Goal: Task Accomplishment & Management: Manage account settings

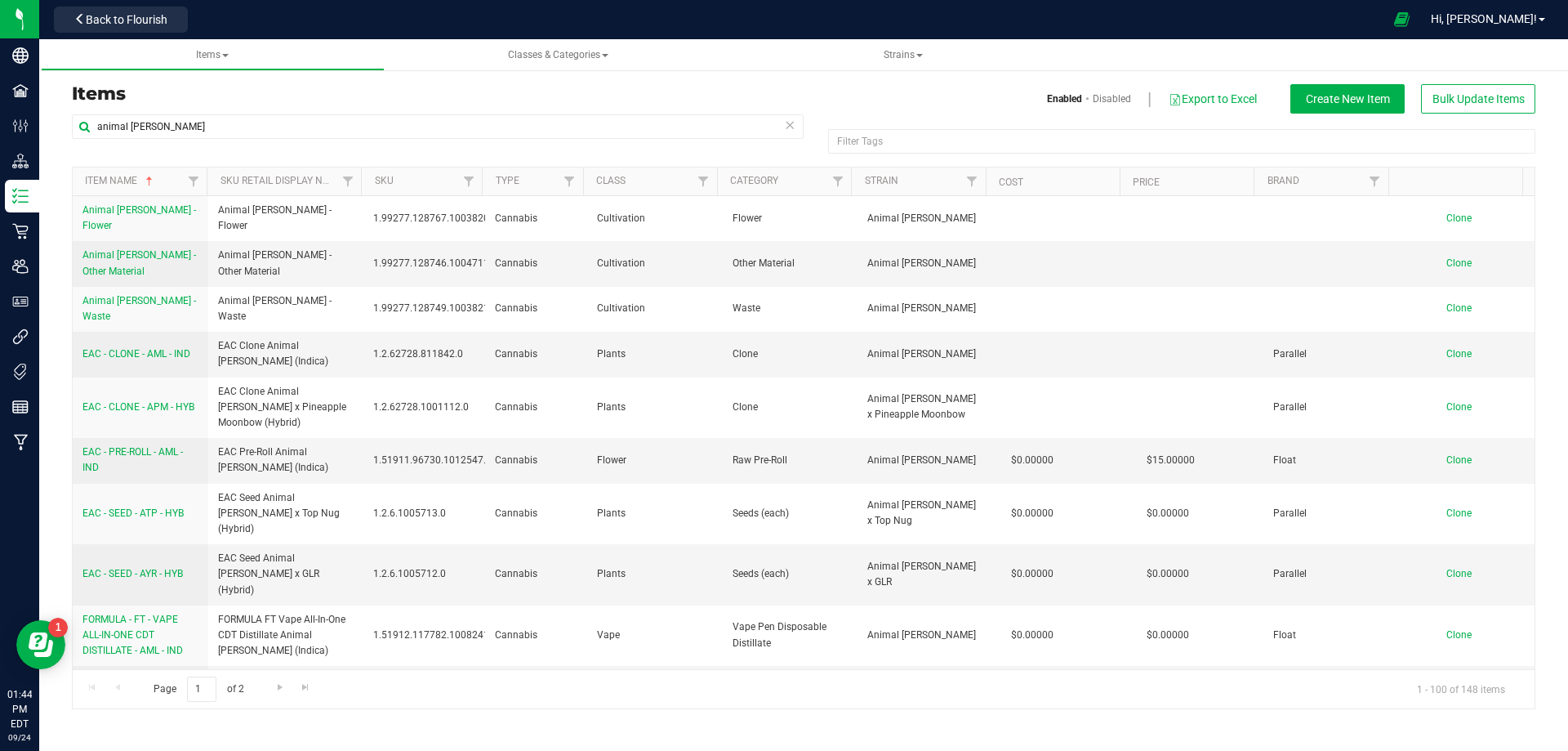
scroll to position [1471, 0]
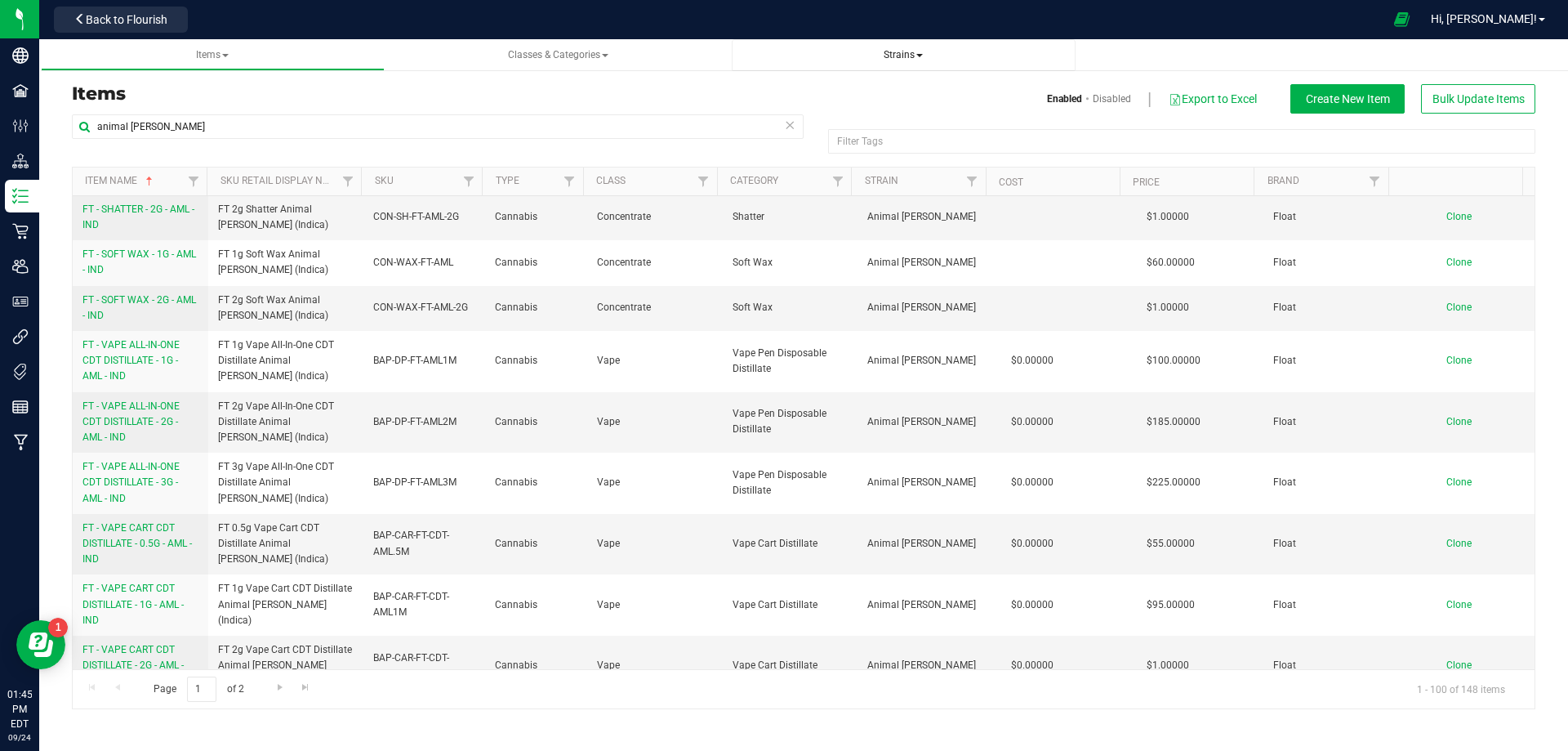
drag, startPoint x: 901, startPoint y: 69, endPoint x: 918, endPoint y: 69, distance: 17.0
click at [901, 69] on link "Strains" at bounding box center [904, 55] width 344 height 32
click at [1508, 105] on span "Bulk Update Items" at bounding box center [1479, 99] width 92 height 13
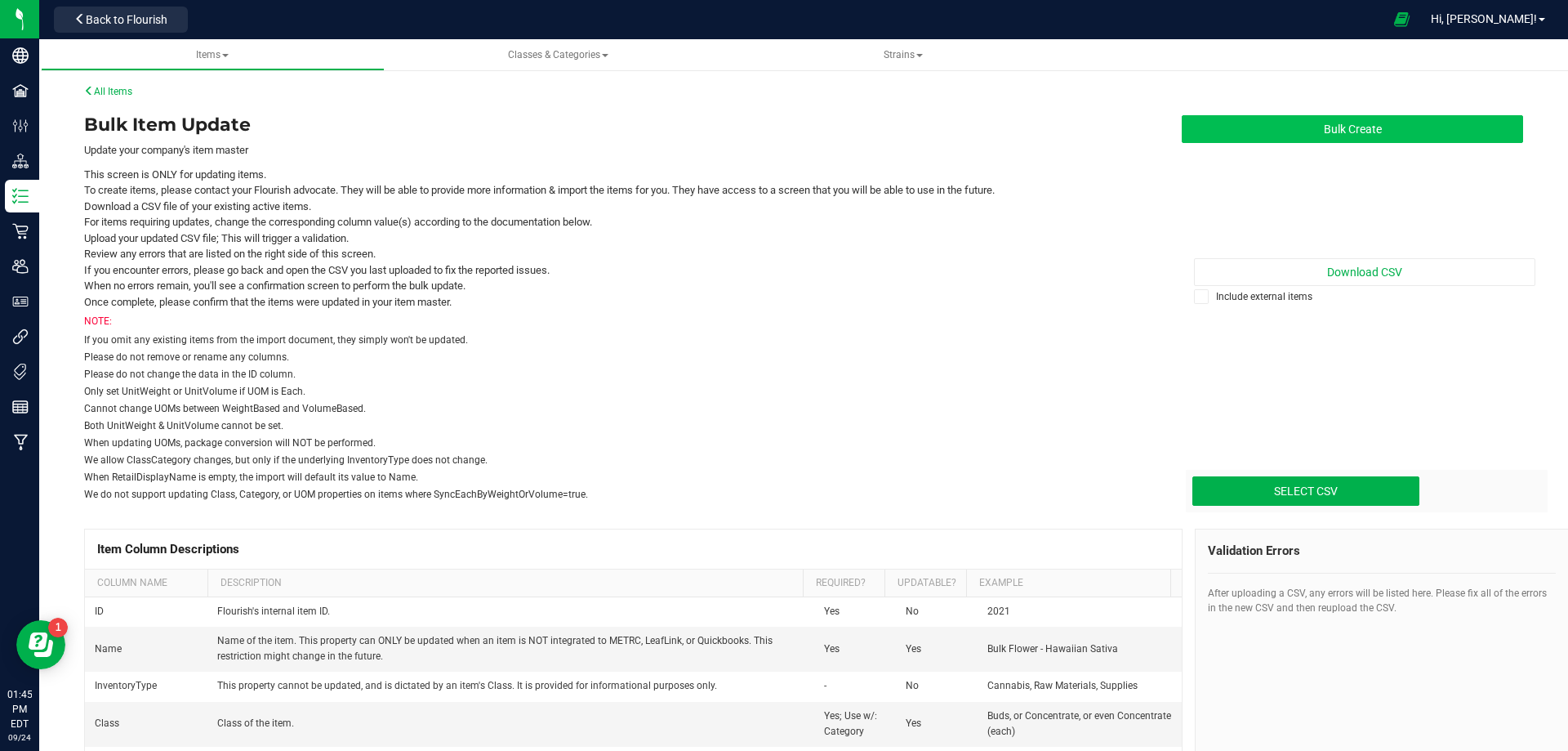
click at [1351, 133] on button "Bulk Create" at bounding box center [1352, 129] width 341 height 28
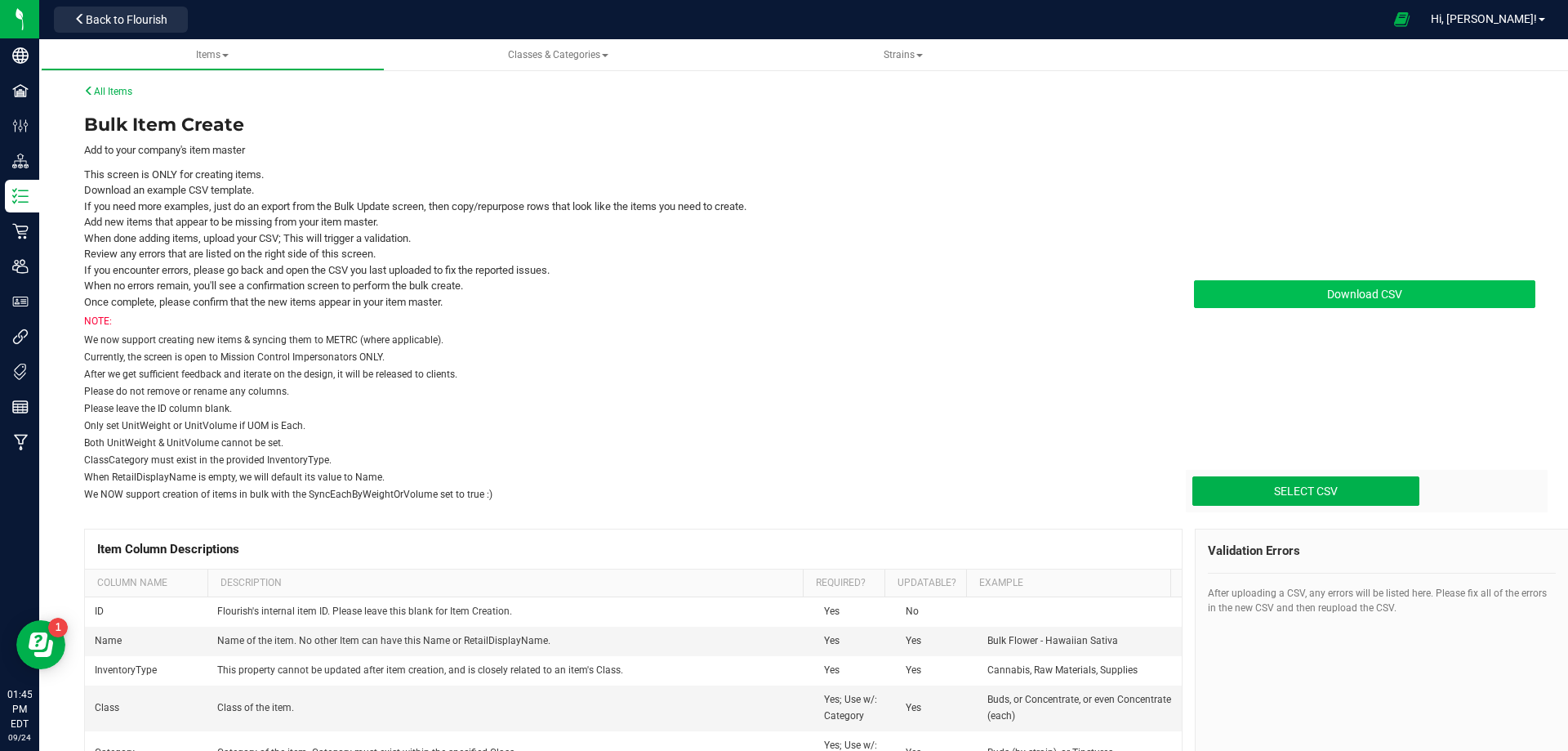
click at [1333, 296] on span "Download CSV" at bounding box center [1365, 294] width 75 height 13
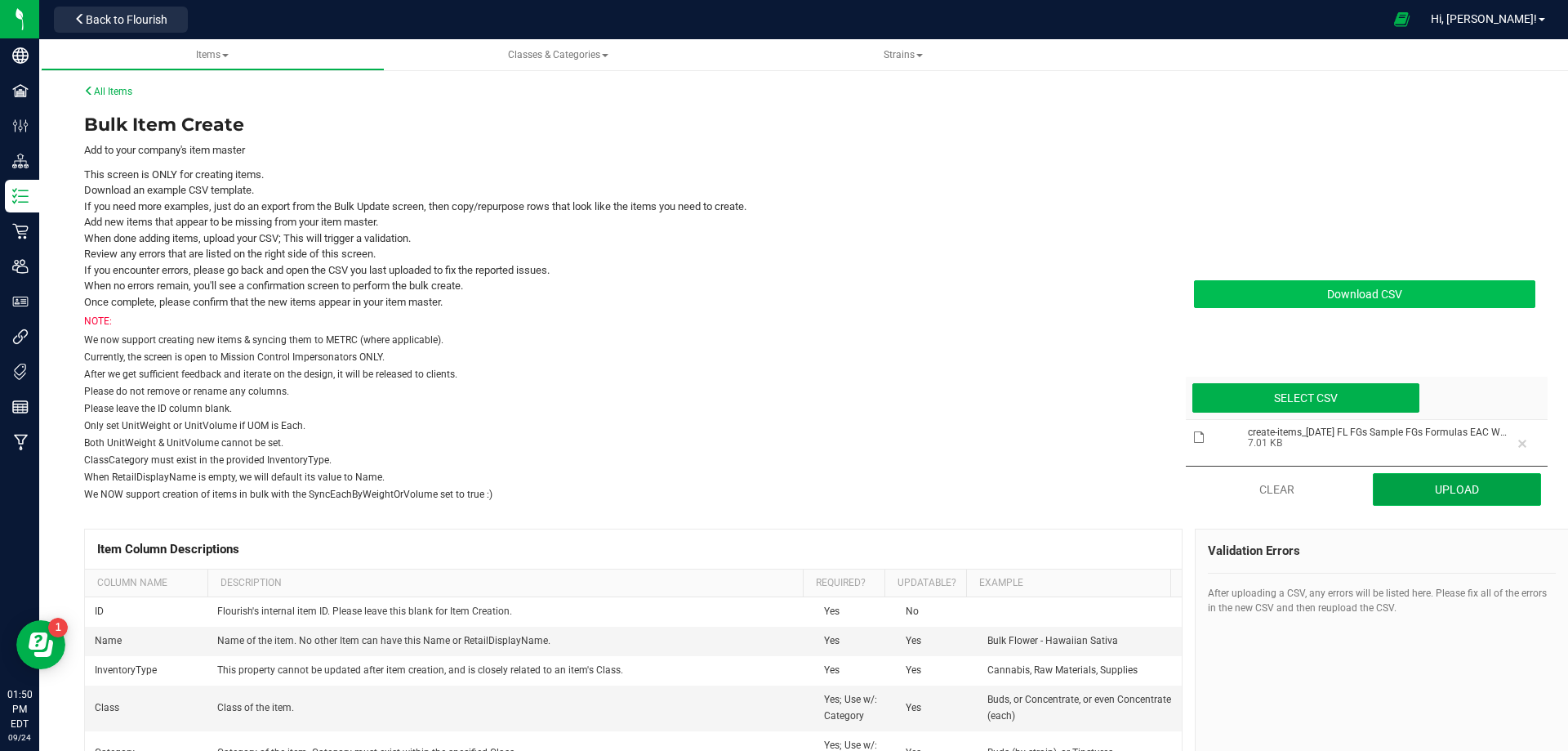
click at [1437, 491] on button "Upload" at bounding box center [1458, 489] width 169 height 33
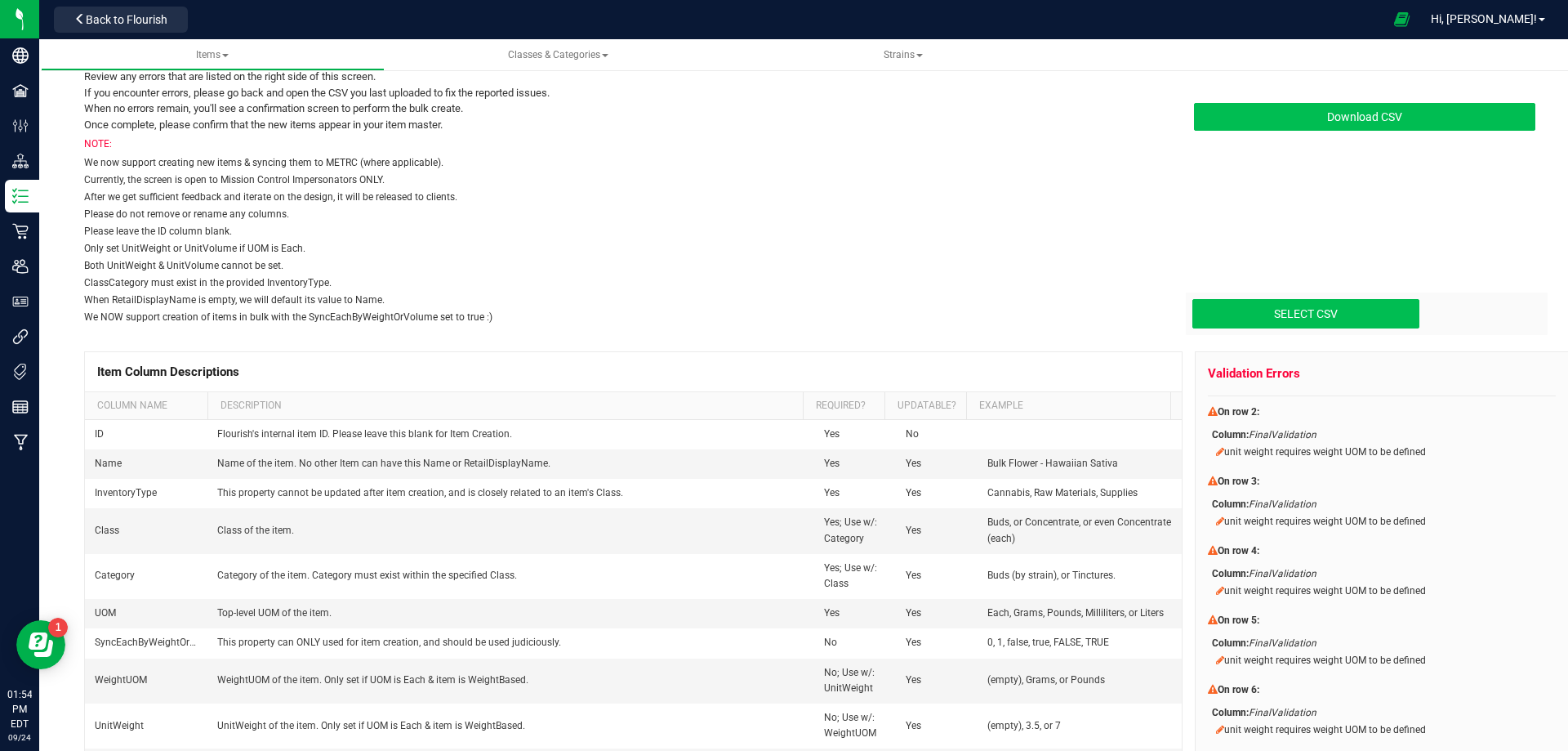
type input "C:\fakepath\create-items_[DATE] FL FGs Sample FGs Formulas EAC WGT.csv"
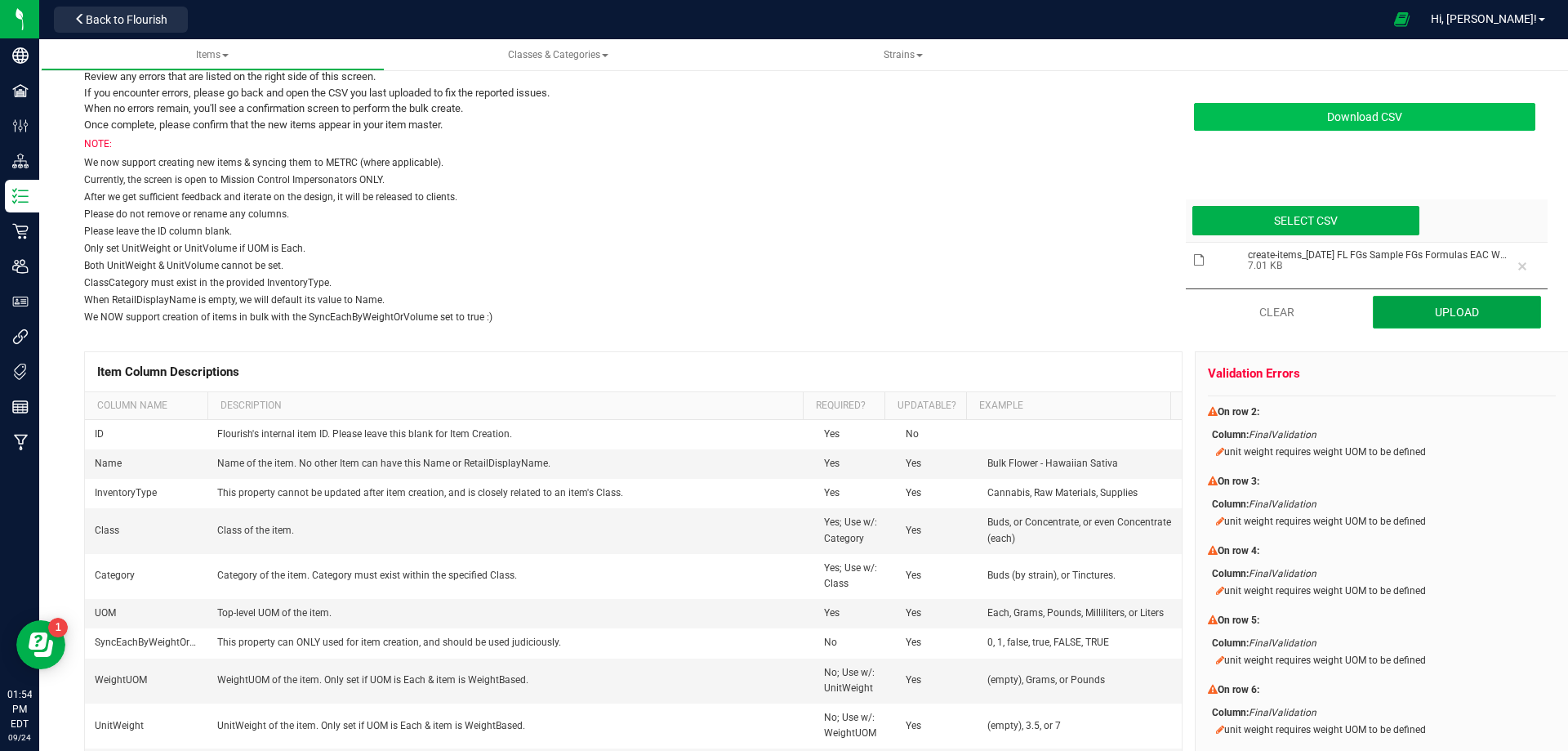
click at [1448, 299] on button "Upload" at bounding box center [1458, 312] width 169 height 33
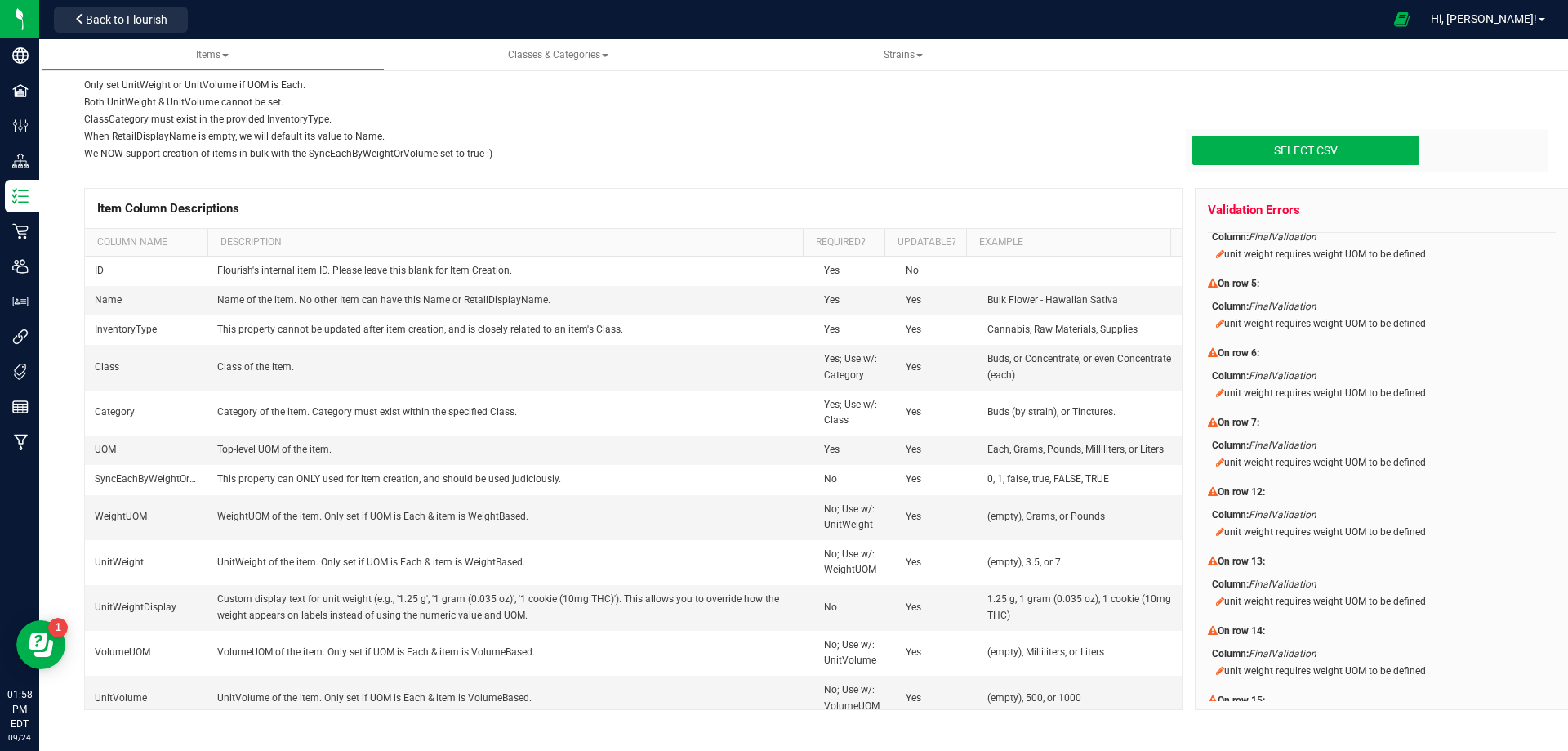
scroll to position [296, 0]
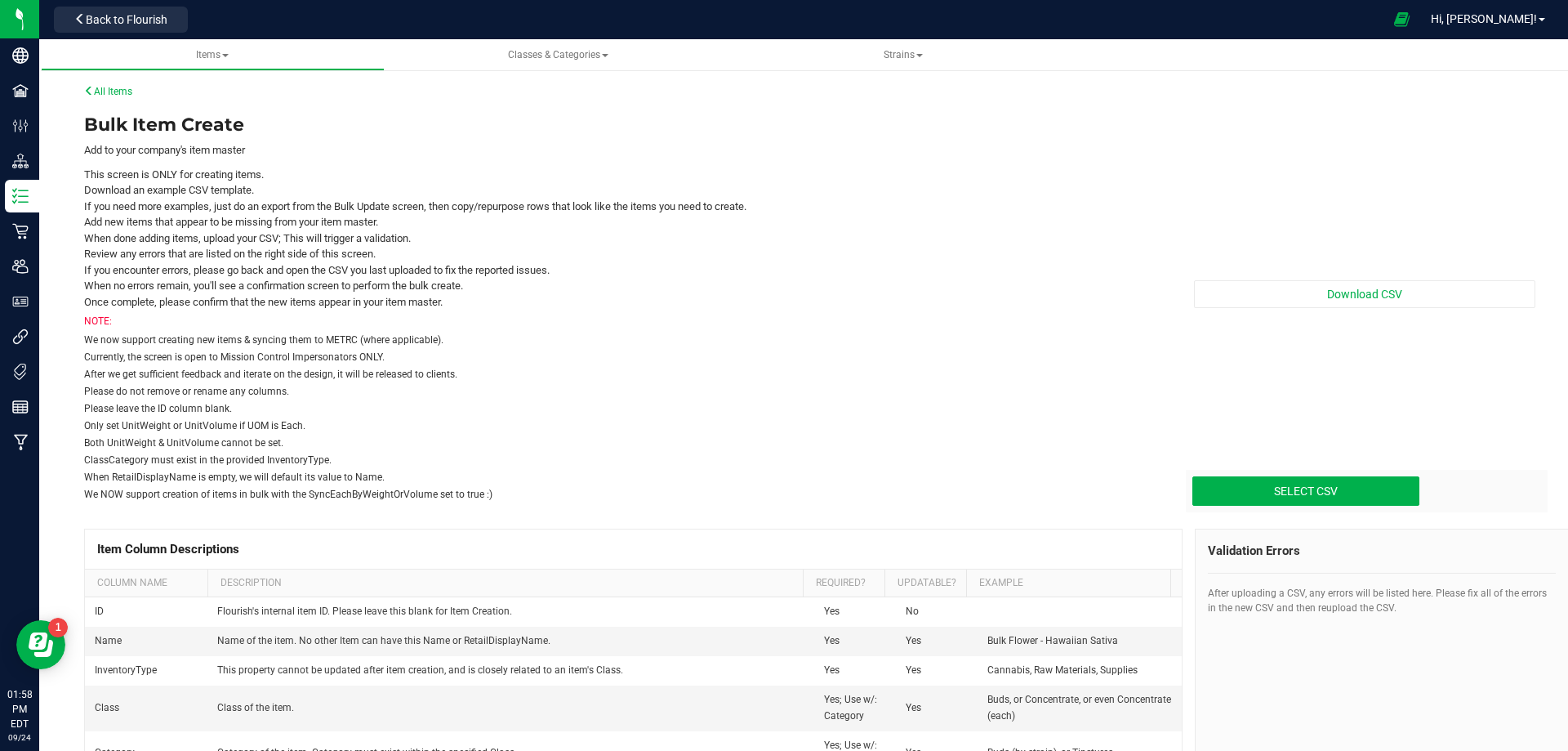
drag, startPoint x: 591, startPoint y: 415, endPoint x: 552, endPoint y: 466, distance: 64.2
click at [590, 415] on div "Please leave the ID column blank." at bounding box center [621, 409] width 1073 height 15
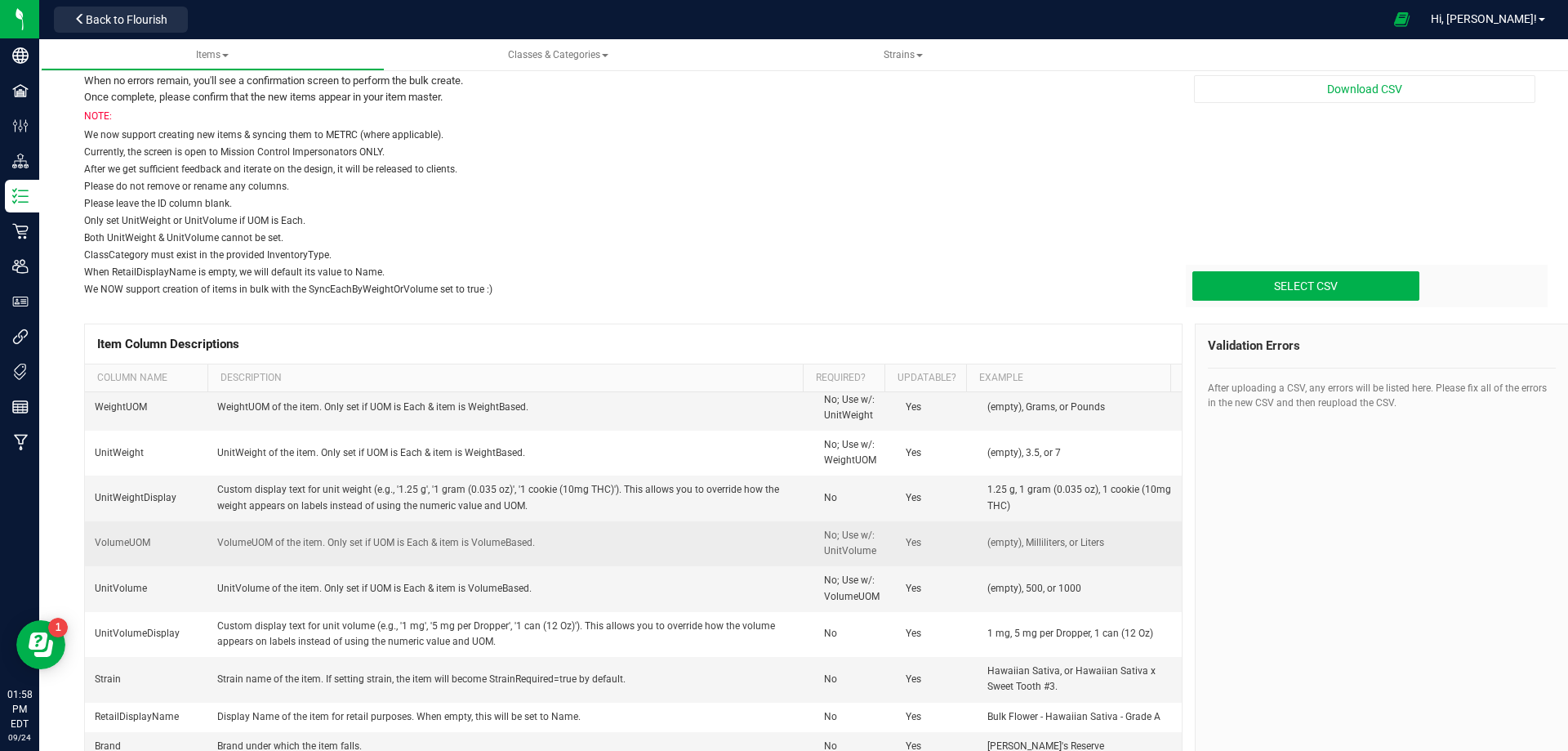
scroll to position [245, 0]
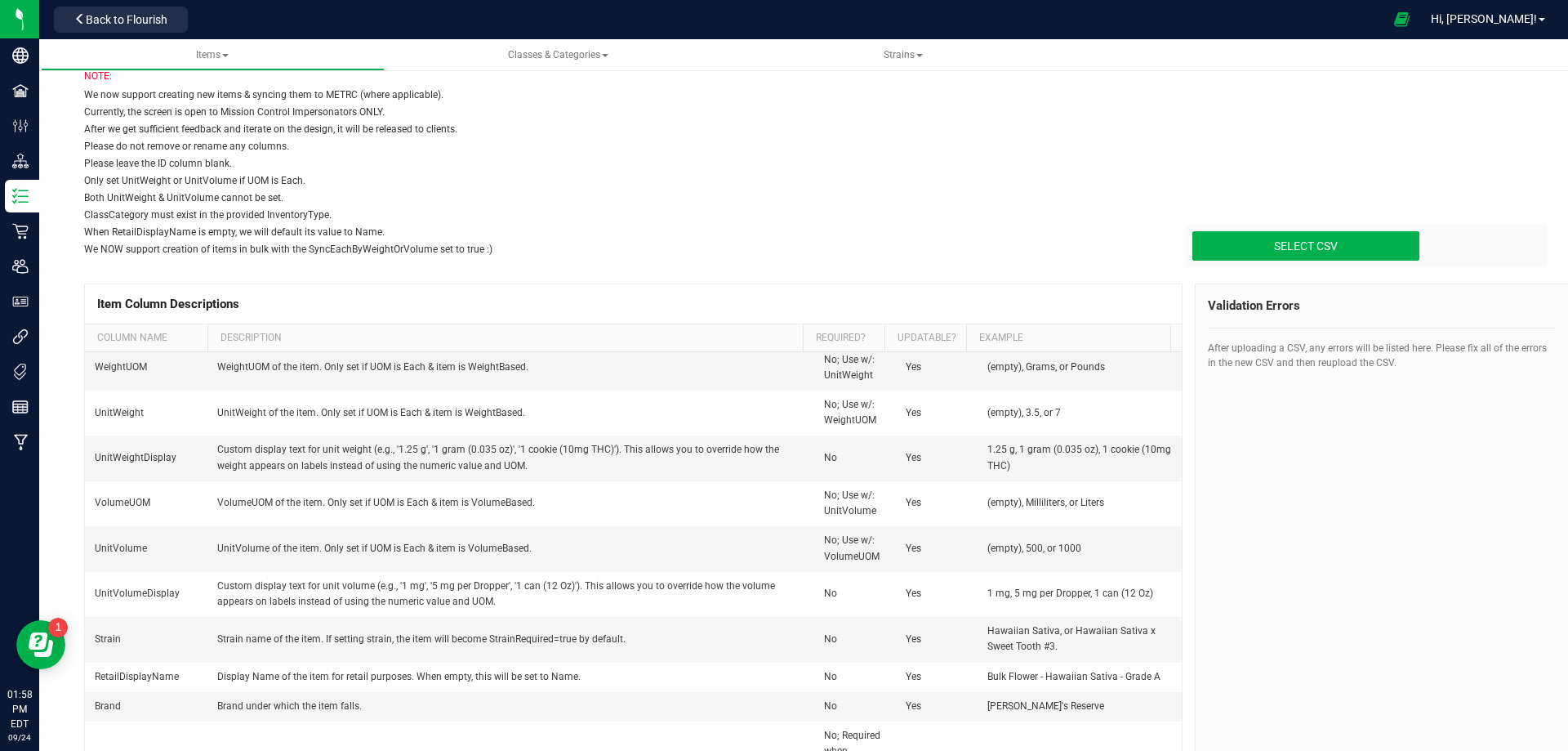
click at [120, 333] on th "Column Name" at bounding box center [146, 338] width 123 height 28
click at [195, 330] on th "Column Name" at bounding box center [146, 338] width 123 height 28
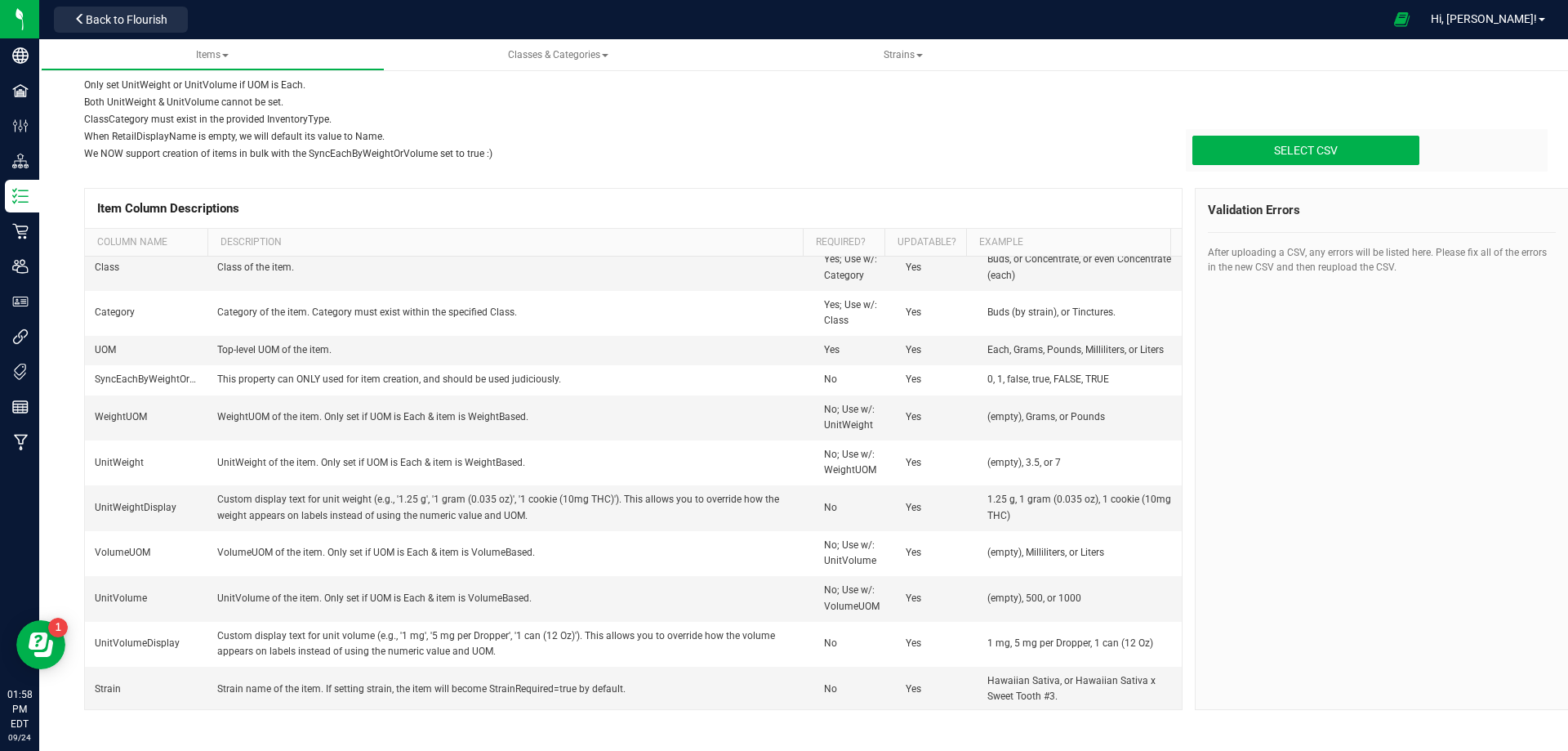
scroll to position [0, 0]
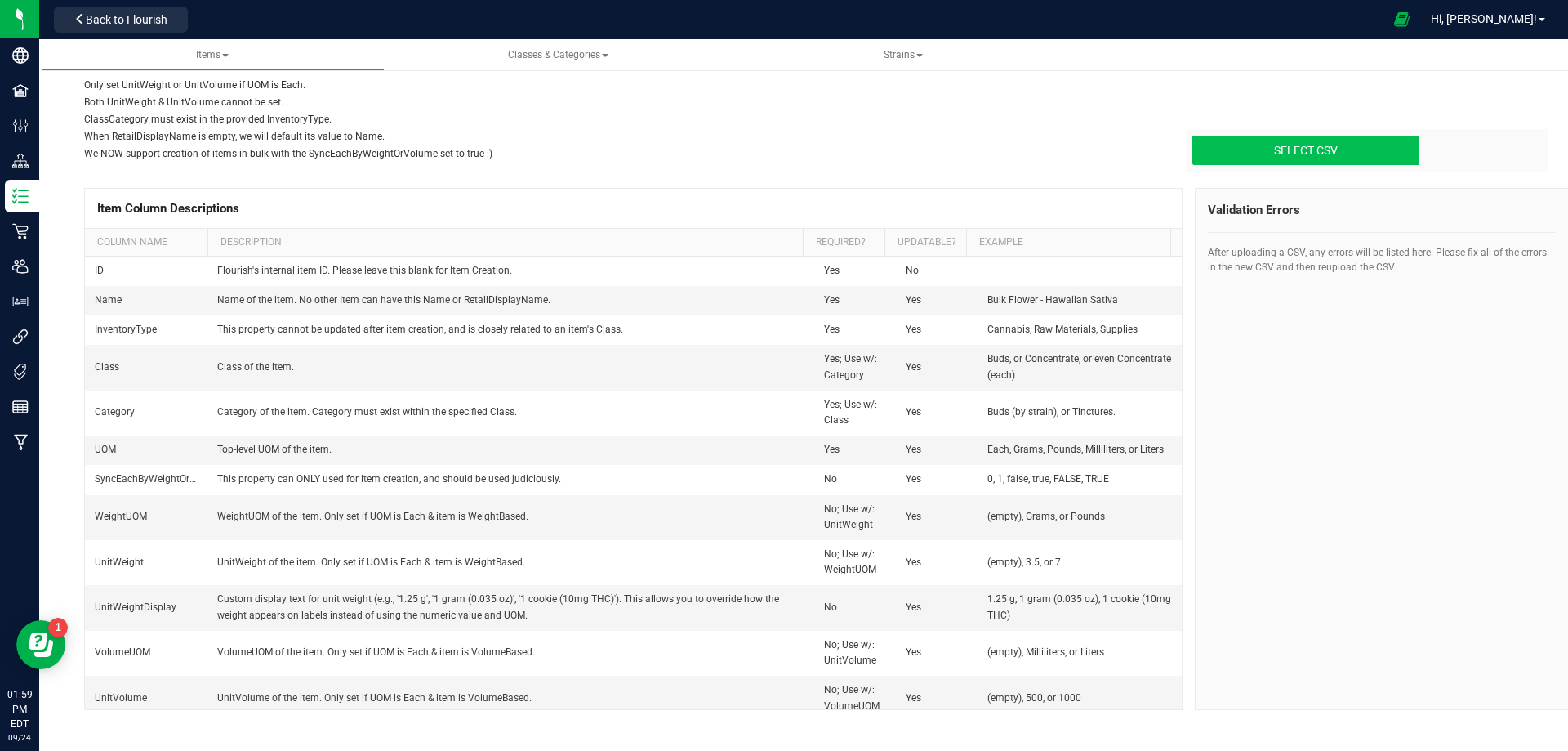
type input "C:\fakepath\create-items_[DATE] FL FGs Sample FGs Formulas EAC WGT.csv"
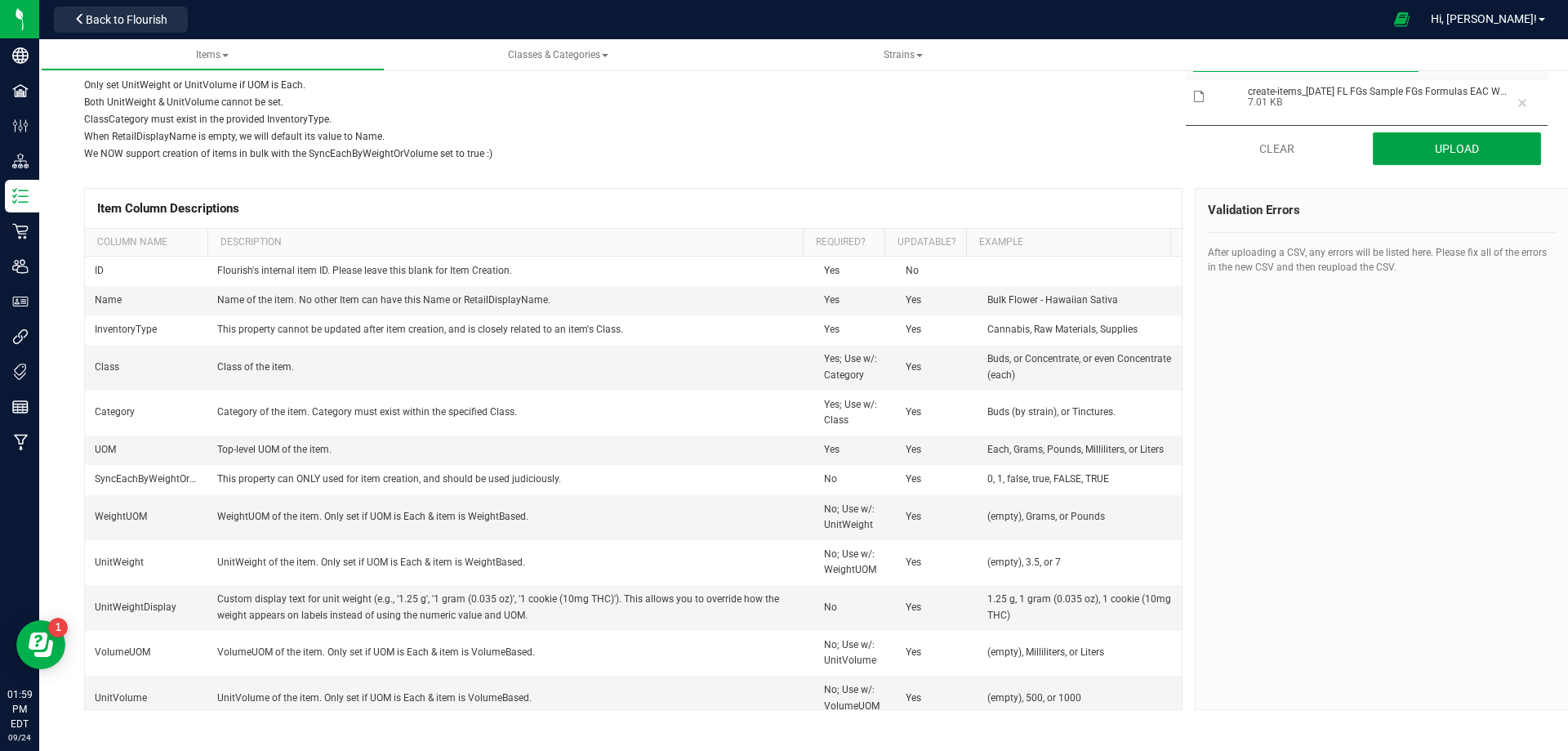
drag, startPoint x: 1422, startPoint y: 159, endPoint x: 1397, endPoint y: 174, distance: 29.2
click at [1422, 160] on button "Upload" at bounding box center [1458, 148] width 169 height 33
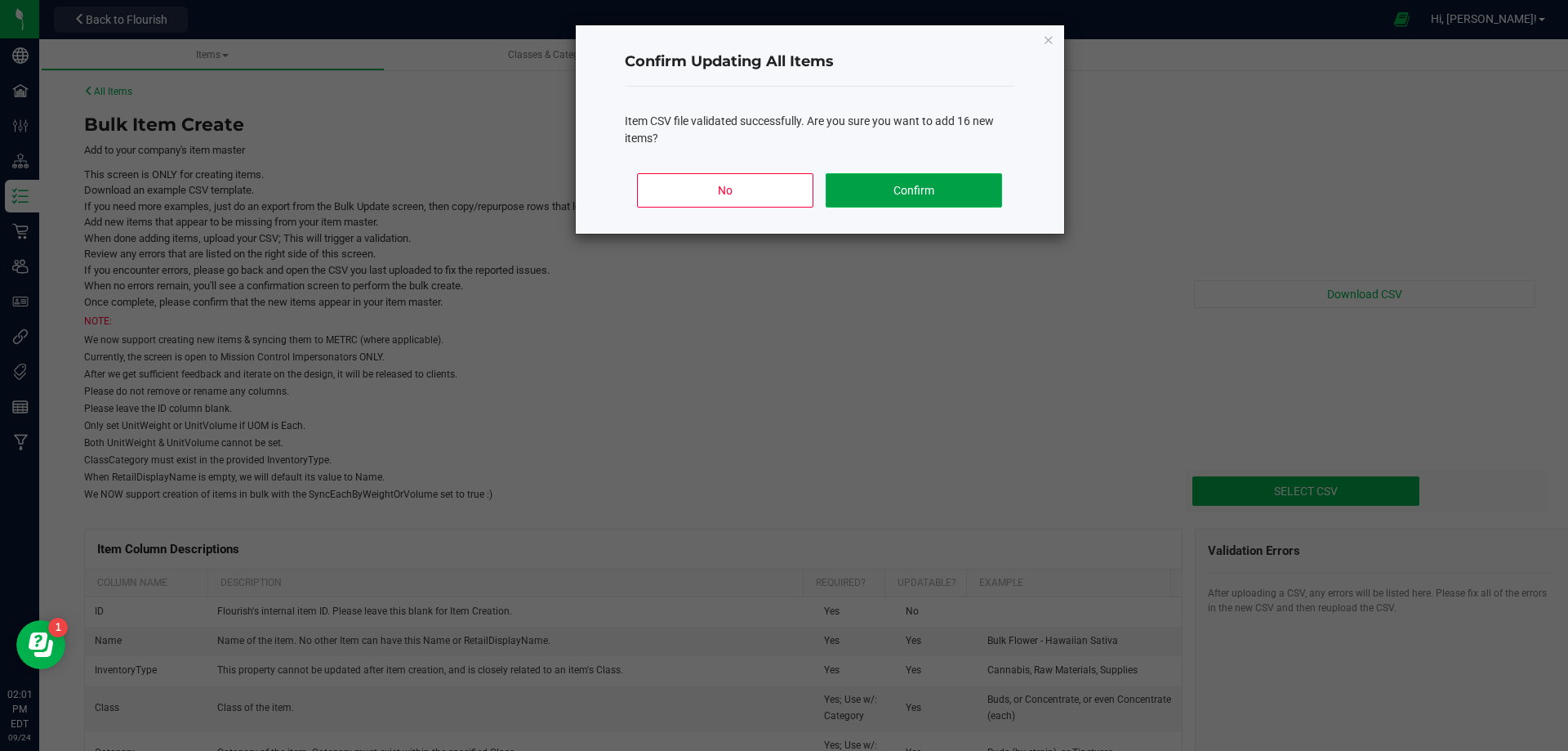
click at [949, 174] on button "Confirm" at bounding box center [914, 190] width 176 height 34
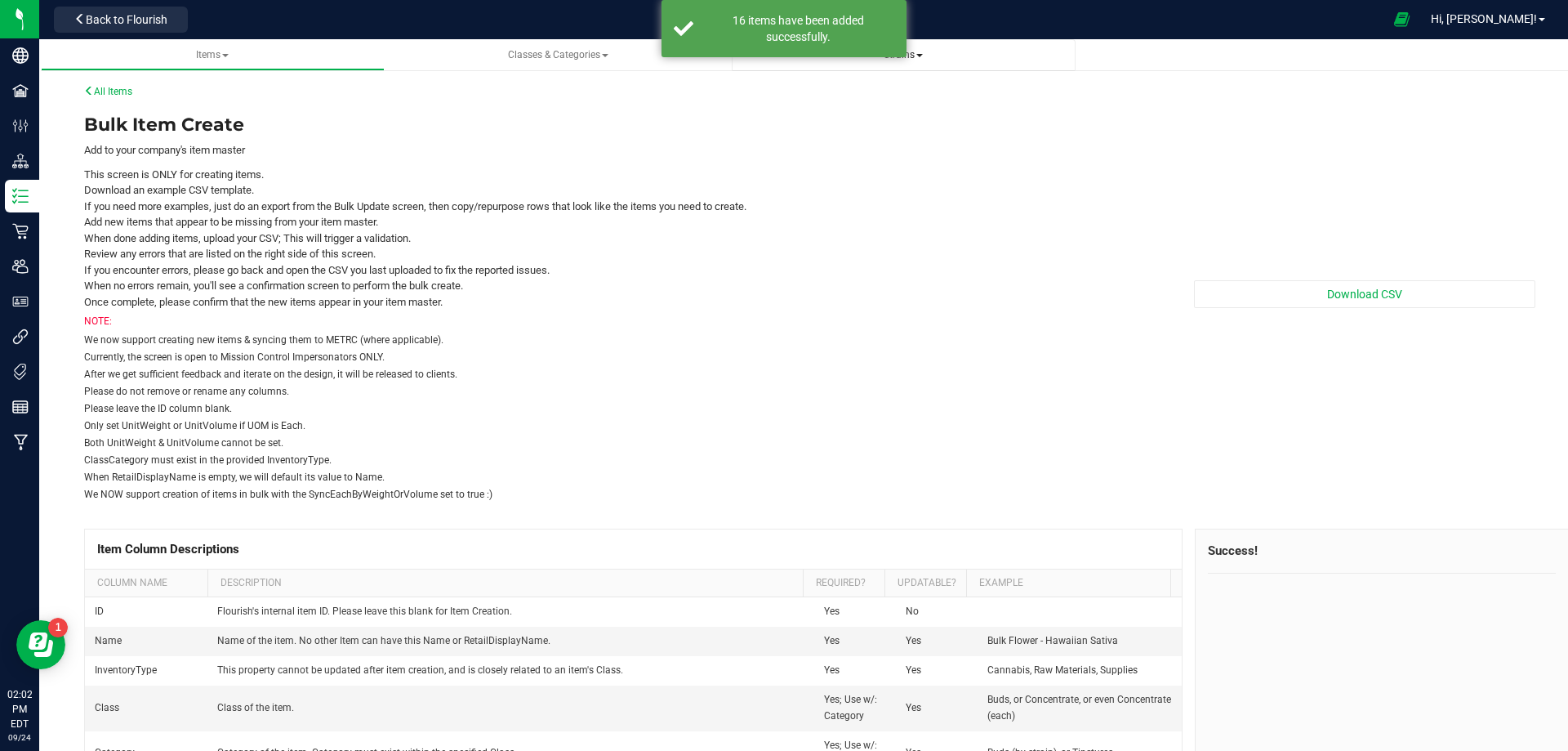
click at [972, 67] on link "Strains" at bounding box center [904, 55] width 344 height 32
click at [125, 96] on link "All Items" at bounding box center [109, 92] width 48 height 12
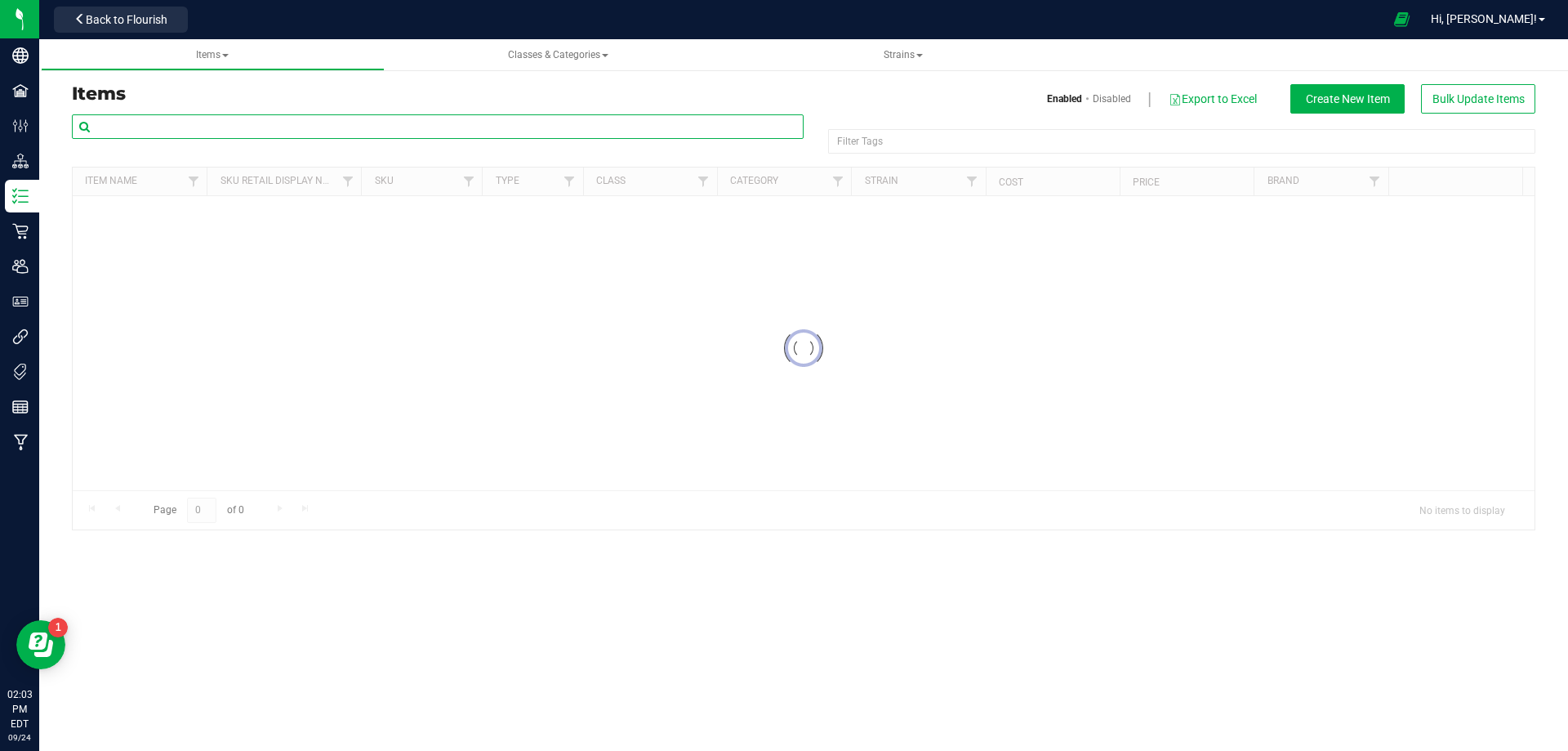
click at [135, 128] on input "text" at bounding box center [438, 126] width 732 height 24
paste input "1020086"
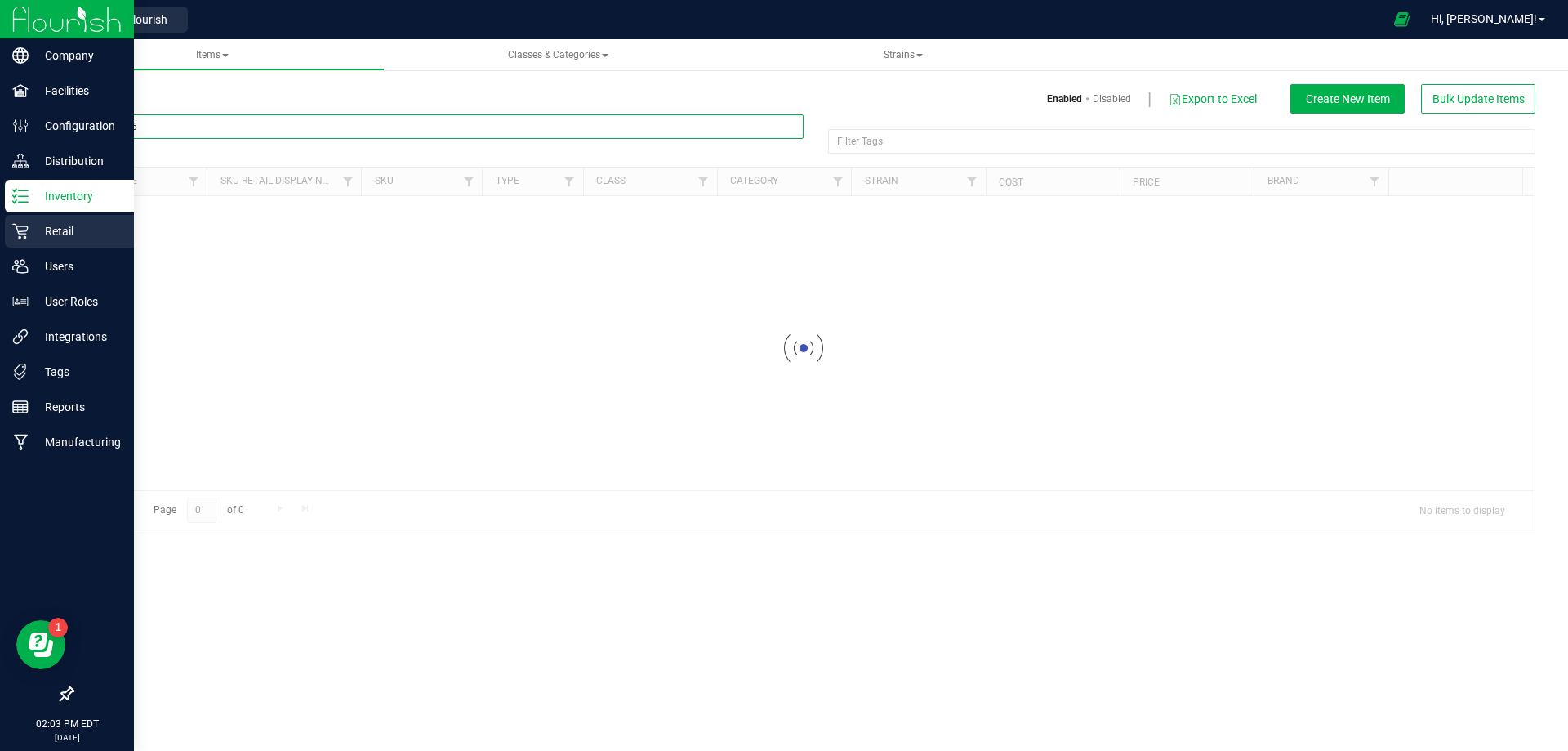
type input "1020086"
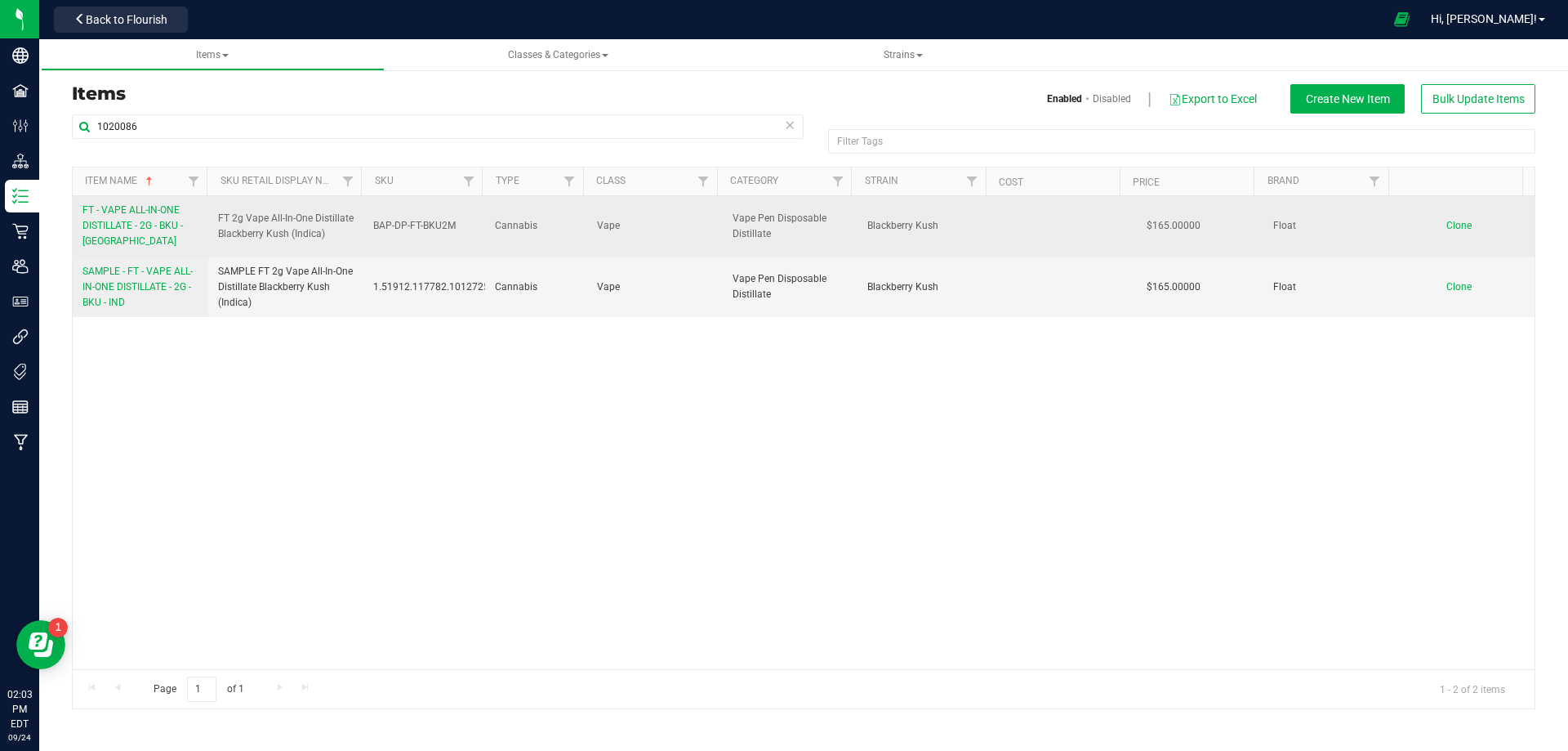
click at [145, 216] on span "FT - VAPE ALL-IN-ONE DISTILLATE - 2G - BKU - IND" at bounding box center [133, 225] width 100 height 43
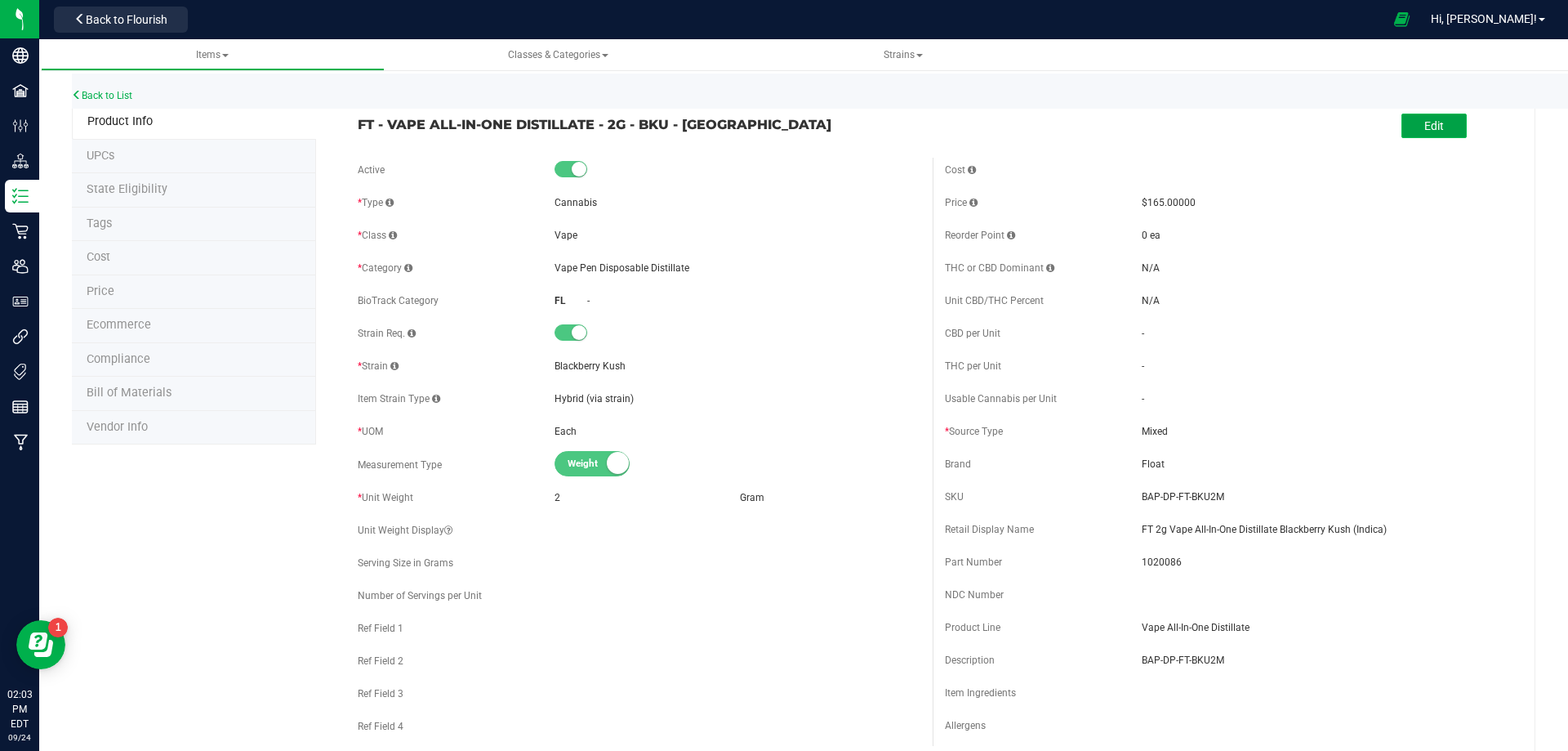
click at [1433, 137] on button "Edit" at bounding box center [1434, 125] width 65 height 24
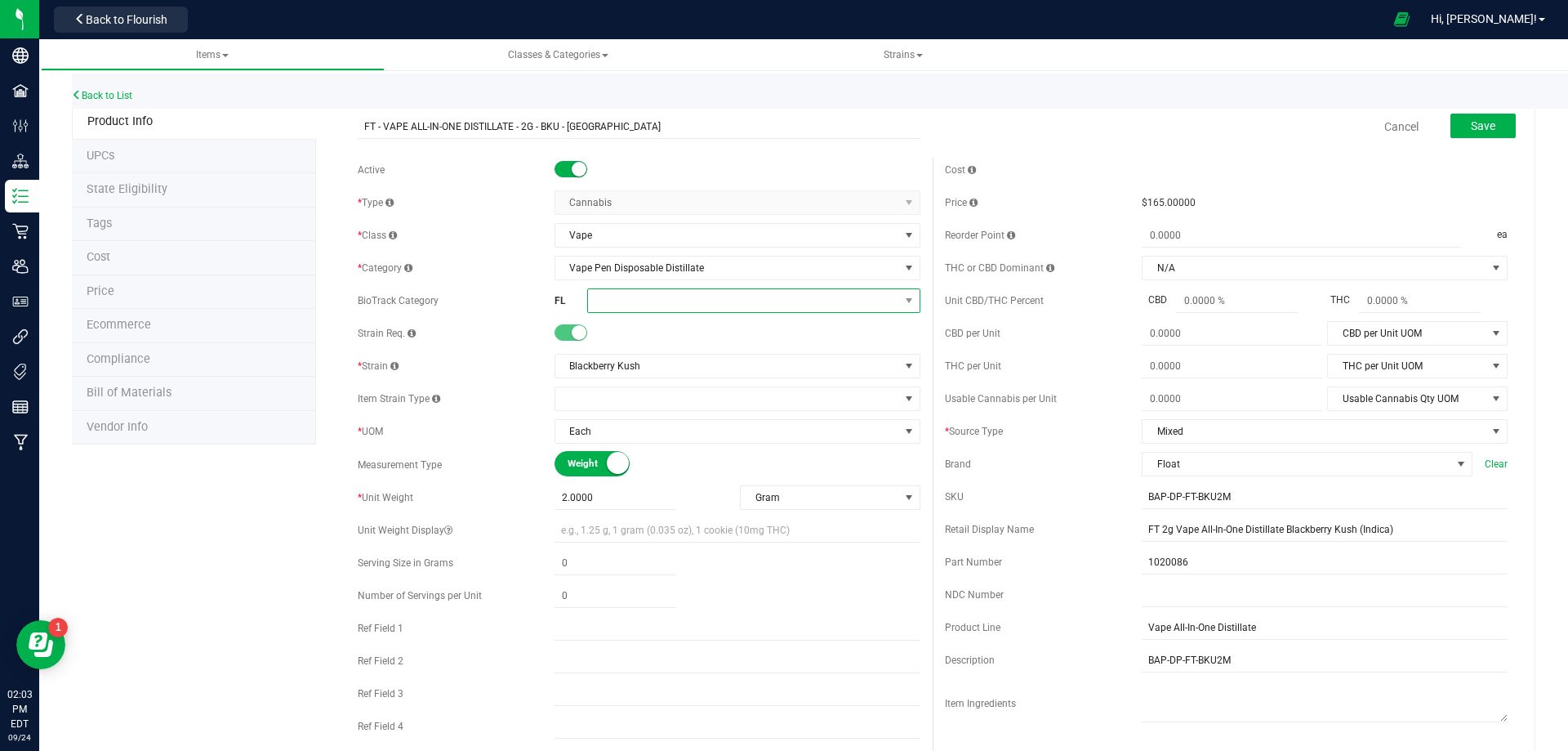
click at [645, 297] on span at bounding box center [744, 300] width 311 height 23
click at [735, 438] on li "Marijuana Extract for Inhalation" at bounding box center [748, 432] width 328 height 28
click at [1479, 121] on span "Save" at bounding box center [1483, 126] width 24 height 13
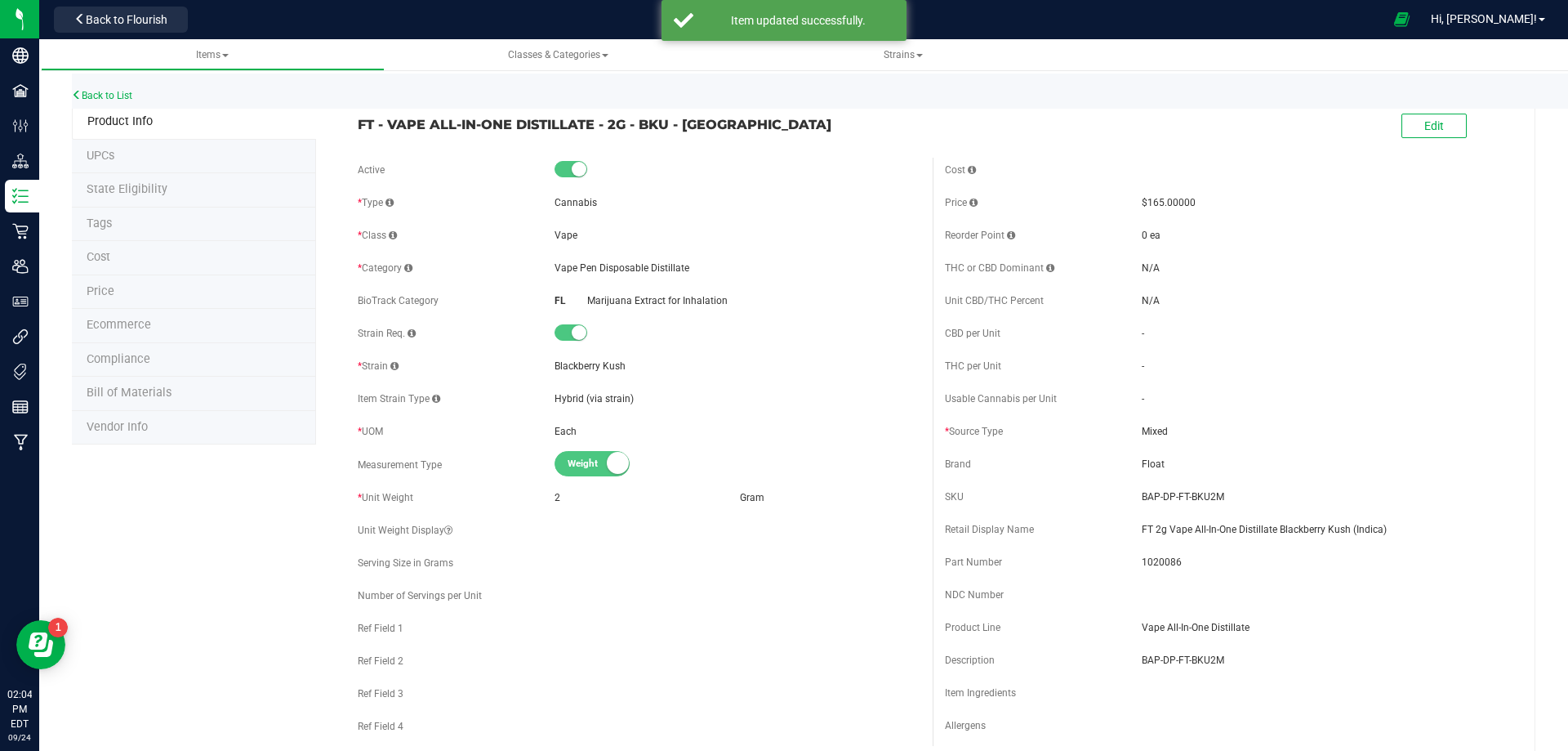
click at [122, 234] on li "Tags" at bounding box center [194, 224] width 244 height 34
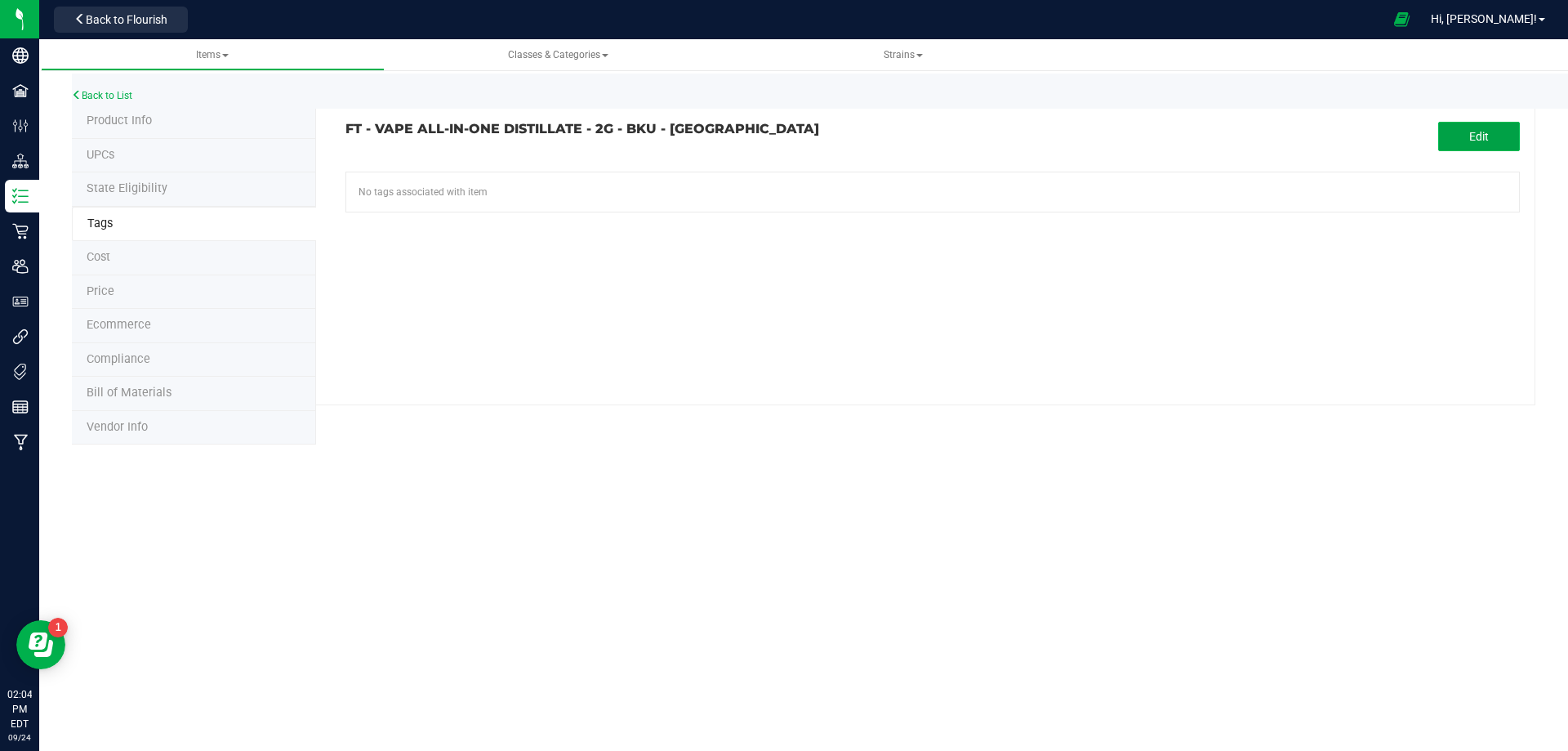
click at [1458, 135] on button "Edit" at bounding box center [1479, 136] width 82 height 29
click at [588, 175] on input "text" at bounding box center [746, 183] width 801 height 23
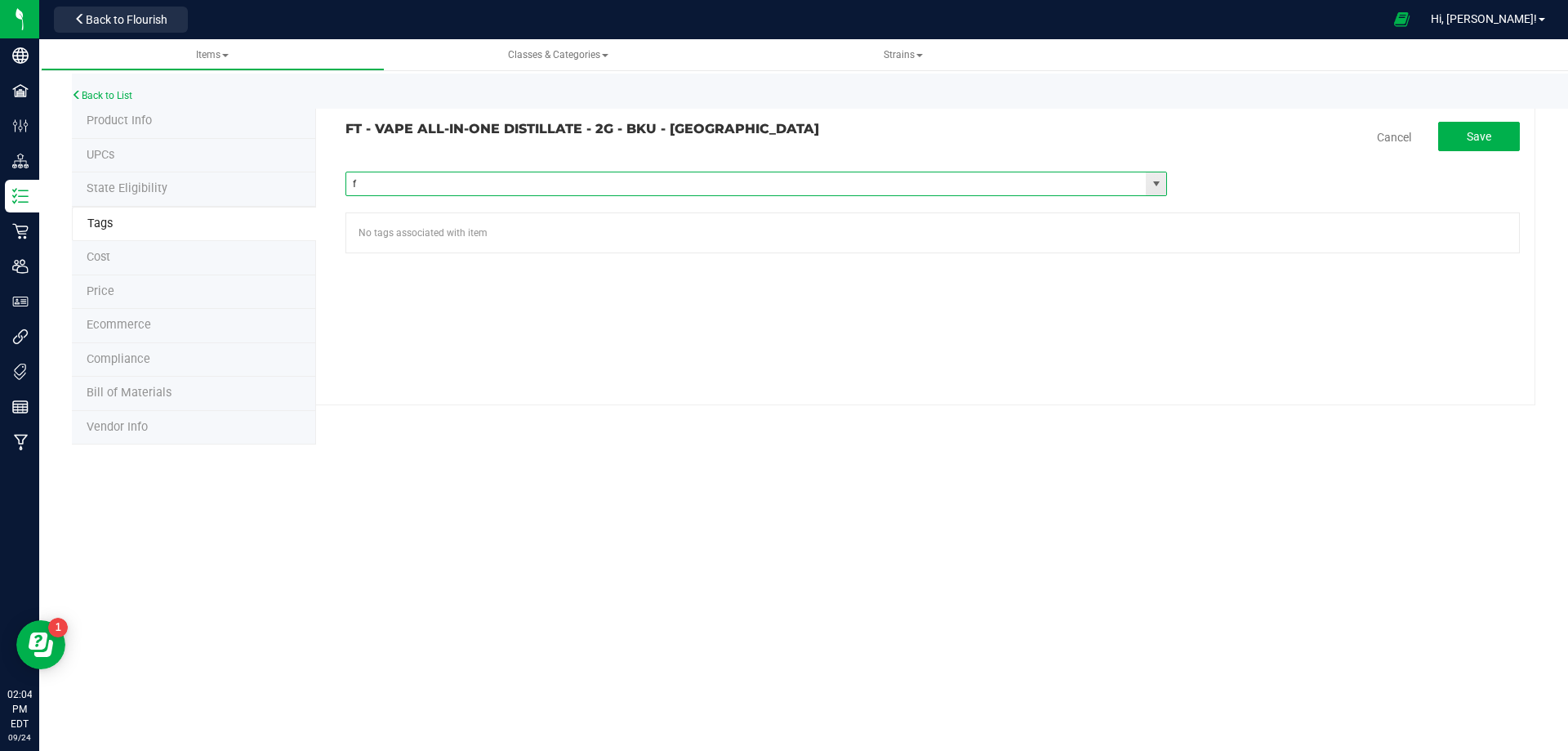
type input "fl"
click at [588, 176] on input "text" at bounding box center [746, 183] width 801 height 23
paste input "FL - FT - VAPE ALL-IN-ONE DISTILLATE - 2G"
type input "FL - FT - VAPE ALL-IN-ONE DISTILLATE - 2G"
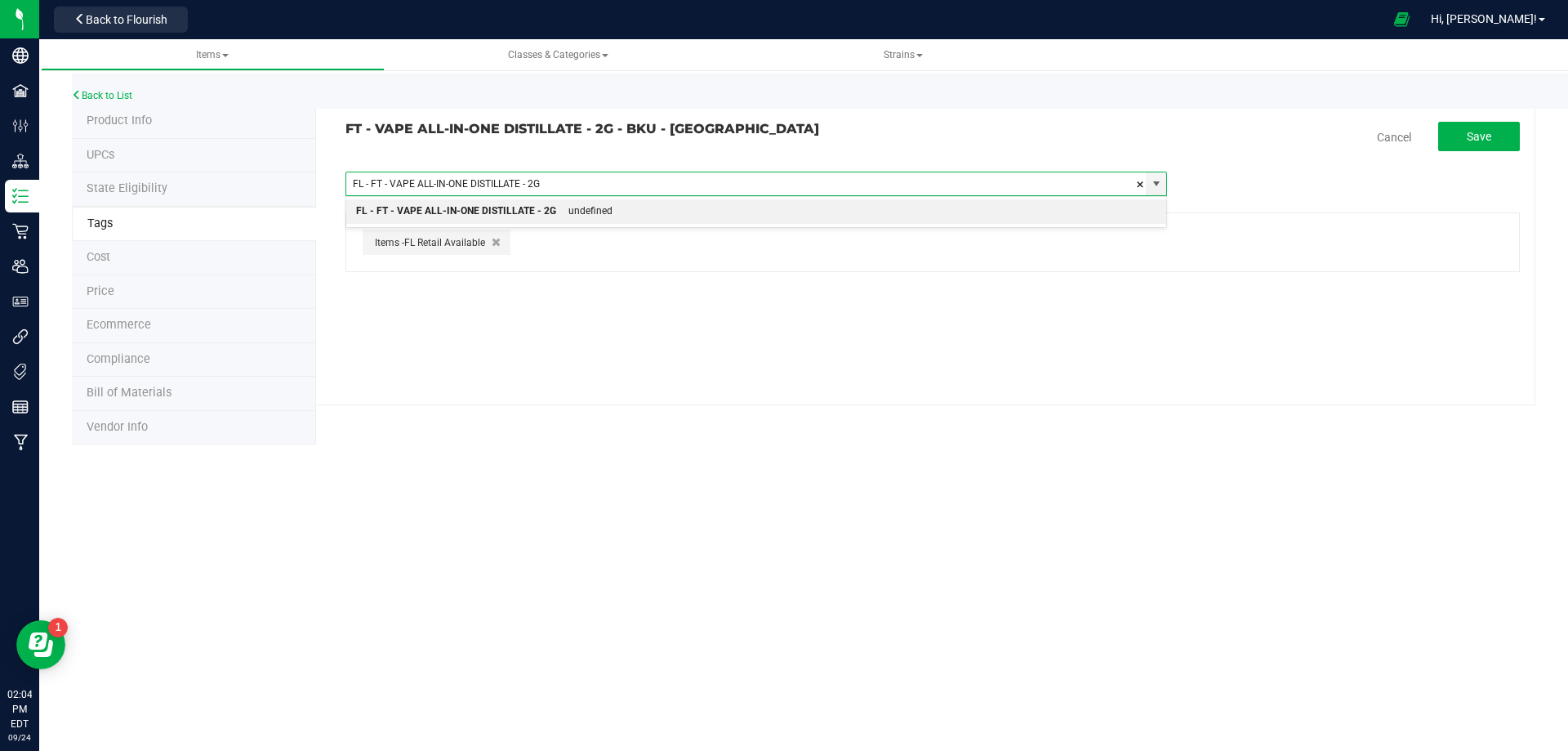
click at [601, 207] on div "undefined" at bounding box center [584, 211] width 56 height 21
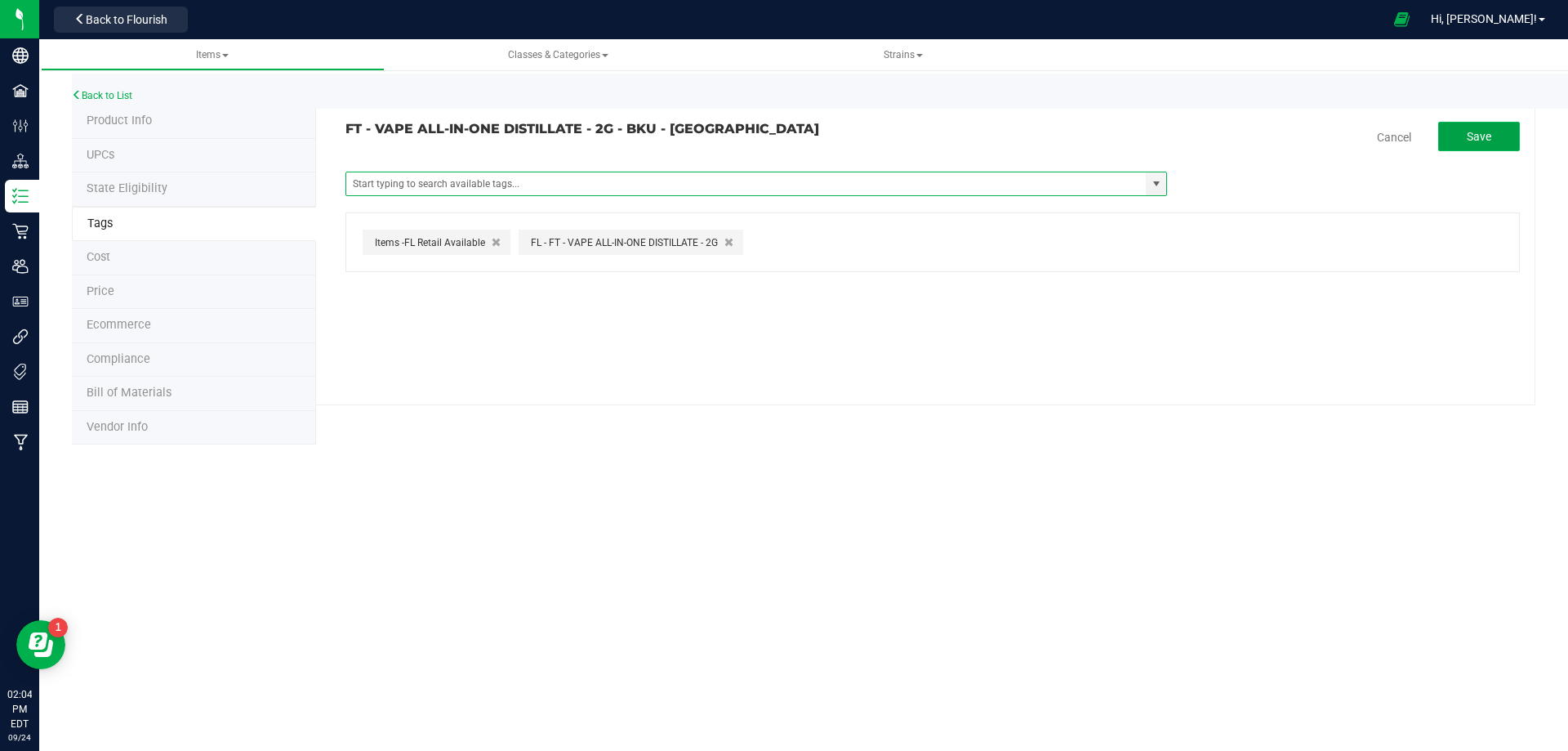
click at [1459, 145] on button "Save" at bounding box center [1479, 136] width 82 height 29
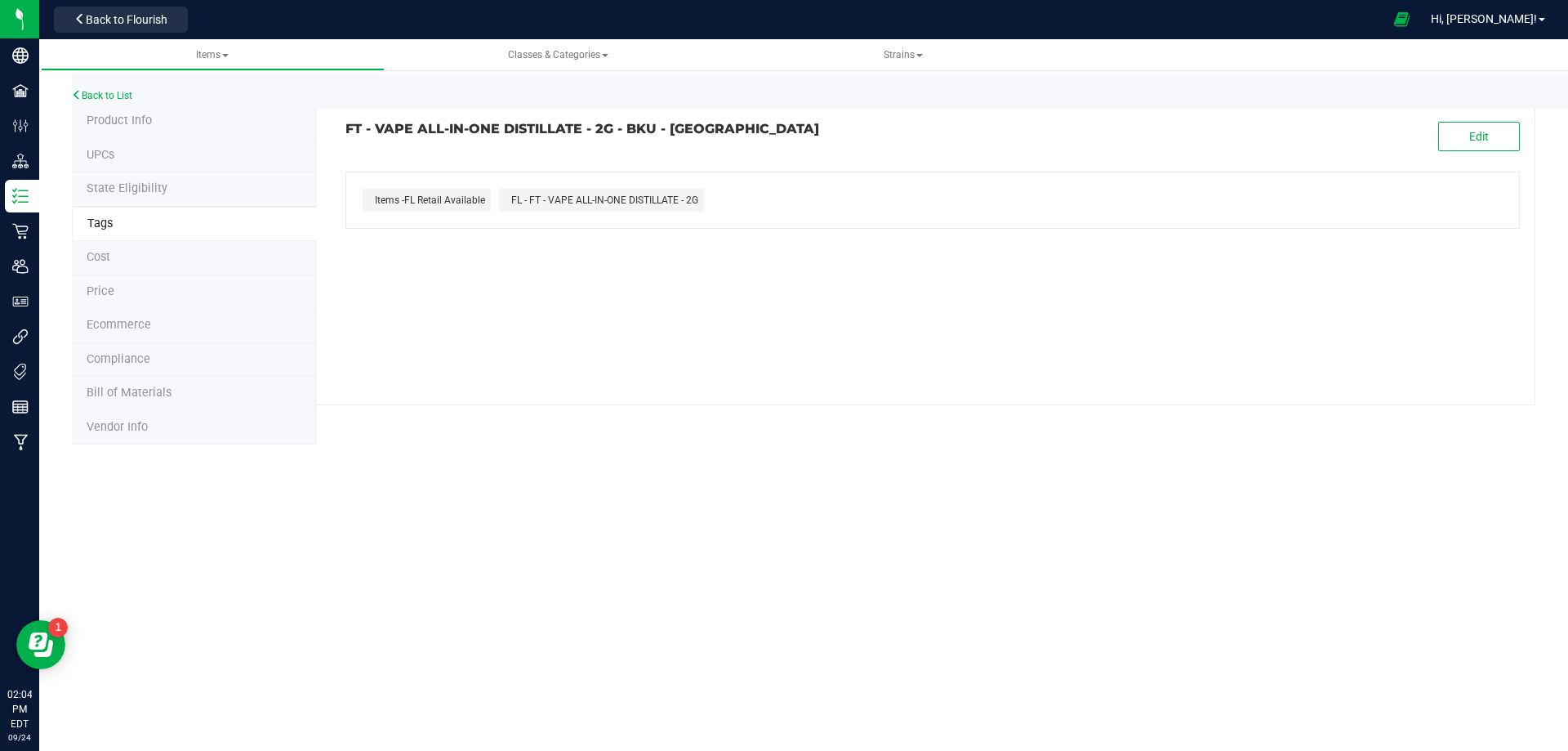
click at [130, 355] on span "Compliance" at bounding box center [119, 359] width 64 height 14
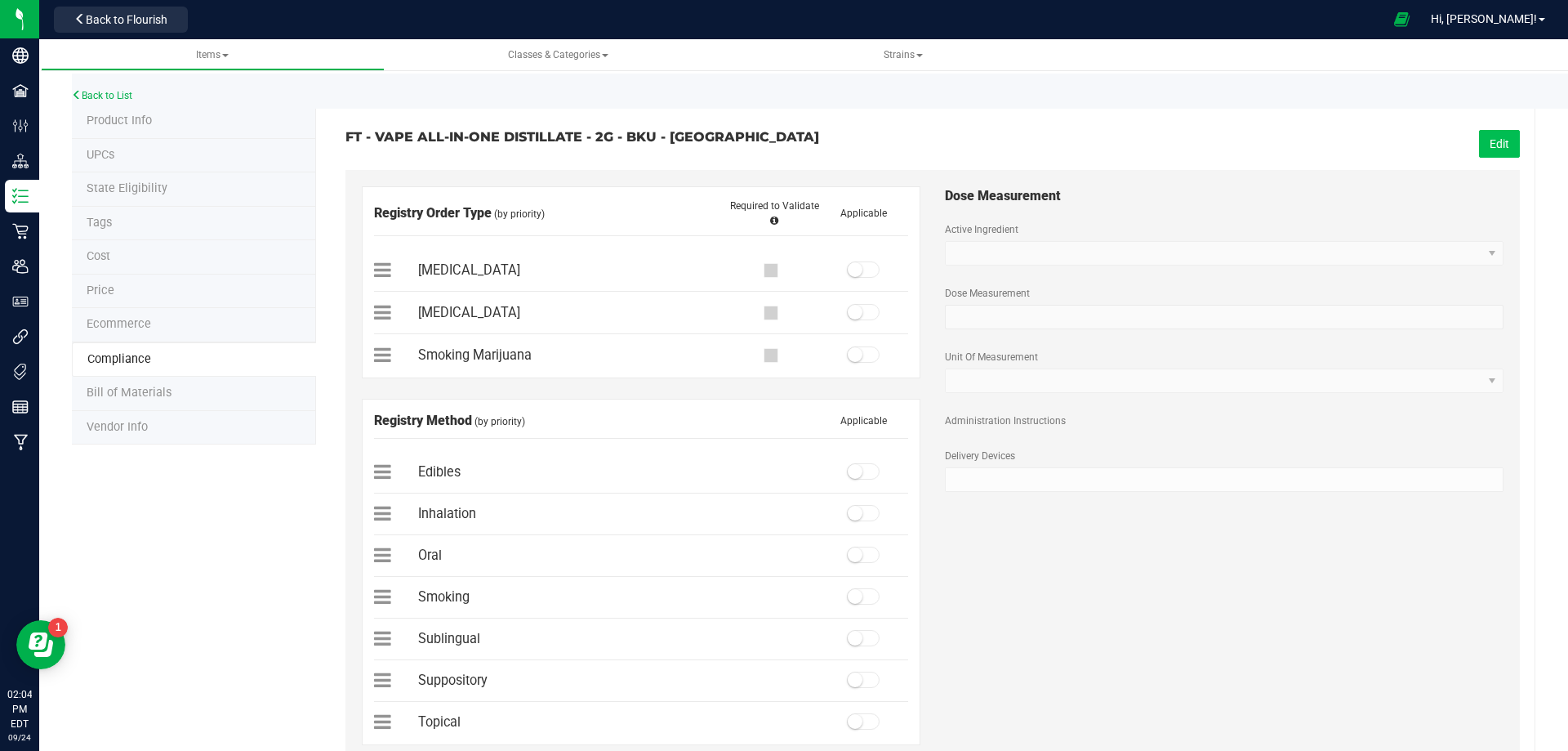
click at [1489, 146] on button "Edit" at bounding box center [1499, 143] width 41 height 28
click at [848, 267] on small at bounding box center [855, 270] width 15 height 15
click at [862, 522] on div at bounding box center [863, 514] width 89 height 17
click at [862, 519] on span at bounding box center [863, 513] width 33 height 17
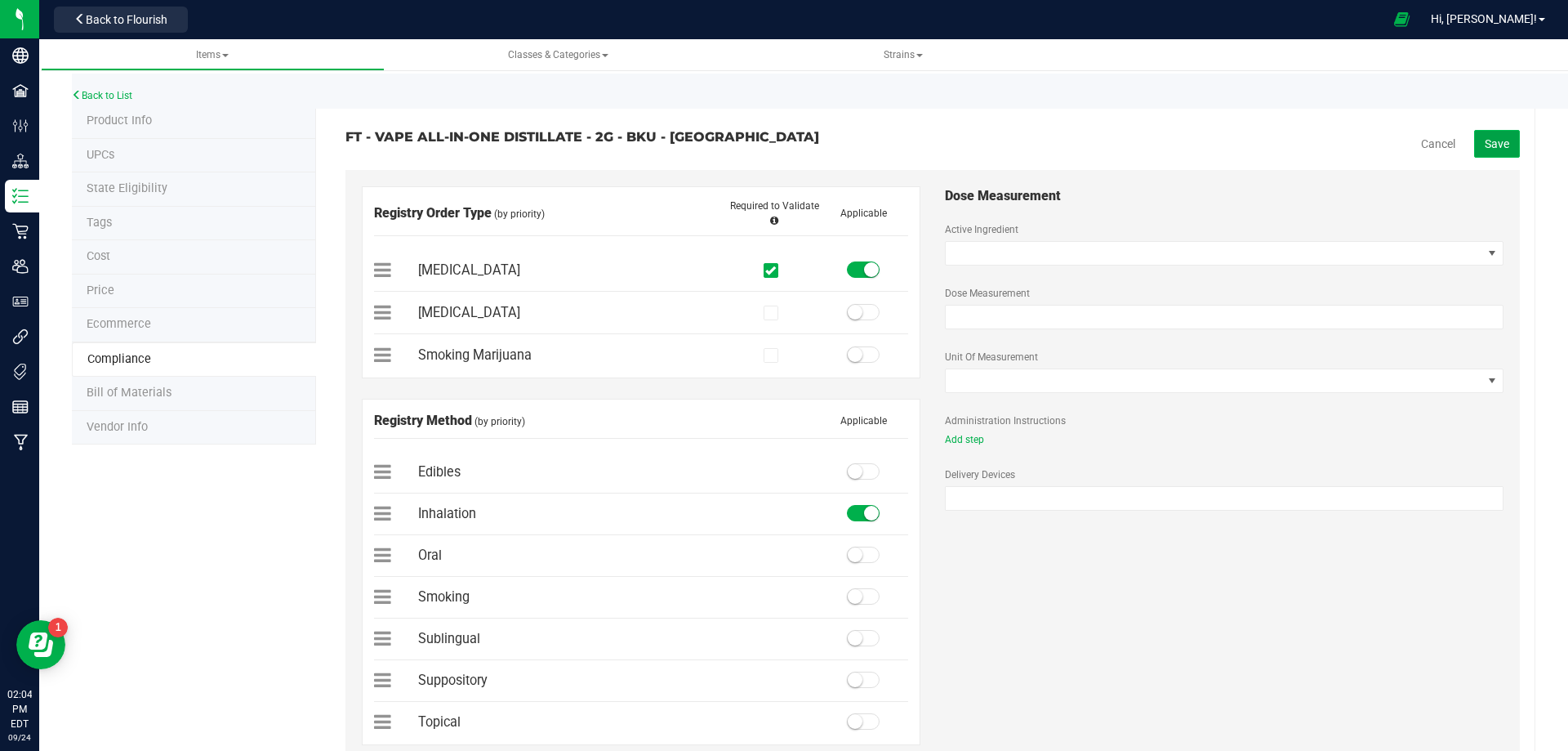
click at [1477, 150] on button "Save" at bounding box center [1497, 143] width 46 height 28
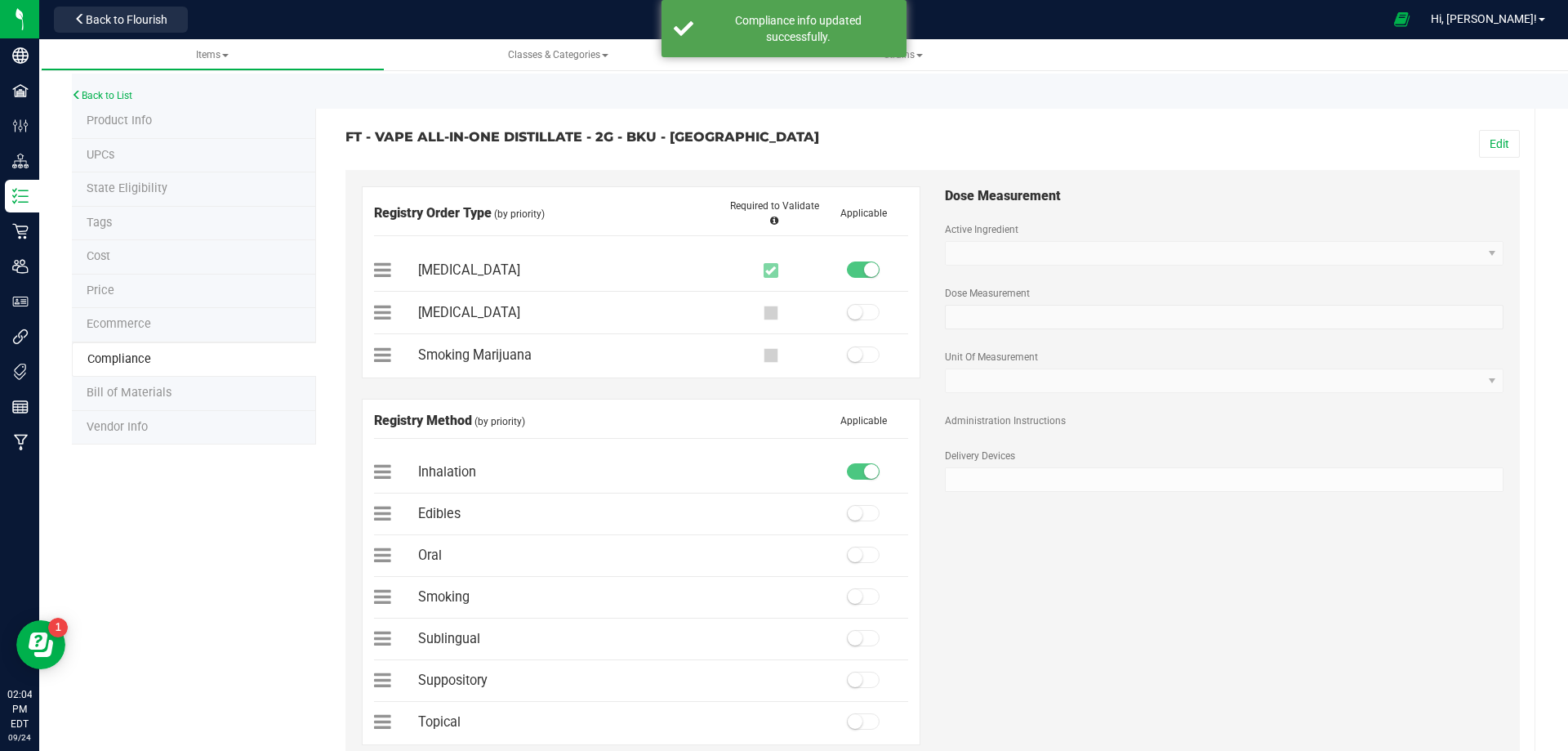
click at [166, 398] on span "Bill of Materials" at bounding box center [130, 392] width 85 height 14
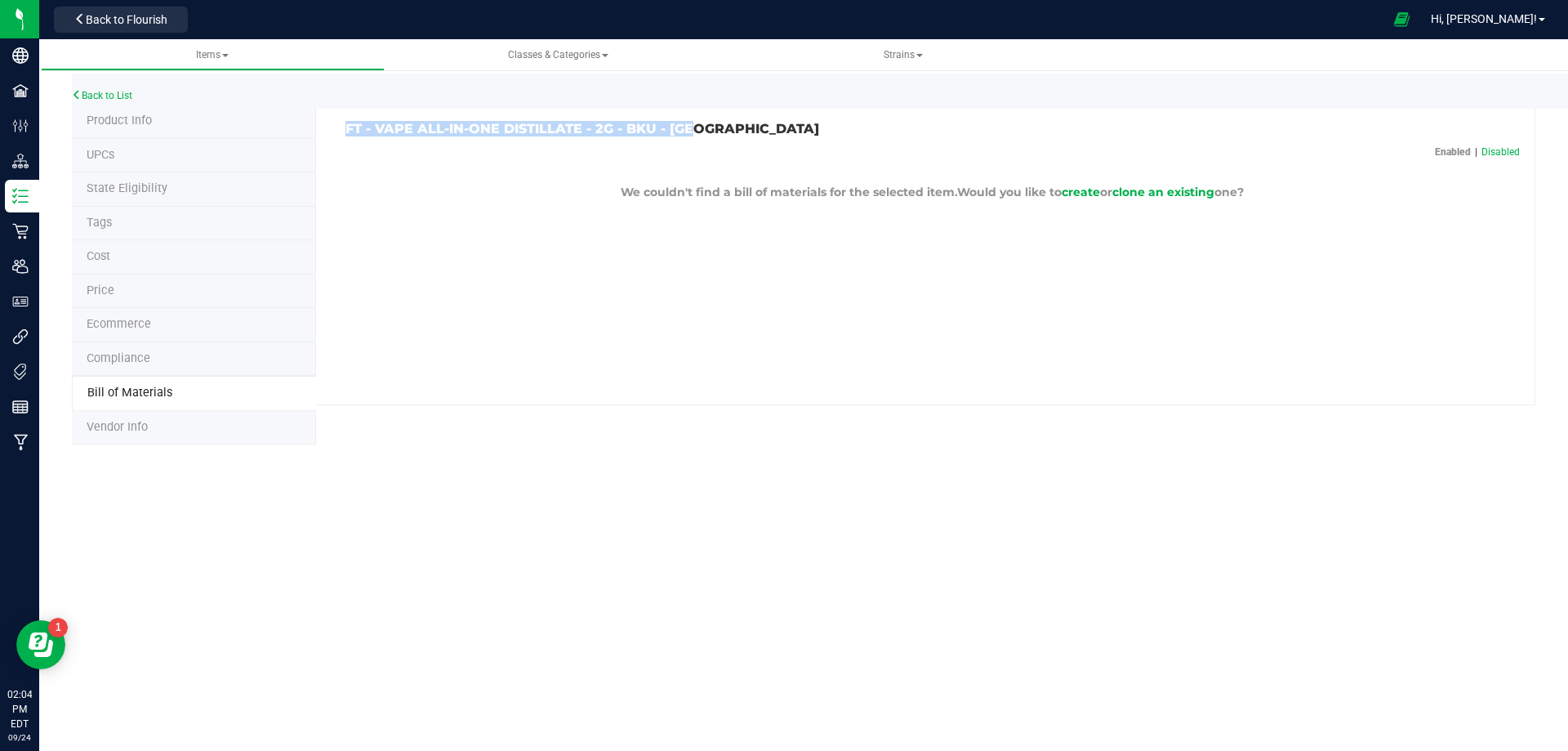
drag, startPoint x: 672, startPoint y: 143, endPoint x: 341, endPoint y: 118, distance: 331.9
click at [339, 118] on div "FT - VAPE ALL-IN-ONE DISTILLATE - 2G - BKU - IND Enabled | Disabled We couldn't…" at bounding box center [925, 255] width 1219 height 301
copy h3 "FT - VAPE ALL-IN-ONE DISTILLATE - 2G - BKU - IND"
click at [1092, 193] on span "create" at bounding box center [1081, 192] width 38 height 15
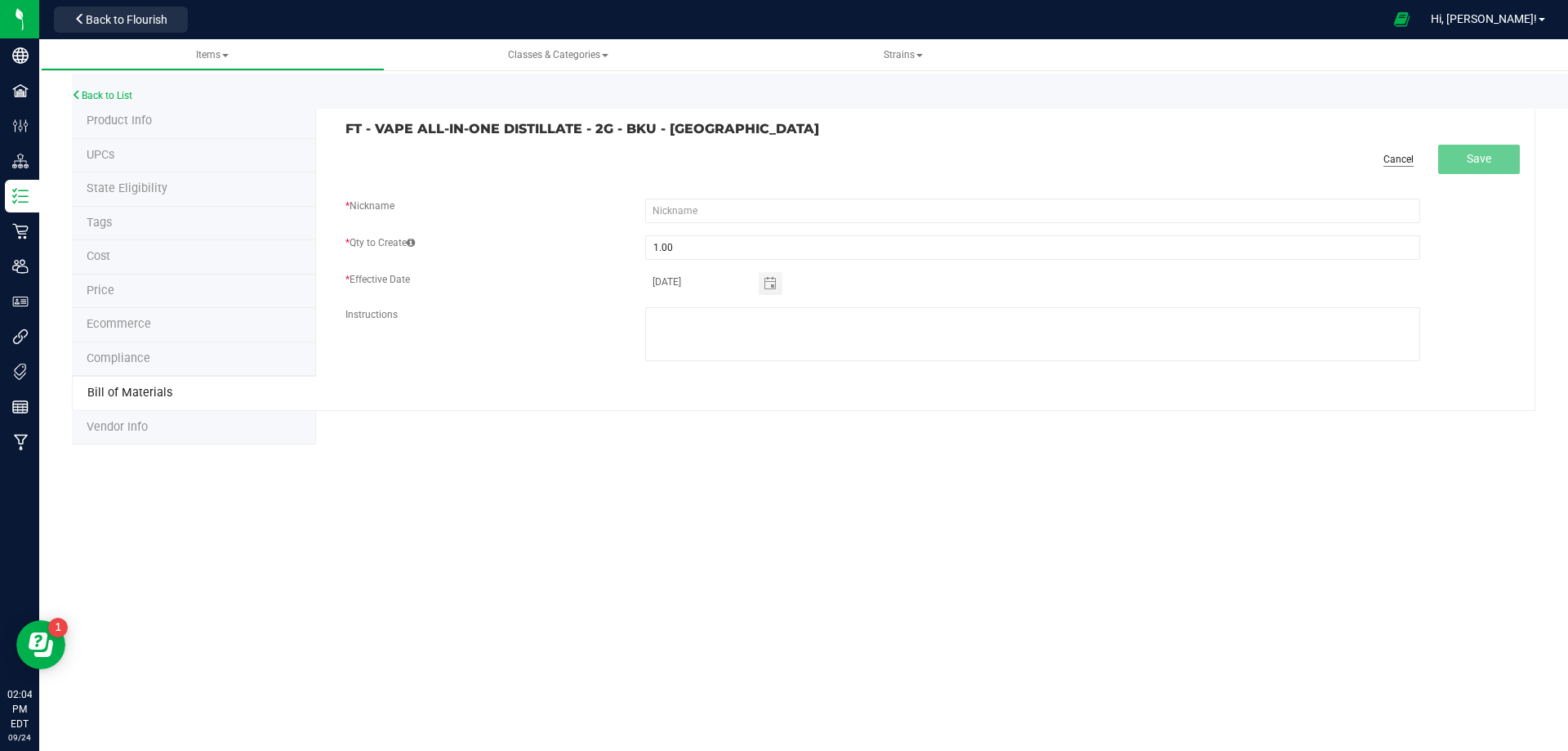
click at [1405, 157] on link "Cancel" at bounding box center [1398, 160] width 30 height 14
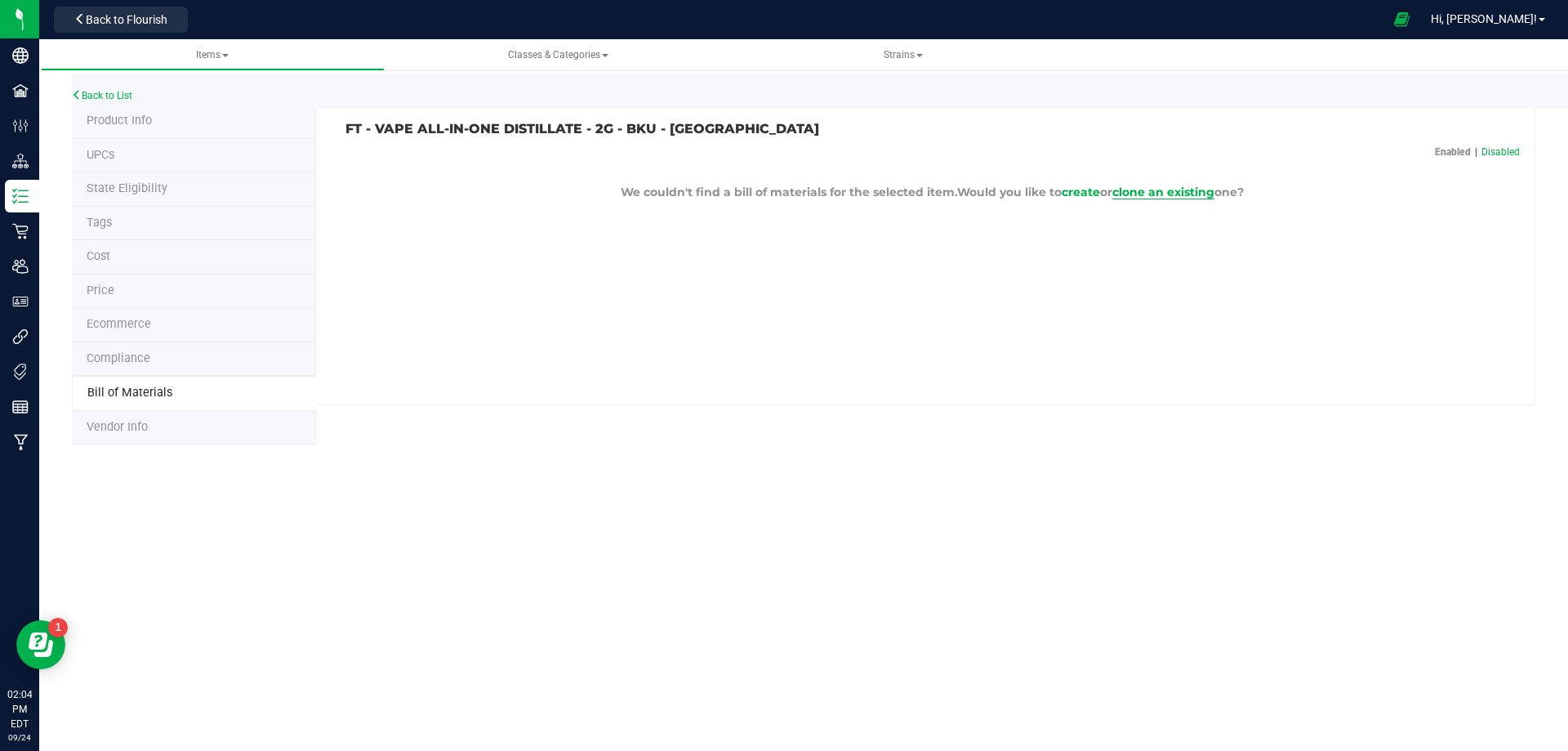
click at [1168, 185] on span "clone an existing" at bounding box center [1163, 192] width 102 height 15
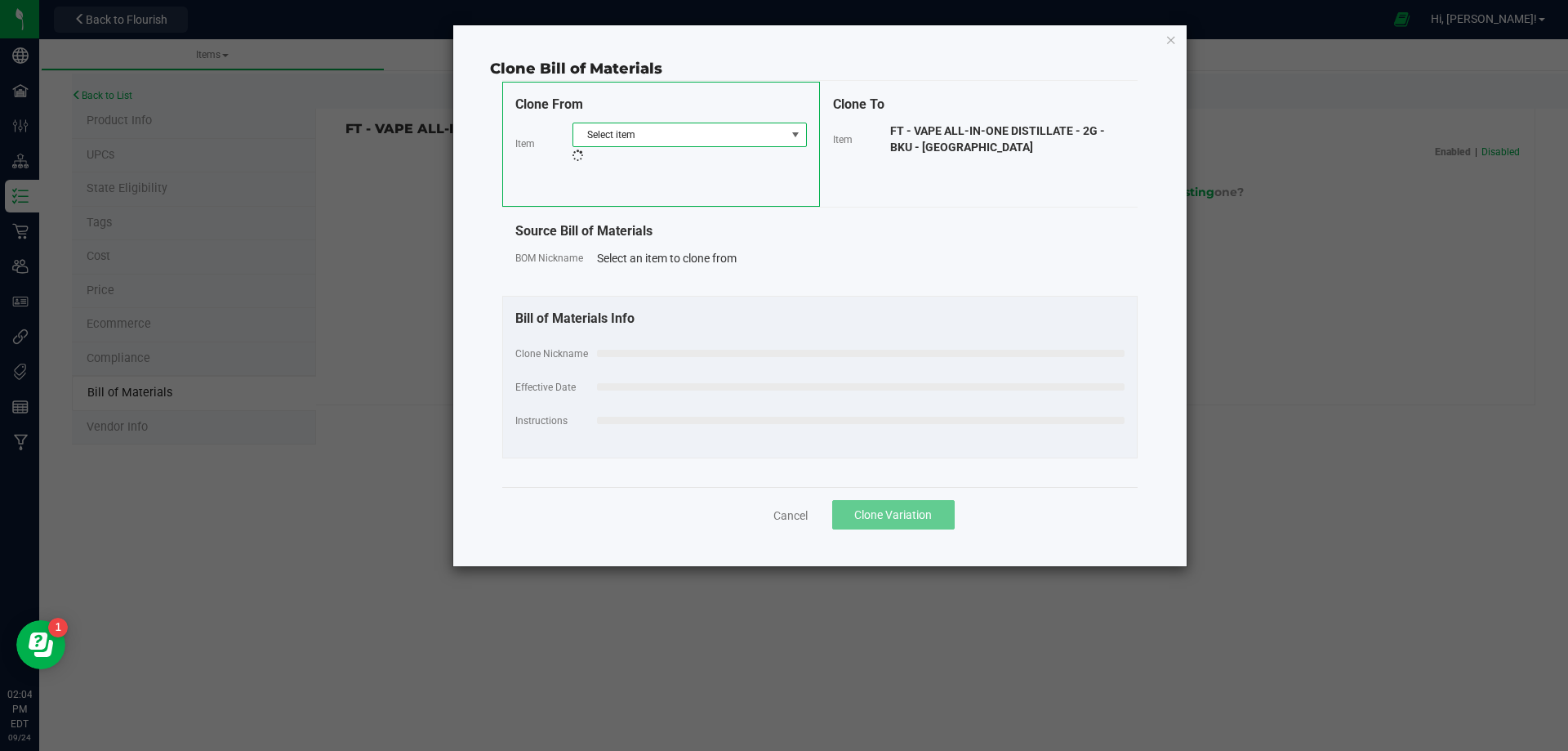
click at [749, 126] on span "Select item" at bounding box center [680, 135] width 212 height 23
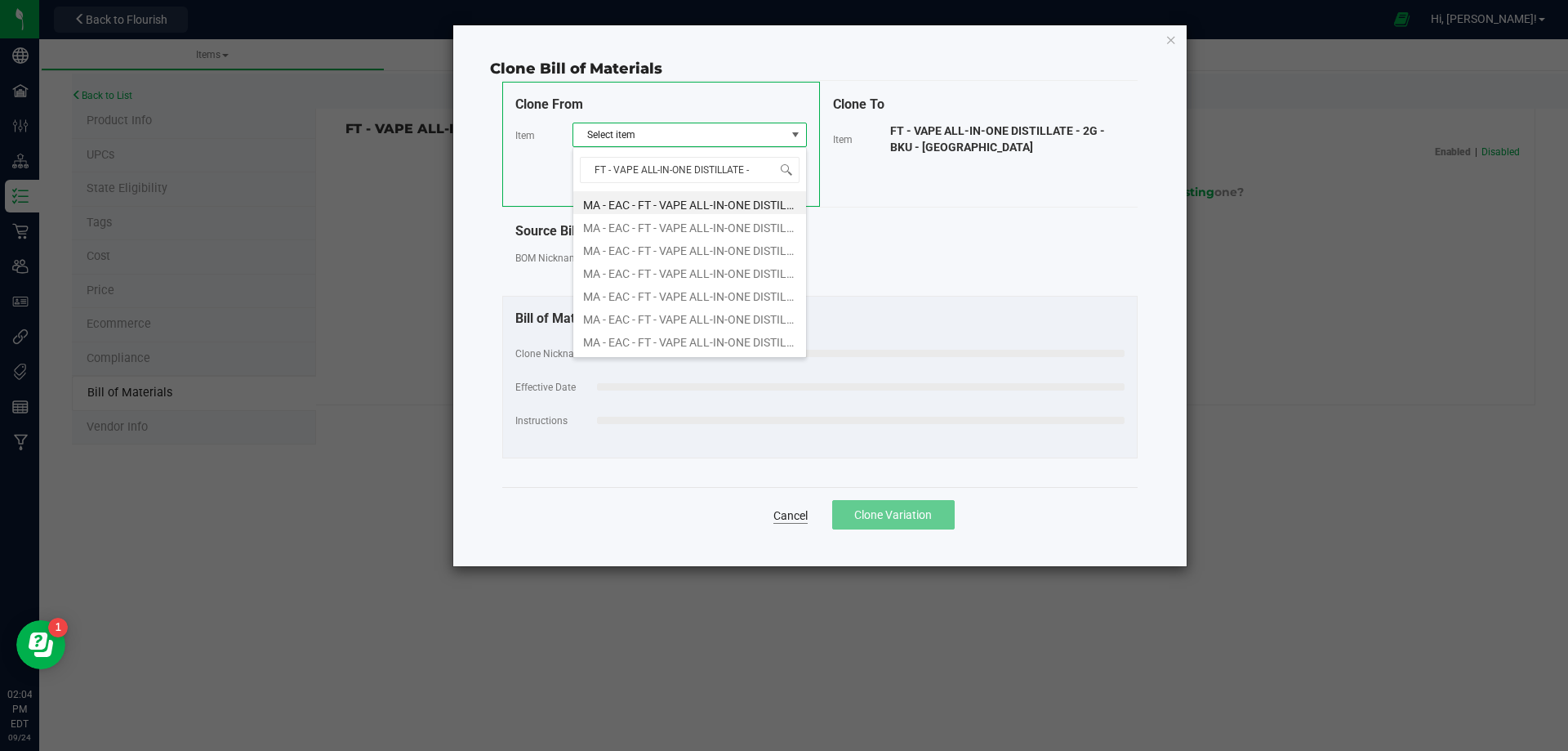
type input "FT - VAPE ALL-IN-ONE DISTILLATE -"
click at [796, 518] on link "Cancel" at bounding box center [790, 516] width 34 height 17
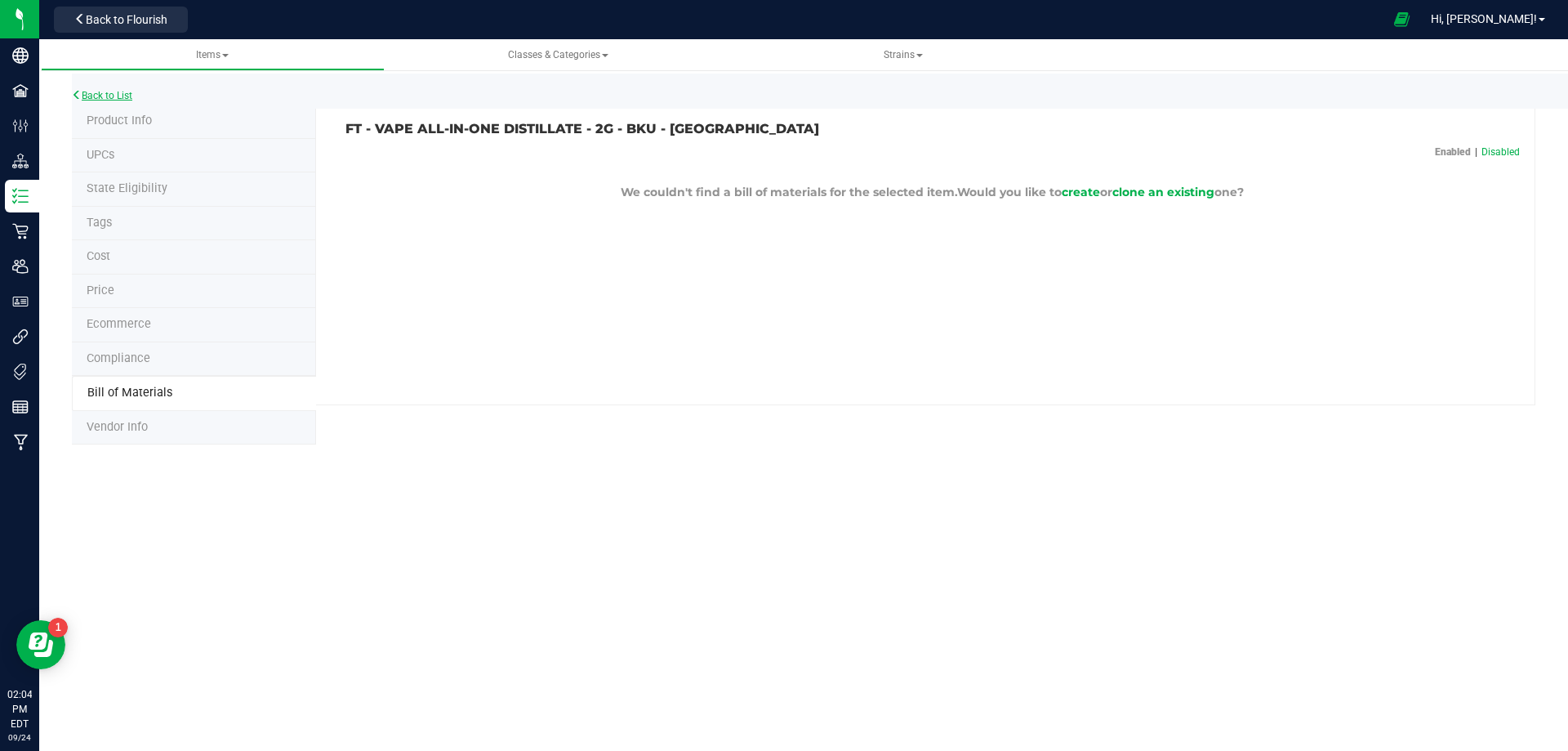
click at [91, 95] on link "Back to List" at bounding box center [102, 95] width 60 height 12
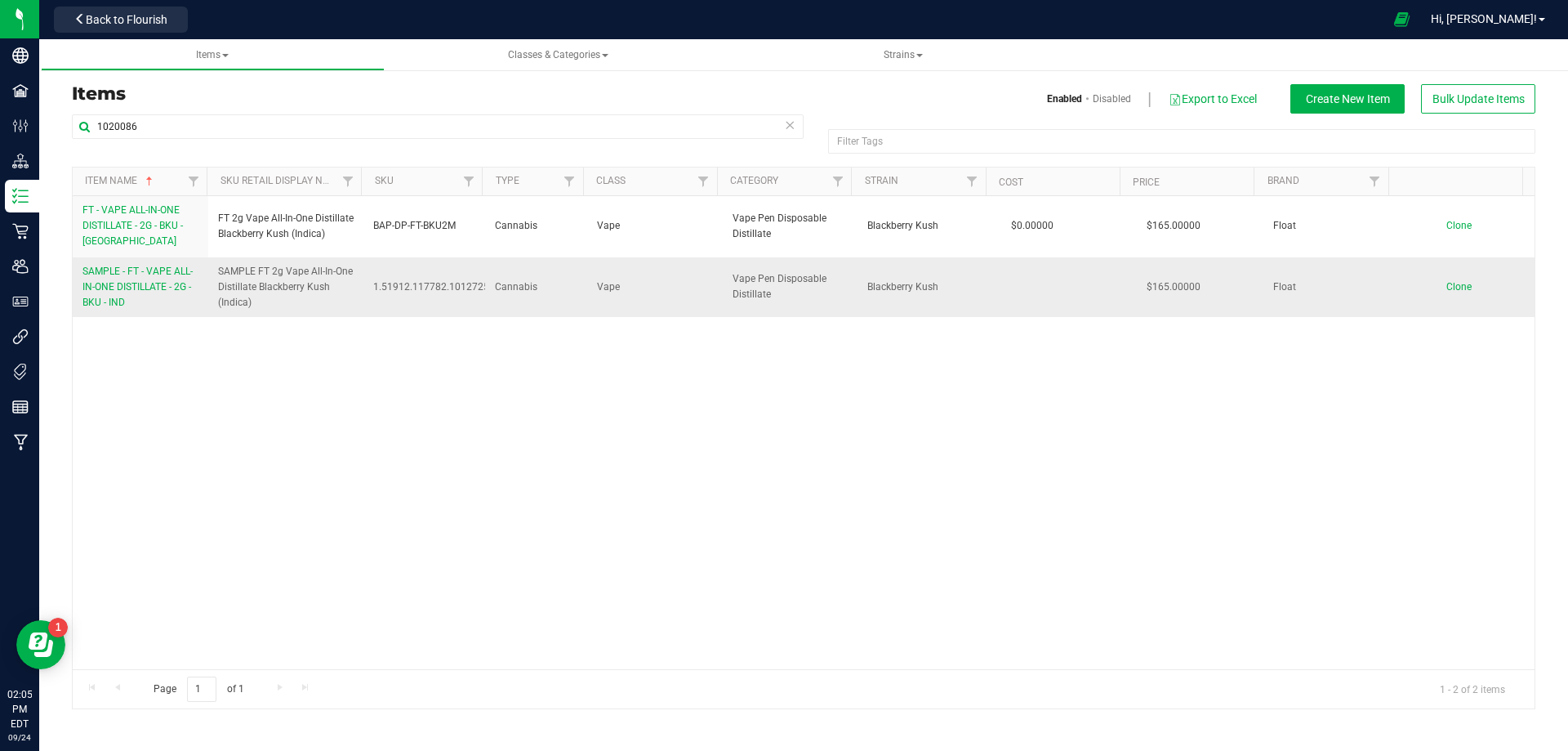
click at [133, 294] on link "SAMPLE - FT - VAPE ALL-IN-ONE DISTILLATE - 2G - BKU - IND" at bounding box center [140, 288] width 116 height 48
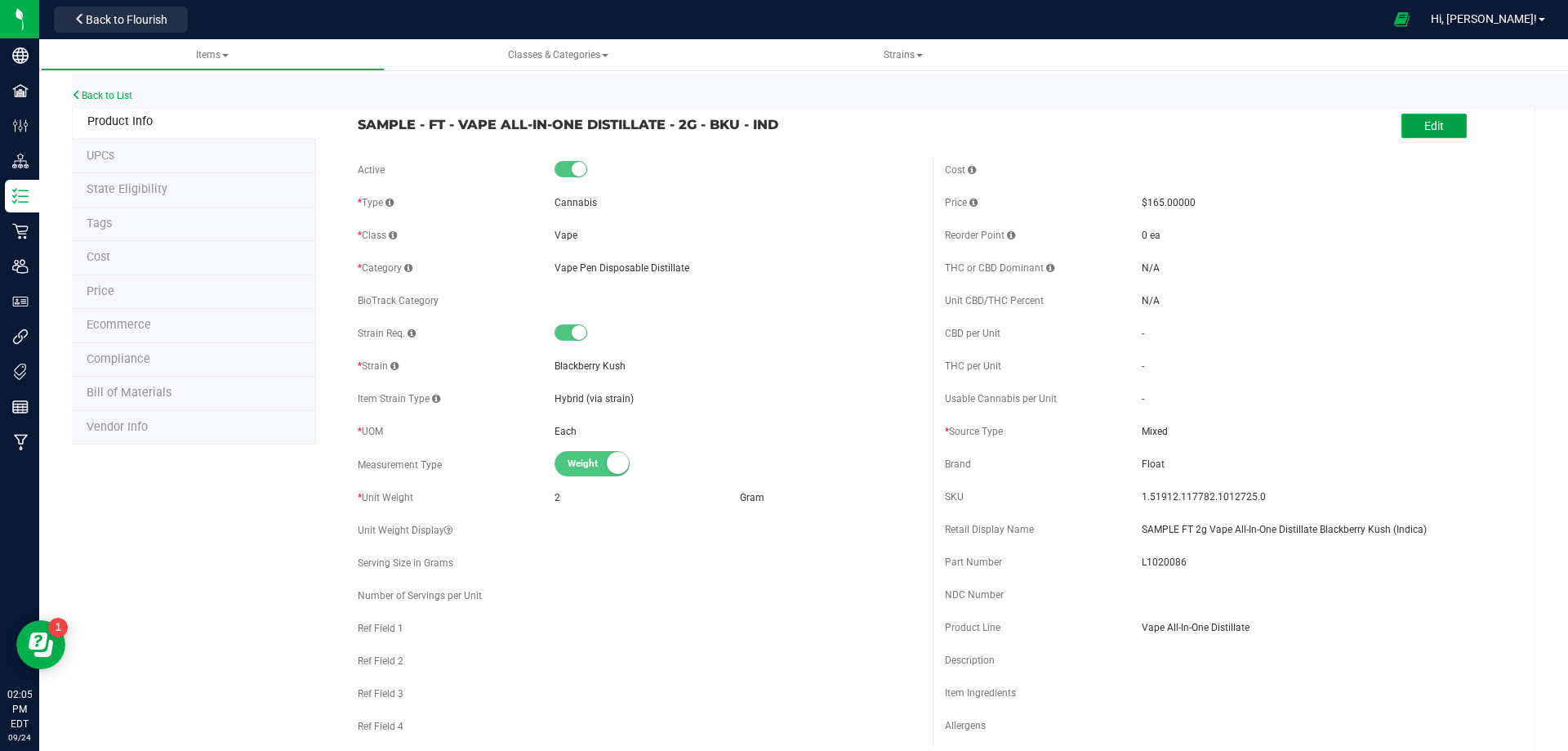
click at [1424, 128] on span "Edit" at bounding box center [1433, 126] width 19 height 13
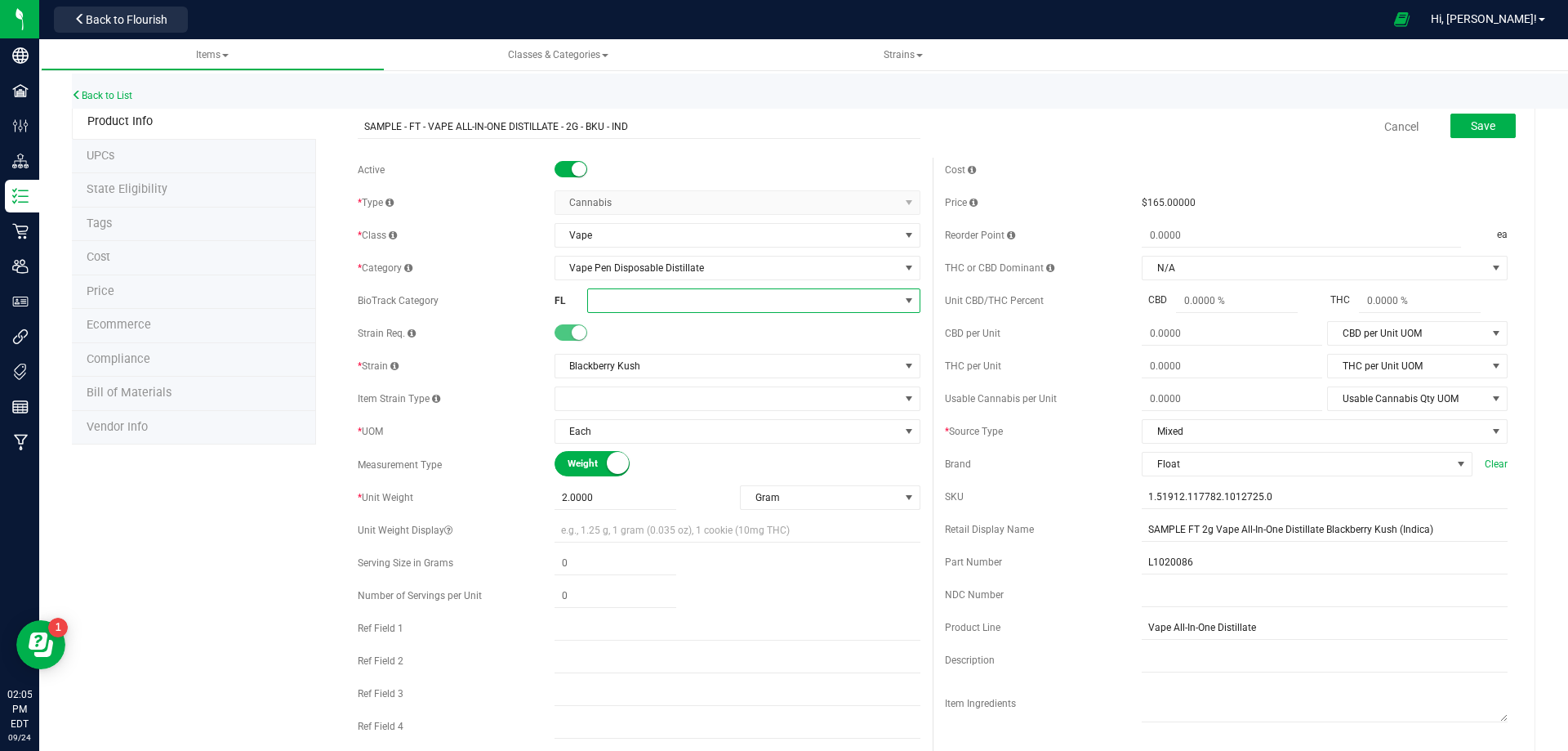
click at [632, 309] on span at bounding box center [744, 300] width 311 height 23
click at [686, 507] on li "Marijuana Extract for Inhalation" at bounding box center [748, 514] width 328 height 28
click at [1488, 124] on button "Save" at bounding box center [1484, 125] width 65 height 24
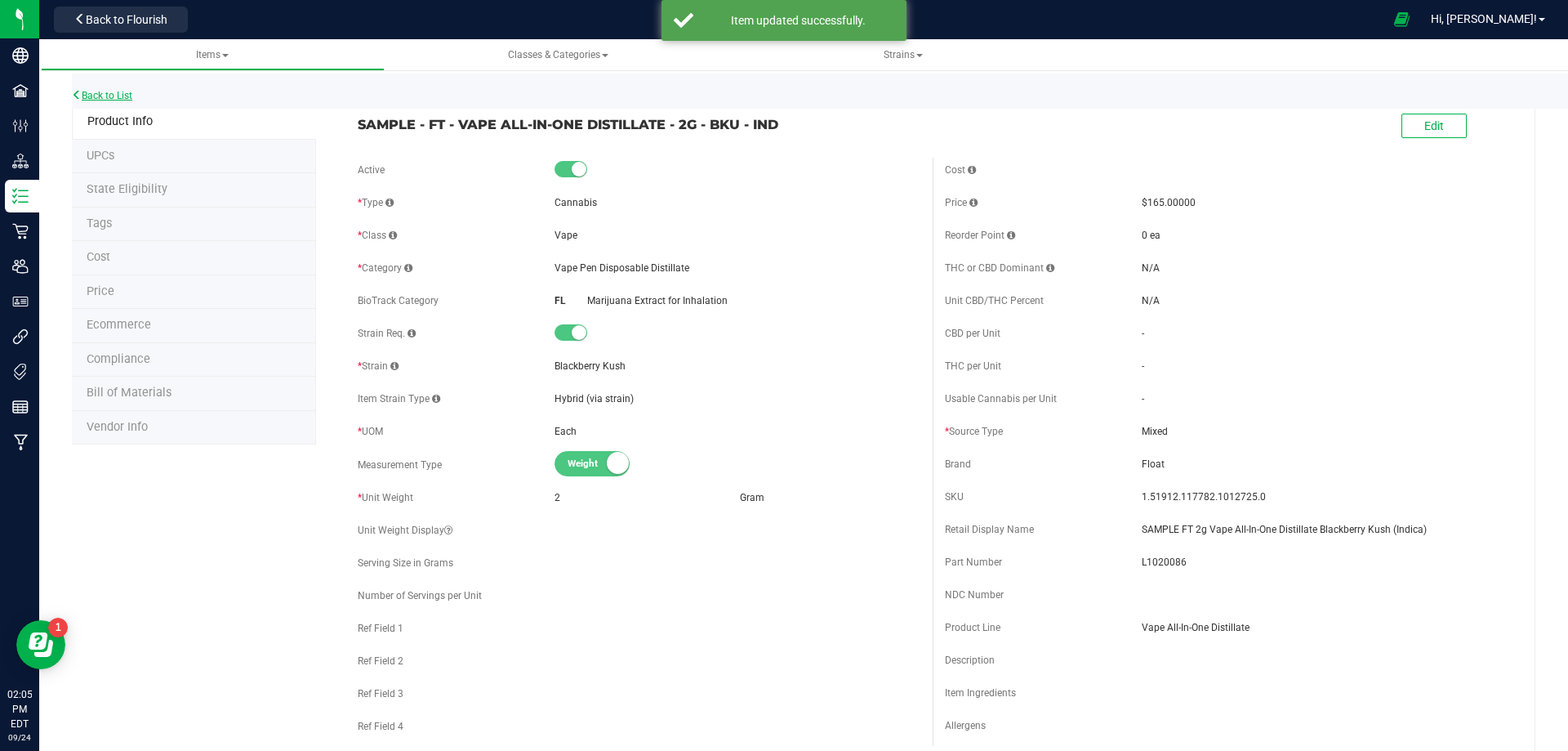
click at [125, 94] on link "Back to List" at bounding box center [102, 95] width 60 height 12
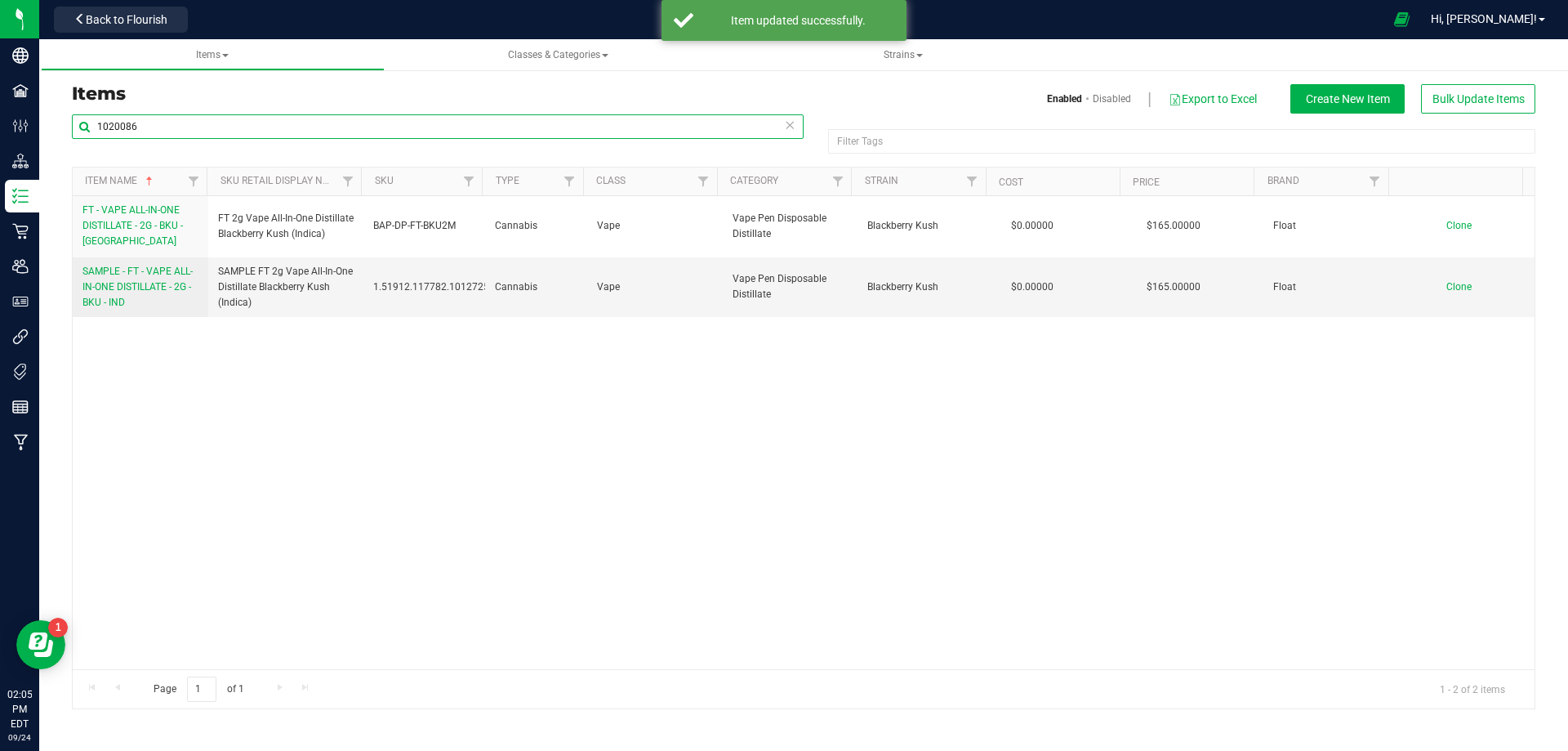
drag, startPoint x: 155, startPoint y: 120, endPoint x: -18, endPoint y: 133, distance: 173.5
click at [0, 133] on html "Company Facilities Configuration Distribution Inventory Retail Users User Roles…" at bounding box center [784, 376] width 1568 height 751
paste input "7"
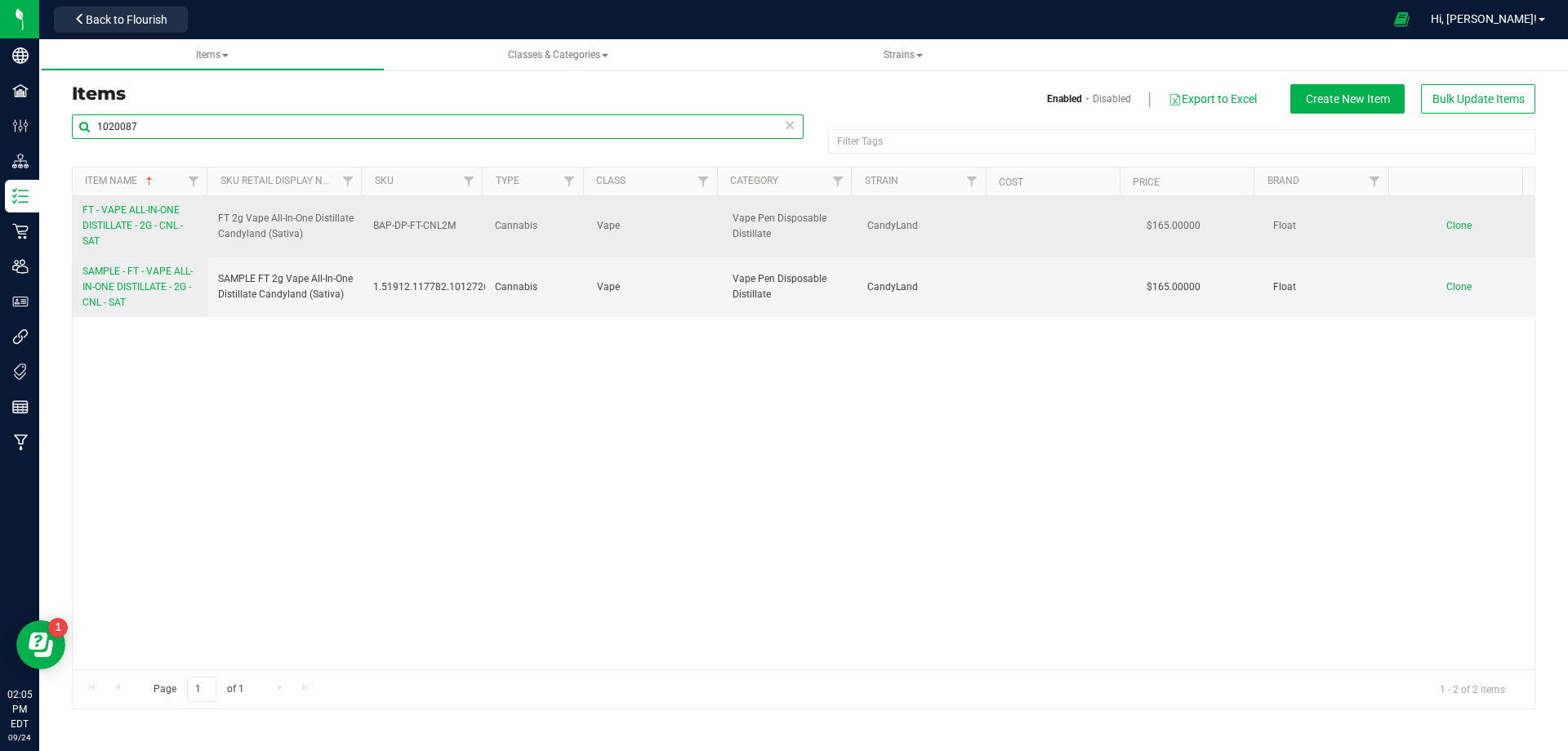
type input "1020087"
click at [127, 232] on span "FT - VAPE ALL-IN-ONE DISTILLATE - 2G - CNL - SAT" at bounding box center [133, 225] width 100 height 43
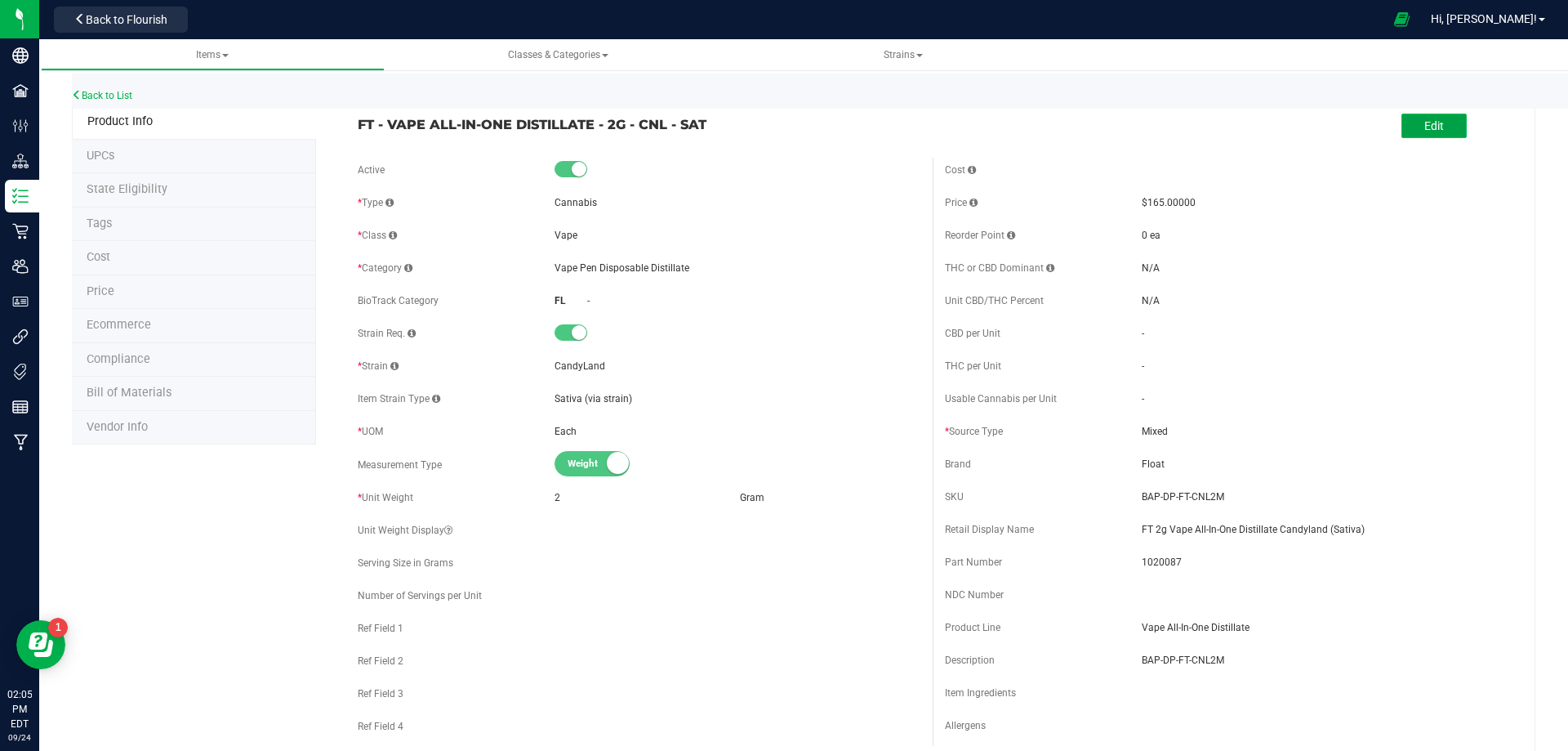
click at [1412, 135] on button "Edit" at bounding box center [1434, 125] width 65 height 24
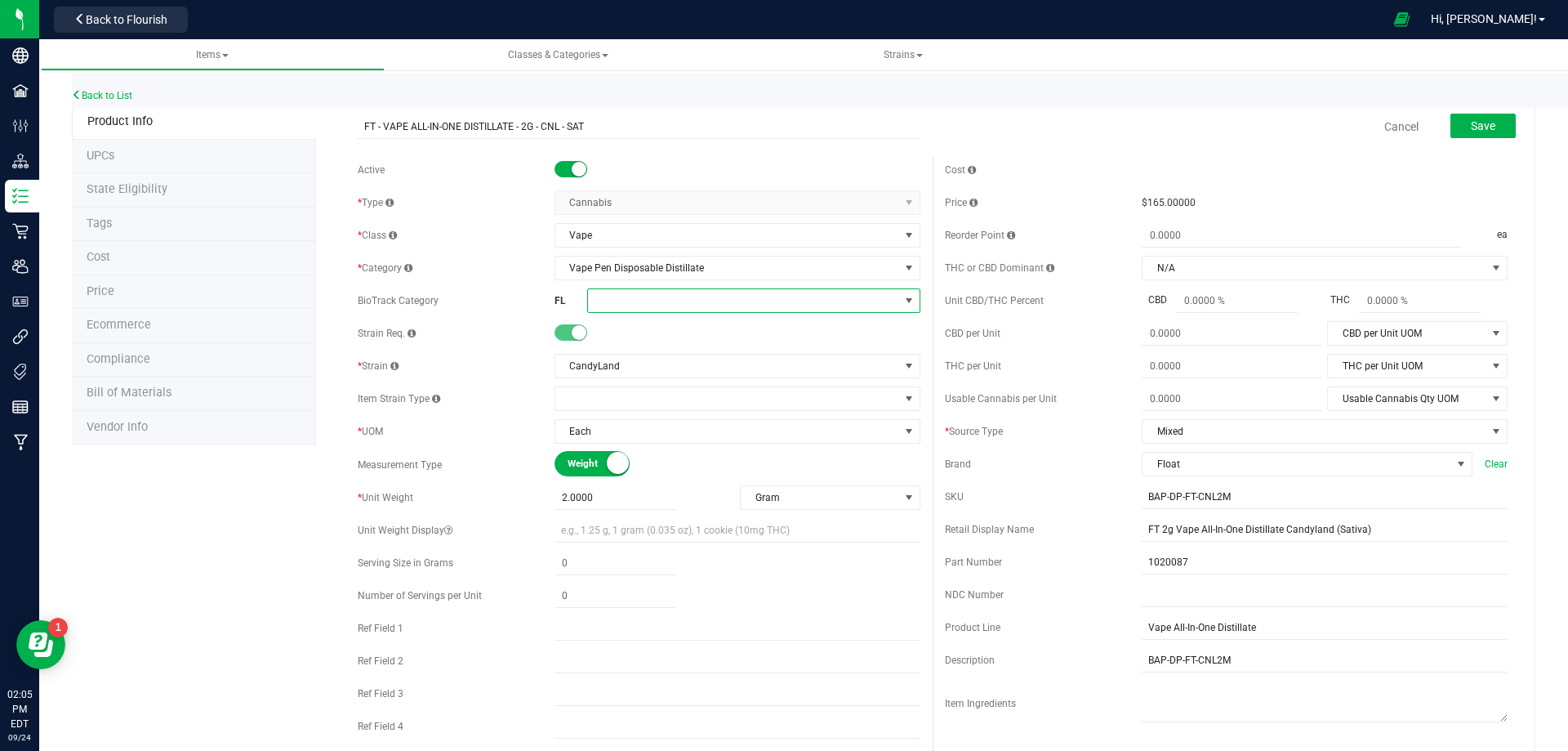
click at [651, 310] on span at bounding box center [744, 300] width 311 height 23
click at [749, 515] on li "Marijuana Extract for Inhalation" at bounding box center [748, 514] width 328 height 28
click at [1472, 111] on div "Save" at bounding box center [1470, 127] width 89 height 33
click at [1471, 120] on span "Save" at bounding box center [1483, 126] width 24 height 13
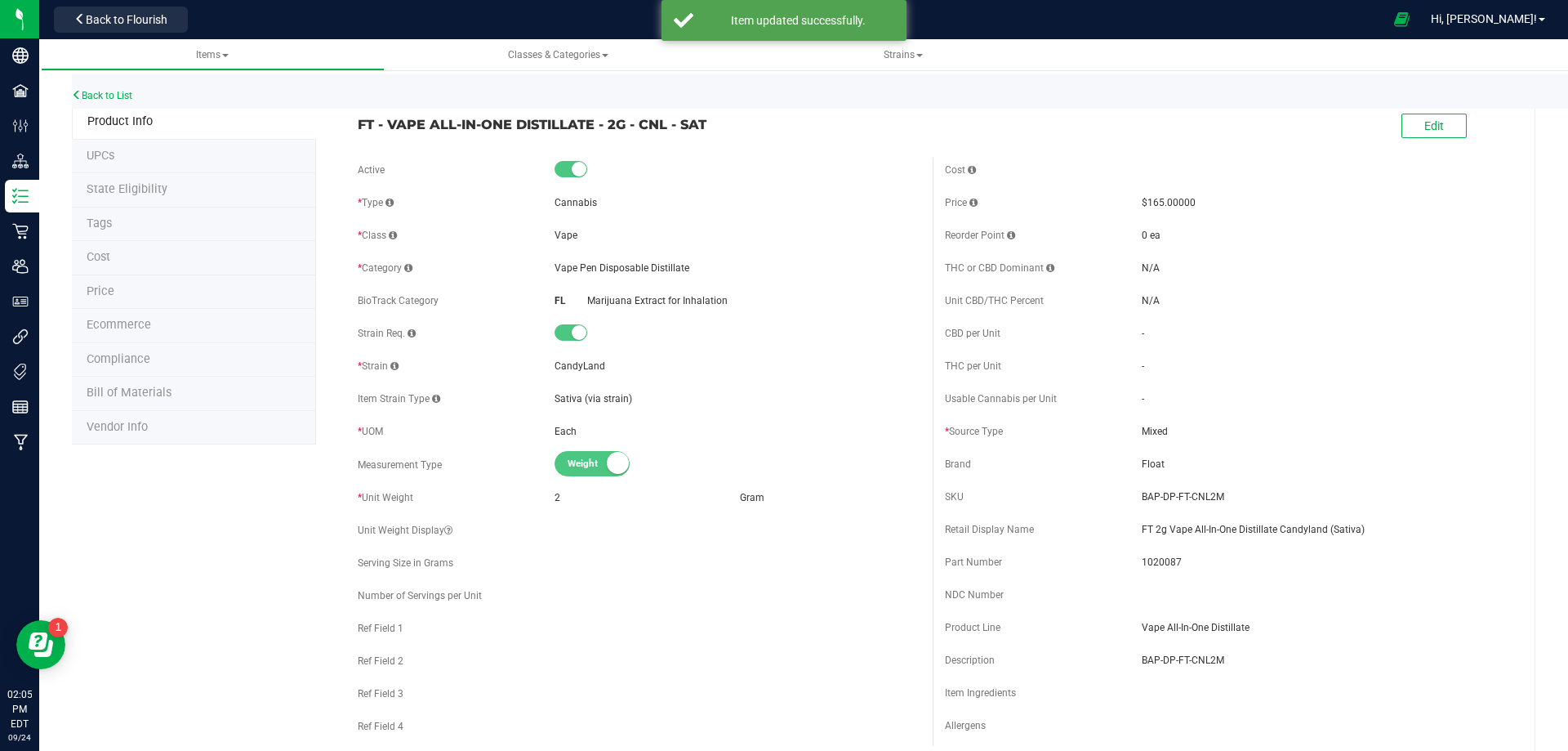
click at [145, 225] on li "Tags" at bounding box center [194, 224] width 244 height 34
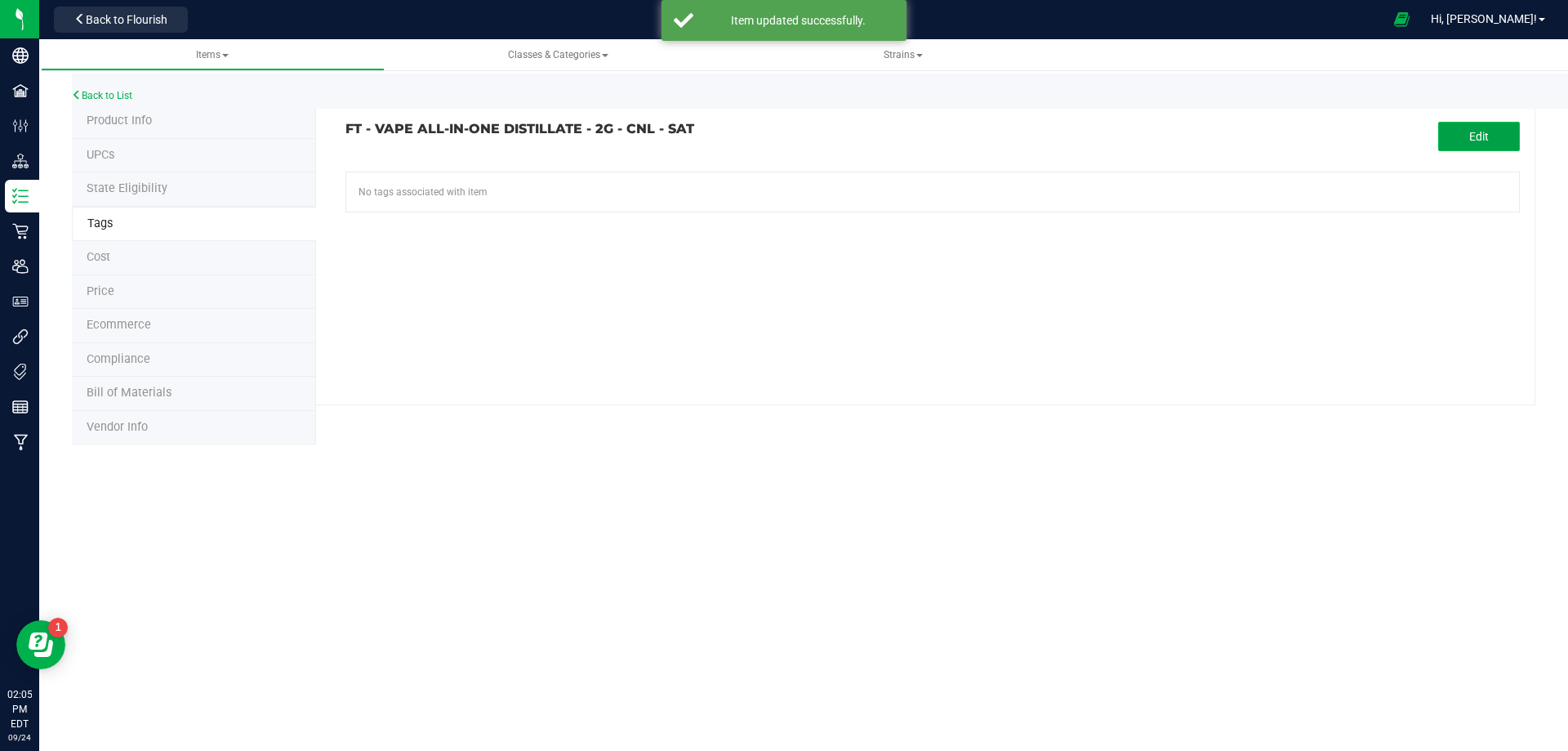
click at [1489, 134] on button "Edit" at bounding box center [1479, 136] width 82 height 29
click at [410, 184] on input "text" at bounding box center [746, 183] width 801 height 23
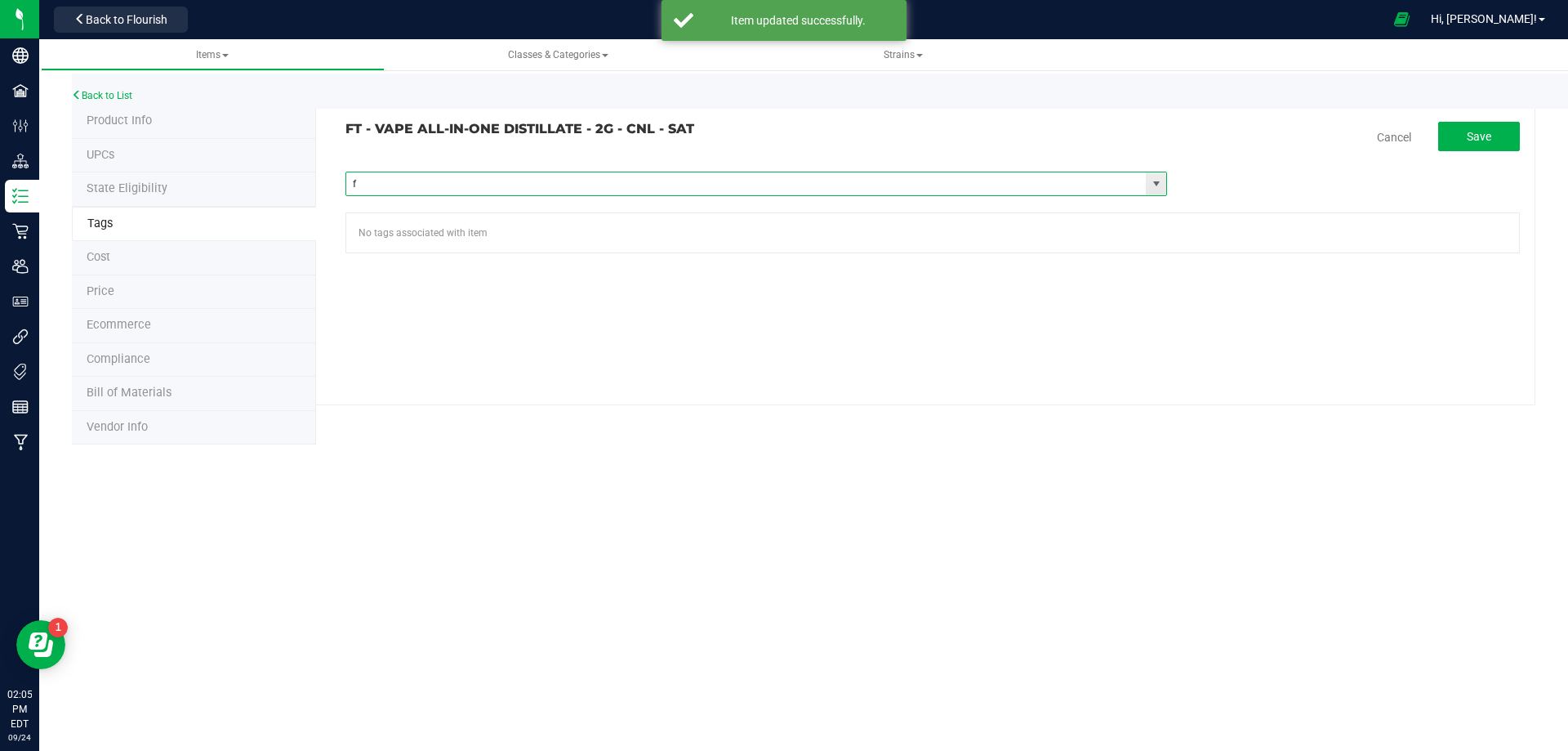
type input "fl"
paste input "FL - FT - VAPE ALL-IN-ONE DISTILLATE - 2G"
type input "FL - FT - VAPE ALL-IN-ONE DISTILLATE - 2G"
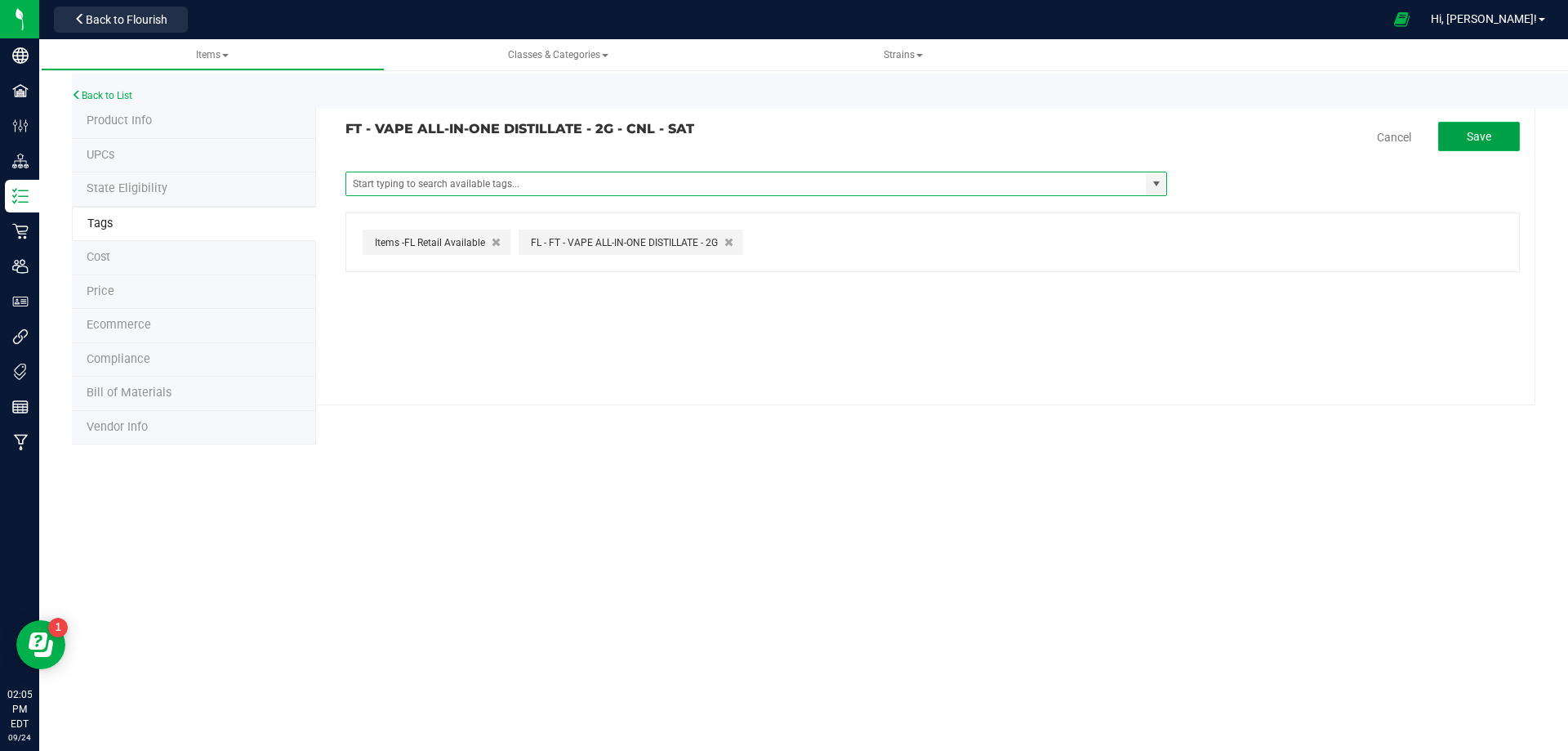
click at [1497, 140] on button "Save" at bounding box center [1479, 136] width 82 height 29
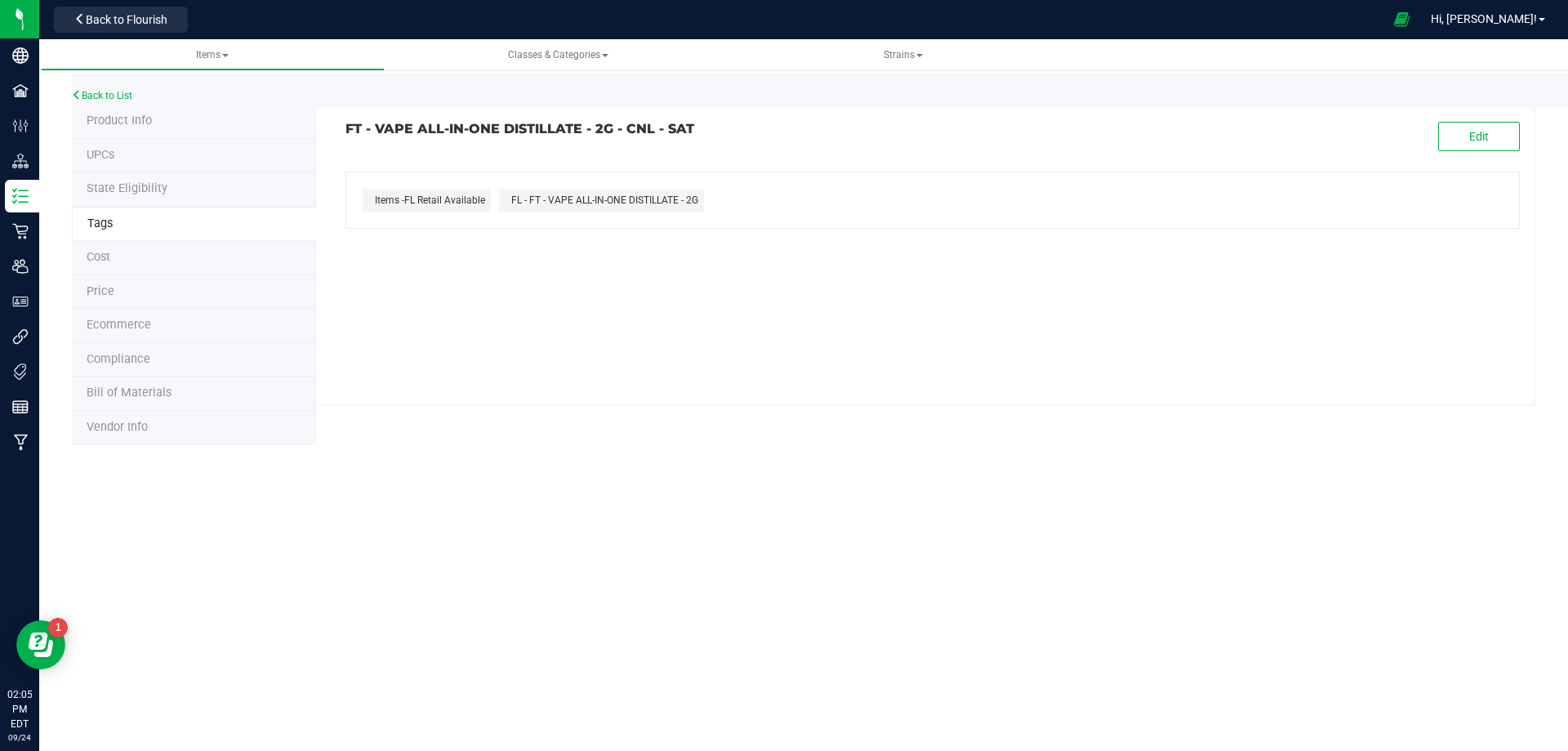
click at [130, 364] on span "Compliance" at bounding box center [119, 359] width 64 height 14
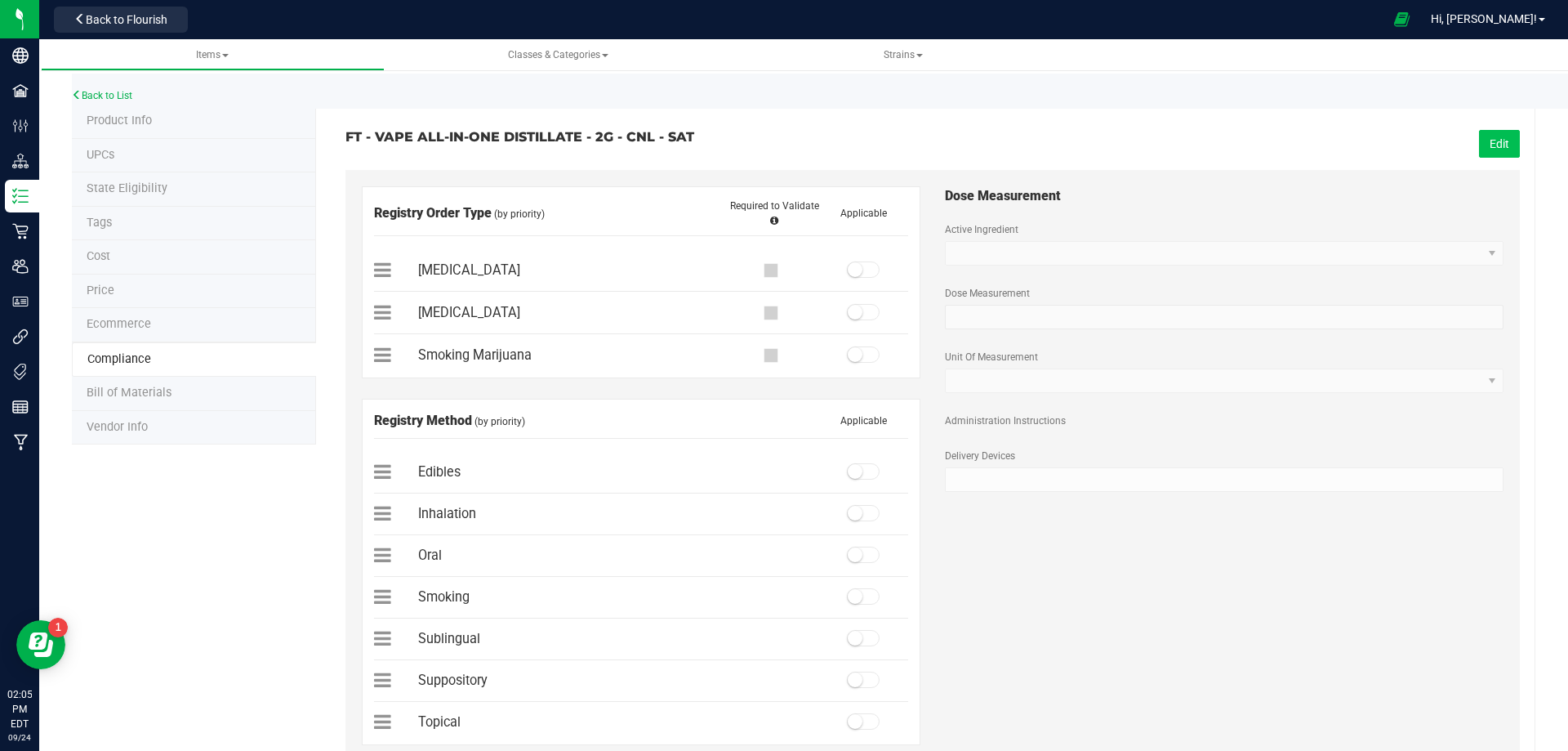
click at [1498, 154] on button "Edit" at bounding box center [1499, 143] width 41 height 28
click at [864, 270] on span at bounding box center [863, 270] width 33 height 17
click at [862, 514] on span at bounding box center [863, 513] width 33 height 17
click at [1501, 151] on button "Save" at bounding box center [1497, 143] width 46 height 28
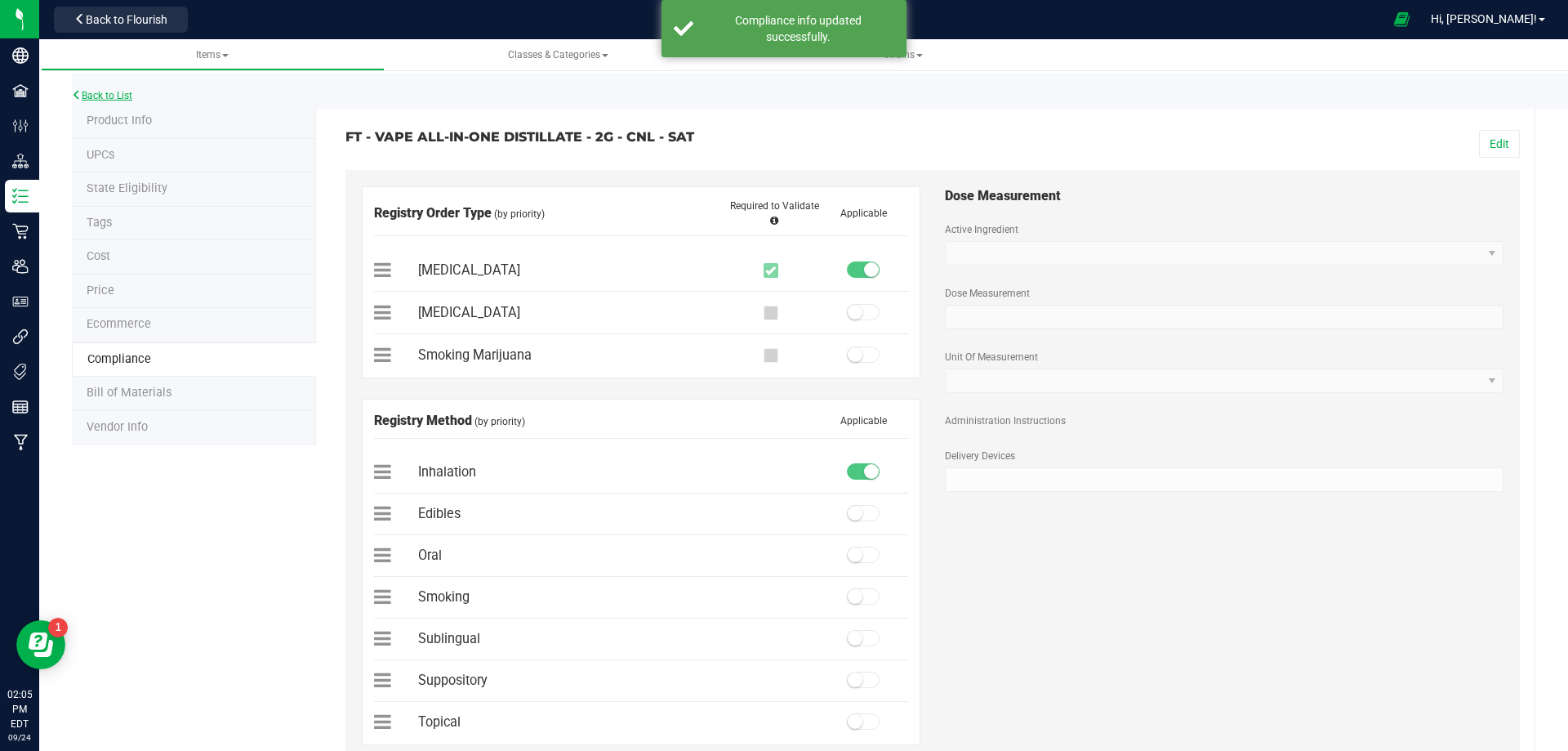
click at [128, 100] on link "Back to List" at bounding box center [102, 95] width 60 height 12
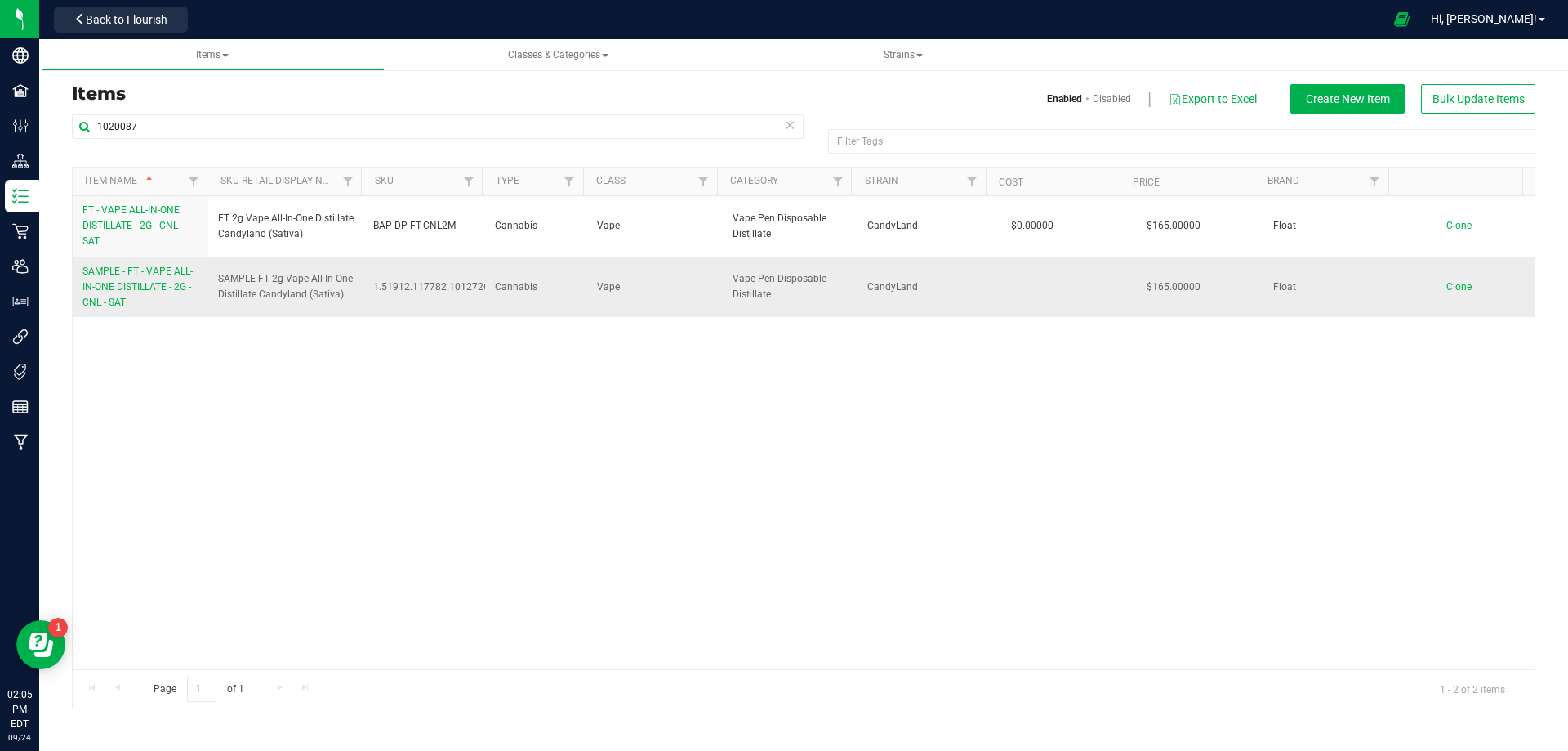
click at [107, 274] on span "SAMPLE - FT - VAPE ALL-IN-ONE DISTILLATE - 2G - CNL - SAT" at bounding box center [138, 287] width 110 height 43
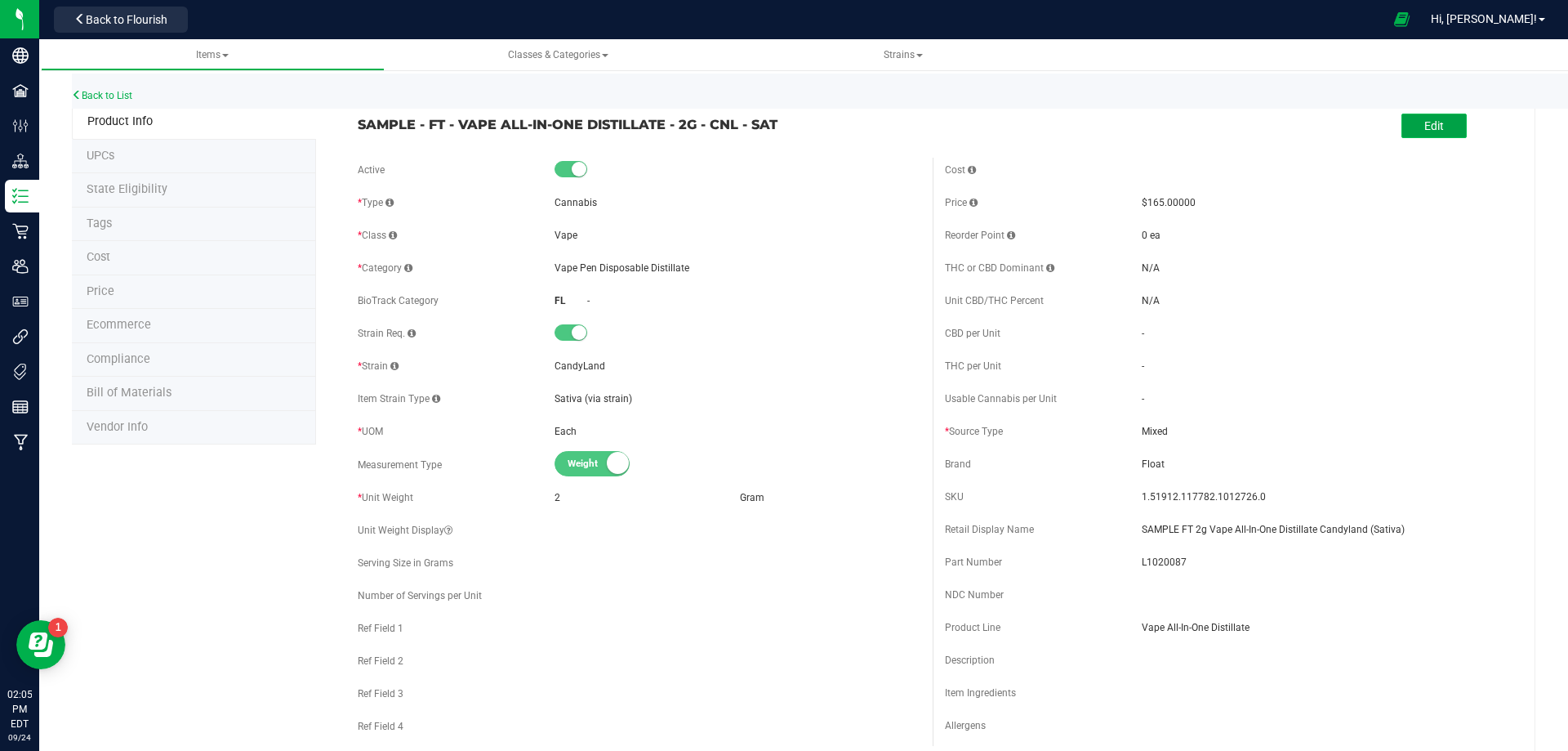
click at [1429, 123] on span "Edit" at bounding box center [1433, 126] width 19 height 13
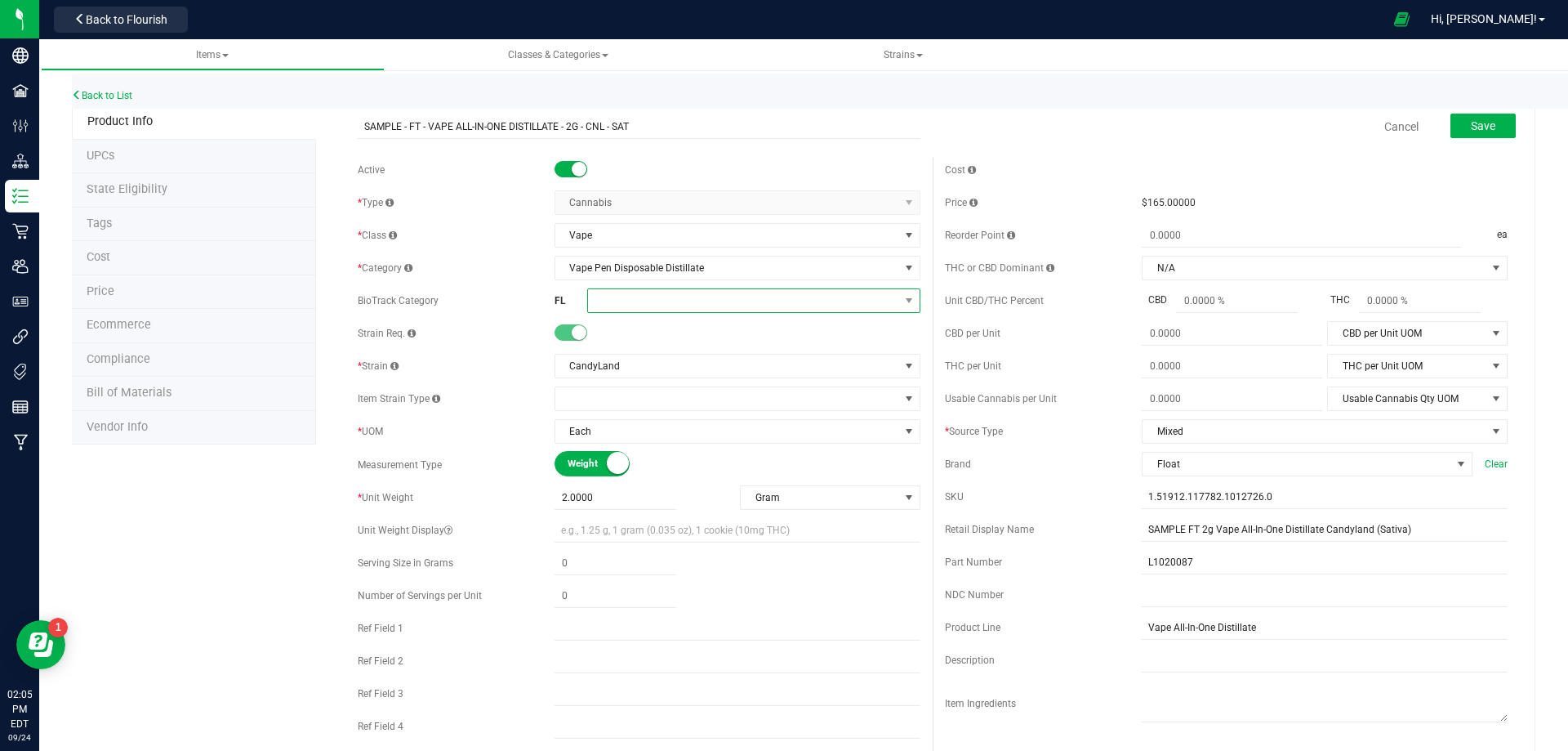
click at [616, 304] on span at bounding box center [744, 300] width 311 height 23
click at [735, 517] on li "Marijuana Extract for Inhalation" at bounding box center [748, 514] width 328 height 28
click at [1464, 137] on button "Save" at bounding box center [1484, 125] width 65 height 24
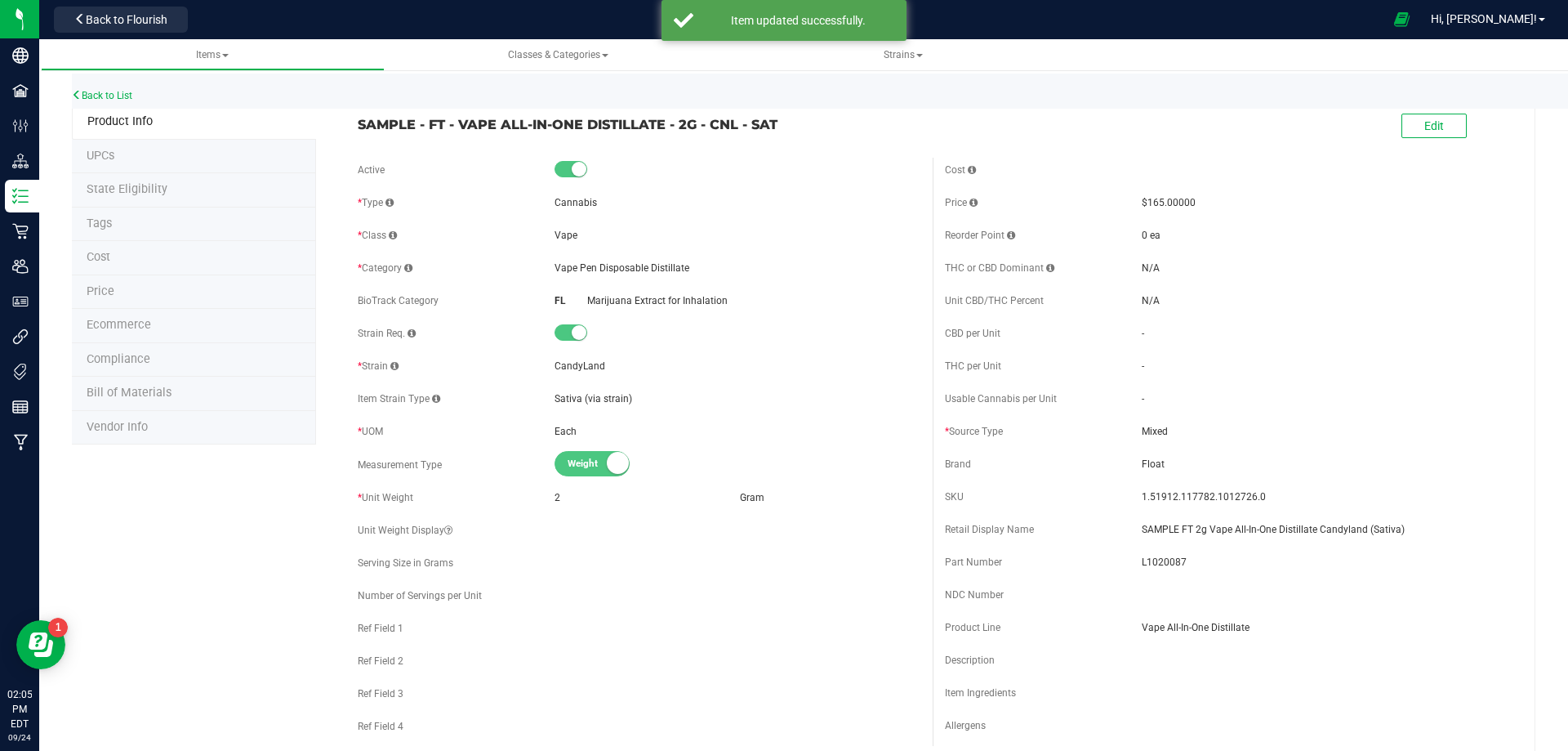
click at [154, 360] on li "Compliance" at bounding box center [194, 360] width 244 height 34
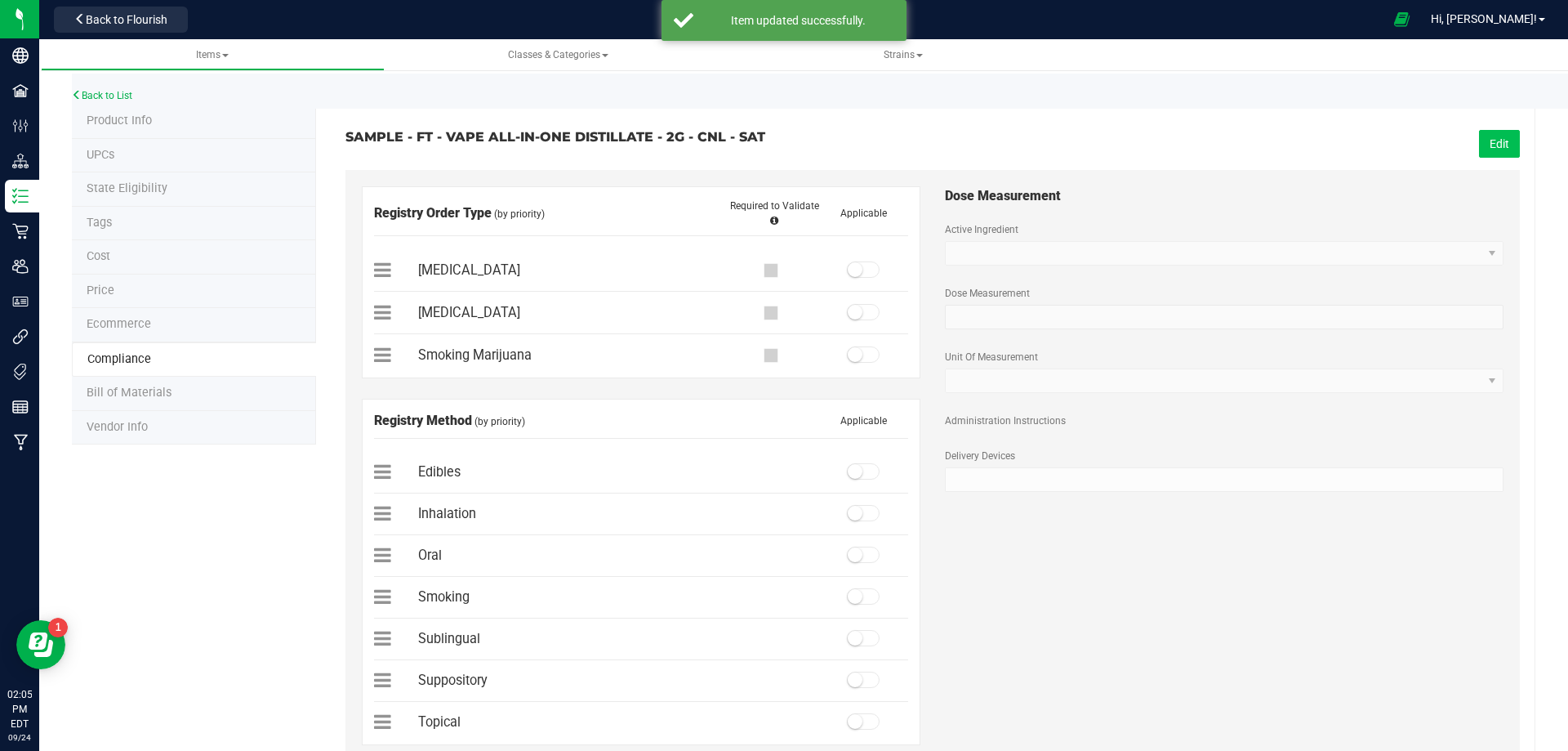
click at [1485, 155] on button "Edit" at bounding box center [1499, 143] width 41 height 28
click at [853, 268] on small at bounding box center [855, 270] width 15 height 15
click at [868, 517] on span at bounding box center [863, 513] width 33 height 17
click at [1477, 156] on button "Save" at bounding box center [1497, 143] width 46 height 28
click at [120, 95] on link "Back to List" at bounding box center [102, 95] width 60 height 12
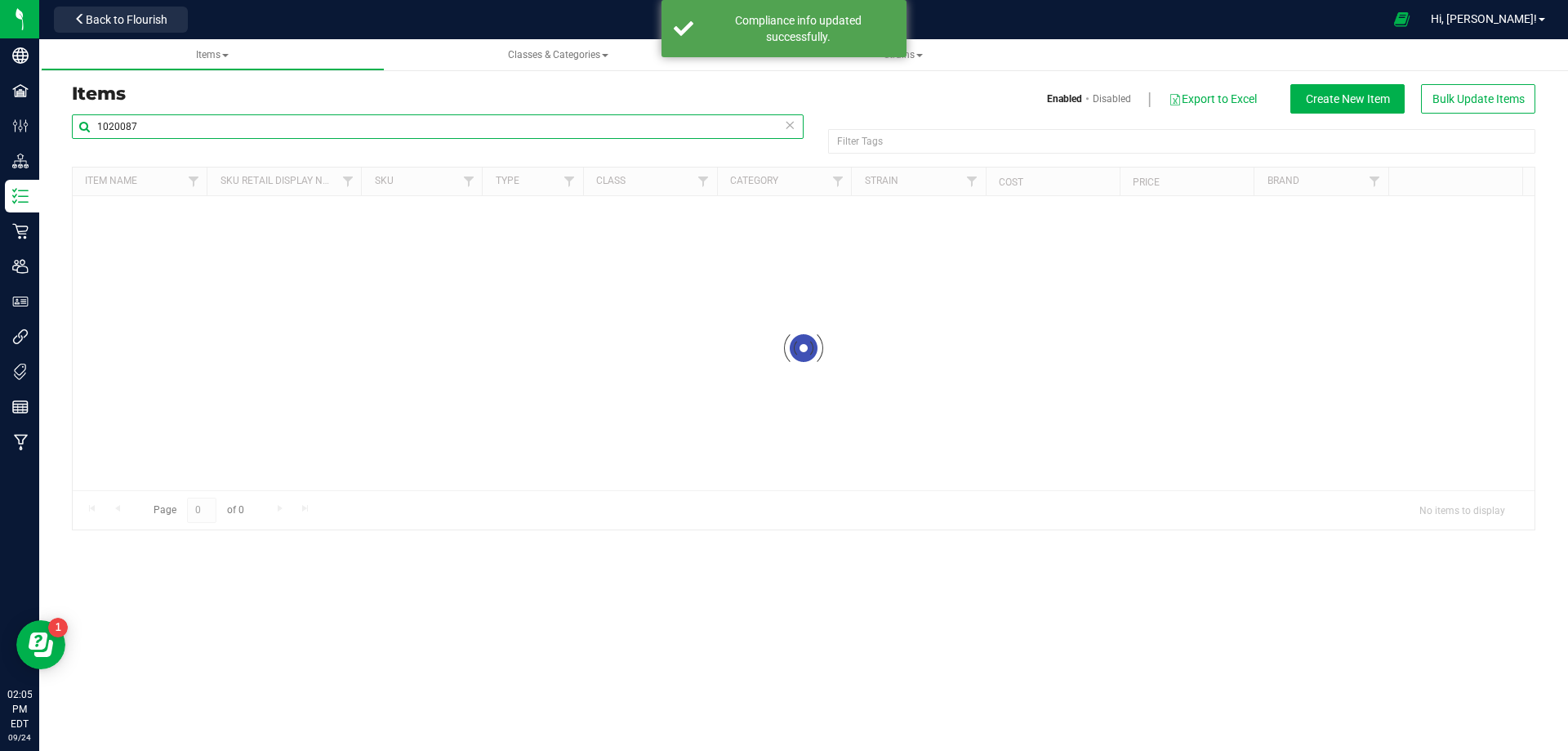
click at [140, 127] on input "1020087" at bounding box center [438, 126] width 732 height 24
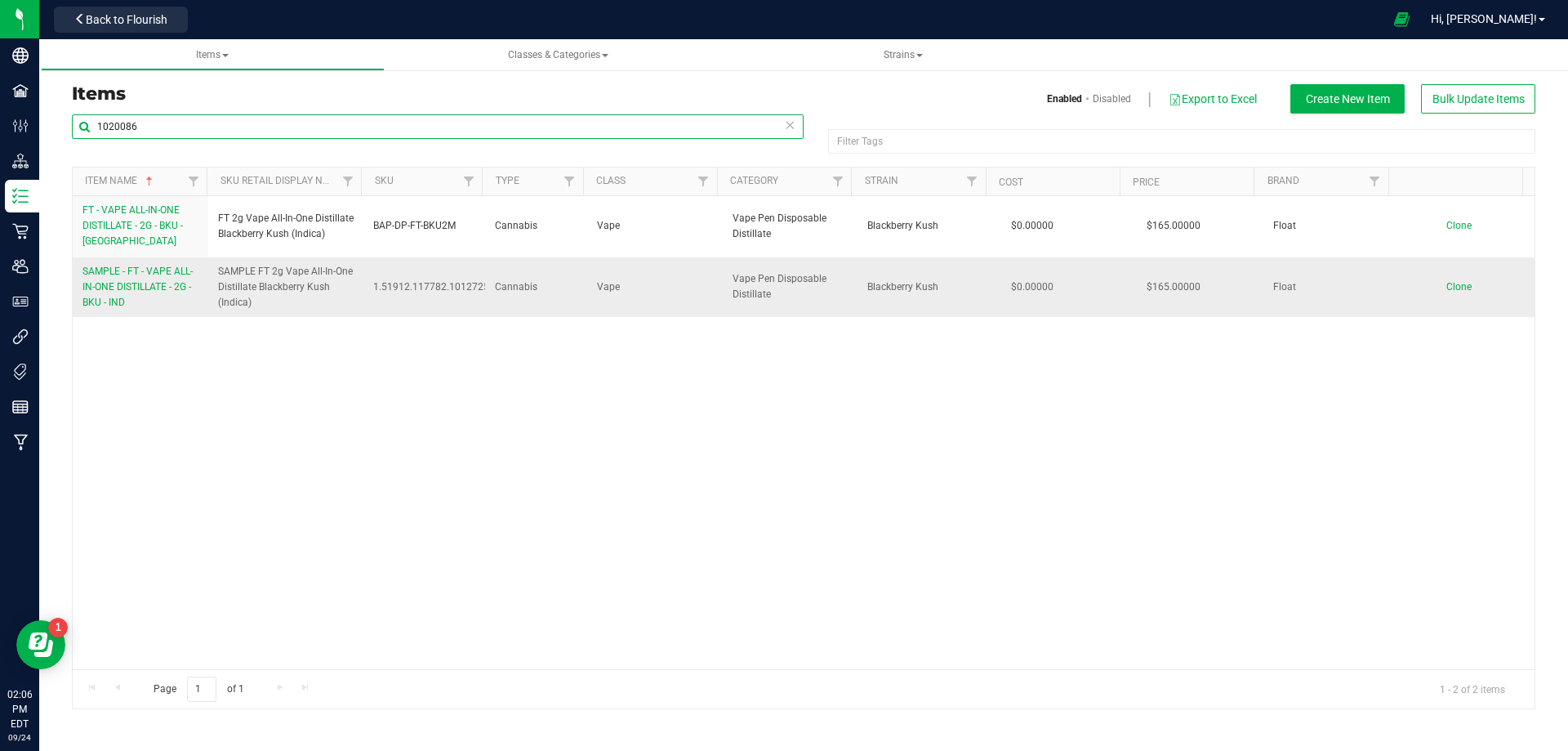
type input "1020086"
click at [155, 299] on link "SAMPLE - FT - VAPE ALL-IN-ONE DISTILLATE - 2G - BKU - IND" at bounding box center [140, 288] width 116 height 48
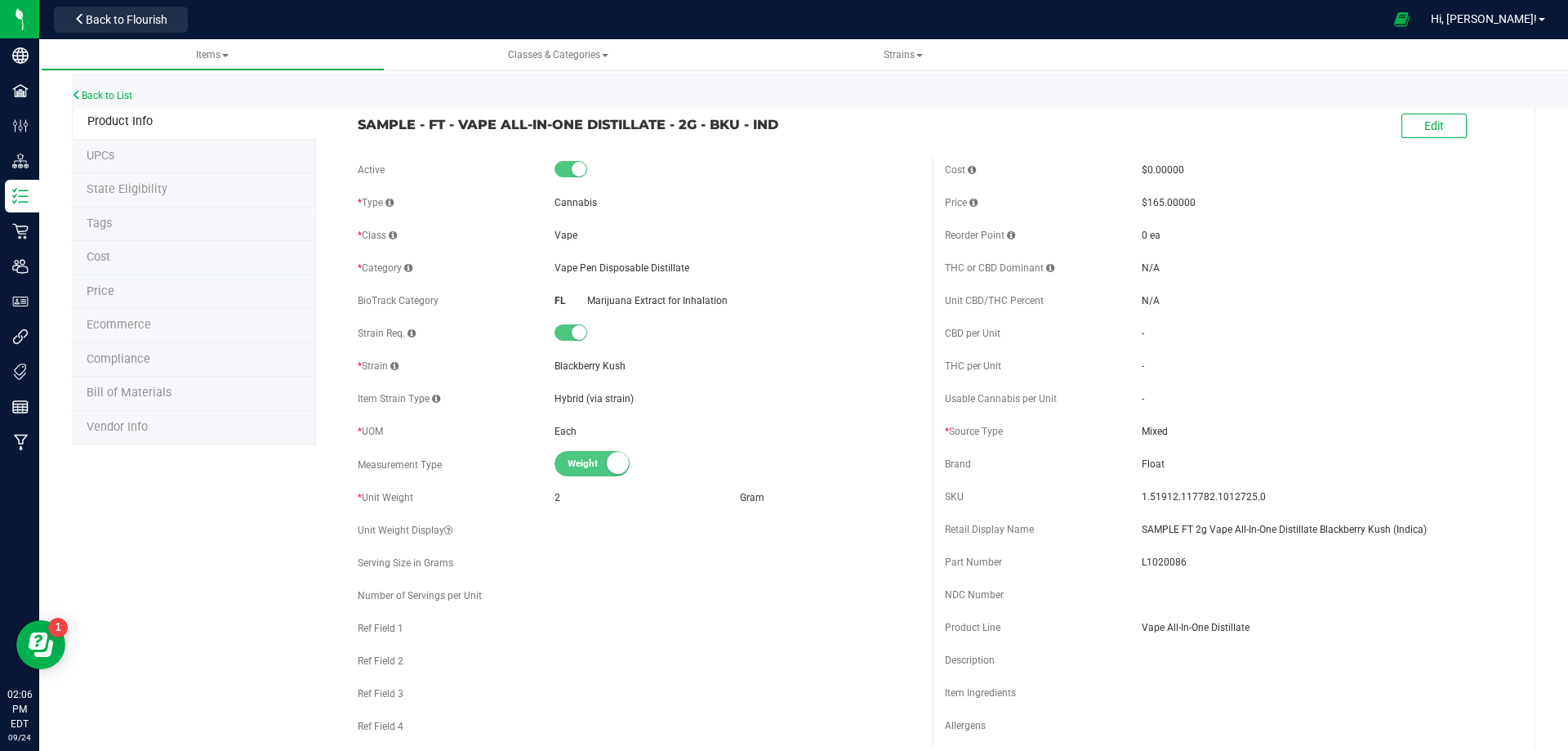
click at [148, 367] on li "Compliance" at bounding box center [194, 360] width 244 height 34
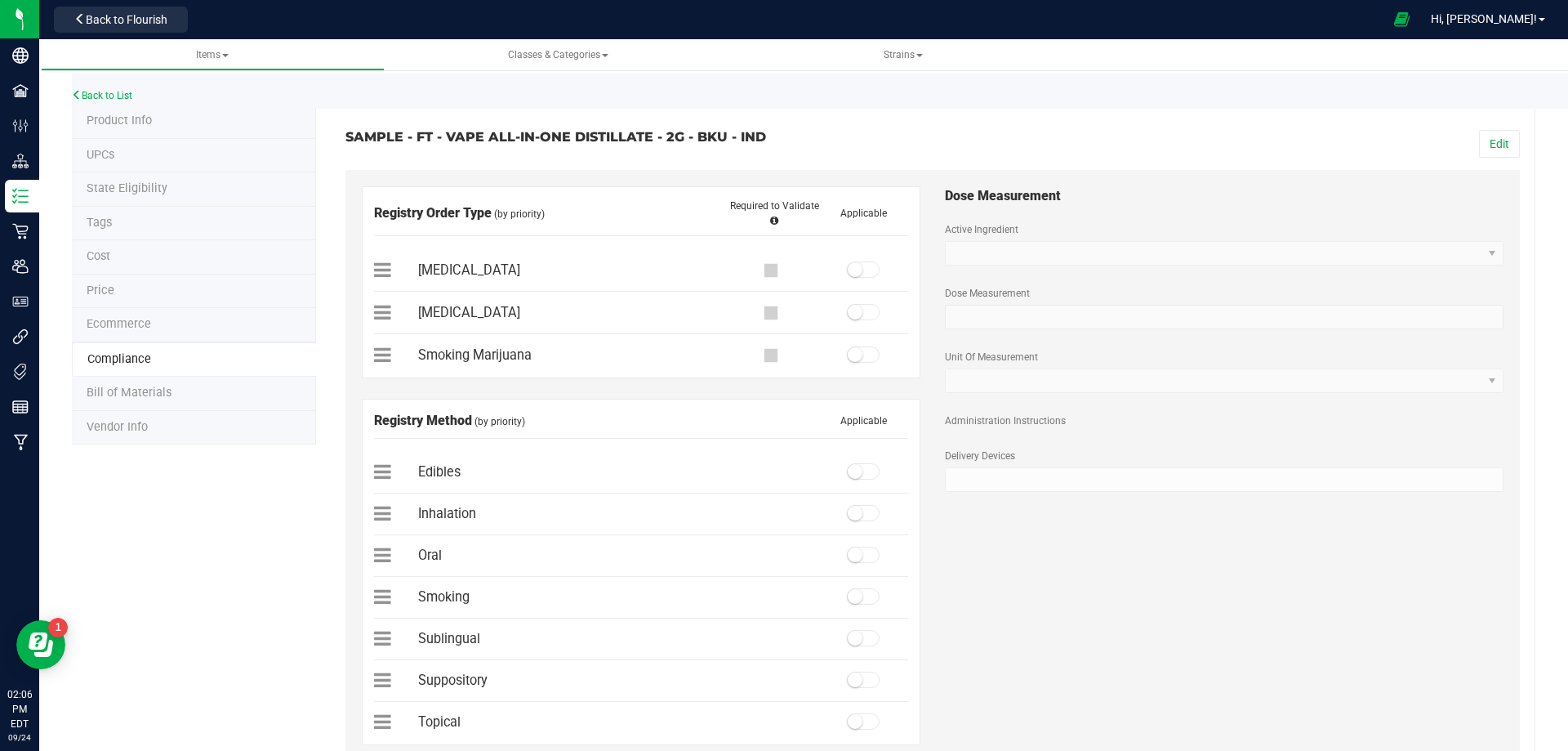
drag, startPoint x: 1487, startPoint y: 140, endPoint x: 1433, endPoint y: 156, distance: 56.3
click at [1487, 142] on button "Edit" at bounding box center [1499, 143] width 41 height 28
click at [853, 268] on small at bounding box center [855, 270] width 15 height 15
click at [867, 510] on span at bounding box center [863, 513] width 33 height 17
click at [1497, 131] on button "Save" at bounding box center [1497, 143] width 46 height 28
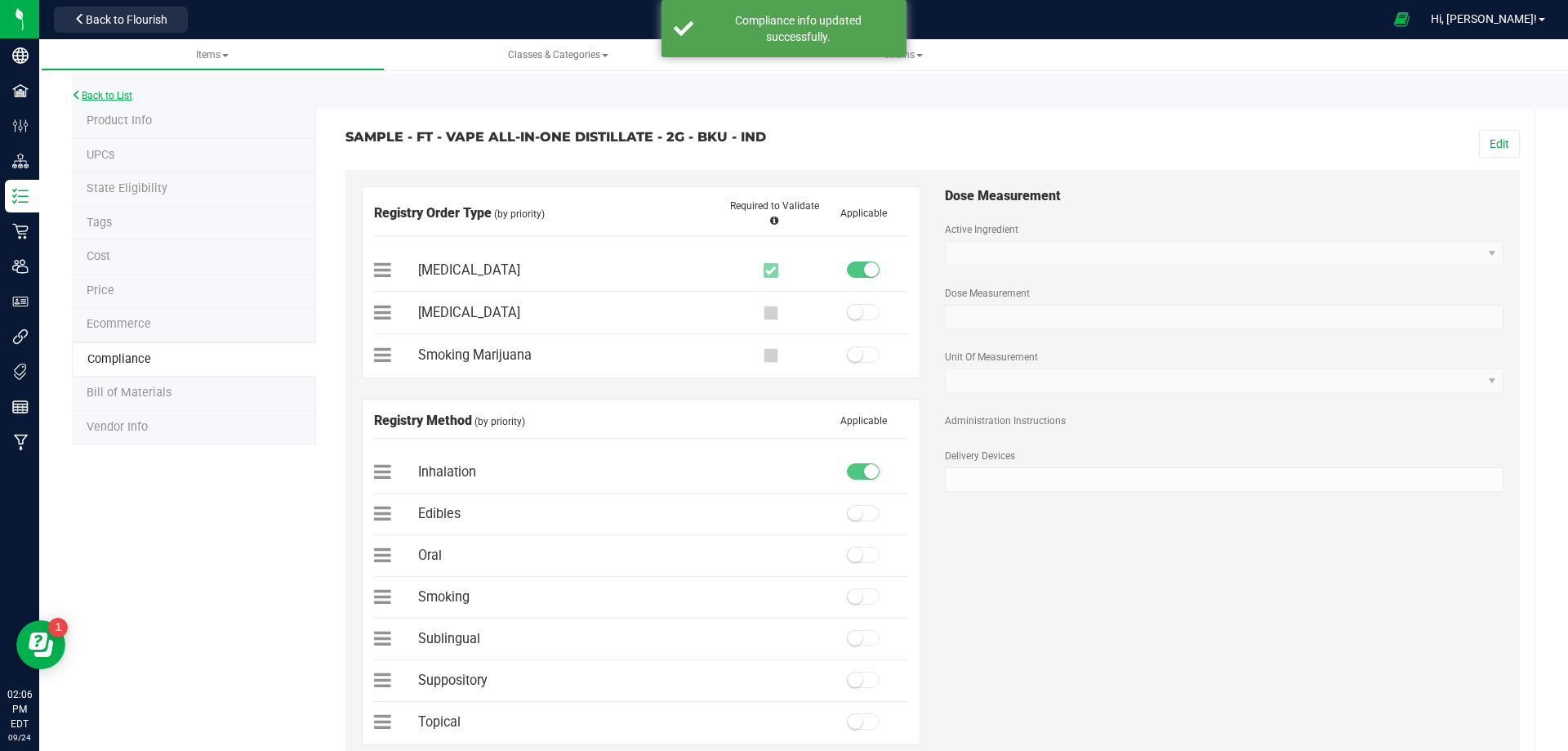
click at [107, 97] on link "Back to List" at bounding box center [102, 95] width 60 height 12
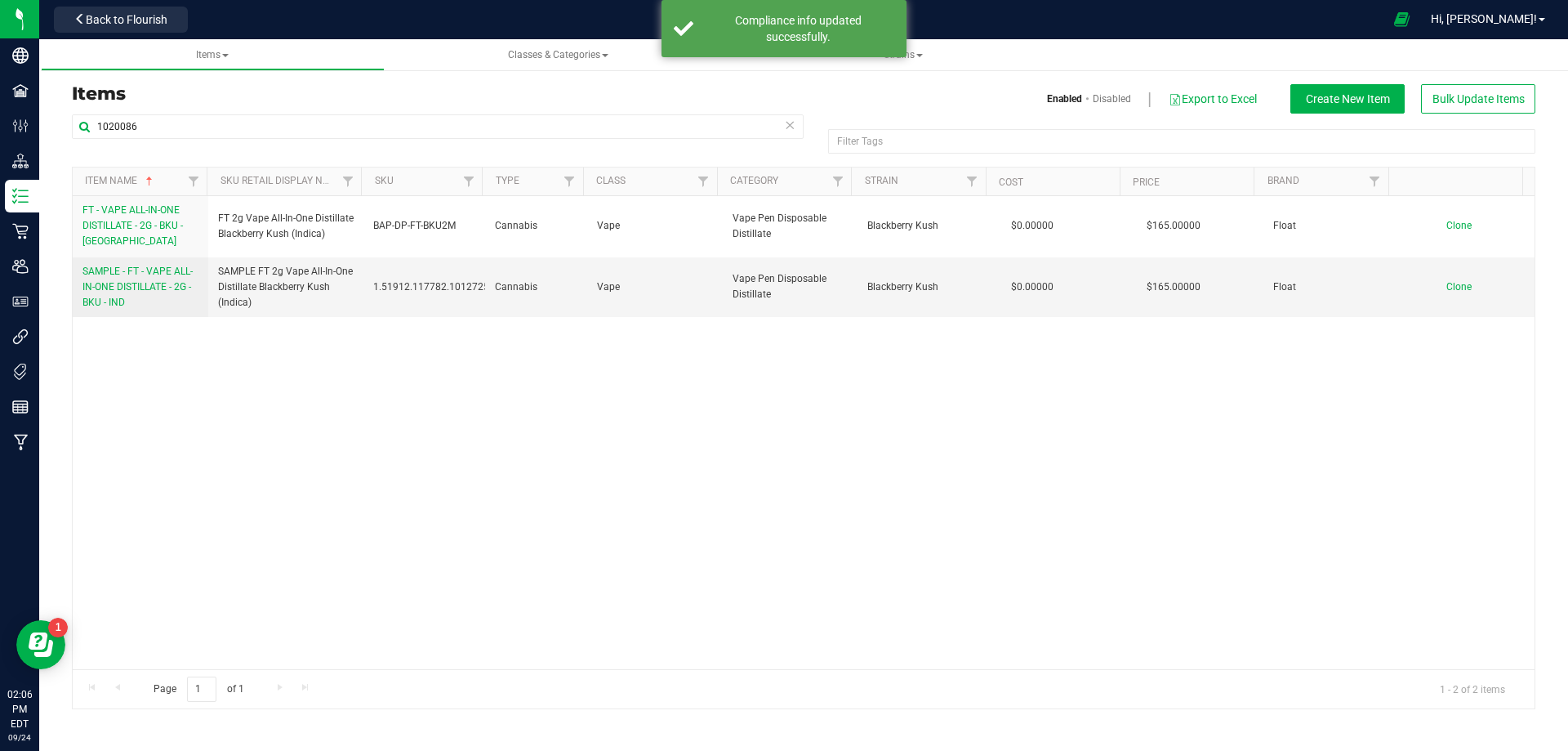
click at [140, 224] on span "FT - VAPE ALL-IN-ONE DISTILLATE - 2G - BKU - IND" at bounding box center [133, 225] width 100 height 43
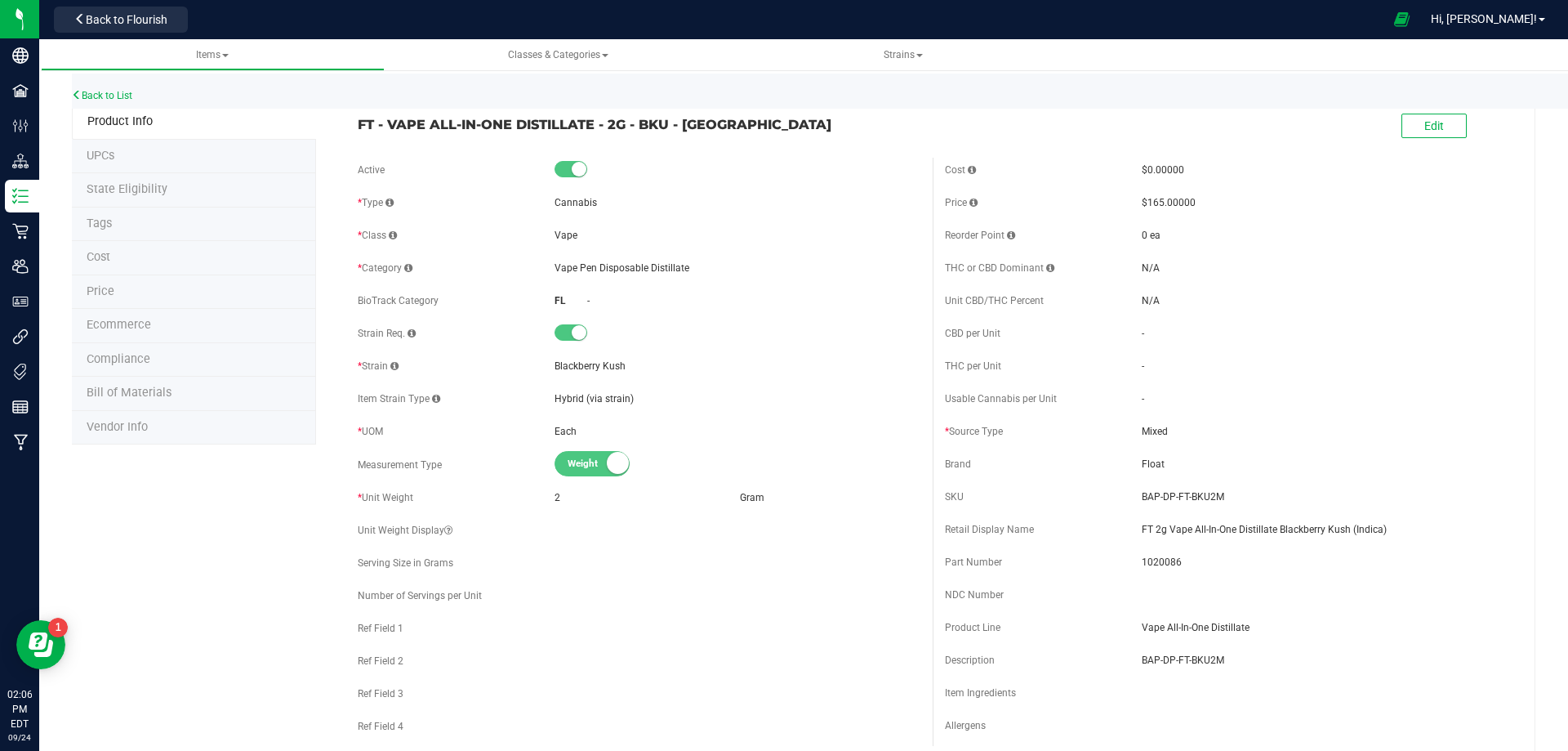
click at [161, 364] on li "Compliance" at bounding box center [194, 360] width 244 height 34
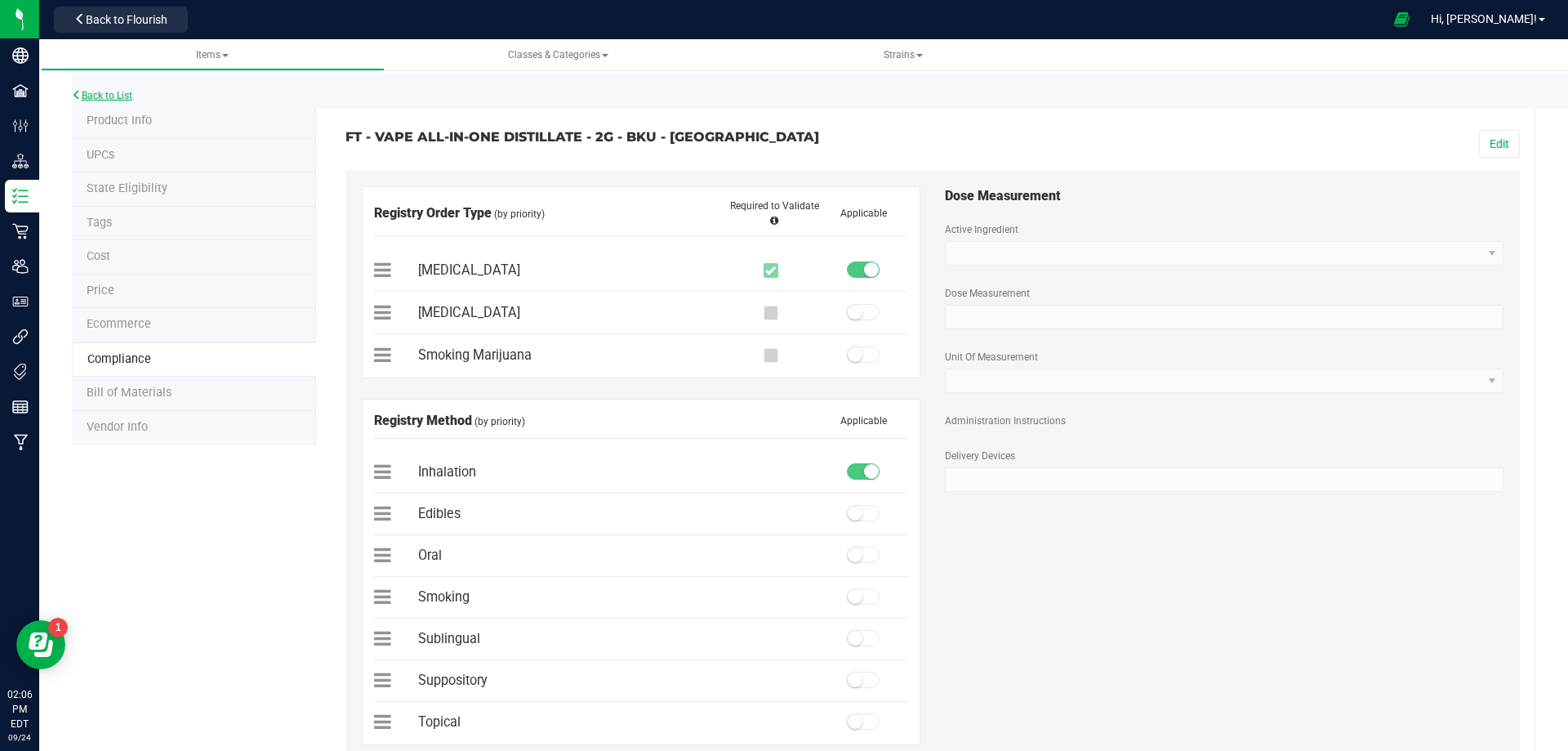
click at [129, 90] on link "Back to List" at bounding box center [102, 95] width 60 height 12
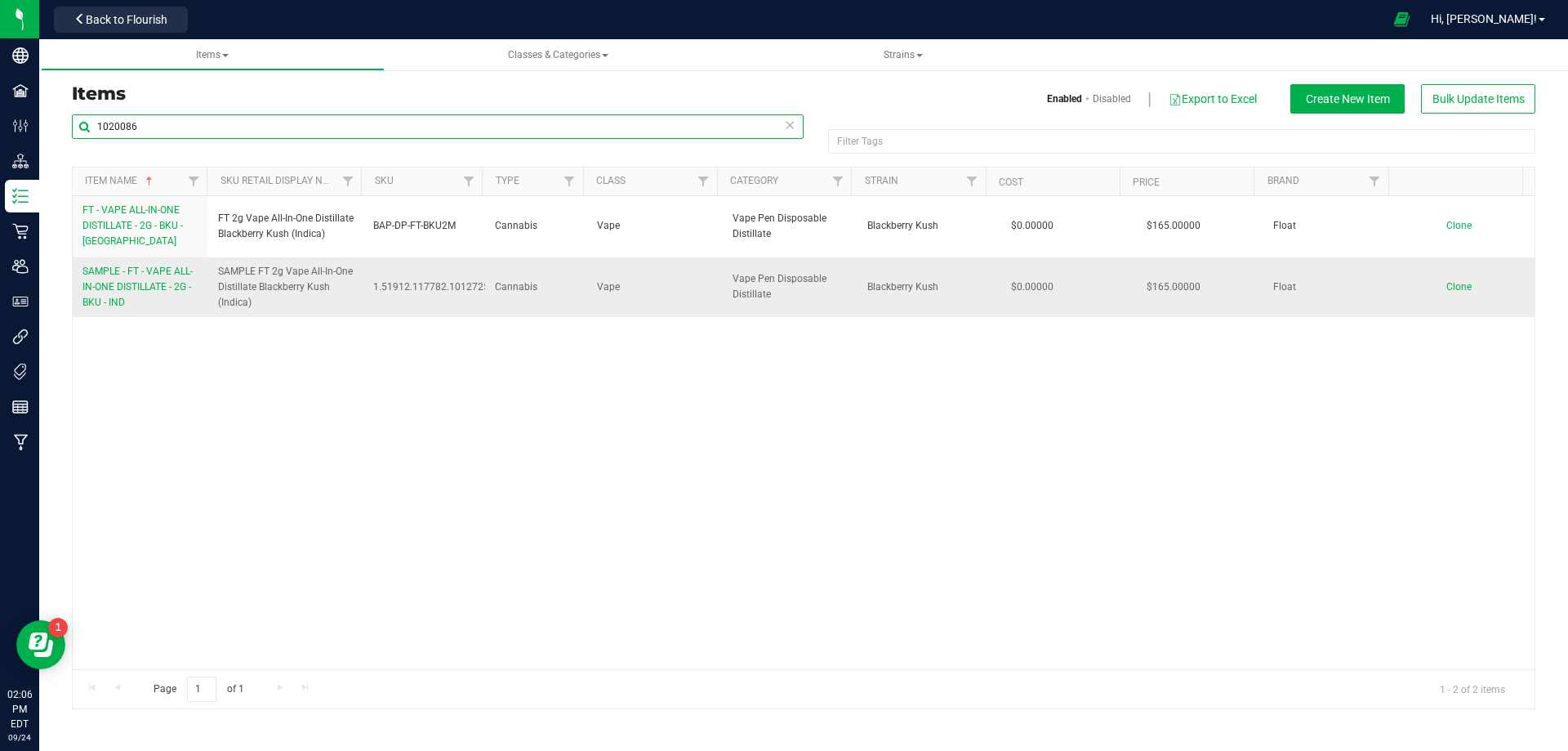
drag, startPoint x: 169, startPoint y: 135, endPoint x: 135, endPoint y: 300, distance: 168.5
click at [0, 177] on html "Company Facilities Configuration Distribution Inventory Retail Users User Roles…" at bounding box center [784, 376] width 1568 height 751
paste input "8"
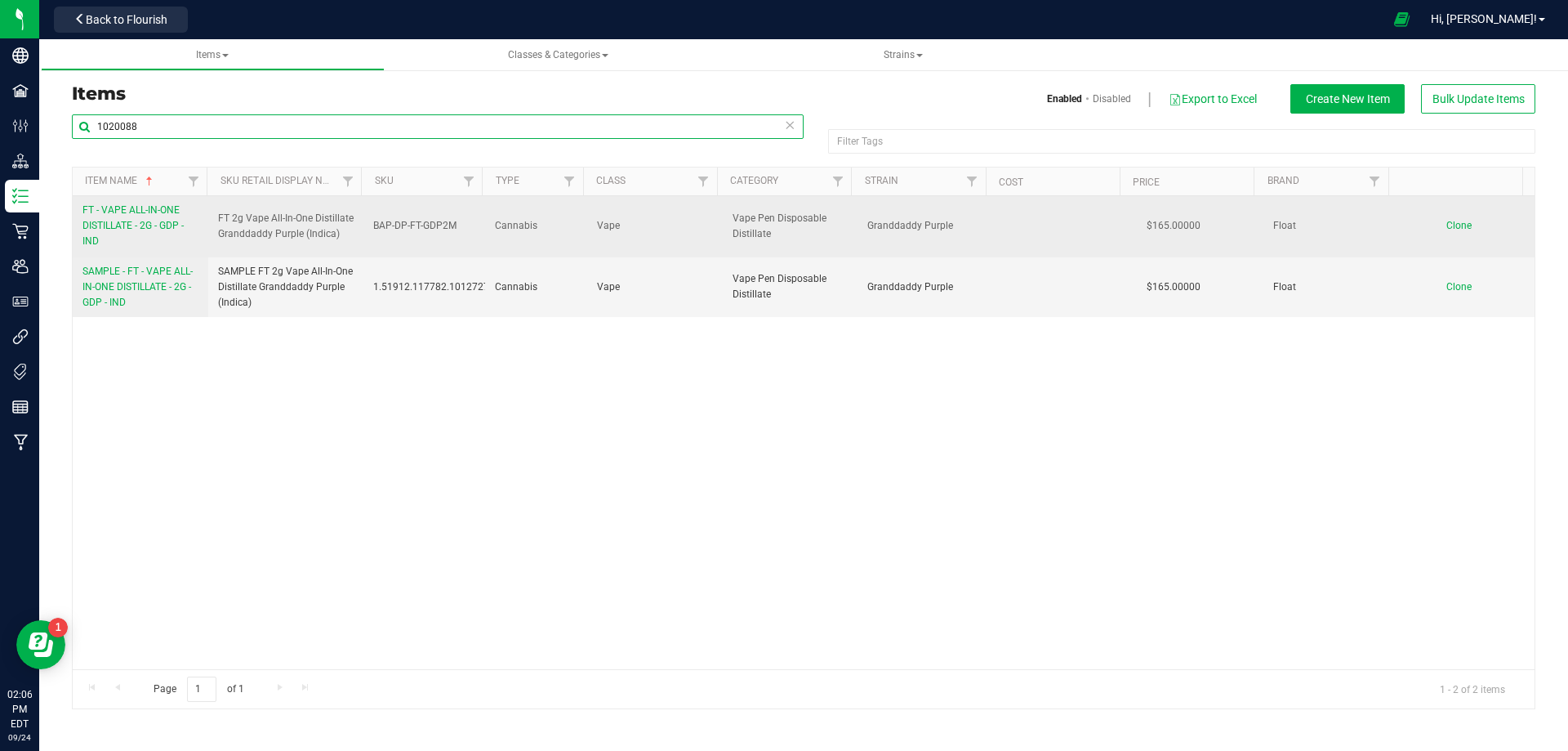
type input "1020088"
click at [143, 232] on span "FT - VAPE ALL-IN-ONE DISTILLATE - 2G - GDP - IND" at bounding box center [133, 225] width 101 height 43
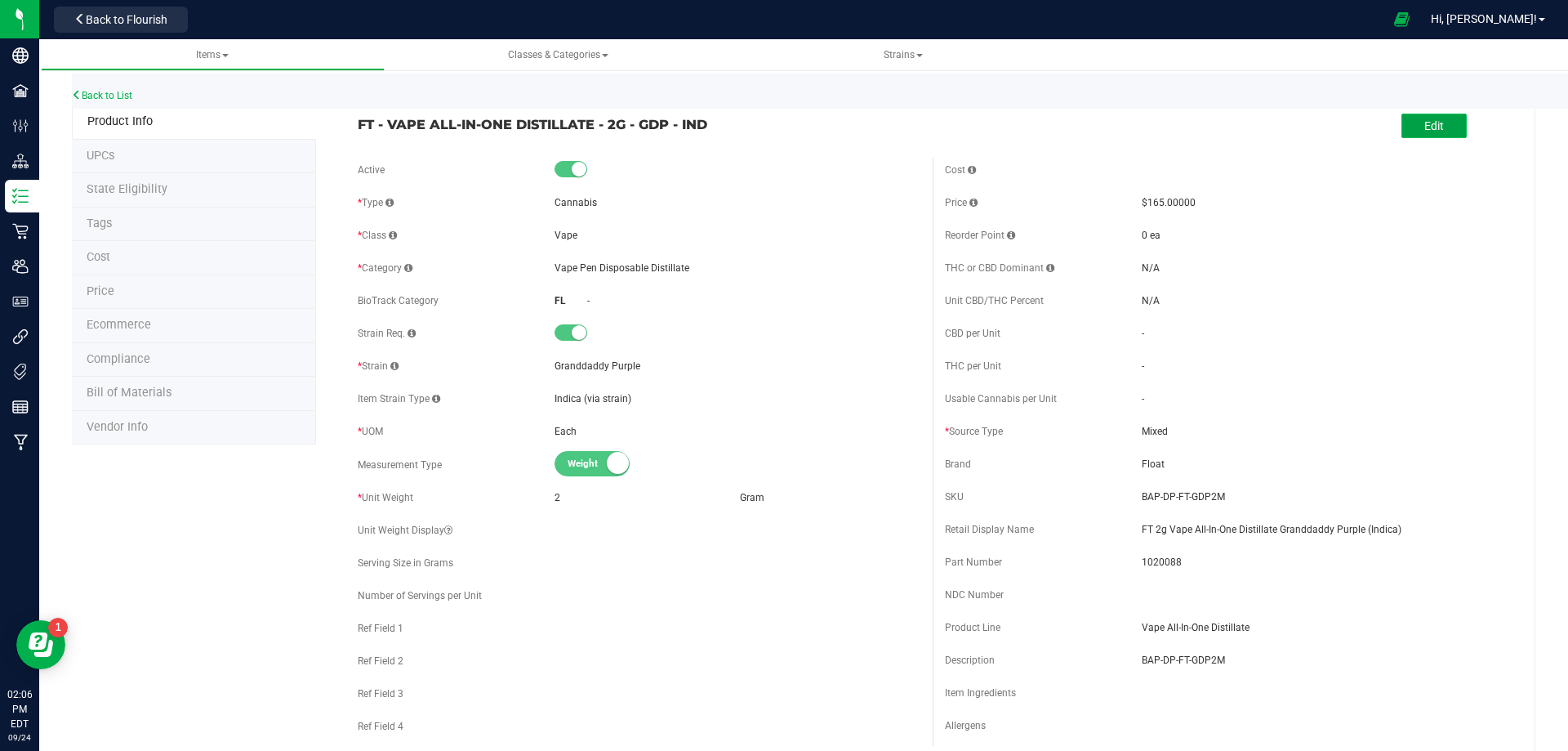
click at [1406, 129] on button "Edit" at bounding box center [1434, 125] width 65 height 24
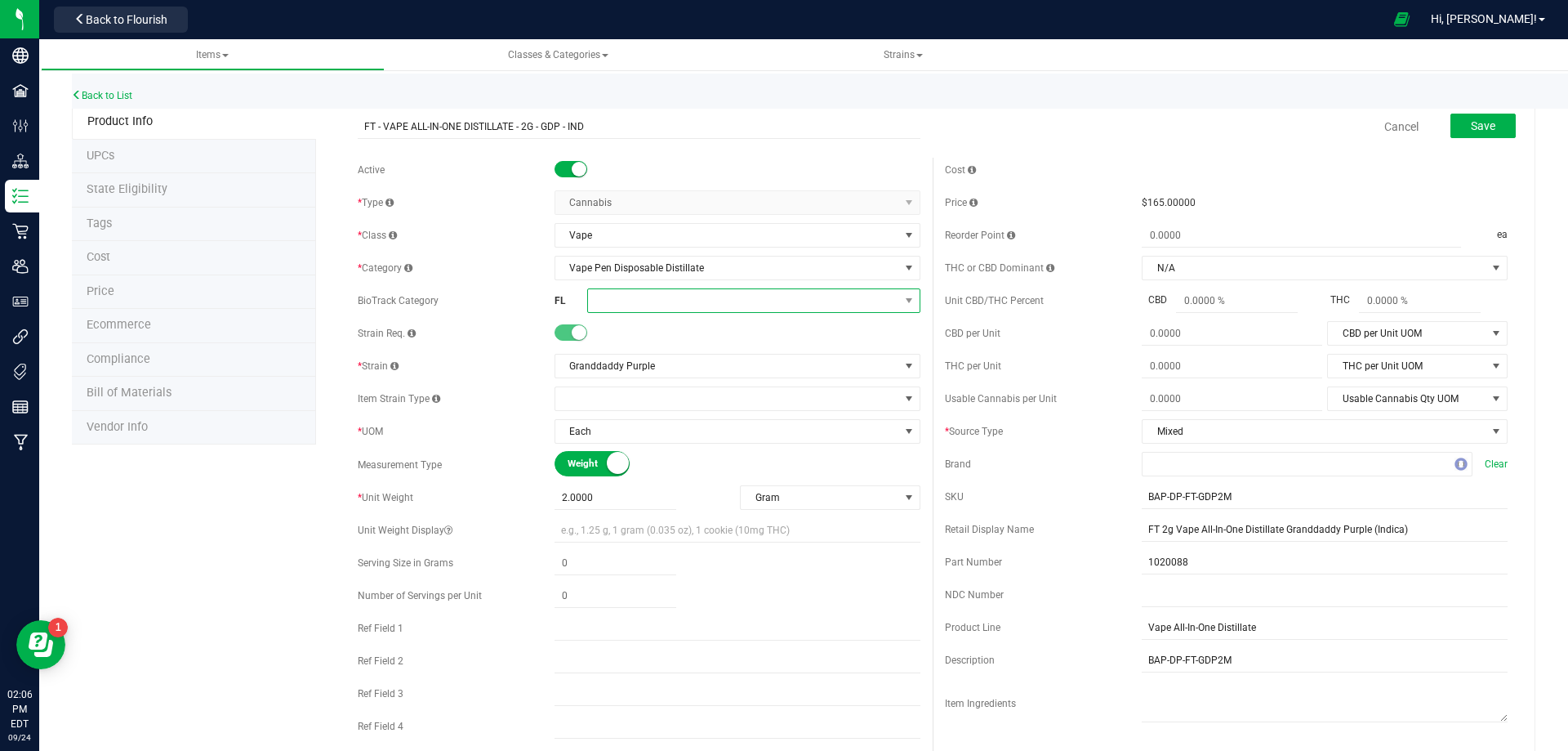
click at [637, 302] on span at bounding box center [744, 300] width 311 height 23
click at [700, 510] on li "Marijuana Extract for Inhalation" at bounding box center [748, 514] width 328 height 28
drag, startPoint x: 732, startPoint y: 304, endPoint x: 727, endPoint y: 312, distance: 9.4
click at [731, 305] on span at bounding box center [744, 300] width 311 height 23
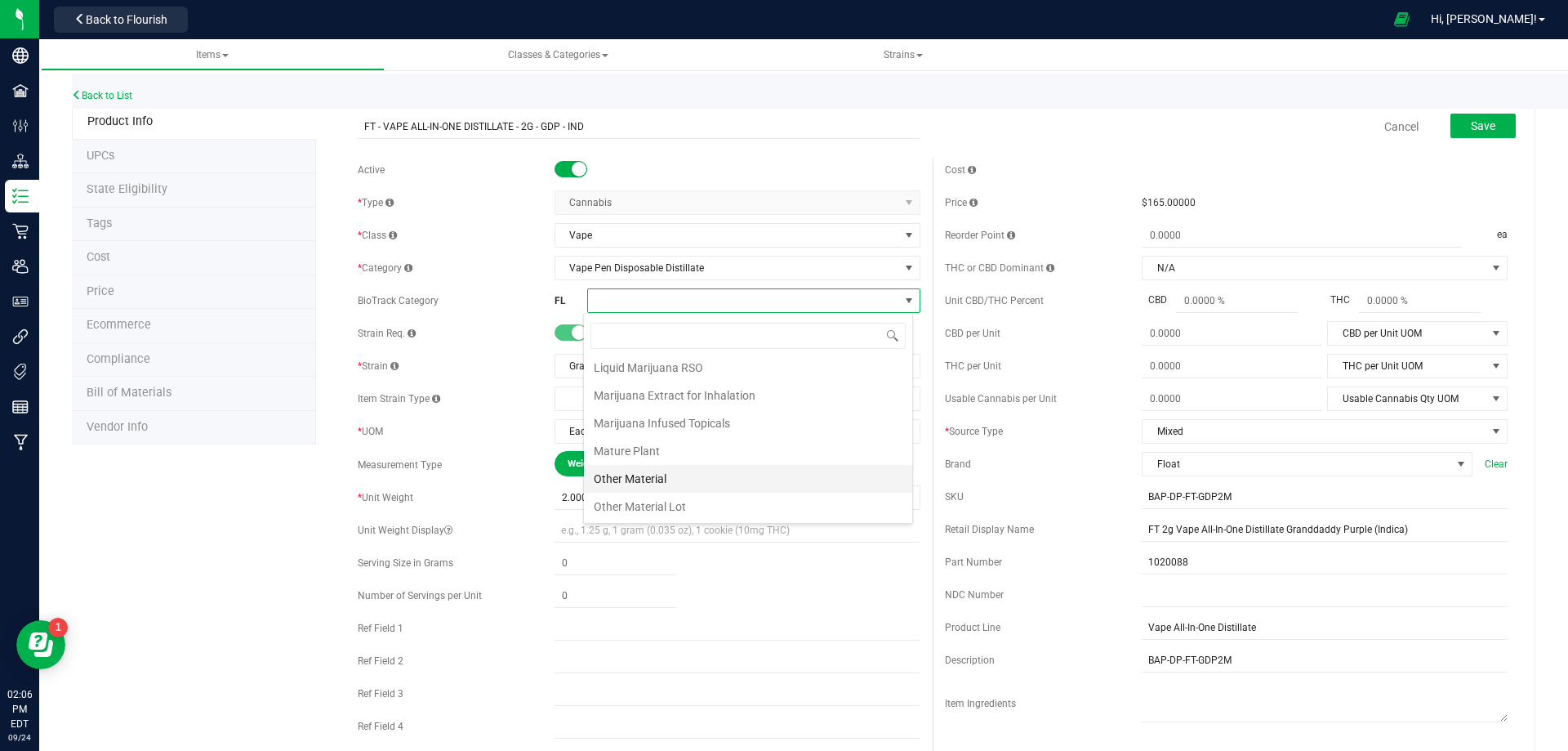
scroll to position [327, 0]
click at [706, 437] on li "Marijuana Extract for Inhalation" at bounding box center [748, 432] width 328 height 28
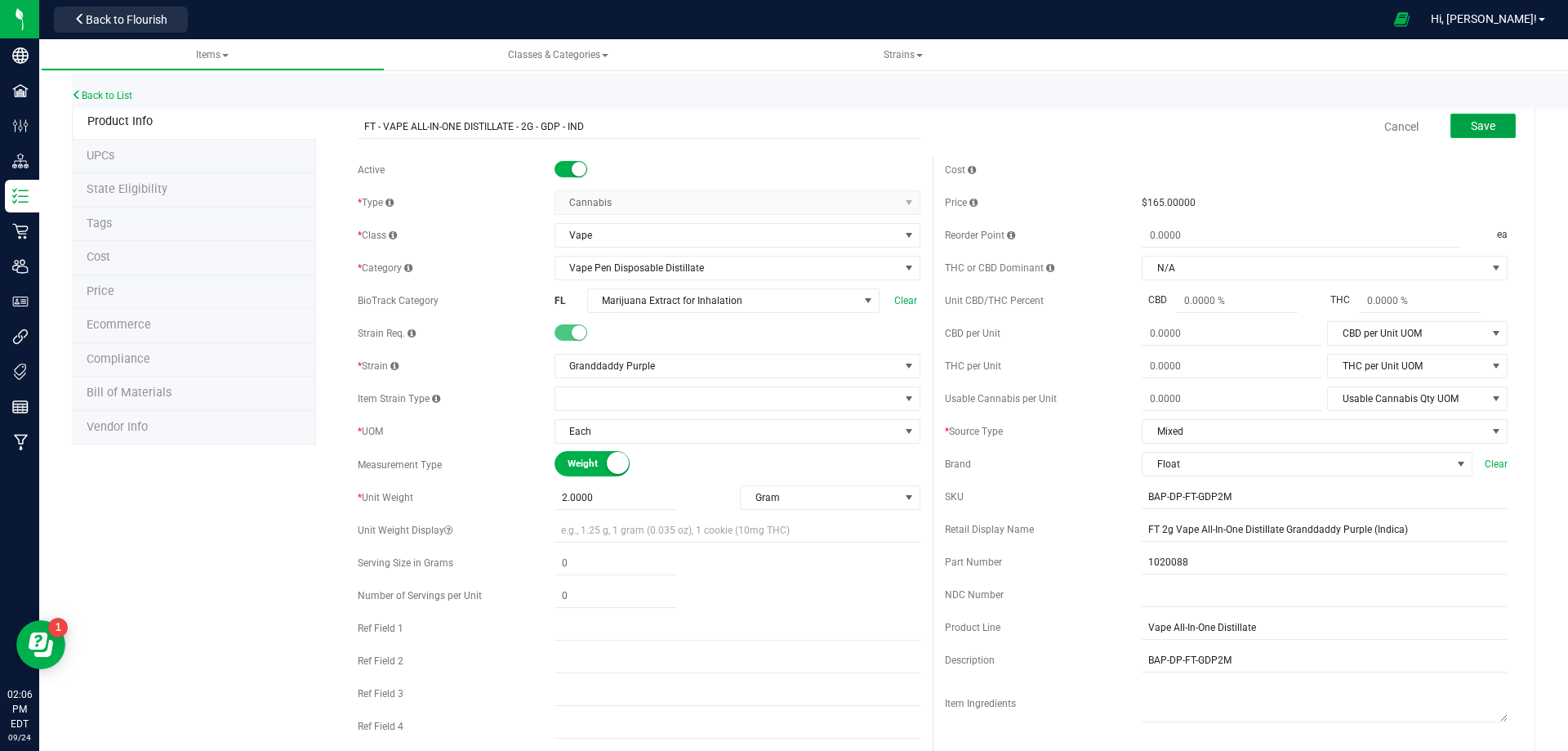
click at [1485, 121] on button "Save" at bounding box center [1484, 125] width 65 height 24
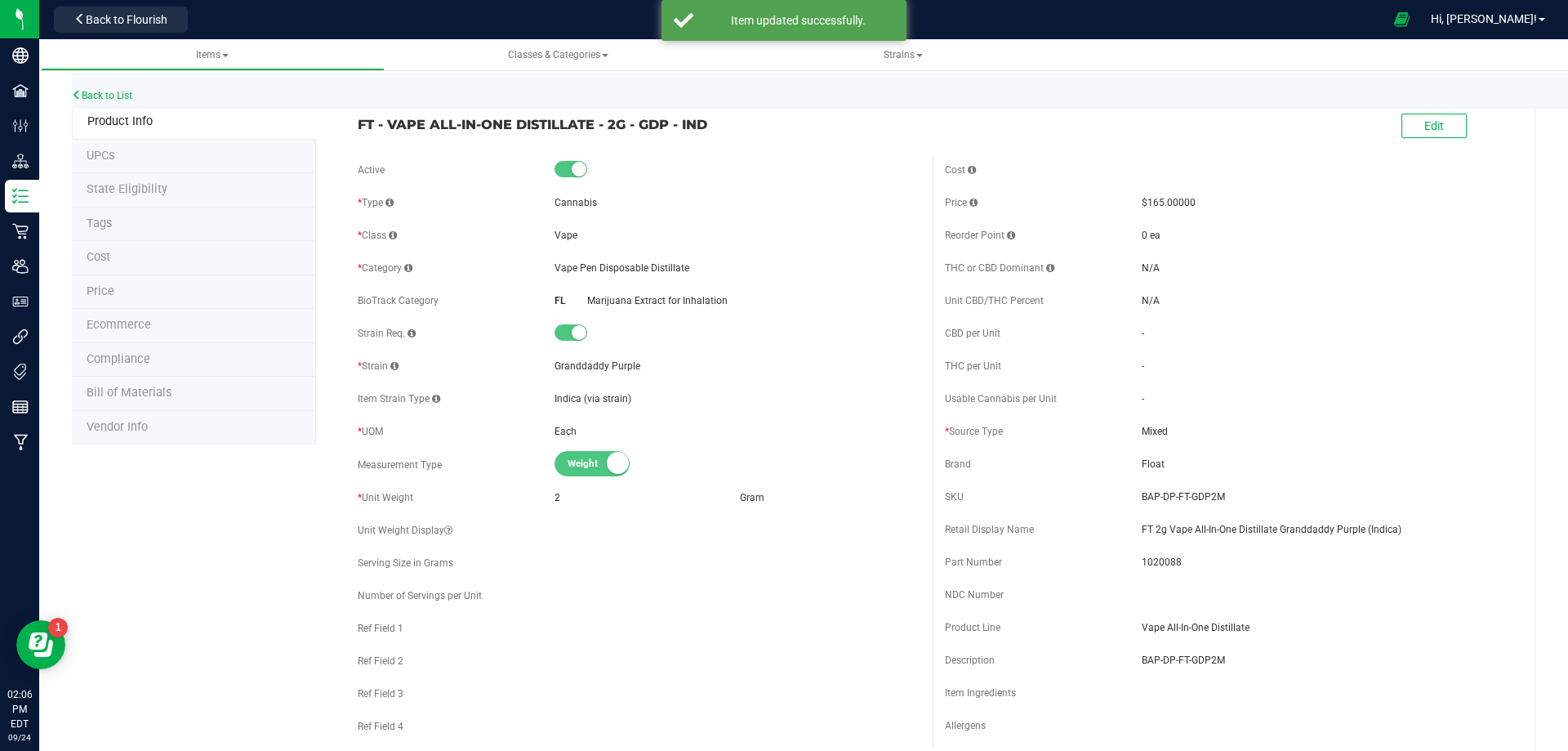
click at [142, 227] on li "Tags" at bounding box center [194, 224] width 244 height 34
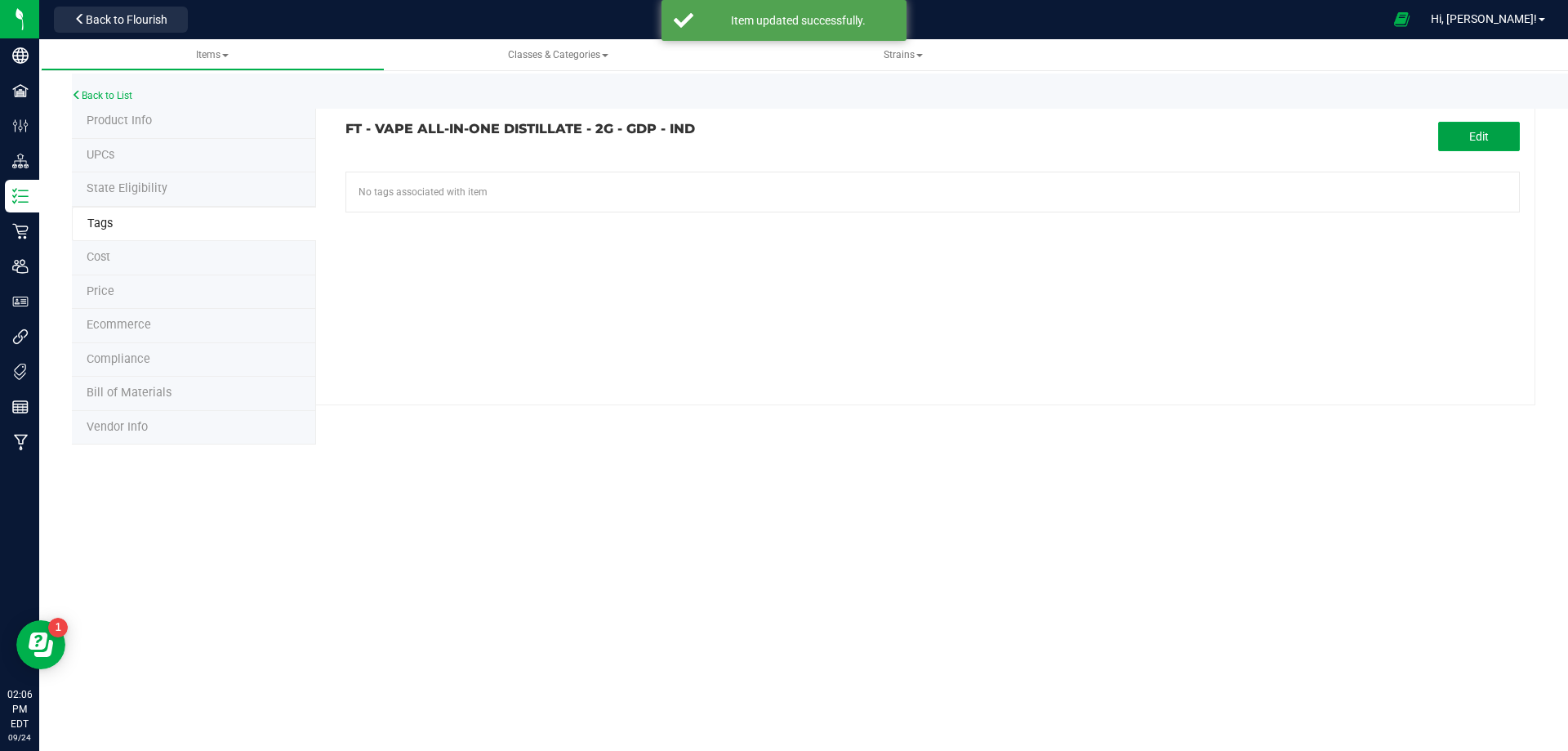
drag, startPoint x: 1486, startPoint y: 141, endPoint x: 833, endPoint y: 151, distance: 653.1
click at [1474, 144] on button "Edit" at bounding box center [1479, 136] width 82 height 29
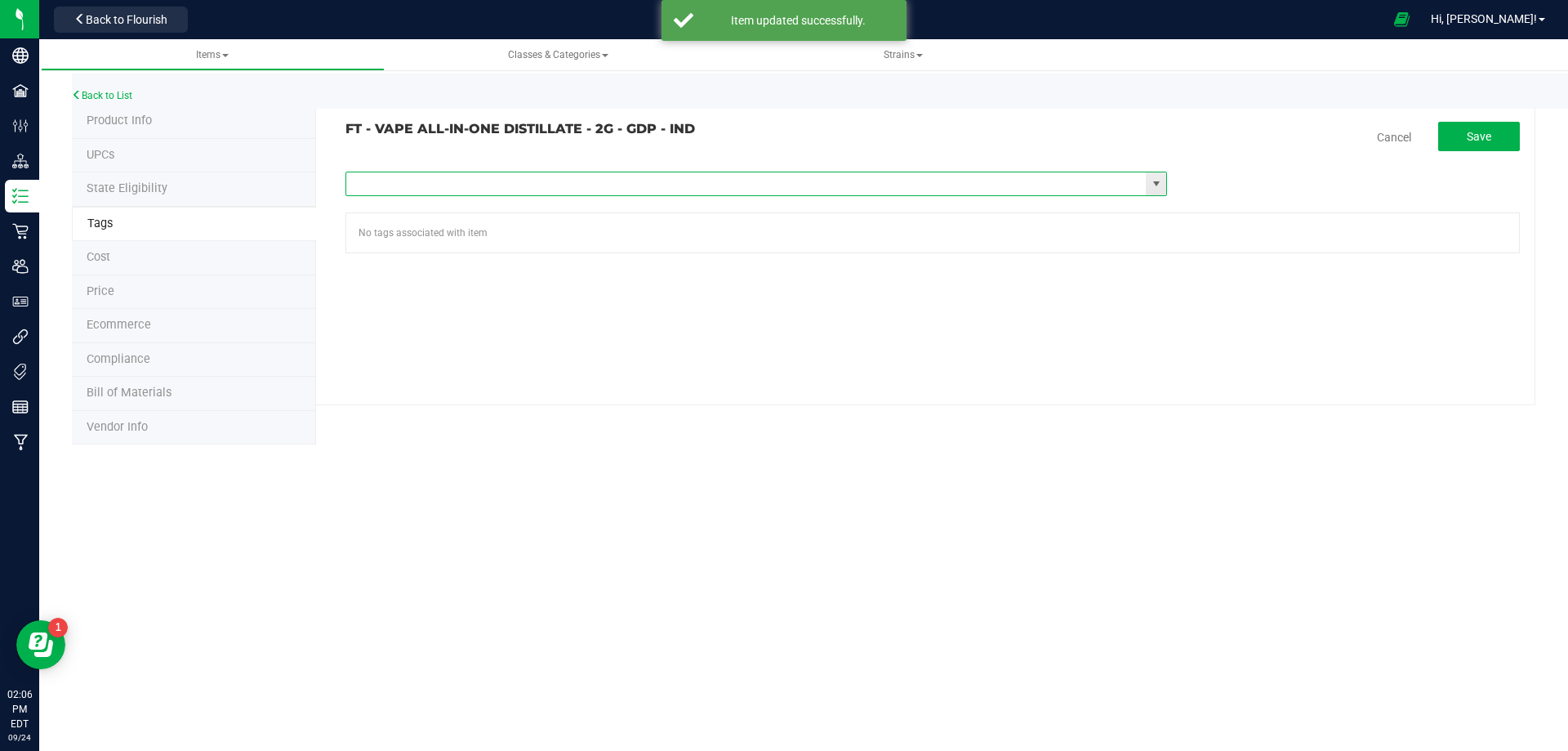
click at [425, 176] on input "text" at bounding box center [746, 183] width 801 height 23
type input "fl"
paste input "FL - FT - VAPE ALL-IN-ONE DISTILLATE - 2G"
type input "FL - FT - VAPE ALL-IN-ONE DISTILLATE - 2G"
click at [1509, 140] on button "Save" at bounding box center [1479, 136] width 82 height 29
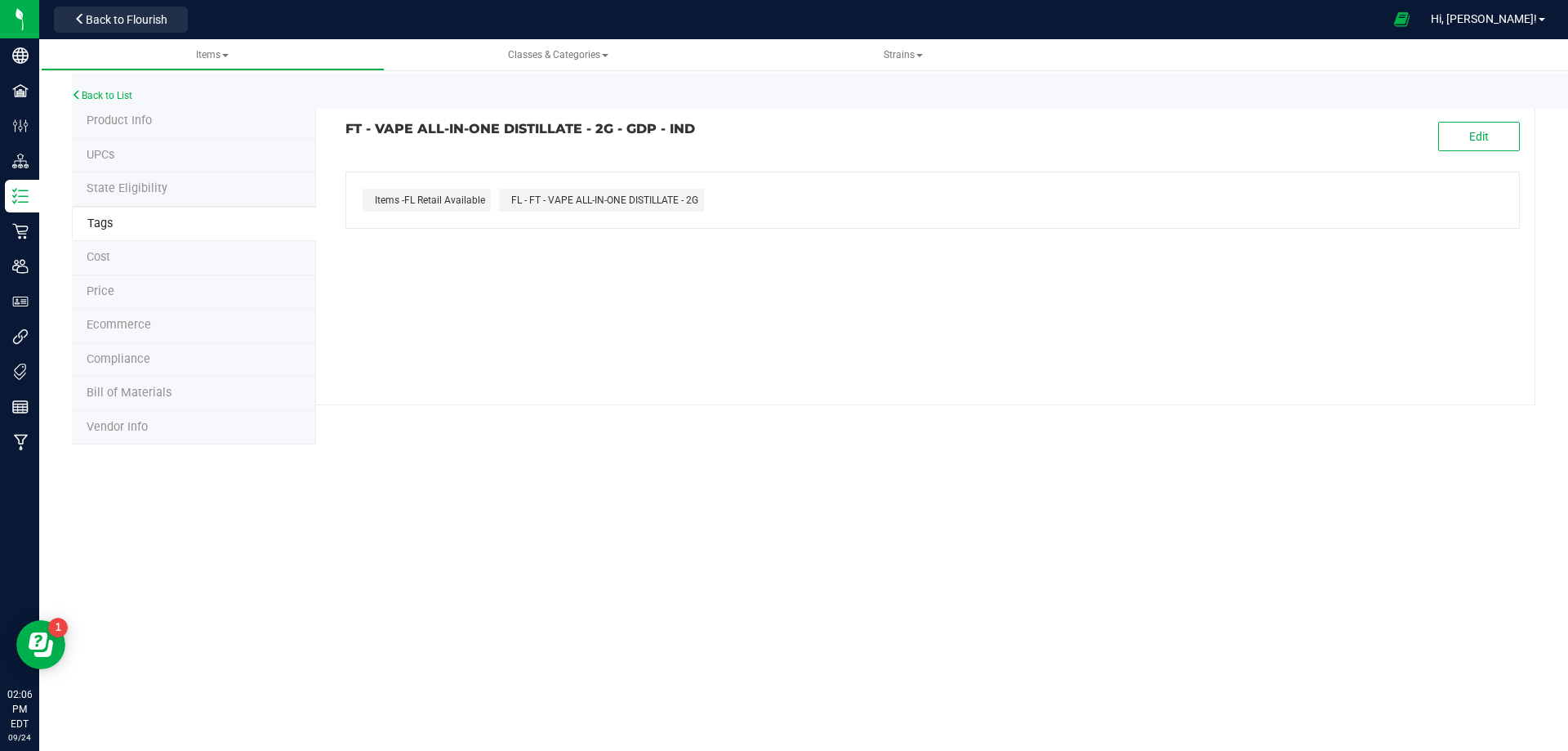
click at [152, 358] on li "Compliance" at bounding box center [194, 360] width 244 height 34
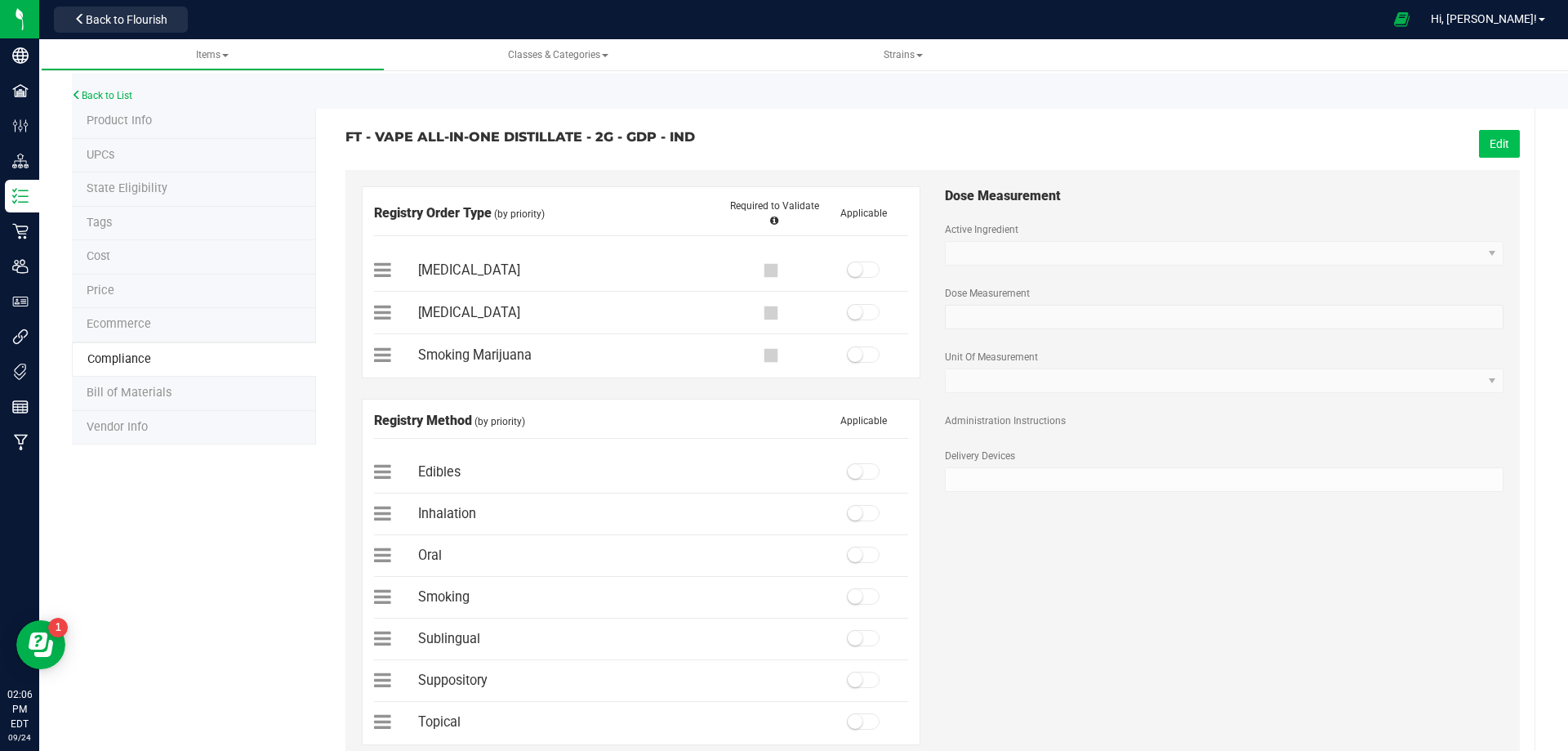
click at [1494, 146] on button "Edit" at bounding box center [1499, 143] width 41 height 28
click at [855, 272] on small at bounding box center [855, 270] width 15 height 15
drag, startPoint x: 850, startPoint y: 509, endPoint x: 873, endPoint y: 493, distance: 28.0
click at [850, 510] on small at bounding box center [855, 513] width 15 height 15
click at [1485, 146] on span "Save" at bounding box center [1497, 144] width 24 height 13
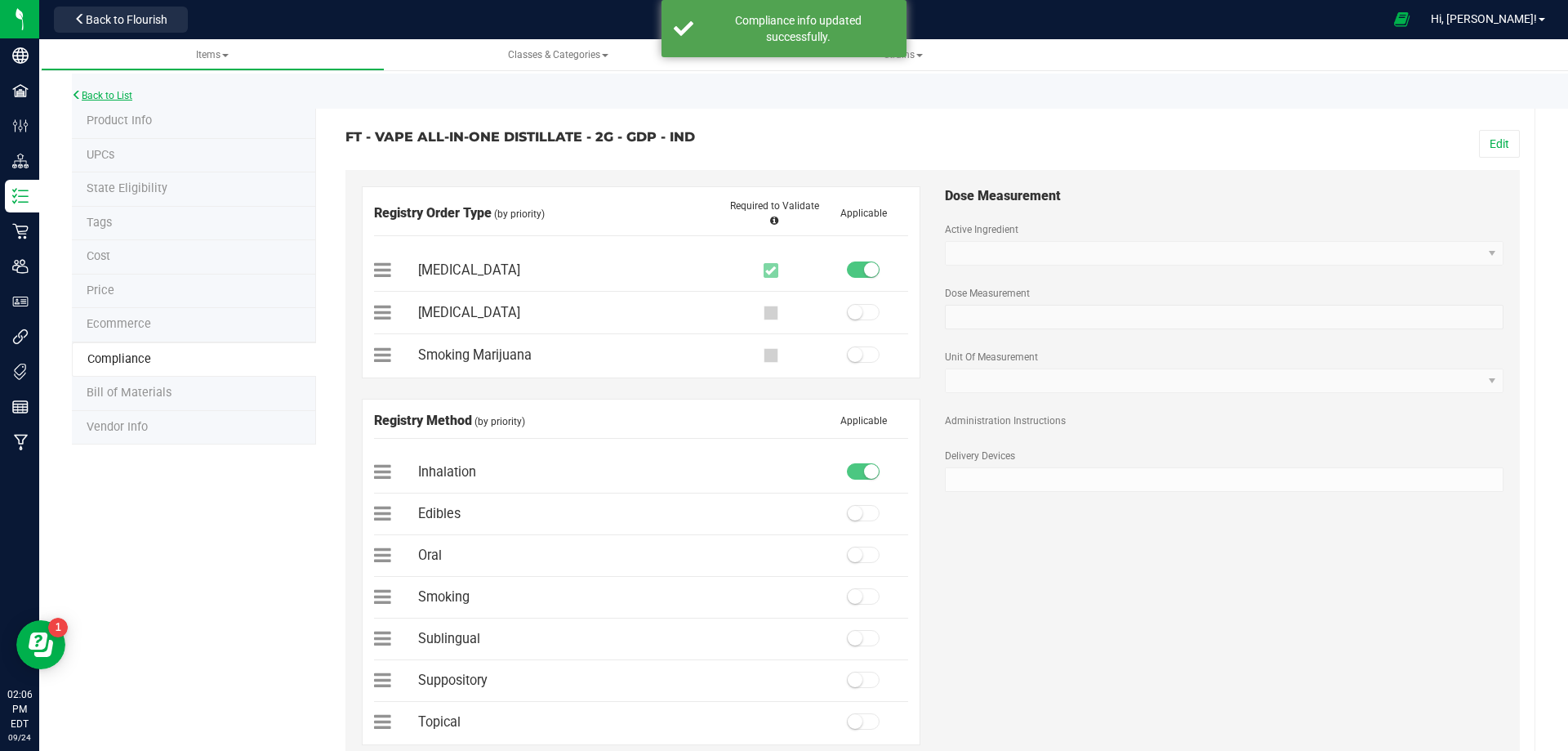
click at [94, 91] on link "Back to List" at bounding box center [102, 95] width 60 height 12
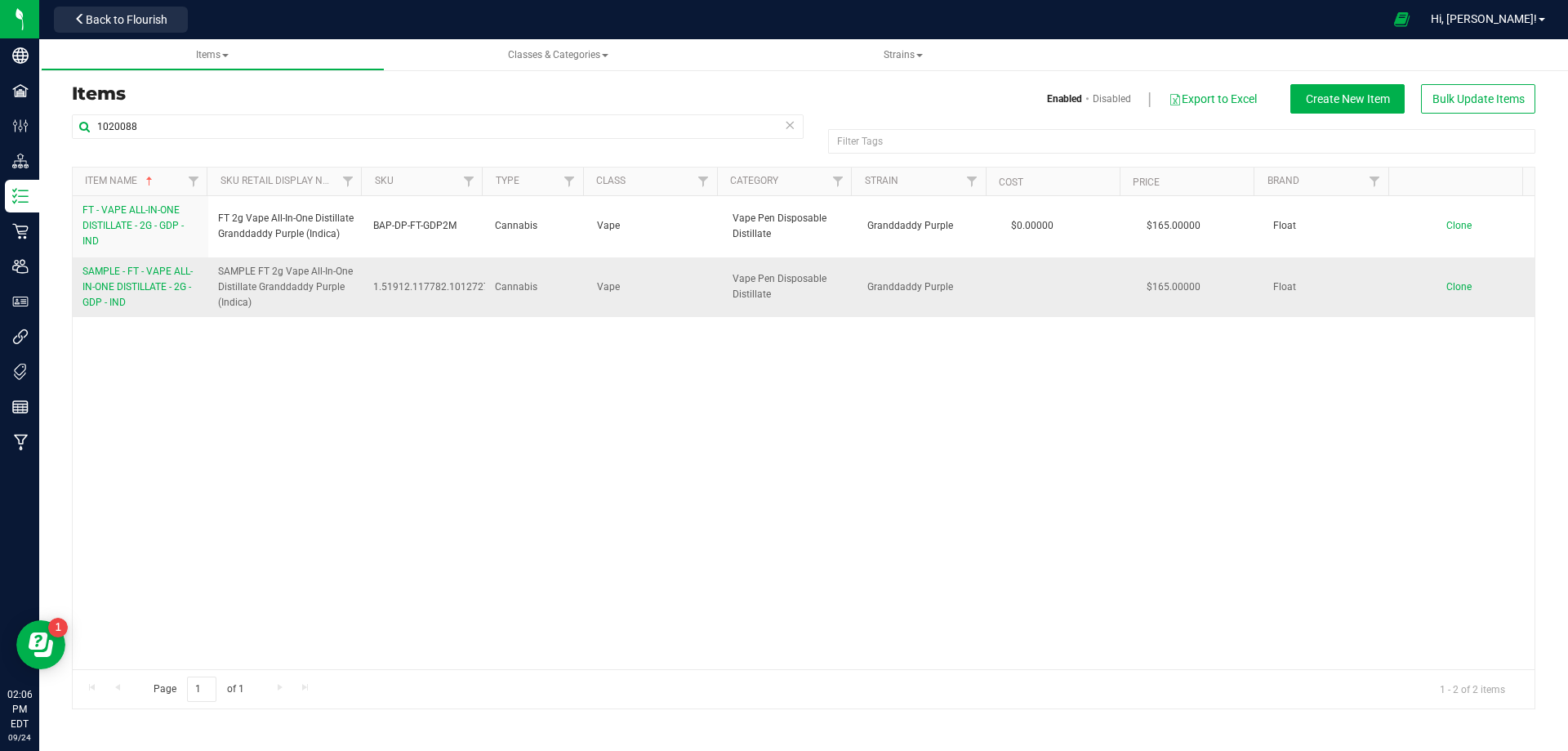
click at [122, 298] on span "SAMPLE - FT - VAPE ALL-IN-ONE DISTILLATE - 2G - GDP - IND" at bounding box center [138, 287] width 110 height 43
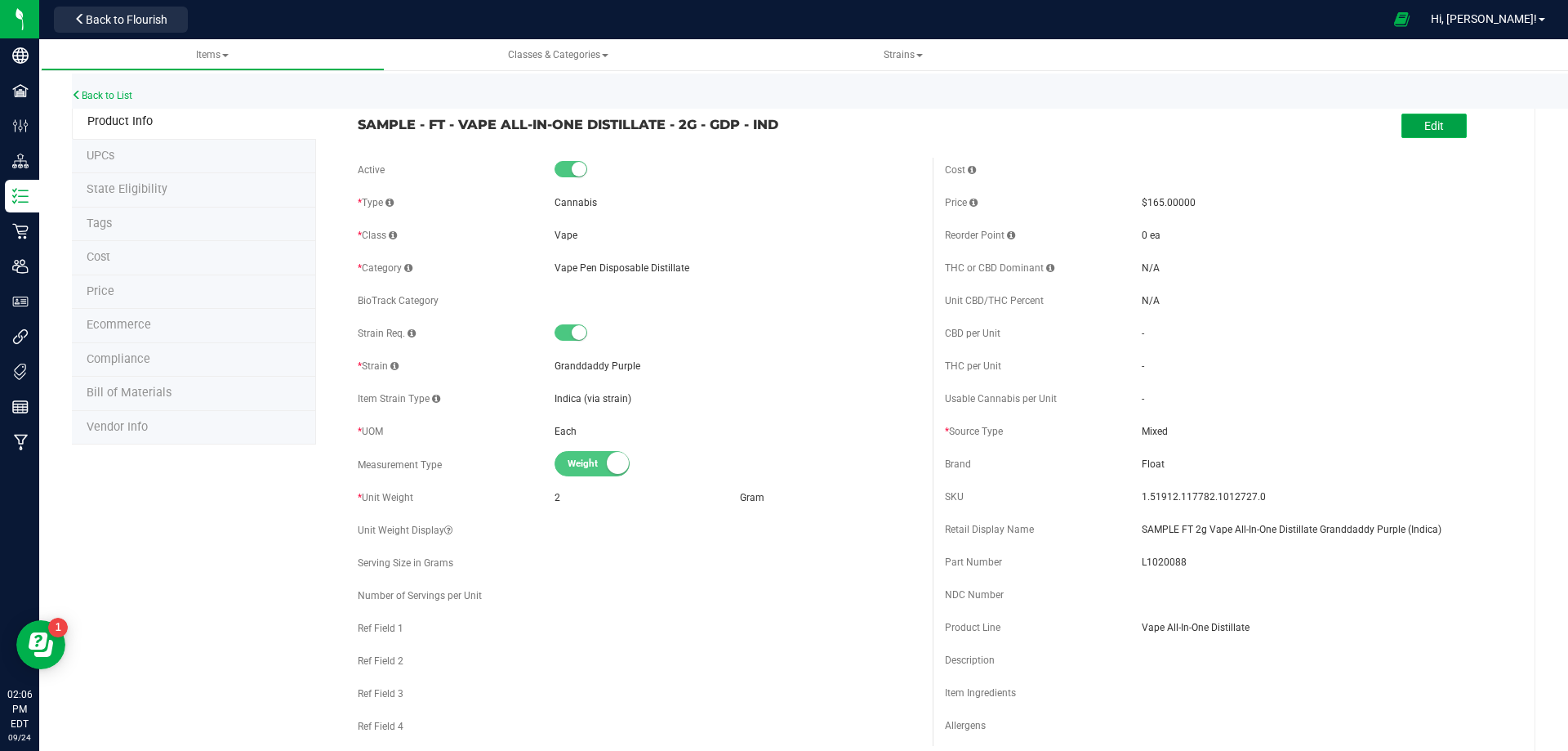
click at [1428, 115] on button "Edit" at bounding box center [1434, 125] width 65 height 24
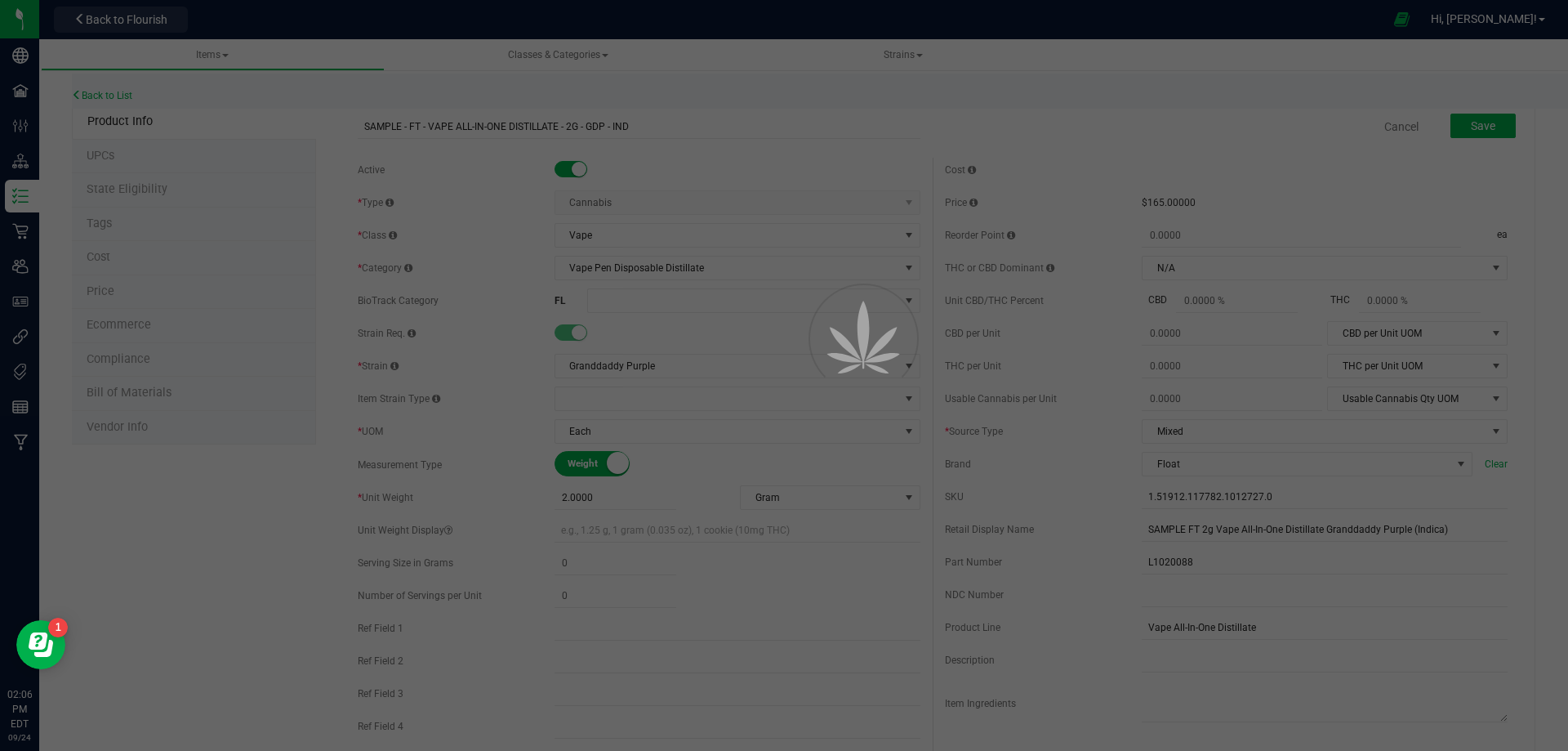
click at [627, 294] on div at bounding box center [784, 376] width 1568 height 751
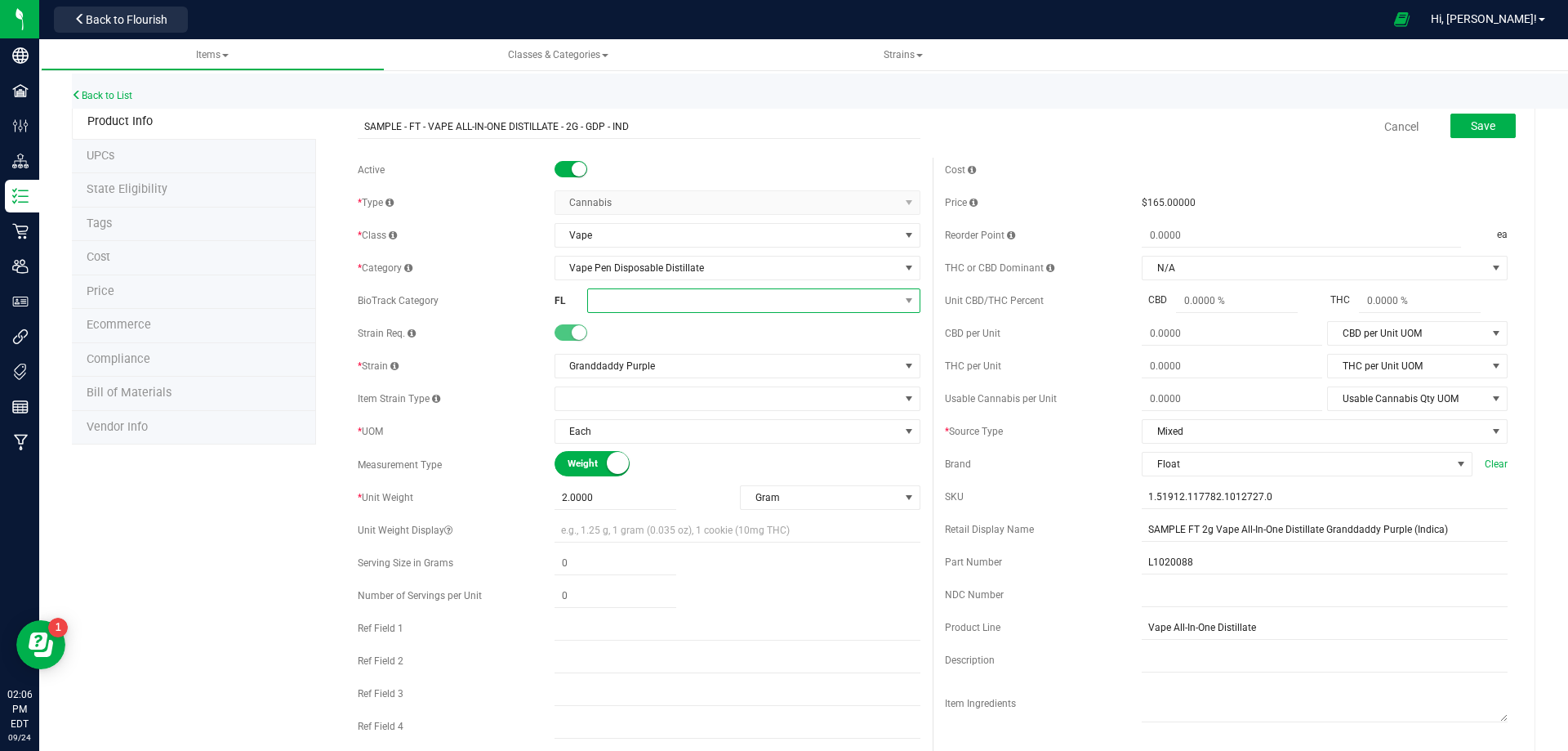
click at [670, 308] on span at bounding box center [744, 300] width 311 height 23
click at [703, 509] on li "Marijuana Extract for Inhalation" at bounding box center [748, 514] width 328 height 28
click at [1471, 127] on span "Save" at bounding box center [1483, 126] width 24 height 13
click at [700, 319] on div "Active * Type Cannabis Select type Cannabis Merchandise Non-Inventory Raw Mater…" at bounding box center [639, 469] width 588 height 622
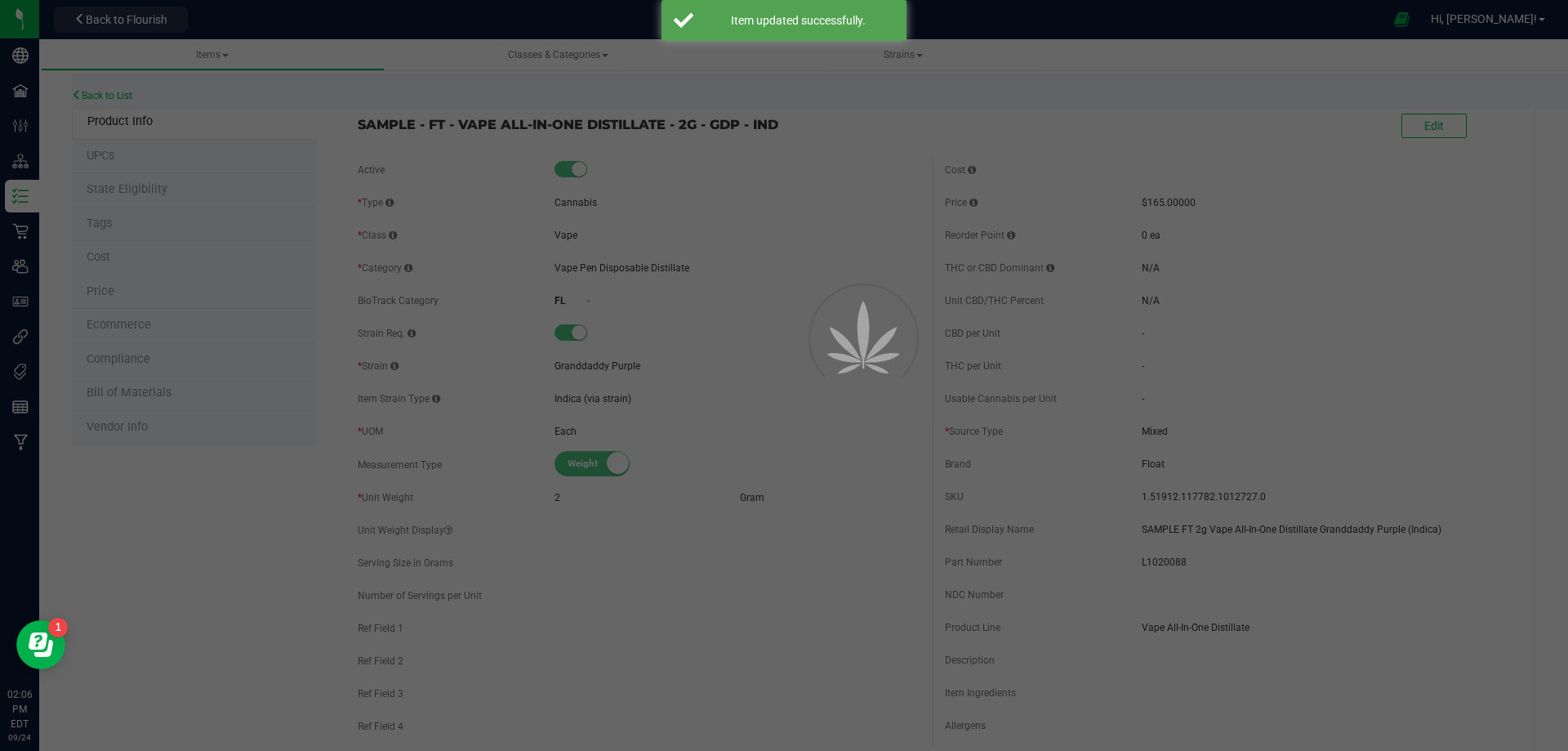
click at [705, 303] on div at bounding box center [784, 376] width 1568 height 751
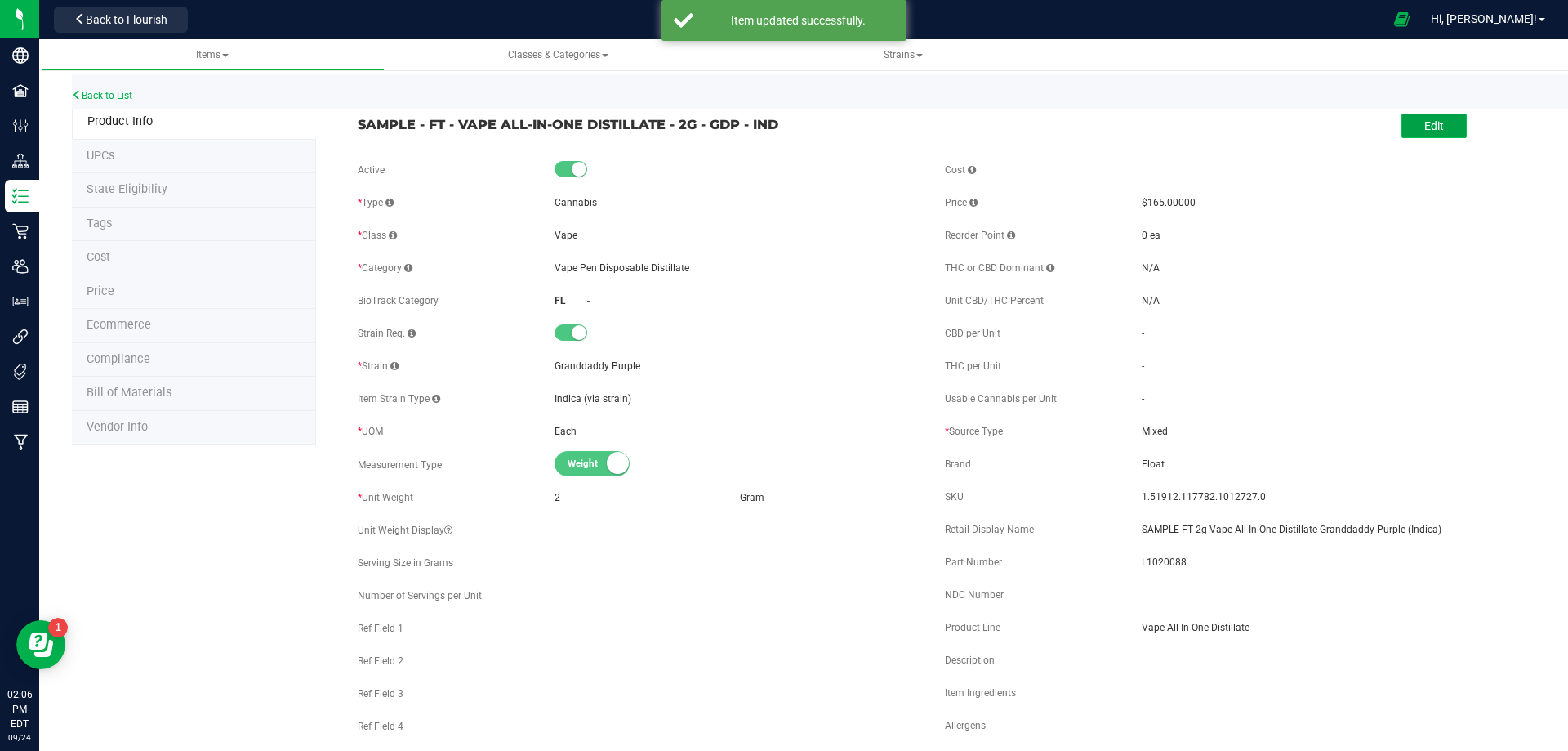
click at [1434, 119] on button "Edit" at bounding box center [1434, 125] width 65 height 24
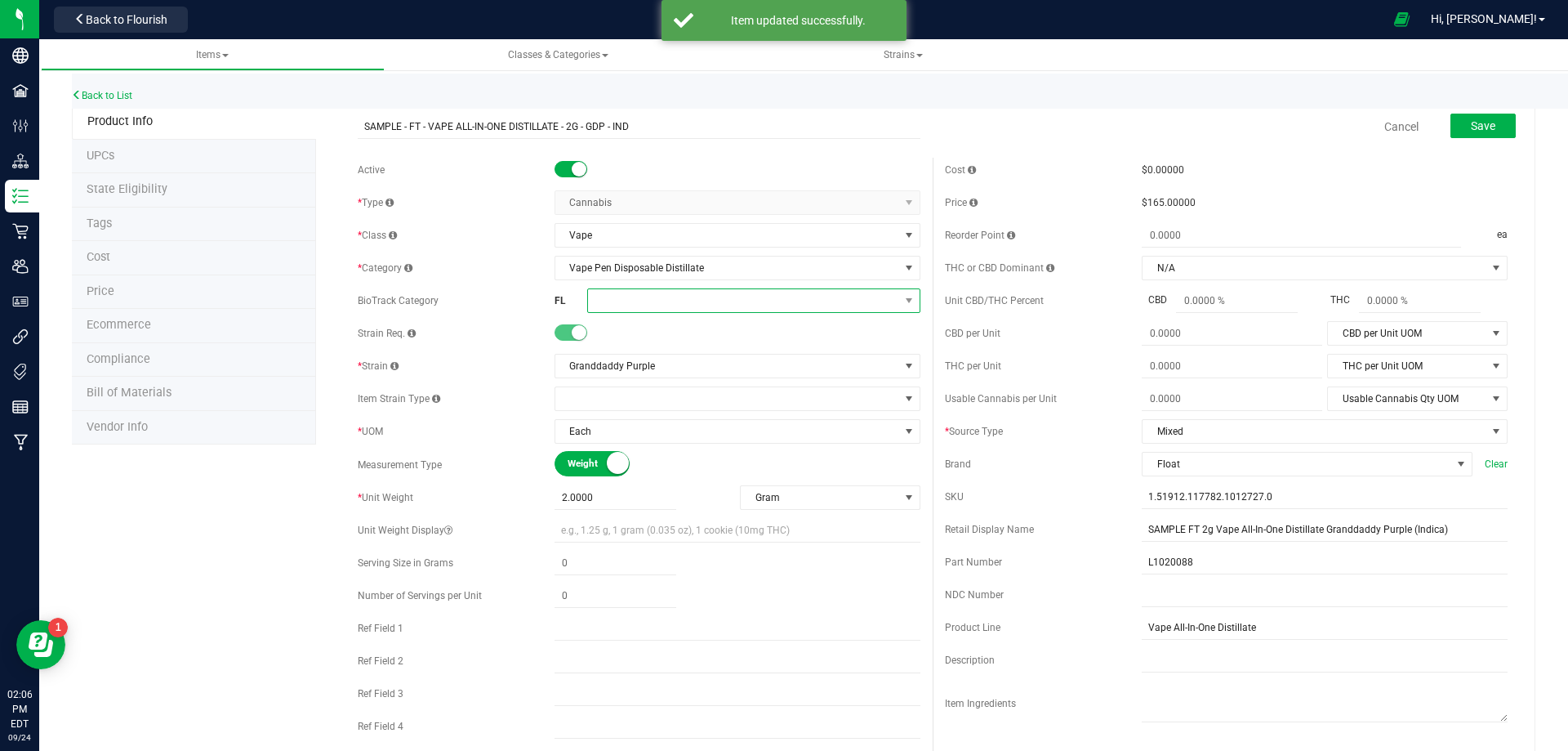
click at [653, 298] on span at bounding box center [744, 300] width 311 height 23
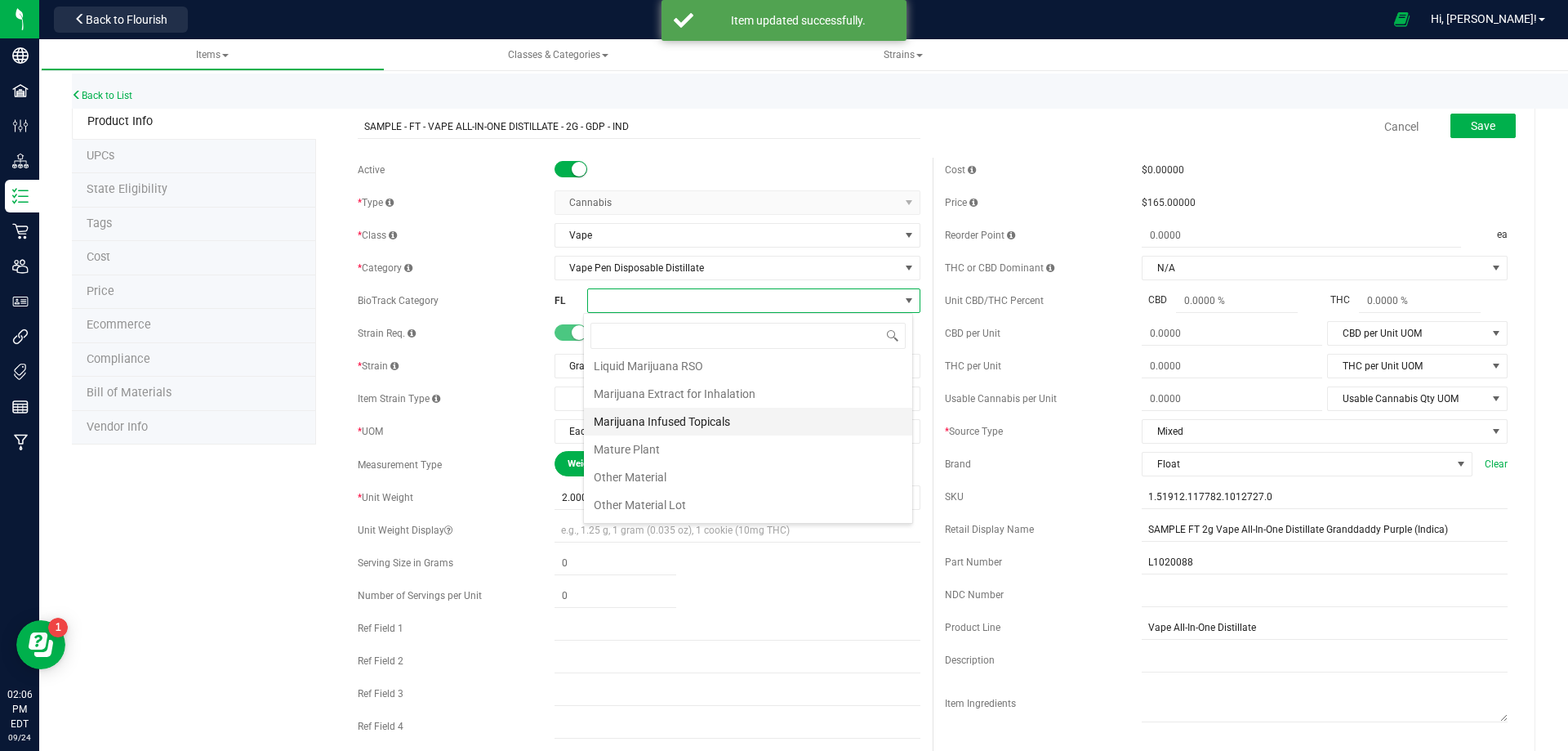
scroll to position [327, 0]
click at [689, 437] on li "Marijuana Extract for Inhalation" at bounding box center [748, 432] width 328 height 28
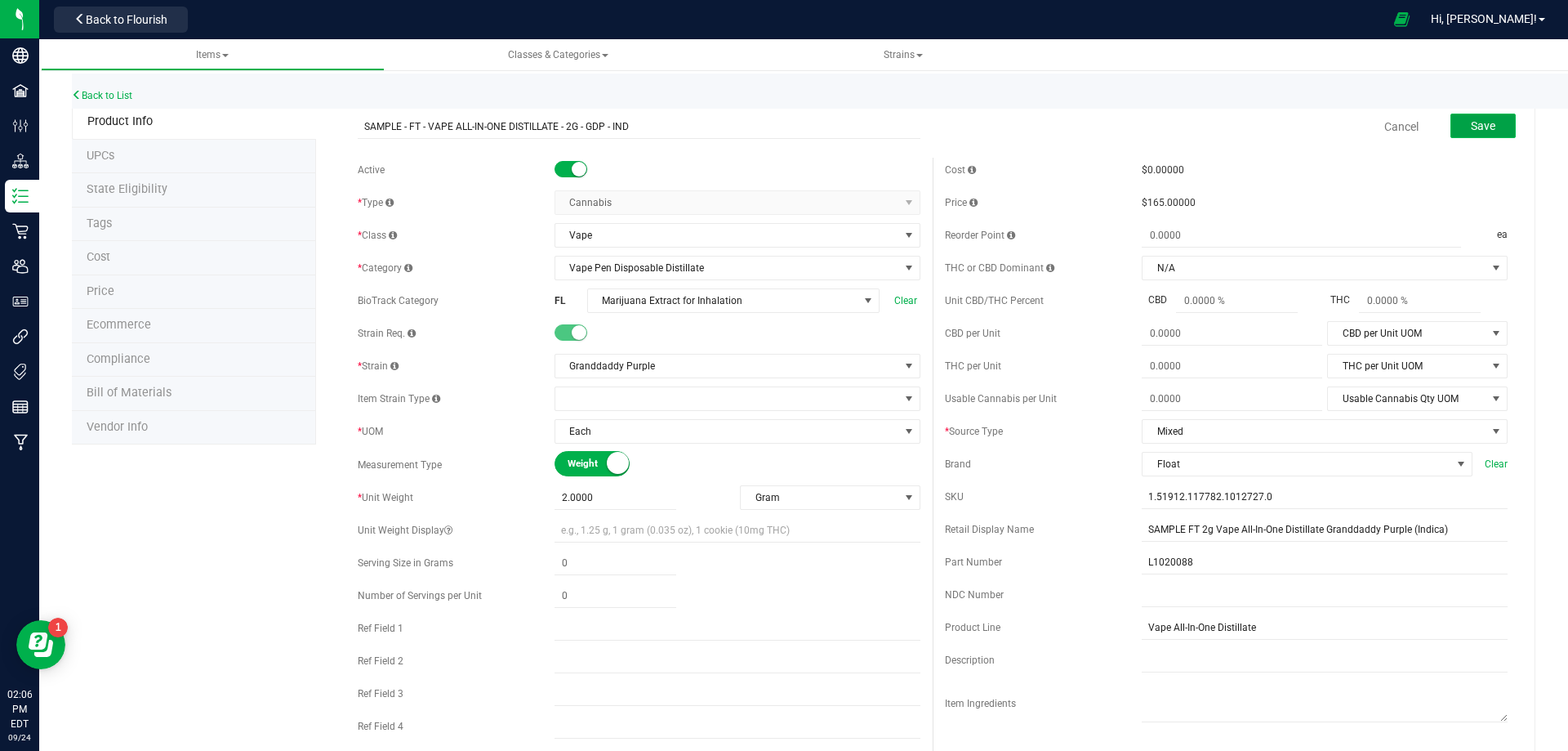
click at [1472, 130] on span "Save" at bounding box center [1483, 126] width 24 height 13
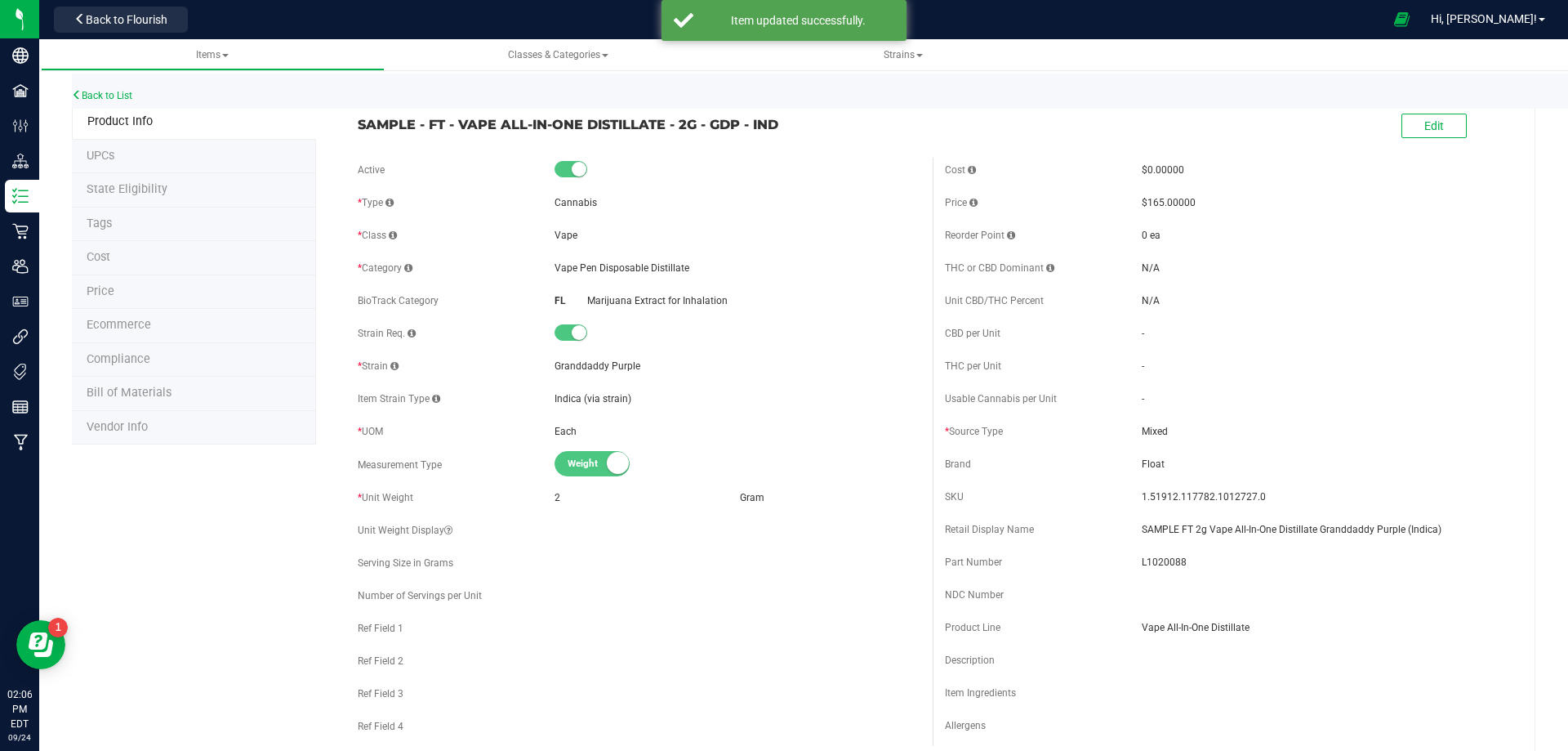
click at [133, 359] on span "Compliance" at bounding box center [119, 359] width 64 height 14
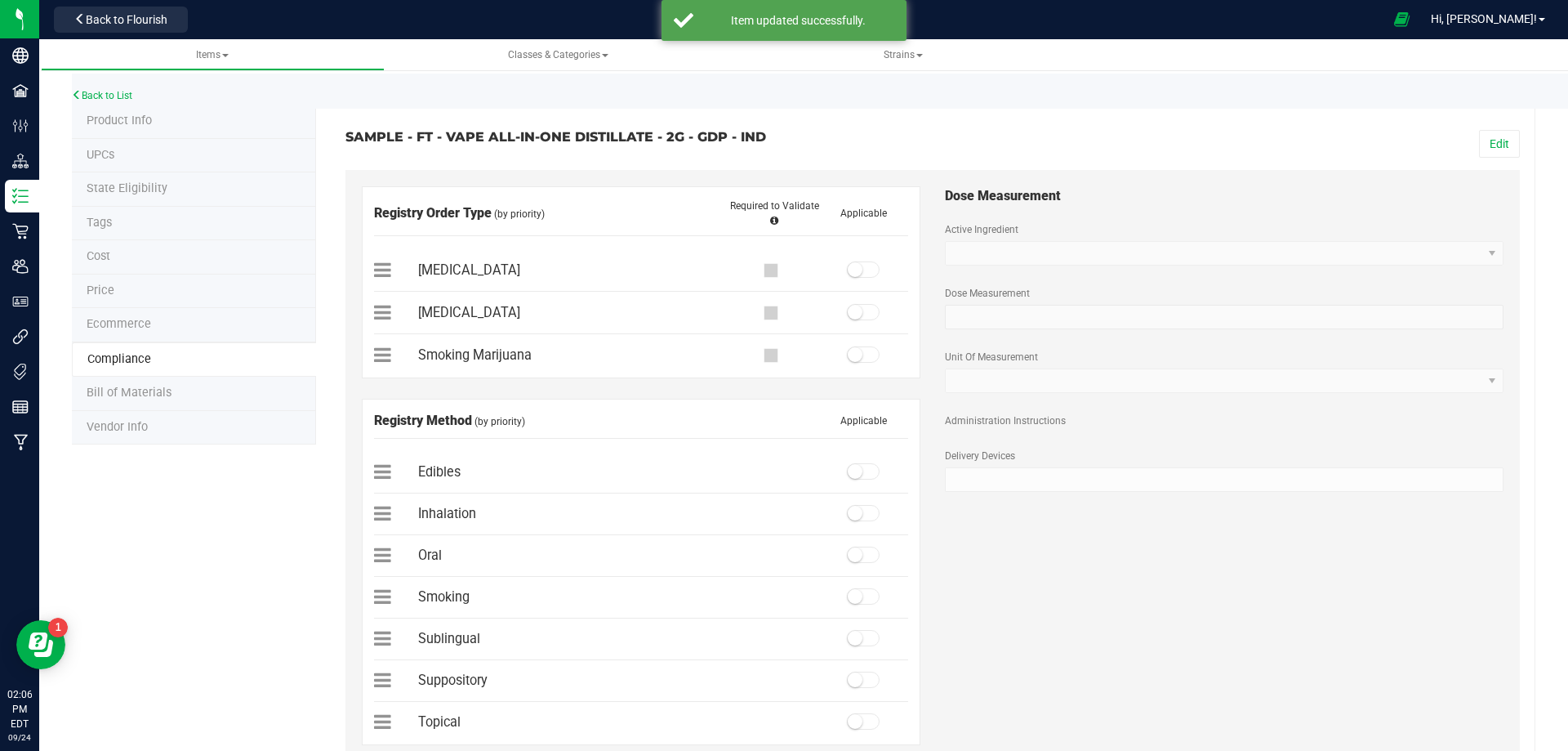
drag, startPoint x: 1491, startPoint y: 139, endPoint x: 868, endPoint y: 258, distance: 634.3
click at [1491, 139] on button "Edit" at bounding box center [1499, 143] width 41 height 28
click at [848, 266] on small at bounding box center [855, 270] width 15 height 15
click at [853, 519] on small at bounding box center [855, 513] width 15 height 15
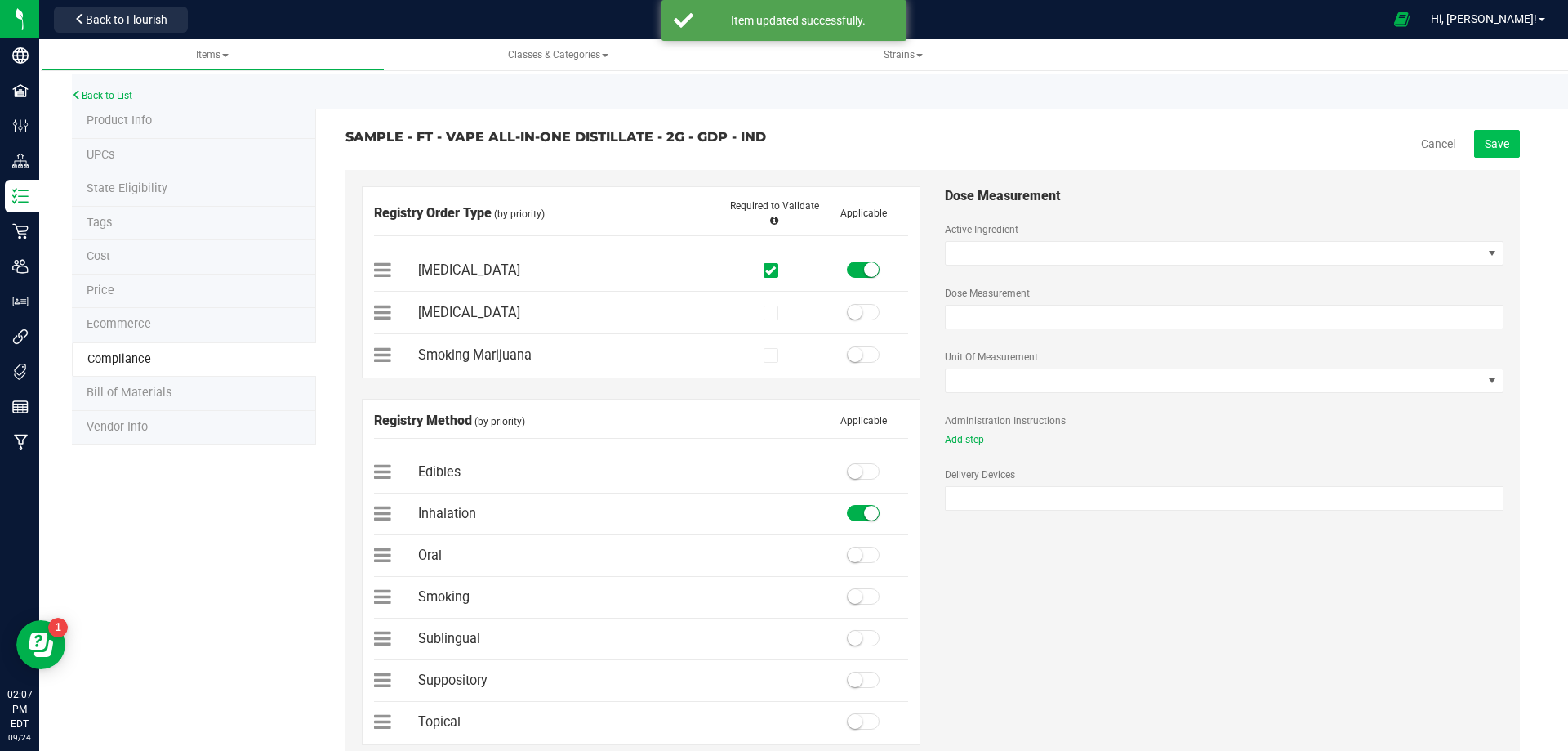
click at [1486, 145] on span "Save" at bounding box center [1497, 144] width 24 height 13
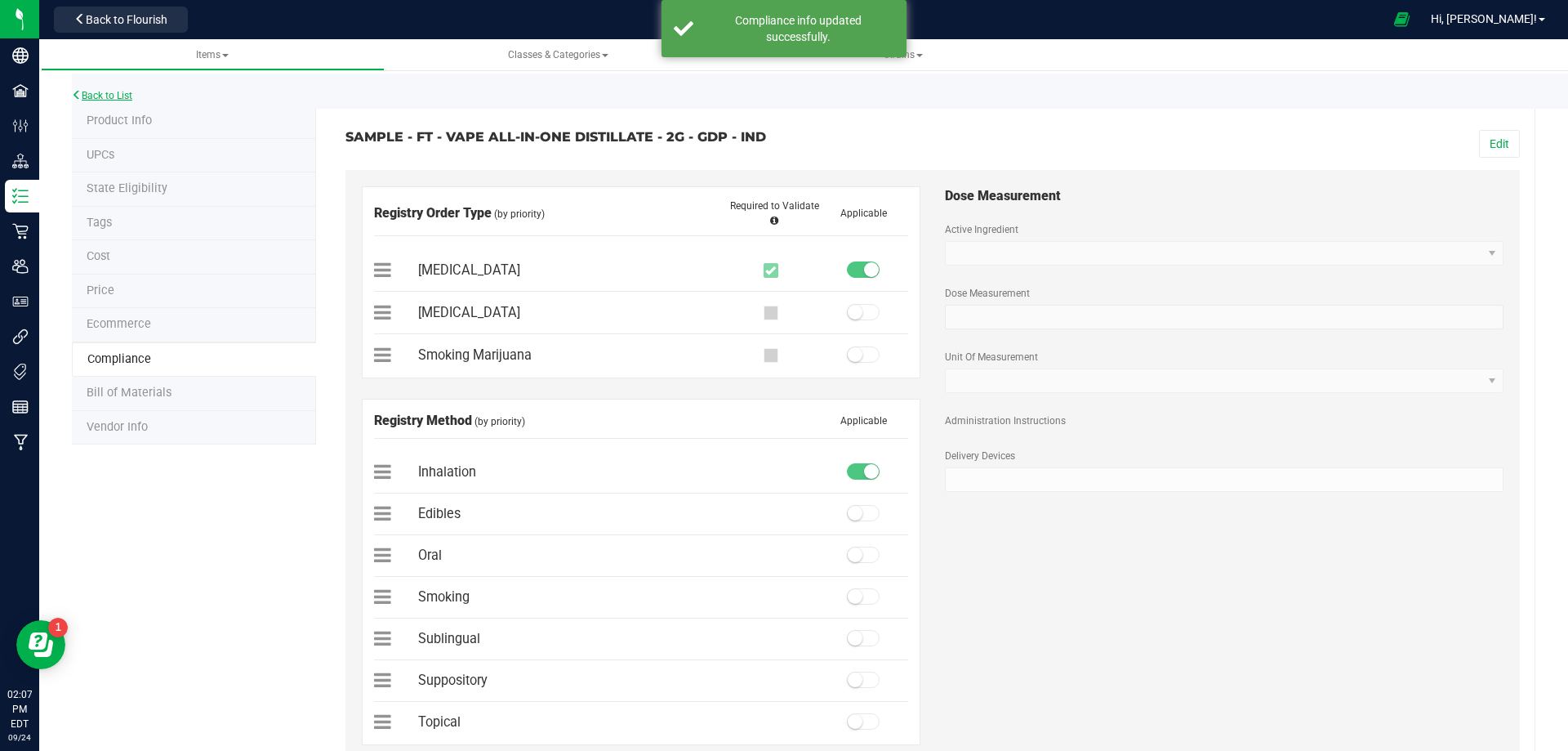
click at [120, 95] on link "Back to List" at bounding box center [102, 95] width 60 height 12
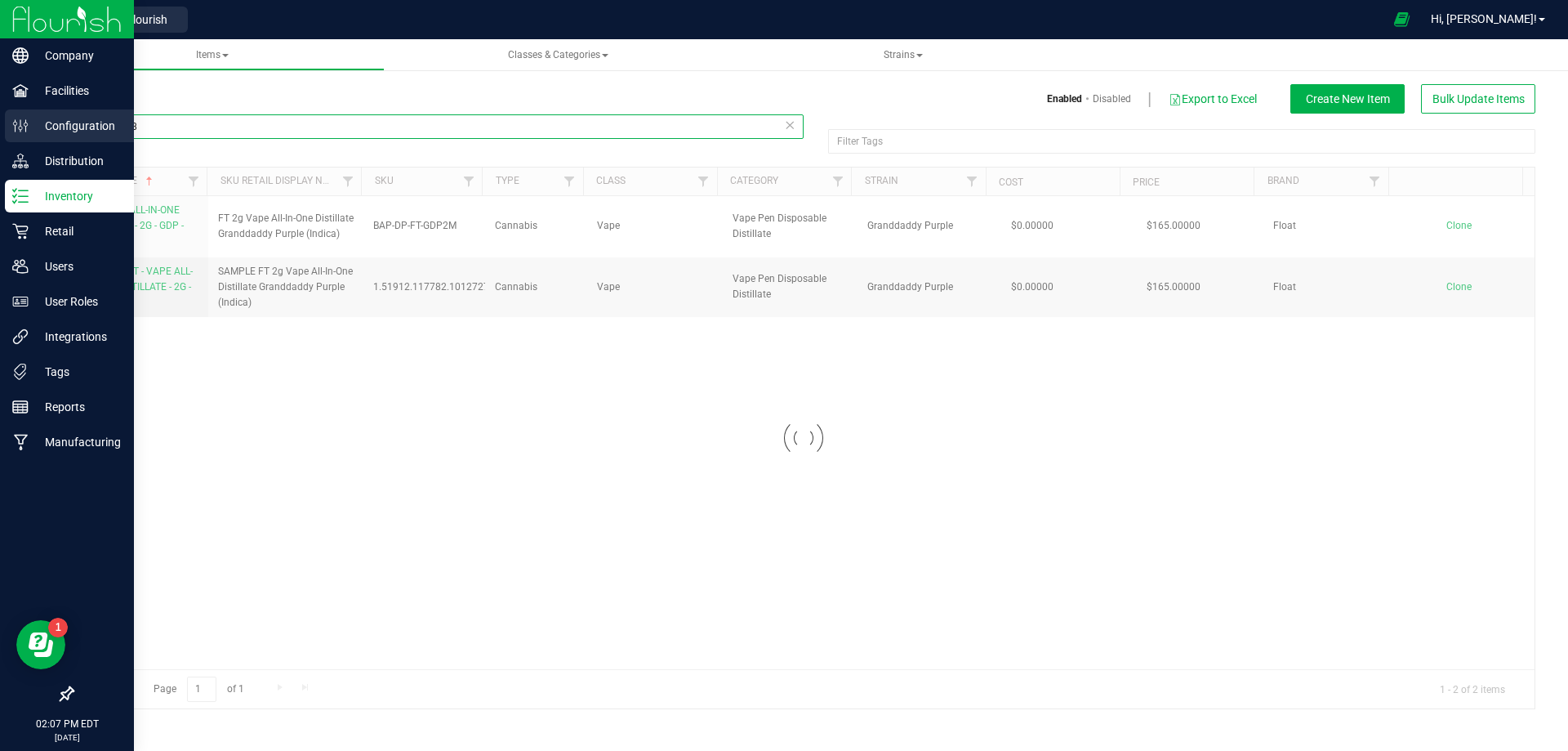
drag, startPoint x: 149, startPoint y: 125, endPoint x: 29, endPoint y: 130, distance: 120.1
click at [29, 130] on div "Company Facilities Configuration Distribution Inventory Retail Users User Roles…" at bounding box center [784, 376] width 1568 height 751
paste input "9"
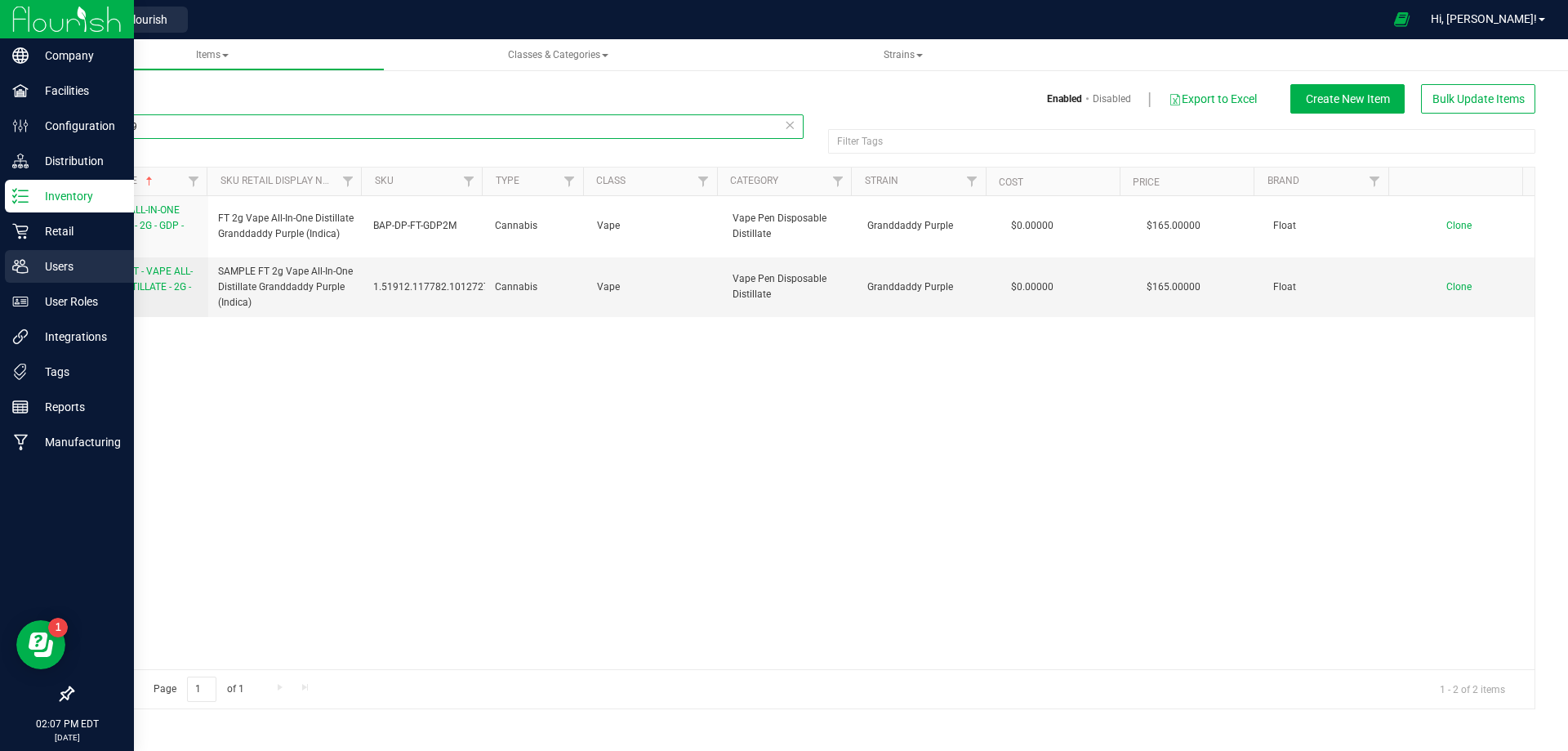
type input "1020089"
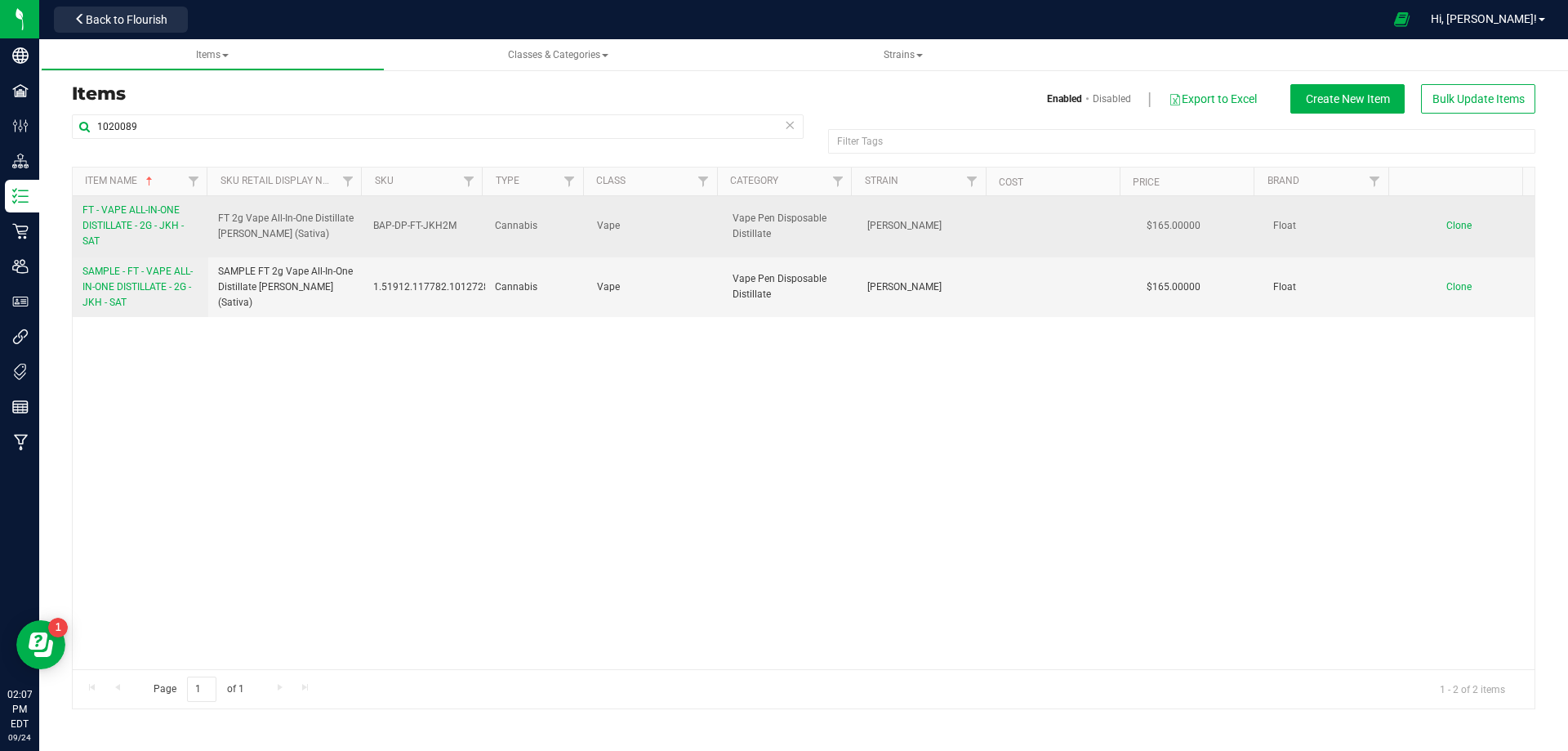
click at [140, 230] on span "FT - VAPE ALL-IN-ONE DISTILLATE - 2G - JKH - SAT" at bounding box center [133, 225] width 101 height 43
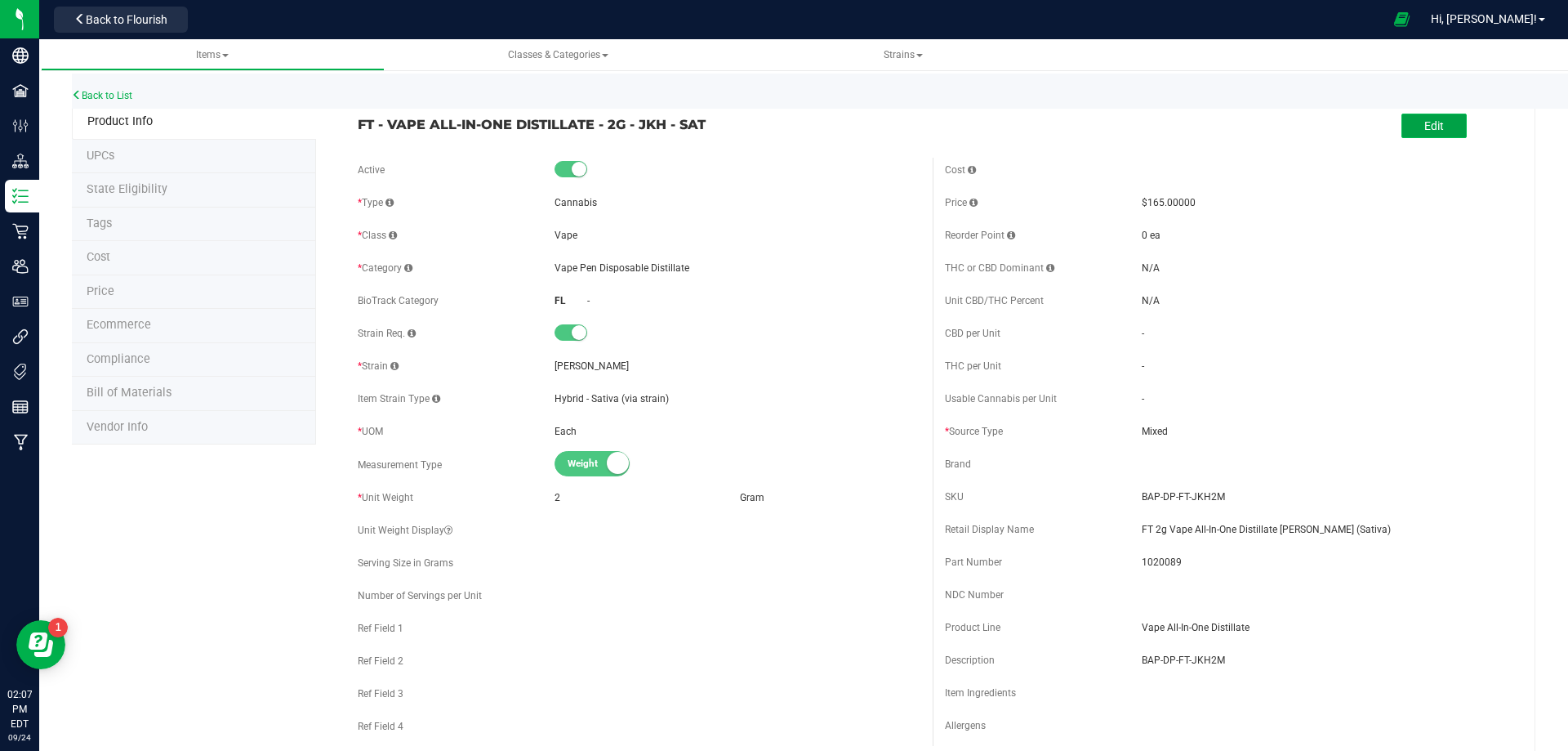
click at [1428, 132] on span "Edit" at bounding box center [1433, 126] width 19 height 13
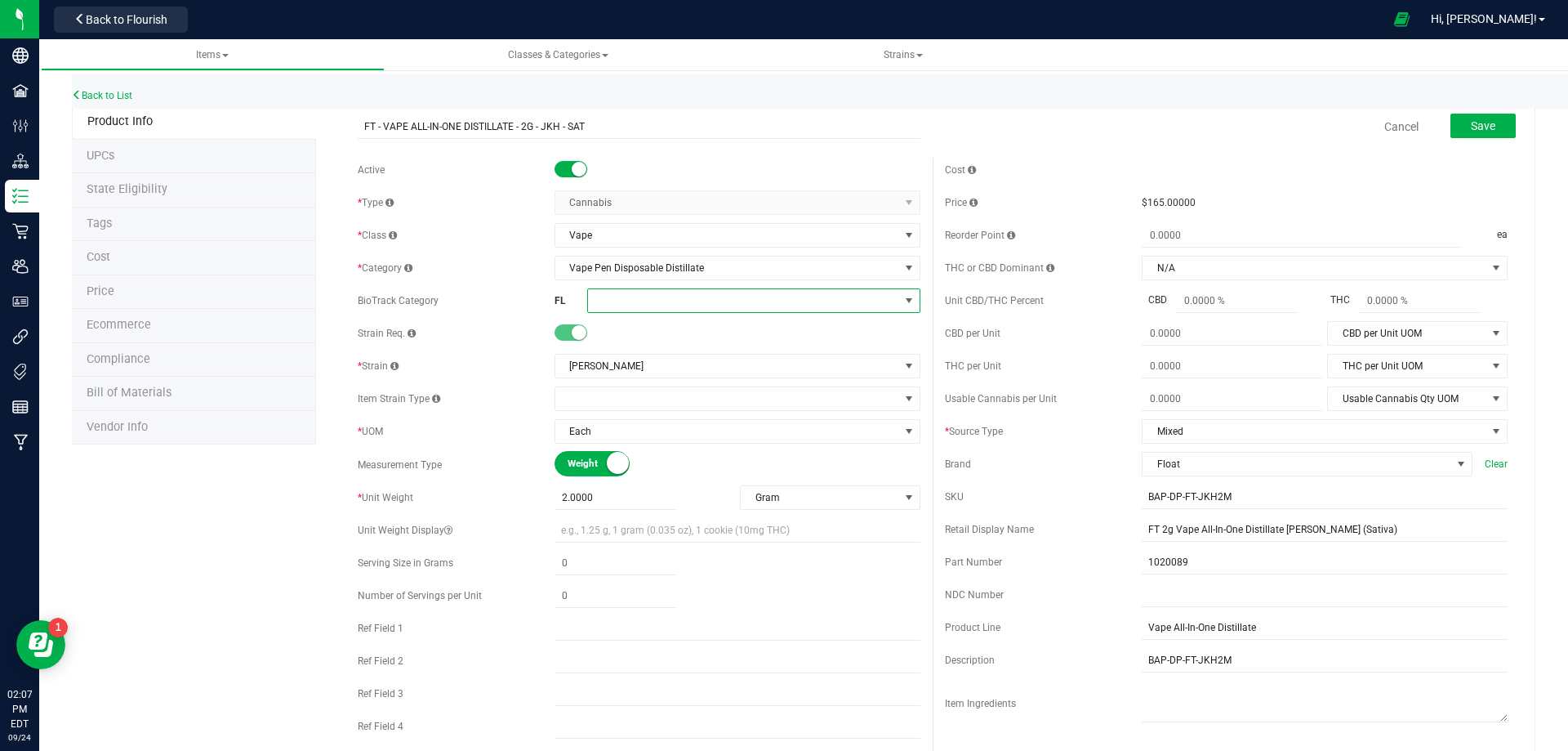
click at [633, 303] on span at bounding box center [744, 300] width 311 height 23
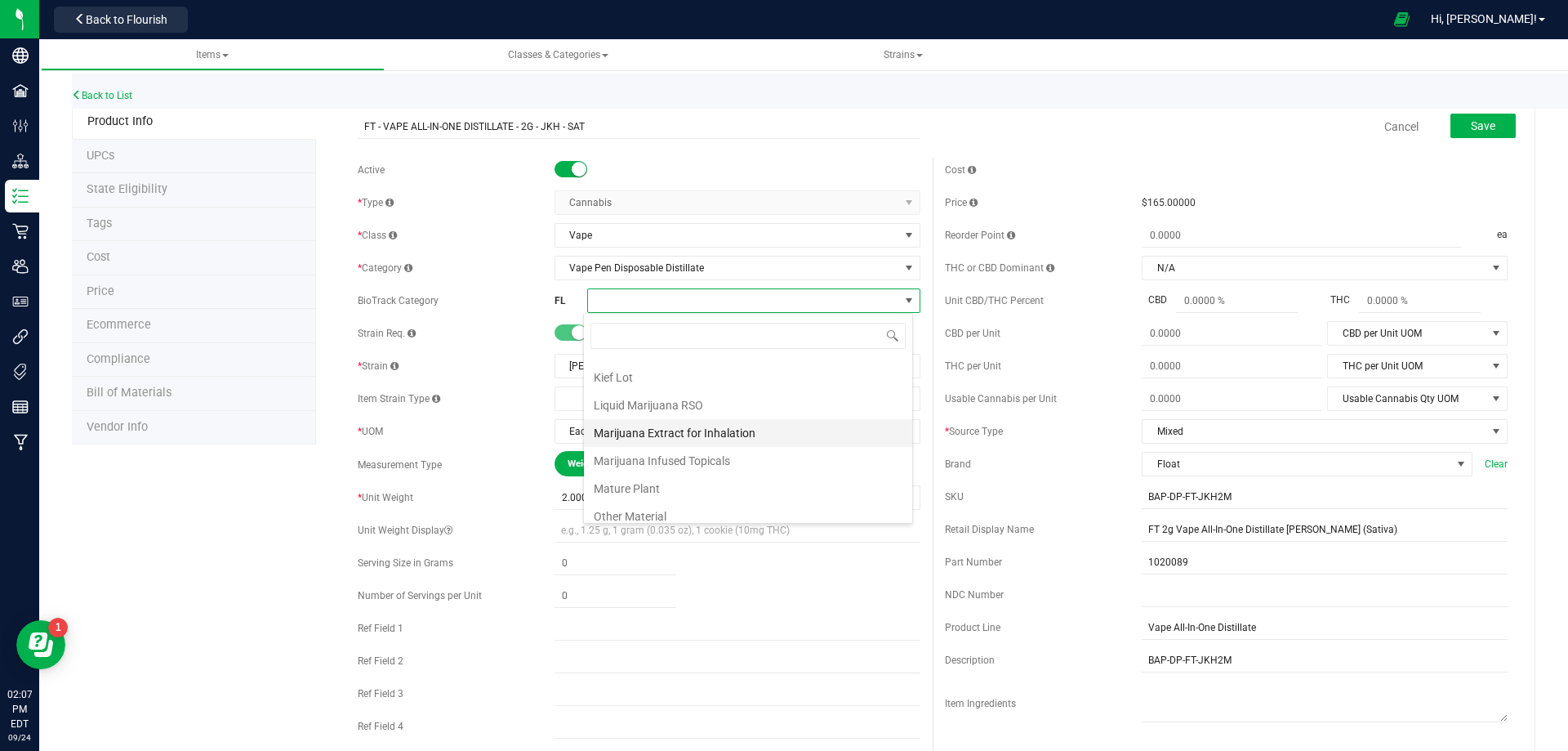
click at [715, 436] on li "Marijuana Extract for Inhalation" at bounding box center [748, 432] width 328 height 28
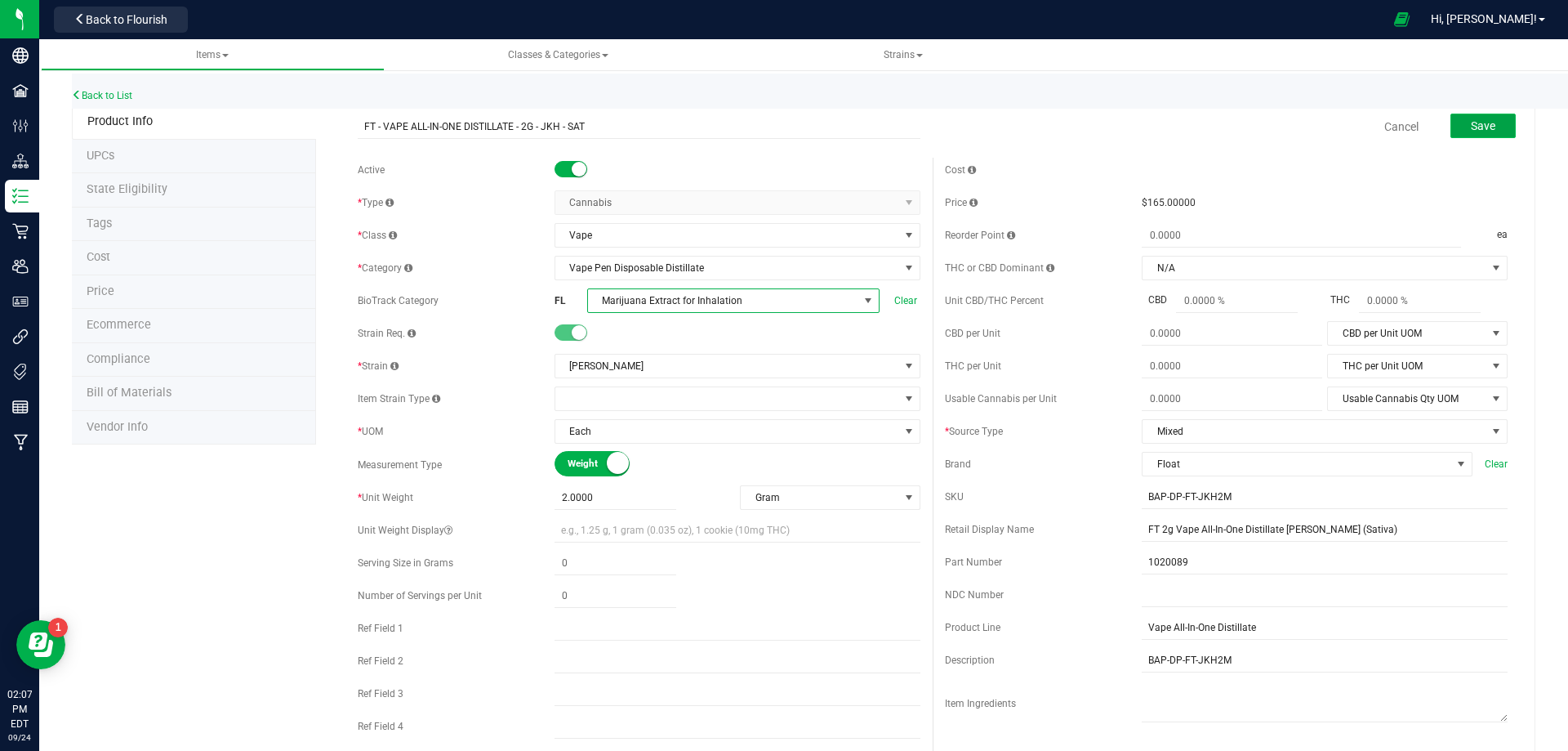
drag, startPoint x: 1482, startPoint y: 123, endPoint x: 1465, endPoint y: 125, distance: 17.1
click at [1482, 124] on span "Save" at bounding box center [1483, 126] width 24 height 13
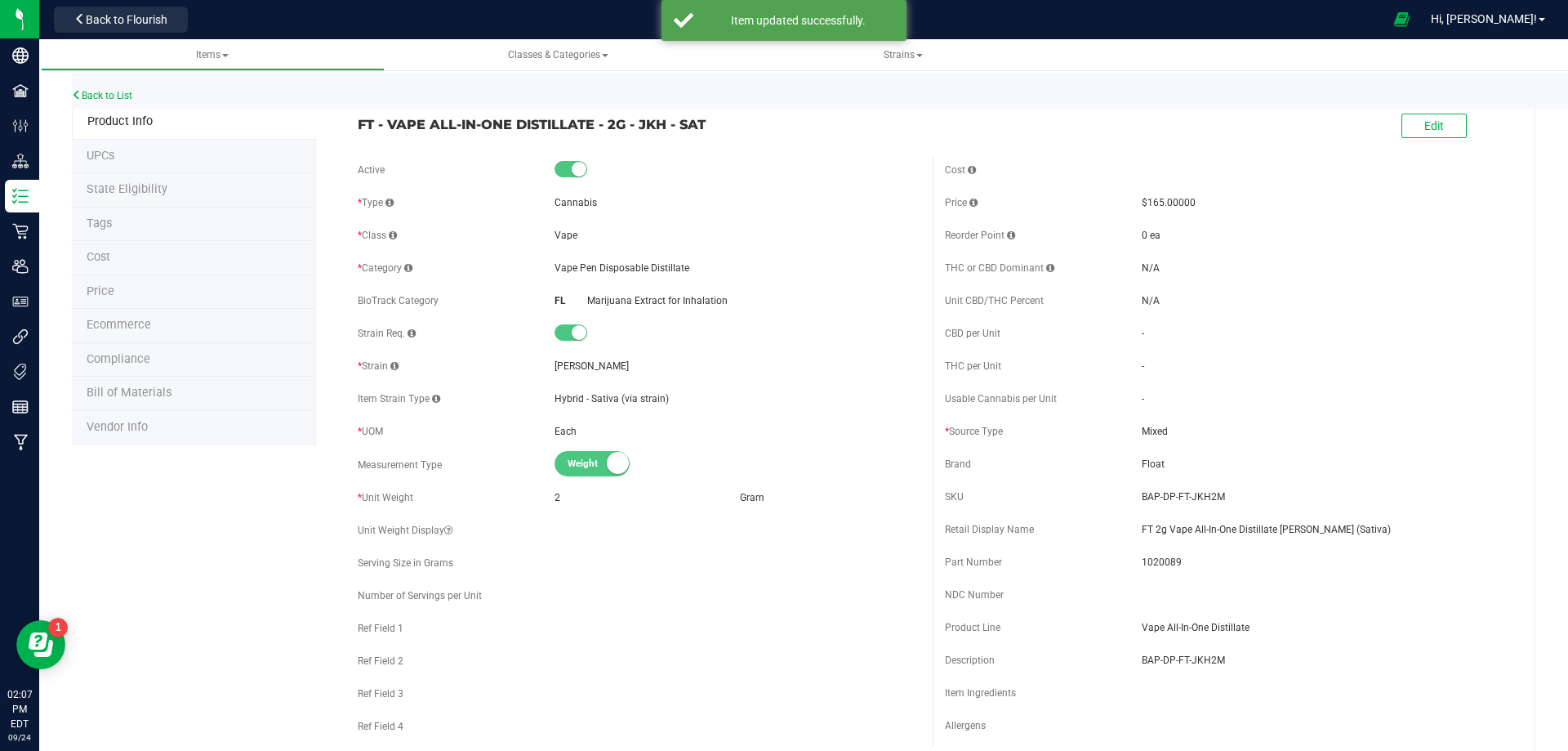
click at [117, 220] on li "Tags" at bounding box center [194, 224] width 244 height 34
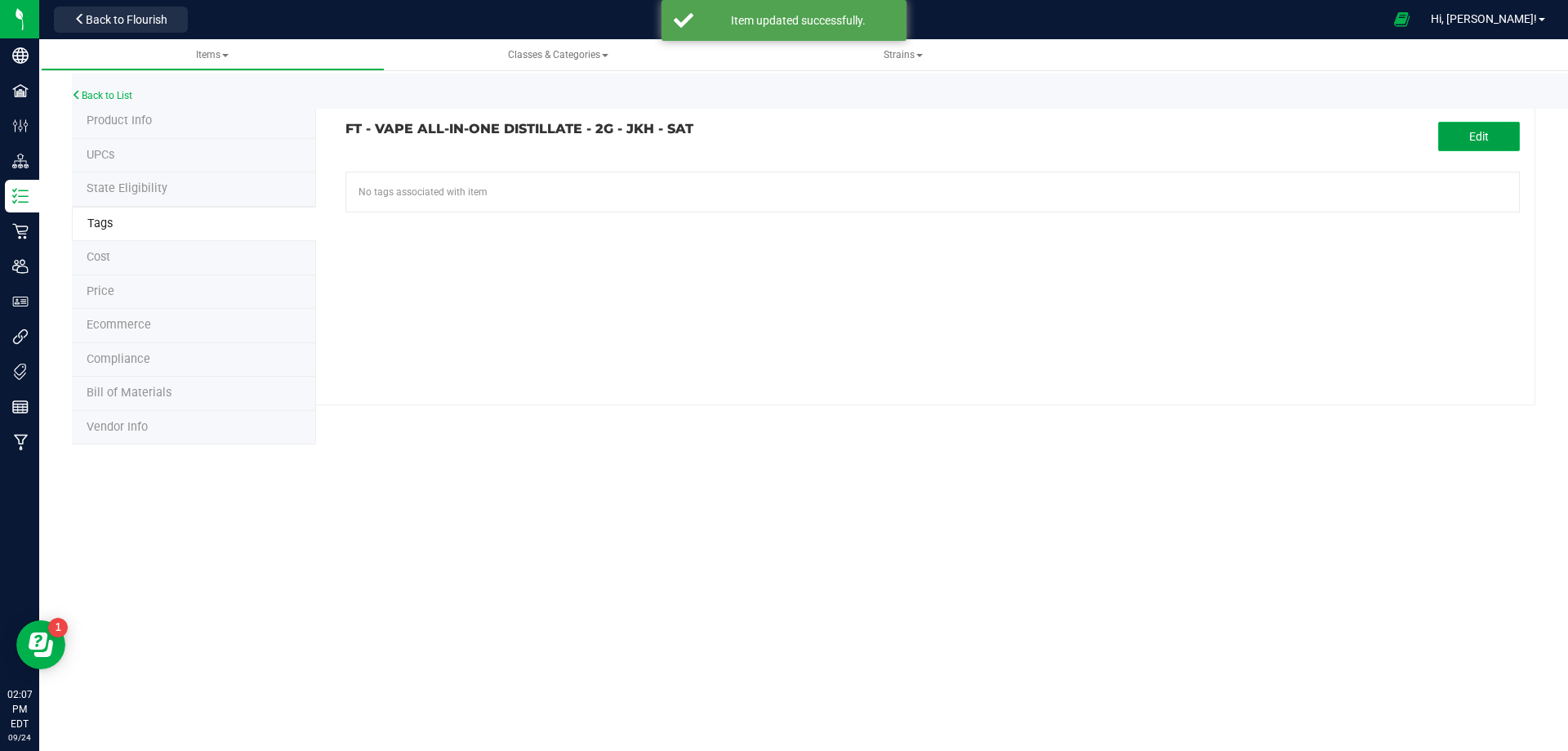
click at [1453, 137] on button "Edit" at bounding box center [1479, 136] width 82 height 29
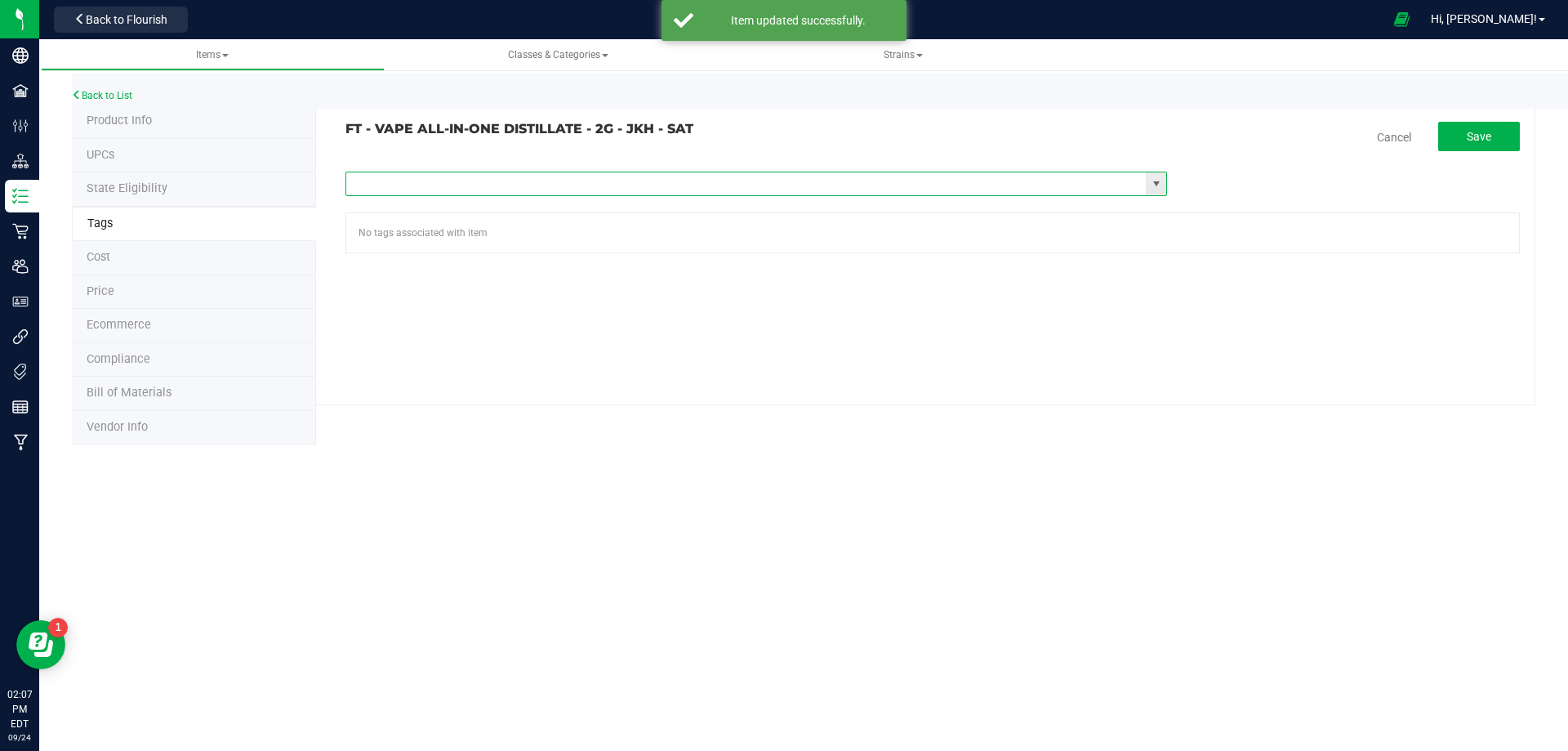
click at [466, 181] on input "text" at bounding box center [746, 183] width 801 height 23
type input "fl"
paste input "FL - FT - VAPE ALL-IN-ONE DISTILLATE - 2G"
type input "FL - FT - VAPE ALL-IN-ONE DISTILLATE - 2G"
click at [1488, 143] on button "Save" at bounding box center [1479, 136] width 82 height 29
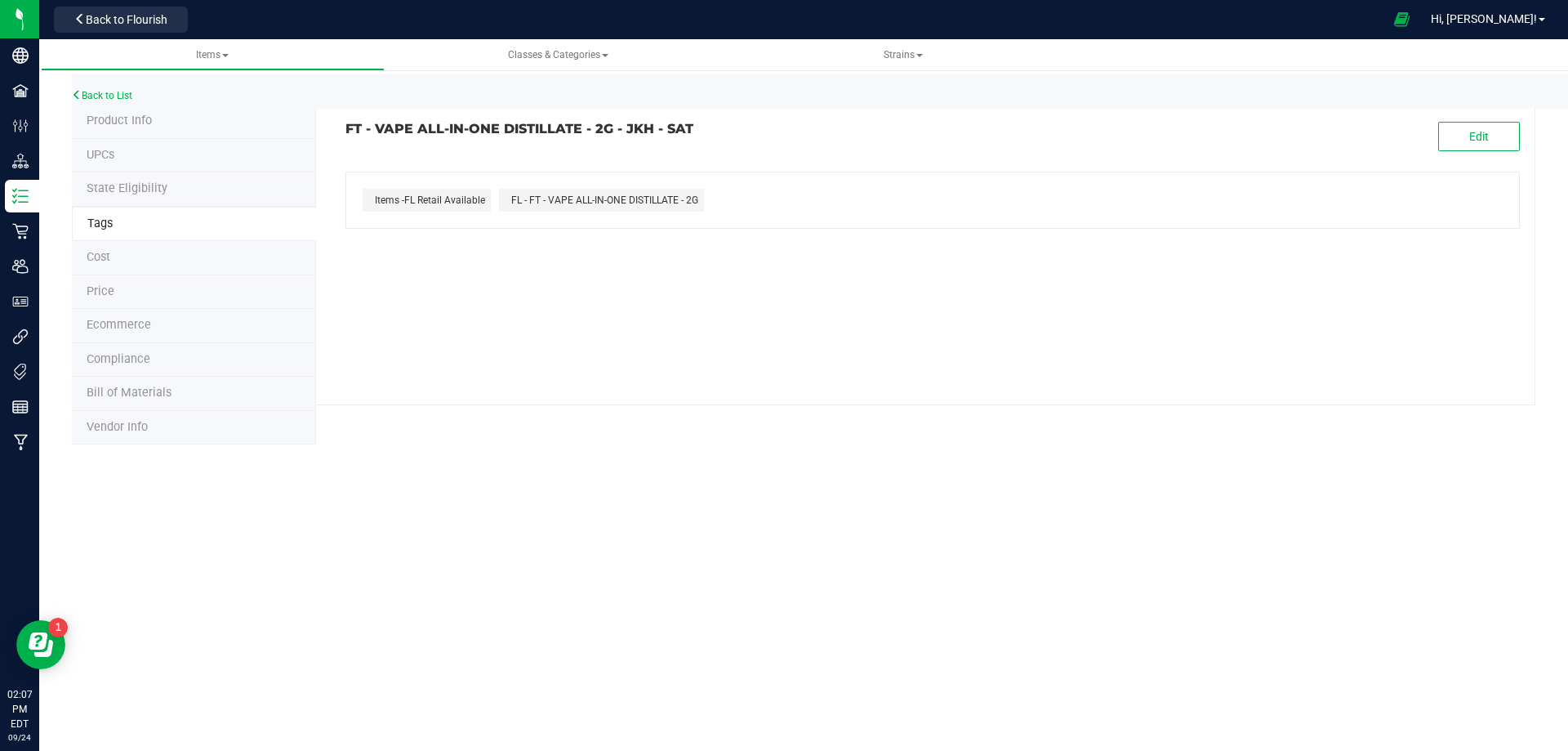
click at [125, 365] on span "Compliance" at bounding box center [119, 359] width 64 height 14
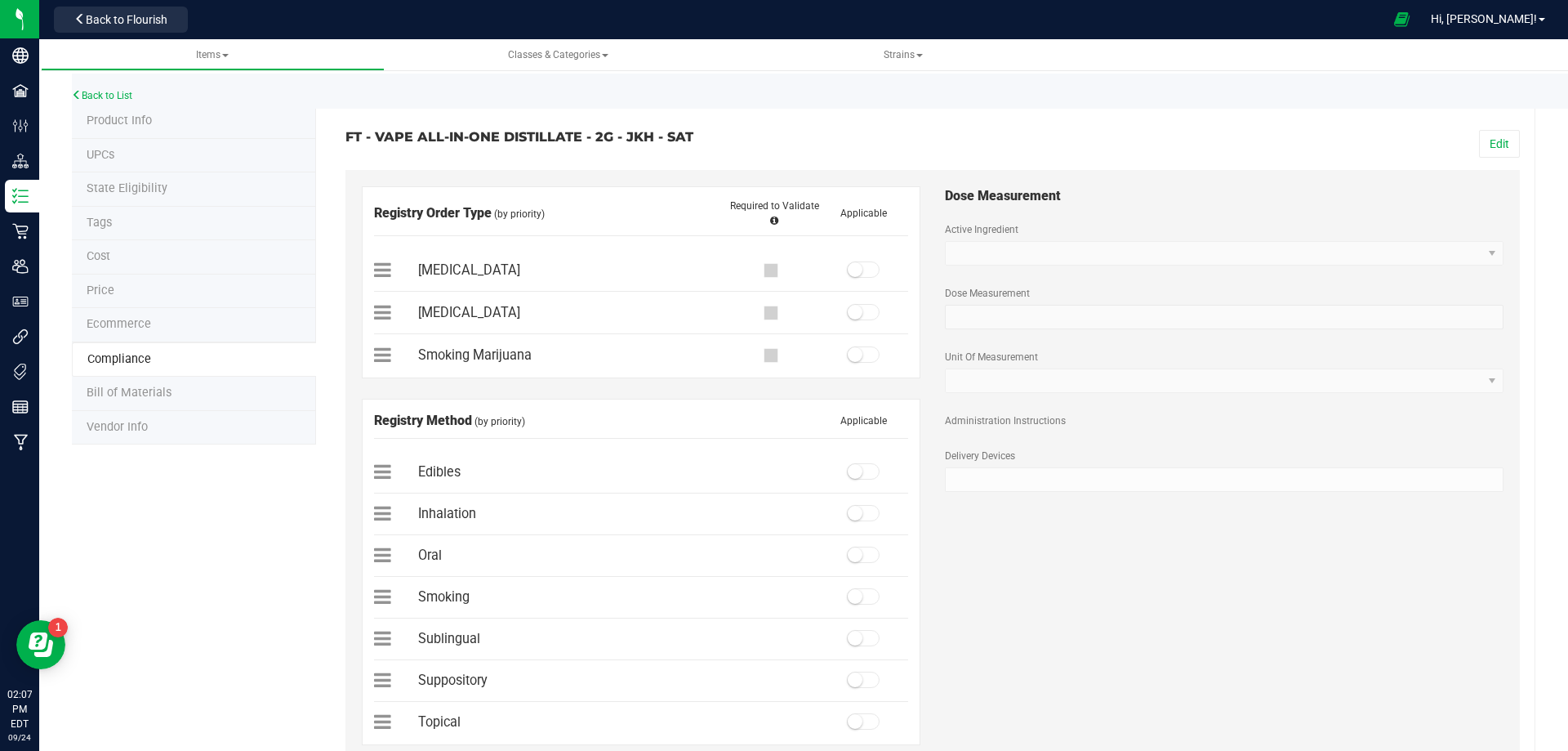
drag, startPoint x: 1482, startPoint y: 139, endPoint x: 1345, endPoint y: 140, distance: 137.0
click at [1481, 139] on button "Edit" at bounding box center [1499, 143] width 41 height 28
click at [863, 273] on span at bounding box center [863, 270] width 33 height 17
drag, startPoint x: 858, startPoint y: 509, endPoint x: 1116, endPoint y: 402, distance: 279.3
click at [858, 510] on span at bounding box center [863, 513] width 33 height 17
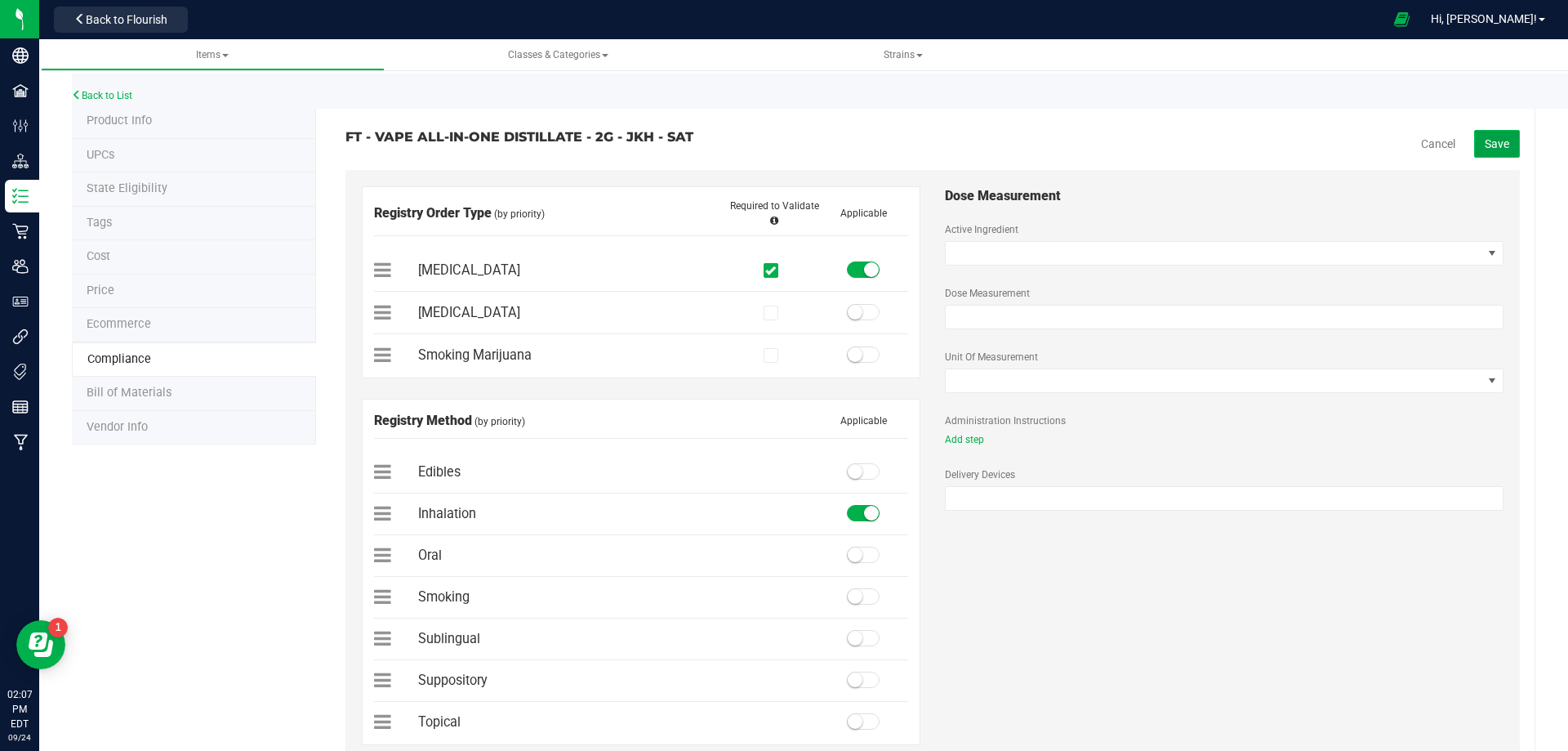
click at [1485, 140] on span "Save" at bounding box center [1497, 144] width 24 height 13
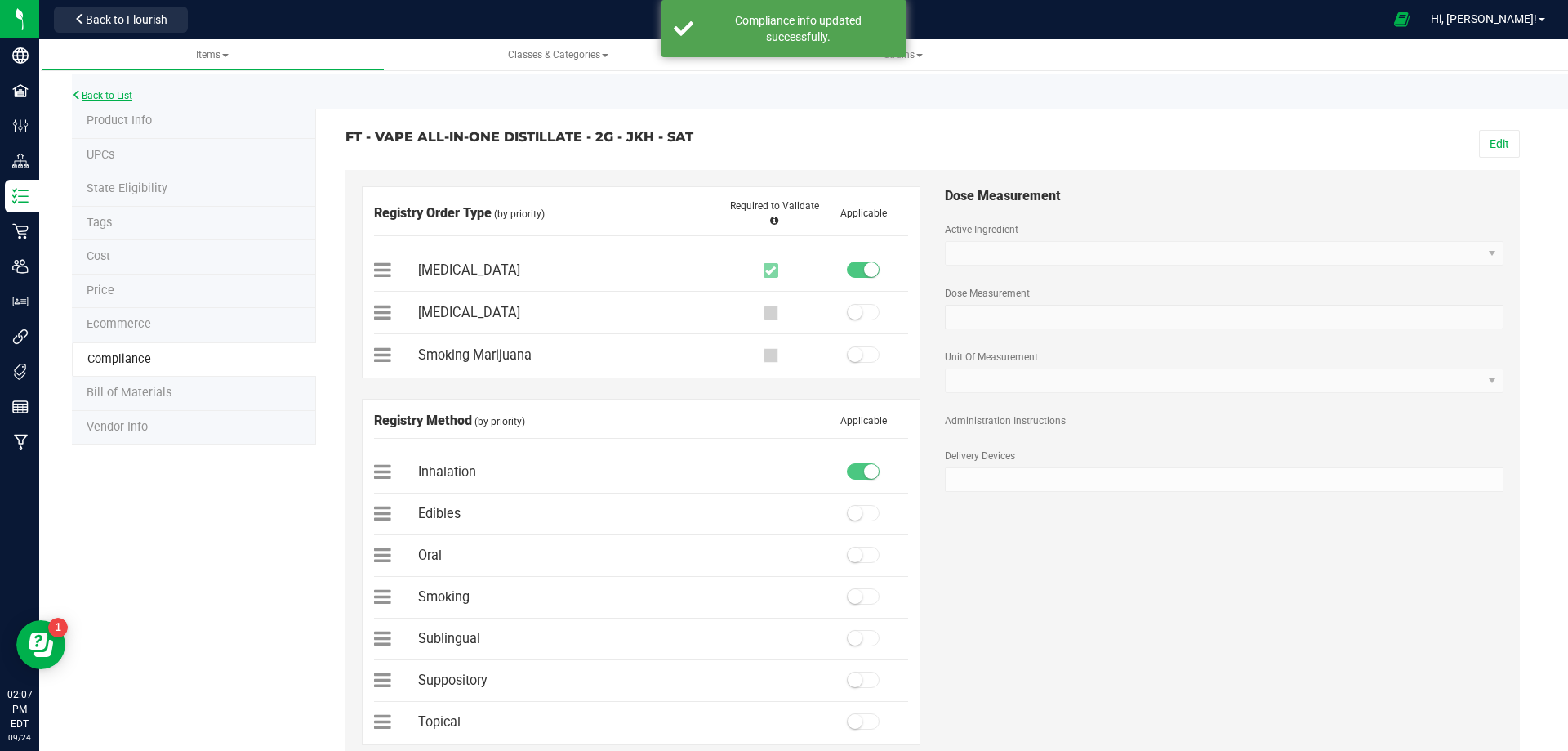
click at [94, 94] on link "Back to List" at bounding box center [102, 95] width 60 height 12
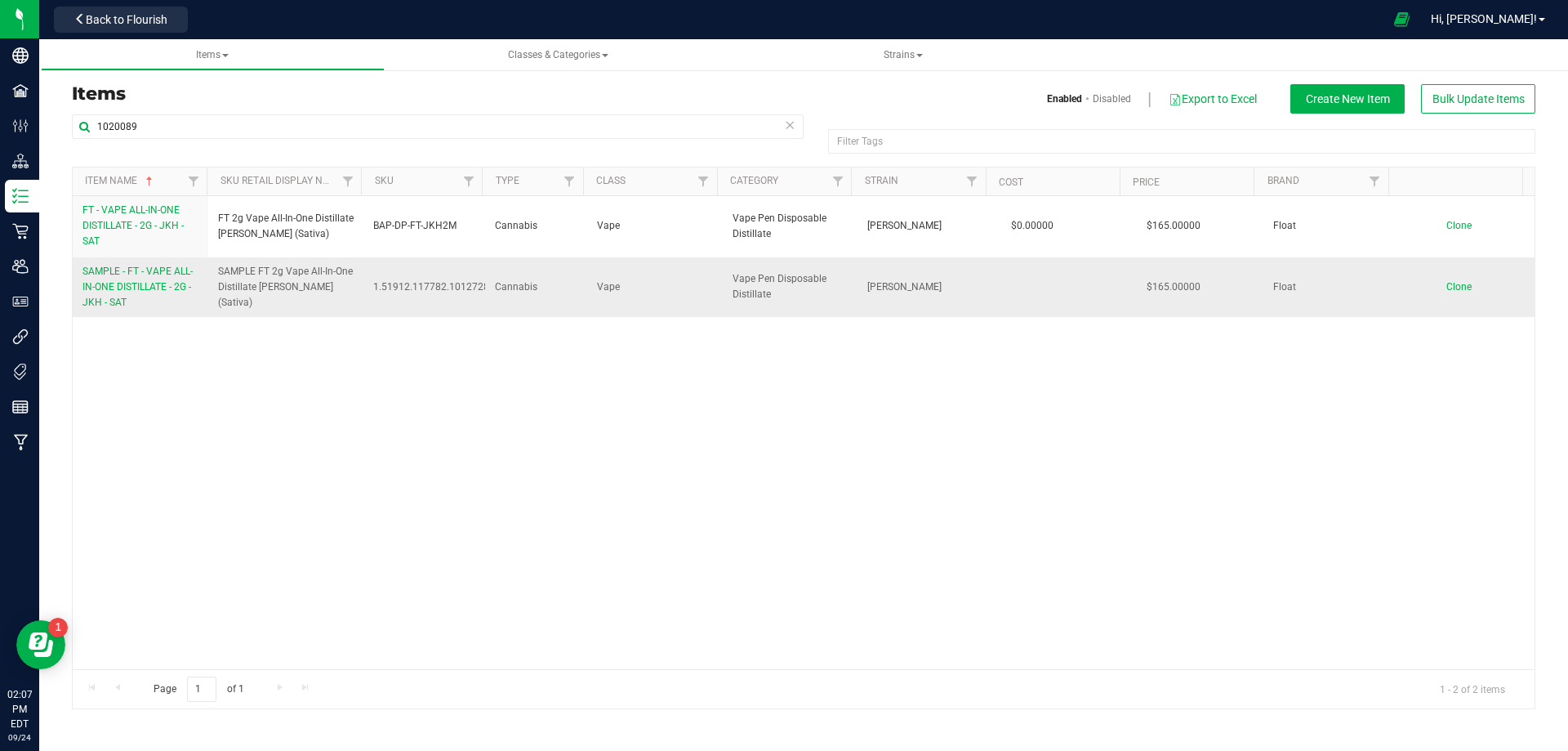
click at [129, 288] on span "SAMPLE - FT - VAPE ALL-IN-ONE DISTILLATE - 2G - JKH - SAT" at bounding box center [138, 287] width 110 height 43
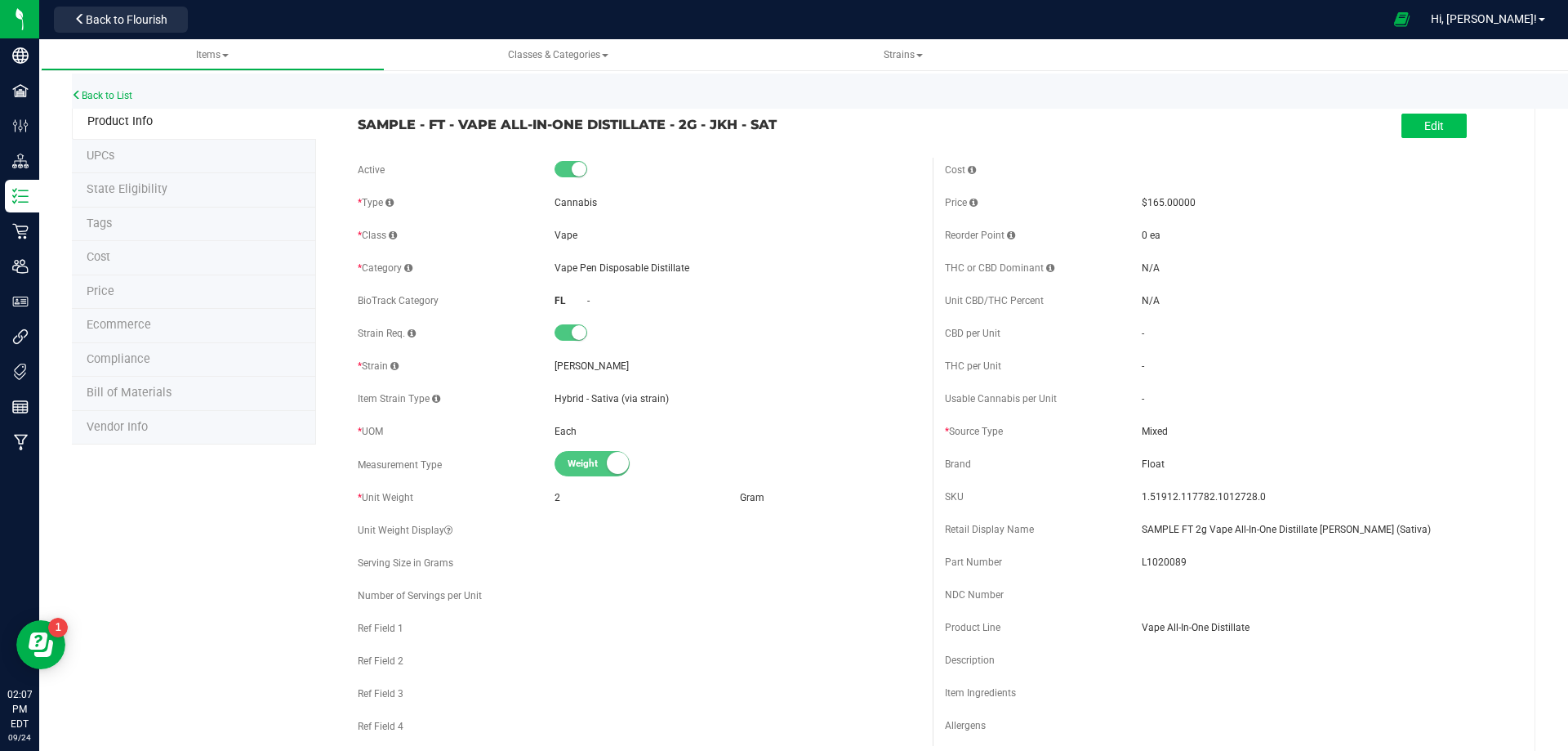
click at [1418, 114] on div "Edit" at bounding box center [1434, 127] width 65 height 33
click at [1438, 132] on button "Edit" at bounding box center [1434, 125] width 65 height 24
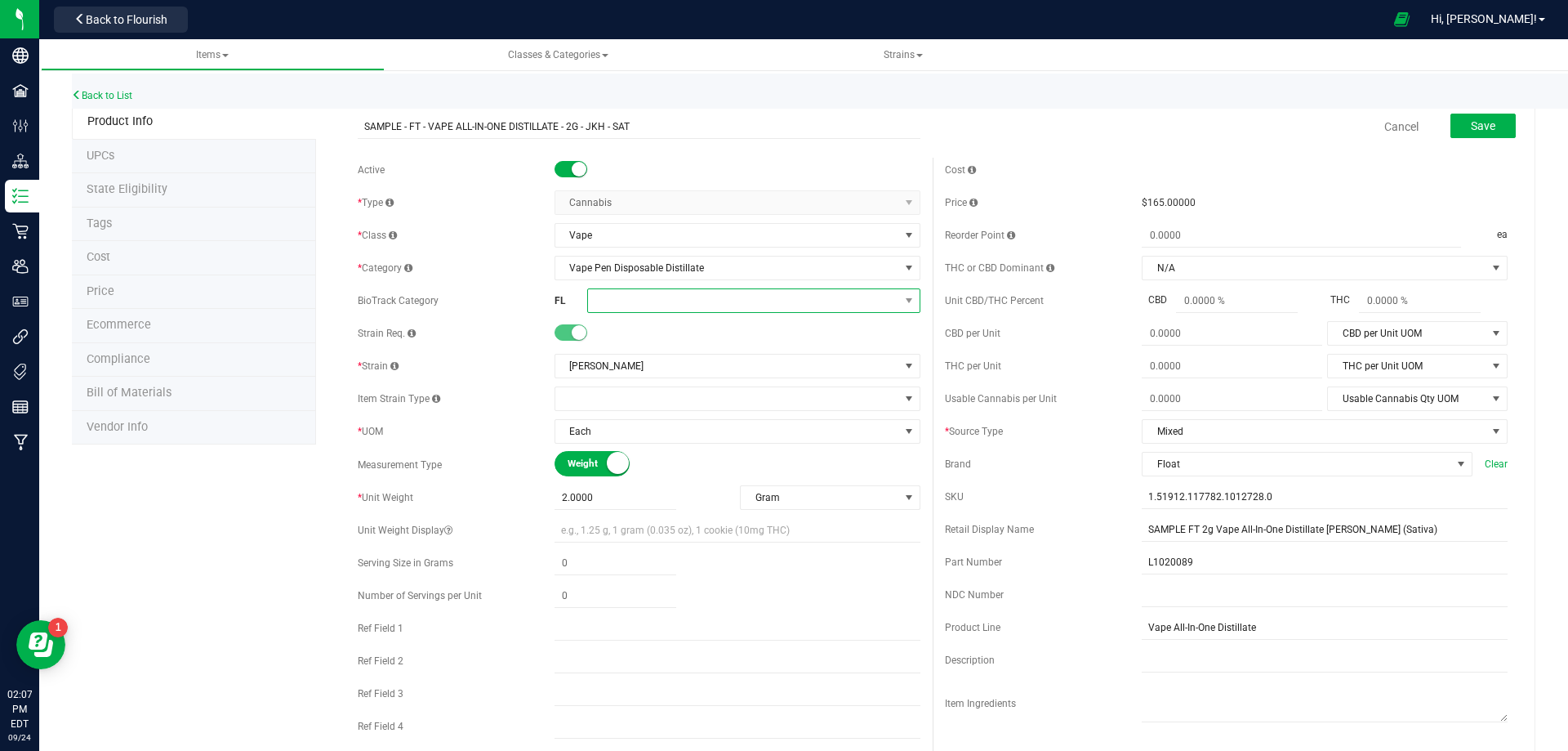
drag, startPoint x: 648, startPoint y: 299, endPoint x: 654, endPoint y: 311, distance: 13.4
click at [647, 299] on span at bounding box center [744, 300] width 311 height 23
drag, startPoint x: 743, startPoint y: 443, endPoint x: 753, endPoint y: 439, distance: 10.8
click at [744, 442] on li "Marijuana Extract for Inhalation" at bounding box center [748, 432] width 328 height 28
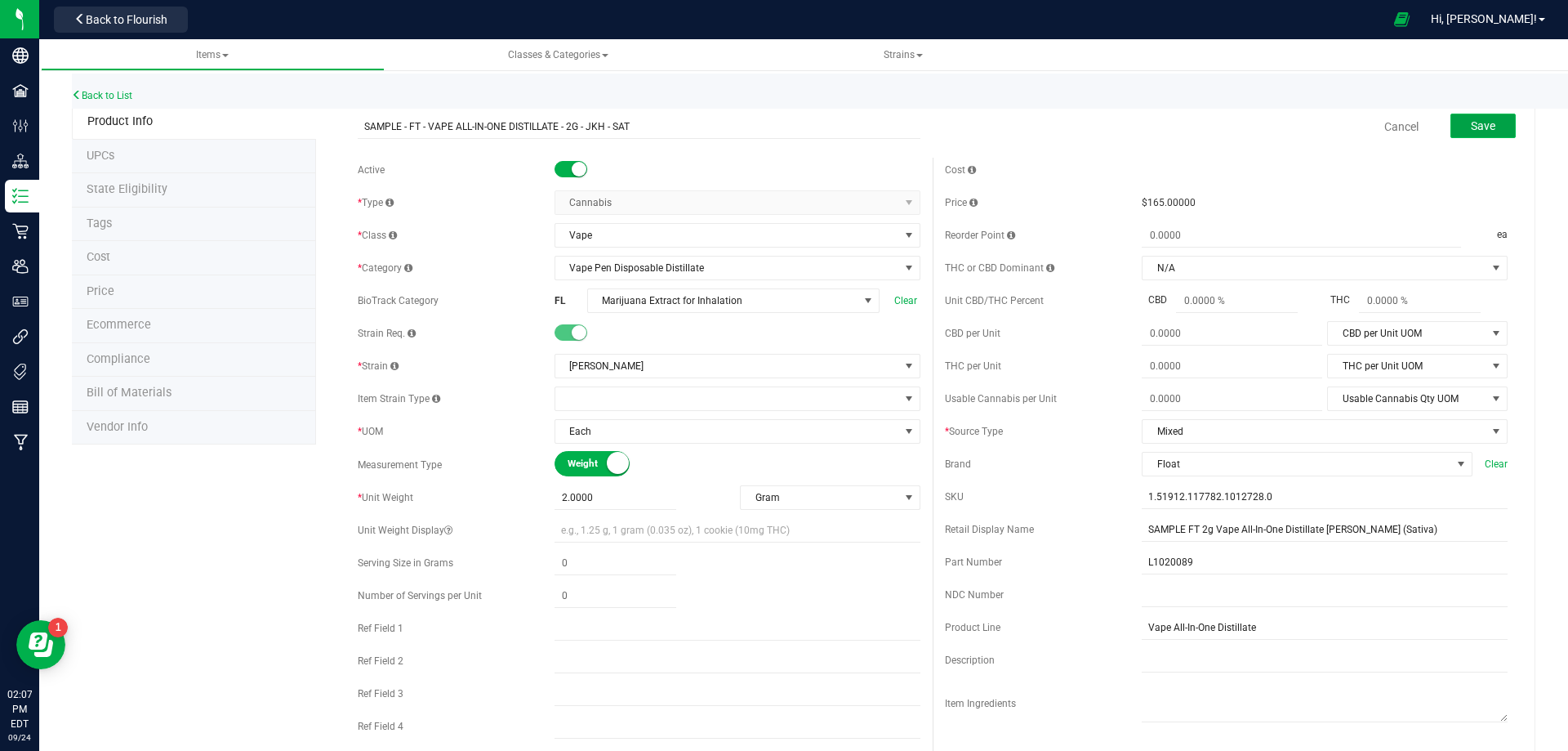
click at [1499, 130] on button "Save" at bounding box center [1484, 125] width 65 height 24
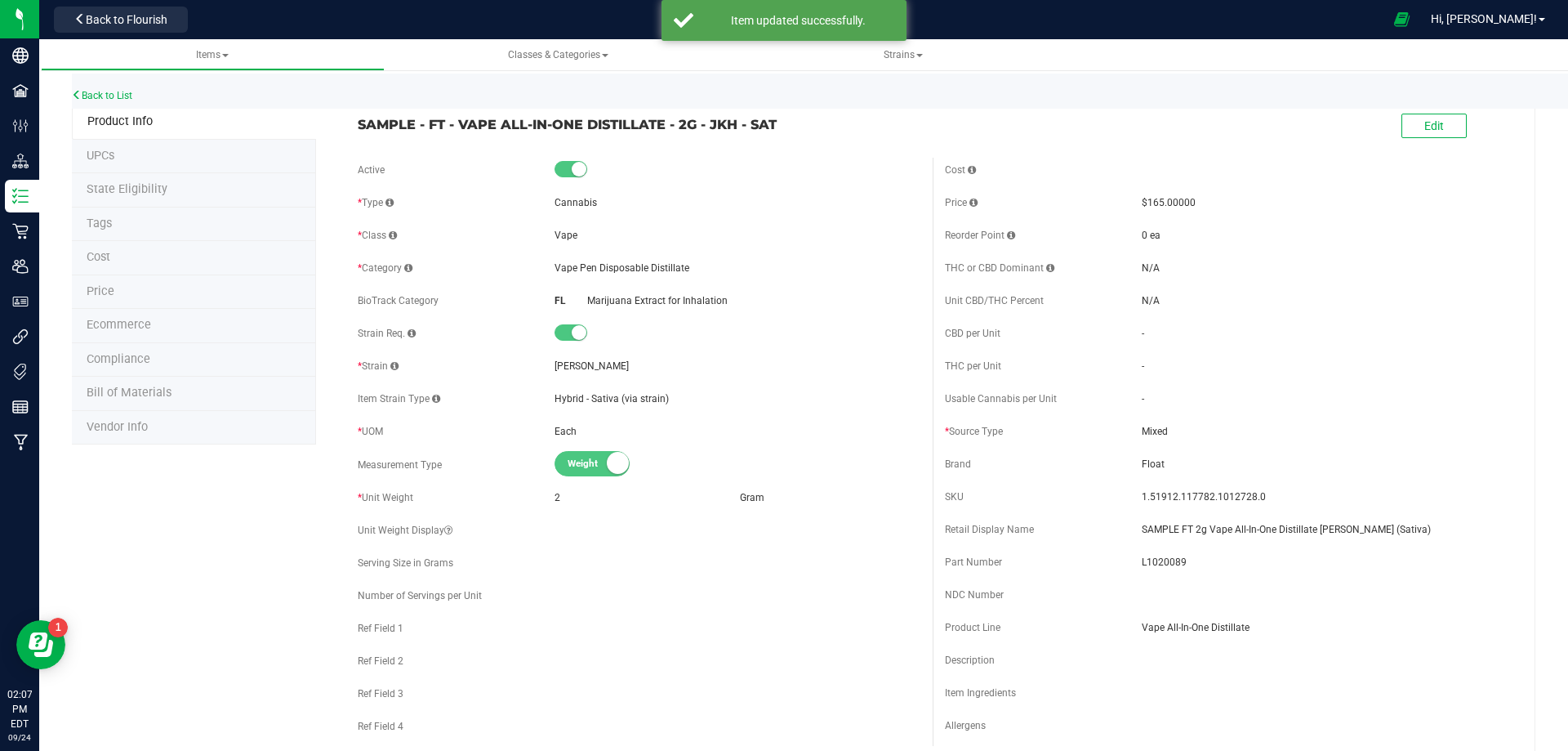
click at [149, 357] on li "Compliance" at bounding box center [194, 360] width 244 height 34
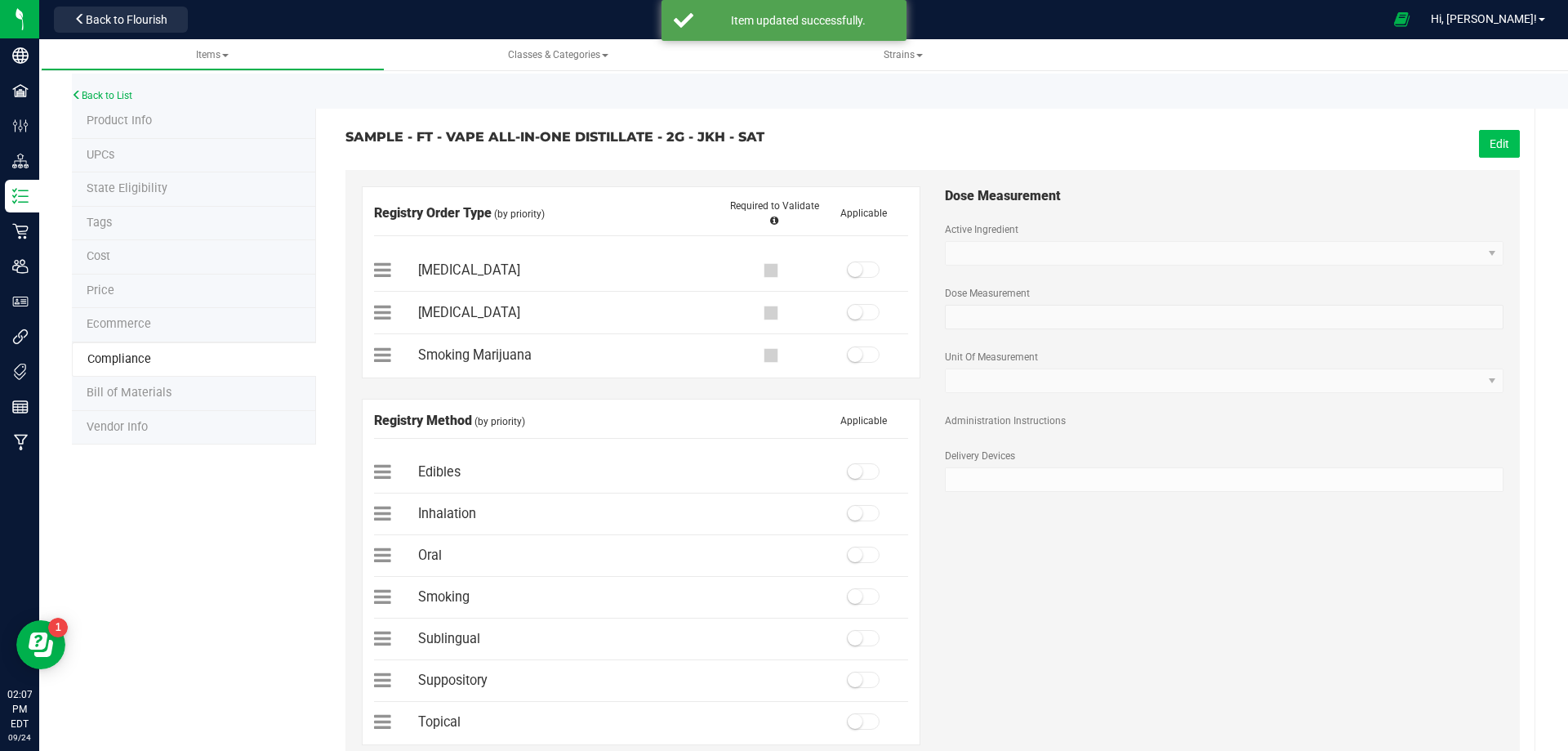
click at [1489, 138] on button "Edit" at bounding box center [1499, 143] width 41 height 28
click at [857, 273] on span at bounding box center [863, 270] width 33 height 17
click at [861, 518] on span at bounding box center [863, 513] width 33 height 17
click at [1489, 140] on span "Save" at bounding box center [1497, 144] width 24 height 13
click at [115, 96] on link "Back to List" at bounding box center [102, 95] width 60 height 12
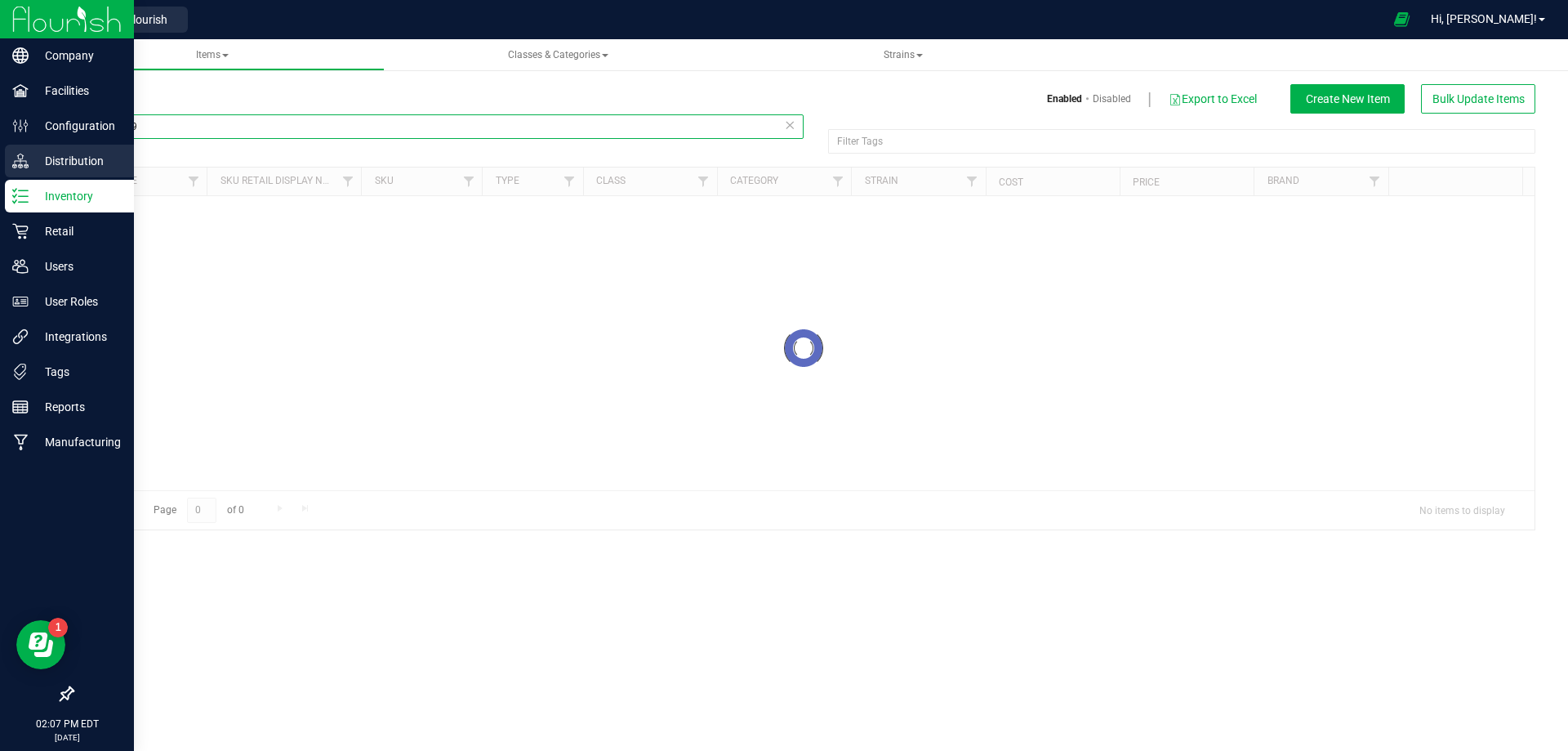
drag, startPoint x: 155, startPoint y: 132, endPoint x: 7, endPoint y: 158, distance: 150.3
click at [26, 146] on div "Company Facilities Configuration Distribution Inventory Retail Users User Roles…" at bounding box center [784, 376] width 1568 height 751
paste input "90"
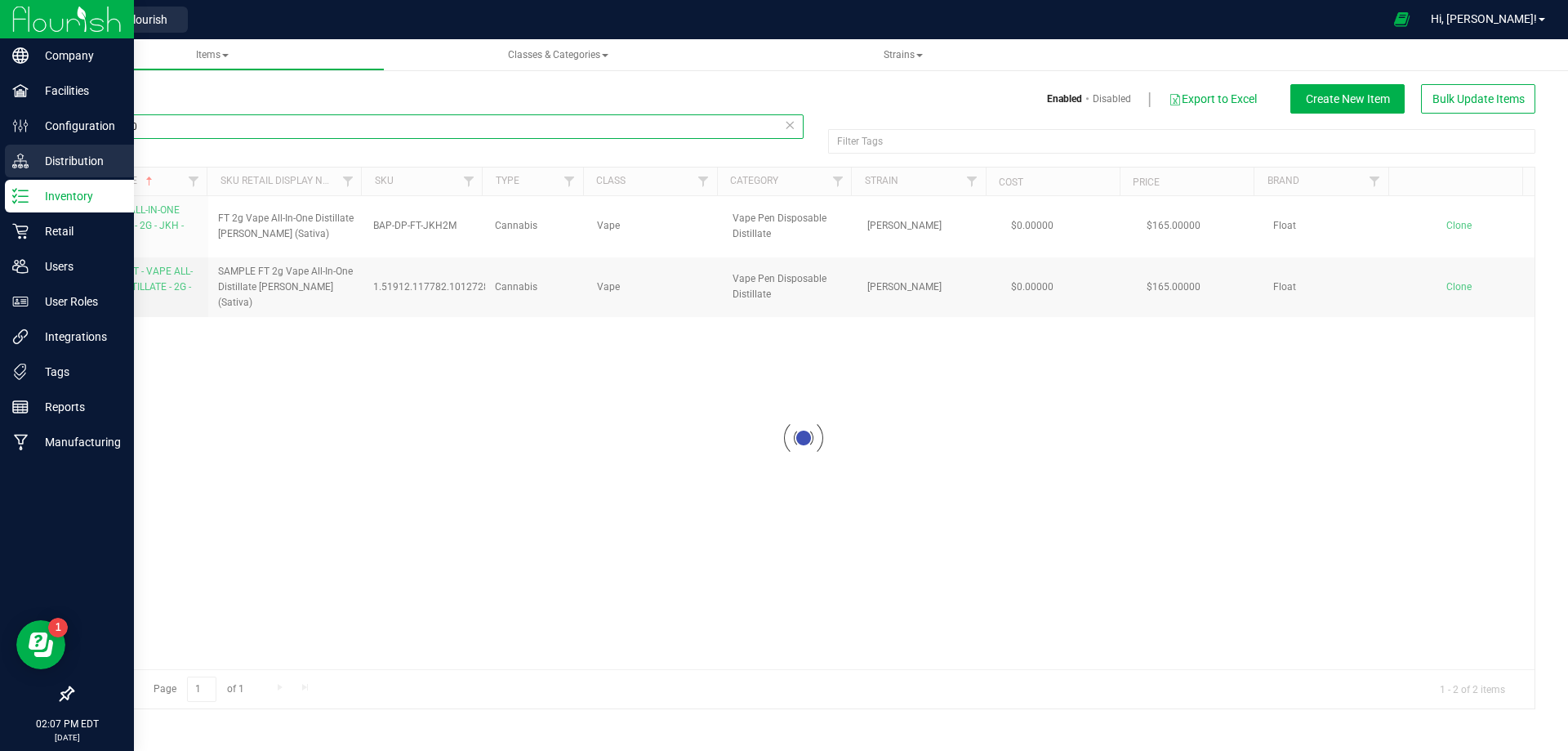
type input "1020090"
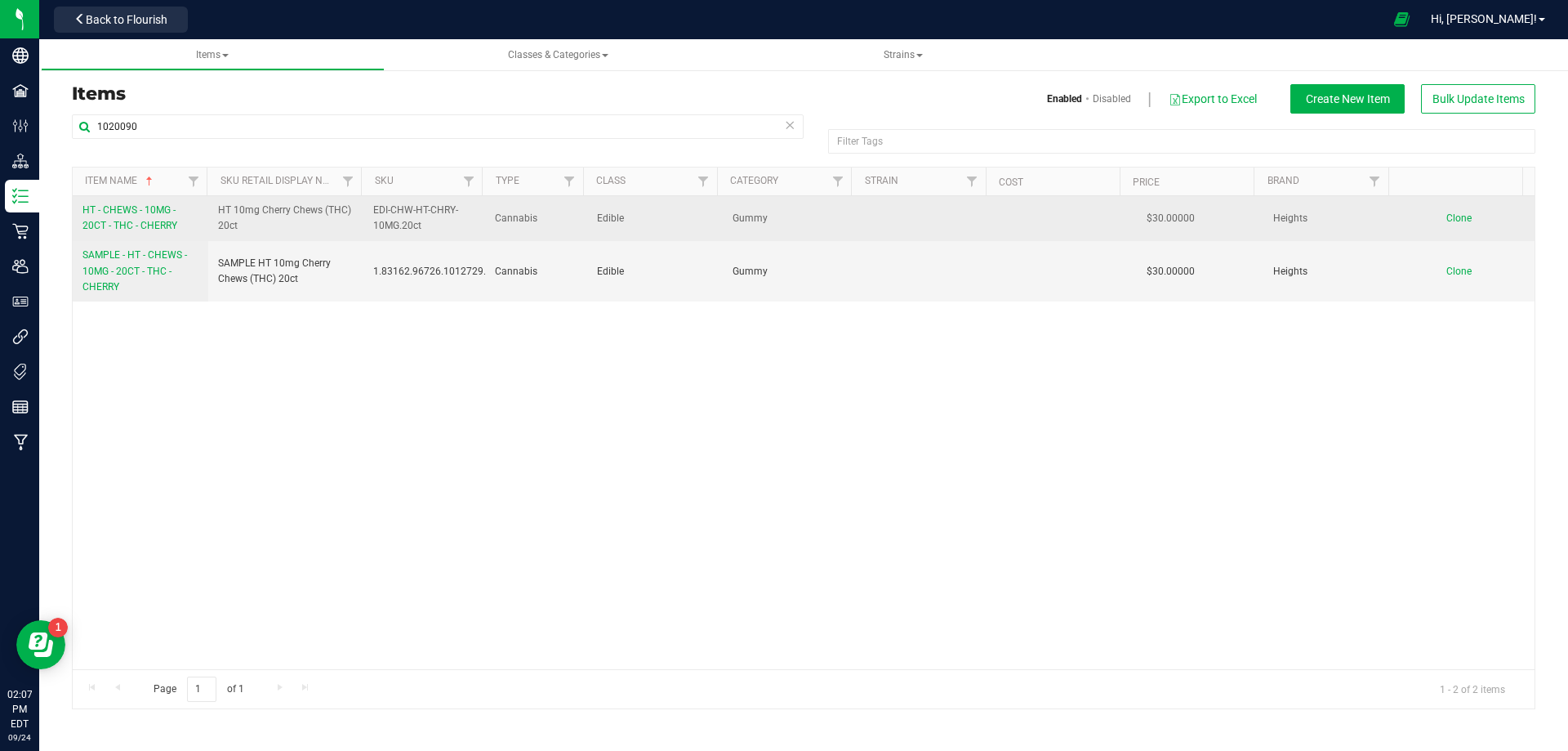
click at [136, 220] on span "HT - CHEWS - 10MG - 20CT - THC - CHERRY" at bounding box center [130, 217] width 94 height 27
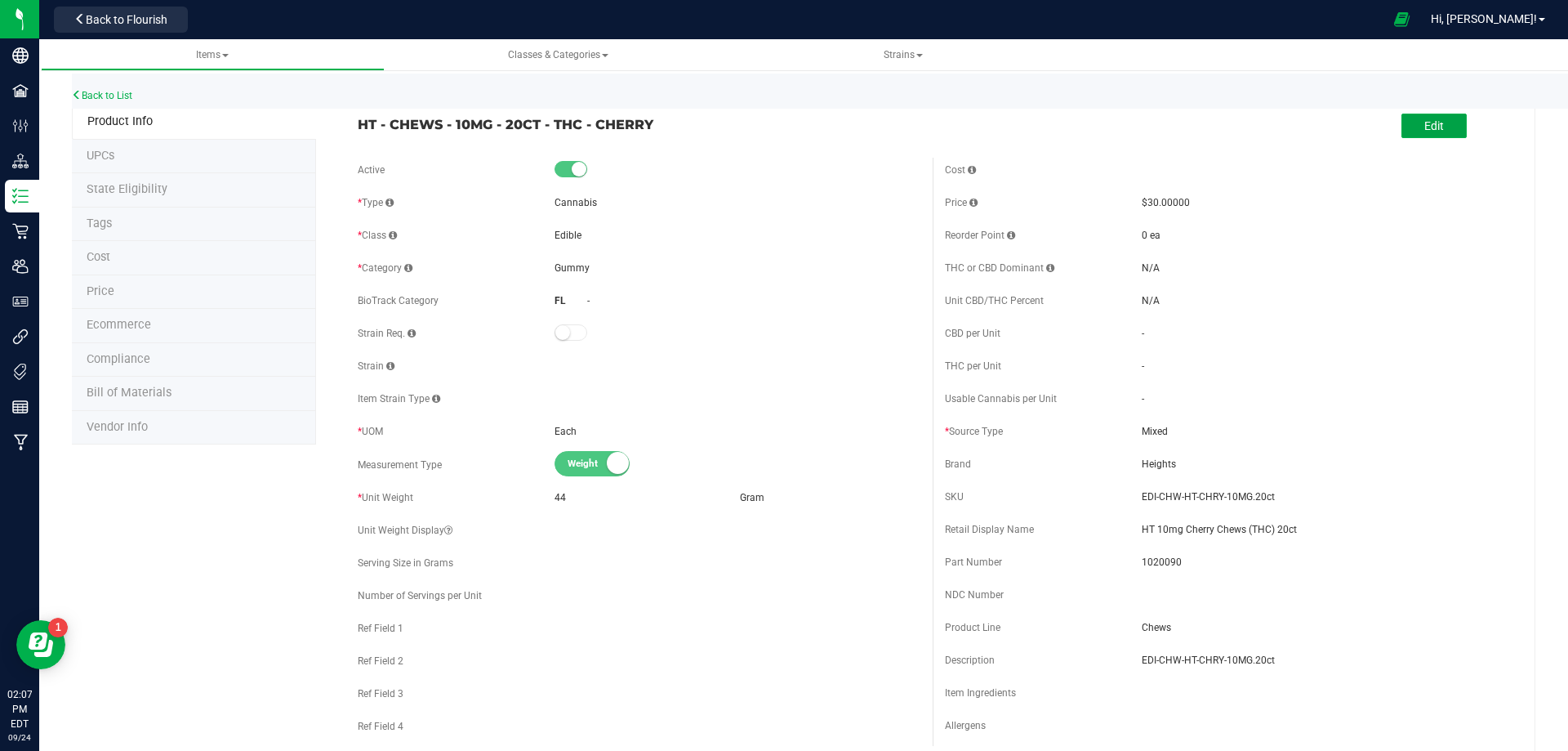
drag, startPoint x: 1426, startPoint y: 121, endPoint x: 1056, endPoint y: 193, distance: 376.9
click at [1426, 122] on span "Edit" at bounding box center [1433, 126] width 19 height 13
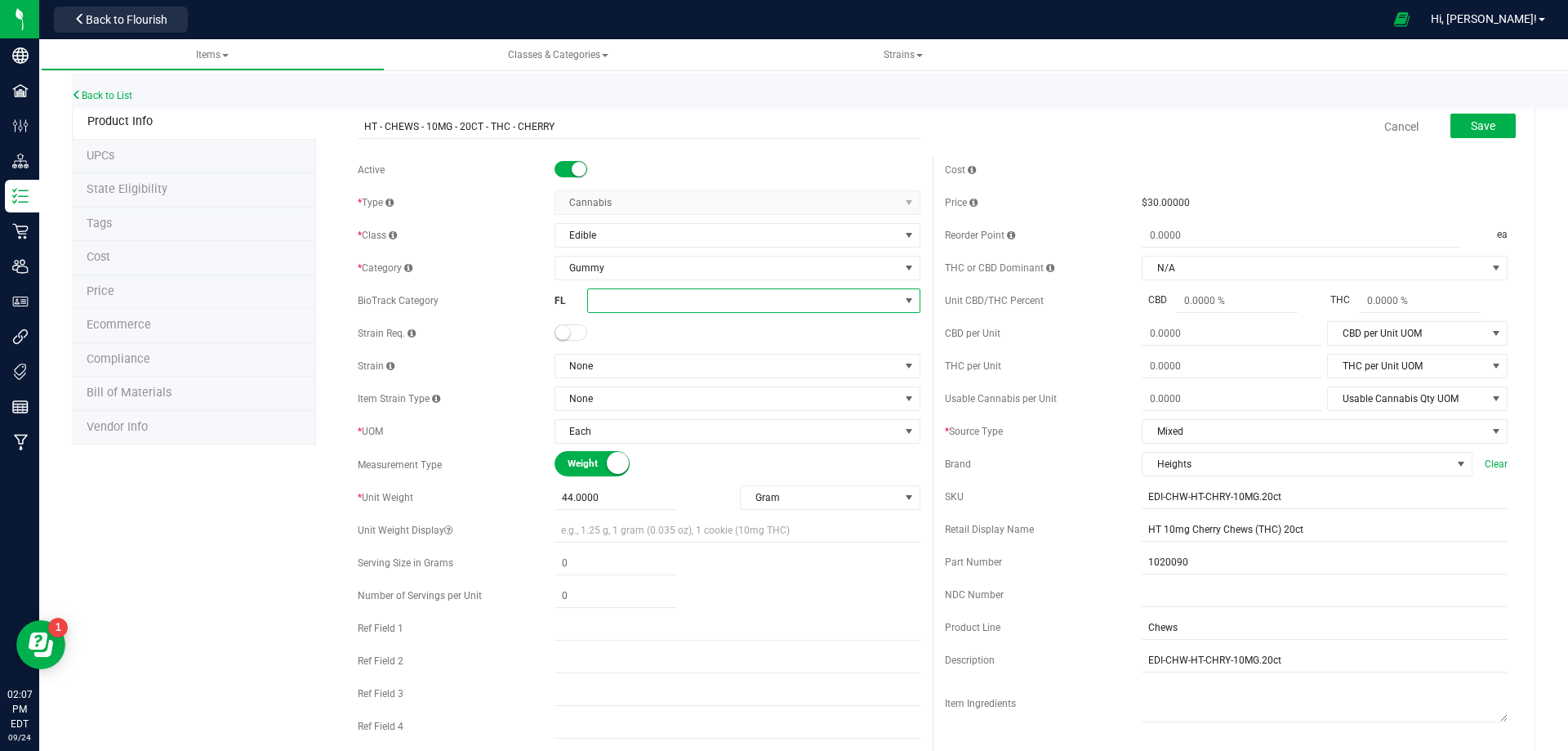
click at [663, 308] on span at bounding box center [744, 300] width 311 height 23
click at [685, 436] on li "Food Grade Solvent Extract" at bounding box center [748, 429] width 328 height 28
click at [650, 305] on span "Food Grade Solvent Extract" at bounding box center [723, 300] width 270 height 23
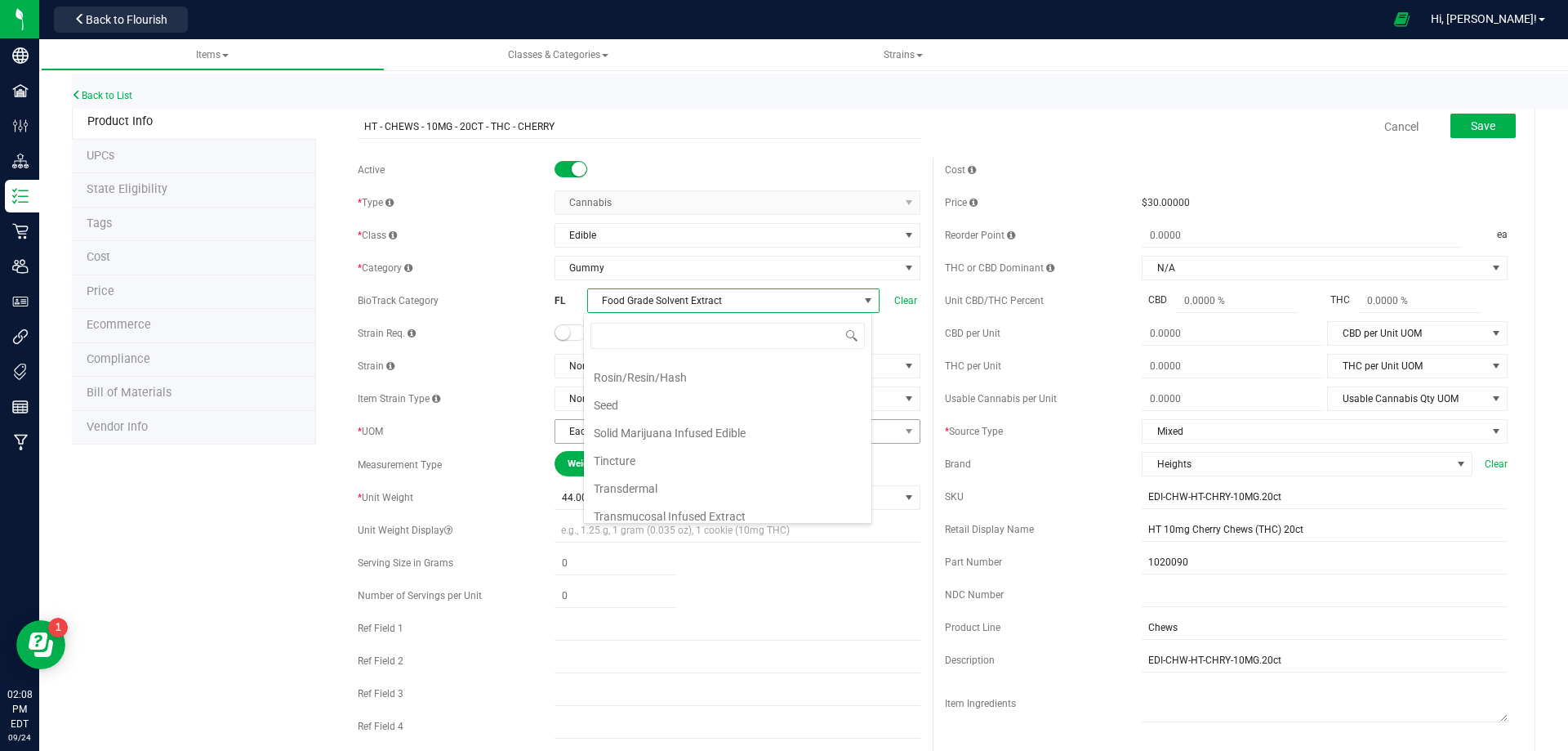
click at [698, 437] on li "Solid Marijuana Infused Edible" at bounding box center [728, 432] width 288 height 28
click at [1459, 126] on button "Save" at bounding box center [1484, 125] width 65 height 24
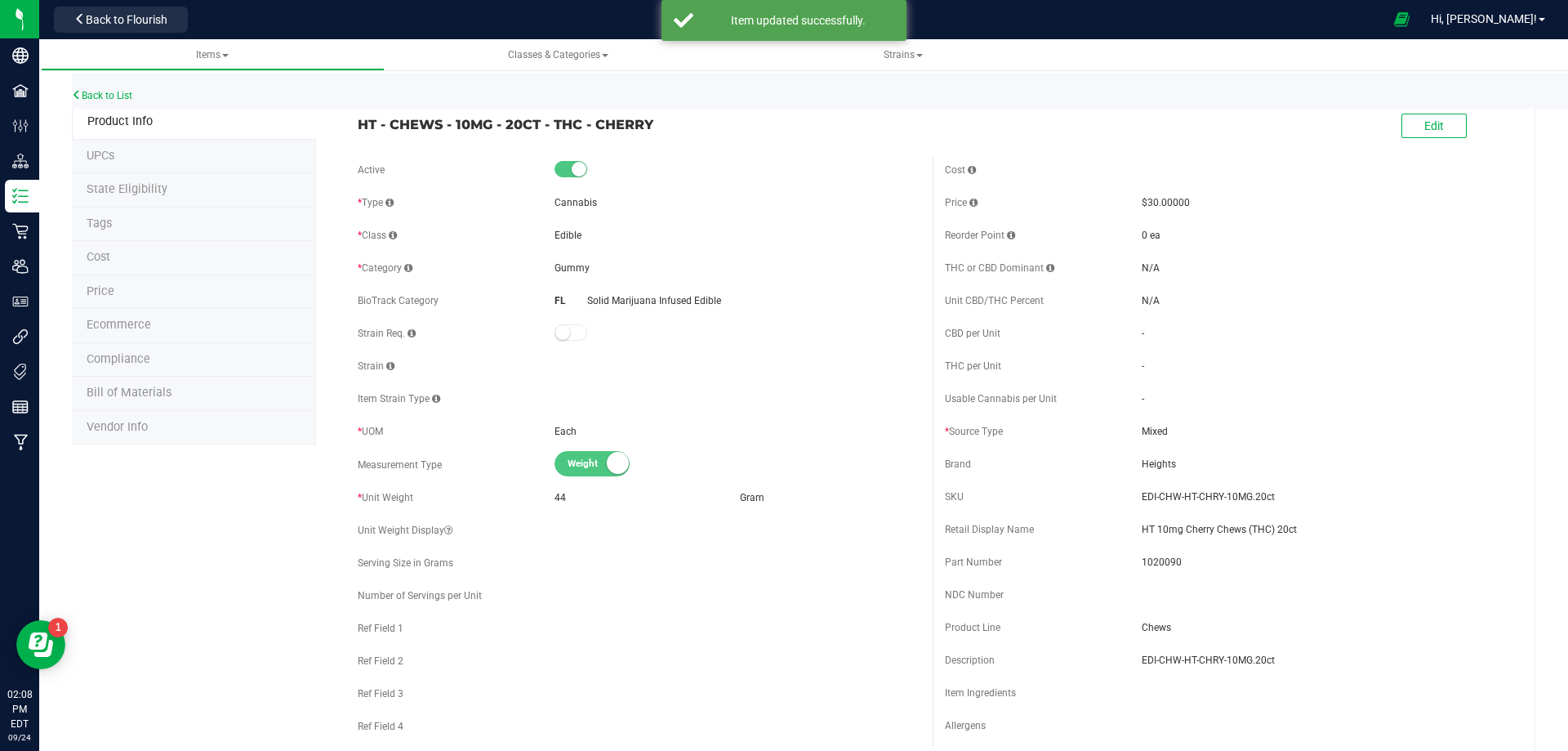
click at [155, 227] on li "Tags" at bounding box center [194, 224] width 244 height 34
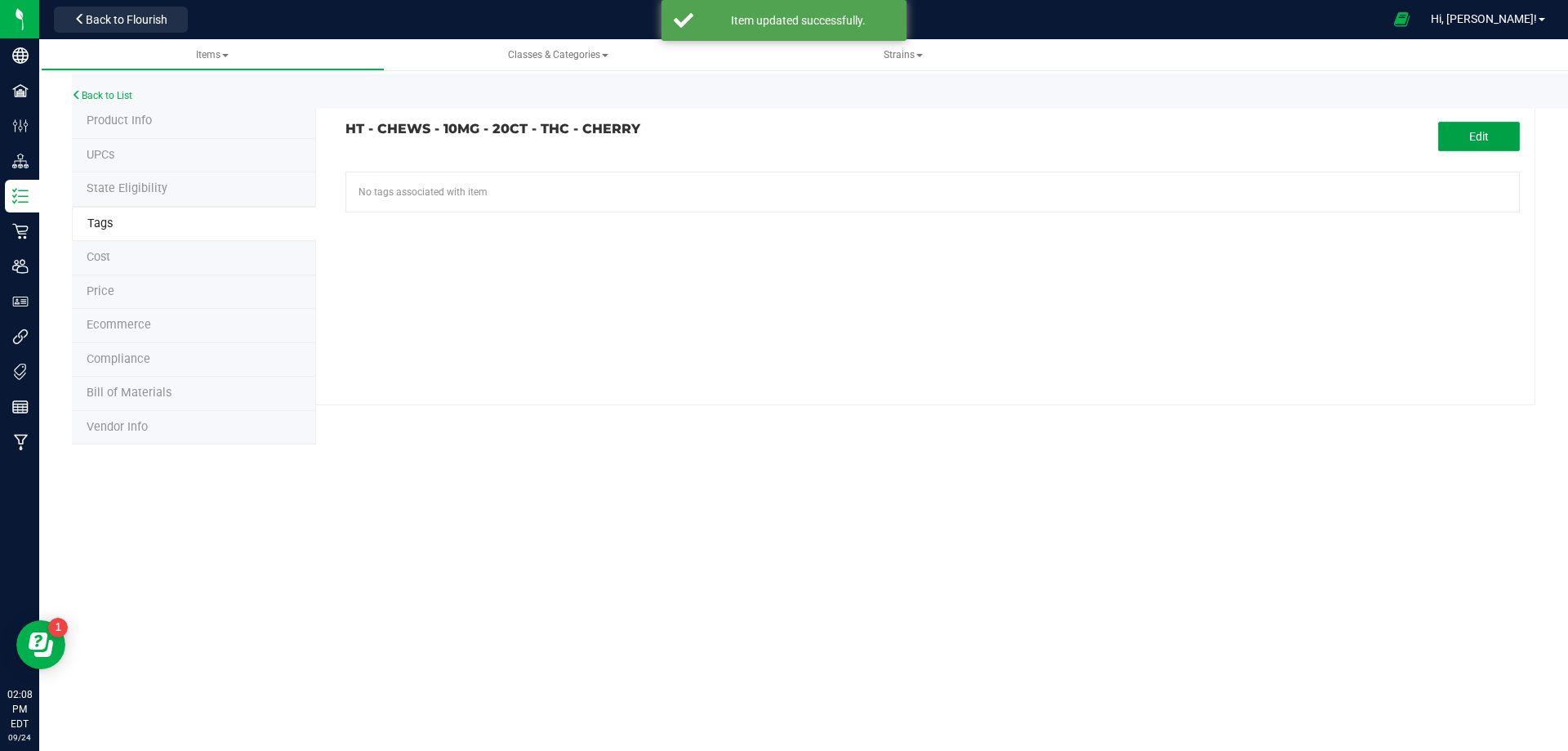
drag, startPoint x: 1450, startPoint y: 127, endPoint x: 1251, endPoint y: 153, distance: 200.7
click at [1446, 127] on button "Edit" at bounding box center [1479, 136] width 82 height 29
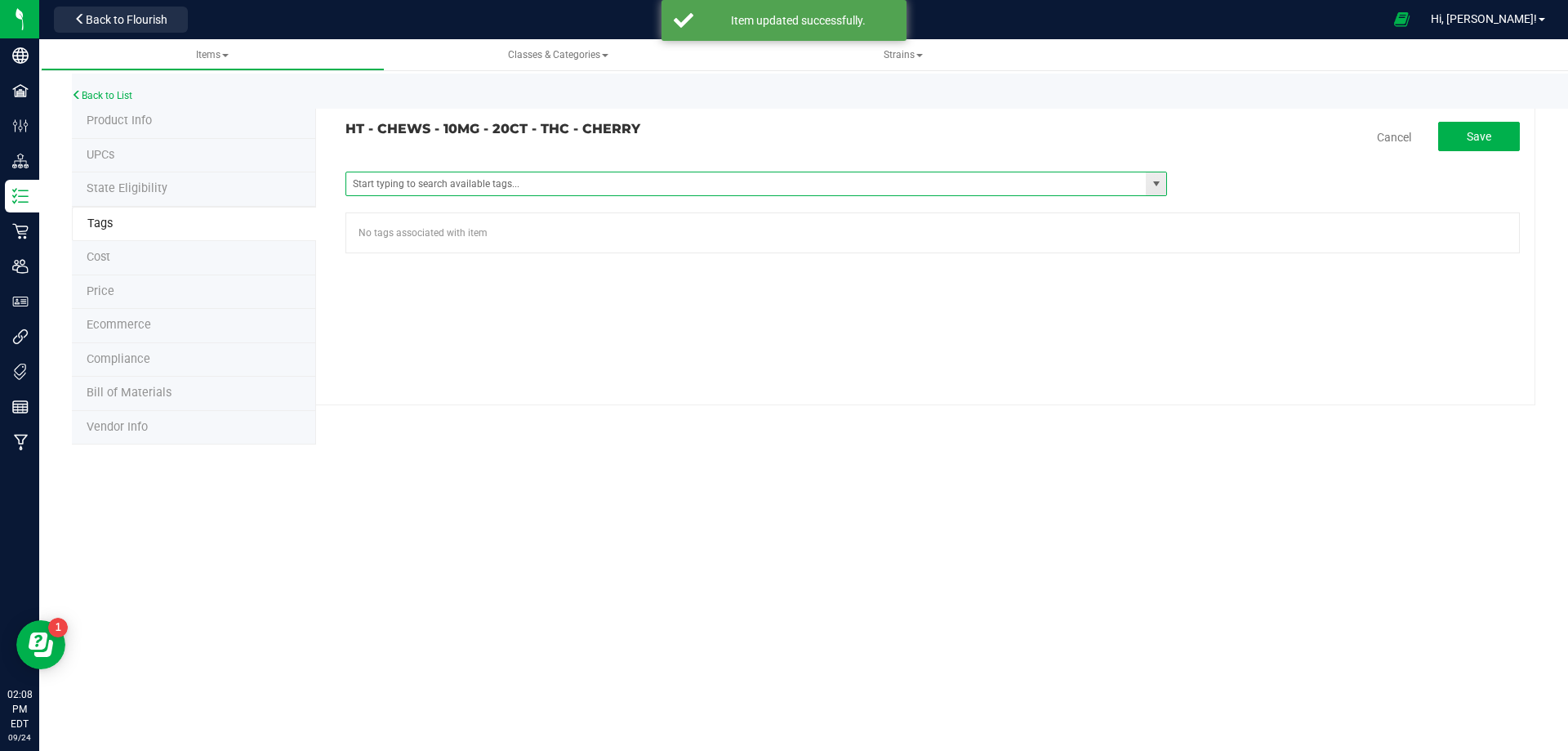
click at [720, 171] on span at bounding box center [756, 183] width 822 height 24
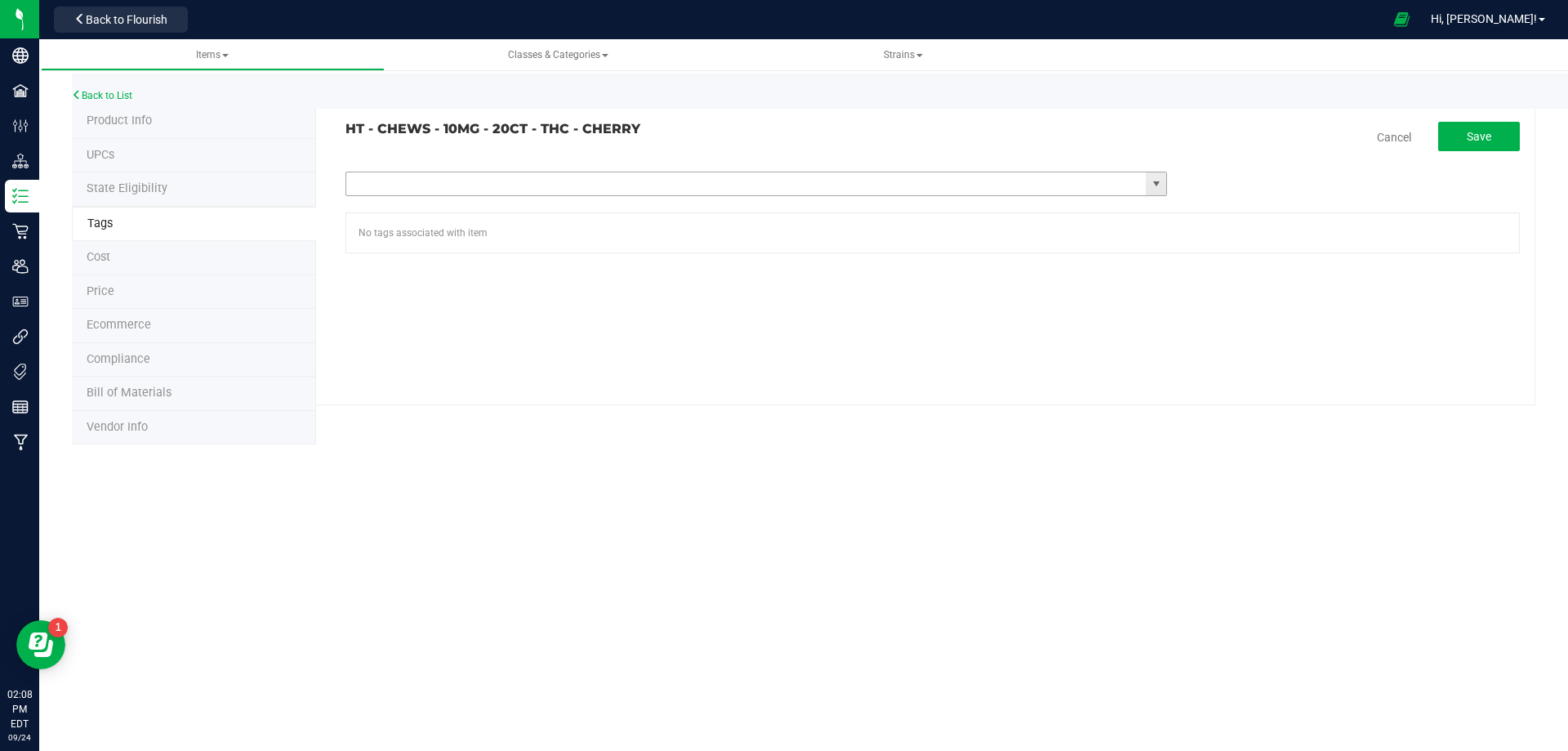
click at [710, 185] on input "text" at bounding box center [746, 183] width 801 height 23
type input "fl"
paste input "FL - HT - CHEWS - 20CT"
type input "FL - HT - CHEWS - 20CT"
click at [1516, 142] on button "Save" at bounding box center [1479, 136] width 82 height 29
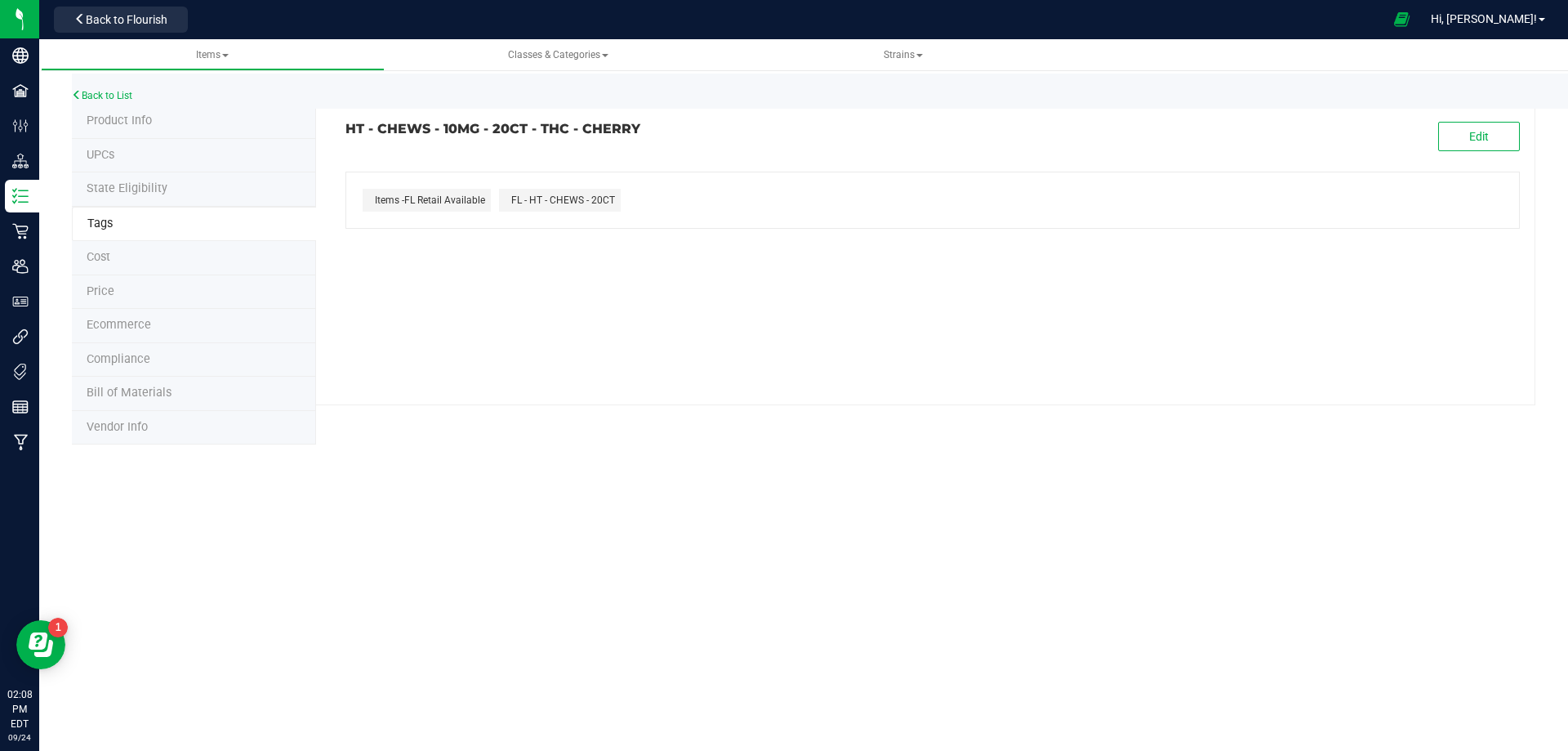
click at [148, 355] on span "Compliance" at bounding box center [119, 359] width 64 height 14
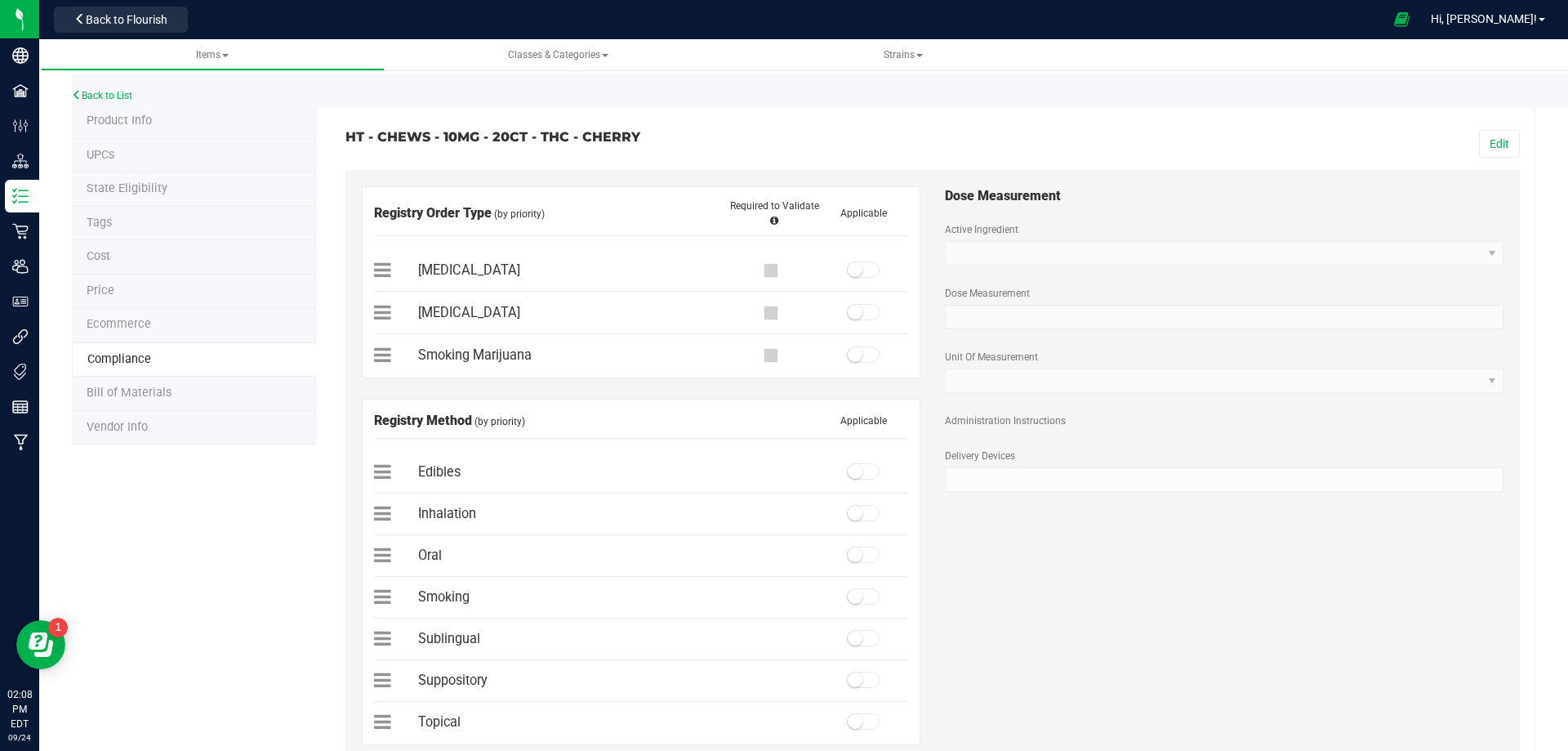
drag, startPoint x: 1497, startPoint y: 139, endPoint x: 1417, endPoint y: 167, distance: 84.8
click at [1497, 140] on button "Edit" at bounding box center [1499, 143] width 41 height 28
click at [848, 269] on small at bounding box center [855, 270] width 15 height 15
drag, startPoint x: 864, startPoint y: 469, endPoint x: 932, endPoint y: 412, distance: 88.7
click at [864, 470] on span at bounding box center [863, 472] width 33 height 17
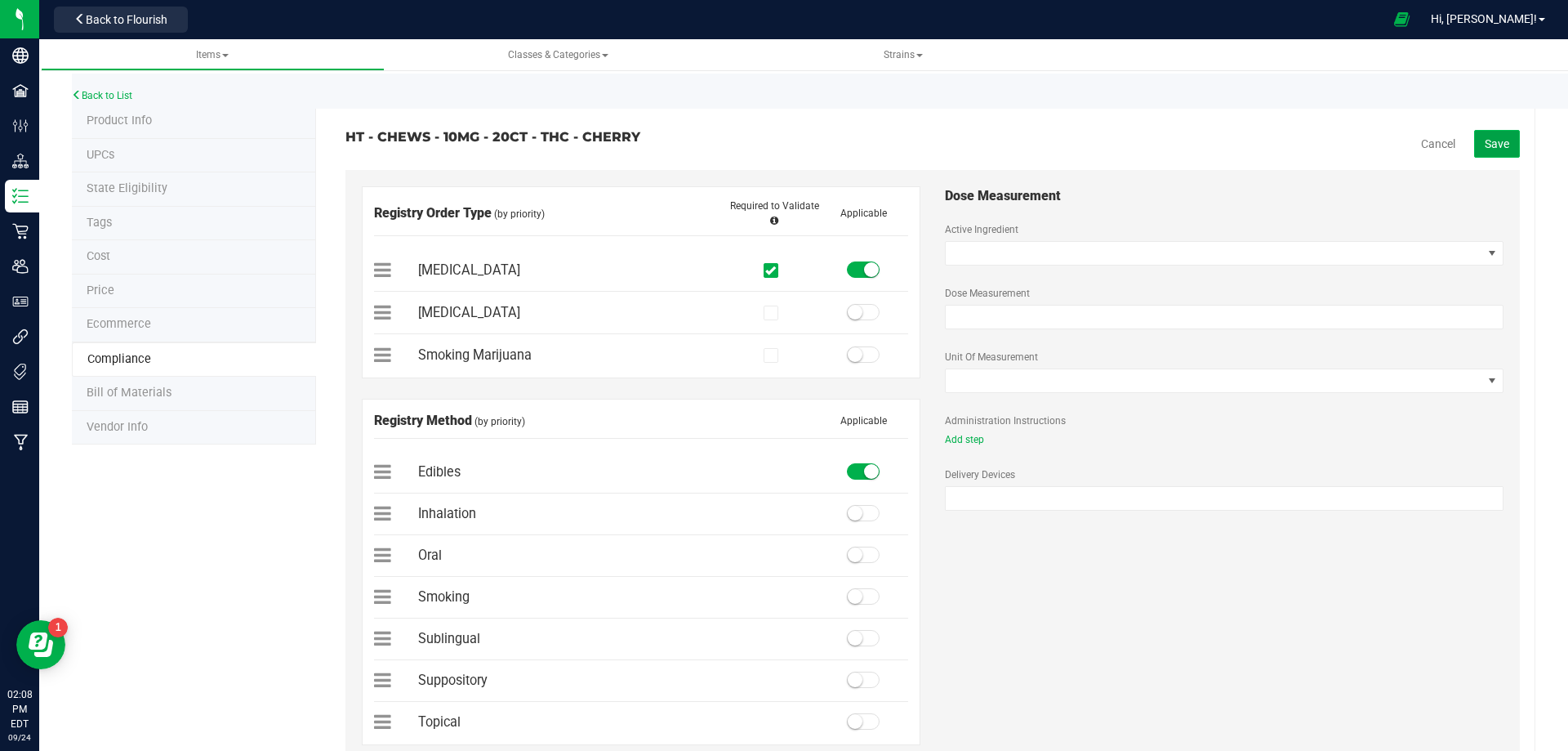
click at [1492, 137] on span "Save" at bounding box center [1497, 144] width 24 height 13
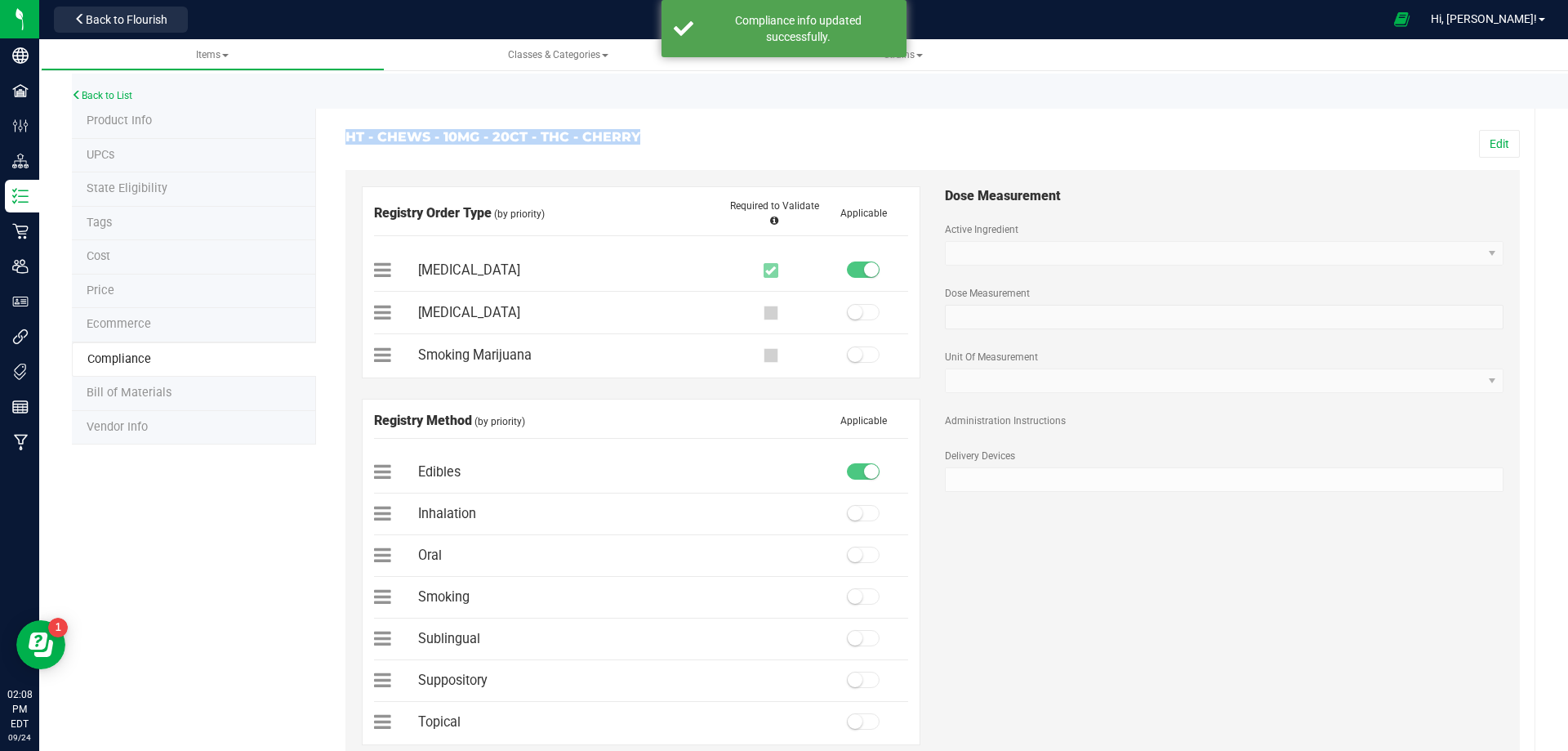
drag, startPoint x: 641, startPoint y: 127, endPoint x: 344, endPoint y: 151, distance: 298.0
copy h3 "HT - CHEWS - 10MG - 20CT - THC - CHERRY"
click at [152, 403] on li "Bill of Materials" at bounding box center [194, 394] width 244 height 34
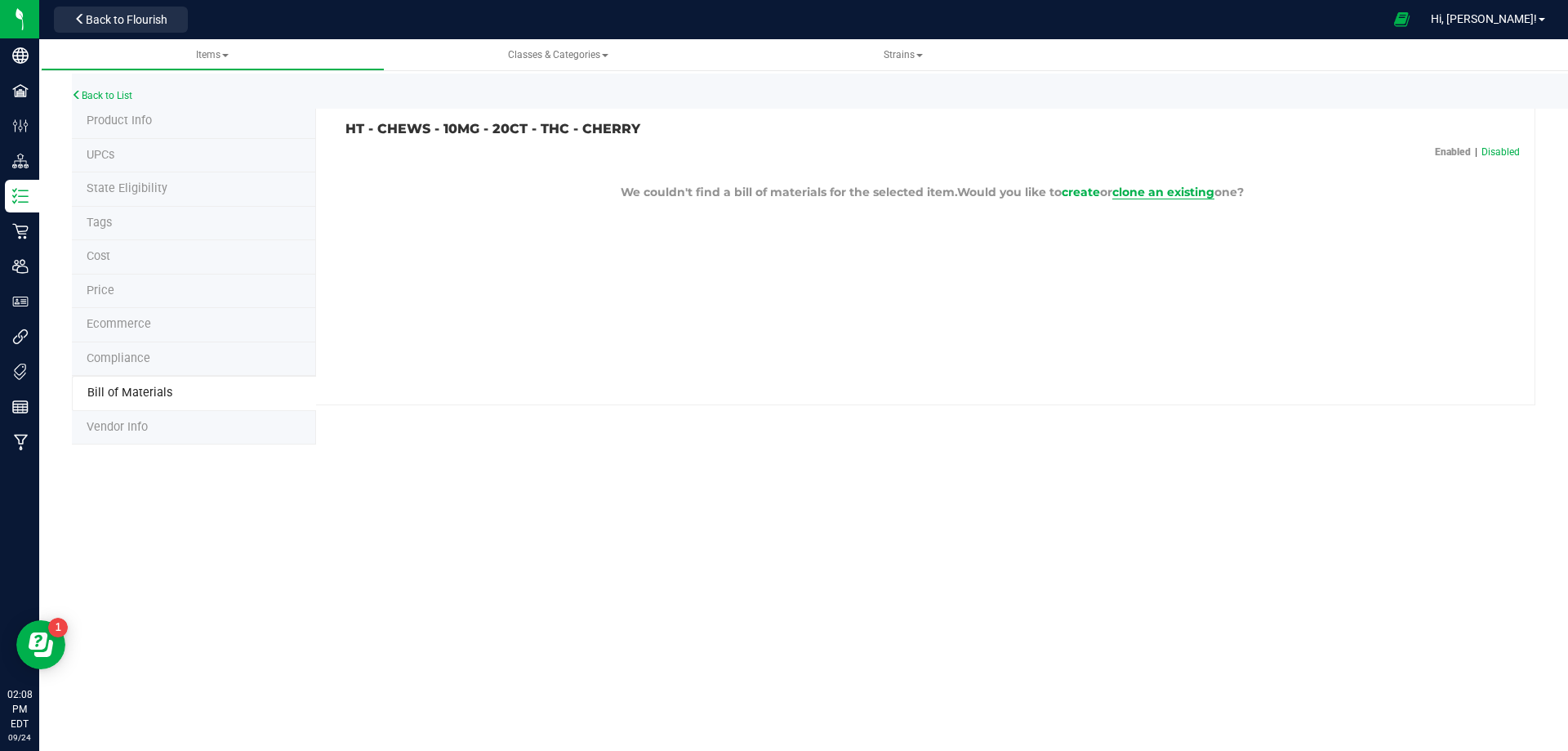
click at [1163, 196] on span "clone an existing" at bounding box center [1163, 192] width 102 height 15
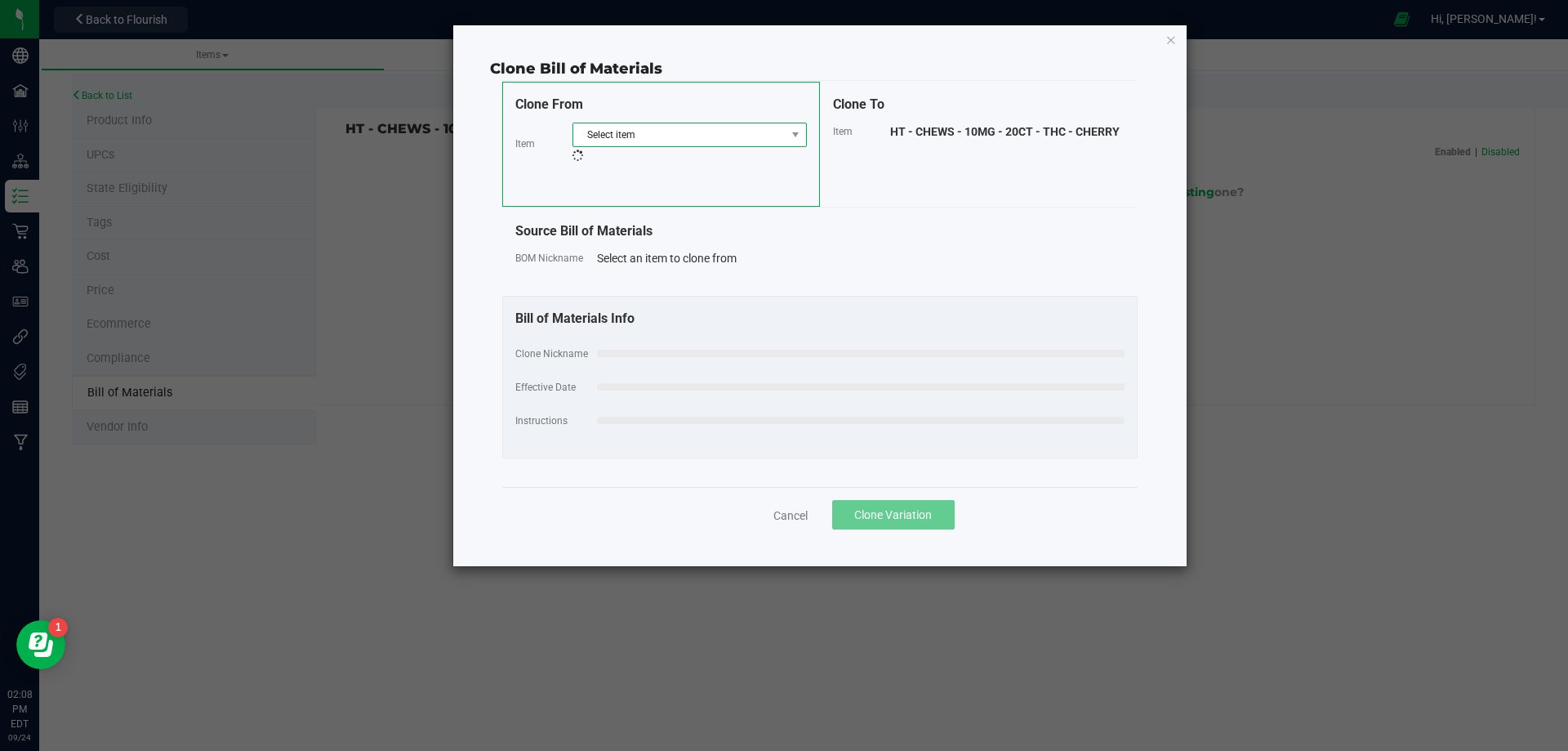
click at [701, 134] on span "Select item" at bounding box center [680, 135] width 212 height 23
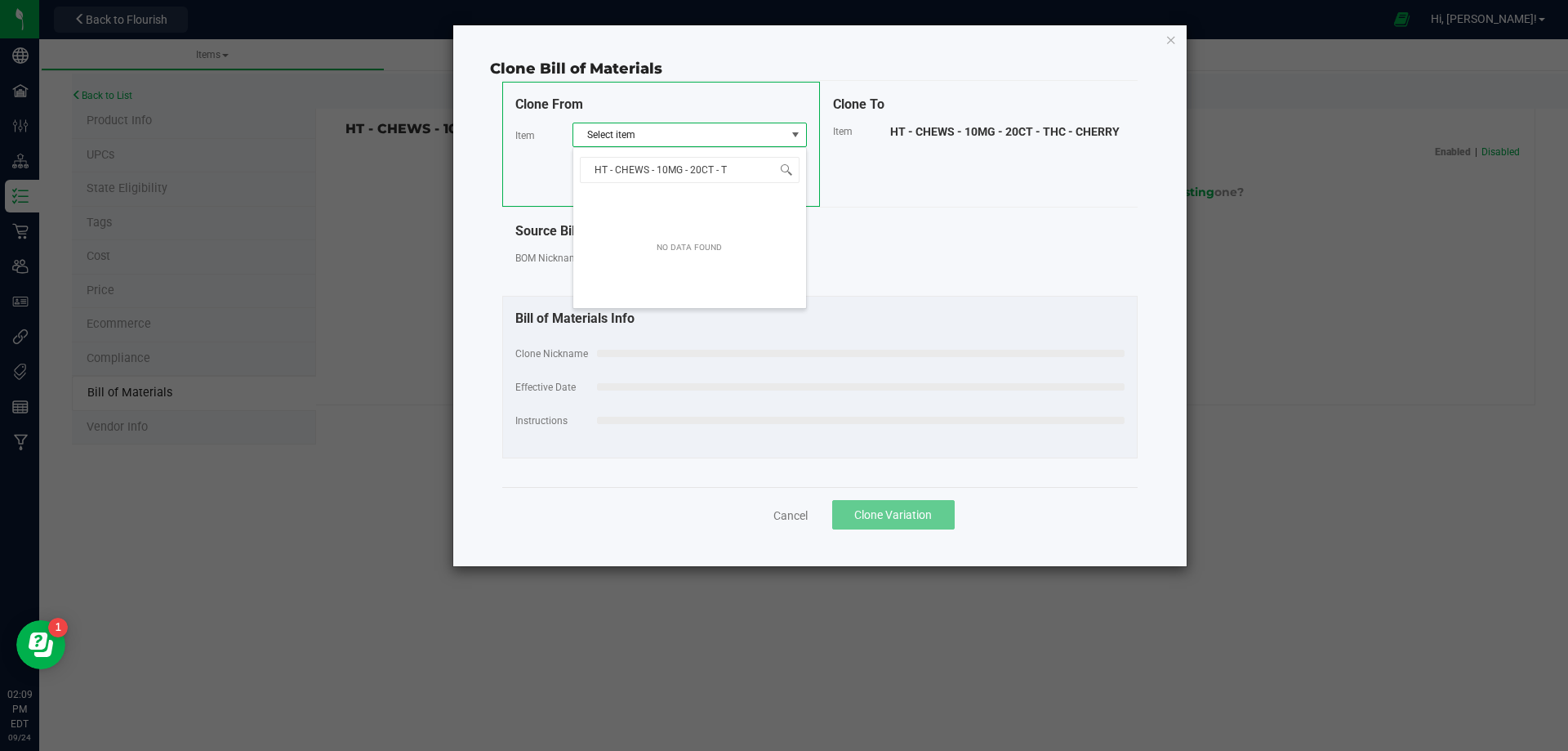
type input "HT - CHEWS - 10MG - 20CT -"
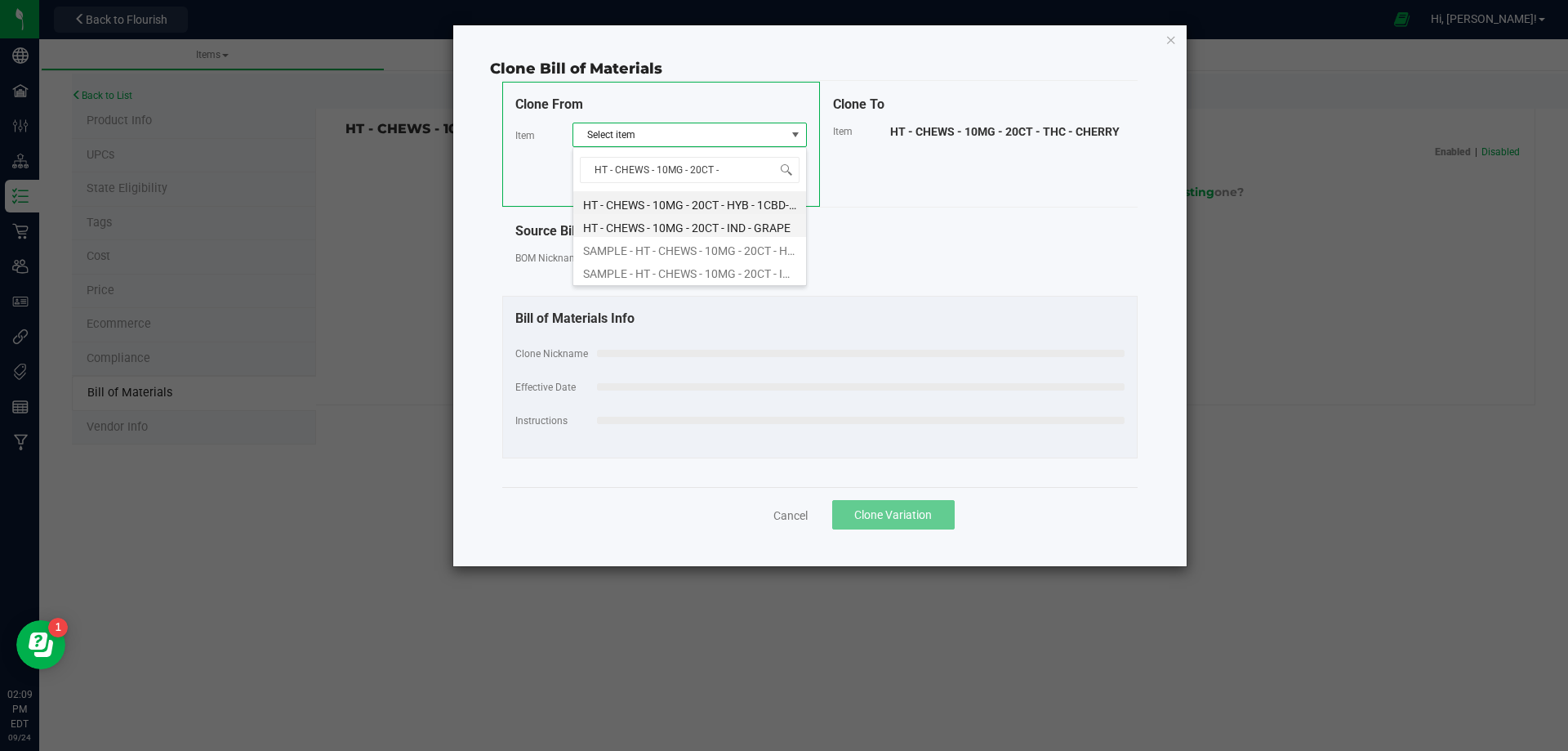
click at [692, 232] on li "HT - CHEWS - 10MG - 20CT - IND - GRAPE" at bounding box center [690, 225] width 233 height 23
select select "12140"
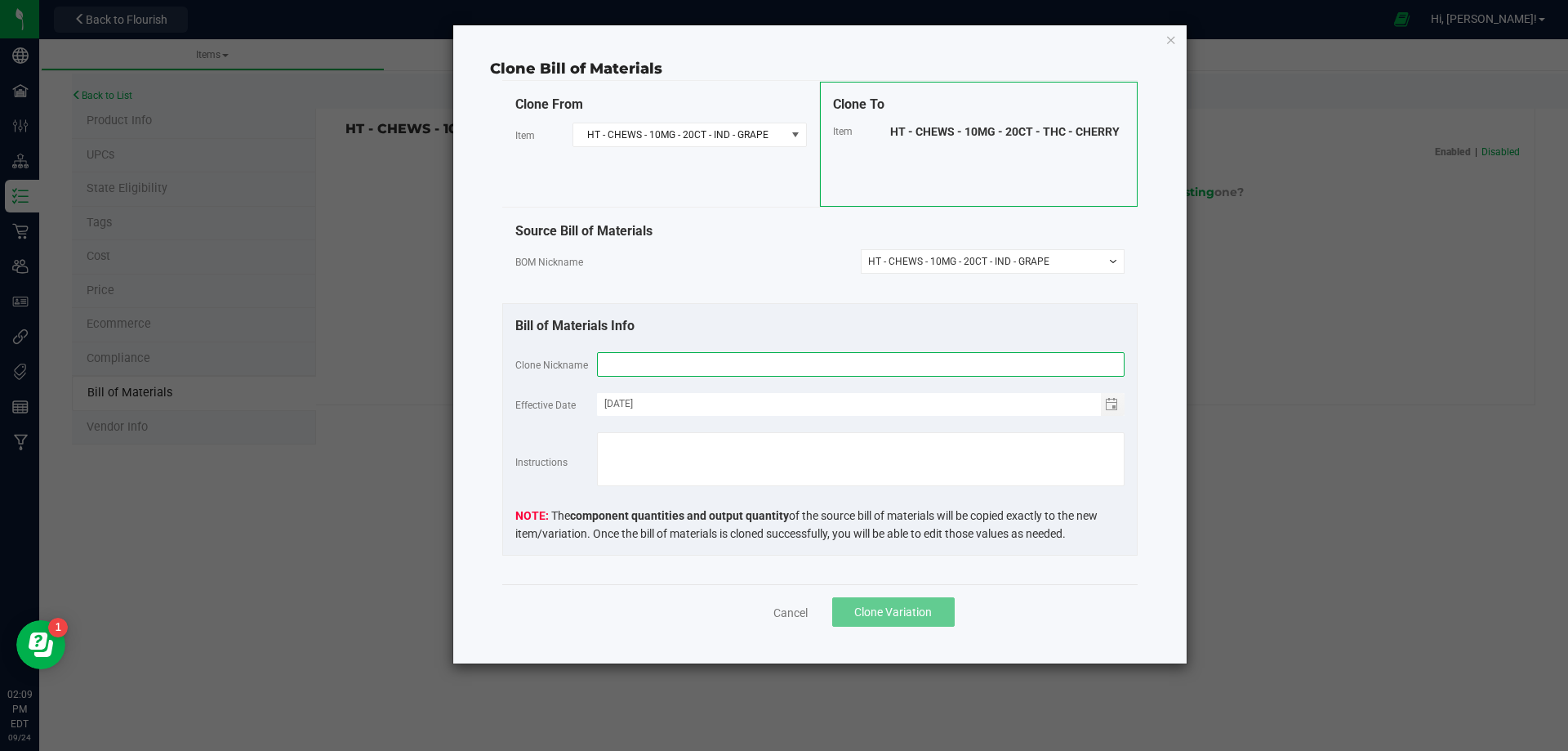
click at [690, 376] on input "text" at bounding box center [860, 364] width 527 height 24
paste input "HT - CHEWS - 10MG - 20CT - THC - CHERRY"
type input "HT - CHEWS - 10MG - 20CT - THC - CHERRY"
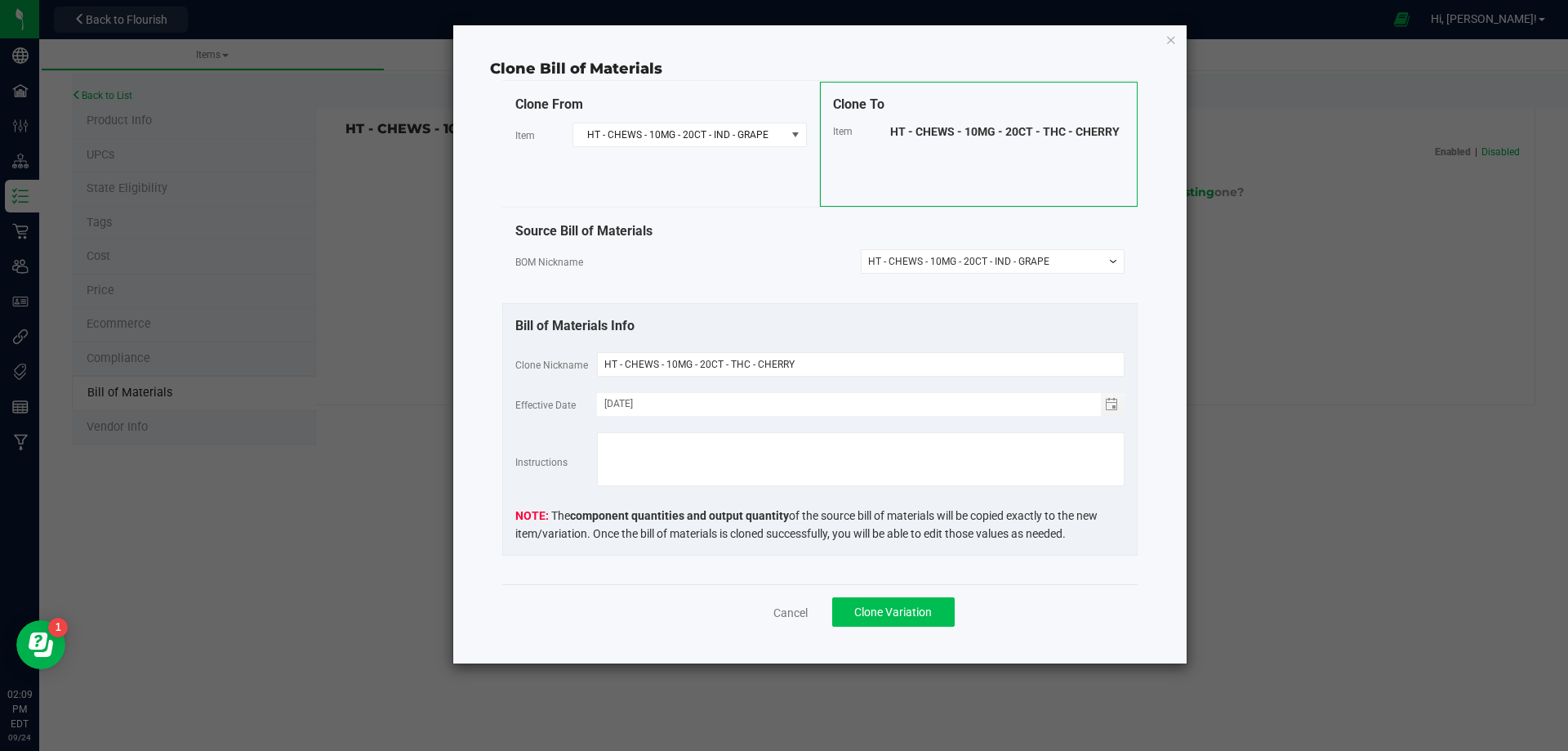
click at [897, 610] on span "Clone Variation" at bounding box center [893, 612] width 78 height 13
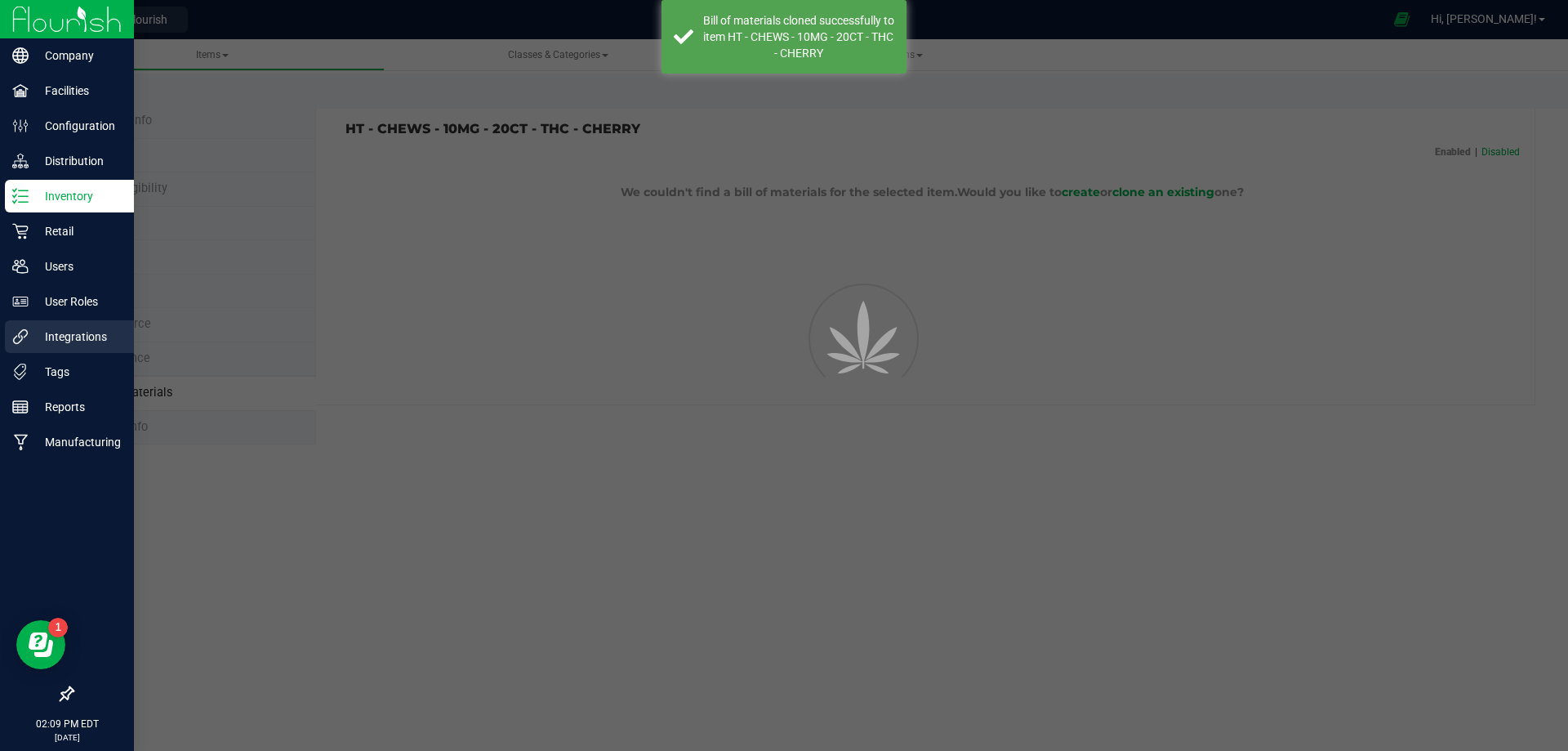
select select "14141"
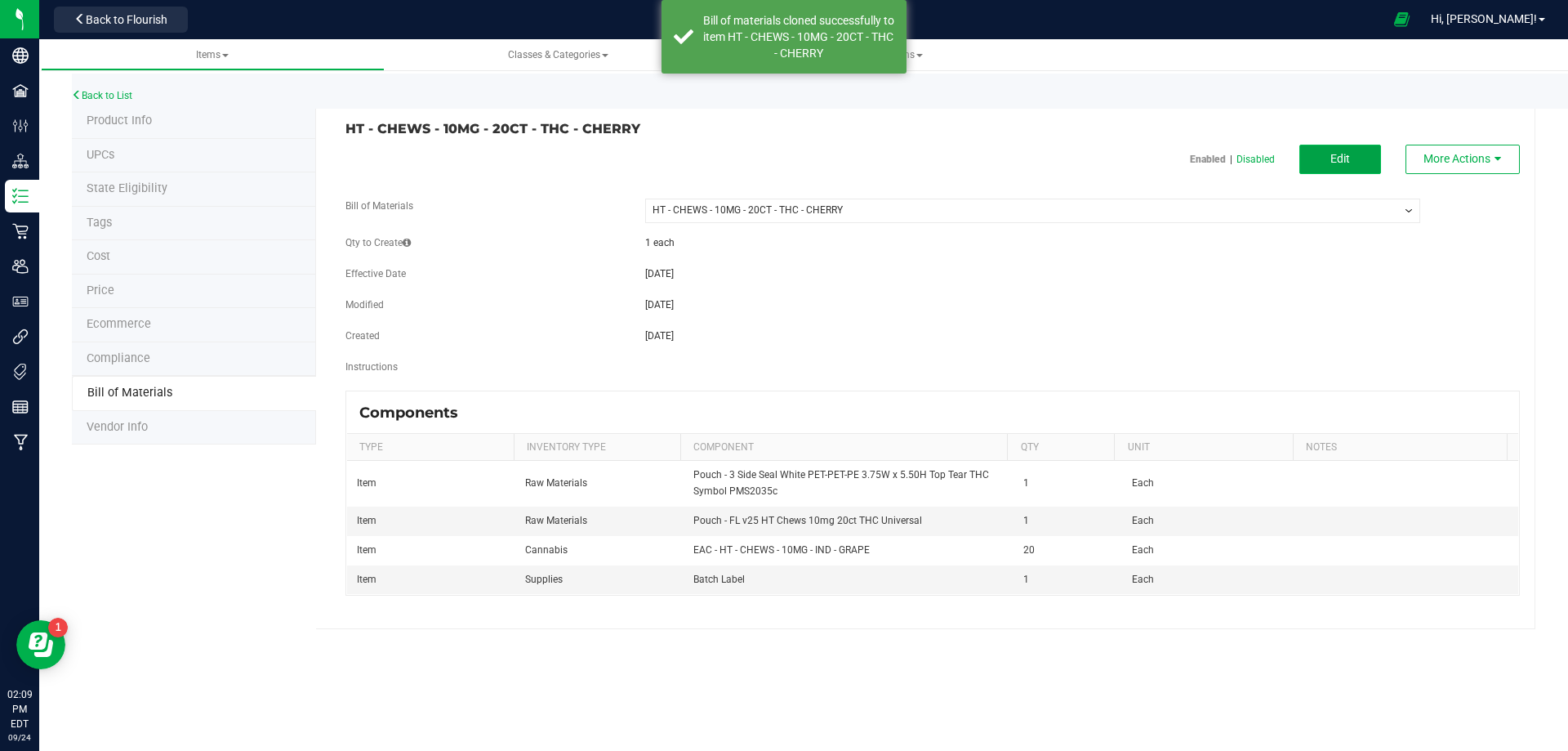
click at [1360, 161] on button "Edit" at bounding box center [1341, 159] width 82 height 29
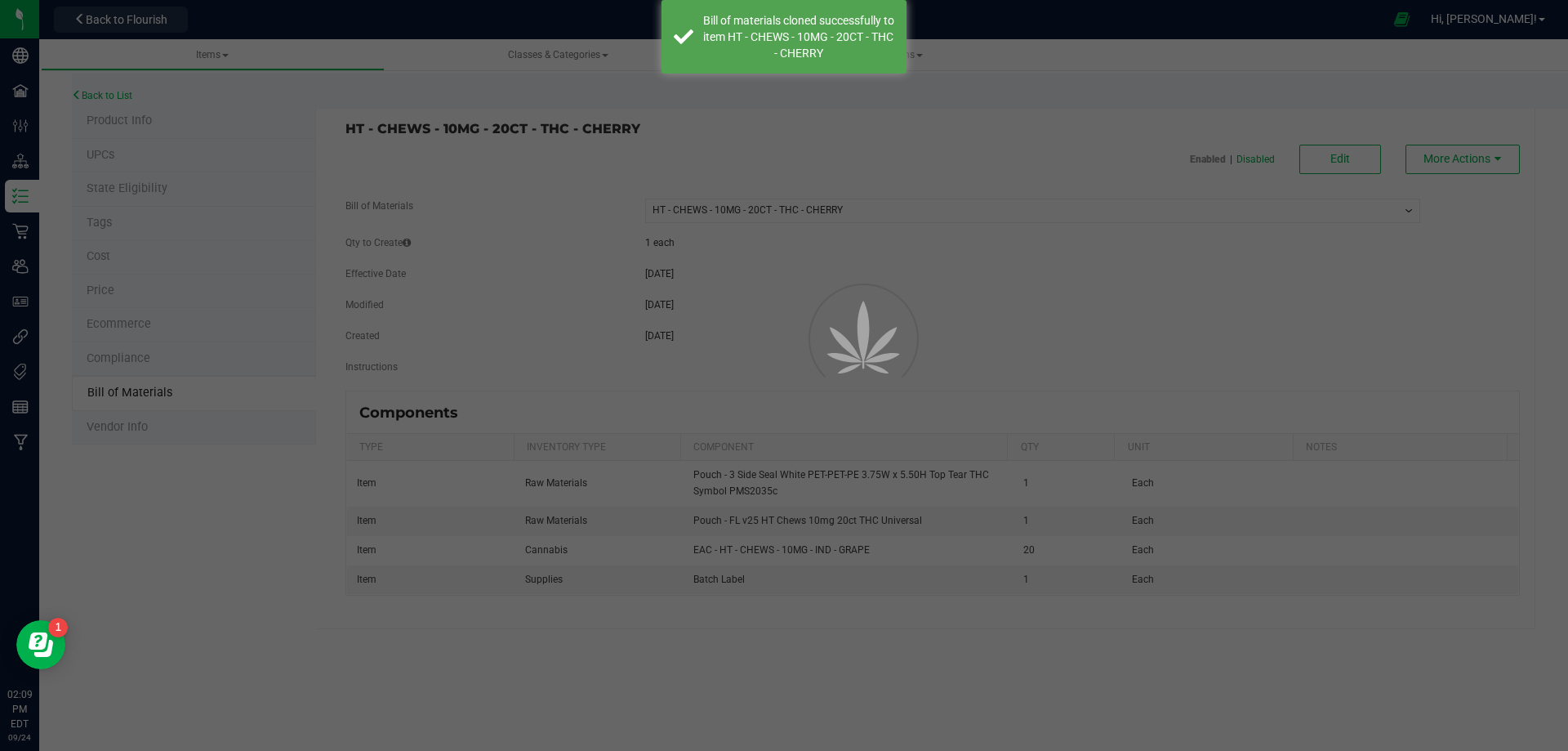
select select "14141"
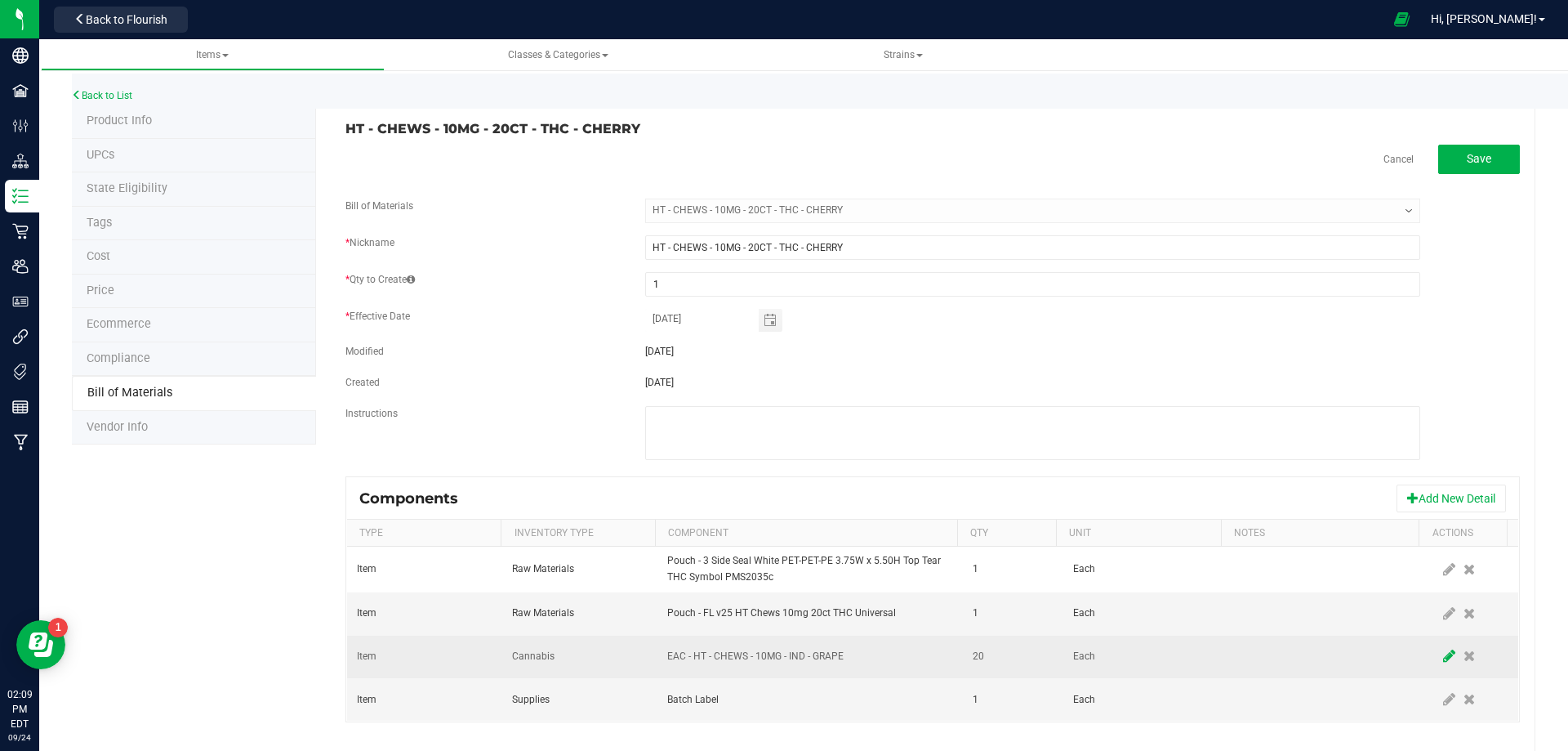
click at [1443, 656] on icon at bounding box center [1449, 656] width 13 height 15
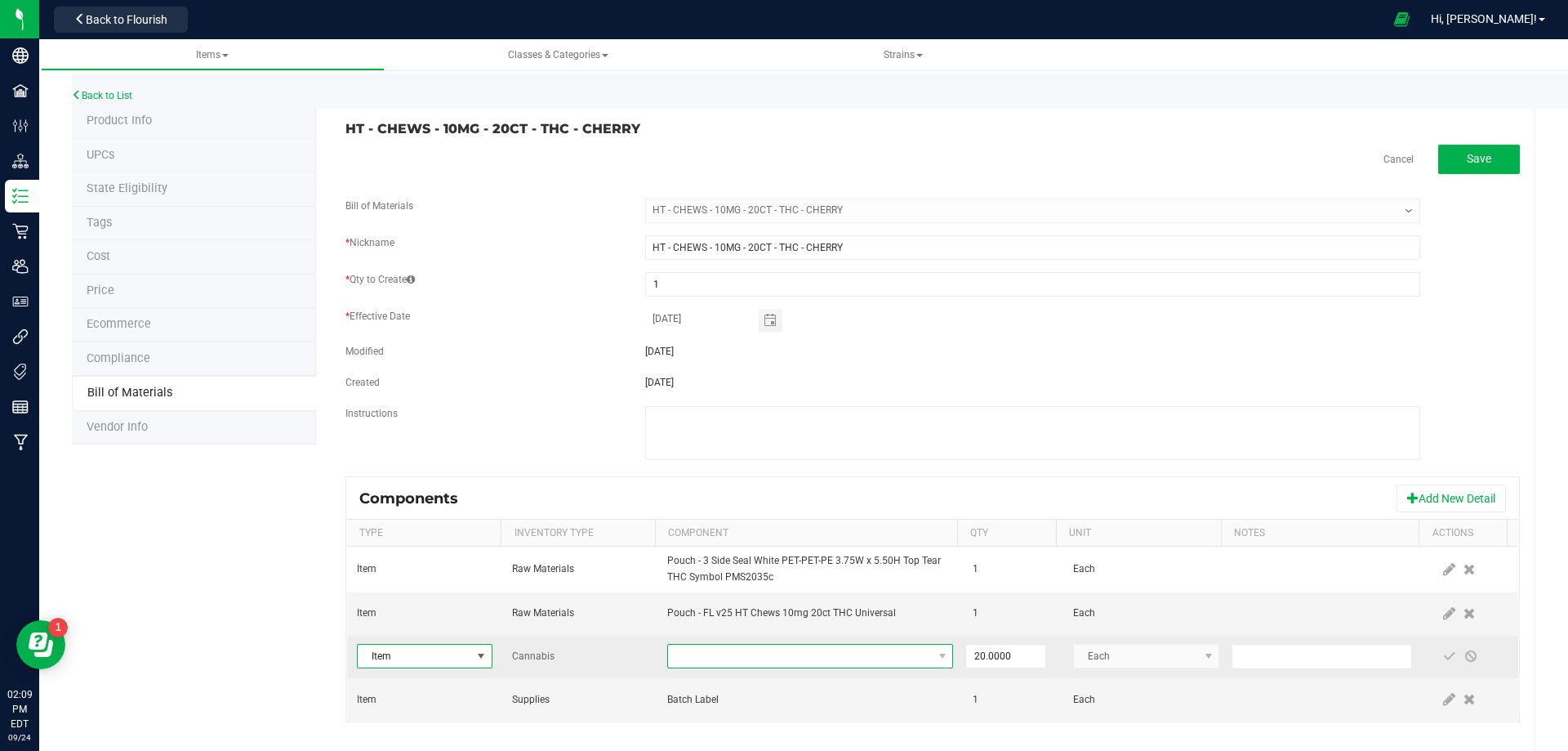
click at [825, 663] on span "NO DATA FOUND" at bounding box center [800, 656] width 264 height 23
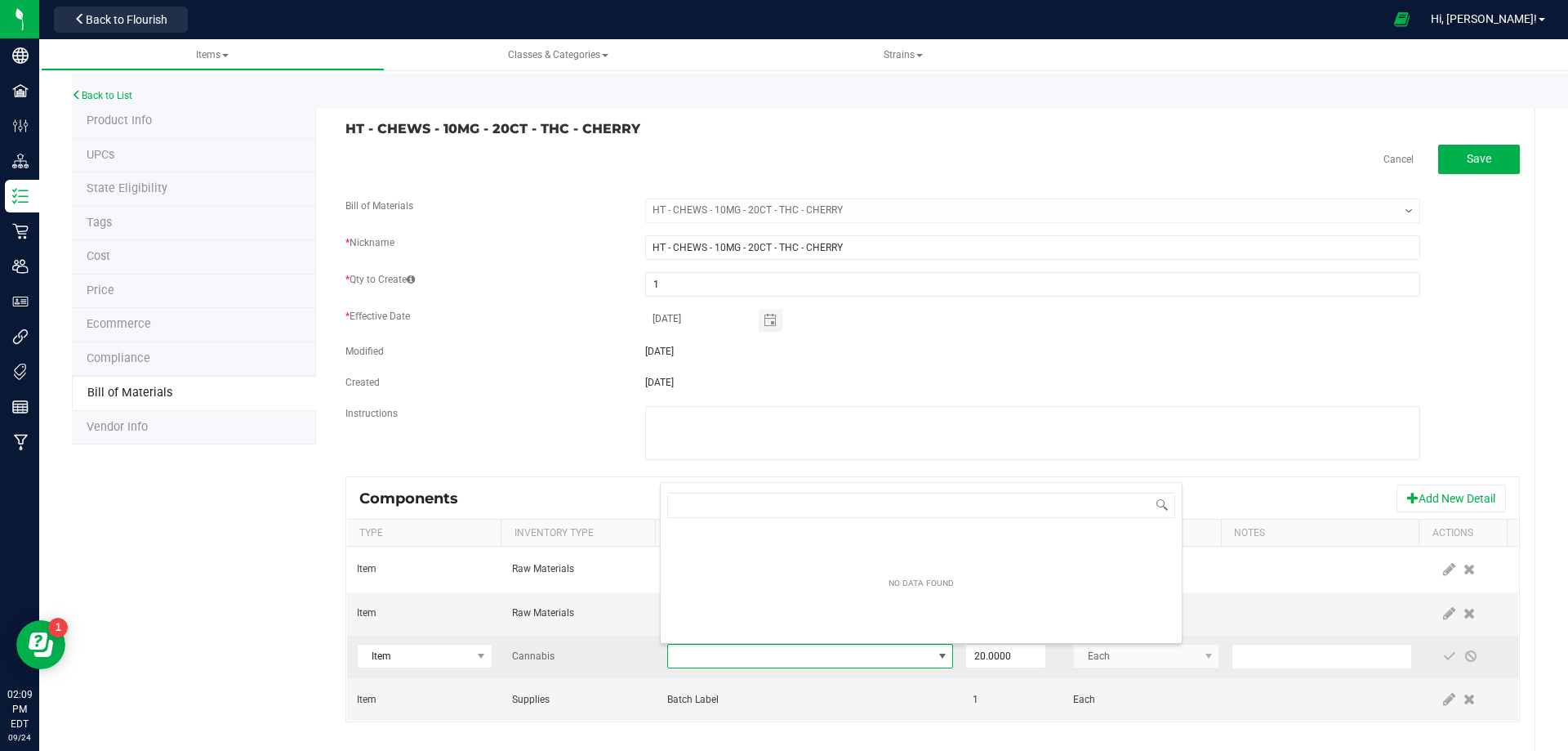
type input "EAC - HT - CHEWS - 10MG - THC - CHERRY"
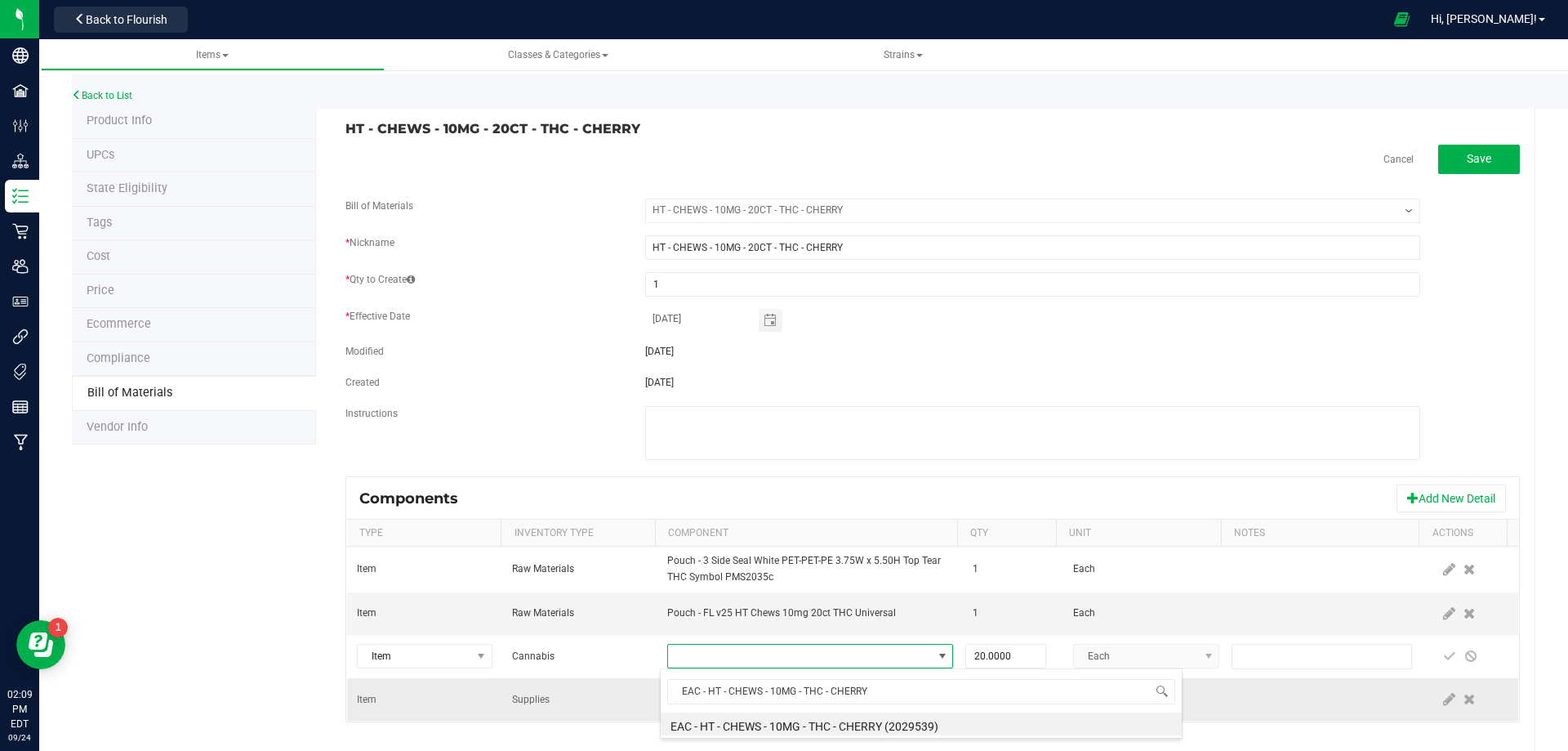
click at [736, 718] on li "EAC - HT - CHEWS - 10MG - THC - CHERRY (2029539)" at bounding box center [921, 723] width 521 height 23
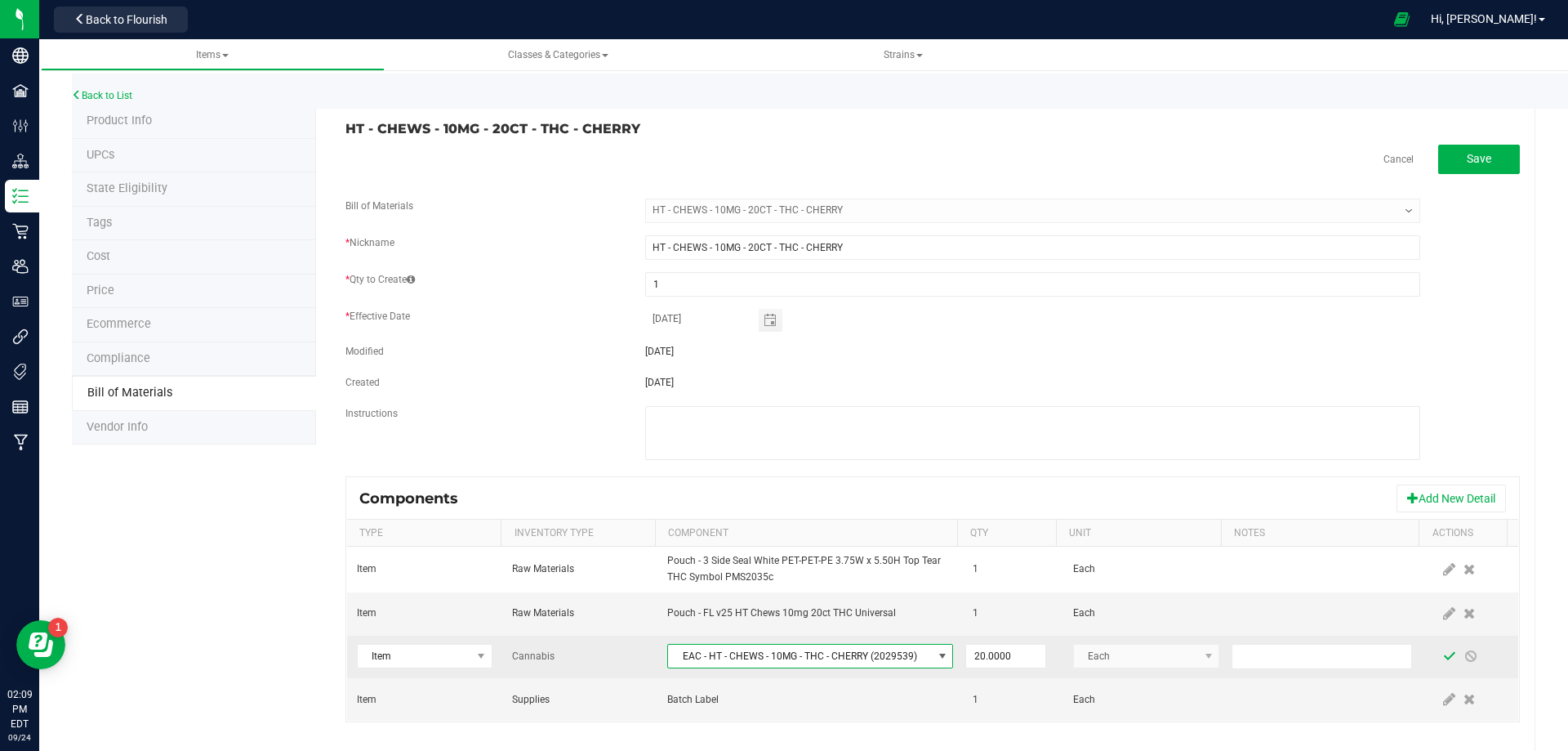
click at [1443, 655] on span at bounding box center [1450, 656] width 13 height 13
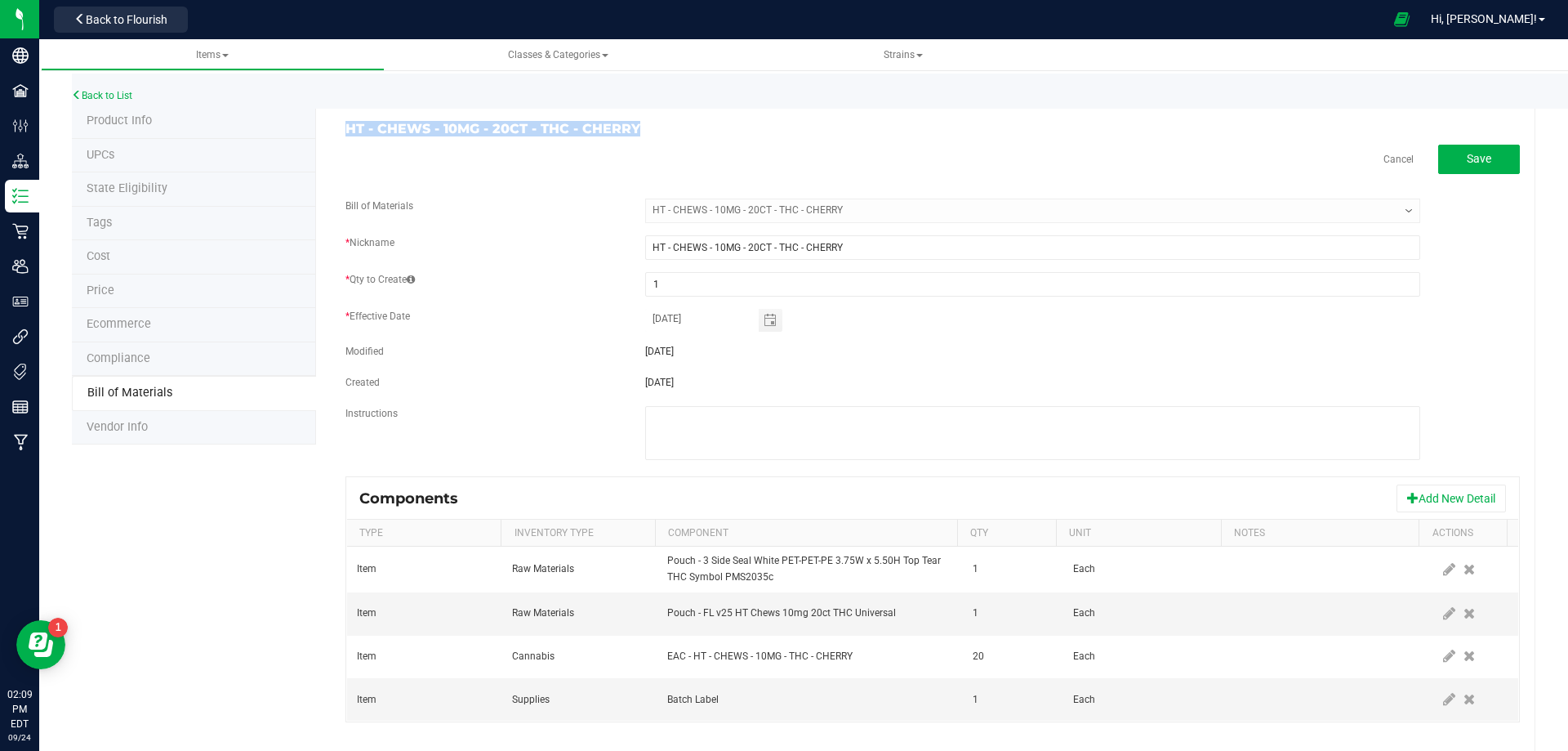
drag, startPoint x: 639, startPoint y: 133, endPoint x: 337, endPoint y: 109, distance: 303.0
click at [337, 109] on div "HT - CHEWS - 10MG - 20CT - THC - CHERRY Cancel Save Bill of Materials -- Select…" at bounding box center [925, 430] width 1219 height 651
drag, startPoint x: 642, startPoint y: 125, endPoint x: 347, endPoint y: 125, distance: 295.0
click at [347, 125] on h3 "HT - CHEWS - 10MG - 20CT - THC - CHERRY" at bounding box center [633, 130] width 575 height 15
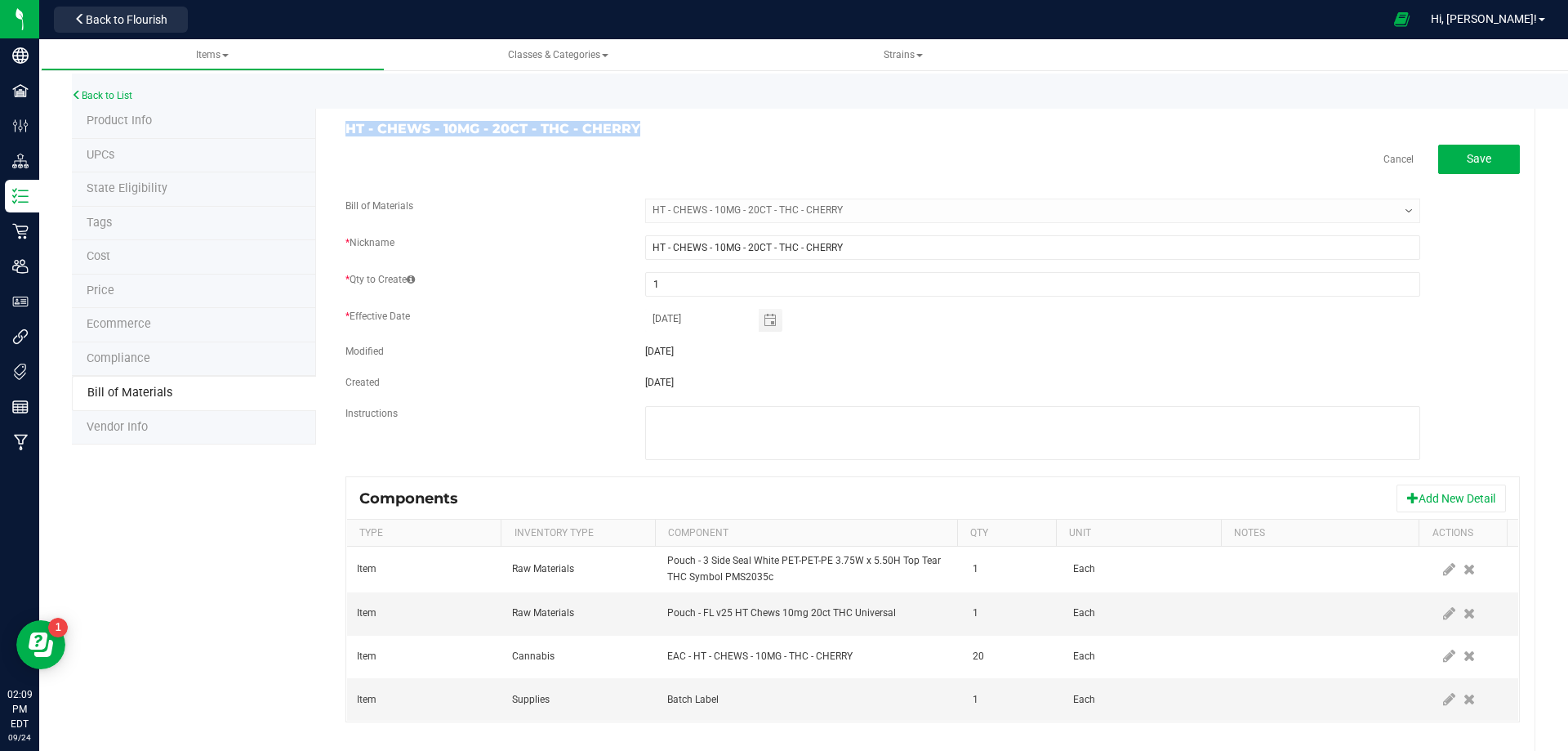
copy h3 "HT - CHEWS - 10MG - 20CT - THC - CHERRY"
click at [125, 100] on link "Back to List" at bounding box center [102, 95] width 60 height 12
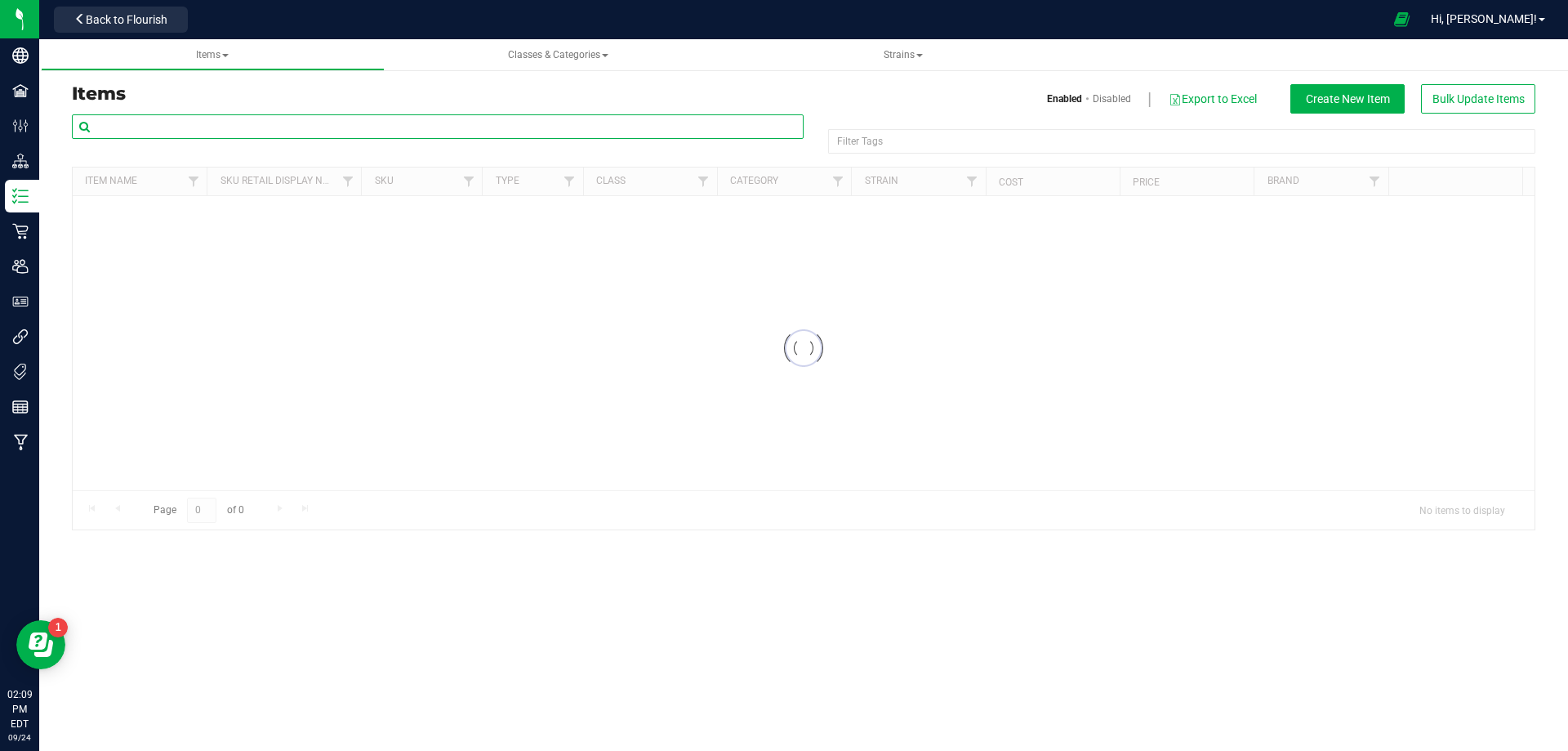
click at [148, 134] on input "text" at bounding box center [438, 126] width 732 height 24
paste input "HT - CHEWS - 10MG - 20CT - THC - CHERRY"
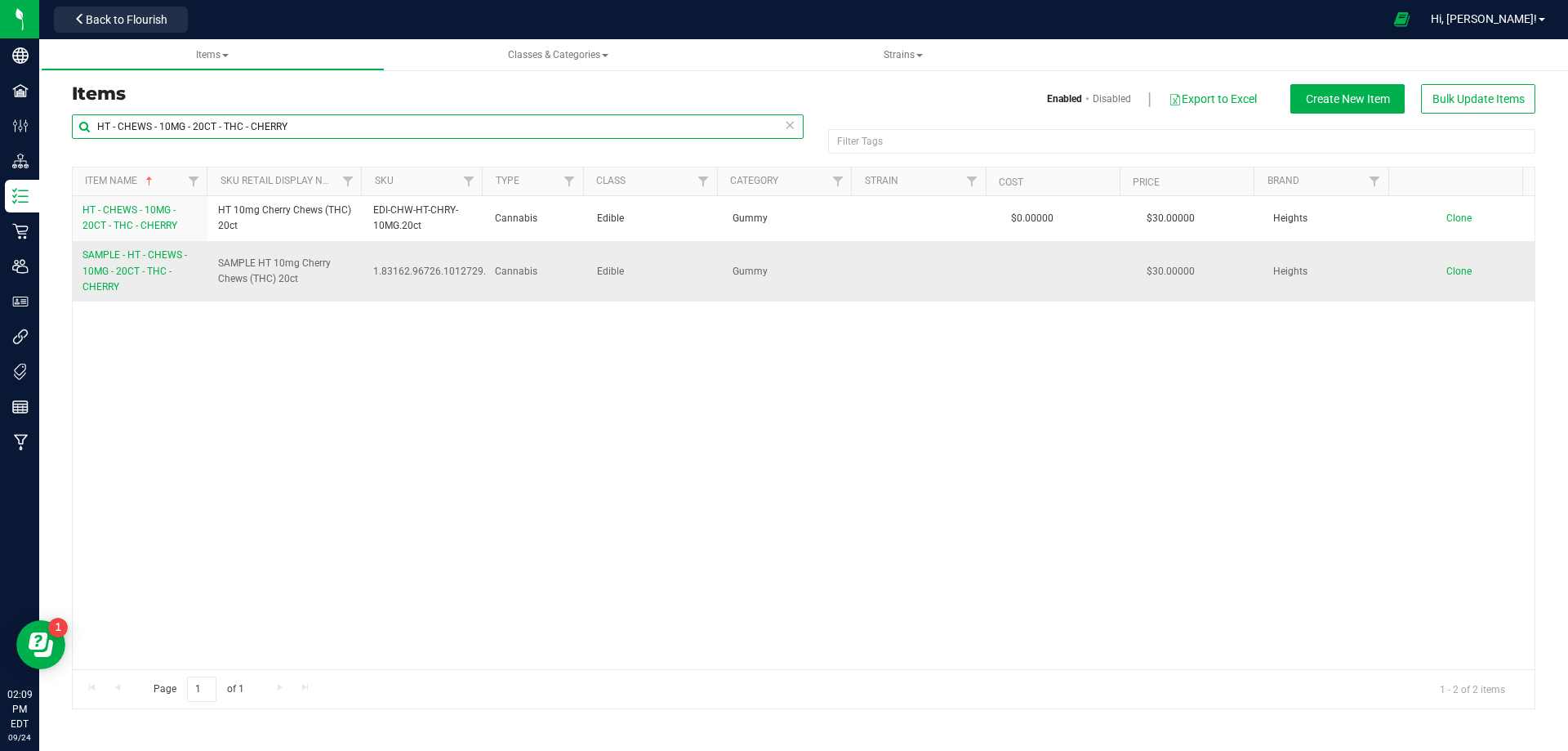
type input "HT - CHEWS - 10MG - 20CT - THC - CHERRY"
click at [124, 289] on link "SAMPLE - HT - CHEWS - 10MG - 20CT - THC - CHERRY" at bounding box center [140, 271] width 116 height 48
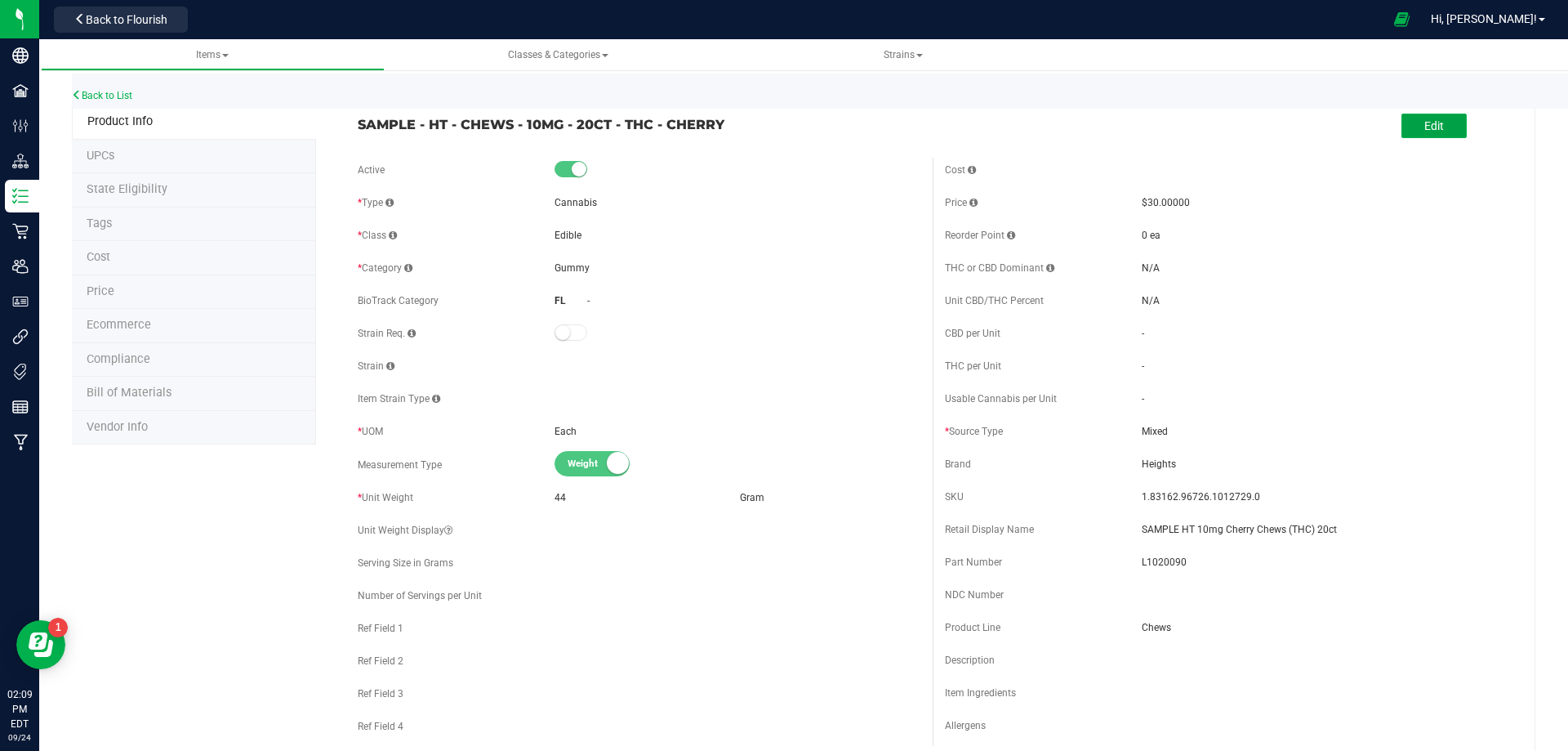
drag, startPoint x: 1423, startPoint y: 126, endPoint x: 1209, endPoint y: 176, distance: 219.8
click at [1424, 129] on span "Edit" at bounding box center [1433, 126] width 19 height 13
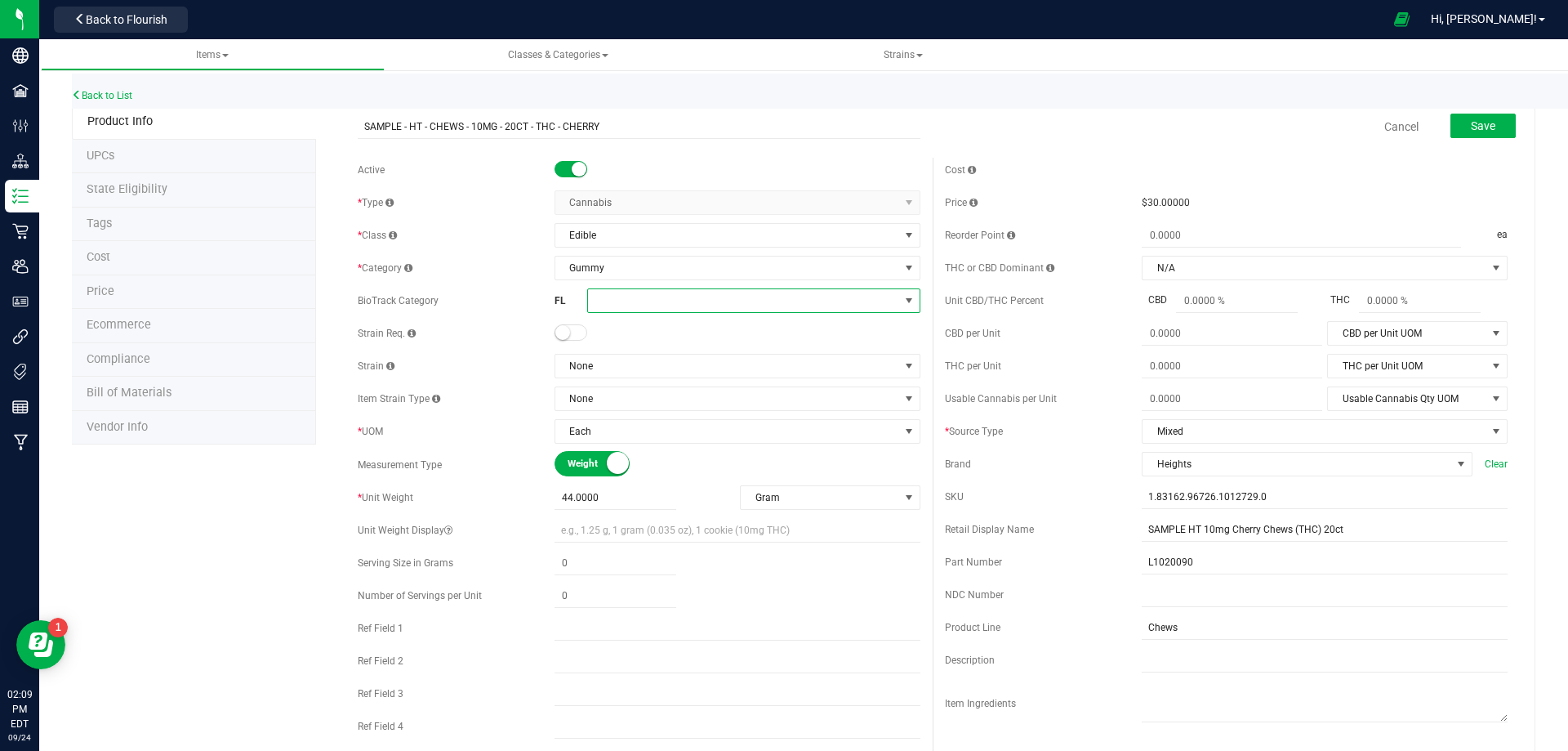
click at [620, 309] on span at bounding box center [744, 300] width 311 height 23
click at [723, 451] on li "Solid Marijuana Infused Edible" at bounding box center [748, 449] width 328 height 28
click at [1466, 136] on button "Save" at bounding box center [1484, 125] width 65 height 24
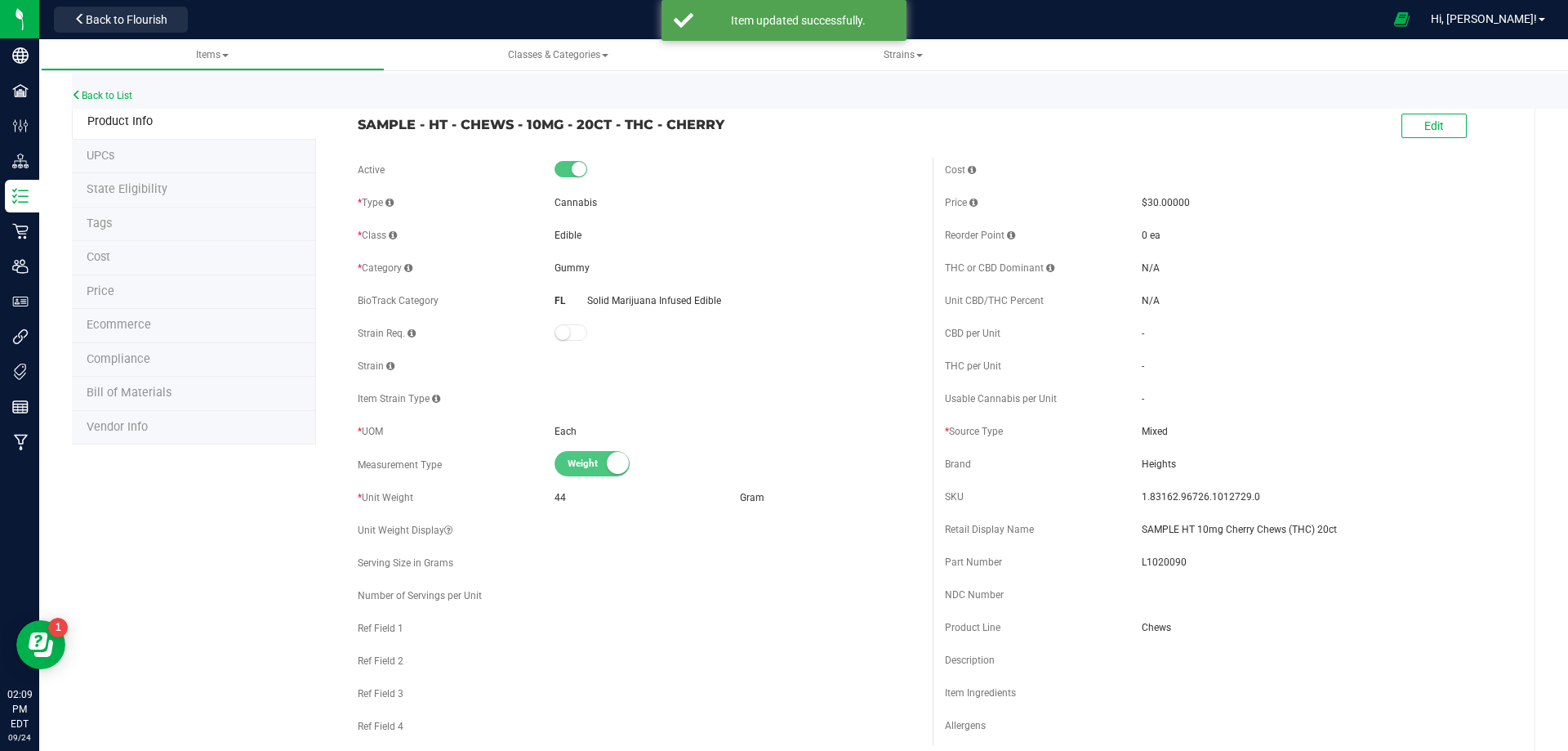
click at [120, 366] on span "Compliance" at bounding box center [119, 359] width 64 height 14
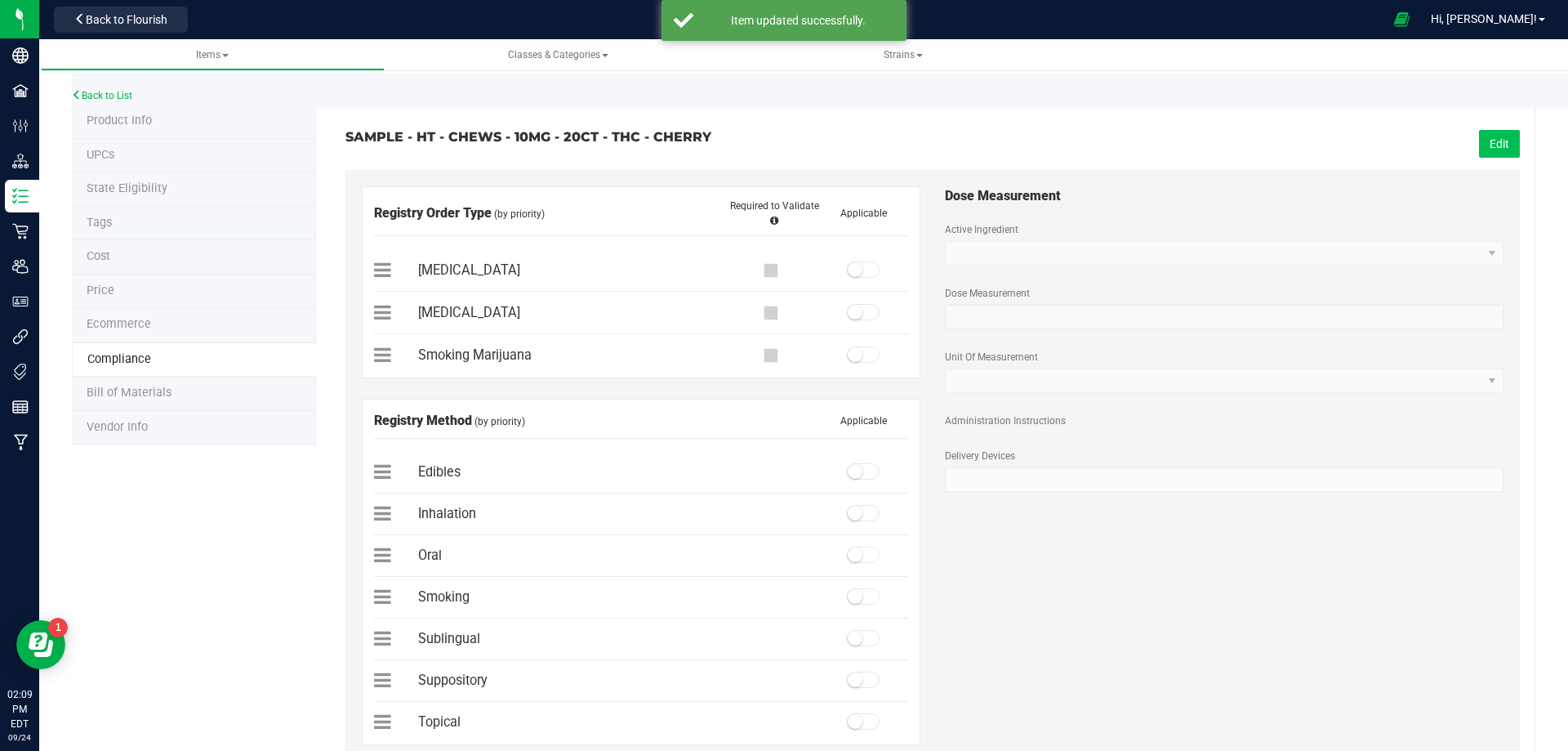
click at [1507, 136] on button "Edit" at bounding box center [1499, 143] width 41 height 28
click at [849, 269] on small at bounding box center [855, 270] width 15 height 15
click at [848, 475] on small at bounding box center [855, 472] width 15 height 15
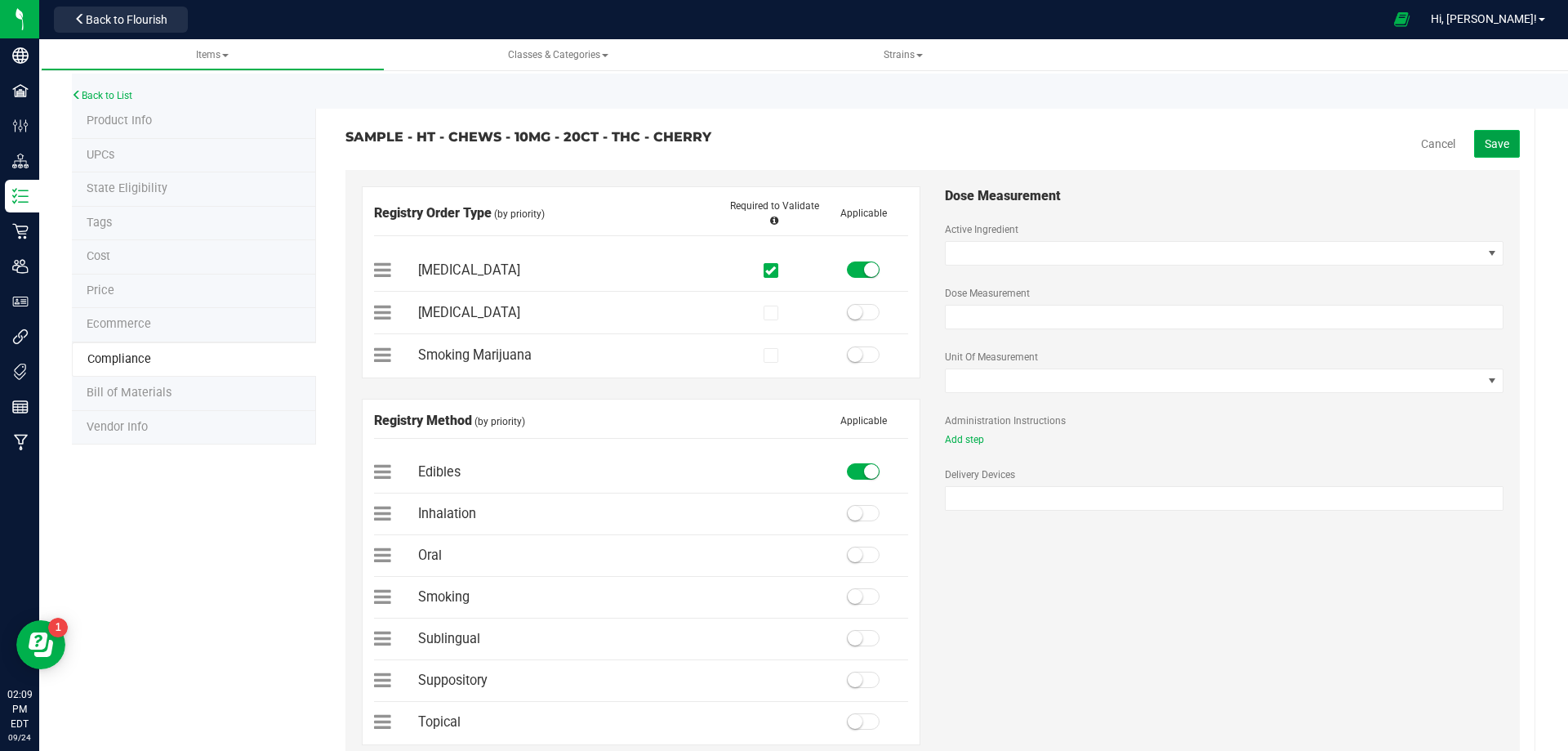
click at [1474, 141] on button "Save" at bounding box center [1497, 143] width 46 height 28
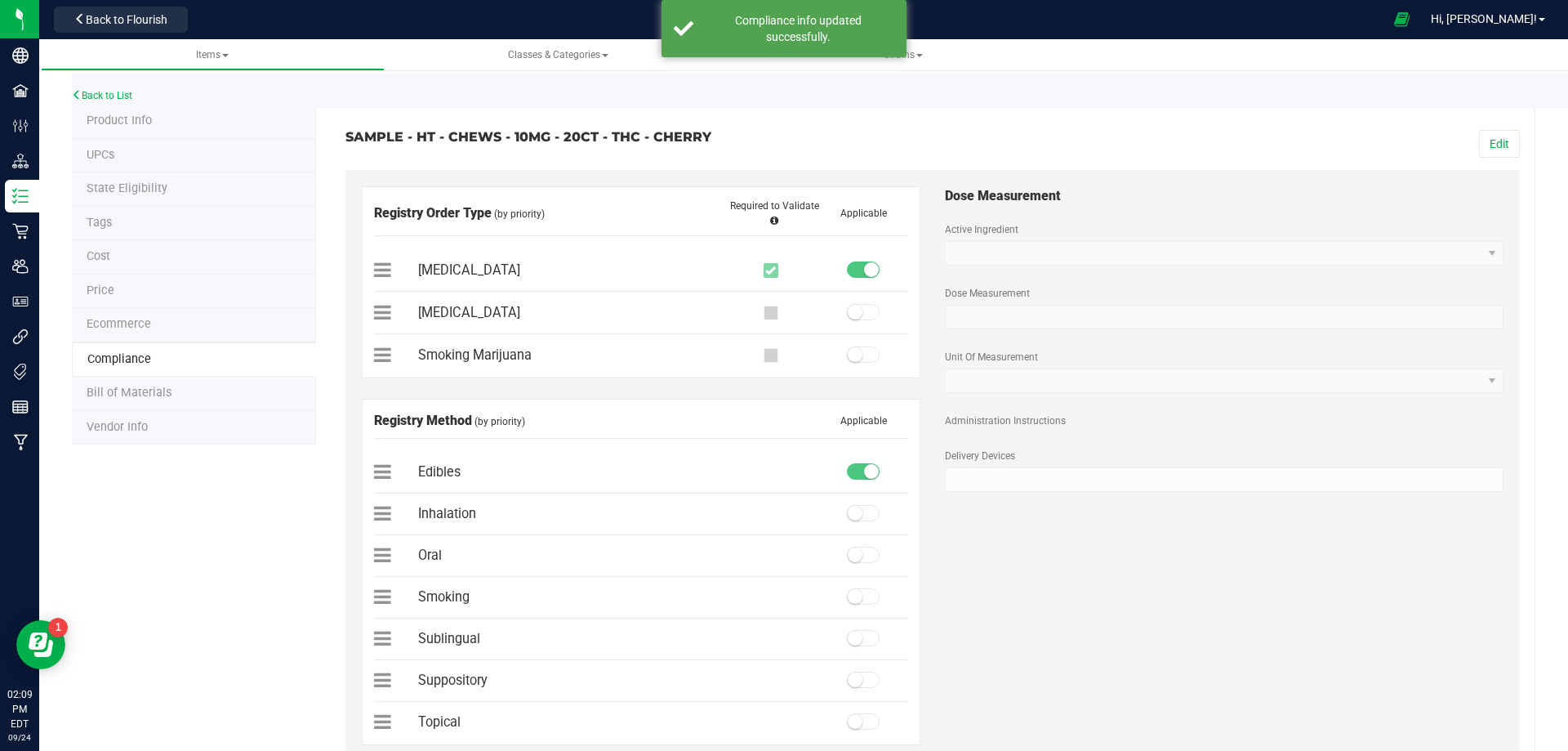
click at [169, 397] on li "Bill of Materials" at bounding box center [194, 394] width 244 height 34
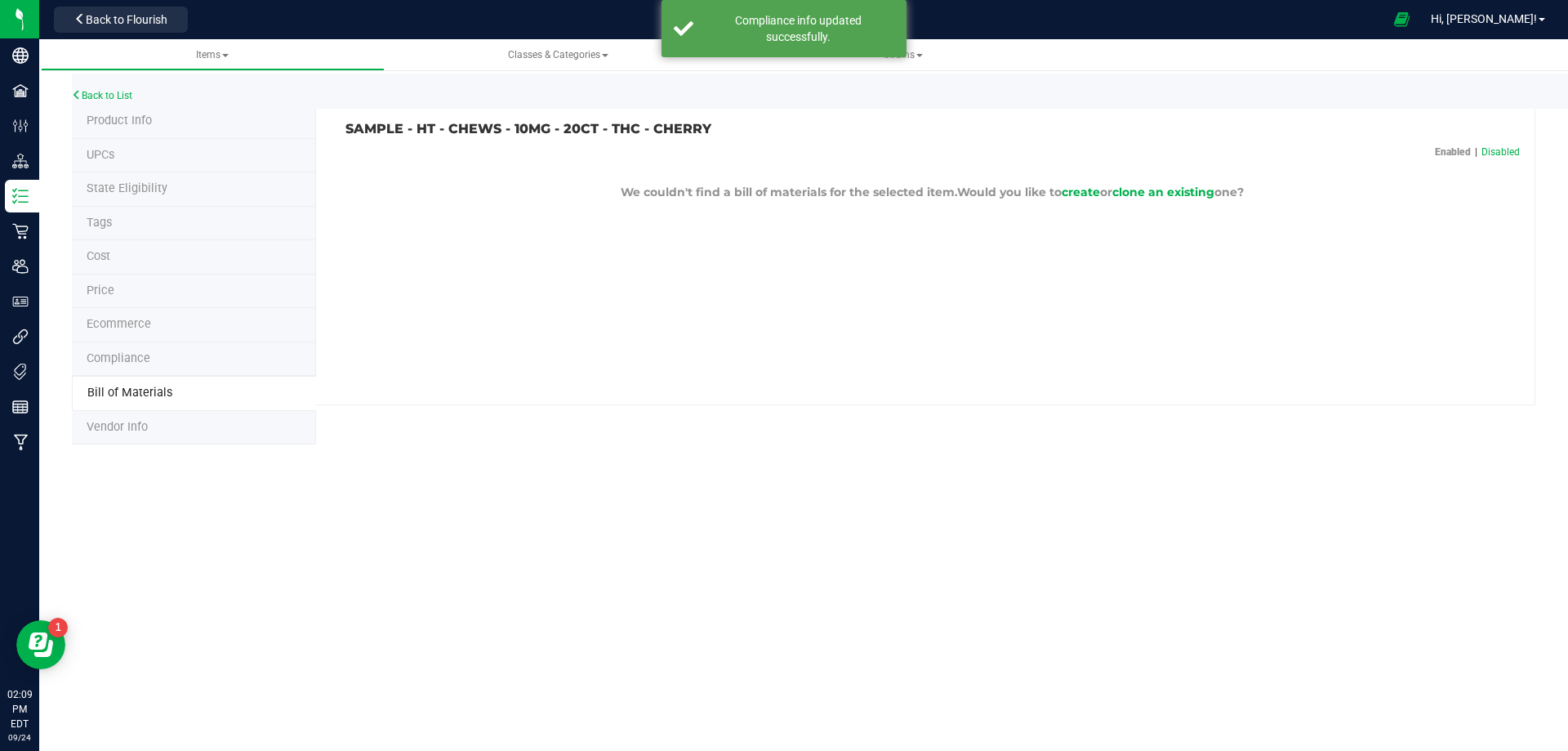
click at [1180, 199] on p "We couldn't find a bill of materials for the selected item. Would you like to c…" at bounding box center [932, 192] width 1174 height 18
click at [1182, 194] on span "clone an existing" at bounding box center [1163, 192] width 102 height 15
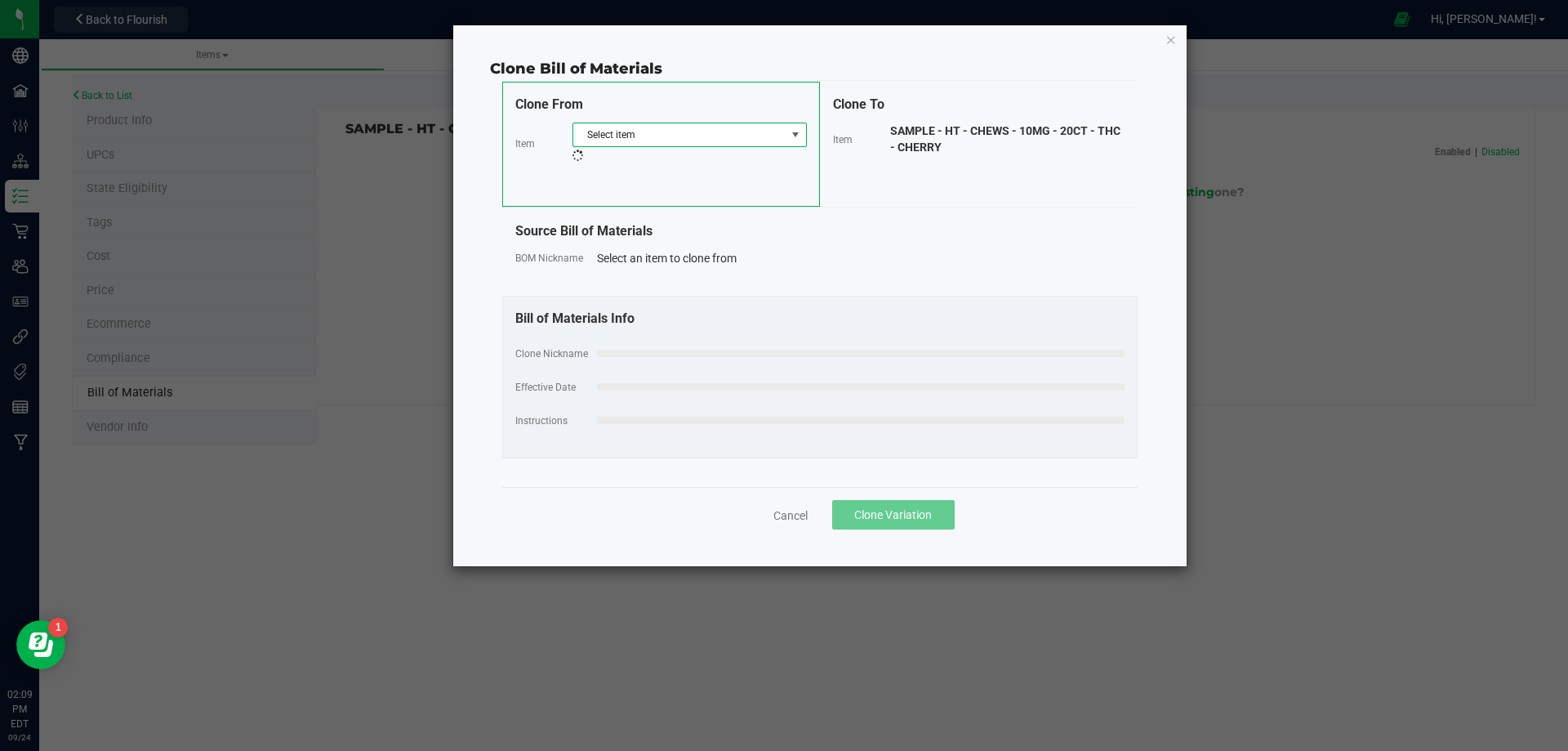
click at [689, 132] on span "Select item" at bounding box center [680, 135] width 212 height 23
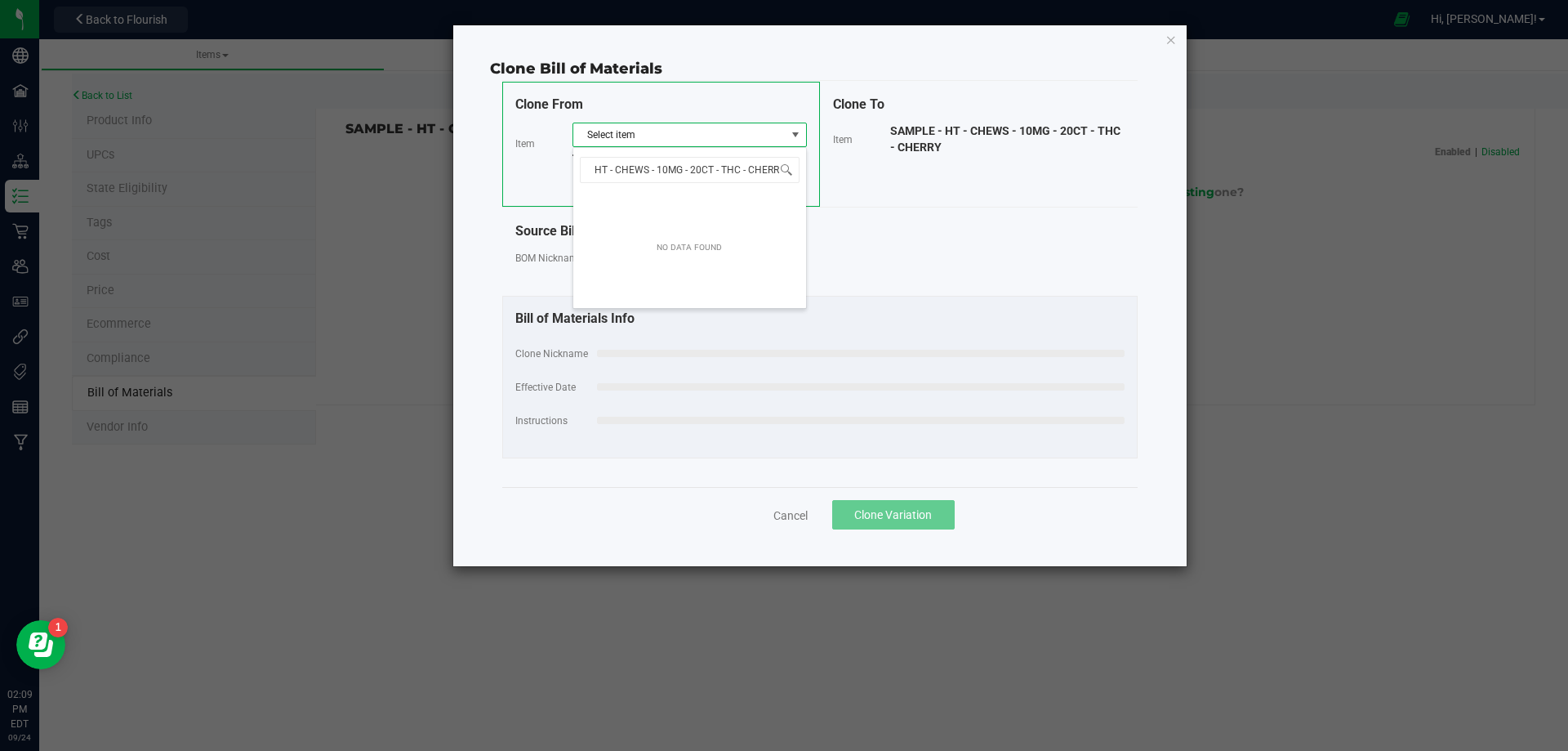
scroll to position [24, 234]
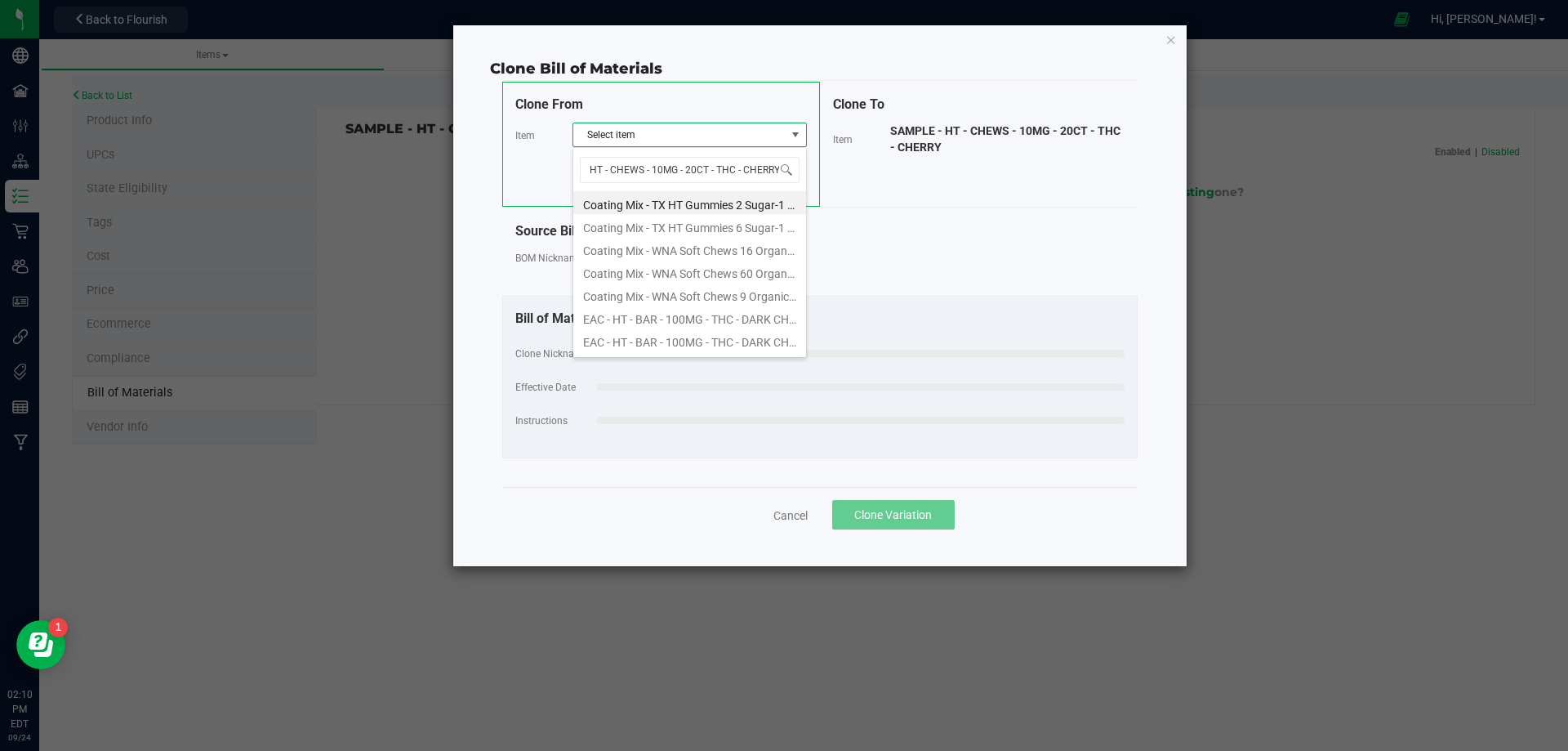
type input "HT - CHEWS - 10MG - 20CT - THC - CHERR"
click at [716, 200] on li "HT - CHEWS - 10MG - 20CT - THC - CHERRY" at bounding box center [690, 202] width 233 height 23
select select "14141"
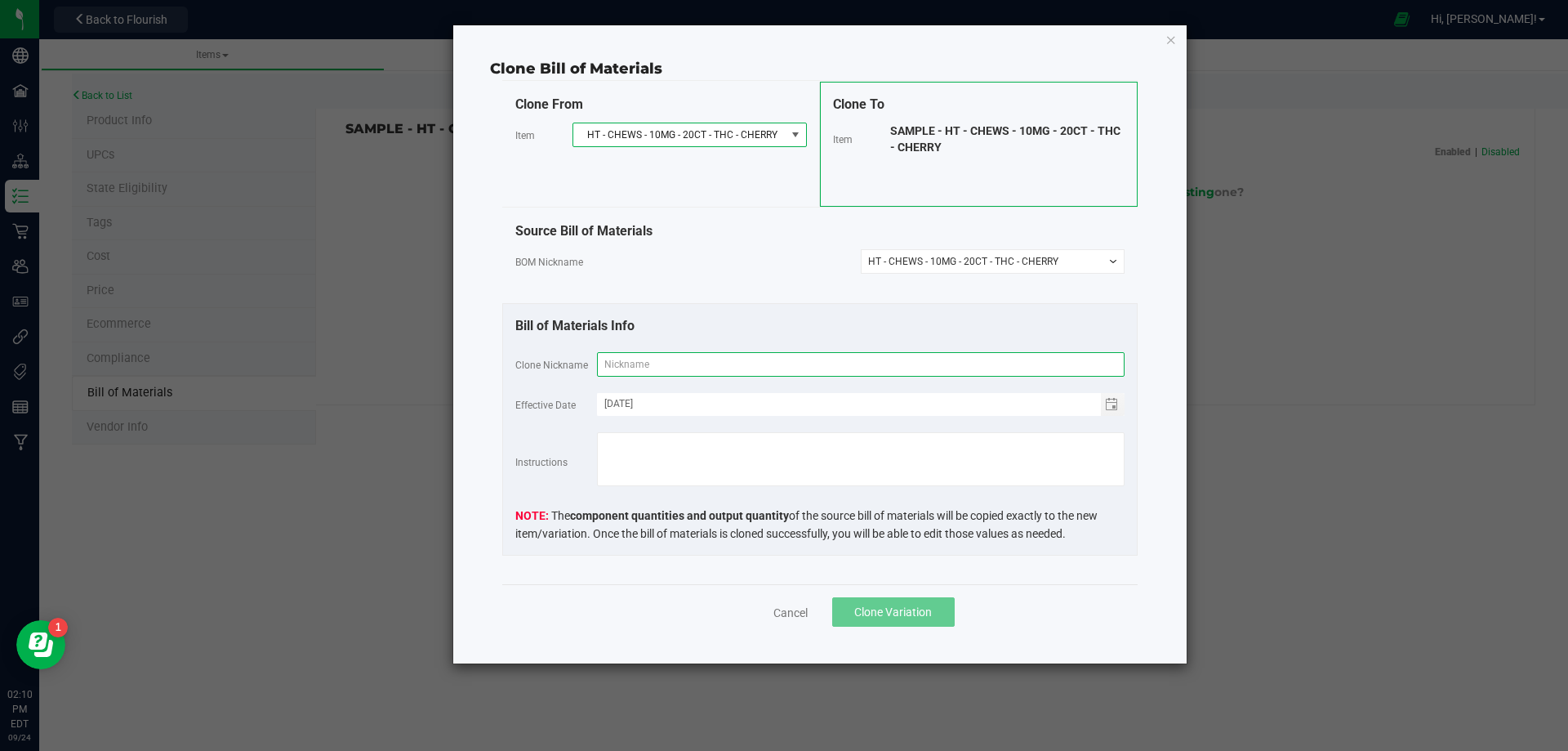
click at [665, 367] on input "text" at bounding box center [860, 364] width 527 height 24
paste input "HT - CHEWS - 10MG - 20CT - THC - CHERRY"
type input "HT - CHEWS - 10MG - 20CT - THC - CHERRY"
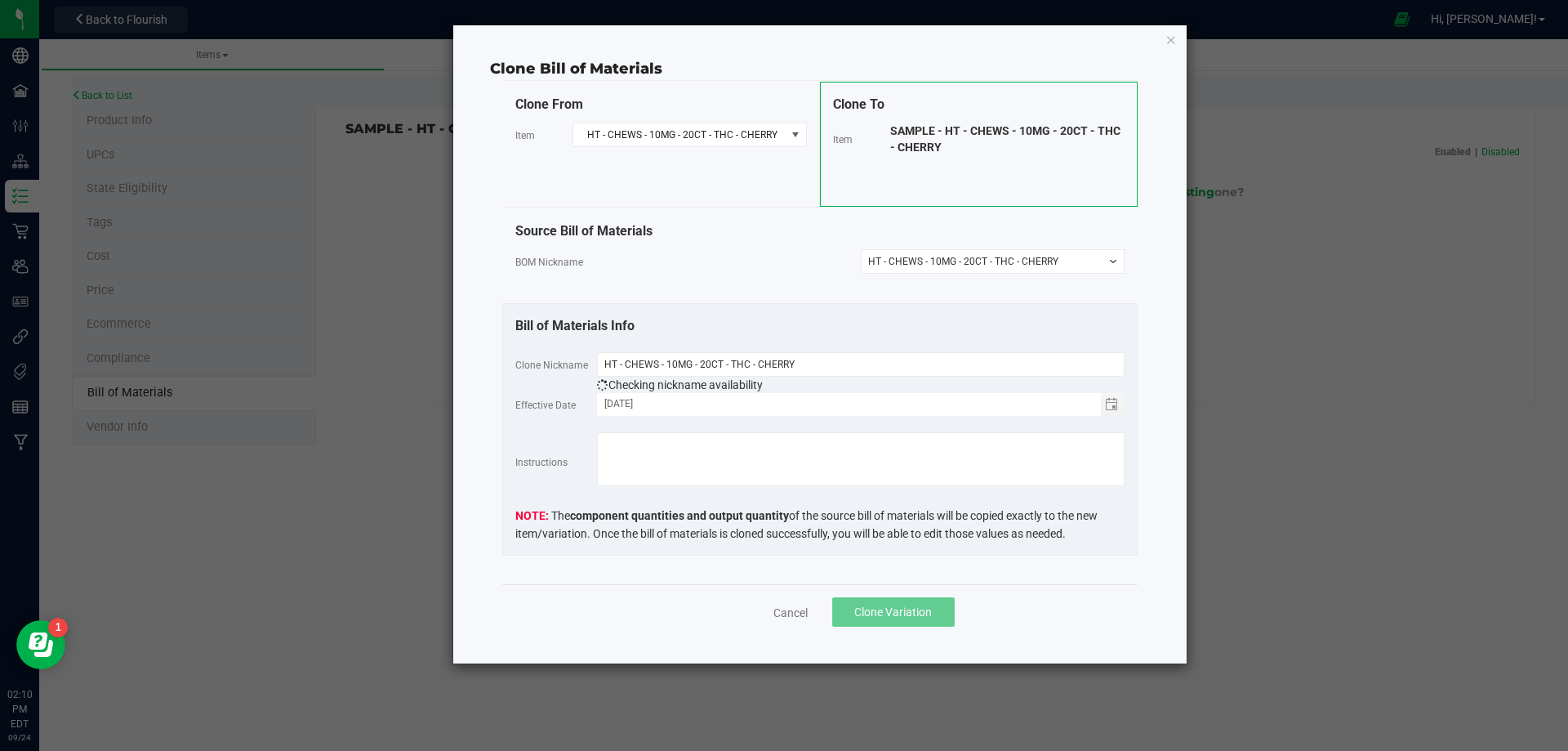
click at [897, 626] on button "Clone Variation" at bounding box center [893, 611] width 123 height 29
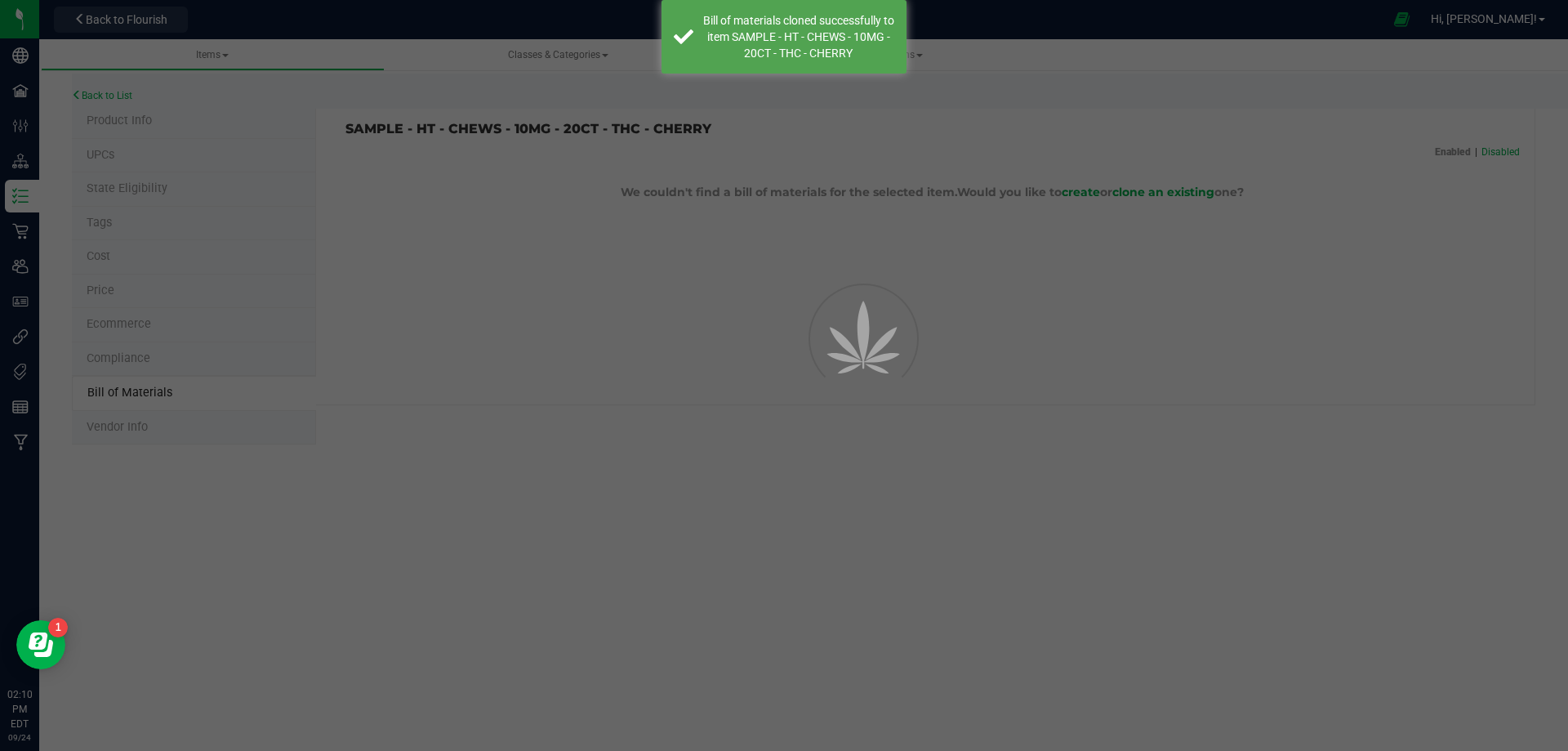
select select "14142"
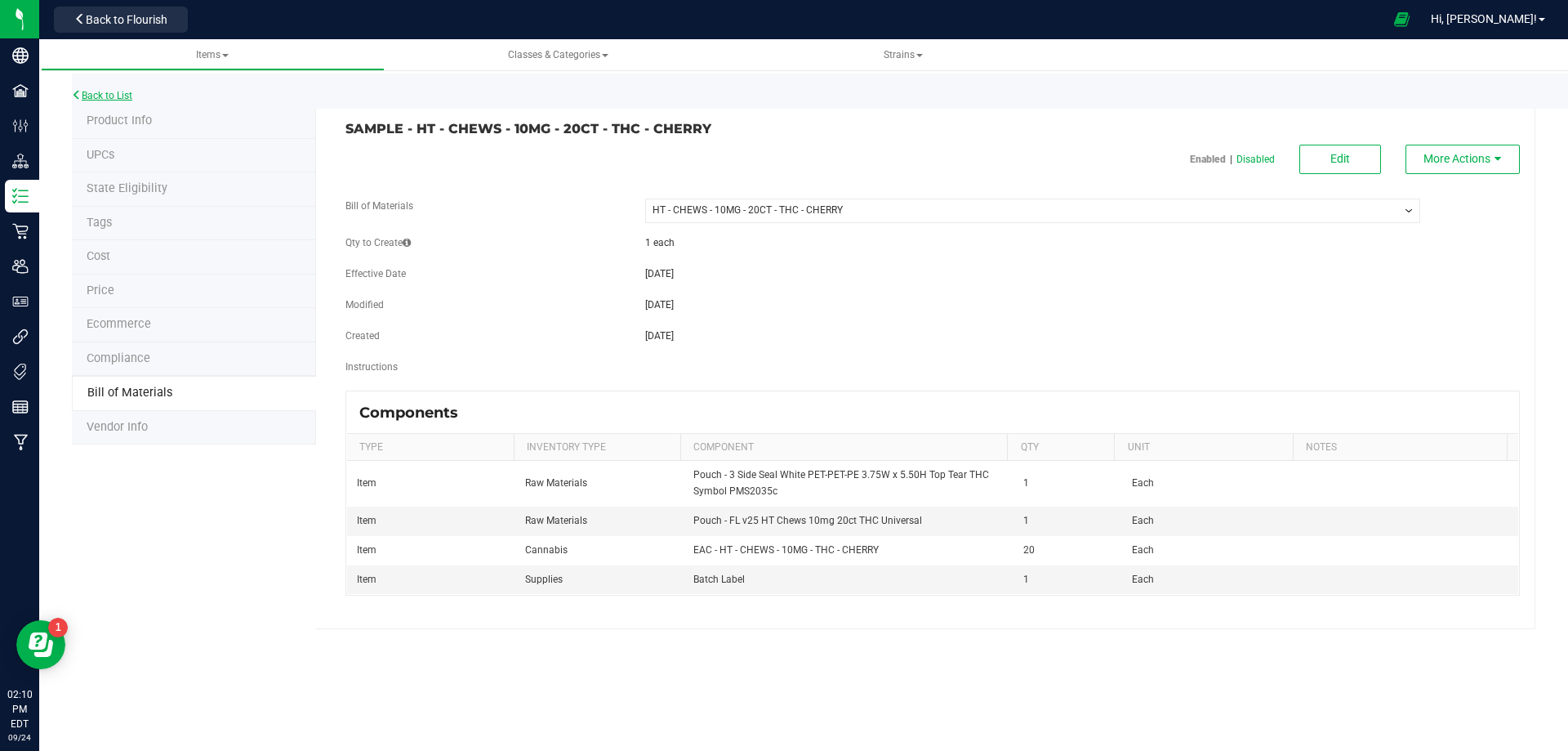
click at [117, 97] on link "Back to List" at bounding box center [102, 95] width 60 height 12
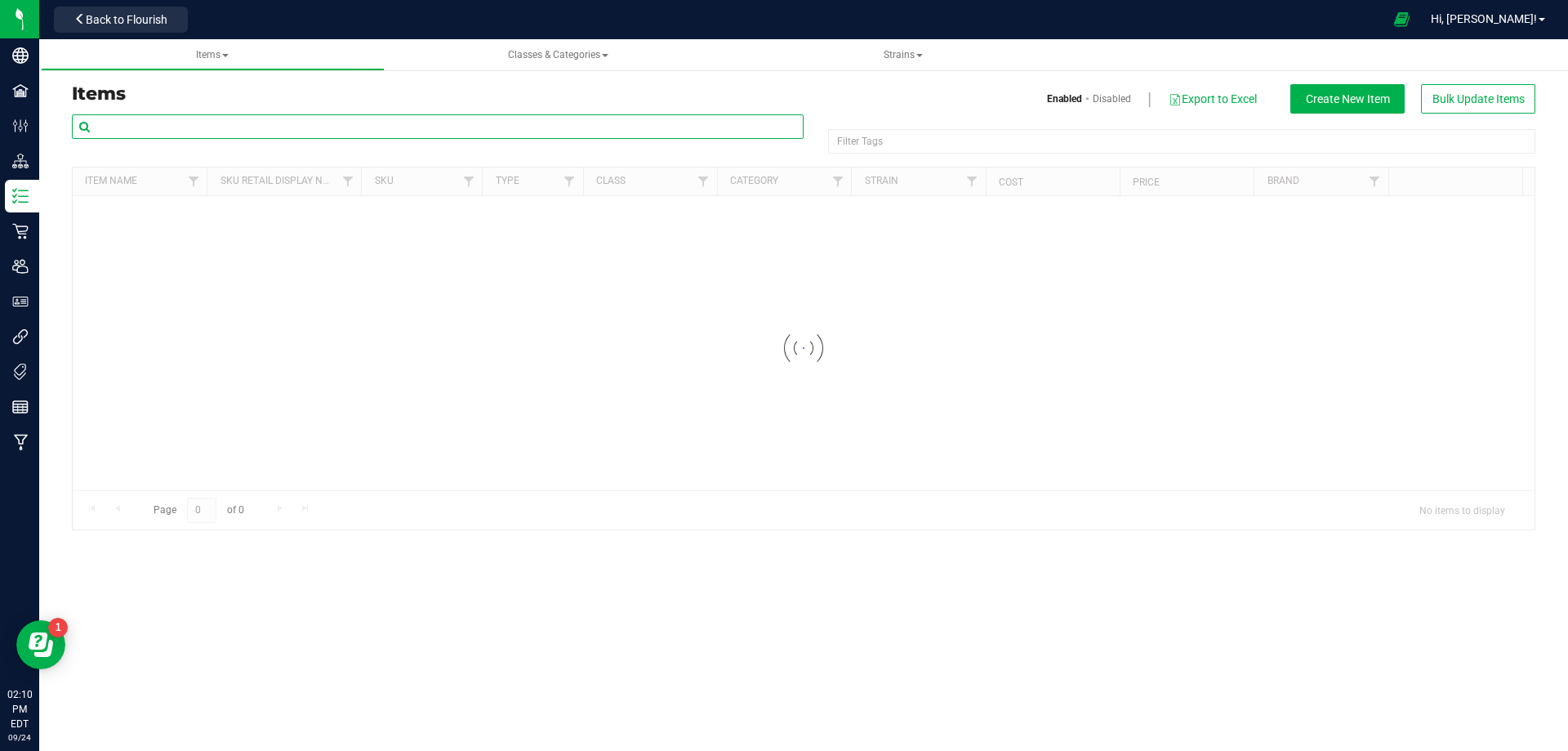
click at [180, 125] on input "text" at bounding box center [438, 126] width 732 height 24
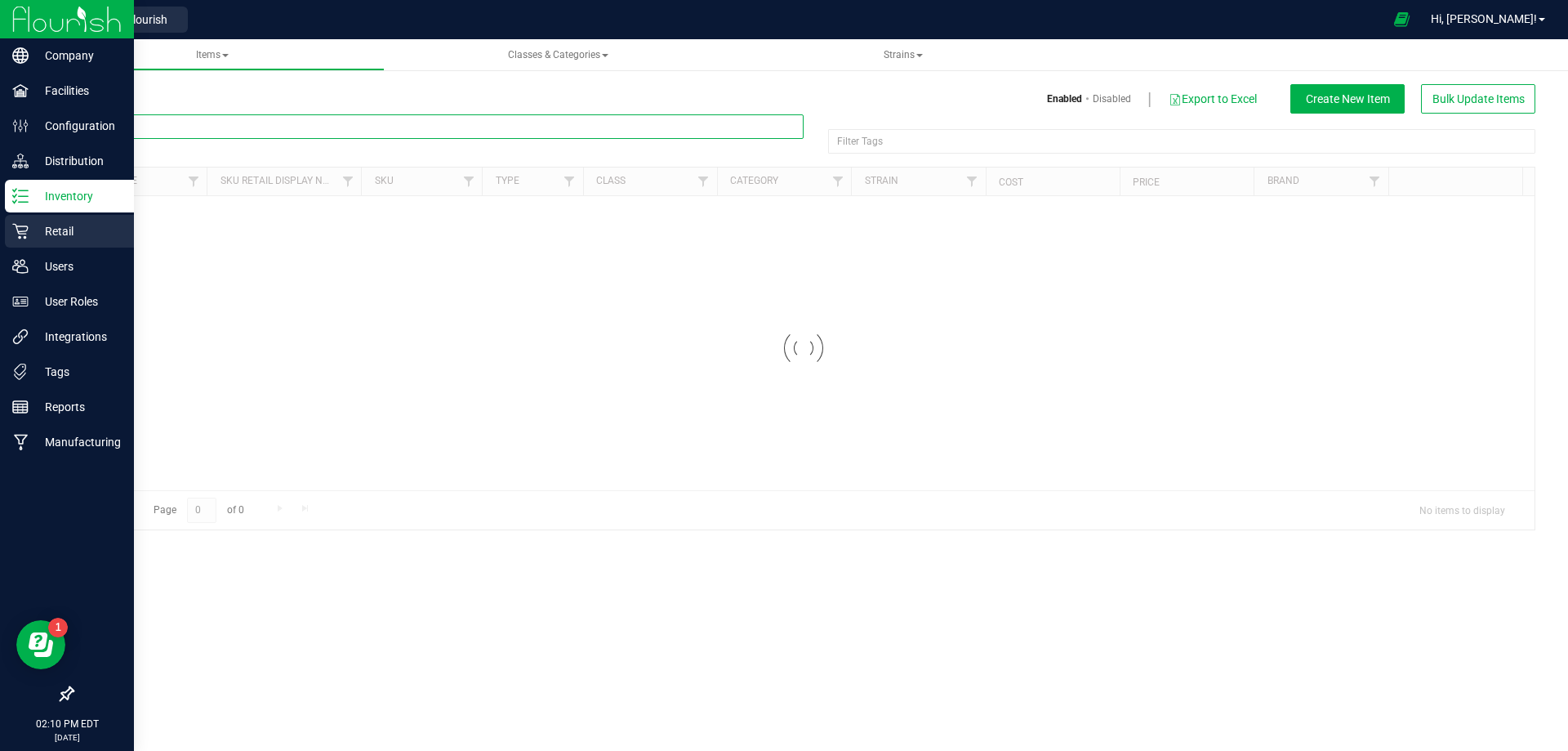
paste input "EAC - HT - CHEWS - 10MG - THC - CHERRY"
type input "EAC - HT - CHEWS - 10MG - THC - CHERRY"
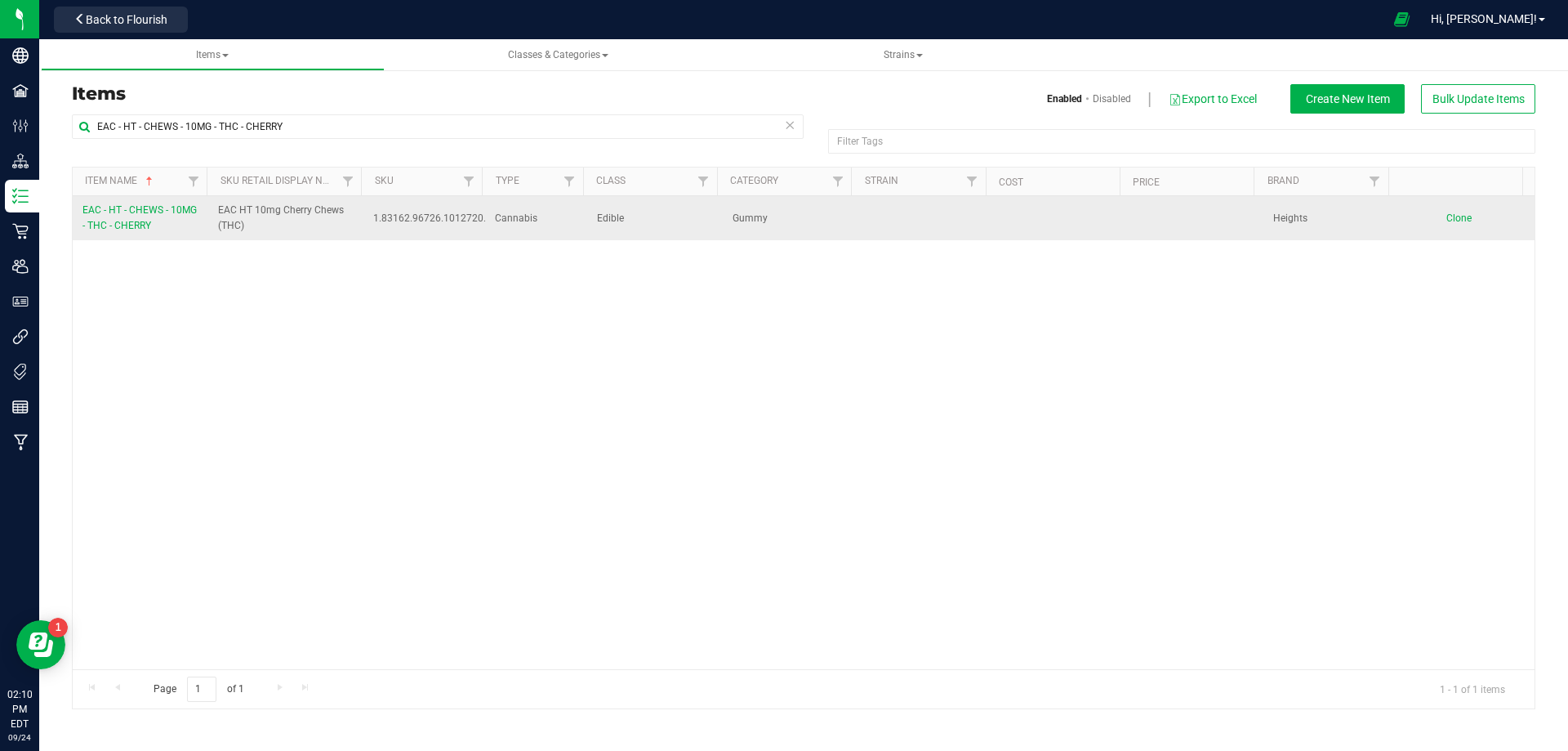
click at [130, 218] on link "EAC - HT - CHEWS - 10MG - THC - CHERRY" at bounding box center [140, 217] width 116 height 31
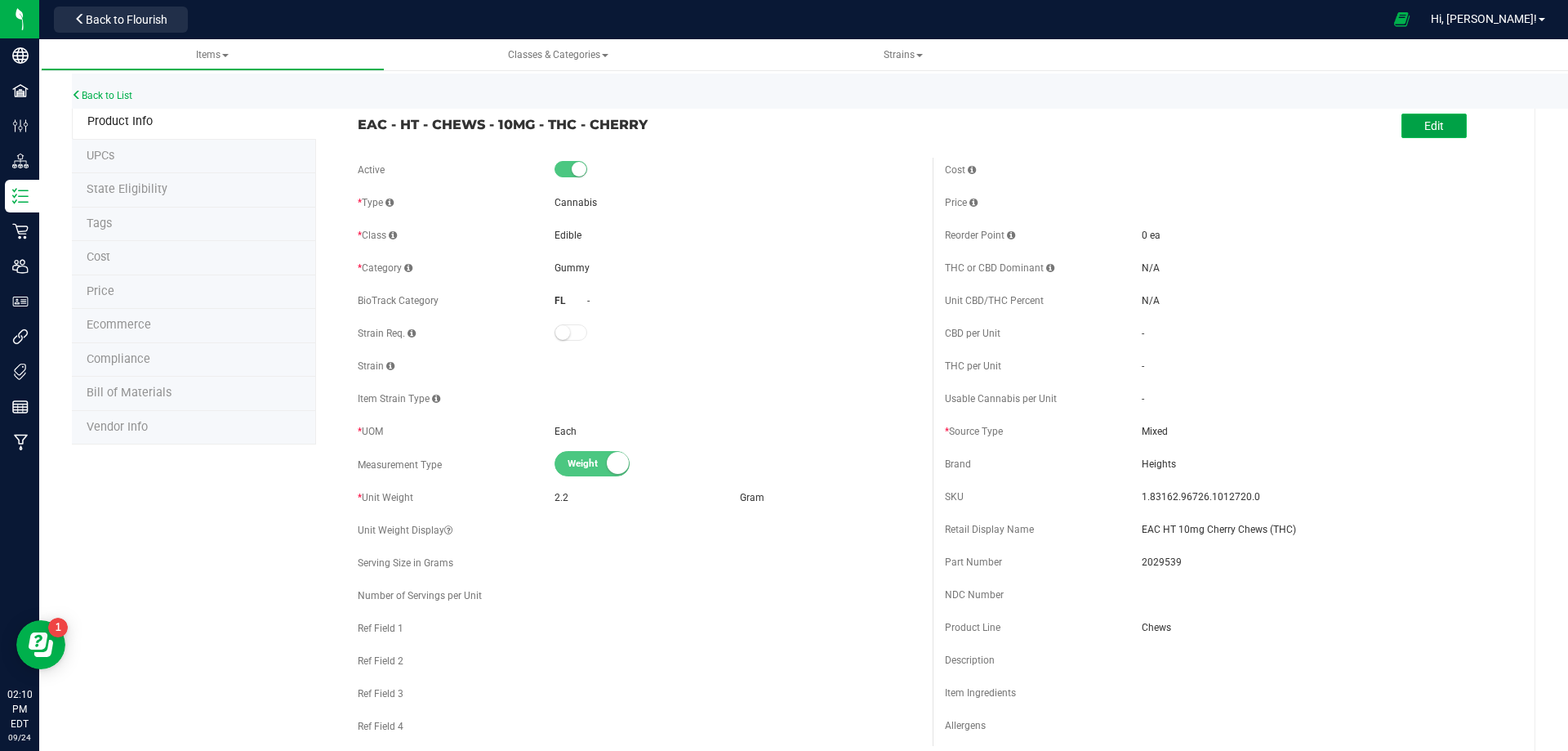
click at [1424, 125] on span "Edit" at bounding box center [1433, 126] width 19 height 13
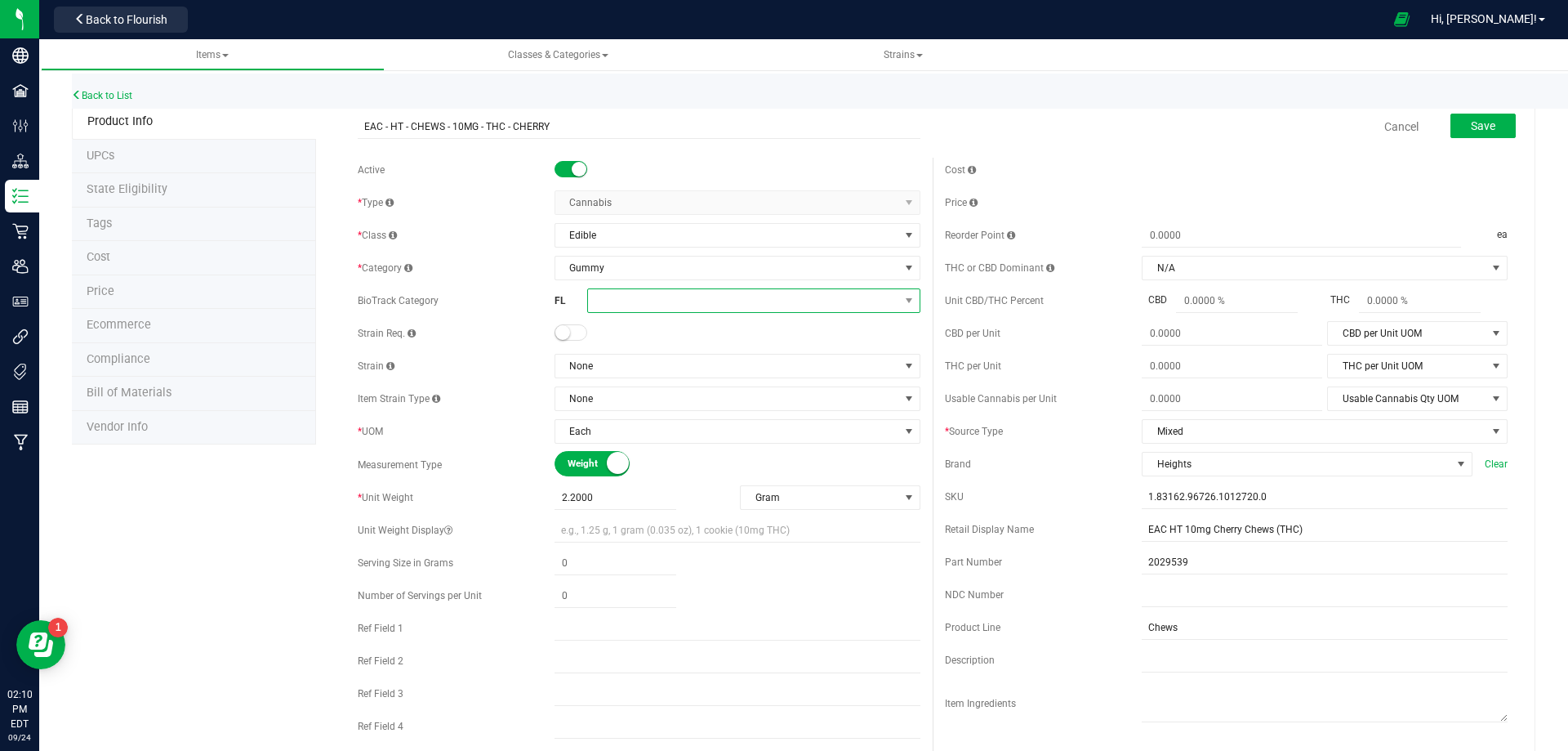
click at [653, 298] on span at bounding box center [744, 300] width 311 height 23
click at [633, 309] on span at bounding box center [744, 300] width 311 height 23
drag, startPoint x: 680, startPoint y: 434, endPoint x: 695, endPoint y: 427, distance: 16.6
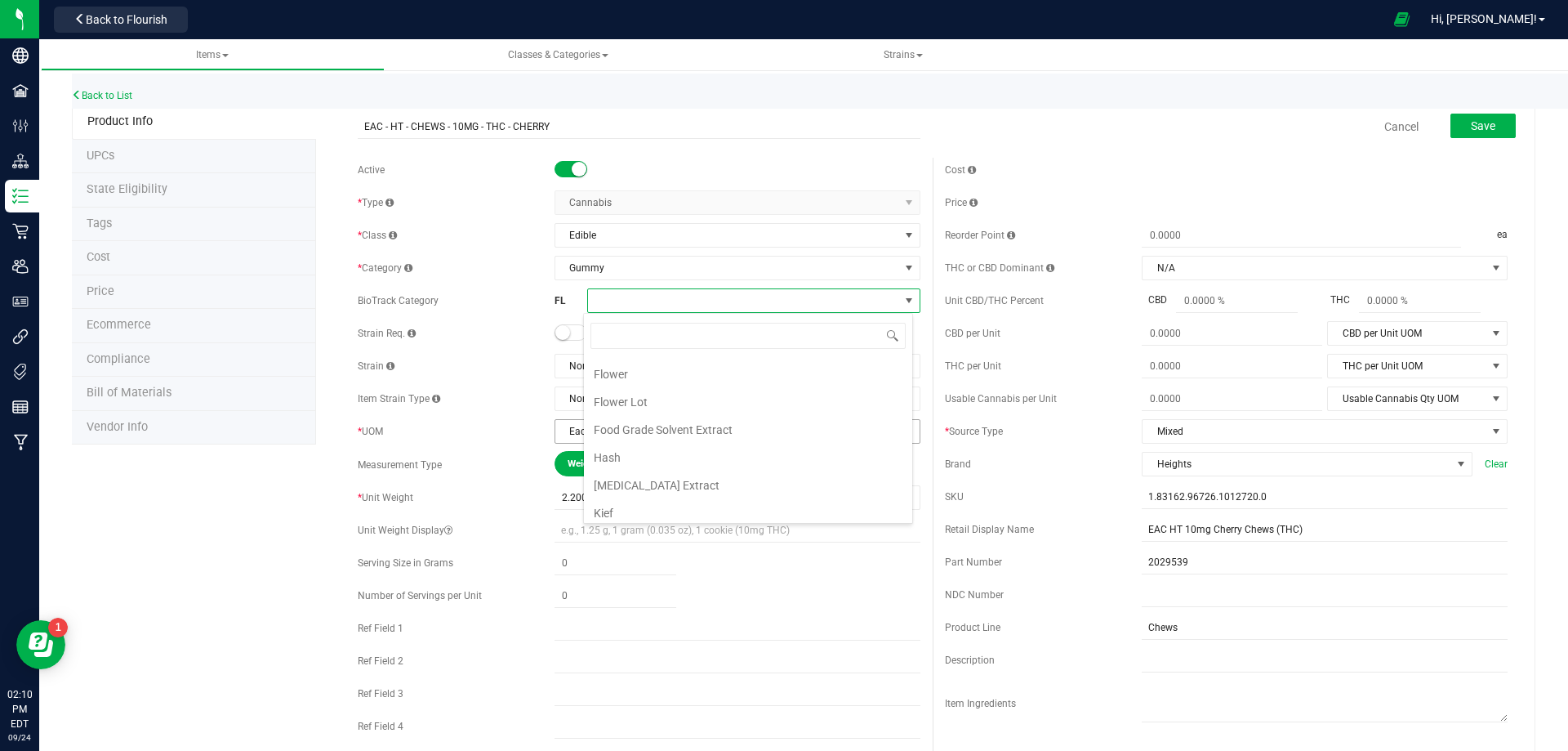
click at [681, 434] on li "Food Grade Solvent Extract" at bounding box center [748, 429] width 328 height 28
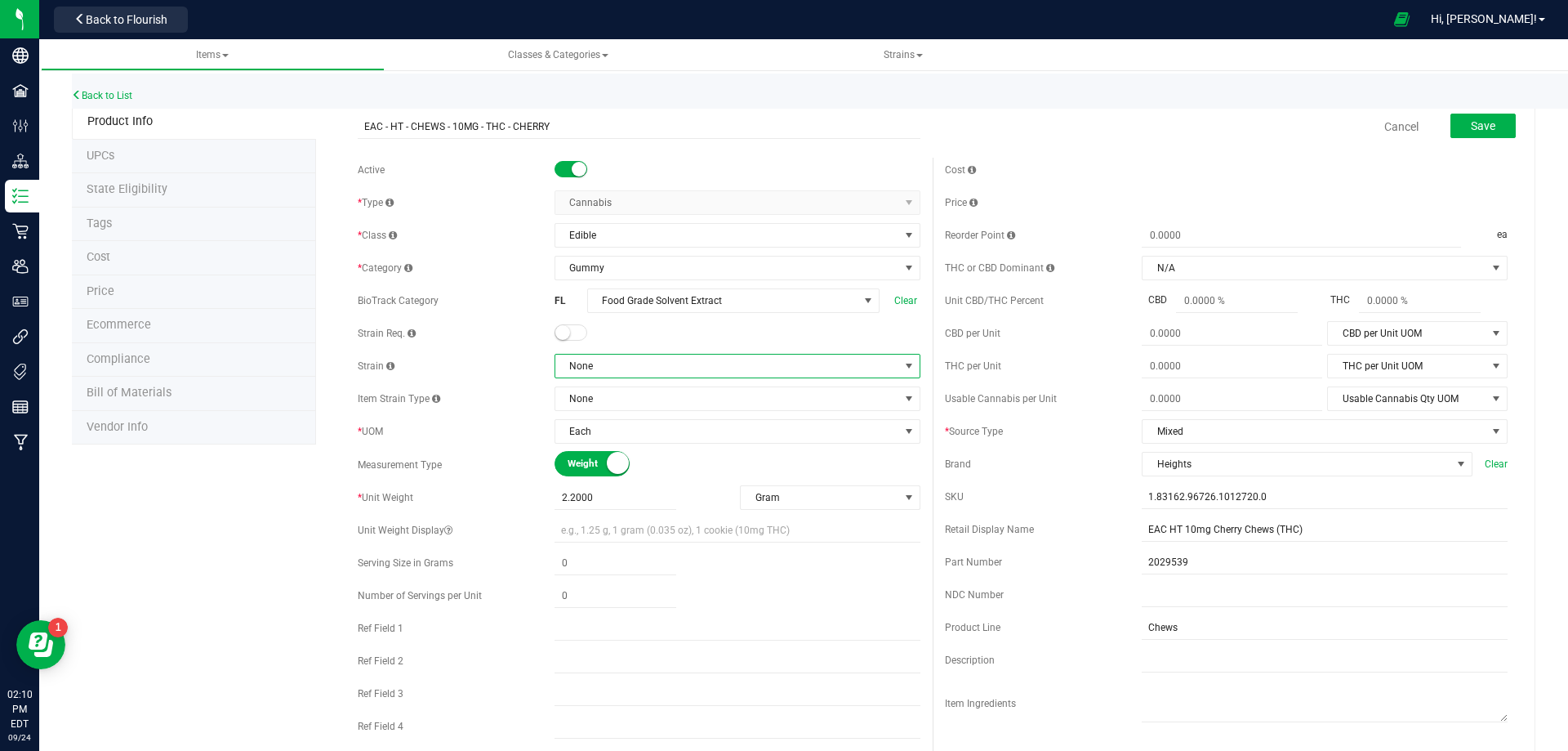
click at [595, 370] on span "None" at bounding box center [727, 365] width 344 height 23
type input "thc"
click at [1476, 130] on span "Save" at bounding box center [1483, 126] width 24 height 13
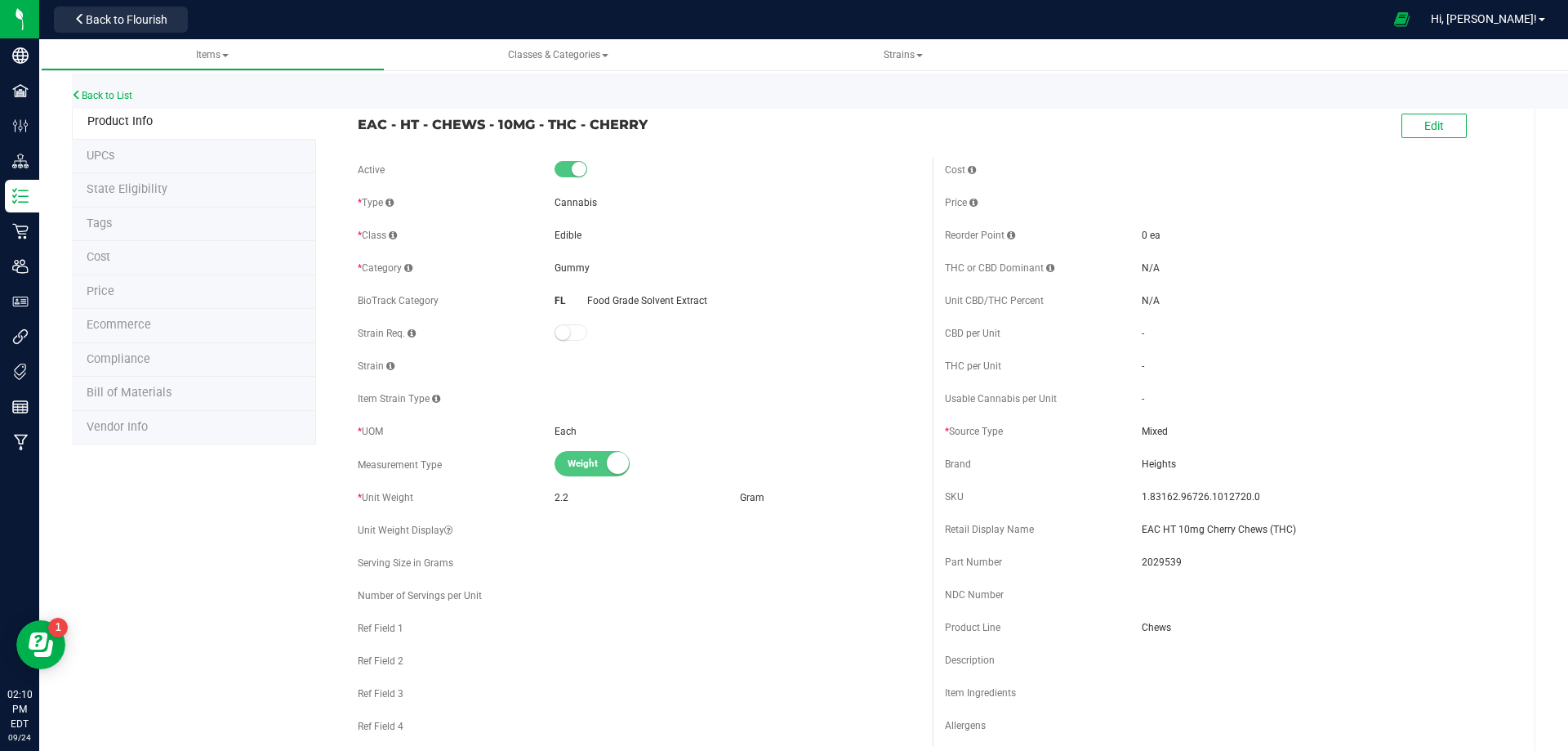
click at [124, 391] on span "Bill of Materials" at bounding box center [130, 392] width 85 height 14
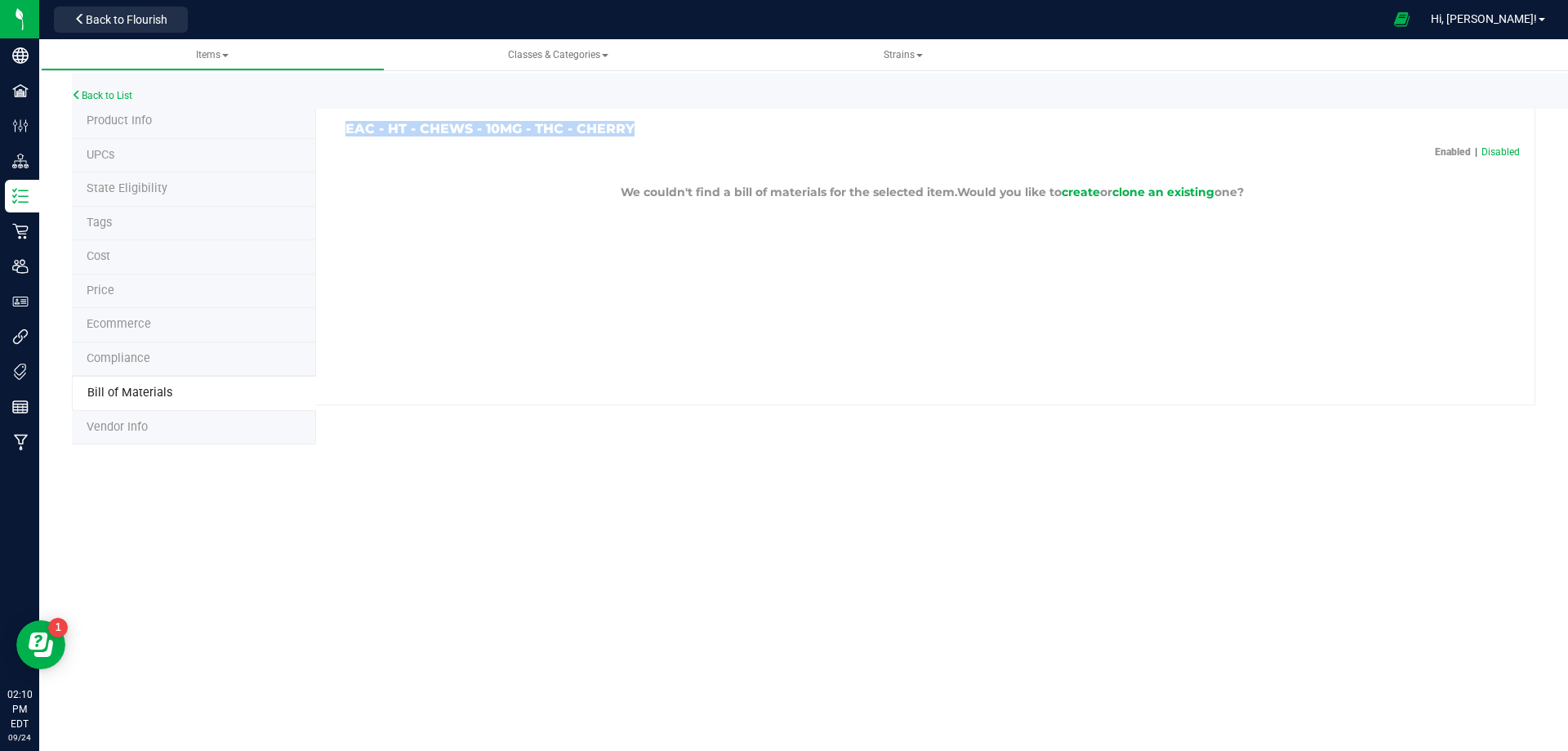
drag, startPoint x: 627, startPoint y: 124, endPoint x: 339, endPoint y: 112, distance: 288.2
click at [335, 111] on div "EAC - HT - CHEWS - 10MG - THC - CHERRY Enabled | Disabled We couldn't find a bi…" at bounding box center [925, 255] width 1219 height 301
copy h3 "EAC - HT - CHEWS - 10MG - THC - CHERRY"
click at [1139, 188] on span "clone an existing" at bounding box center [1163, 192] width 102 height 15
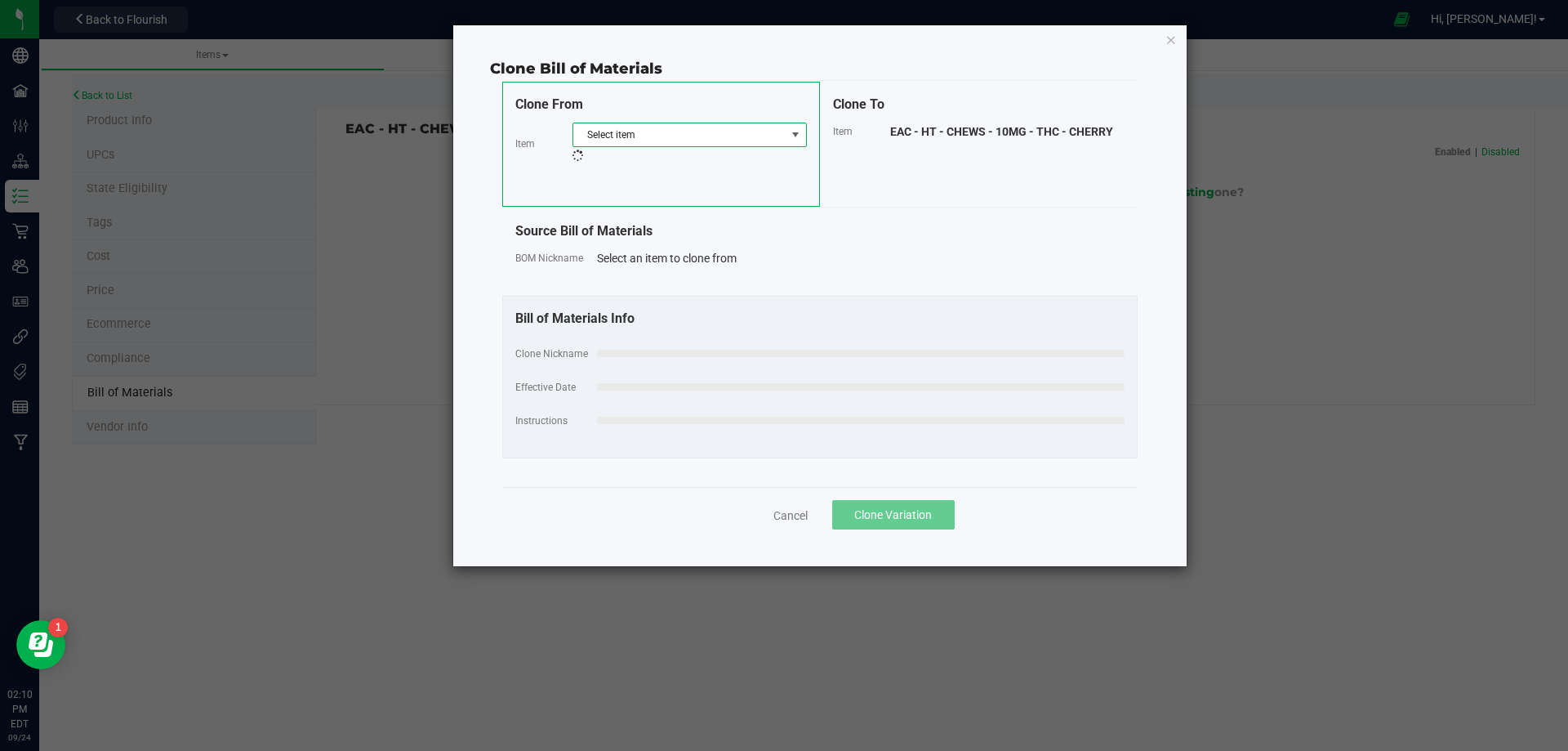
click at [675, 130] on span "Select item" at bounding box center [680, 135] width 212 height 23
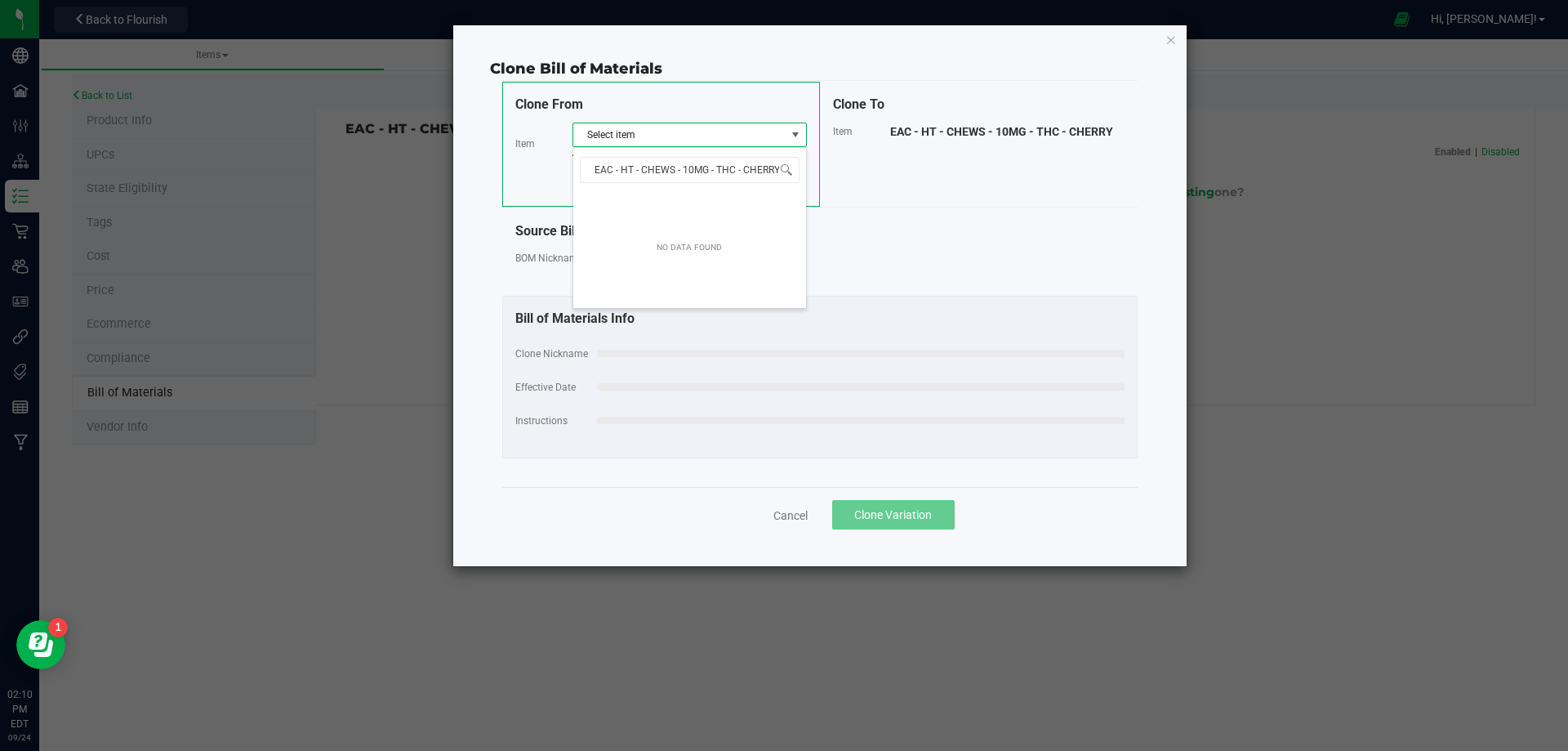
scroll to position [24, 234]
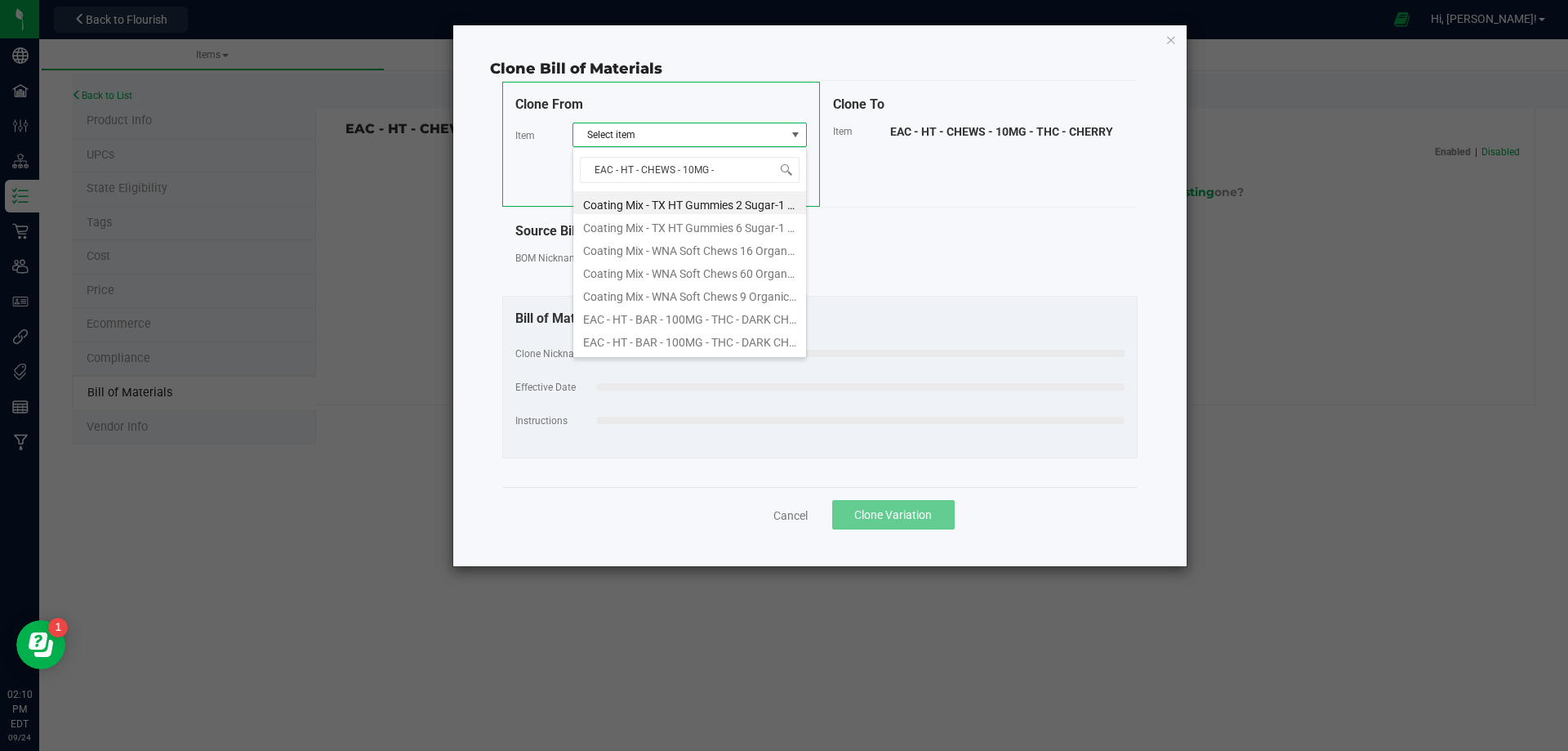
type input "EAC - HT - CHEWS - 10MG -"
click at [690, 233] on li "EAC - HT - CHEWS - 10MG - IND - GRAPE" at bounding box center [690, 225] width 233 height 23
select select "13201"
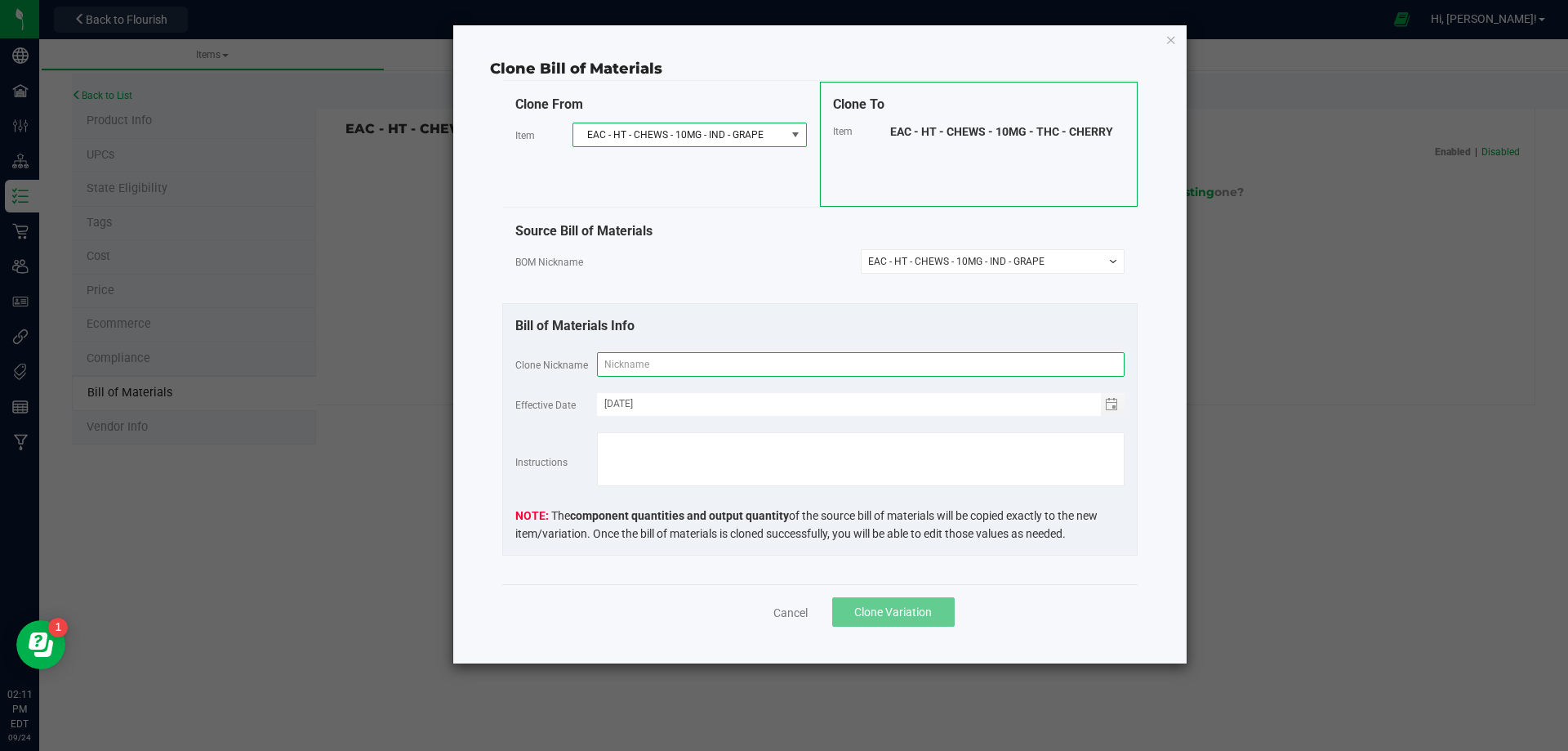
drag, startPoint x: 664, startPoint y: 375, endPoint x: 670, endPoint y: 368, distance: 9.2
click at [666, 374] on input "text" at bounding box center [860, 364] width 527 height 24
paste input "EAC - HT - CHEWS - 10MG - THC - CHERRY"
type input "EAC - HT - CHEWS - 10MG - THC - CHERRY"
click at [735, 301] on div "Source Bill of Materials BOM Nickname -- Select -- EAC - HT - CHEWS - 10MG - IN…" at bounding box center [820, 255] width 635 height 95
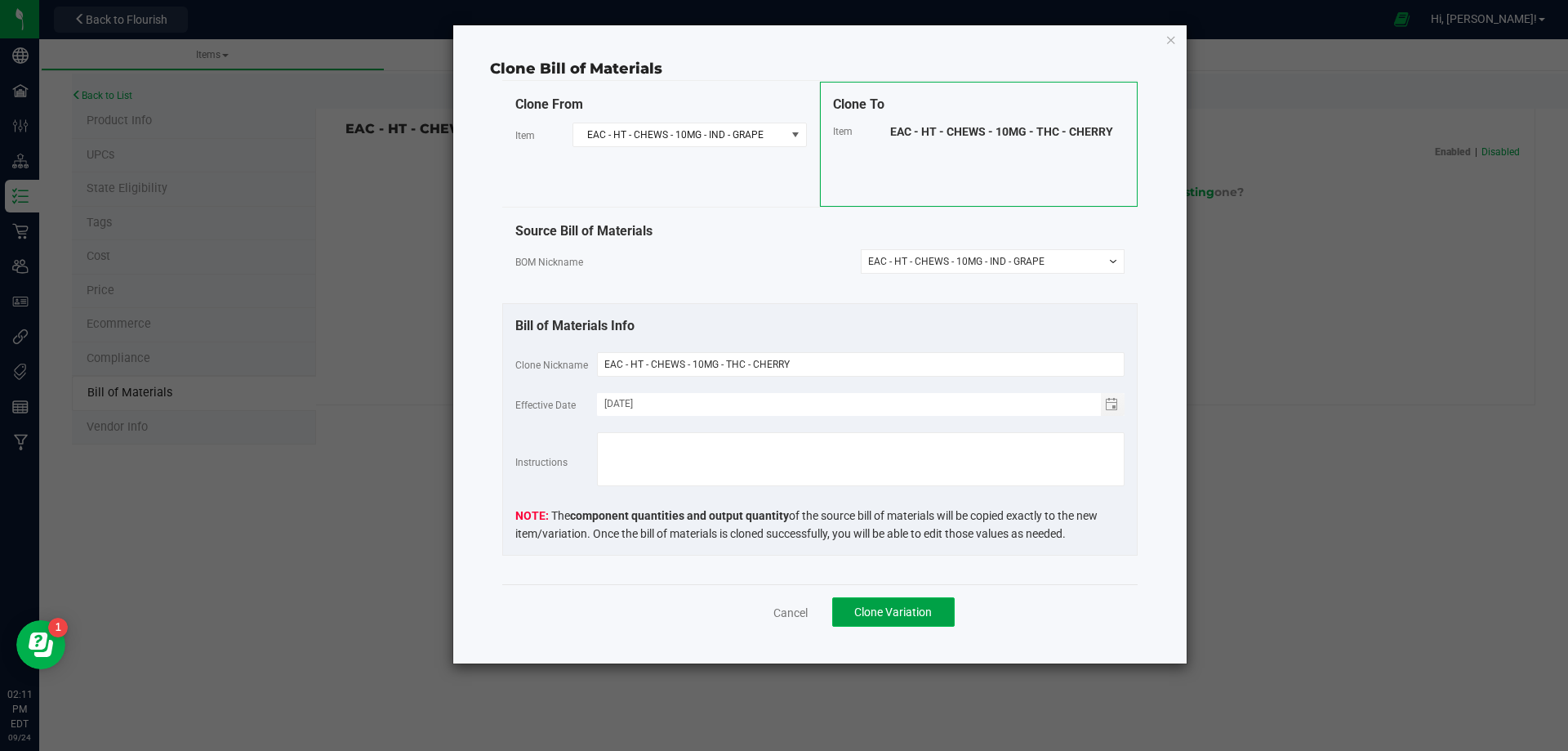
click at [883, 604] on button "Clone Variation" at bounding box center [893, 611] width 123 height 29
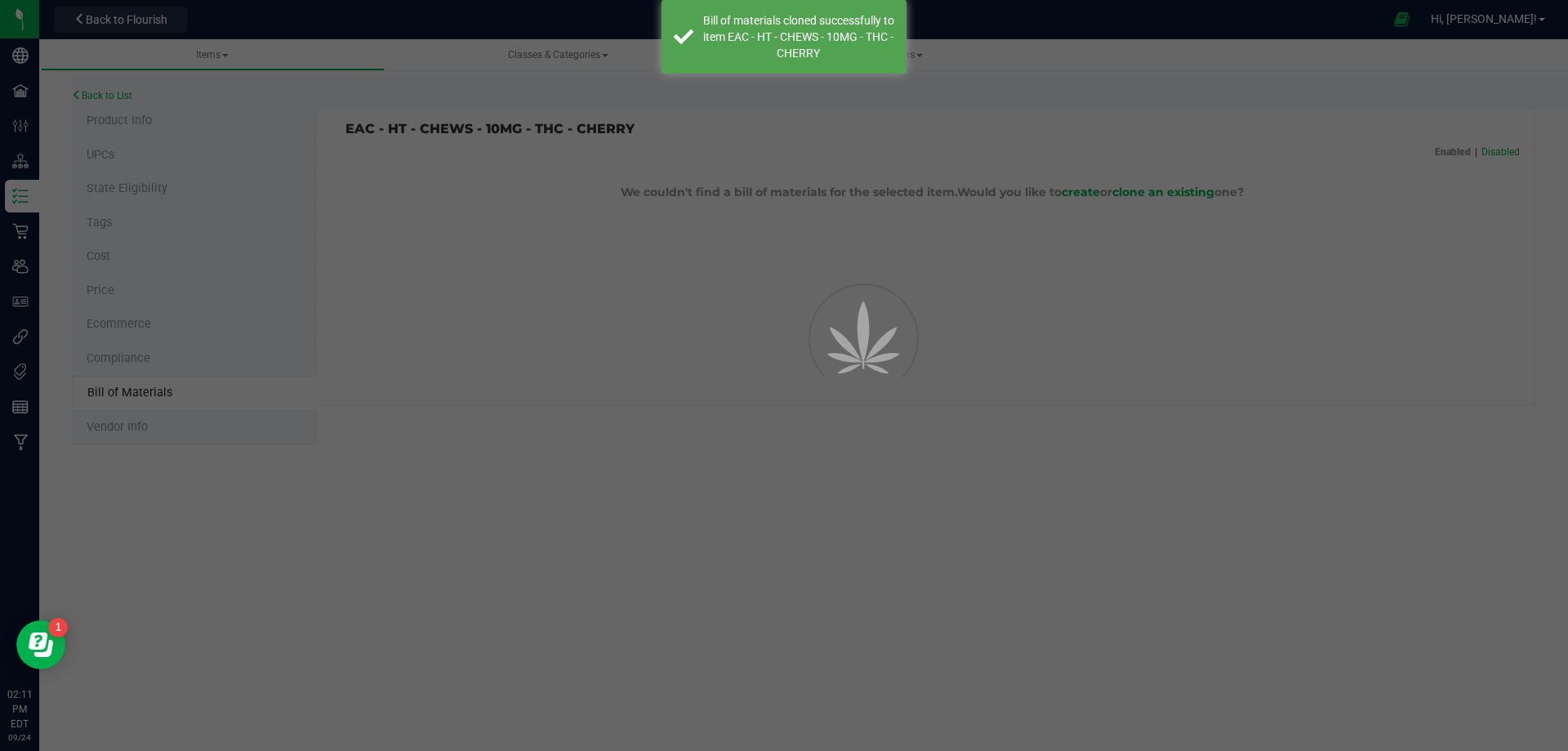
select select "14143"
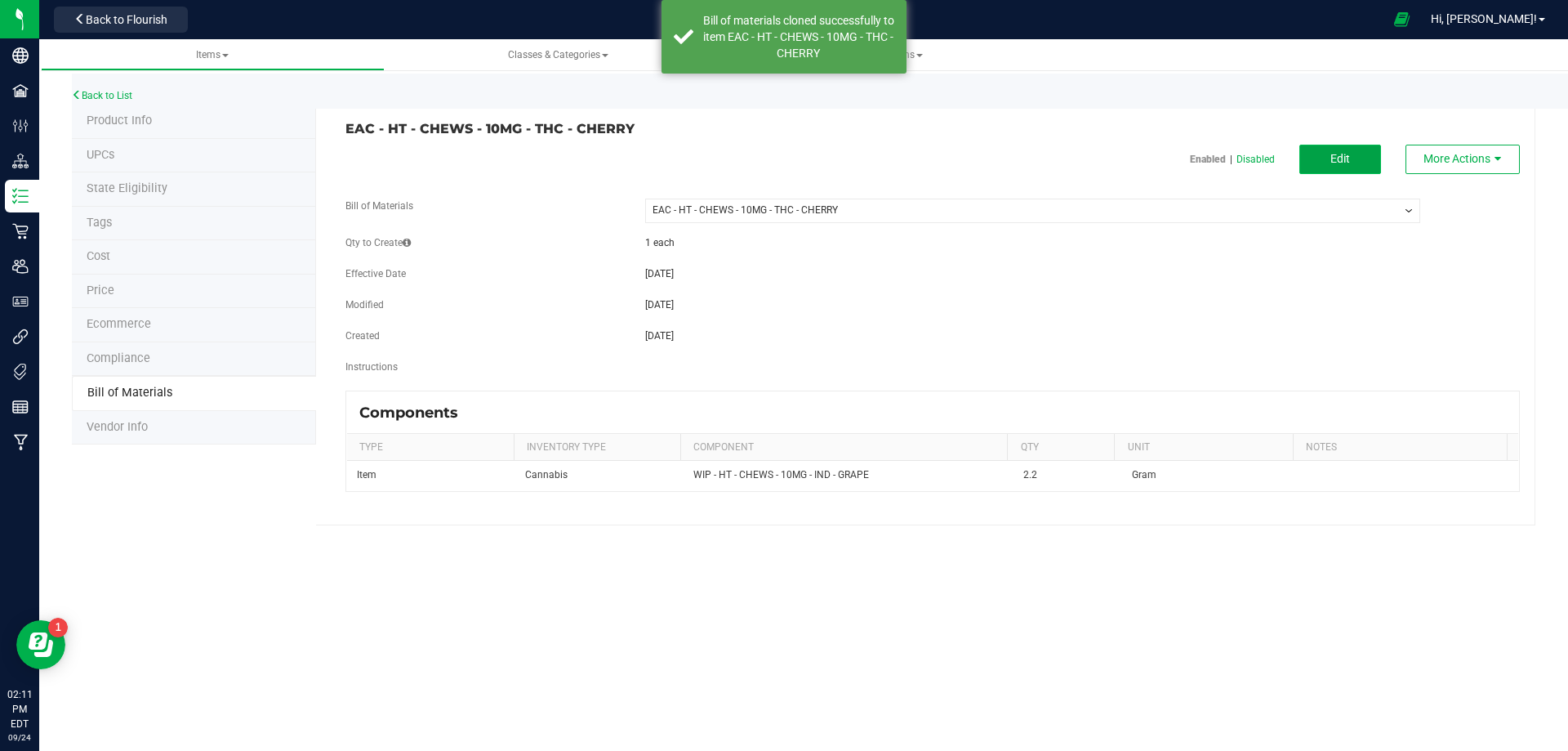
click at [1331, 161] on button "Edit" at bounding box center [1341, 159] width 82 height 29
select select "14143"
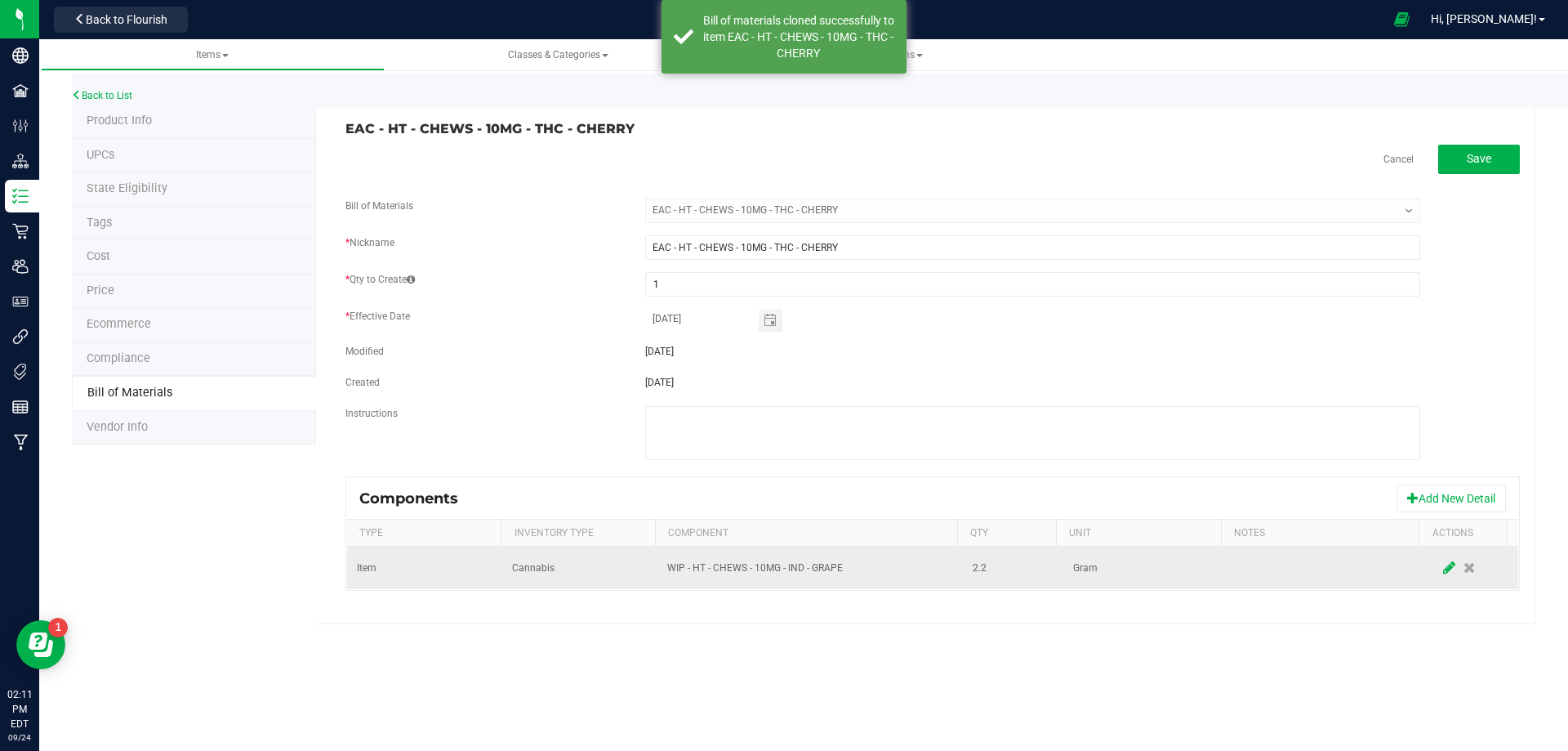
drag, startPoint x: 1434, startPoint y: 570, endPoint x: 980, endPoint y: 592, distance: 454.5
click at [1443, 571] on icon at bounding box center [1449, 568] width 13 height 15
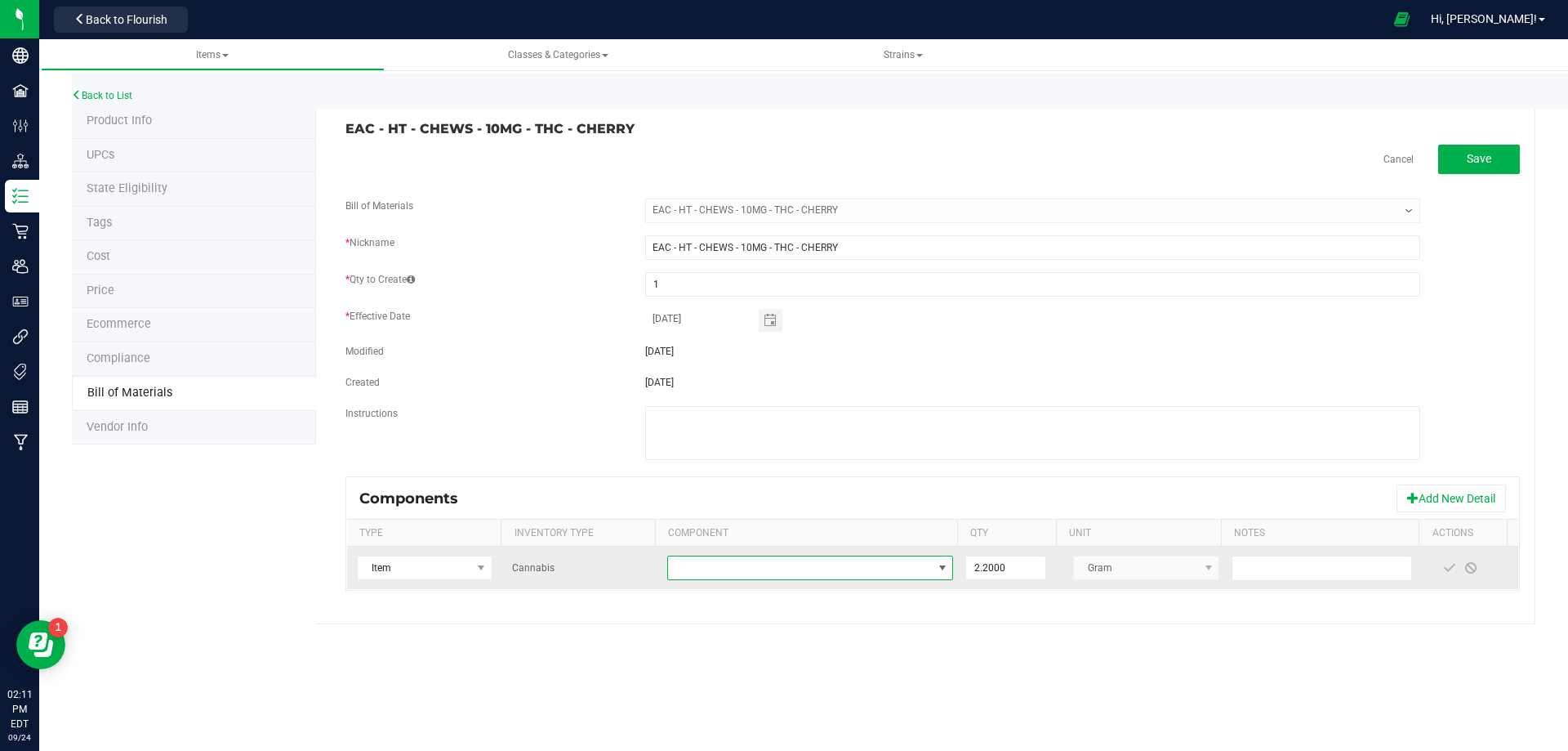
click at [806, 567] on span "NO DATA FOUND" at bounding box center [800, 568] width 264 height 23
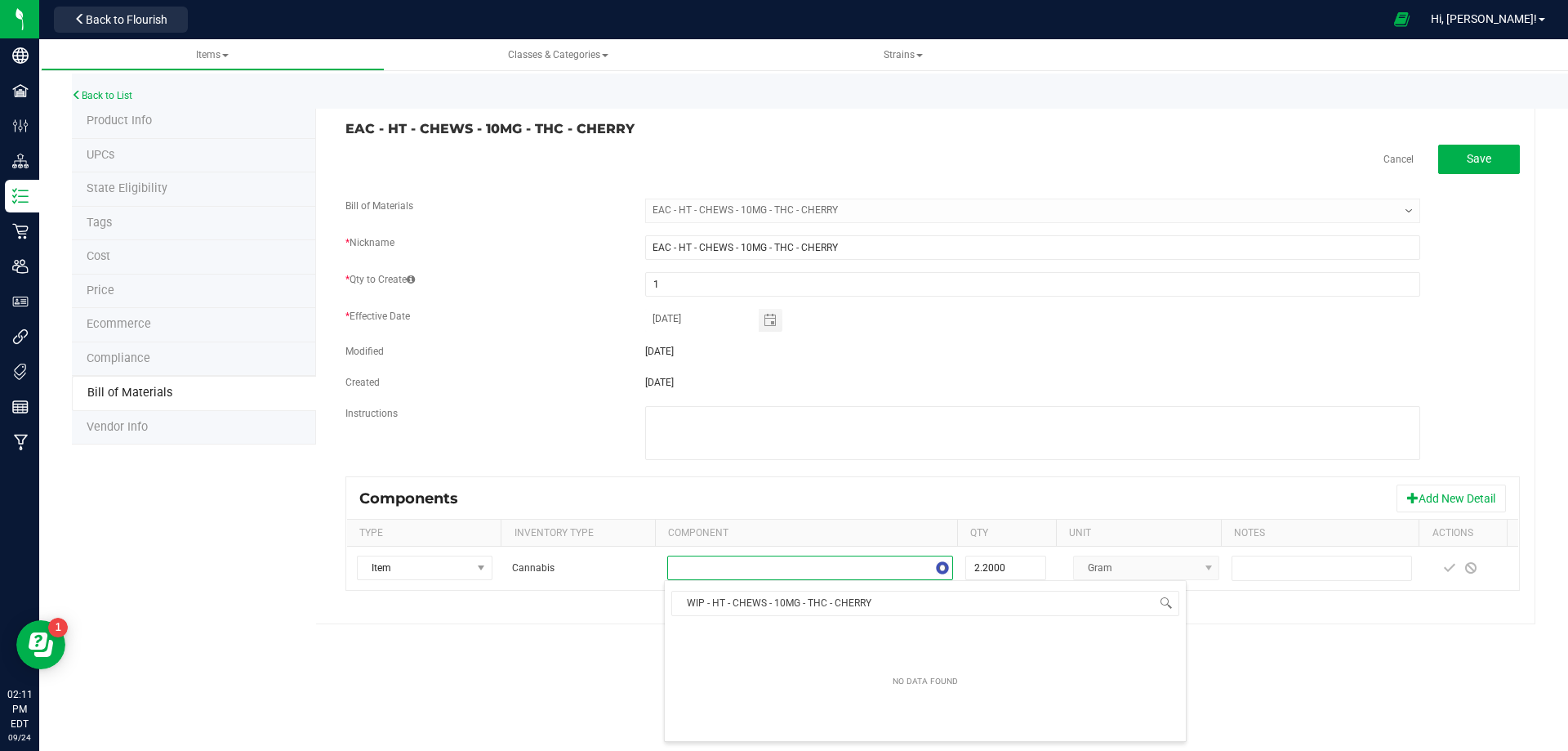
scroll to position [24, 279]
click at [737, 640] on li "WIP - HT - CHEWS - 10MG - THC - CHERRY (2029540)" at bounding box center [924, 636] width 521 height 23
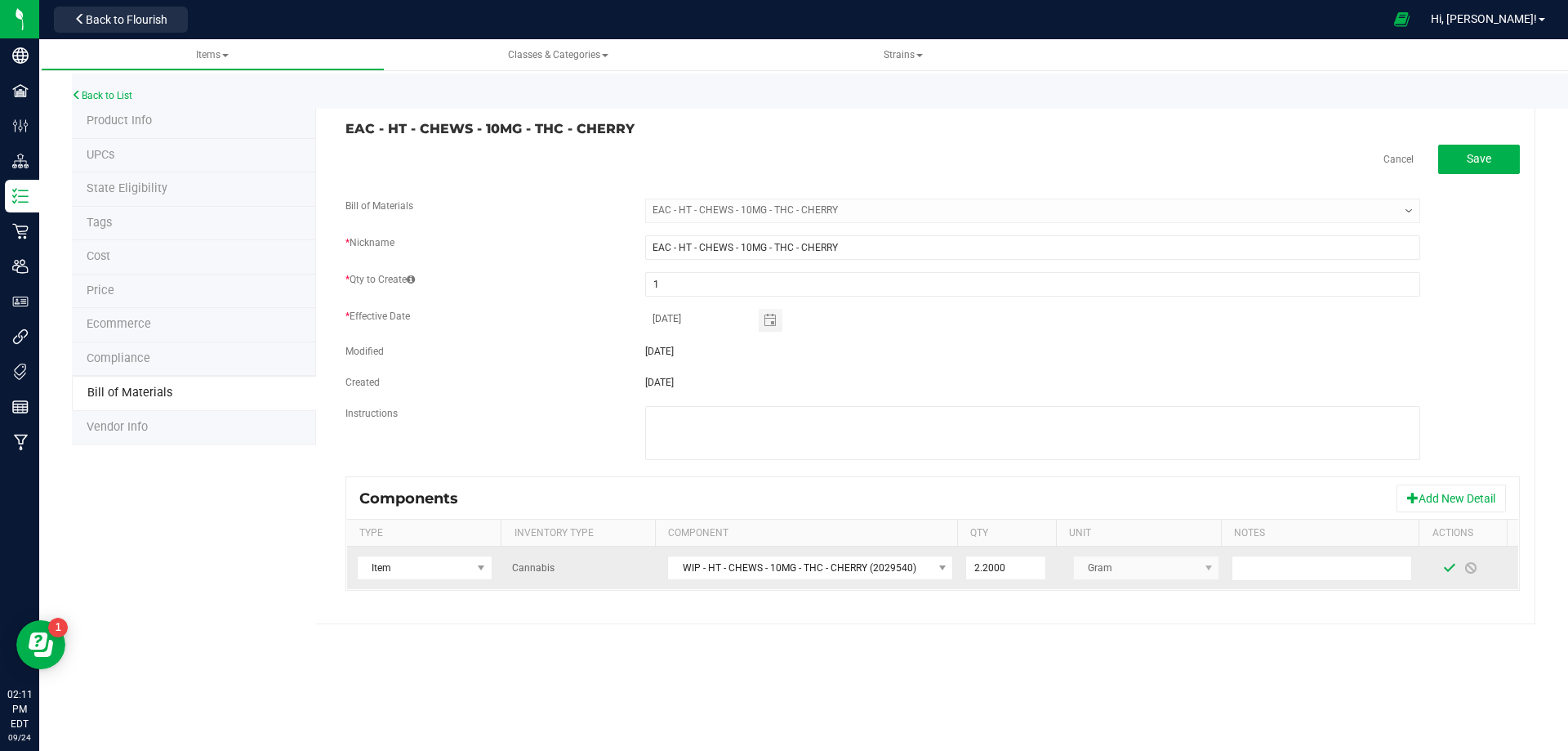
click at [1443, 574] on span at bounding box center [1450, 568] width 13 height 13
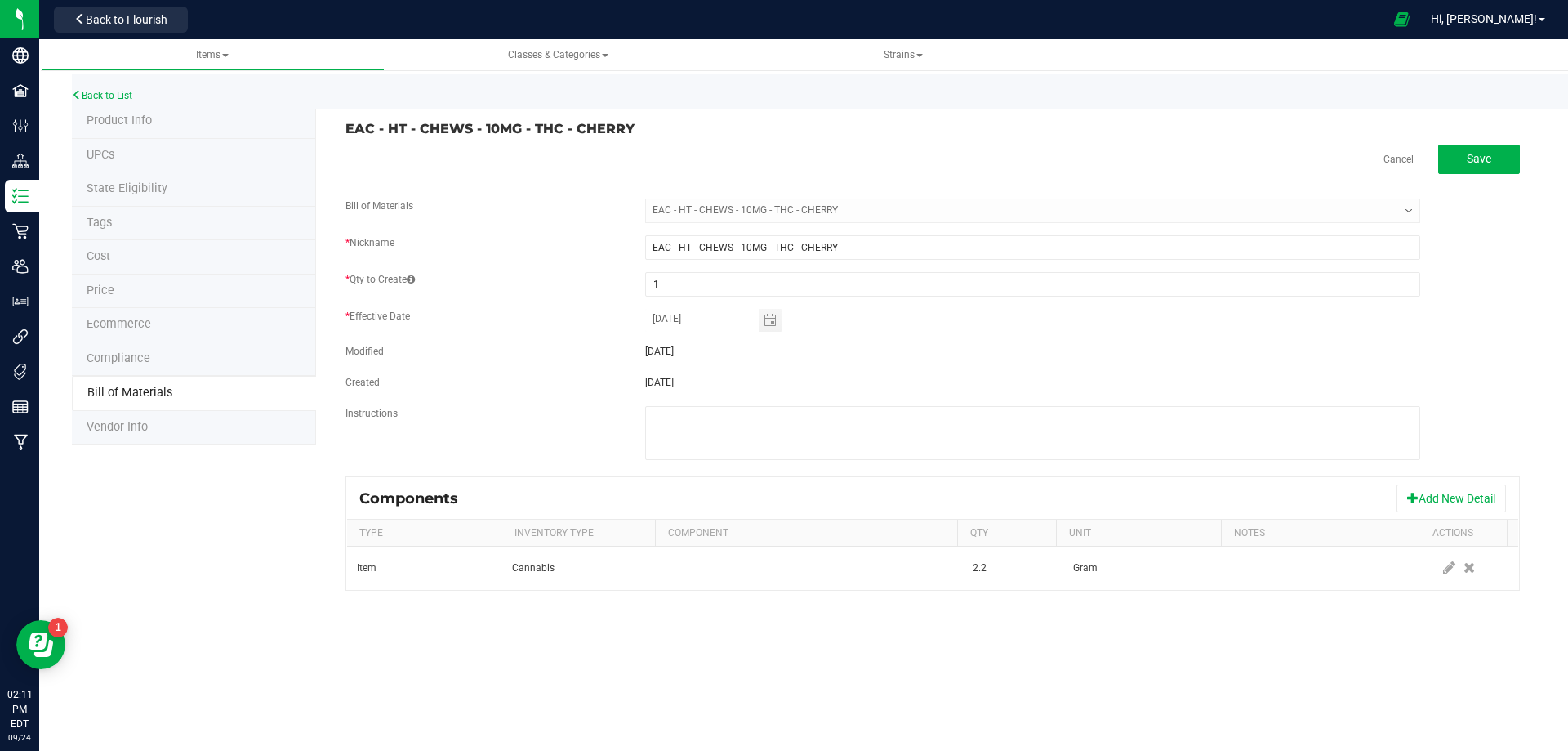
click at [527, 613] on div "EAC - HT - CHEWS - 10MG - THC - CHERRY Cancel Save Bill of Materials -- Select …" at bounding box center [925, 365] width 1219 height 520
click at [106, 103] on div "Back to List" at bounding box center [856, 91] width 1568 height 35
click at [110, 100] on link "Back to List" at bounding box center [102, 95] width 60 height 12
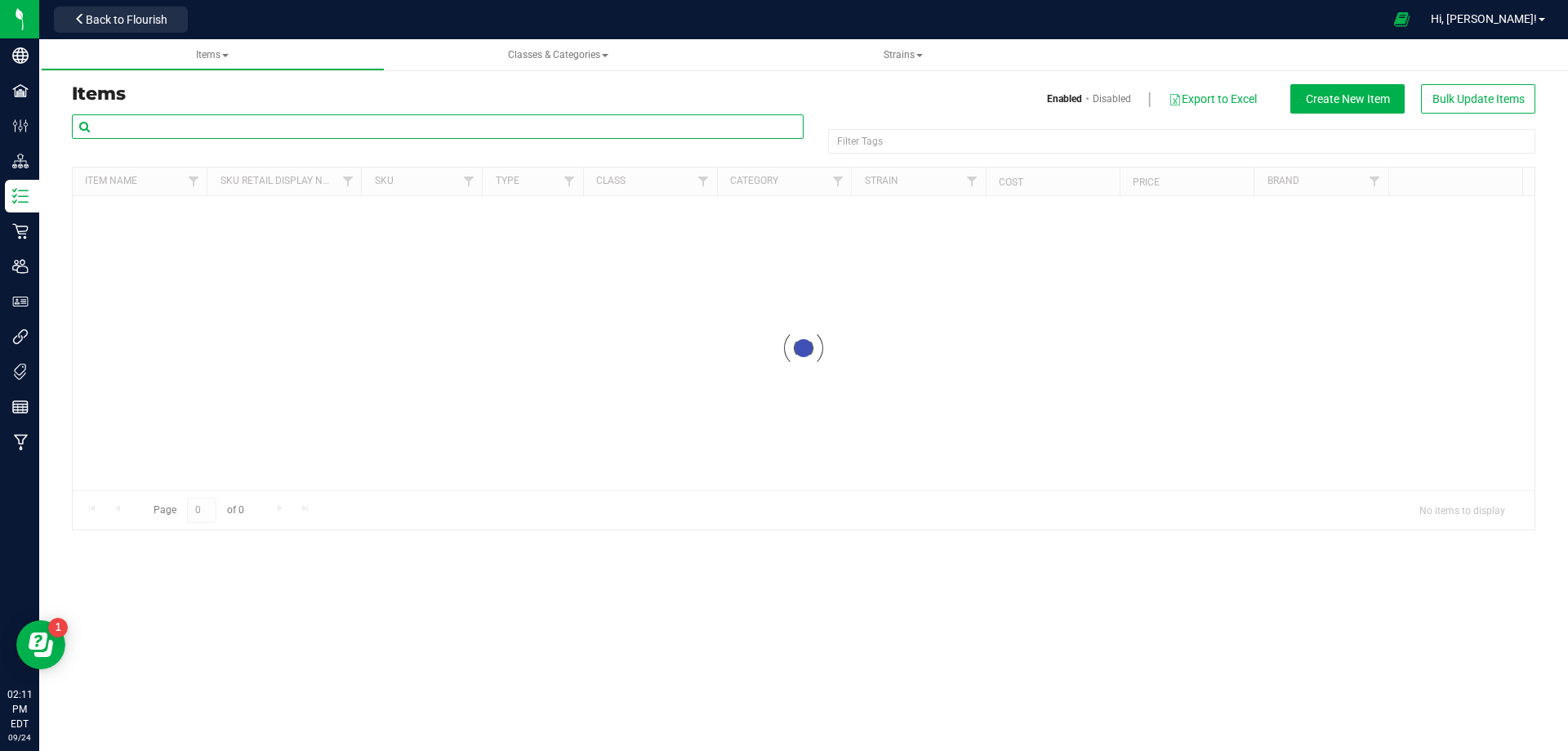
click at [188, 129] on input "text" at bounding box center [438, 126] width 732 height 24
paste input "WIP - HT - CHEWS - 10MG - THC - CHERRY"
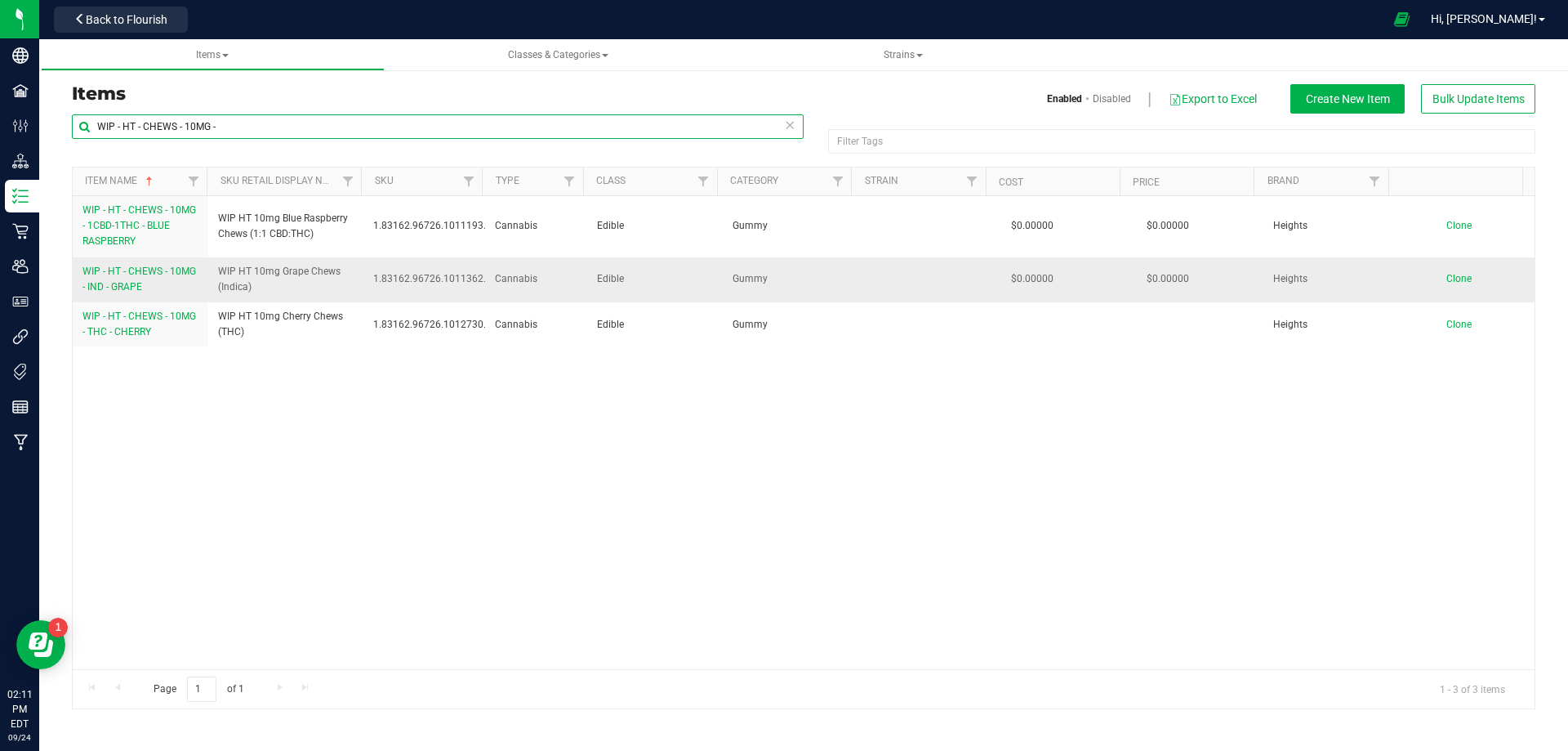
type input "WIP - HT - CHEWS - 10MG -"
click at [145, 290] on link "WIP - HT - CHEWS - 10MG - IND - GRAPE" at bounding box center [140, 279] width 116 height 31
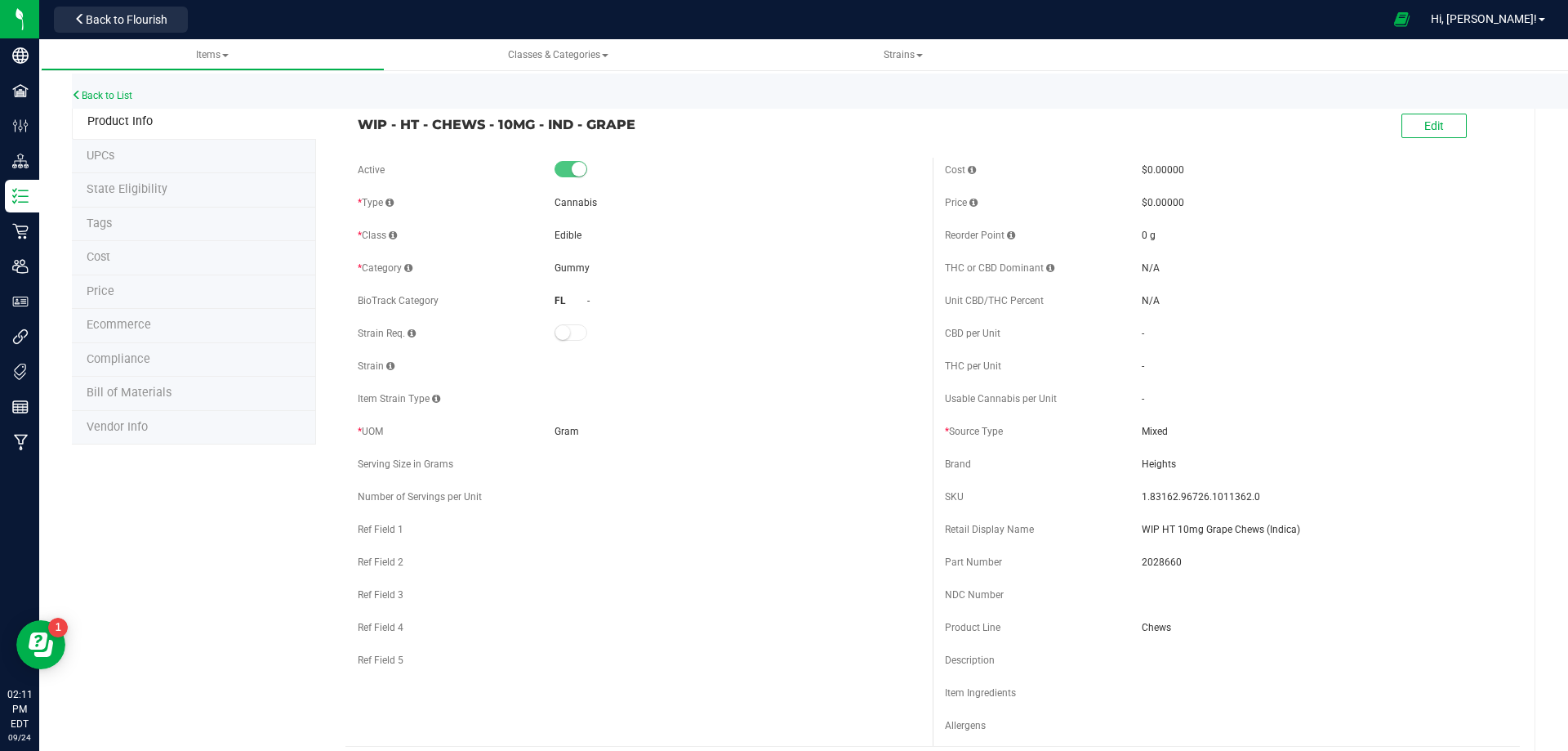
click at [161, 396] on span "Bill of Materials" at bounding box center [130, 392] width 85 height 14
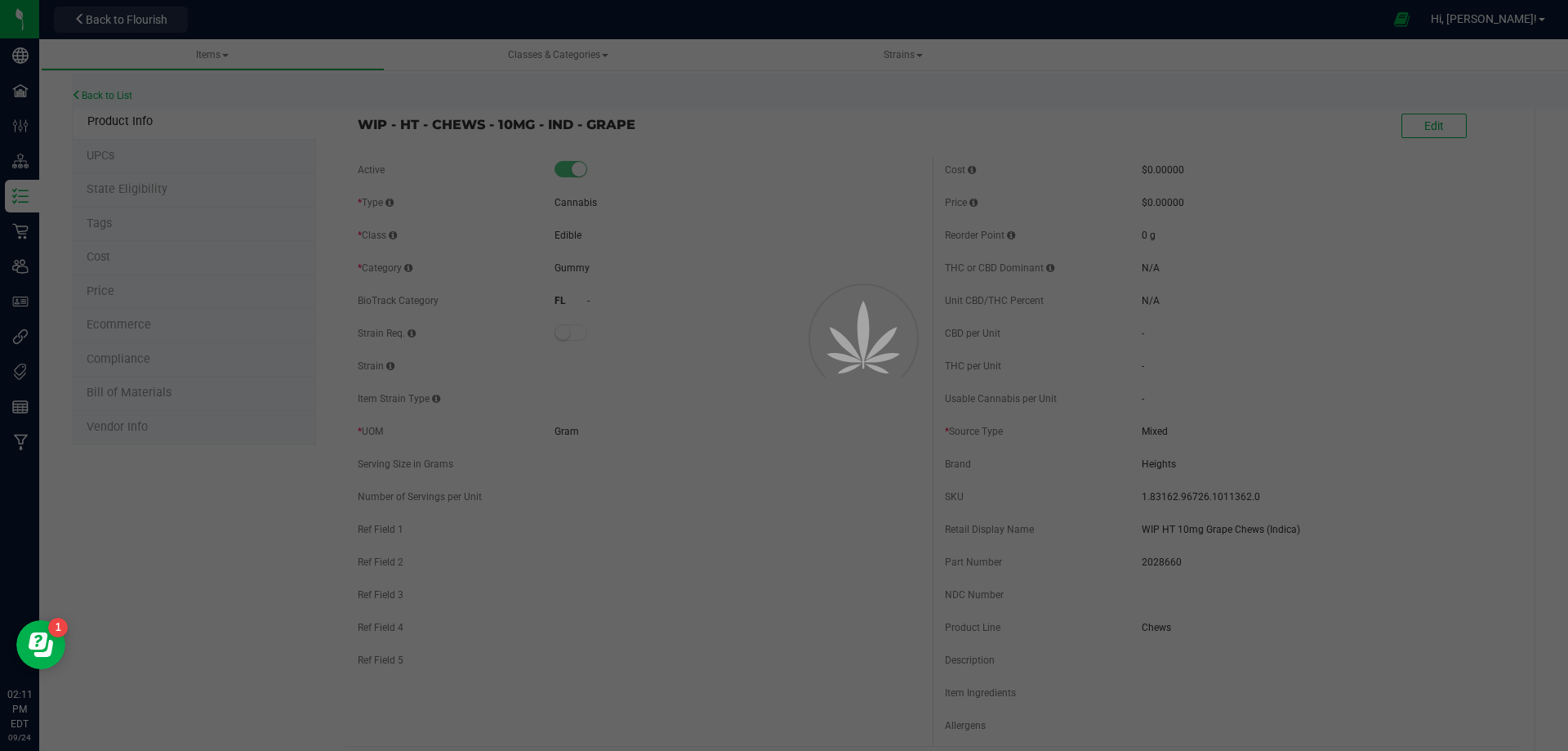
select select "13202"
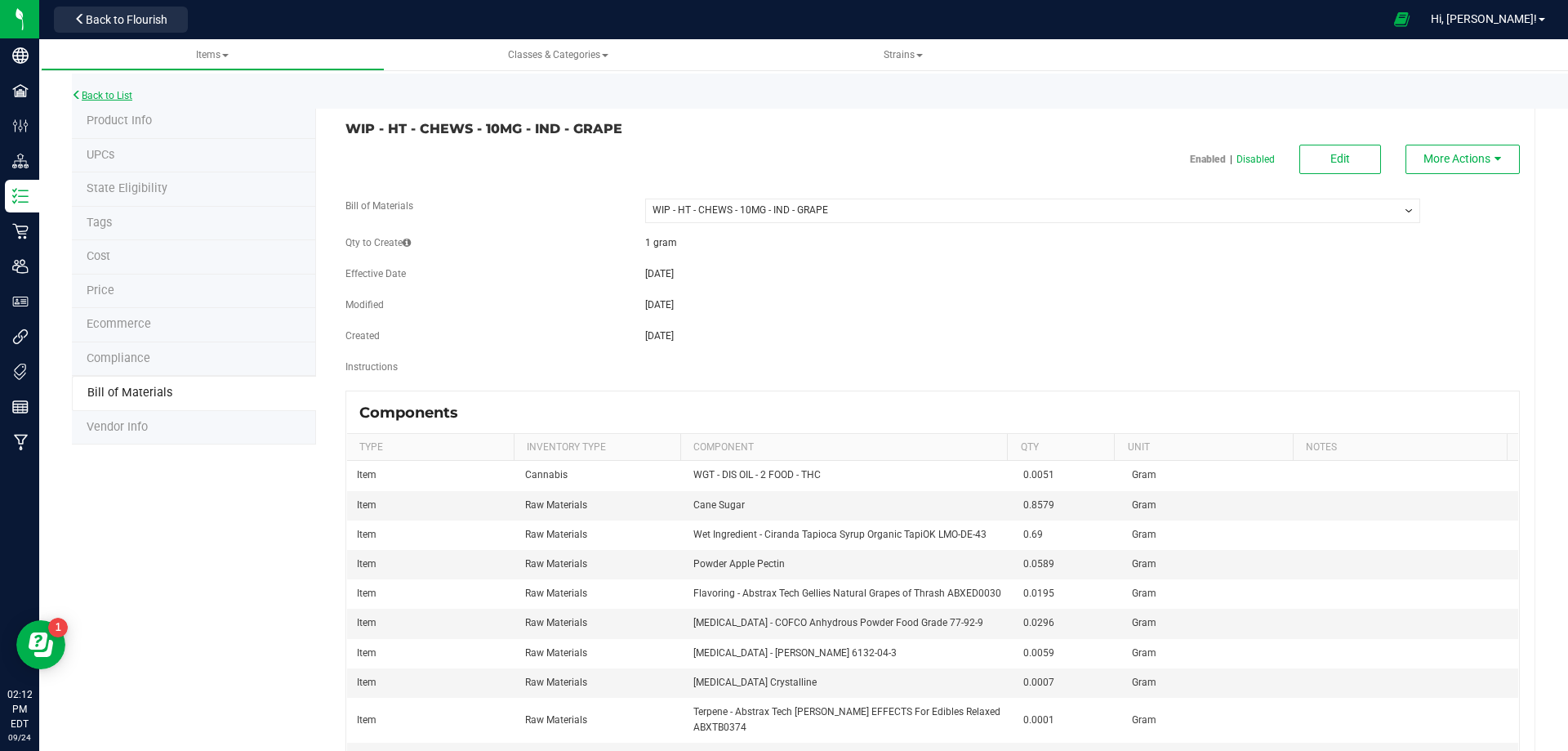
click at [118, 89] on link "Back to List" at bounding box center [102, 95] width 60 height 12
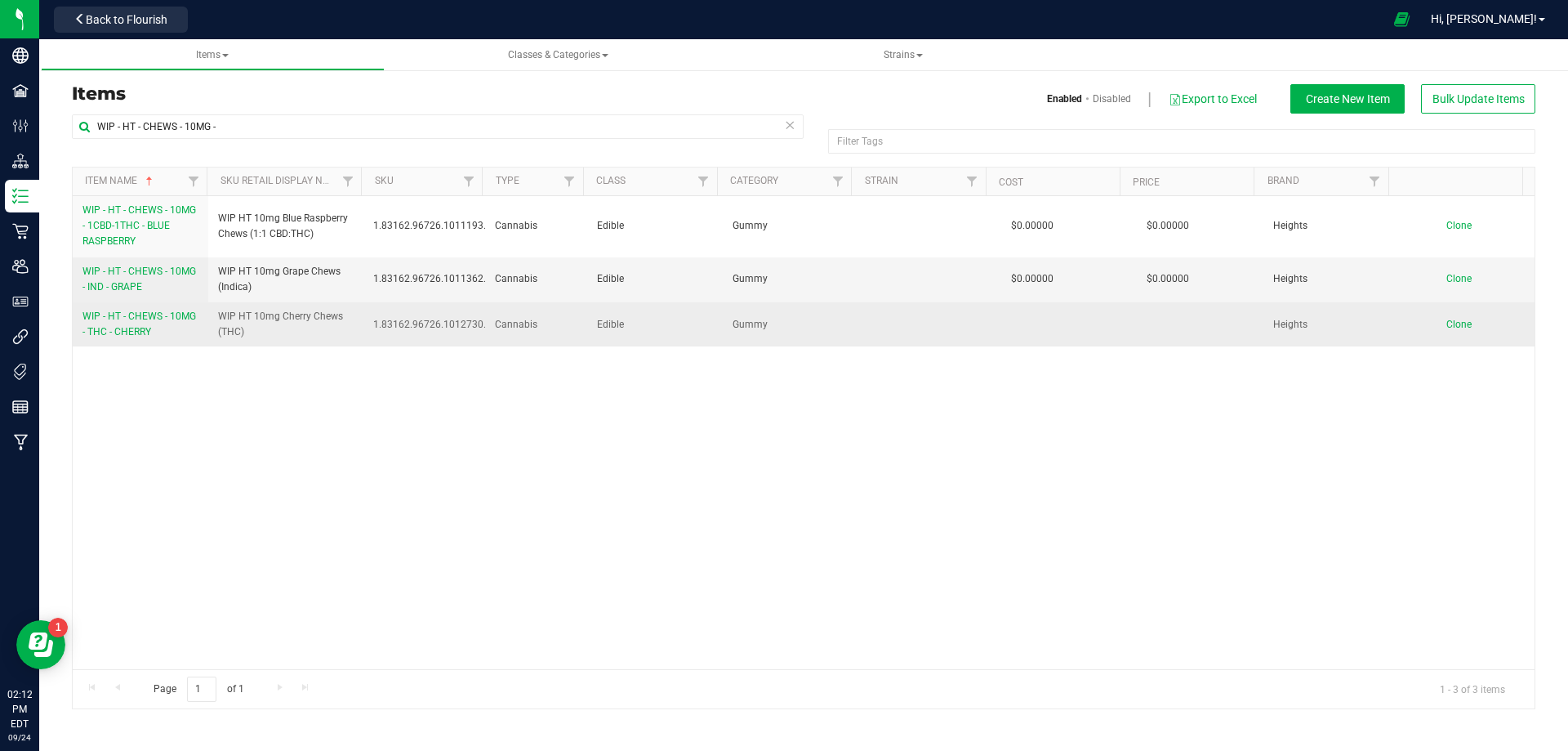
click at [125, 330] on span "WIP - HT - CHEWS - 10MG - THC - CHERRY" at bounding box center [140, 324] width 114 height 27
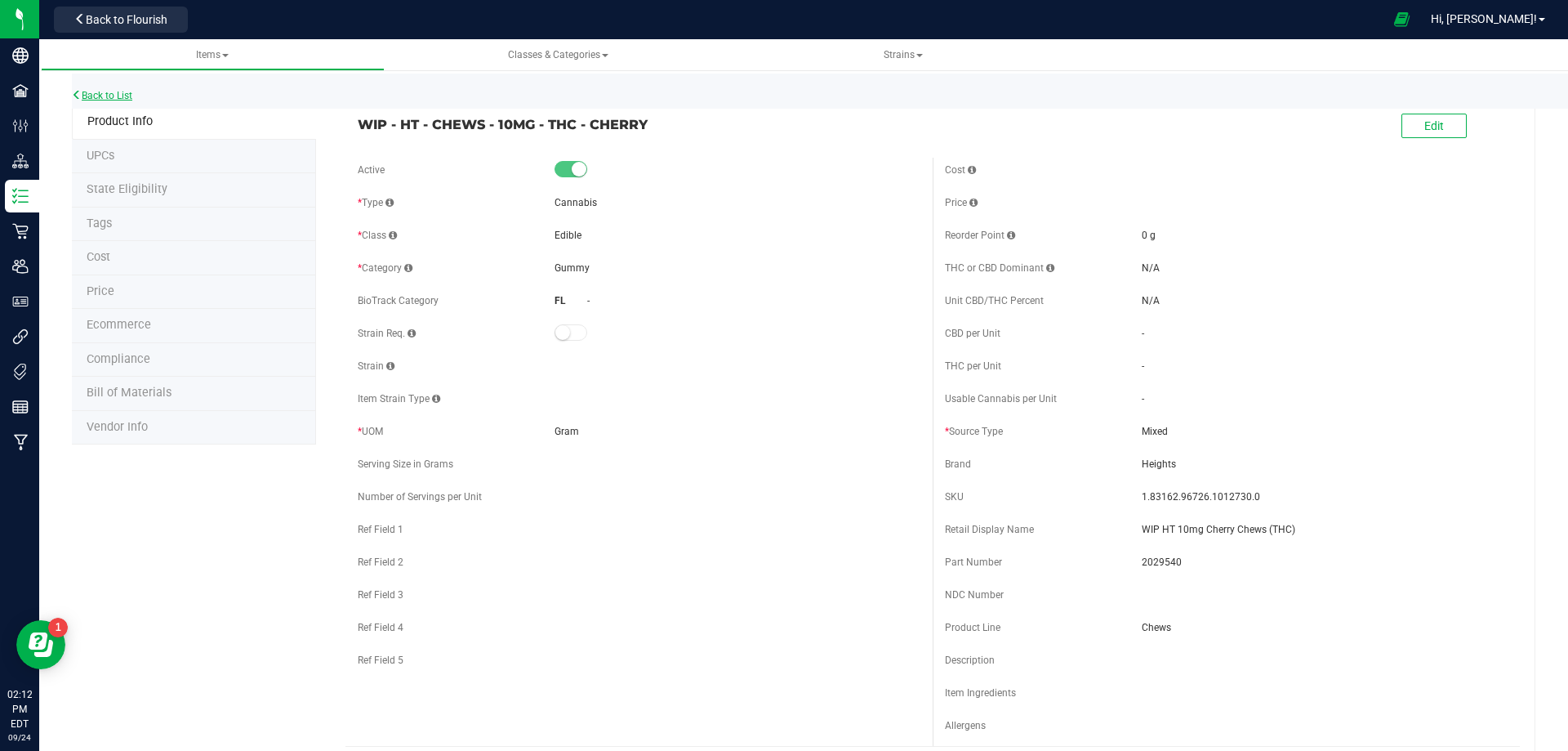
click at [101, 91] on link "Back to List" at bounding box center [102, 95] width 60 height 12
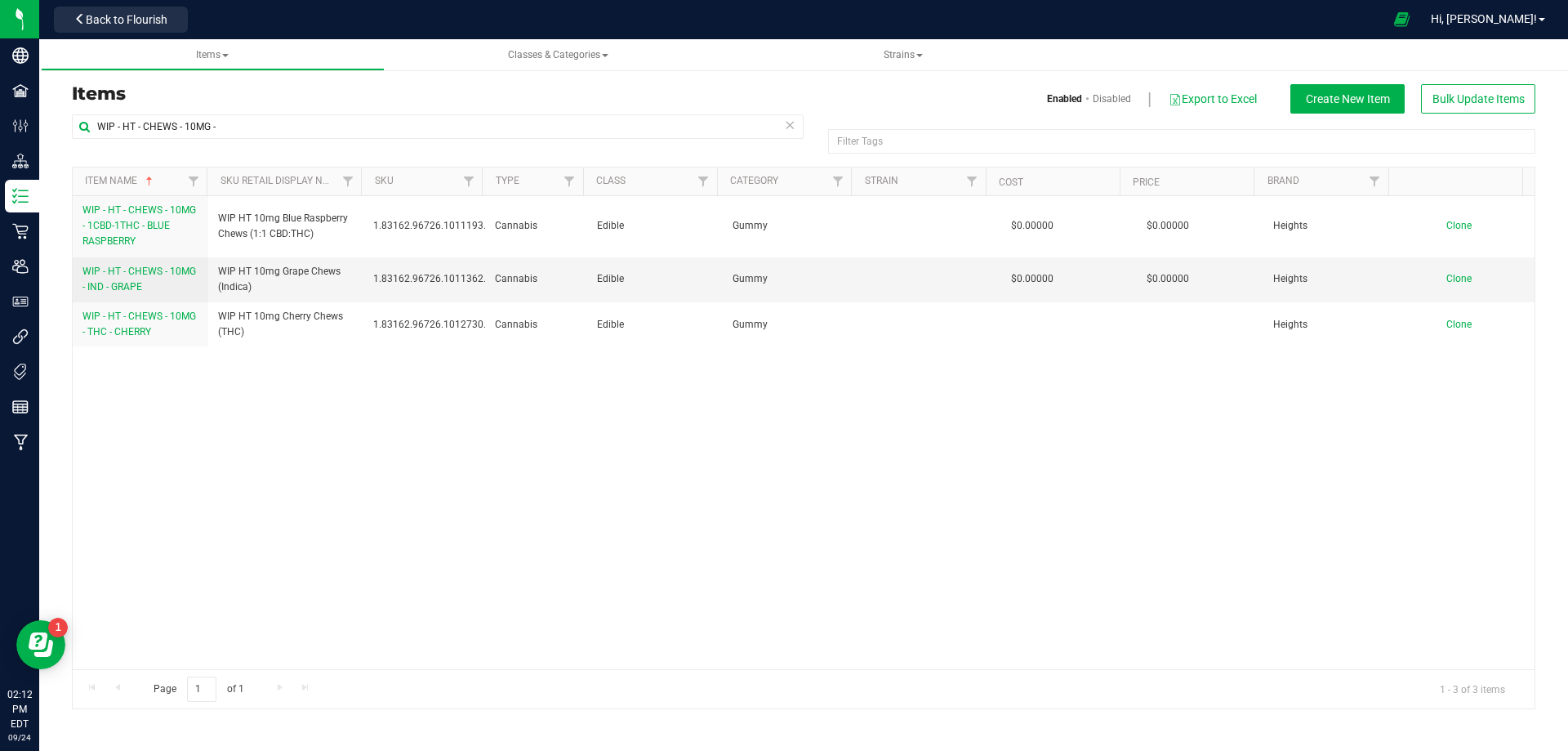
click at [134, 274] on span "WIP - HT - CHEWS - 10MG - IND - GRAPE" at bounding box center [140, 279] width 114 height 27
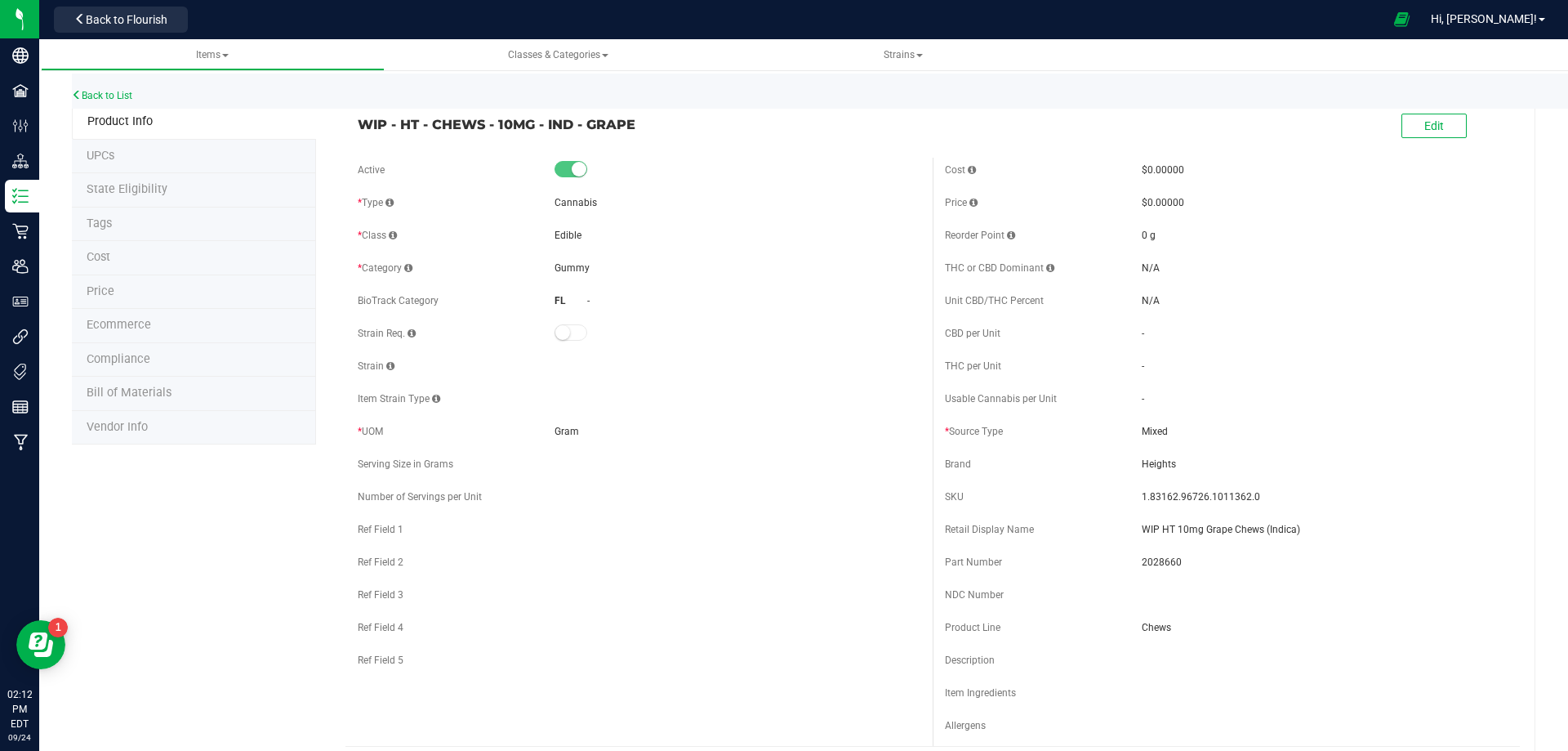
click at [160, 402] on li "Bill of Materials" at bounding box center [194, 394] width 244 height 34
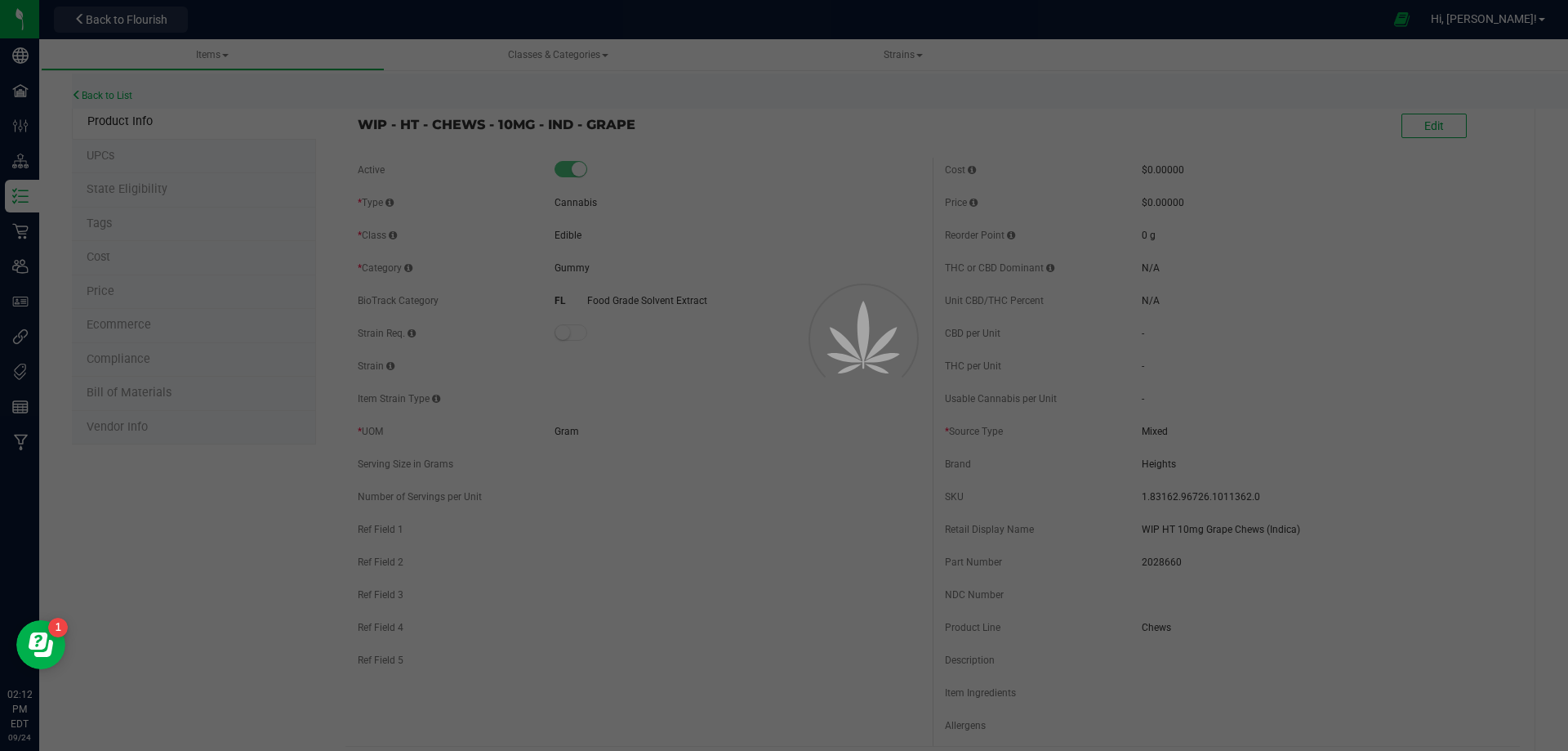
select select "13202"
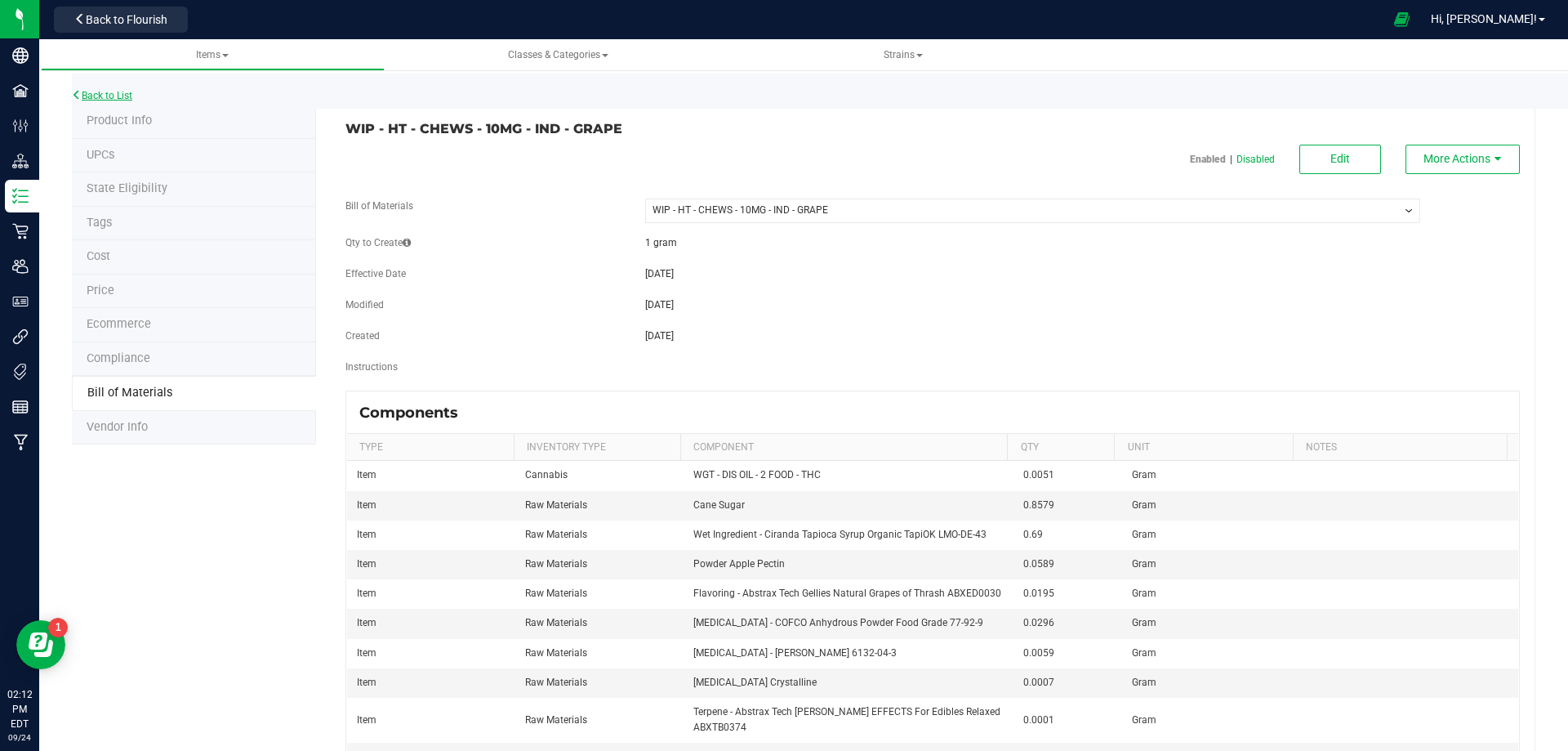
click at [125, 100] on link "Back to List" at bounding box center [102, 95] width 60 height 12
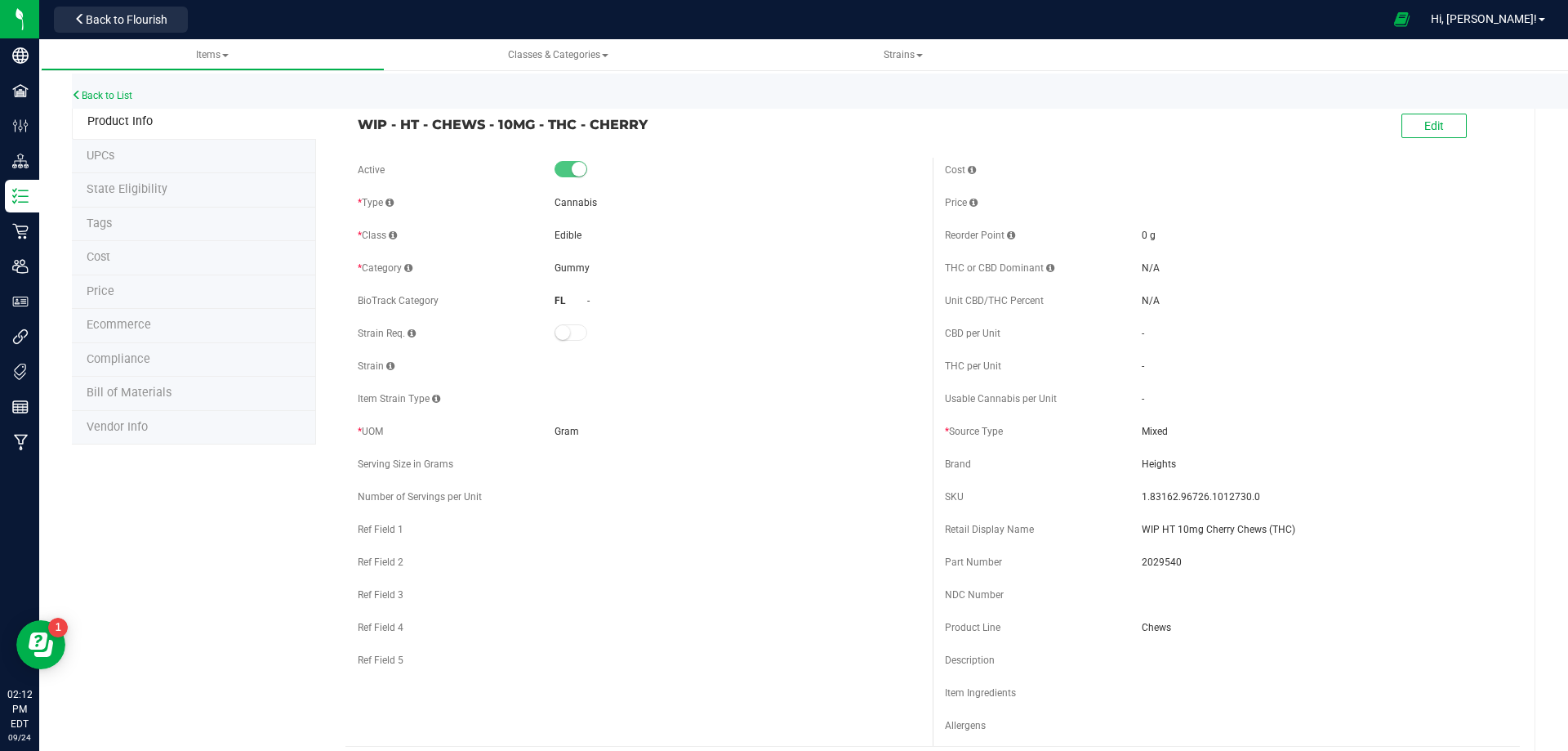
click at [1428, 144] on div "Edit" at bounding box center [1226, 126] width 588 height 41
click at [1438, 122] on button "Edit" at bounding box center [1434, 125] width 65 height 24
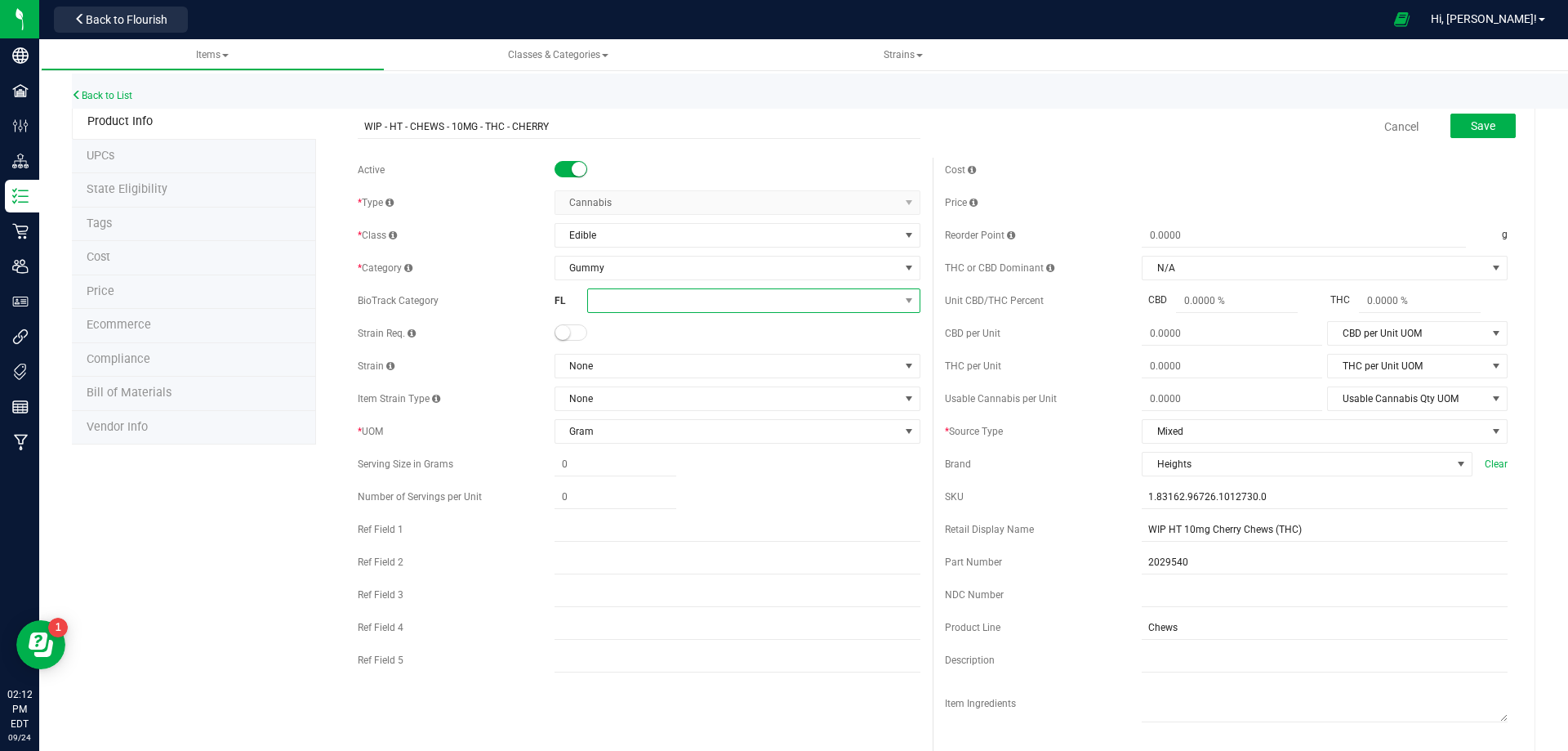
click at [624, 296] on span at bounding box center [744, 300] width 311 height 23
click at [727, 433] on li "Food Grade Solvent Extract" at bounding box center [748, 429] width 328 height 28
click at [1471, 120] on span "Save" at bounding box center [1483, 126] width 24 height 13
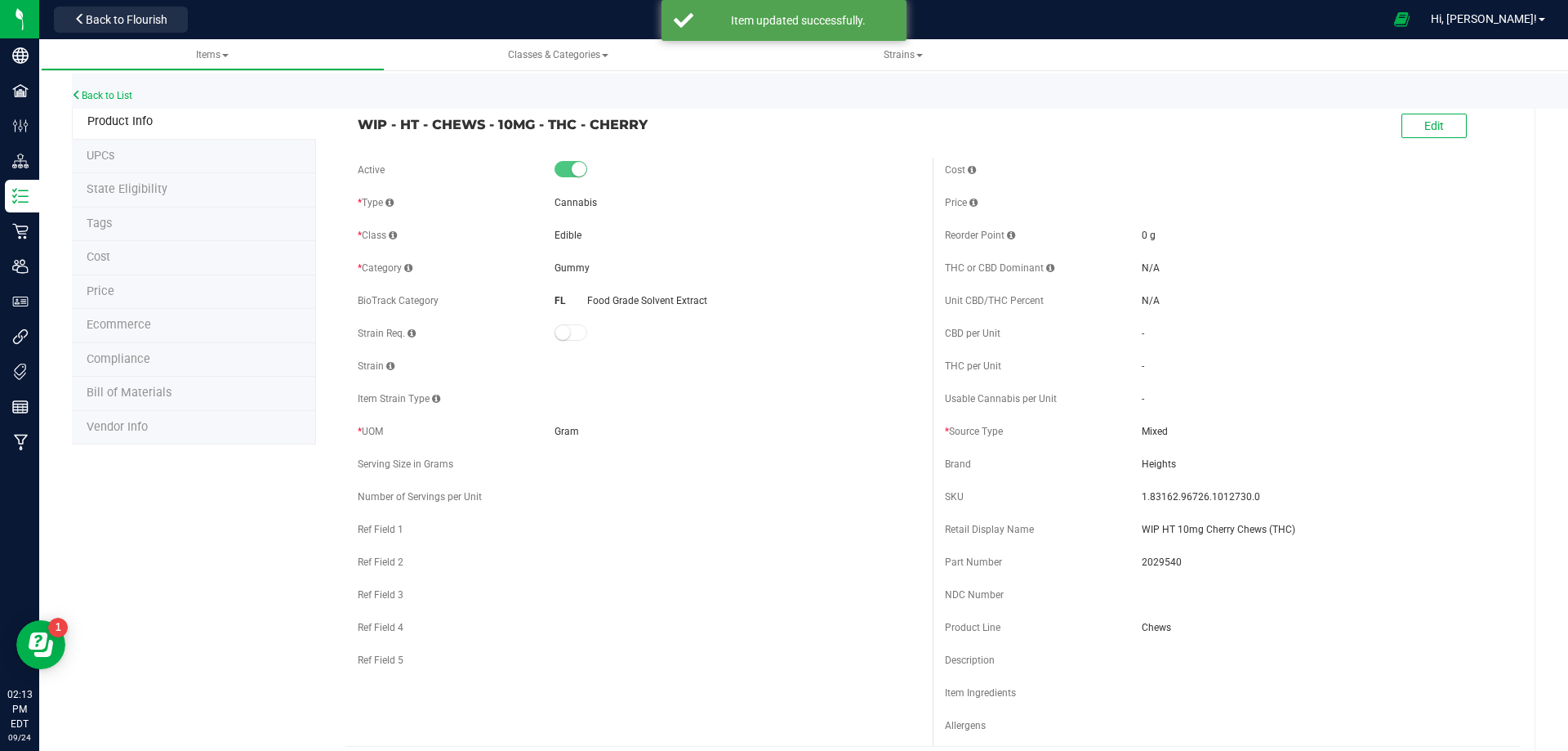
click at [143, 391] on span "Bill of Materials" at bounding box center [130, 392] width 85 height 14
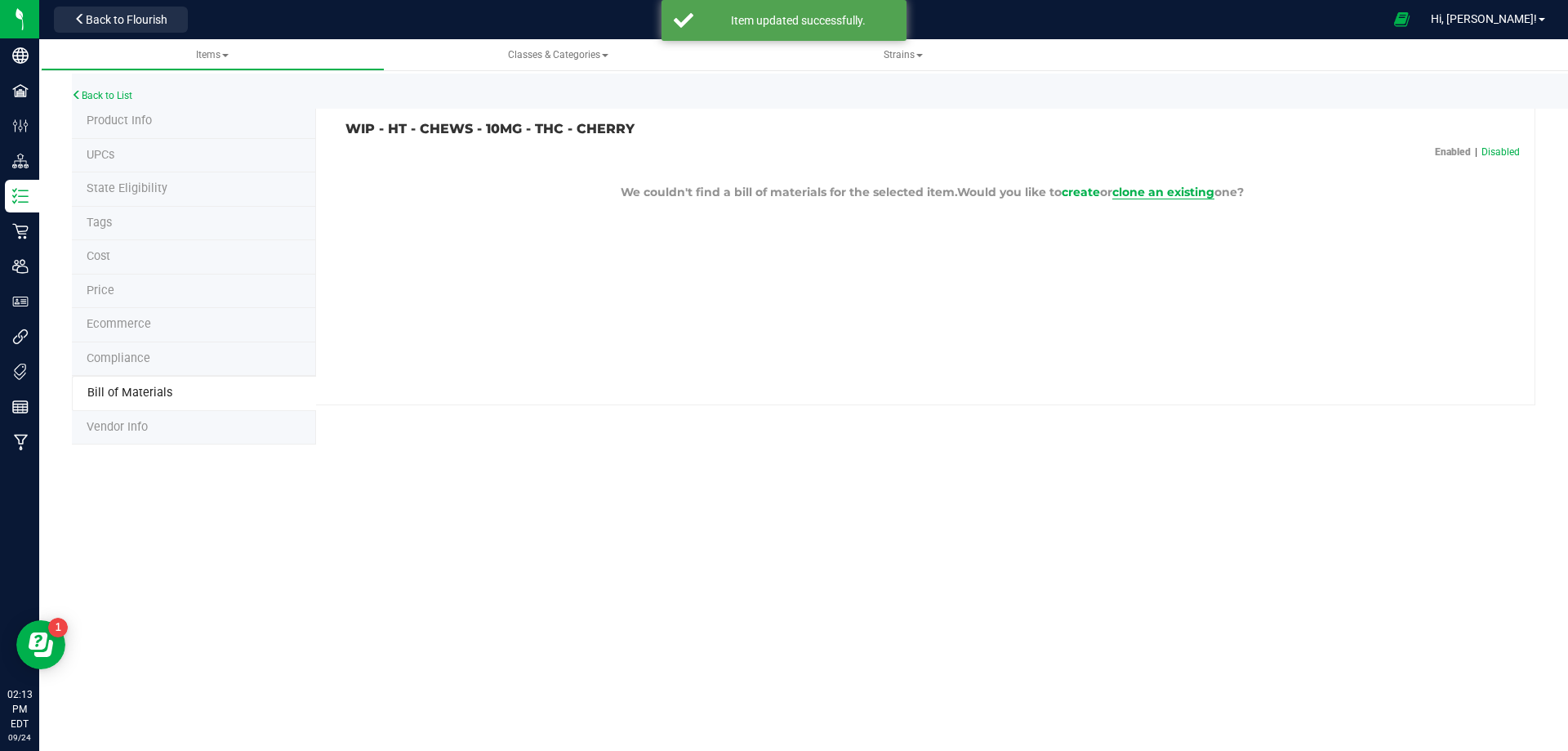
click at [1138, 188] on span "clone an existing" at bounding box center [1163, 192] width 102 height 15
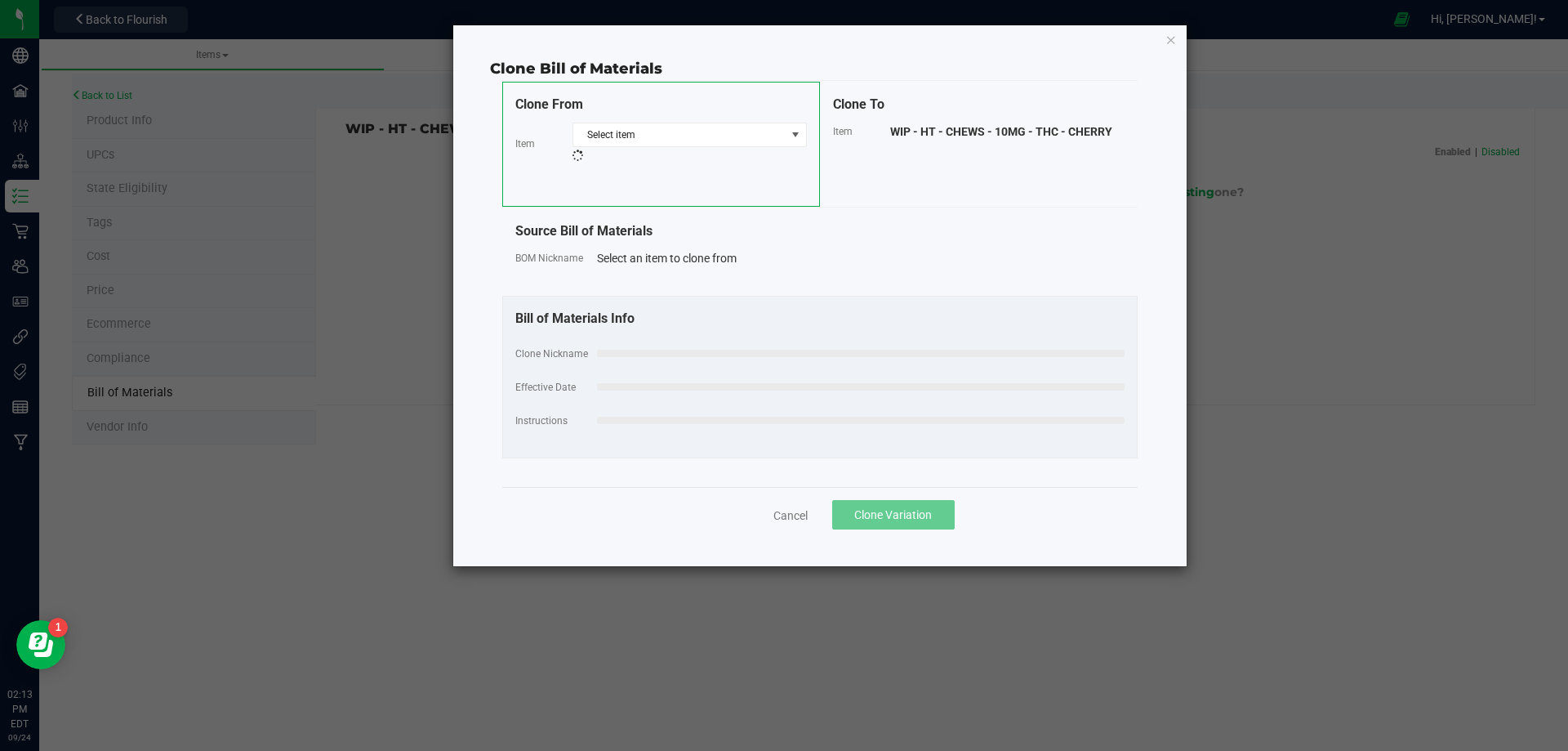
click at [724, 120] on div "Clone From Item Select item" at bounding box center [661, 145] width 318 height 125
click at [718, 128] on span "Select item" at bounding box center [680, 135] width 212 height 23
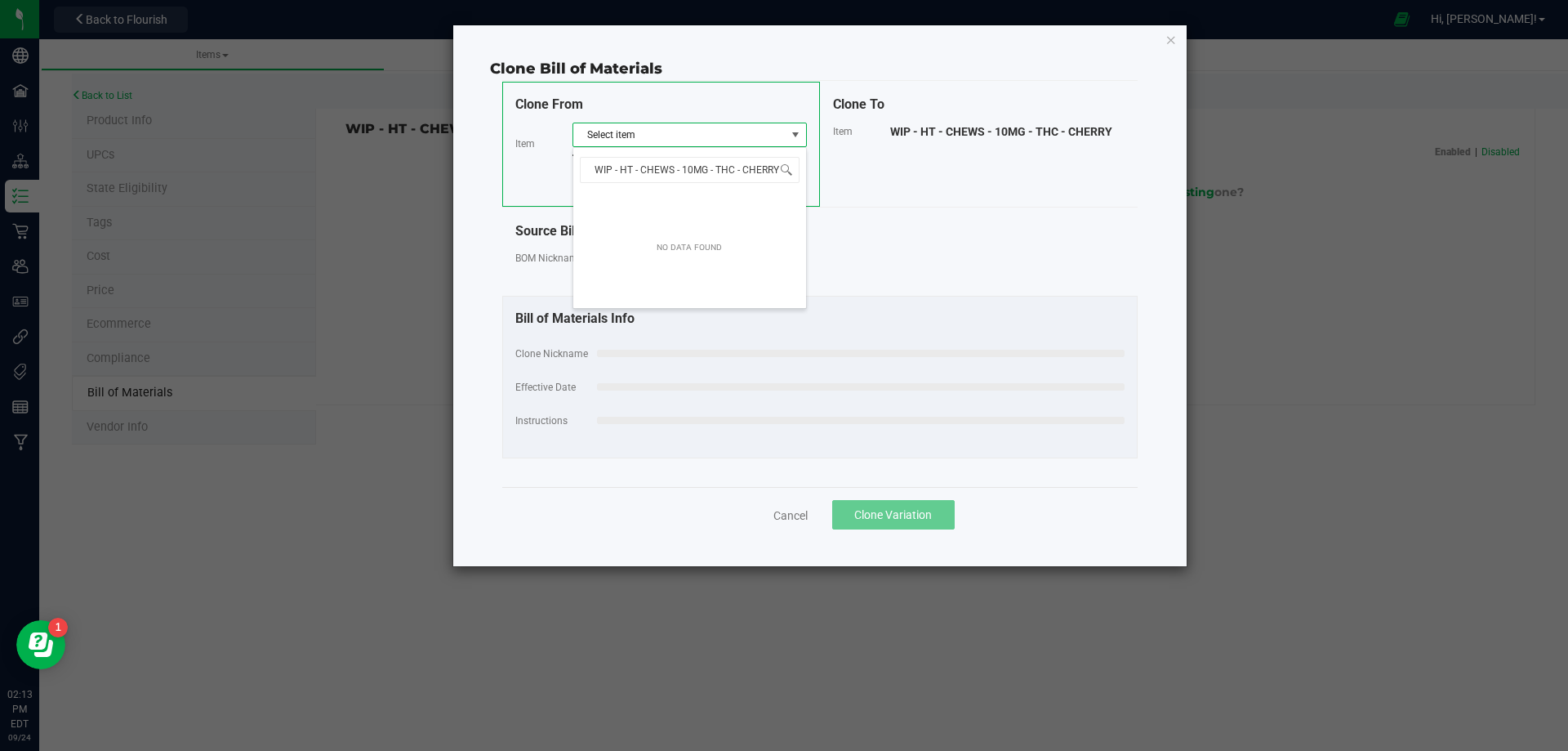
scroll to position [24, 234]
type input "WIP - HT - CHEWS - 10MG -"
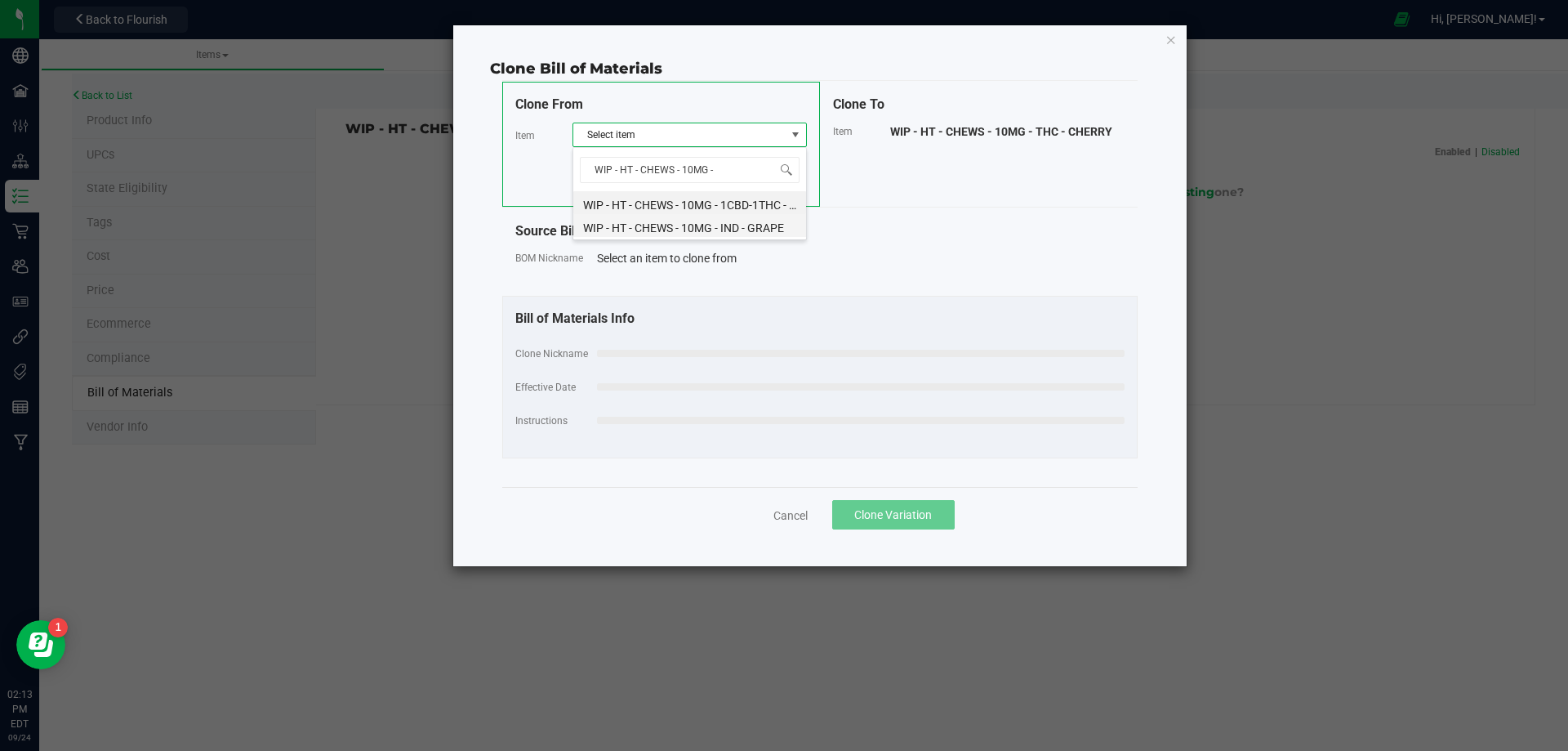
click at [734, 192] on ul "WIP - HT - CHEWS - 10MG - 1CBD-1THC - BLUE RASPBERRY WIP - HT - CHEWS - 10MG - …" at bounding box center [690, 192] width 233 height 0
click at [731, 223] on li "WIP - HT - CHEWS - 10MG - IND - GRAPE" at bounding box center [690, 225] width 233 height 23
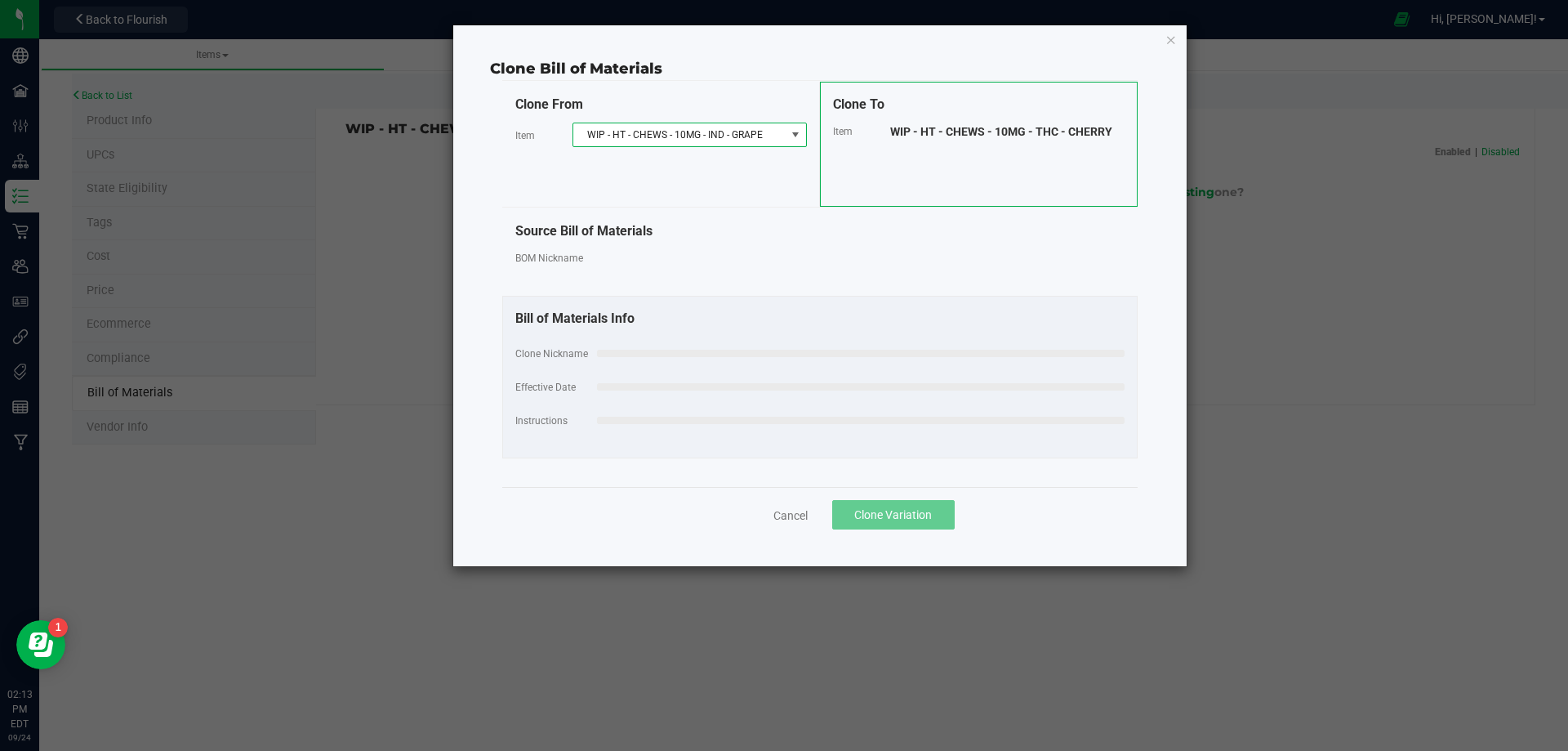
select select "13202"
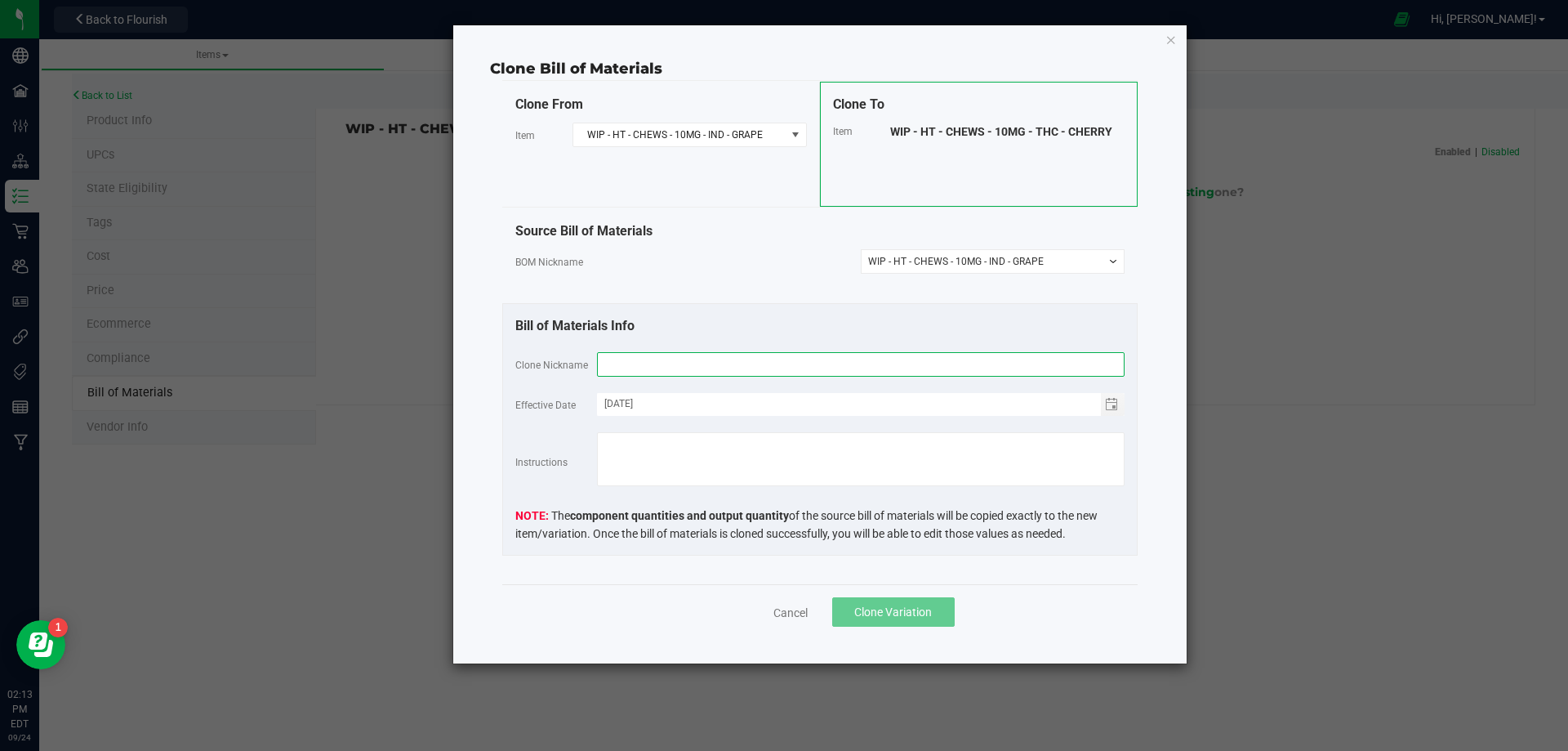
drag, startPoint x: 667, startPoint y: 359, endPoint x: 1061, endPoint y: 592, distance: 457.7
click at [667, 360] on input "text" at bounding box center [860, 364] width 527 height 24
paste input "WIP - HT - CHEWS - 10MG - THC - CHERRY"
type input "WIP - HT - CHEWS - 10MG - THC - CHERRY"
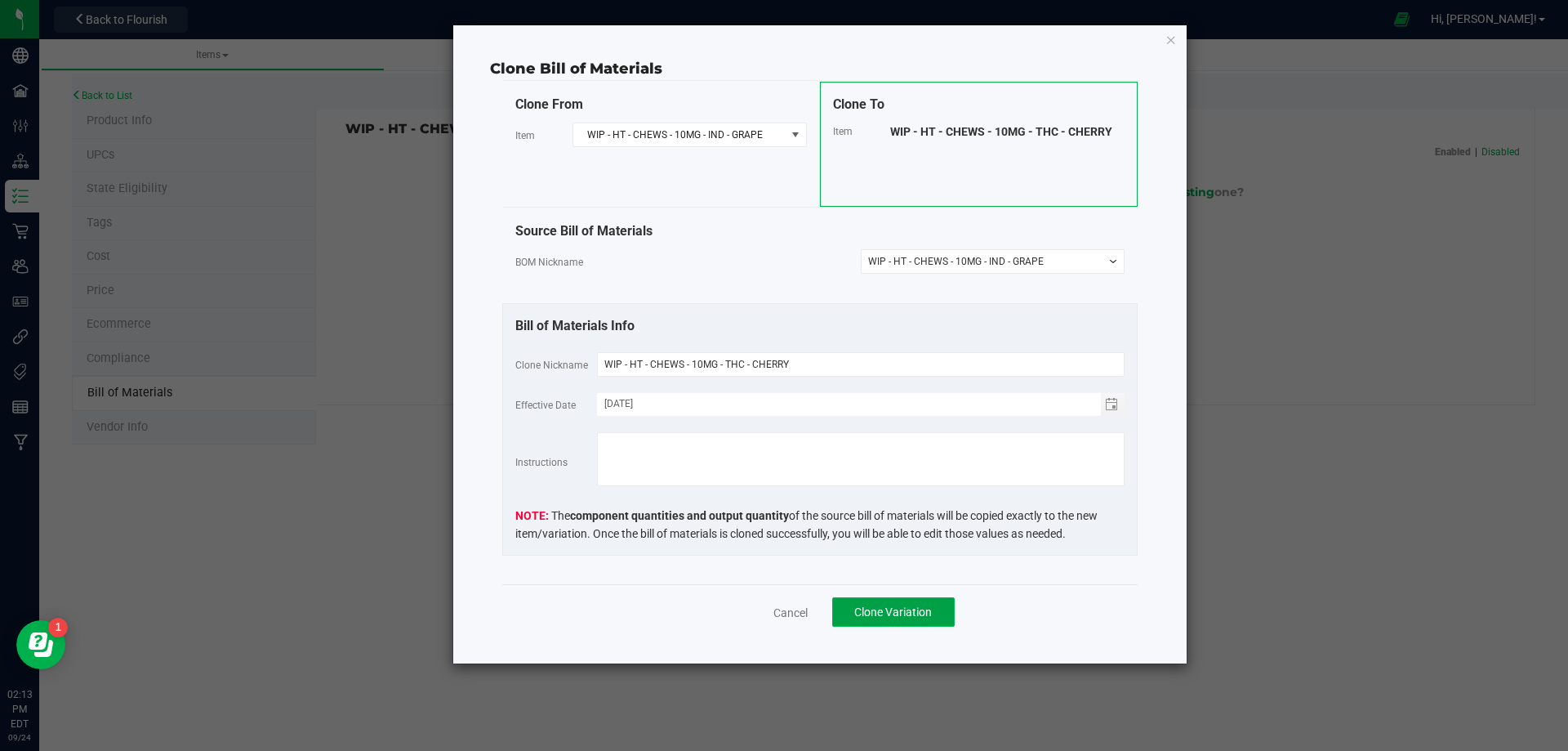
click at [892, 613] on span "Clone Variation" at bounding box center [893, 612] width 78 height 13
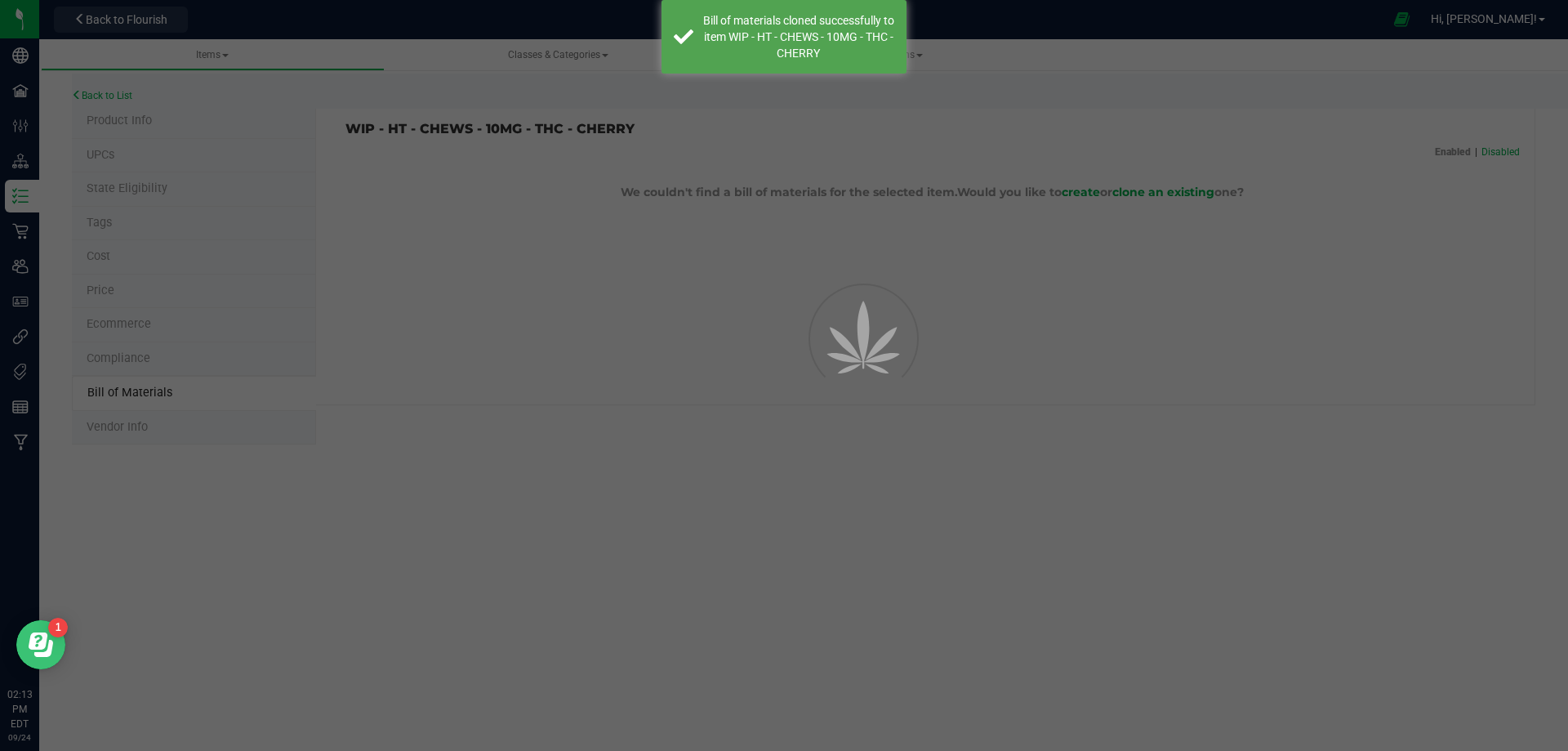
select select "14144"
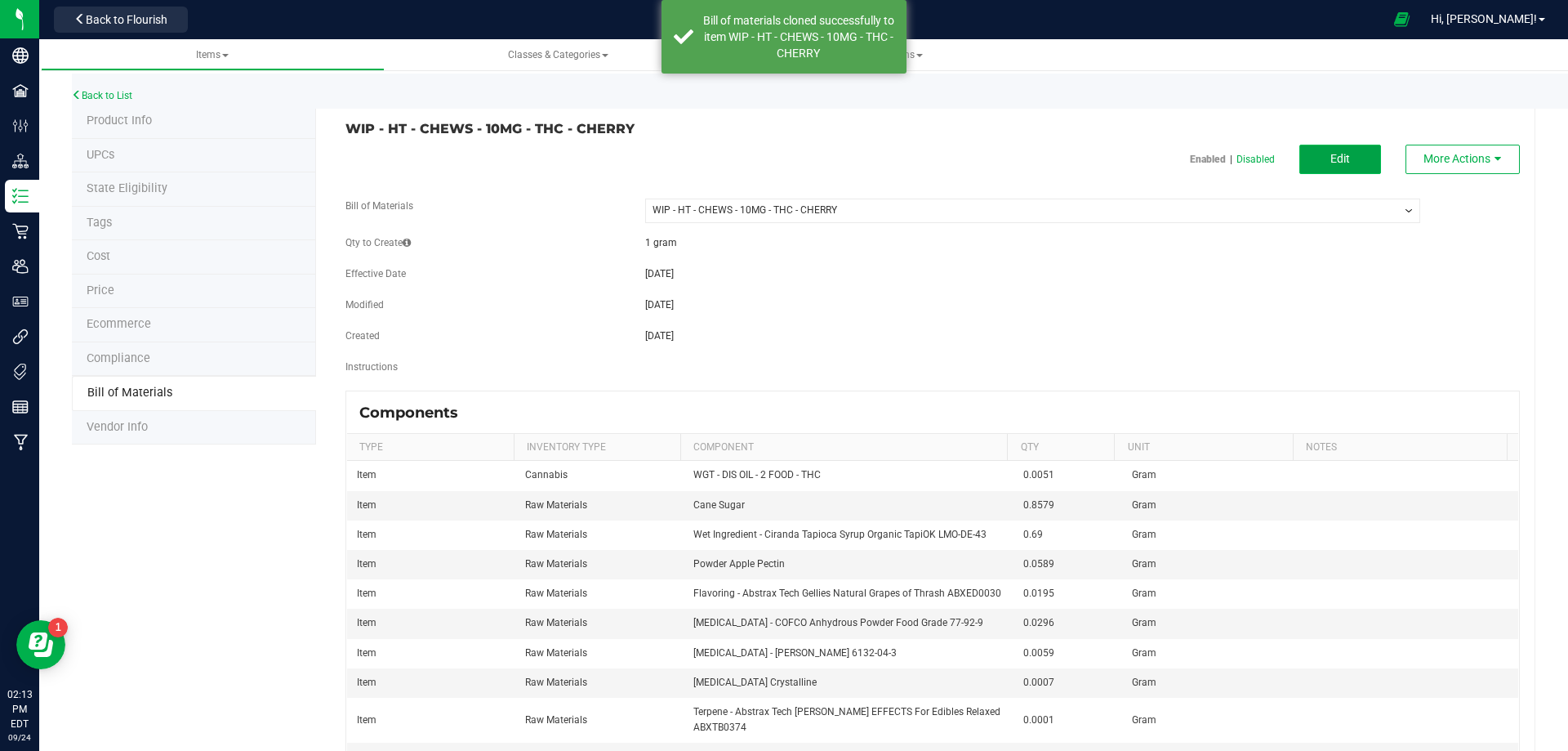
click at [1314, 155] on button "Edit" at bounding box center [1341, 159] width 82 height 29
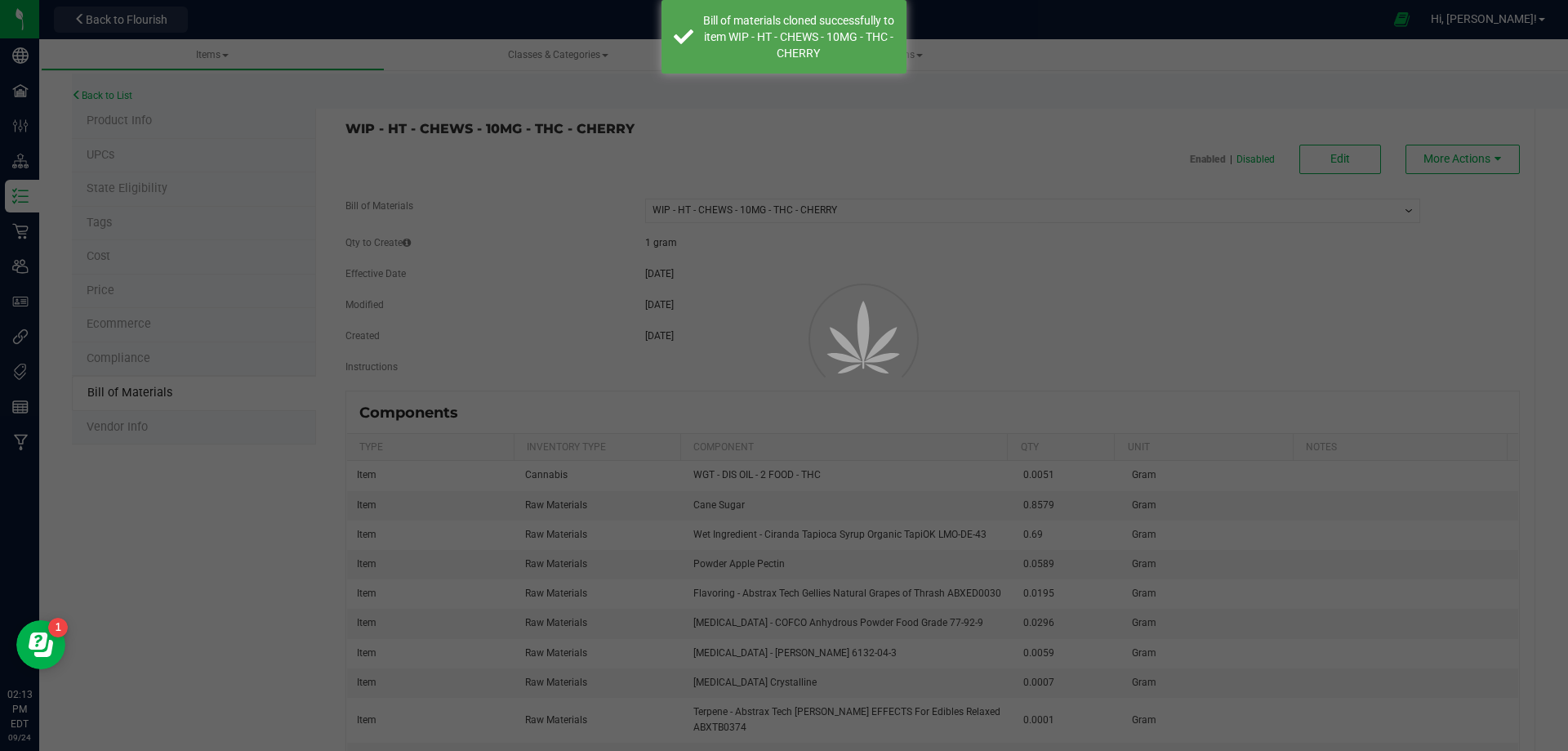
select select "14144"
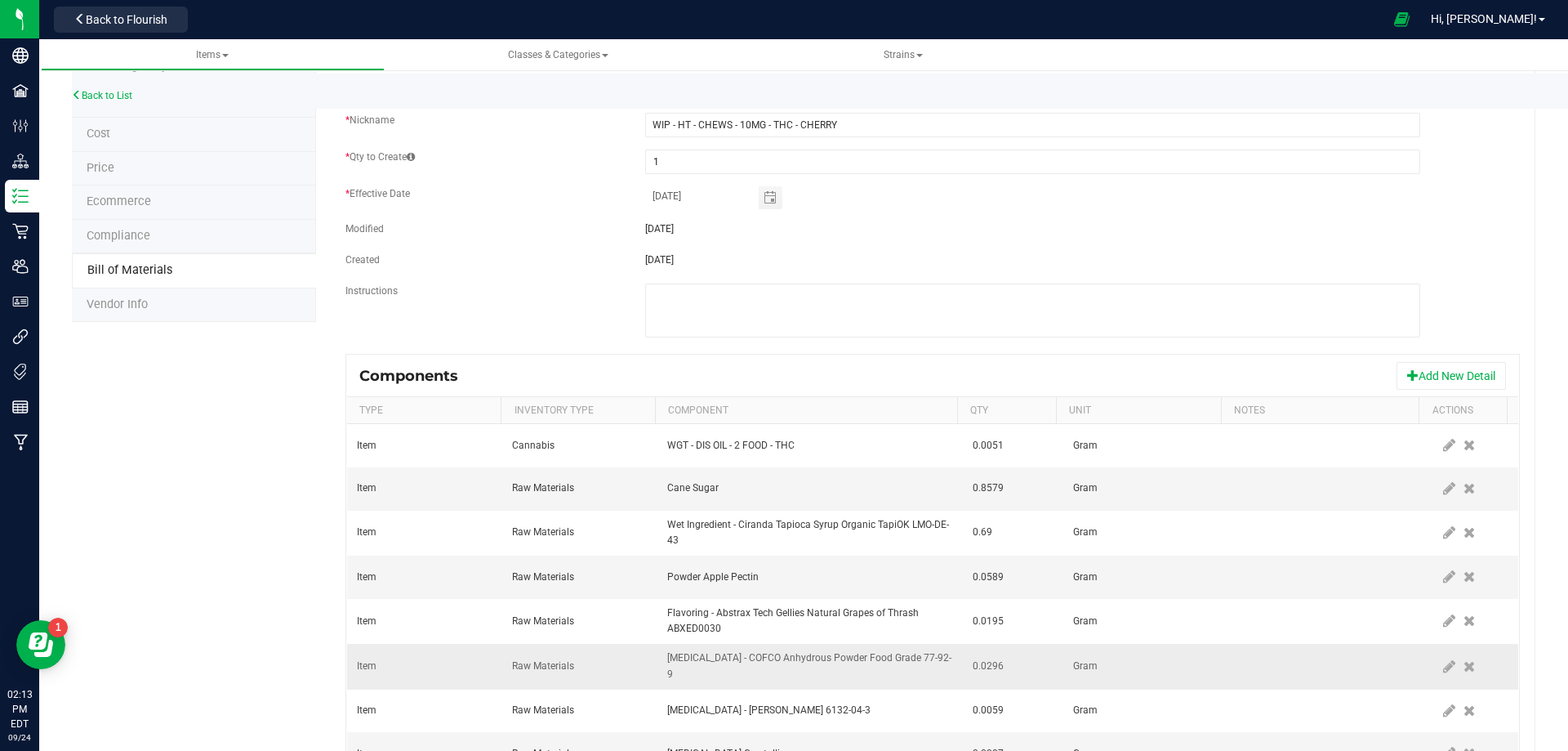
scroll to position [163, 0]
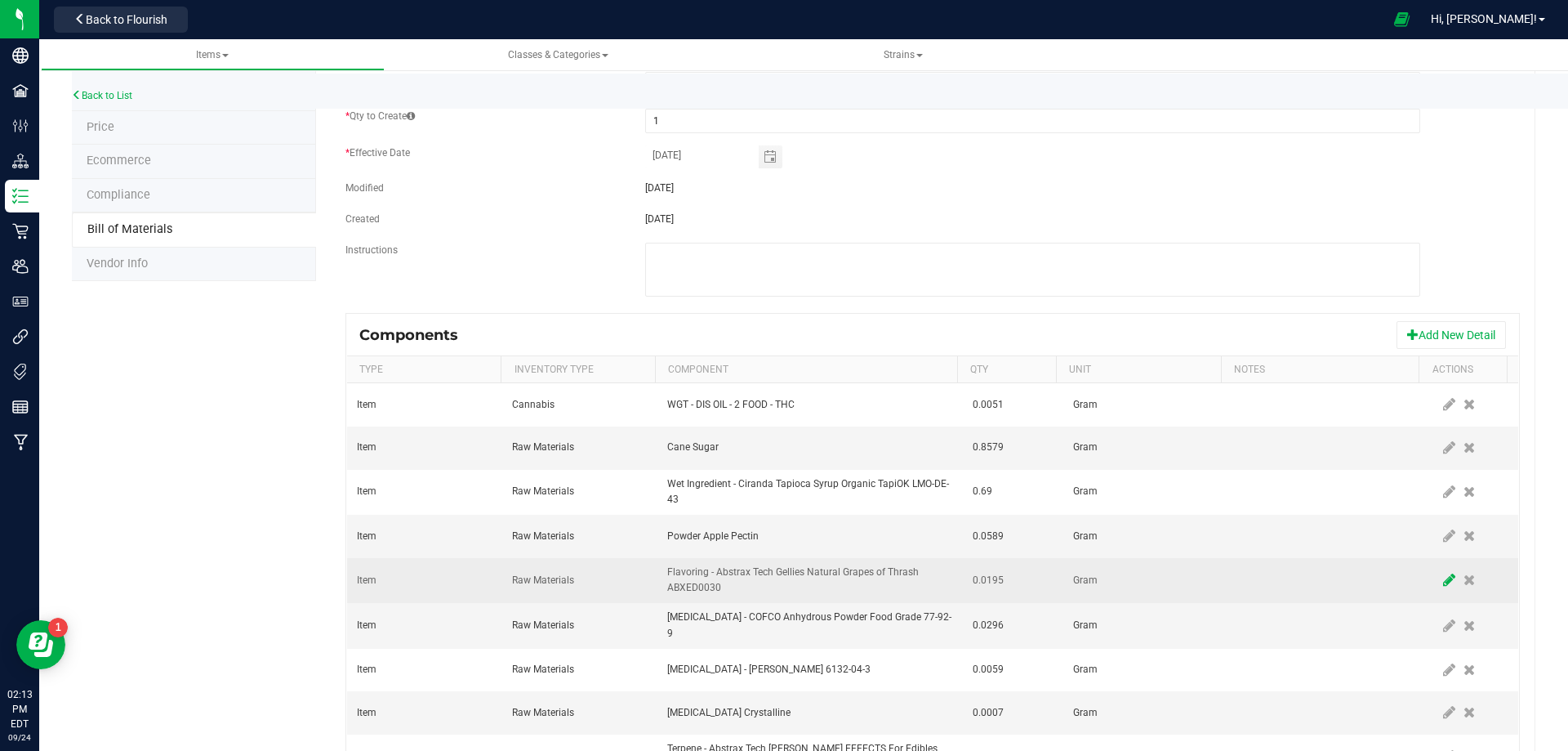
click at [1443, 575] on icon at bounding box center [1449, 580] width 13 height 15
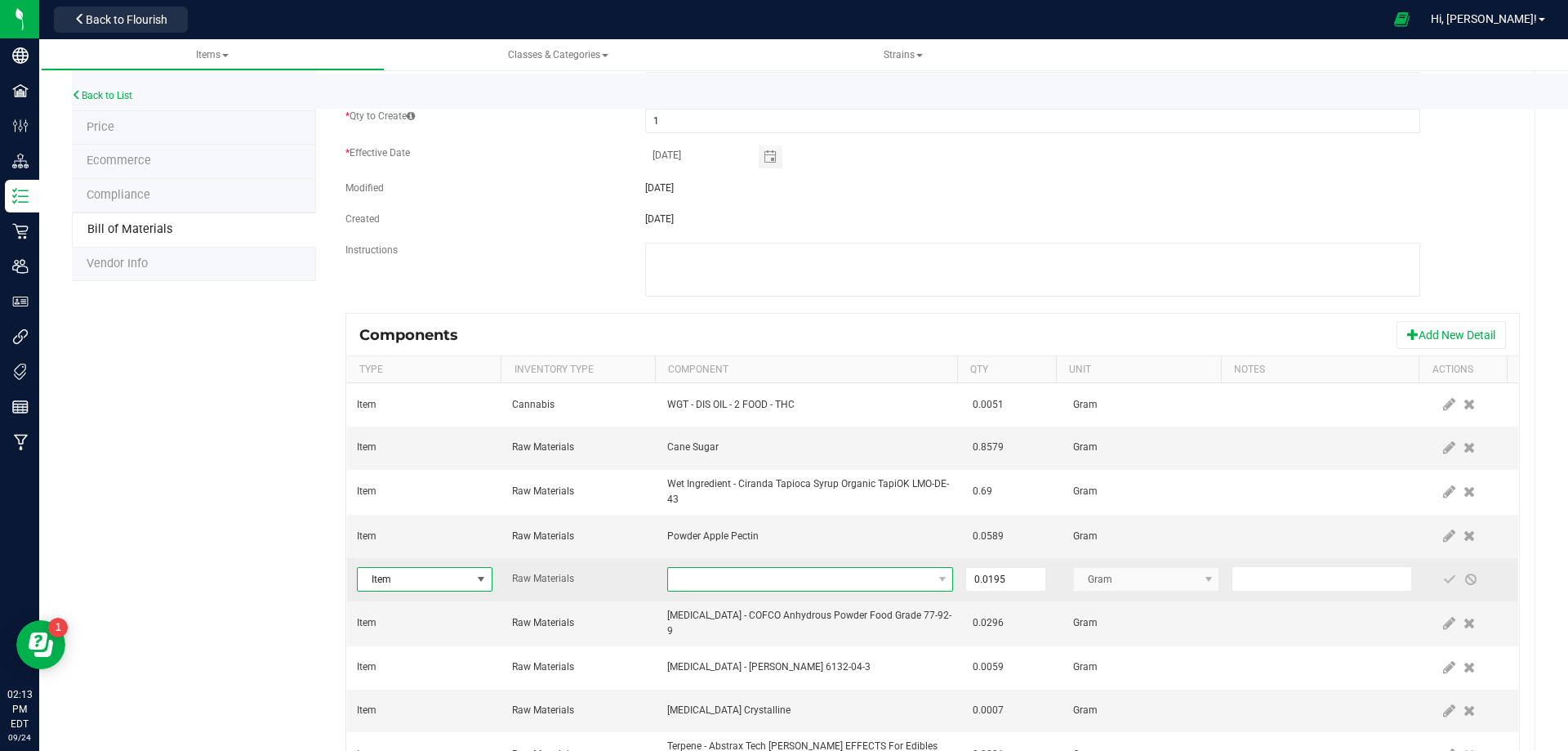
click at [904, 584] on span "NO DATA FOUND" at bounding box center [800, 579] width 264 height 23
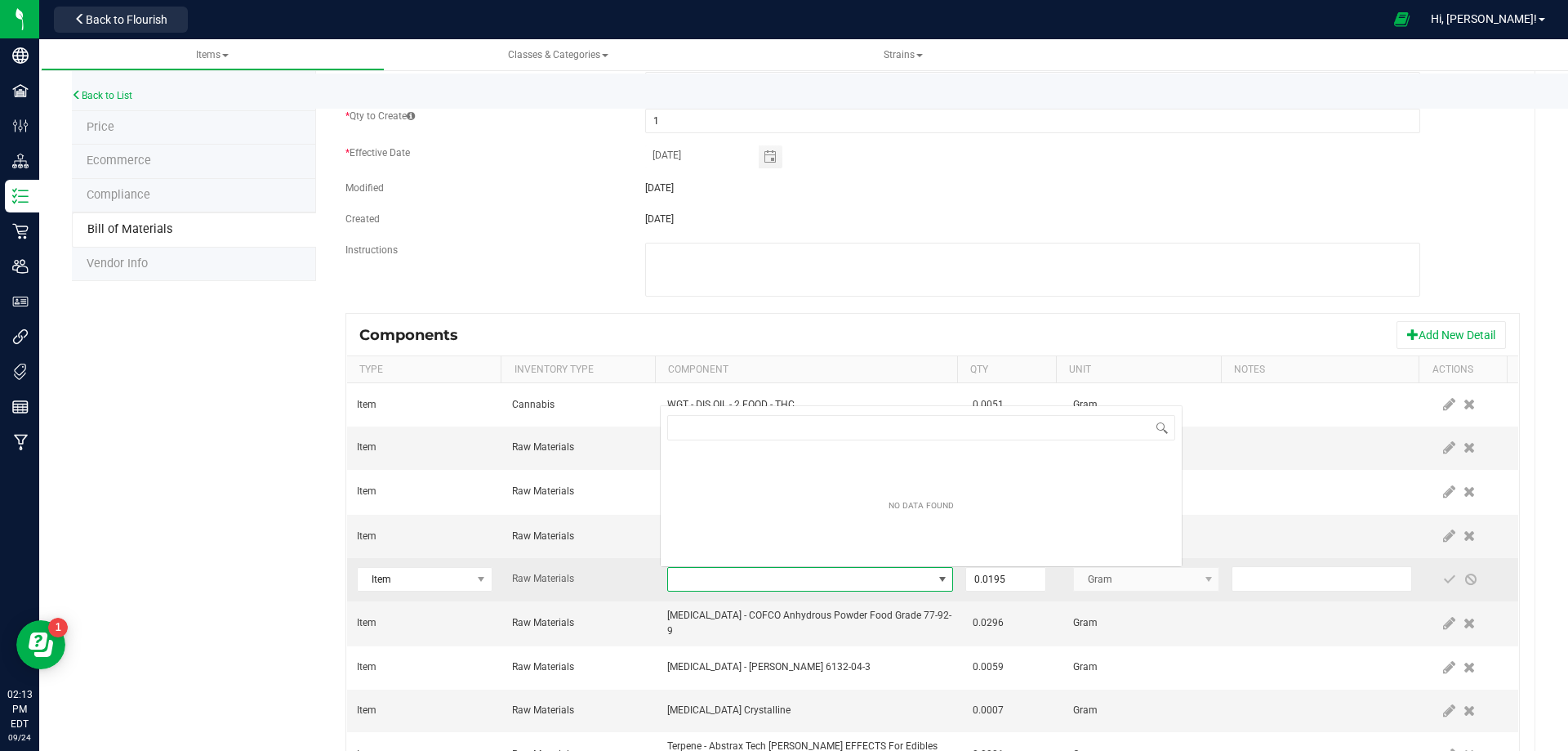
scroll to position [24, 277]
type input "Flavoring - Abstrax Tech Gellies Natural Poppin' Cherry Bomb ABXED0012"
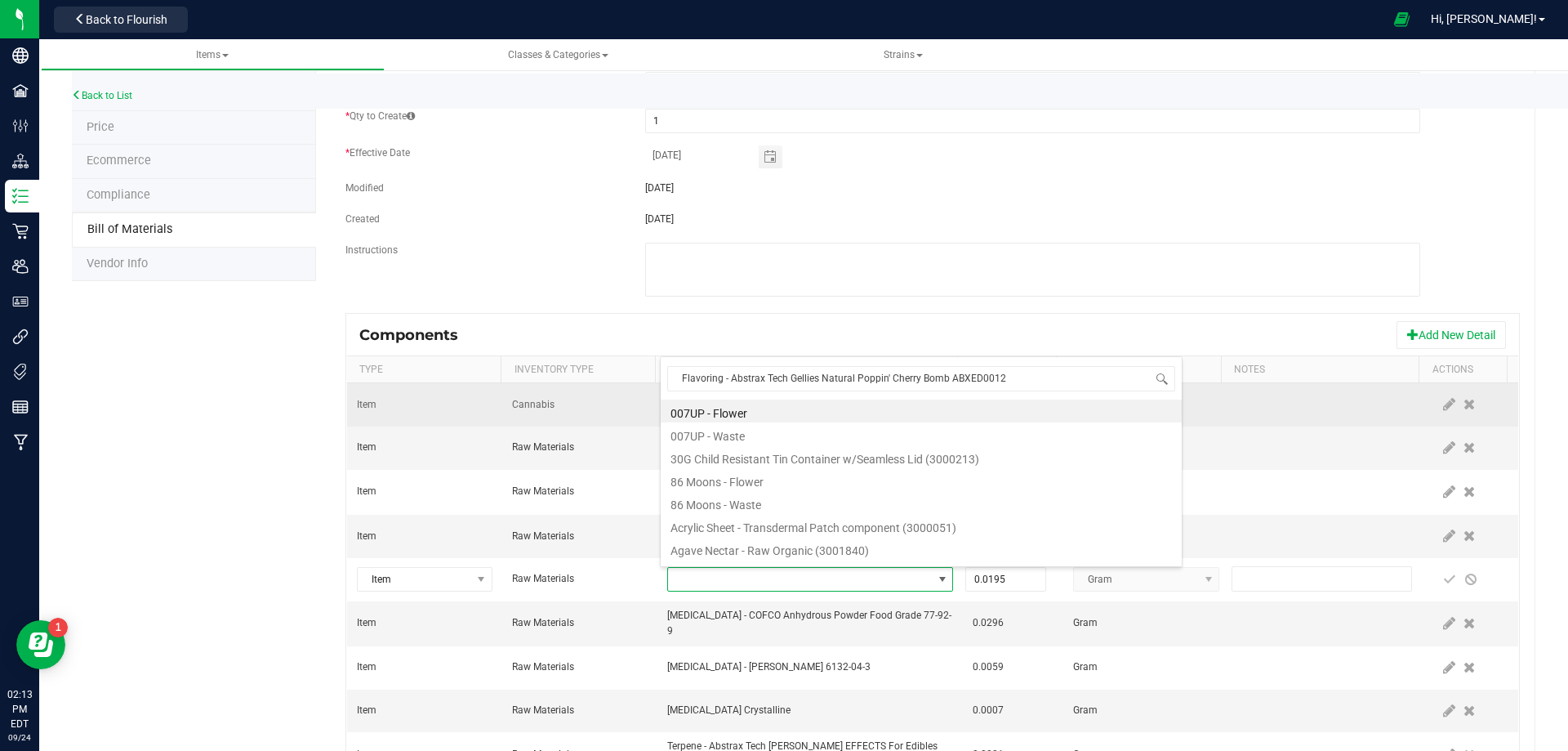
drag, startPoint x: 968, startPoint y: 388, endPoint x: 649, endPoint y: 384, distance: 319.0
click at [652, 383] on body "Company Facilities Configuration Distribution Inventory Retail Users User Roles…" at bounding box center [784, 376] width 1568 height 751
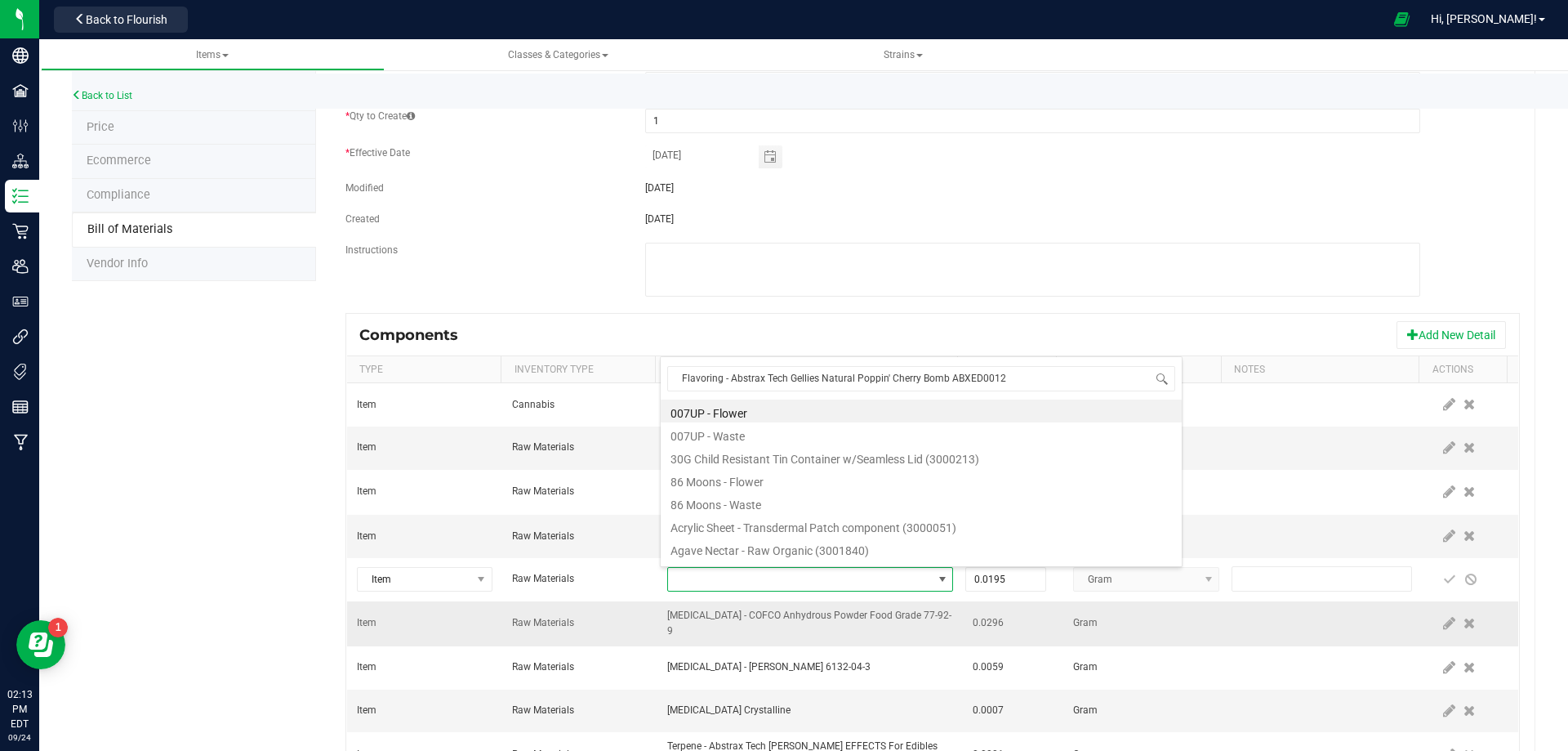
click at [753, 651] on td "Sodium Citrate - Vivion 6132-04-3" at bounding box center [810, 668] width 305 height 43
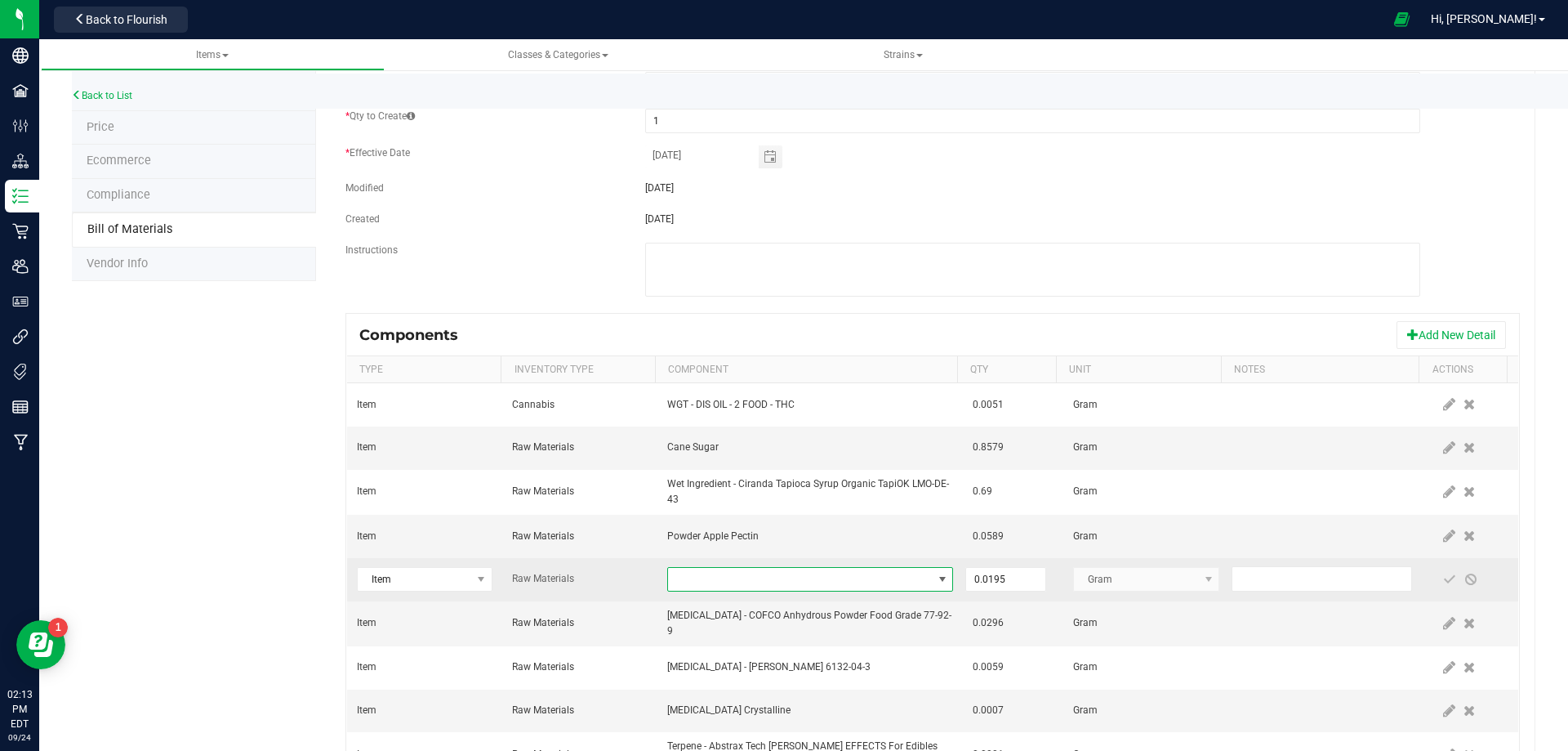
click at [740, 578] on span "NO DATA FOUND" at bounding box center [800, 579] width 264 height 23
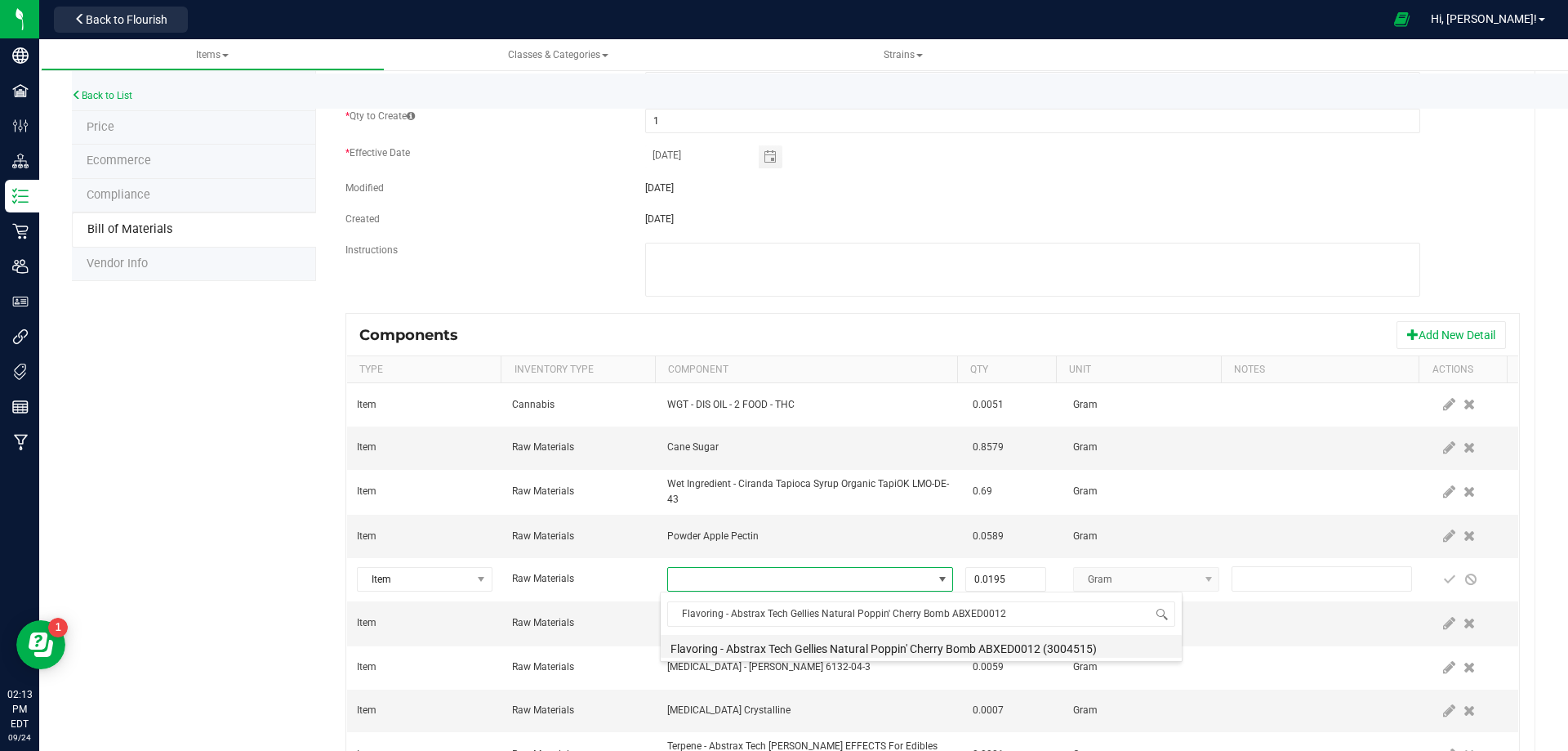
click at [741, 643] on li "Flavoring - Abstrax Tech Gellies Natural Poppin' Cherry Bomb ABXED0012 (3004515)" at bounding box center [921, 646] width 521 height 23
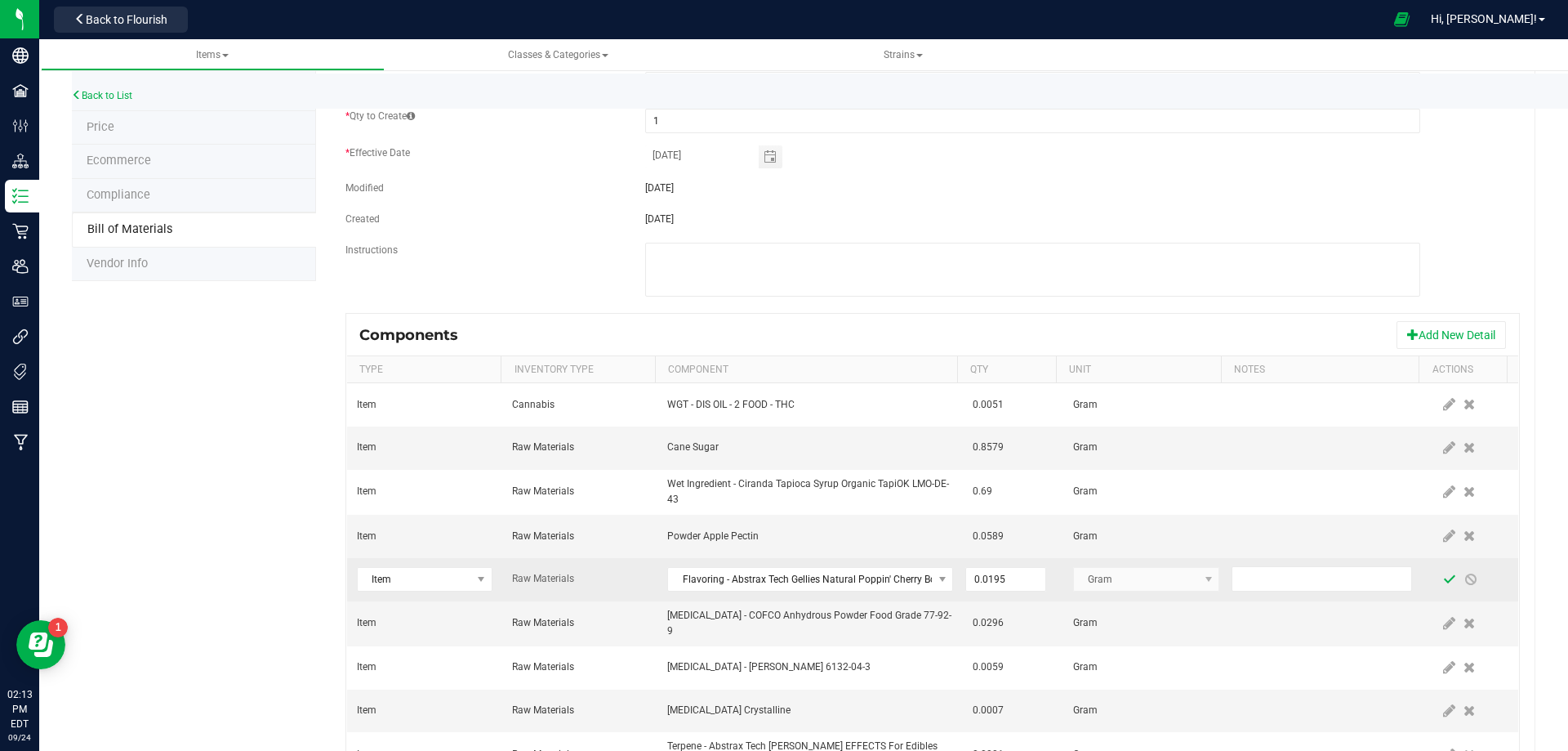
click at [1443, 584] on span at bounding box center [1450, 580] width 13 height 13
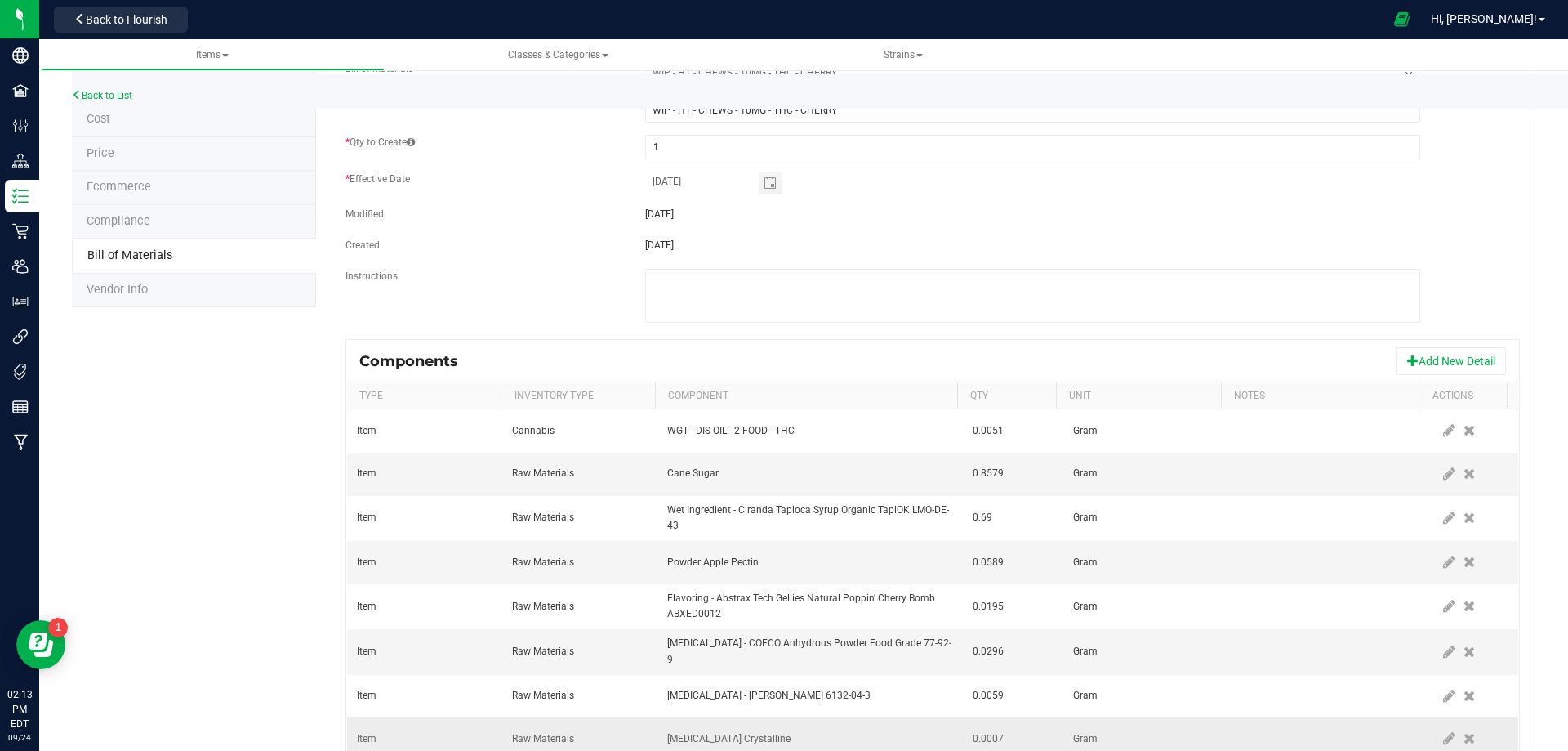
scroll to position [0, 0]
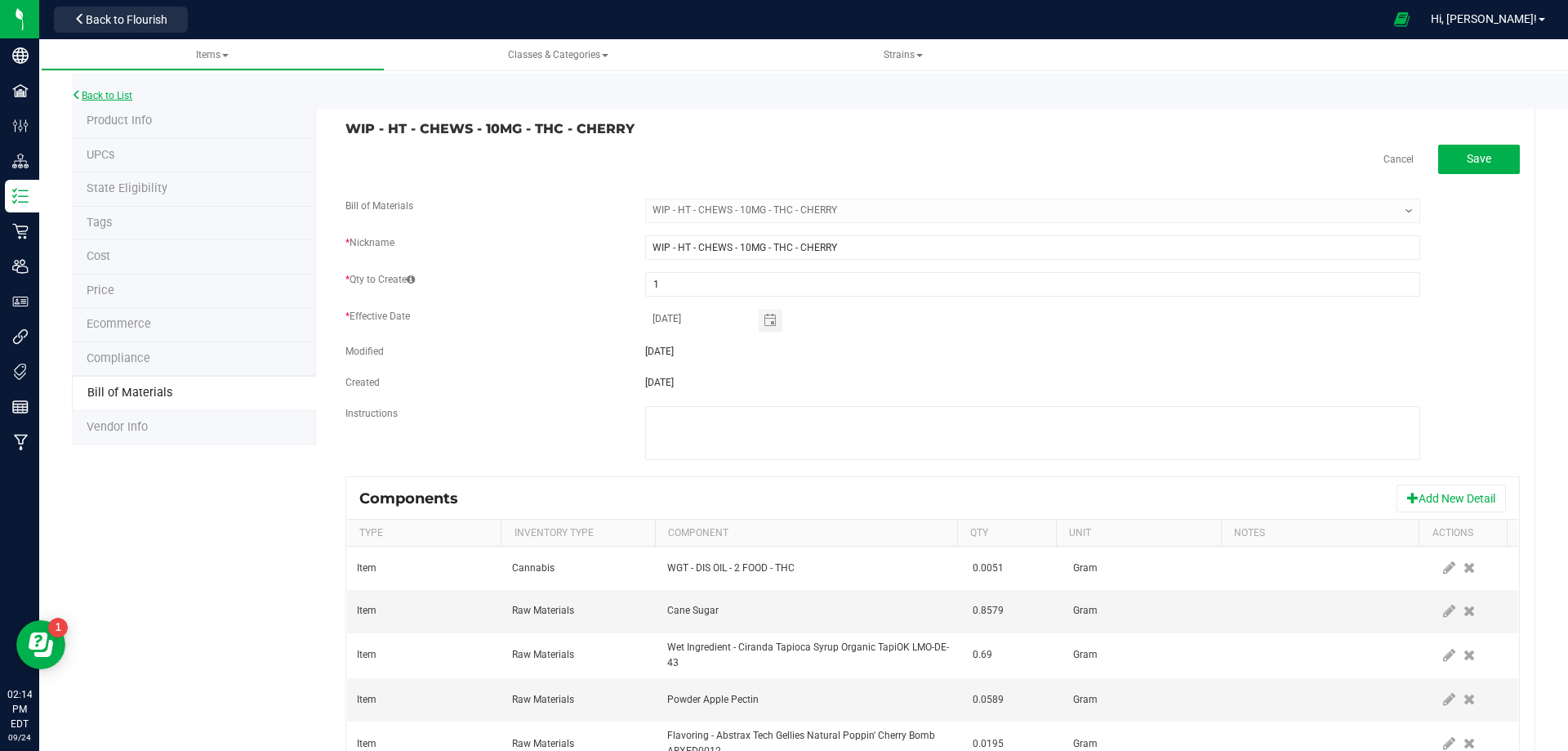
click at [117, 97] on link "Back to List" at bounding box center [102, 95] width 60 height 12
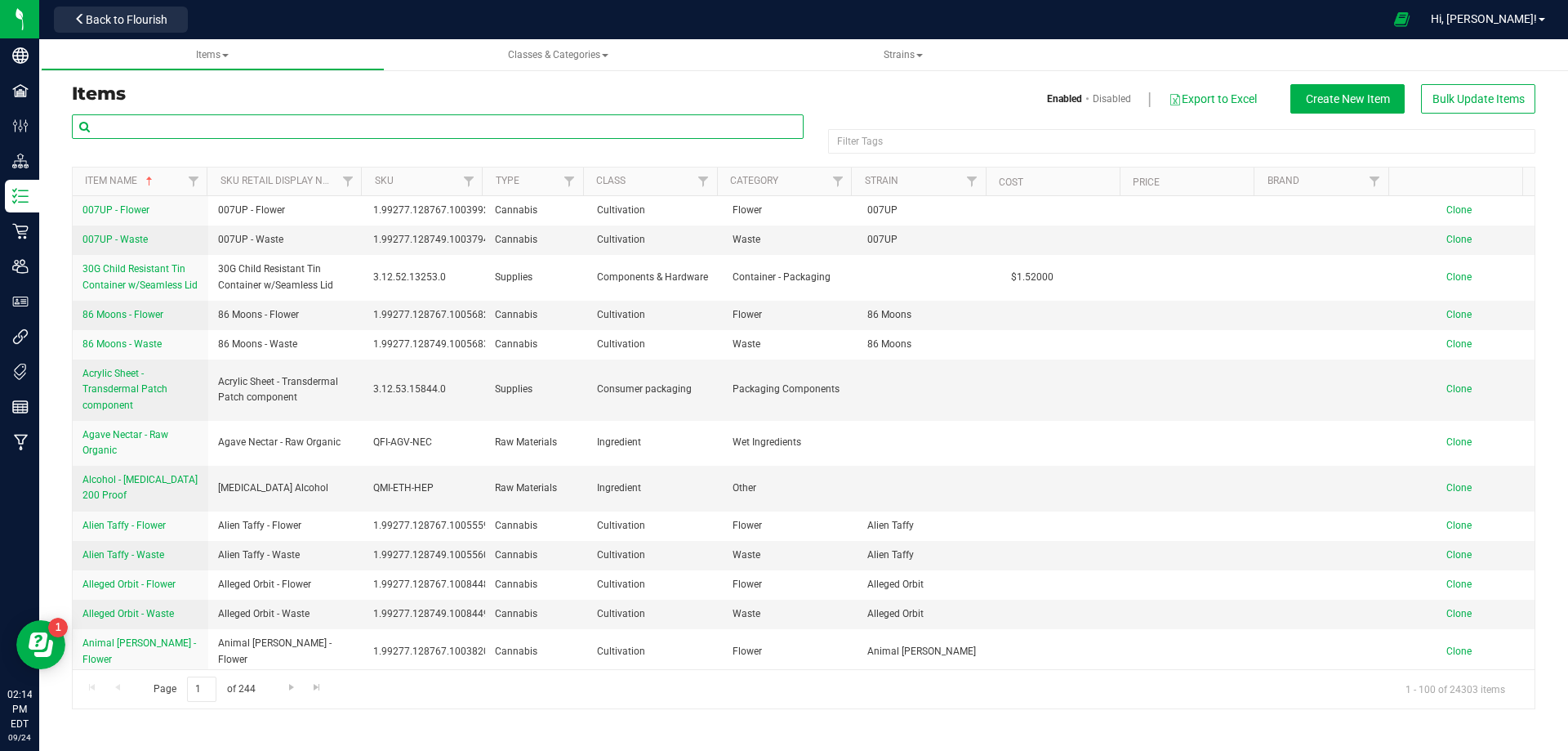
click at [218, 119] on input "text" at bounding box center [438, 126] width 732 height 24
paste input "HT - CHEWS - 10MG - 20CT - THC - CHERRY"
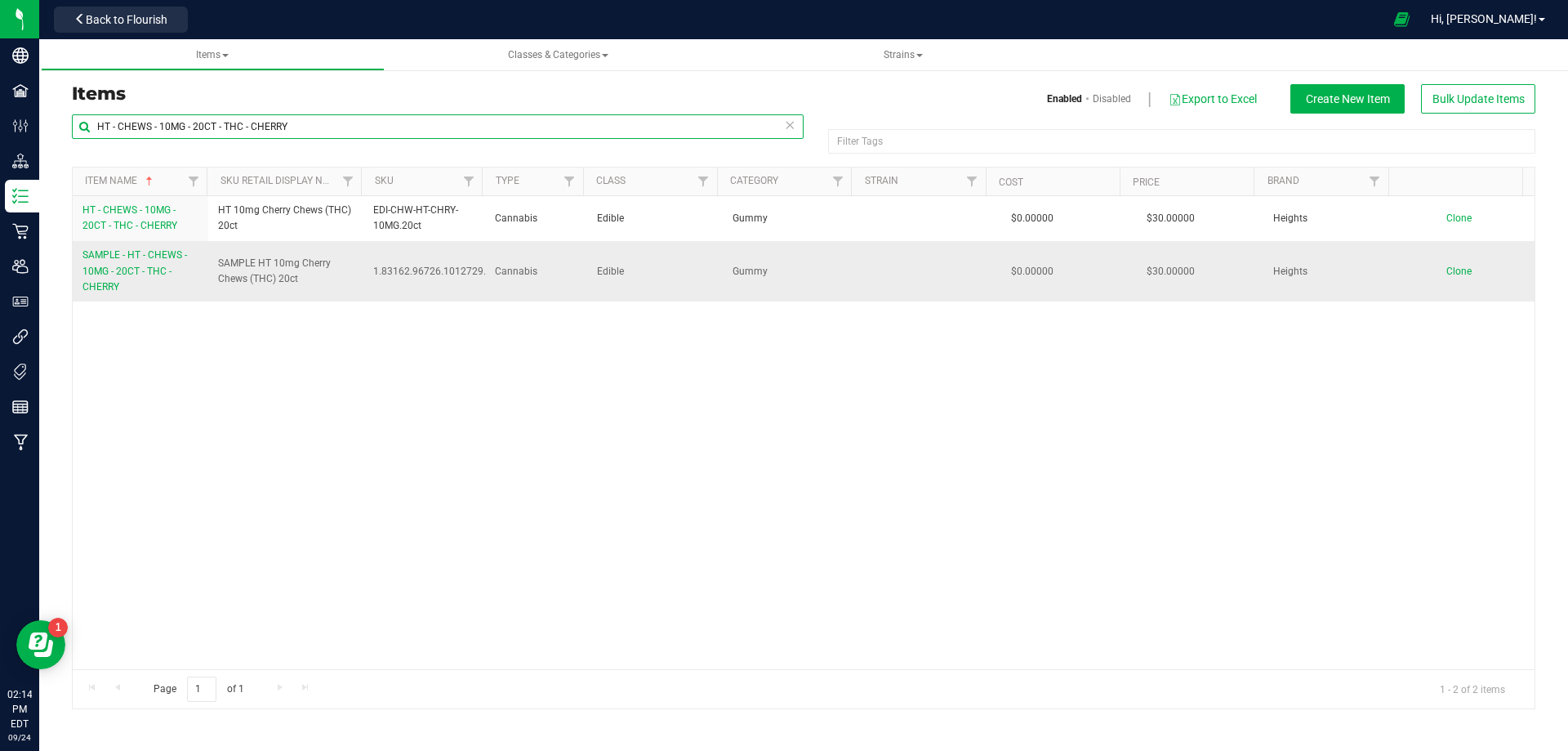
type input "HT - CHEWS - 10MG - 20CT - THC - CHERRY"
click at [135, 264] on link "SAMPLE - HT - CHEWS - 10MG - 20CT - THC - CHERRY" at bounding box center [140, 271] width 116 height 48
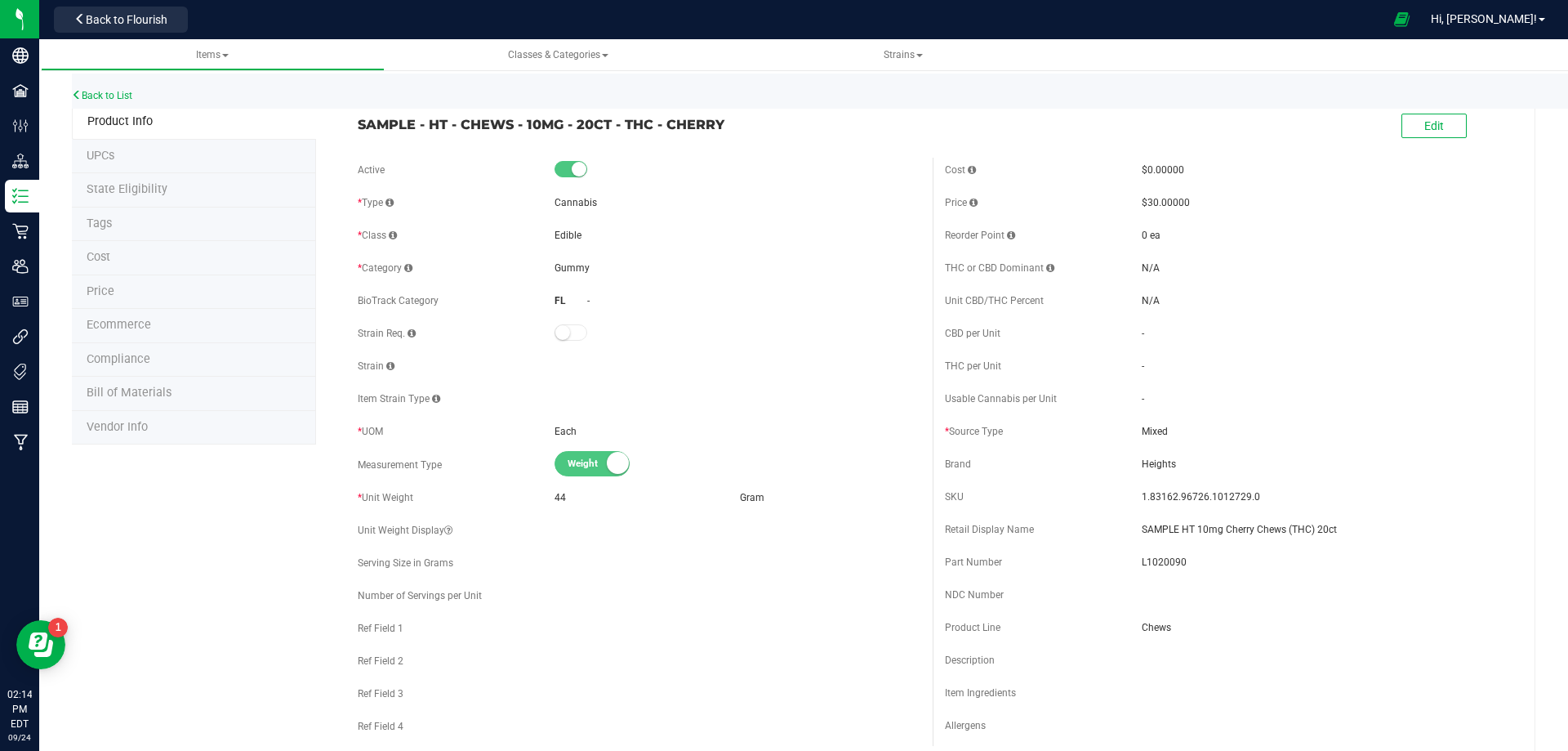
click at [129, 397] on span "Bill of Materials" at bounding box center [130, 392] width 85 height 14
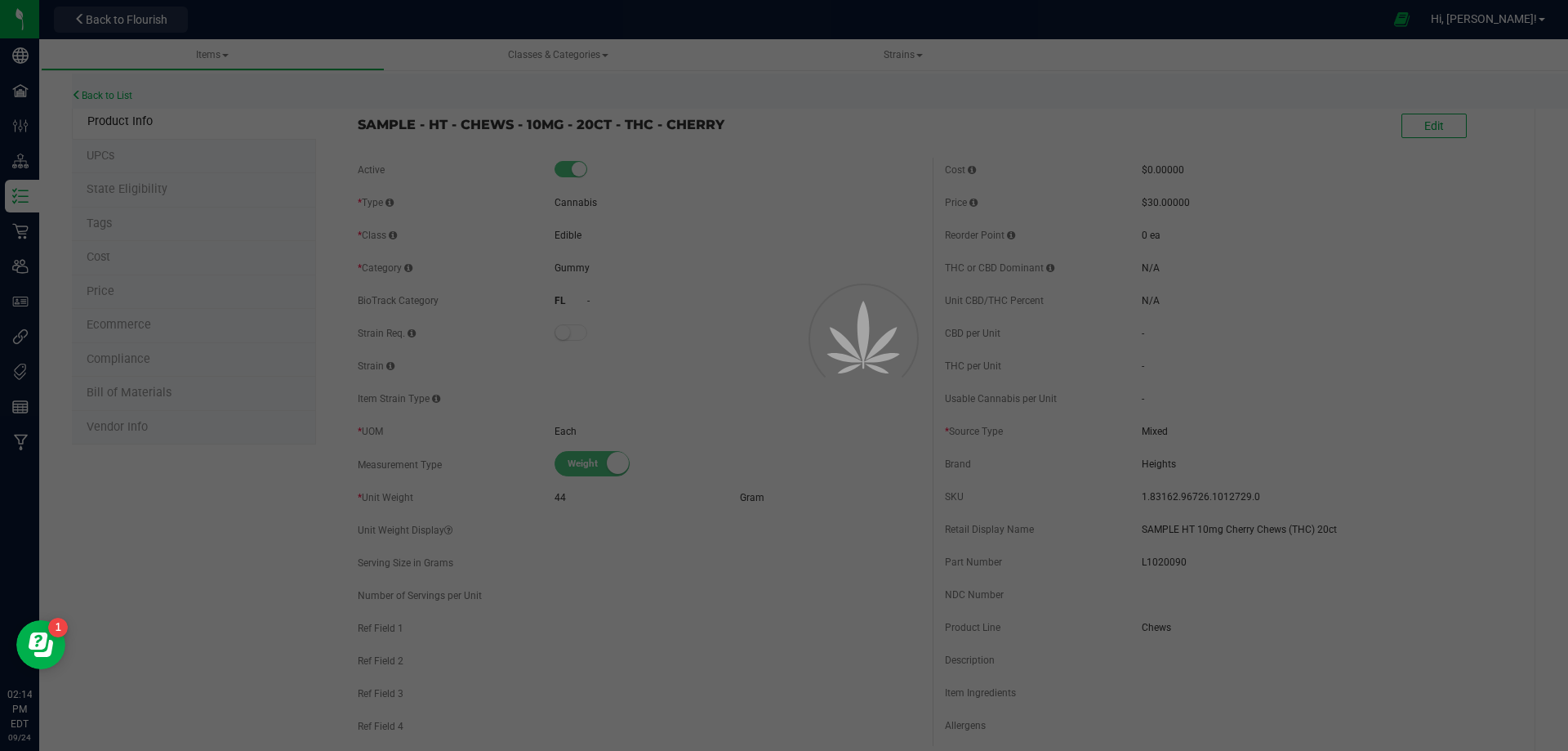
select select "14142"
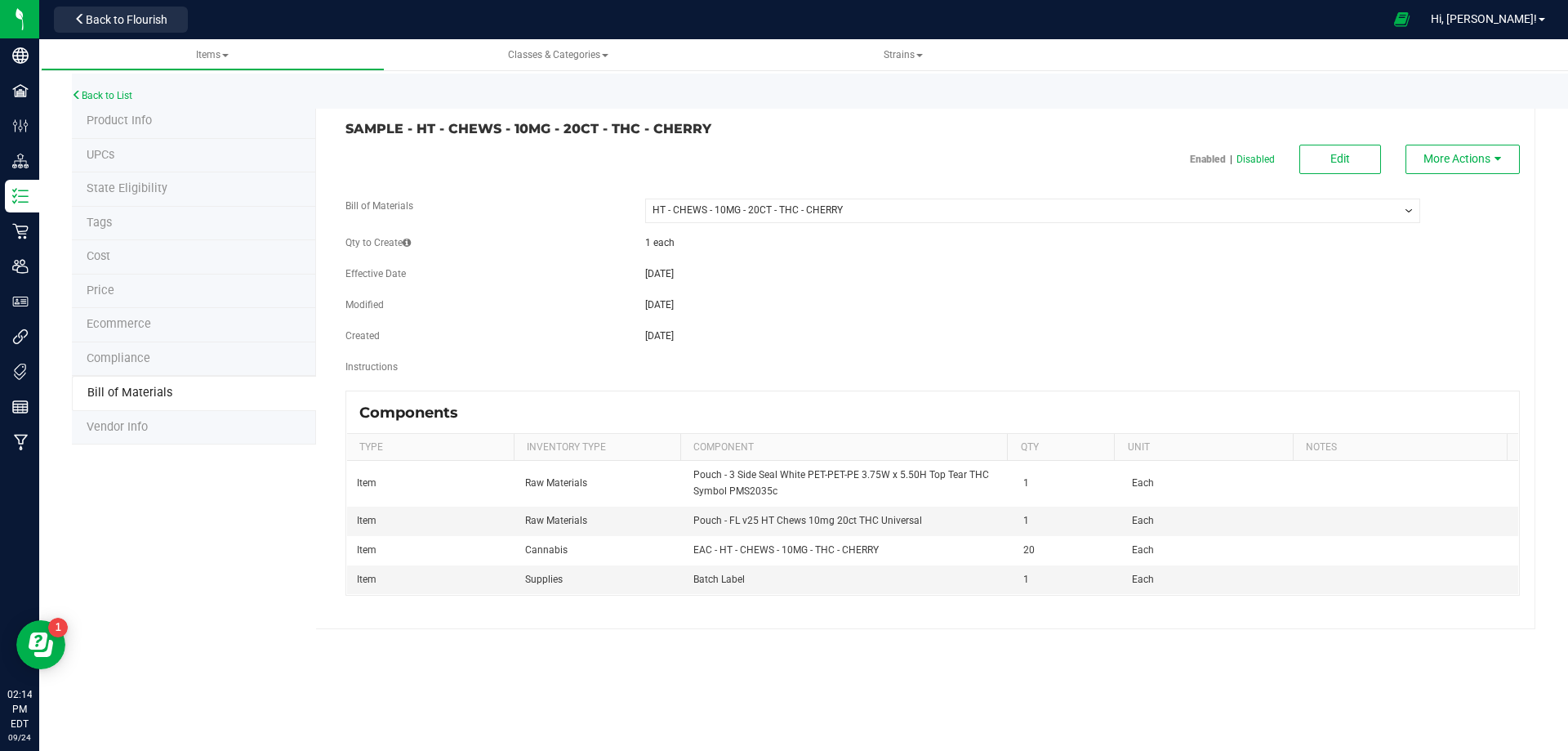
click at [103, 87] on div "Back to List" at bounding box center [856, 91] width 1568 height 35
click at [102, 92] on link "Back to List" at bounding box center [102, 95] width 60 height 12
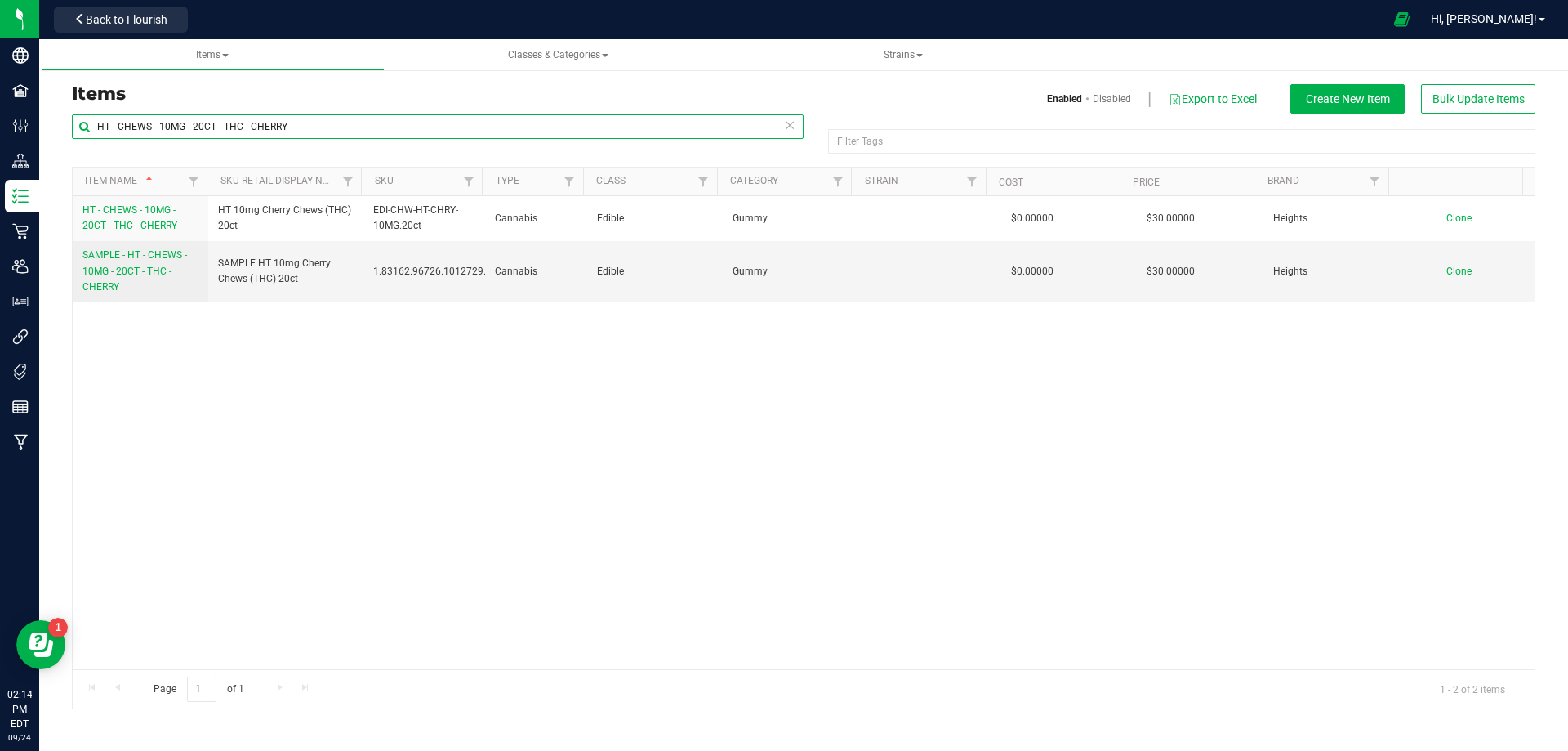
drag, startPoint x: 302, startPoint y: 119, endPoint x: 64, endPoint y: 120, distance: 238.0
click at [64, 120] on div "HT - CHEWS - 10MG - 20CT - THC - CHERRY Filter Tags Filter Tags Item Name Sku R…" at bounding box center [803, 411] width 1489 height 595
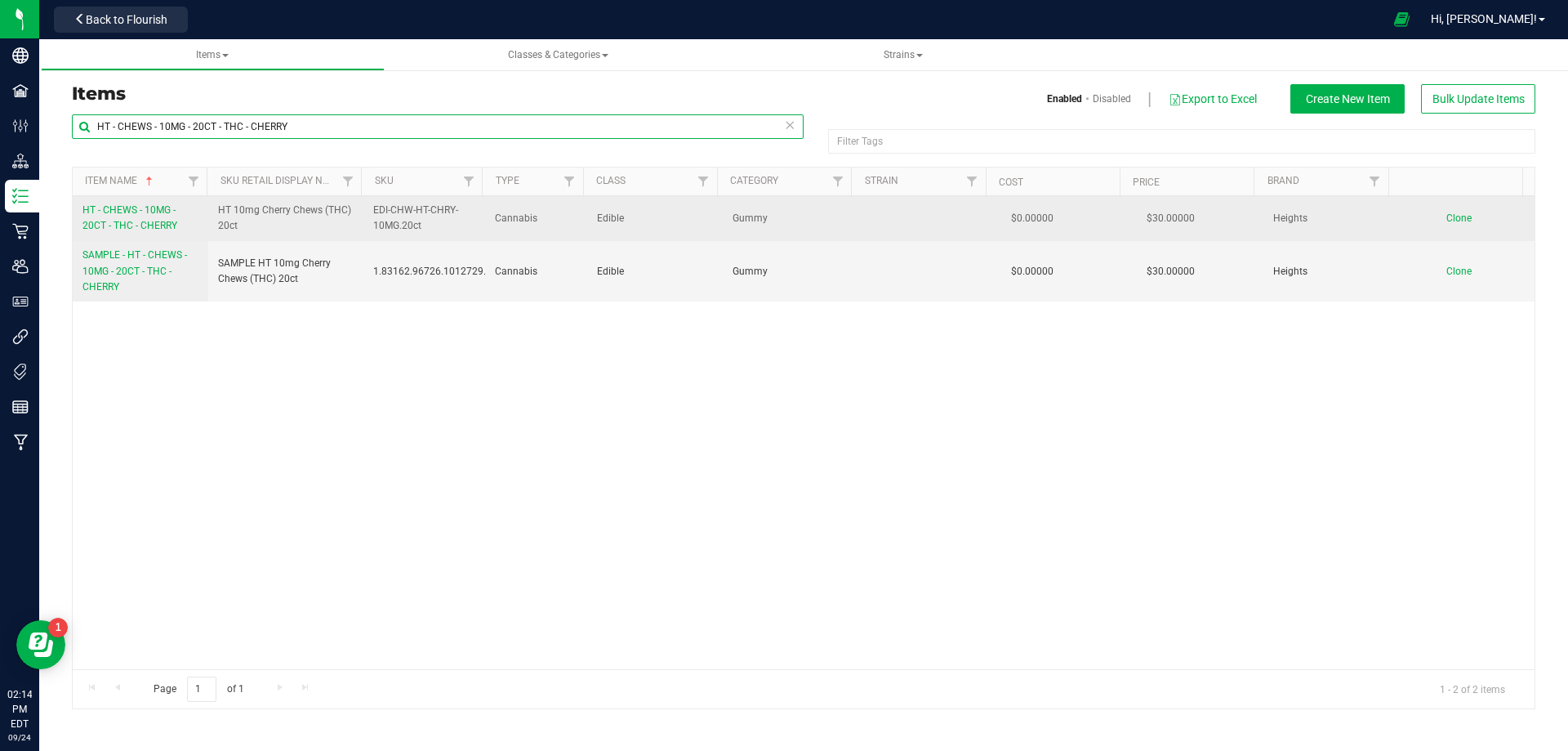
paste input "FORMULA - FT - VAPE ALL-IN-ONE DISTILLATE - BKU - IND"
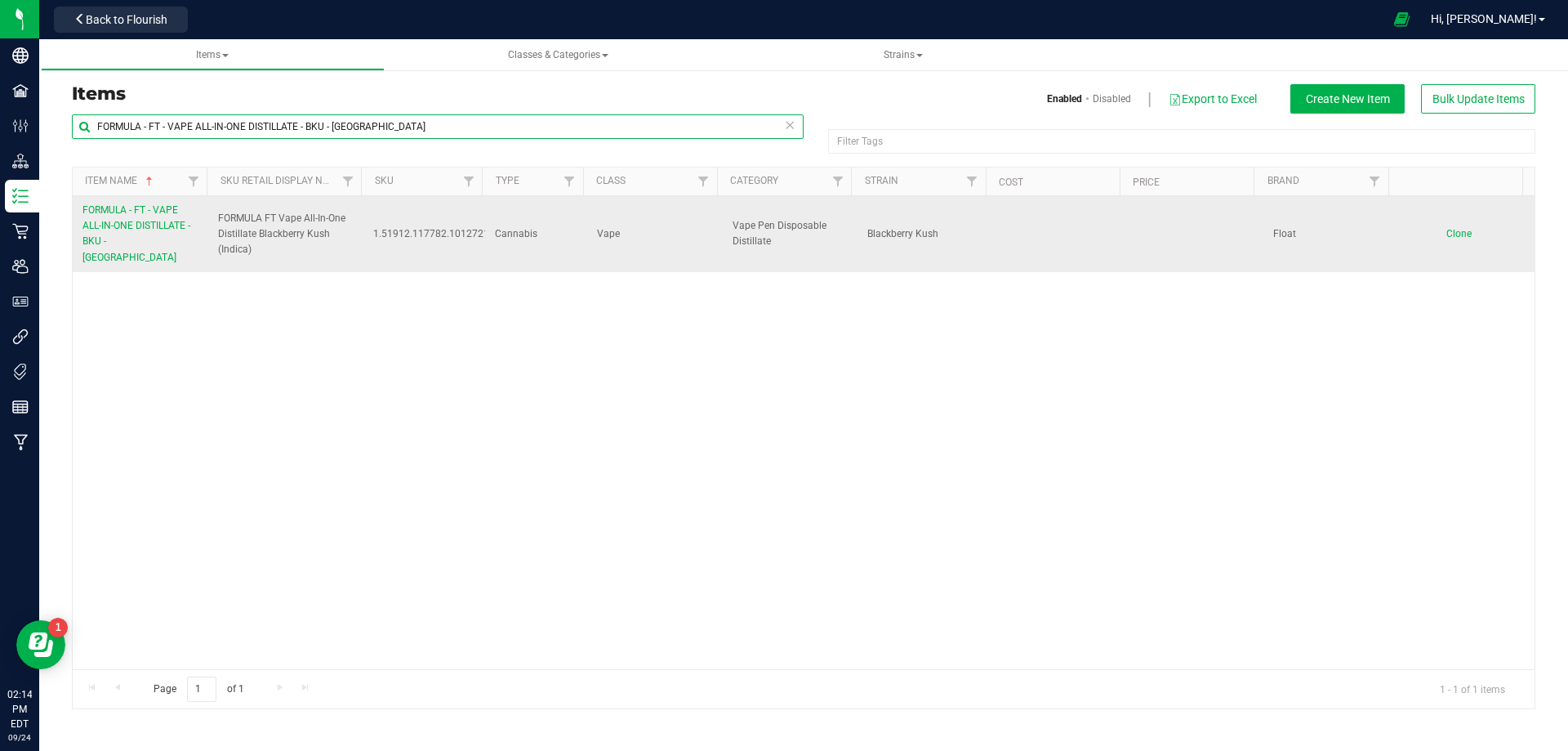
type input "FORMULA - FT - VAPE ALL-IN-ONE DISTILLATE - BKU - IND"
click at [131, 244] on link "FORMULA - FT - VAPE ALL-IN-ONE DISTILLATE - BKU - IND" at bounding box center [140, 233] width 116 height 63
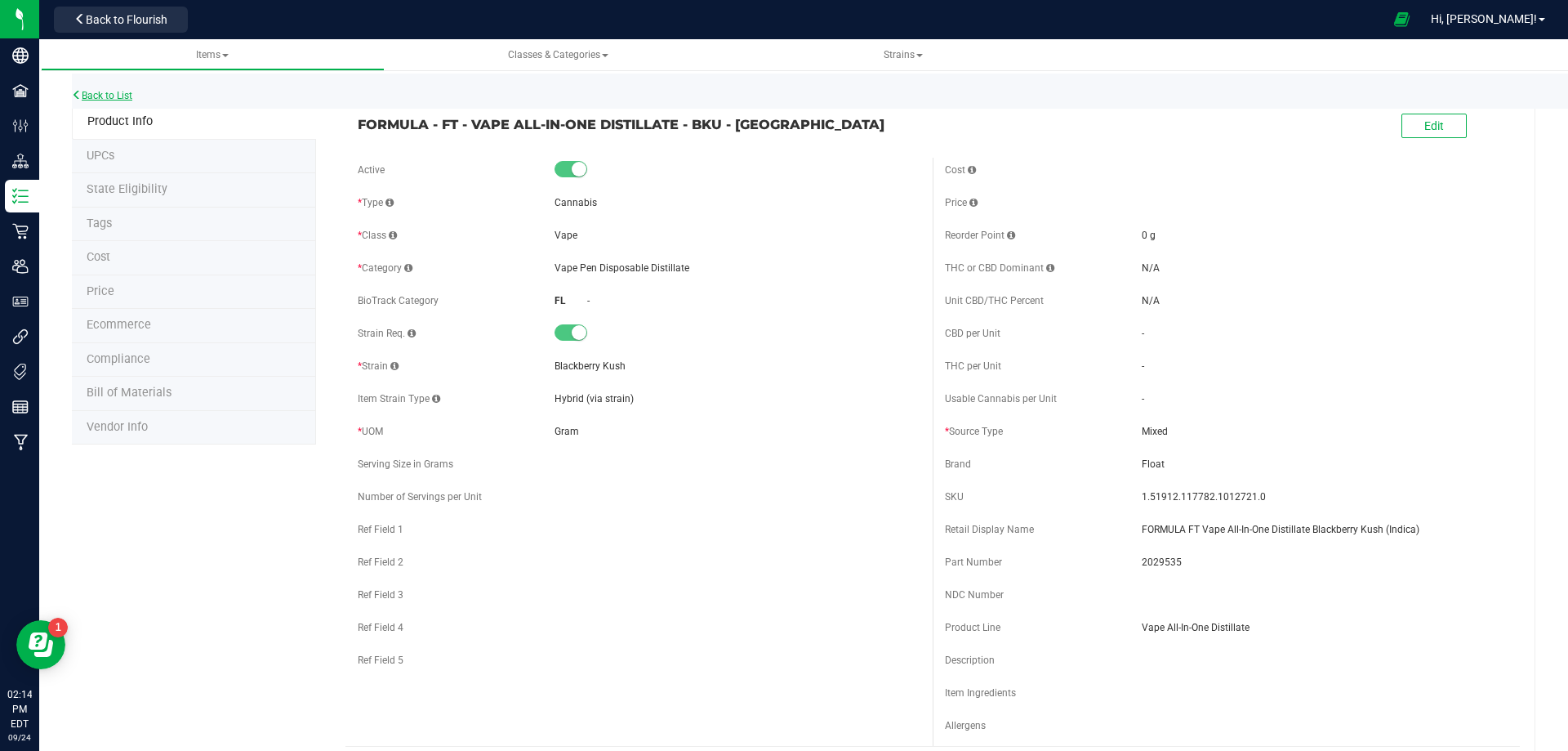
click at [120, 97] on link "Back to List" at bounding box center [102, 95] width 60 height 12
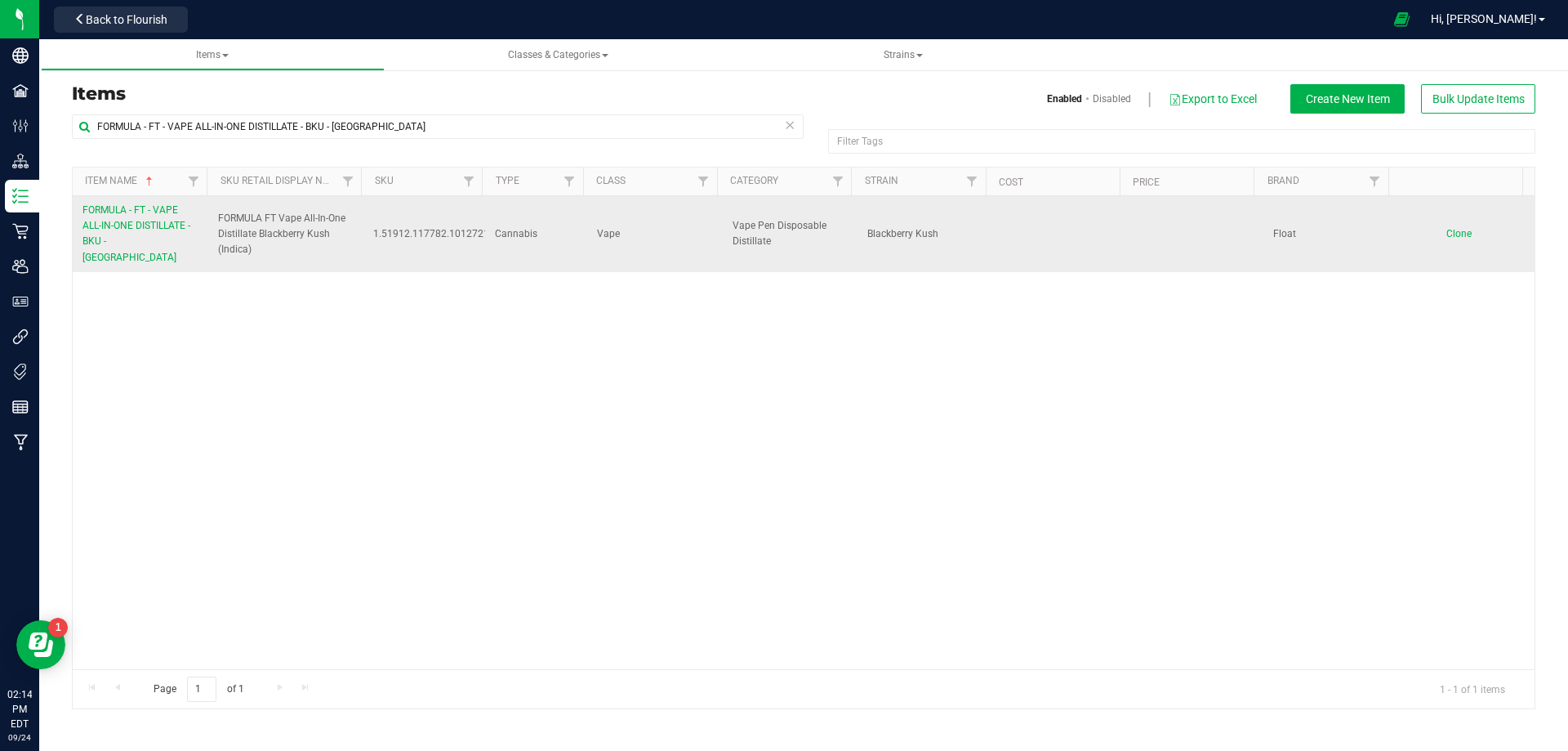
click at [147, 234] on link "FORMULA - FT - VAPE ALL-IN-ONE DISTILLATE - BKU - IND" at bounding box center [140, 233] width 116 height 63
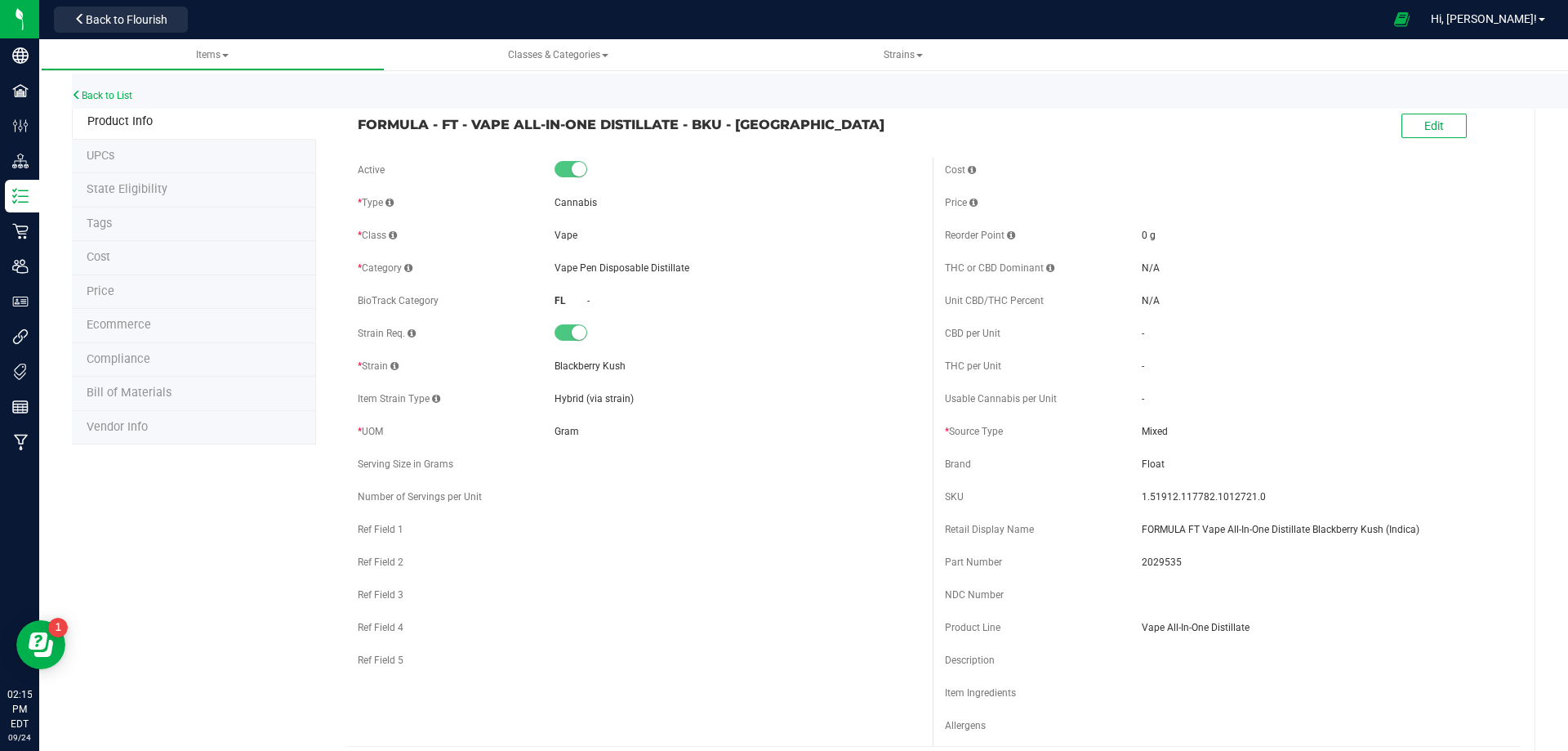
click at [1393, 408] on div "Usable Cannabis per Unit -" at bounding box center [1226, 398] width 563 height 24
drag, startPoint x: 1408, startPoint y: 125, endPoint x: 1355, endPoint y: 141, distance: 55.4
click at [1408, 126] on button "Edit" at bounding box center [1434, 125] width 65 height 24
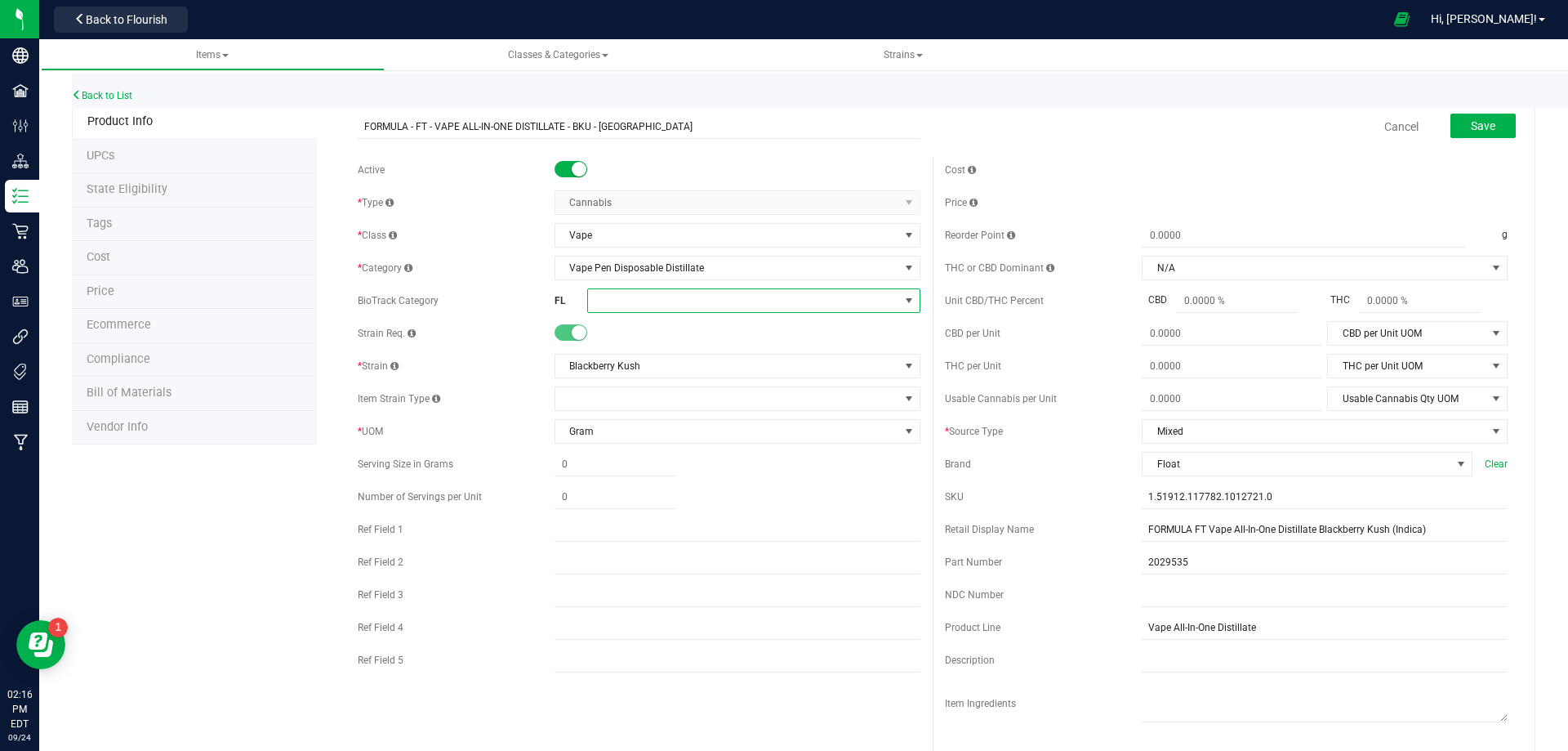
click at [629, 308] on span at bounding box center [744, 300] width 311 height 23
click at [694, 438] on li "Ethanol/Alcohol Extract" at bounding box center [748, 427] width 328 height 28
click at [1477, 120] on span "Save" at bounding box center [1483, 126] width 24 height 13
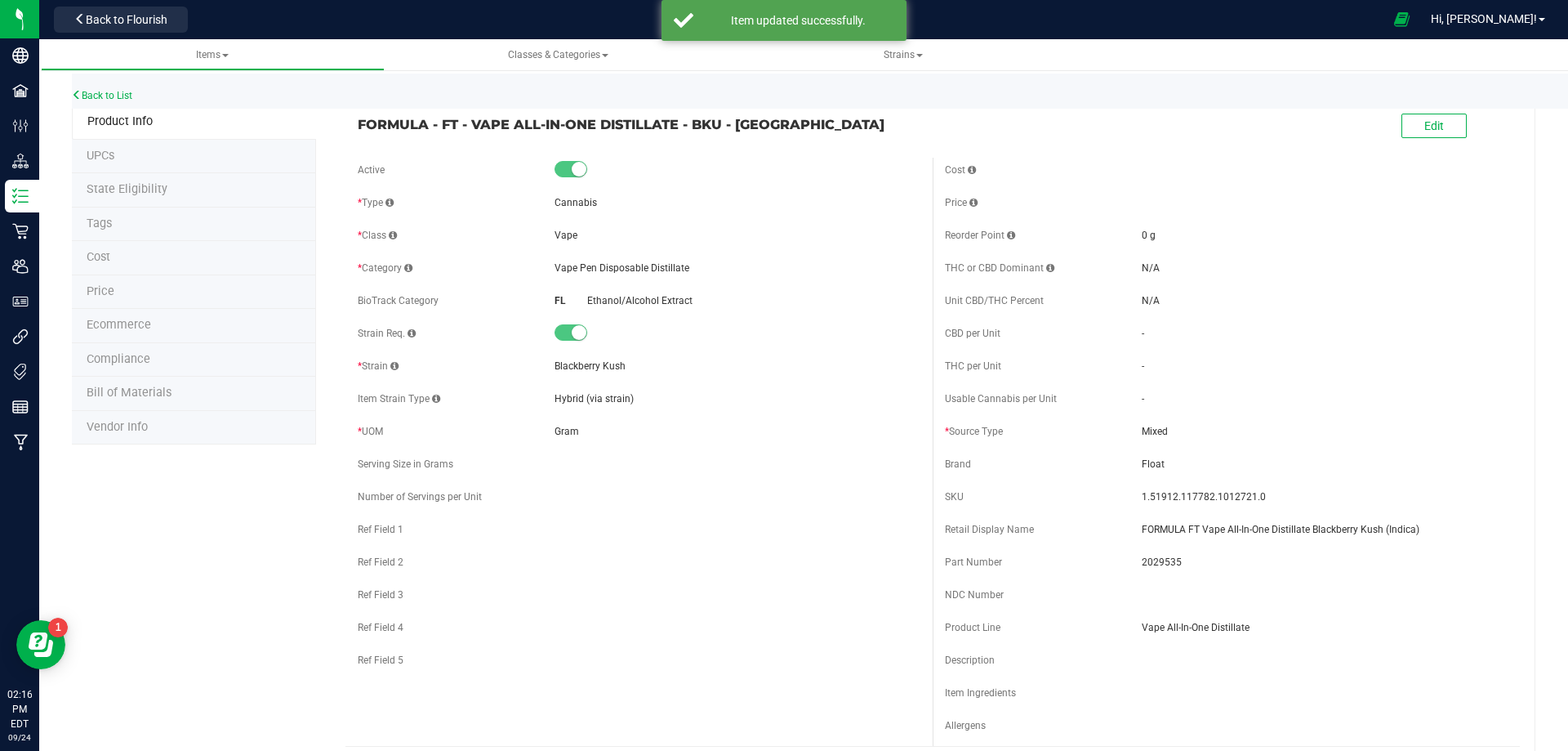
click at [139, 386] on span "Bill of Materials" at bounding box center [130, 392] width 85 height 14
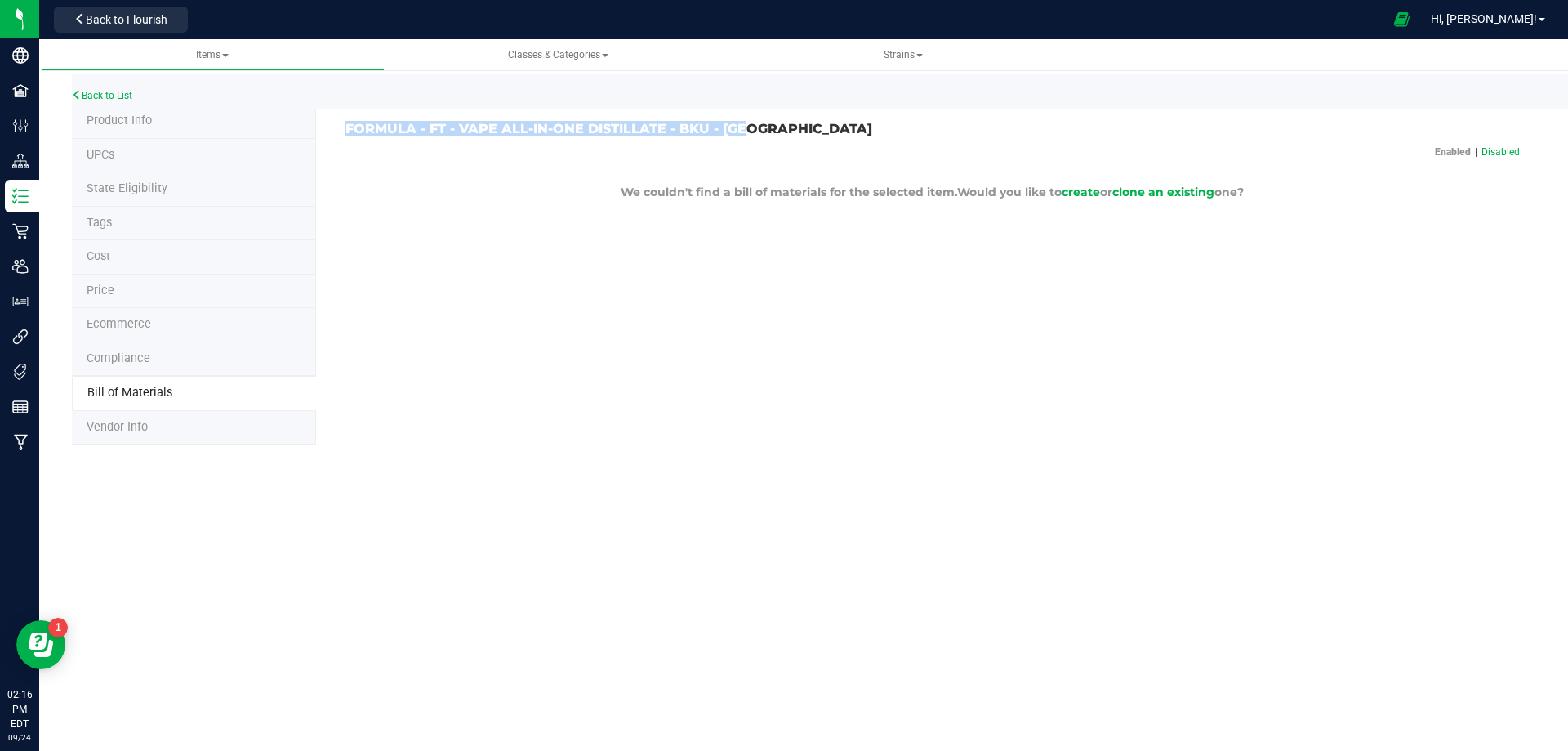
drag, startPoint x: 735, startPoint y: 125, endPoint x: 346, endPoint y: 125, distance: 389.0
click at [346, 125] on div "FORMULA - FT - VAPE ALL-IN-ONE DISTILLATE - BKU - IND Enabled | Disabled We cou…" at bounding box center [925, 255] width 1219 height 301
copy h3 "FORMULA - FT - VAPE ALL-IN-ONE DISTILLATE - BKU - IND"
click at [1148, 195] on span "clone an existing" at bounding box center [1163, 192] width 102 height 15
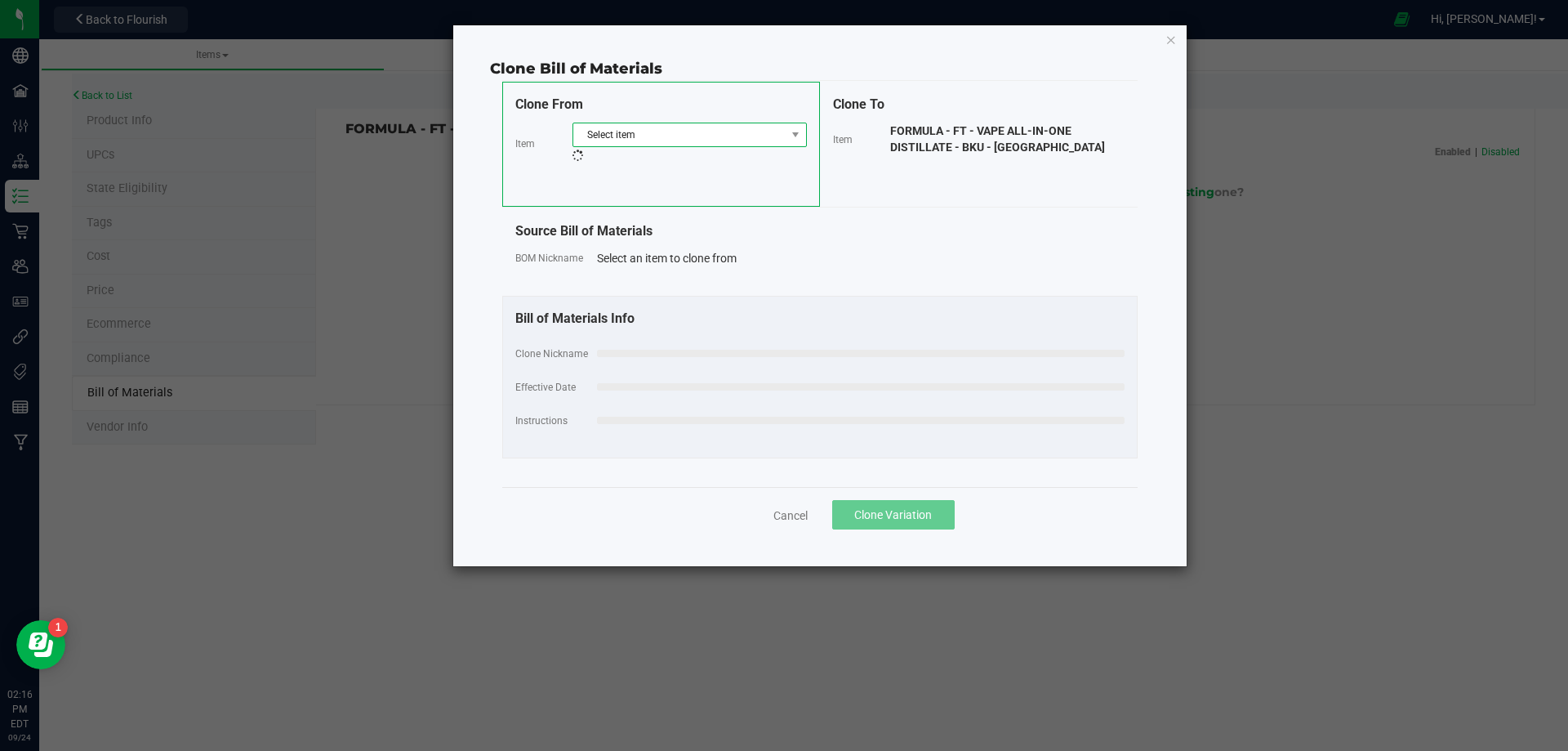
click at [746, 137] on span "Select item" at bounding box center [680, 135] width 212 height 23
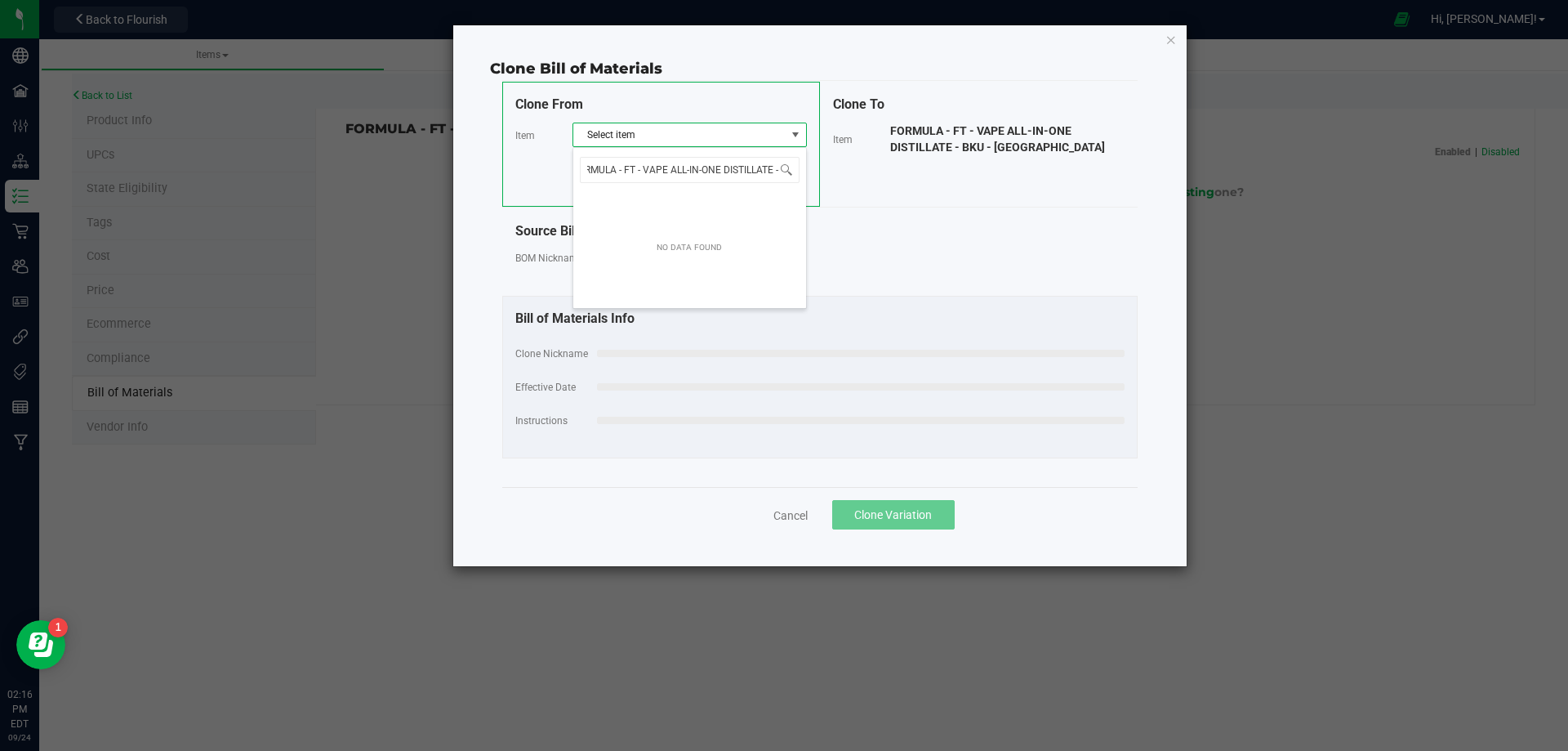
scroll to position [0, 26]
type input "FORMULA - FT - VAPE ALL-IN-ONE DISTILLATE -"
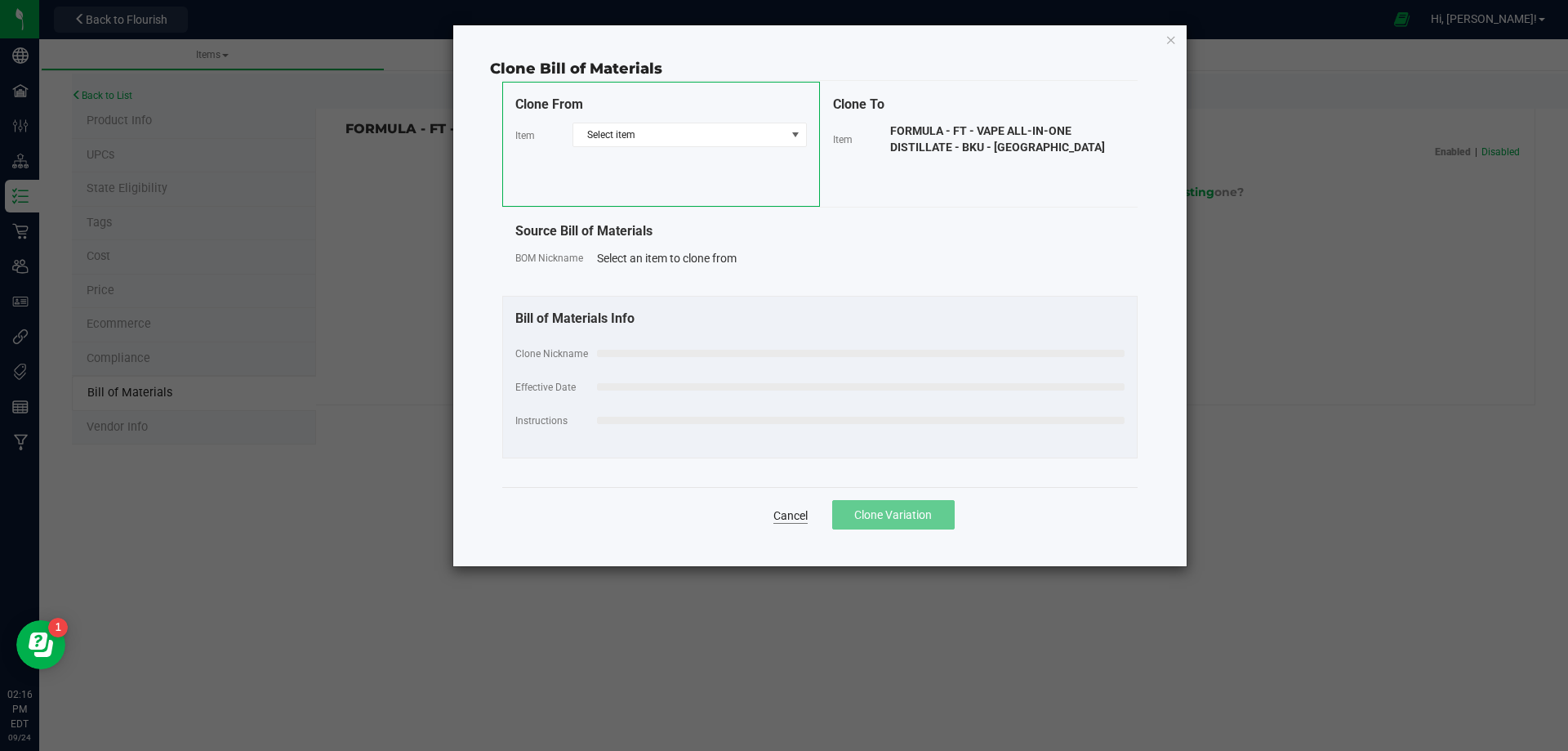
click at [797, 515] on link "Cancel" at bounding box center [790, 516] width 34 height 17
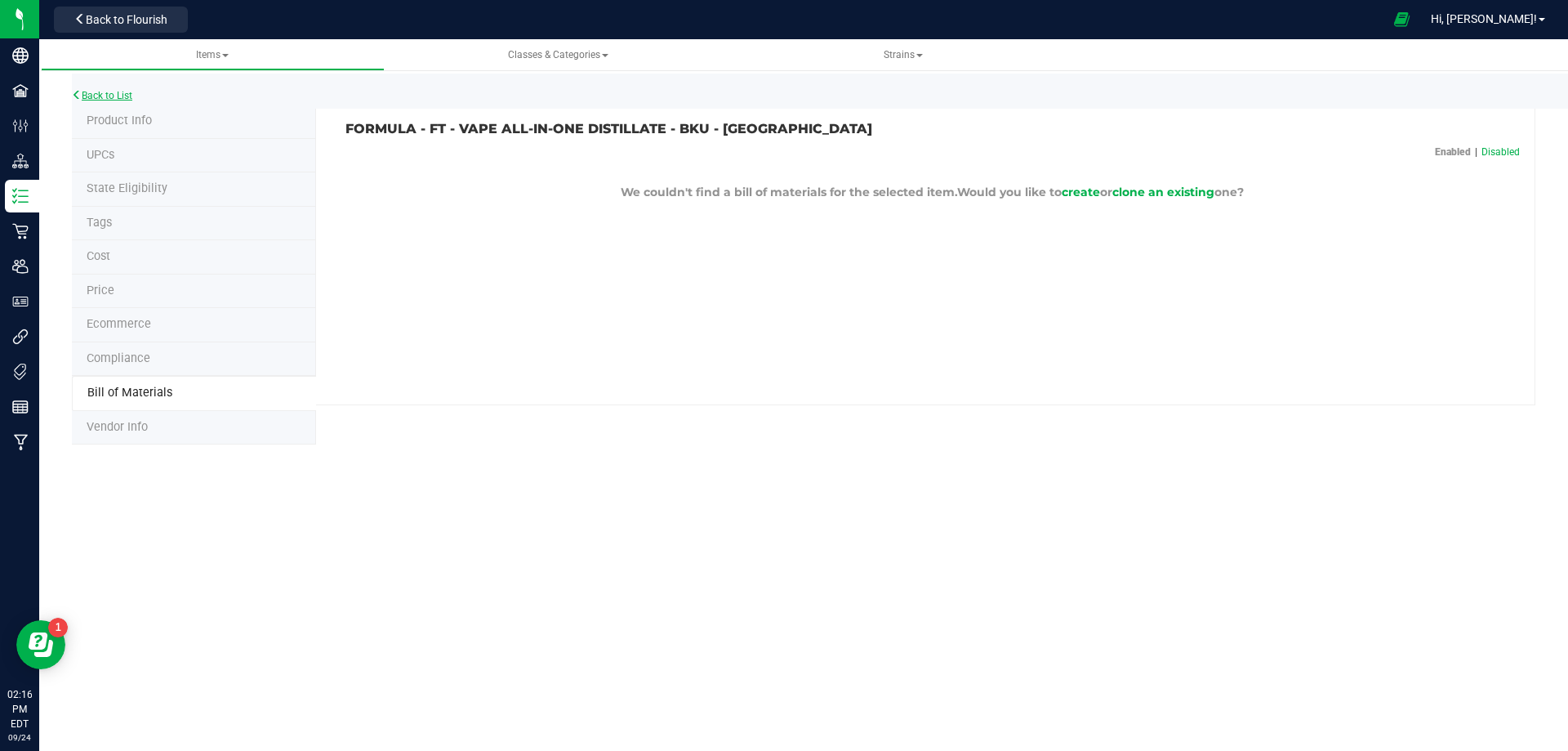
click at [118, 91] on link "Back to List" at bounding box center [102, 95] width 60 height 12
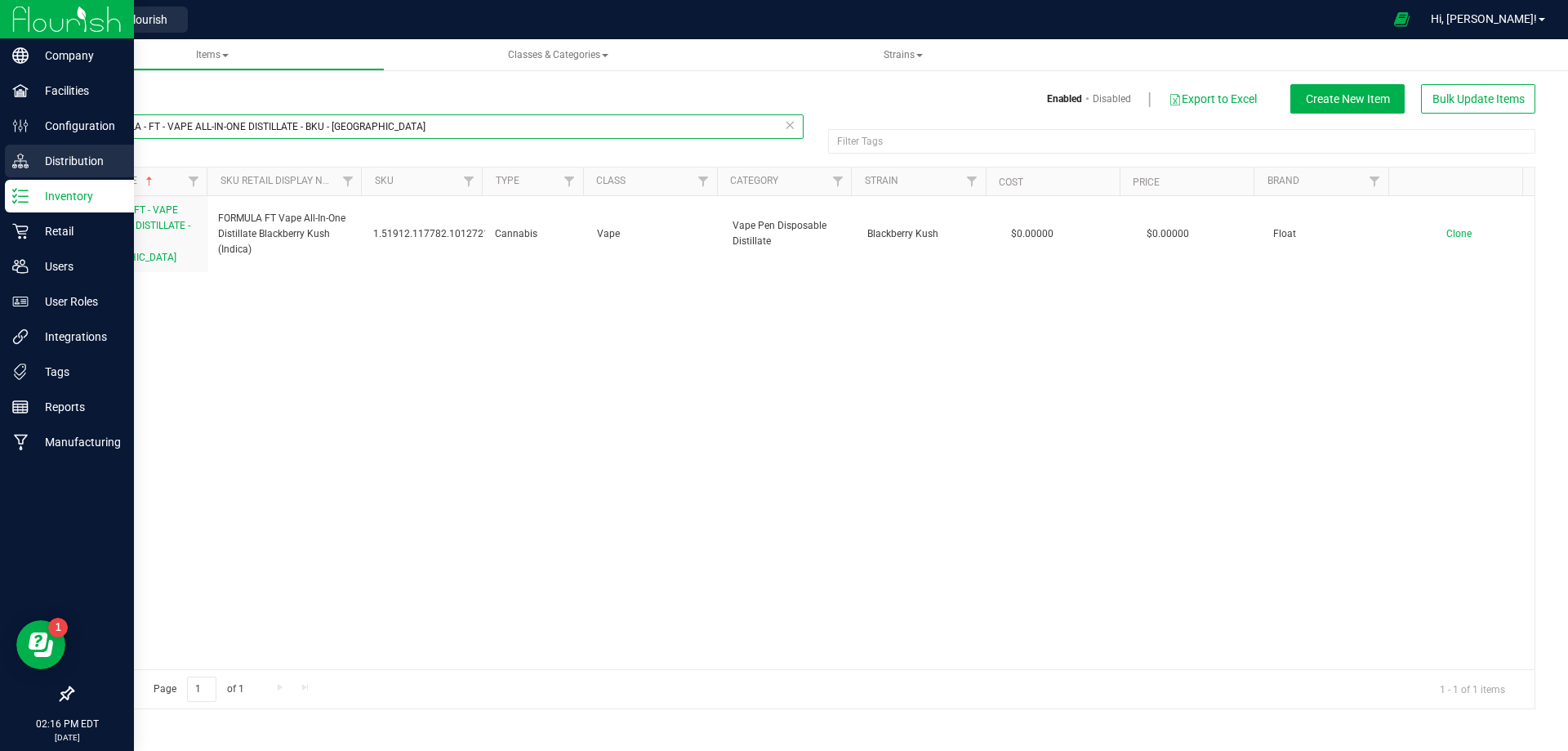
drag, startPoint x: 383, startPoint y: 125, endPoint x: 19, endPoint y: 167, distance: 366.4
click at [8, 145] on div "Company Facilities Configuration Distribution Inventory Retail Users User Roles…" at bounding box center [784, 376] width 1568 height 751
paste input "2029535"
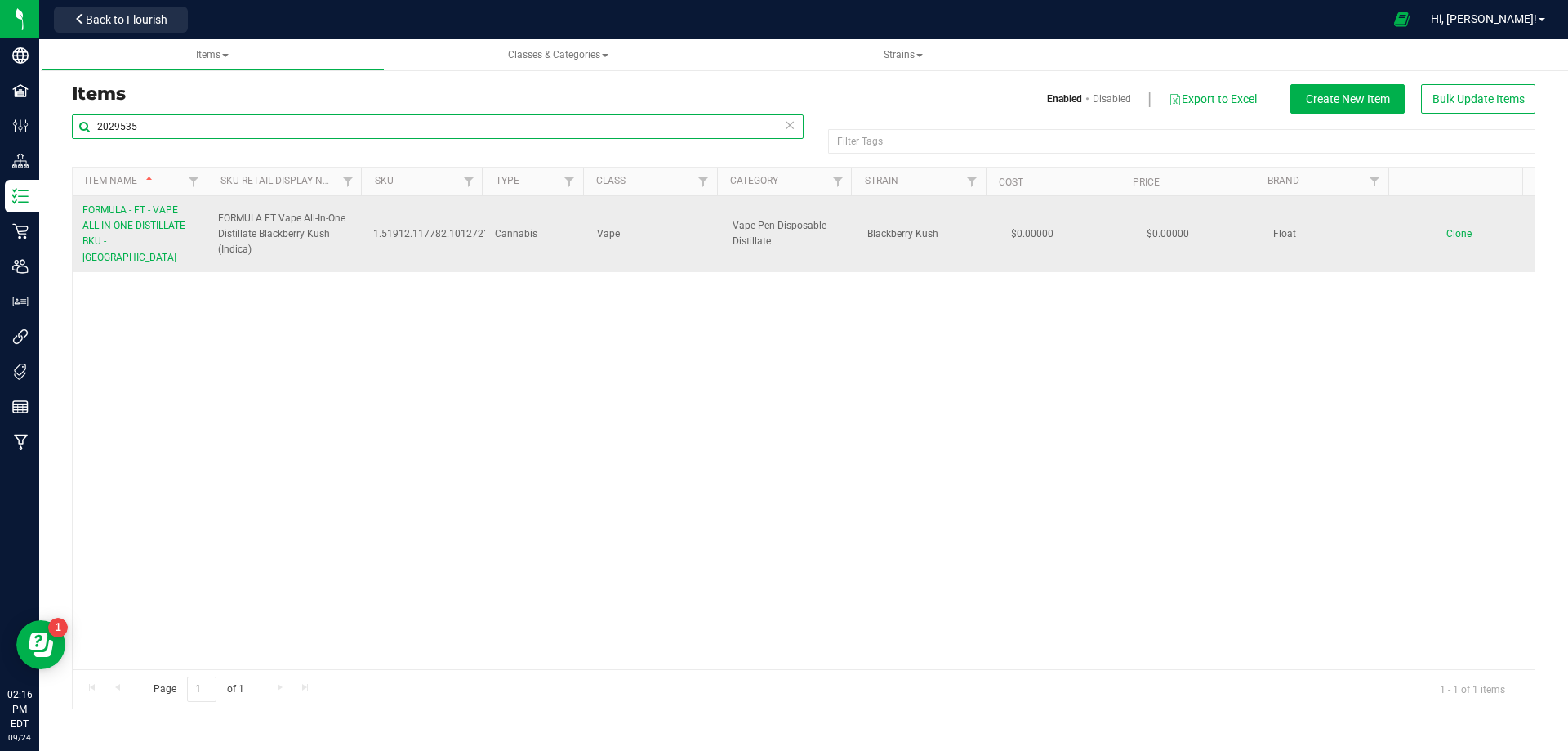
type input "2029535"
click at [124, 225] on span "FORMULA - FT - VAPE ALL-IN-ONE DISTILLATE - BKU - IND" at bounding box center [136, 233] width 108 height 59
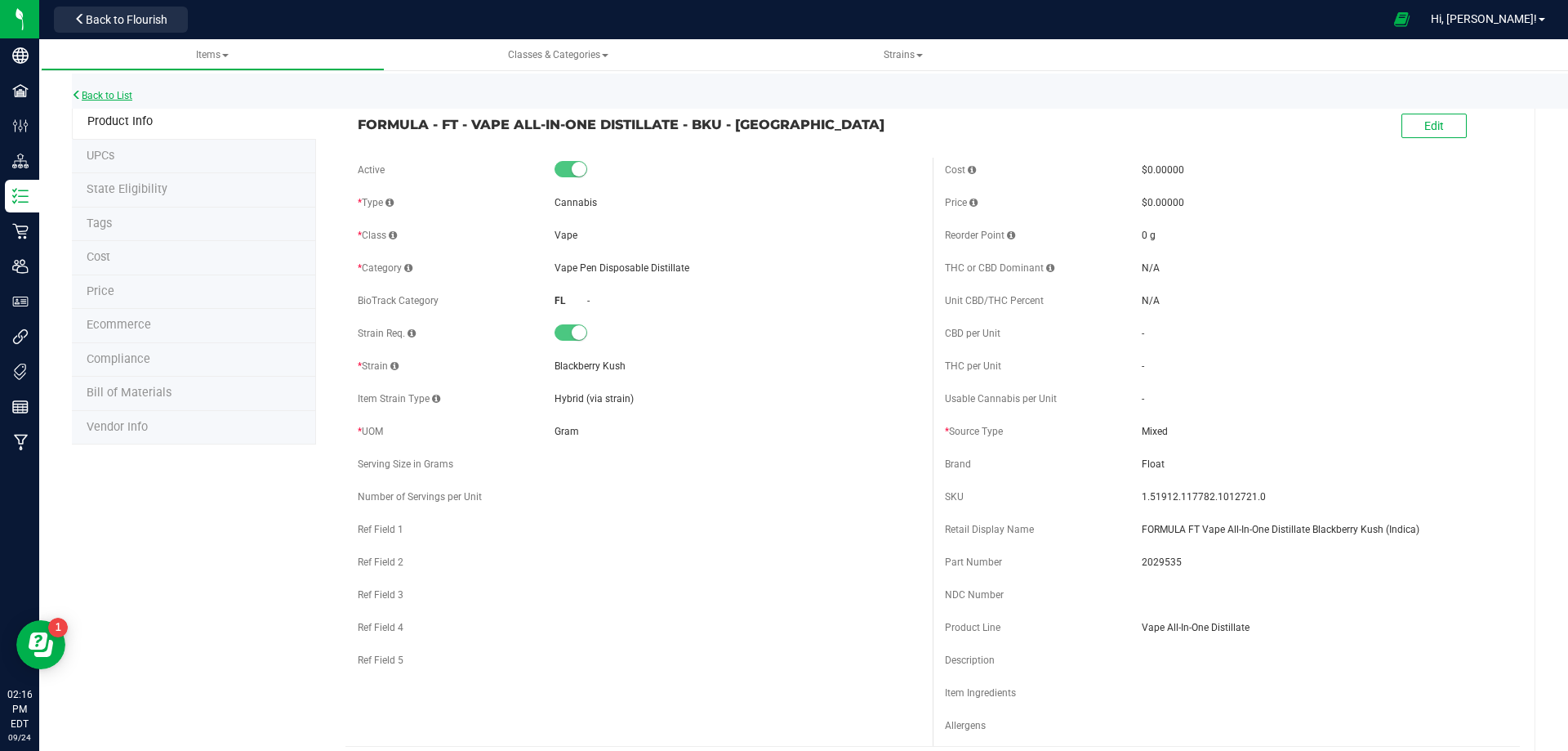
click at [127, 100] on link "Back to List" at bounding box center [102, 95] width 60 height 12
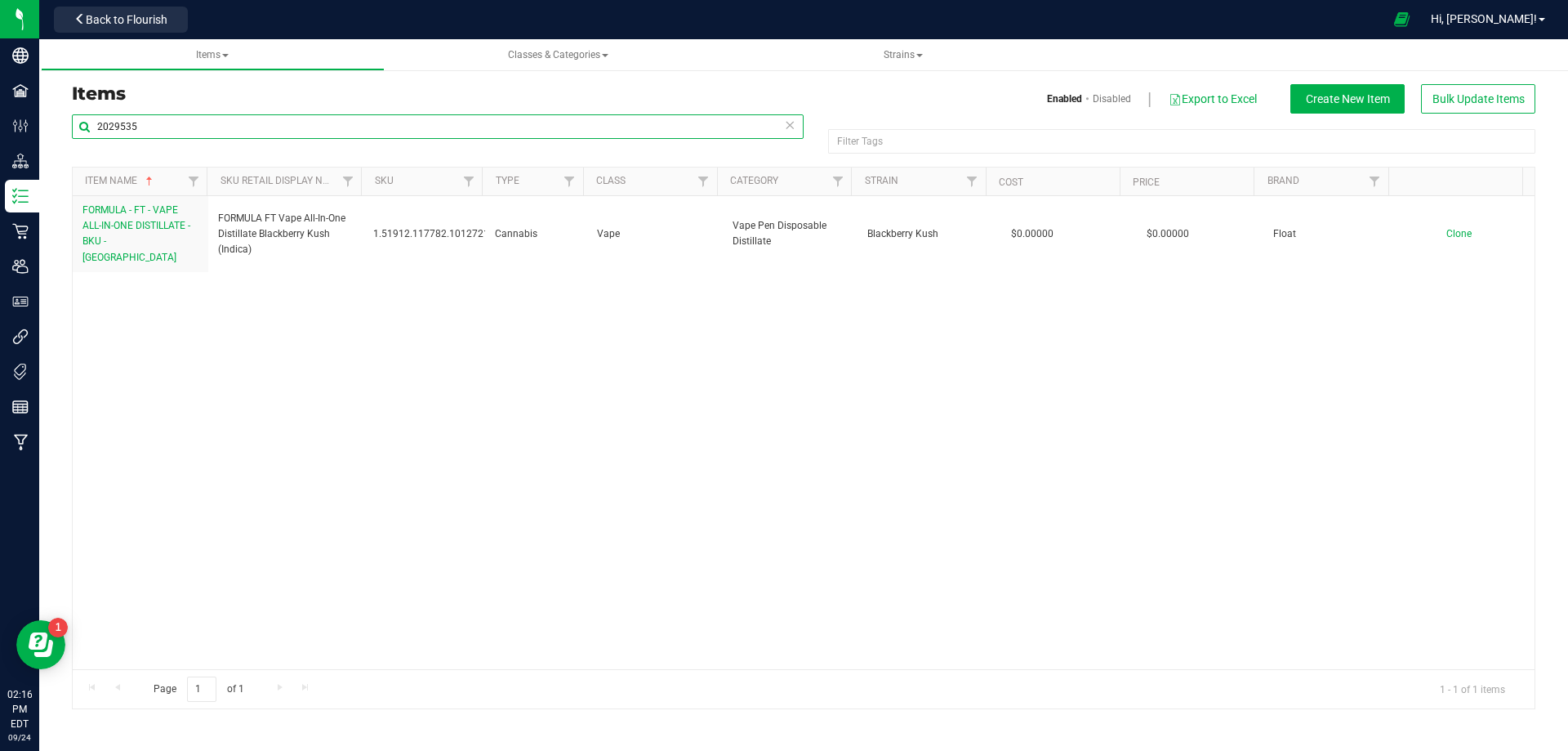
drag, startPoint x: 184, startPoint y: 120, endPoint x: 130, endPoint y: 165, distance: 70.3
click at [86, 141] on div "2029535" at bounding box center [438, 133] width 732 height 38
paste input "6"
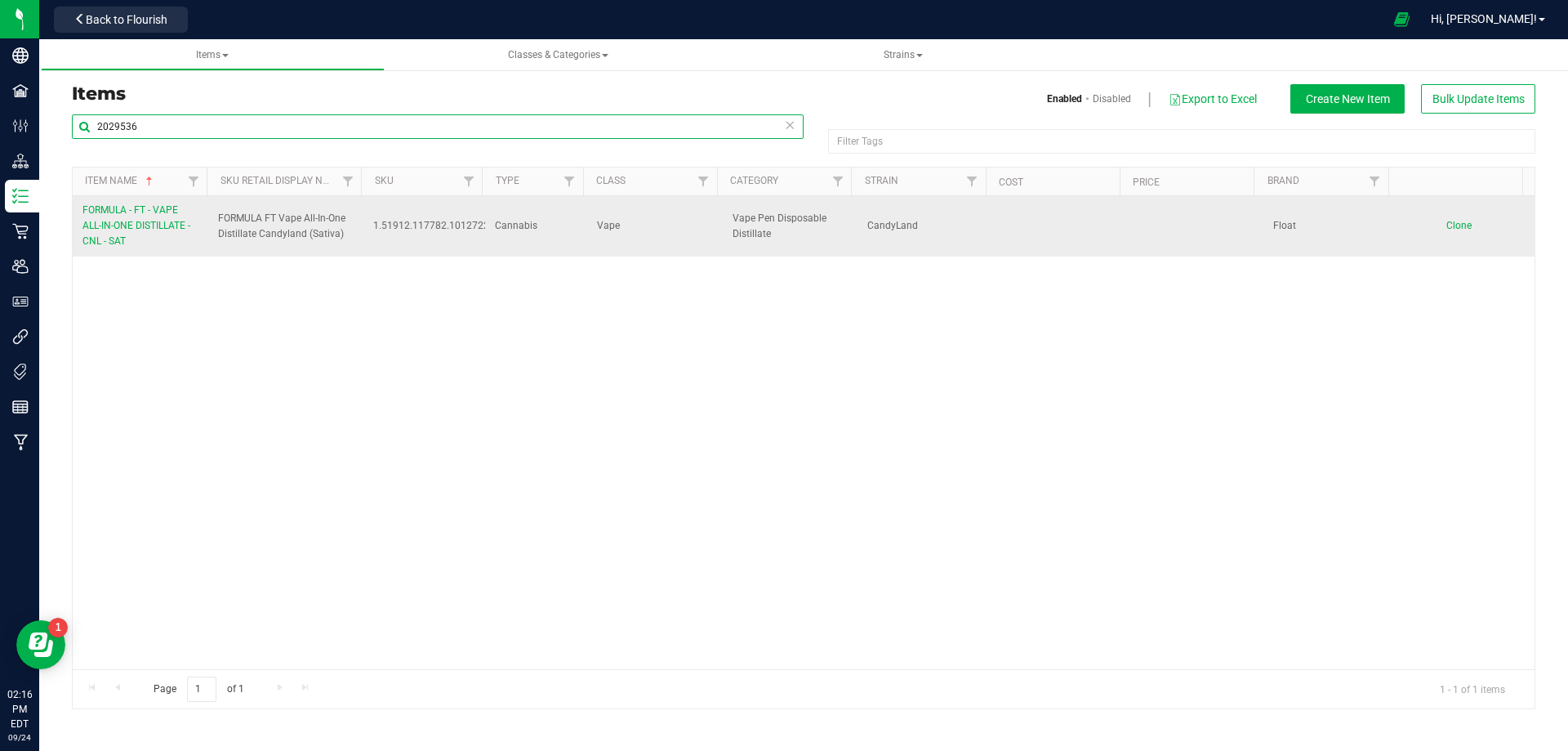
type input "2029536"
click at [138, 232] on link "FORMULA - FT - VAPE ALL-IN-ONE DISTILLATE - CNL - SAT" at bounding box center [140, 226] width 116 height 48
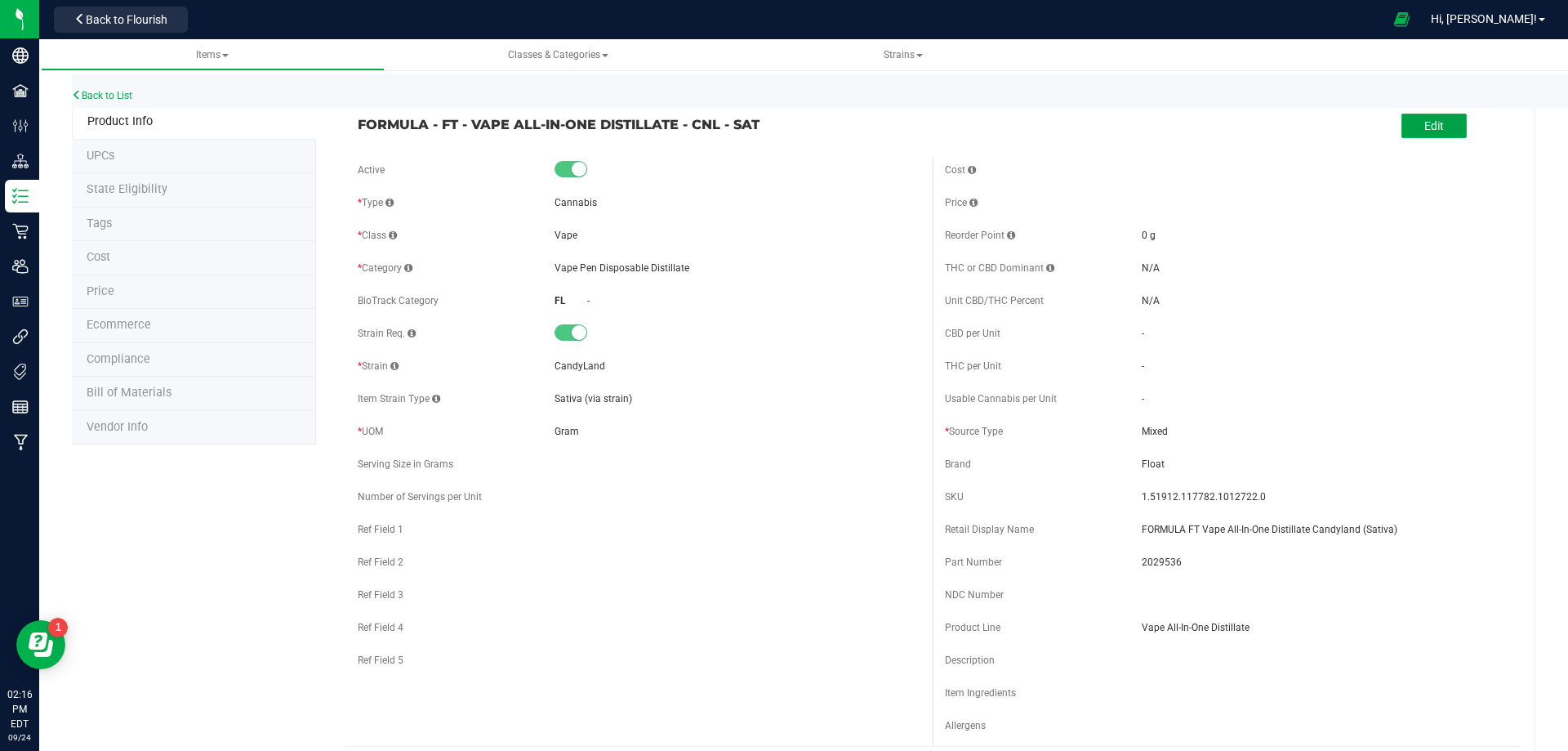
click at [1404, 125] on button "Edit" at bounding box center [1434, 125] width 65 height 24
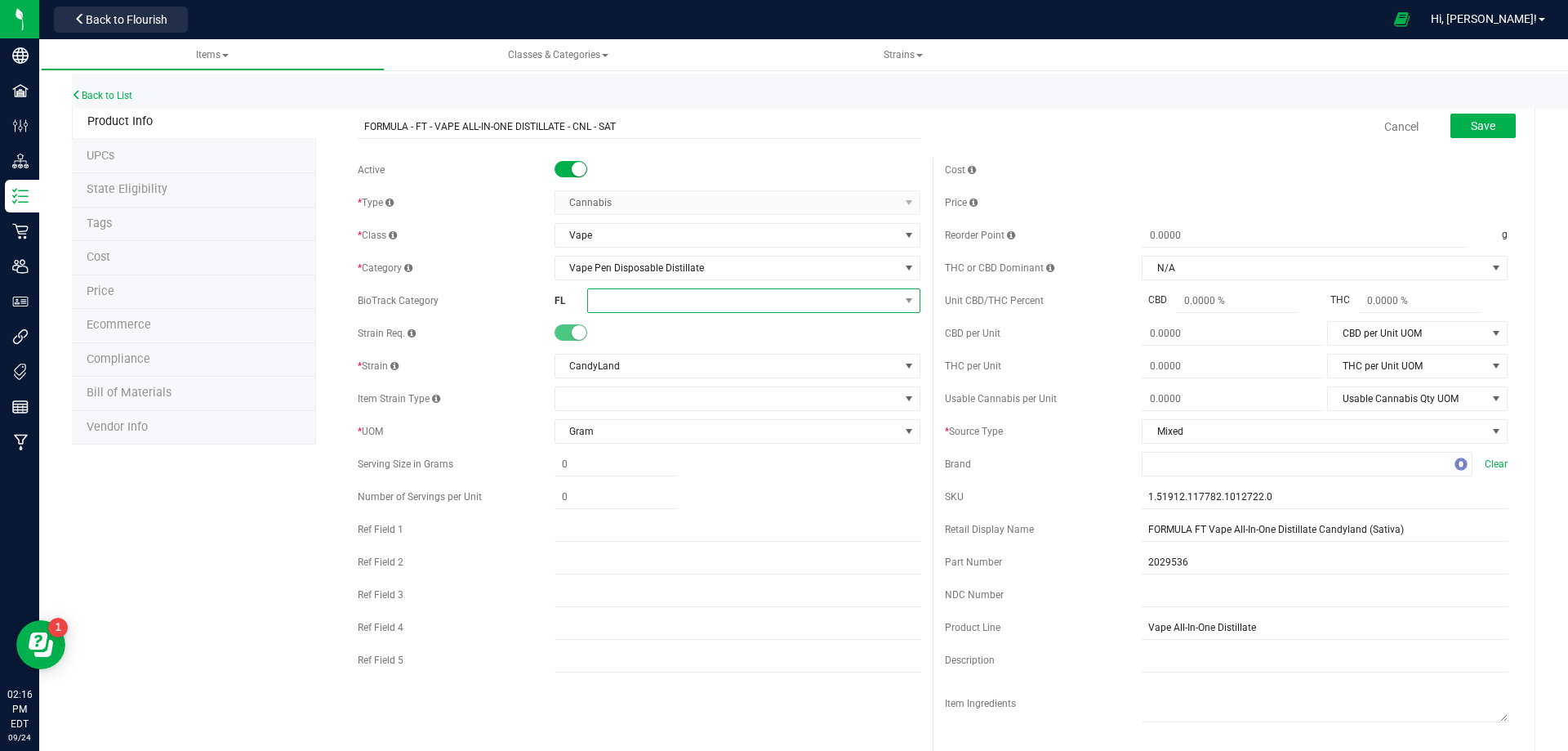
click at [636, 305] on span at bounding box center [744, 300] width 311 height 23
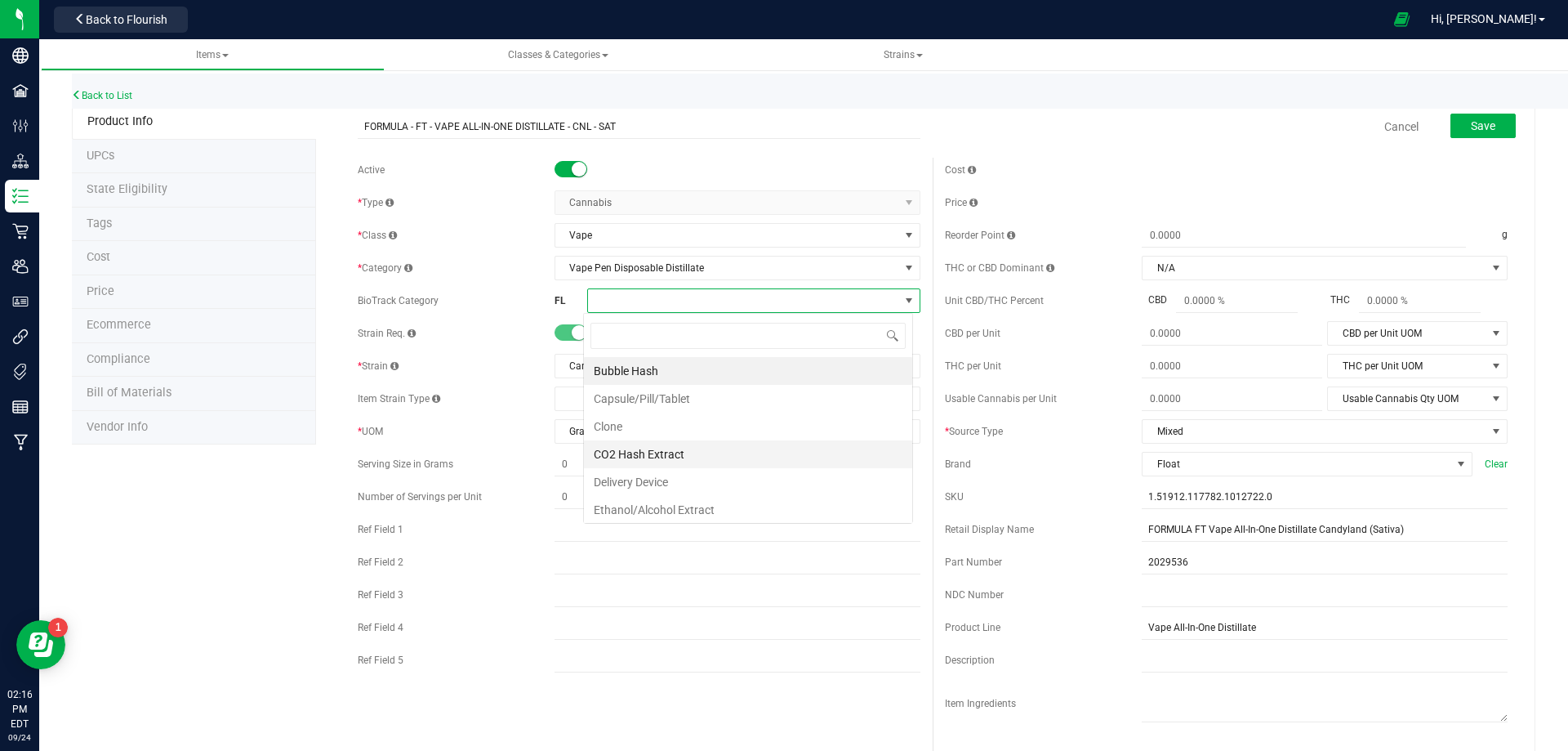
scroll to position [24, 330]
click at [669, 508] on li "Ethanol/Alcohol Extract" at bounding box center [748, 509] width 328 height 28
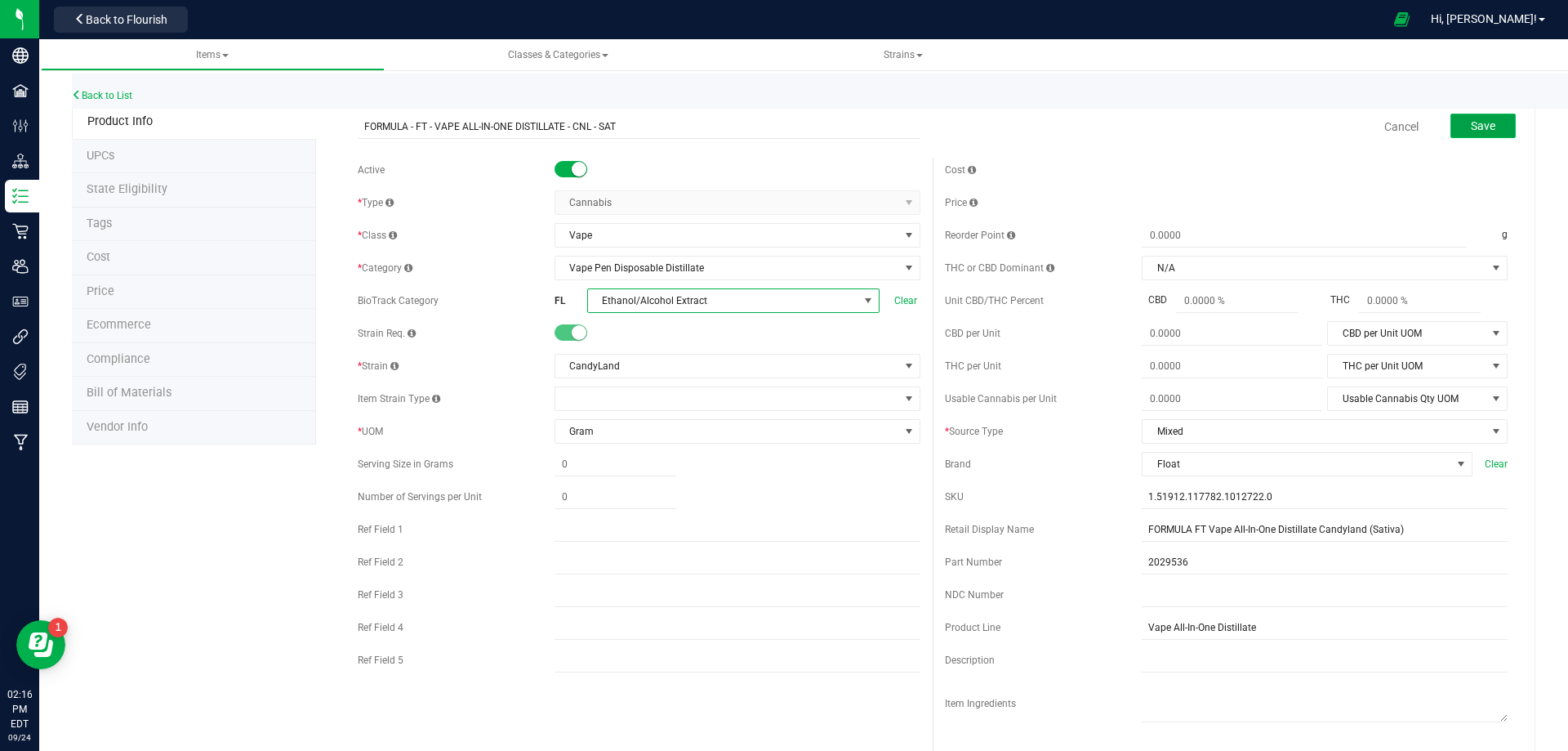
click at [1471, 128] on span "Save" at bounding box center [1483, 126] width 24 height 13
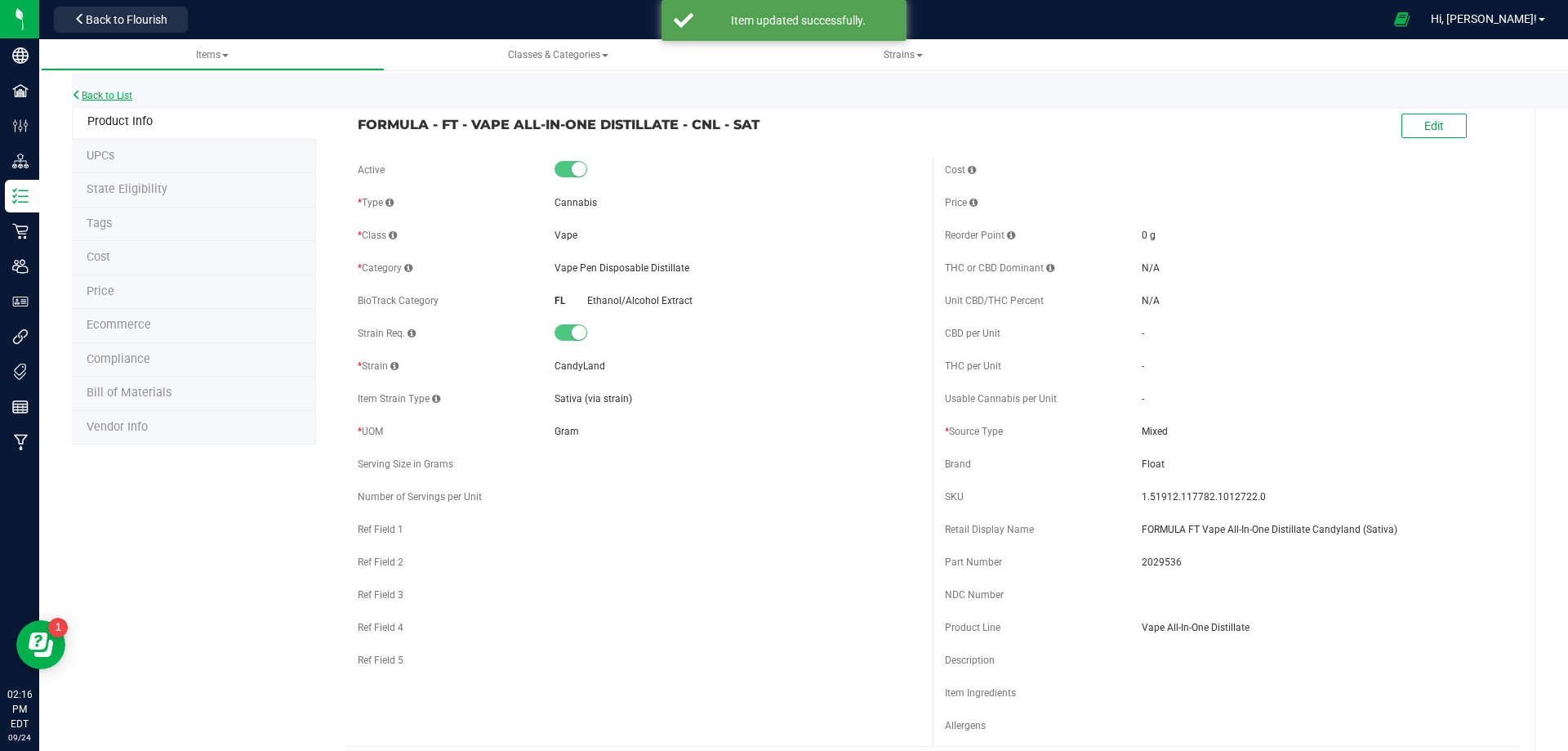
click at [116, 95] on link "Back to List" at bounding box center [102, 95] width 60 height 12
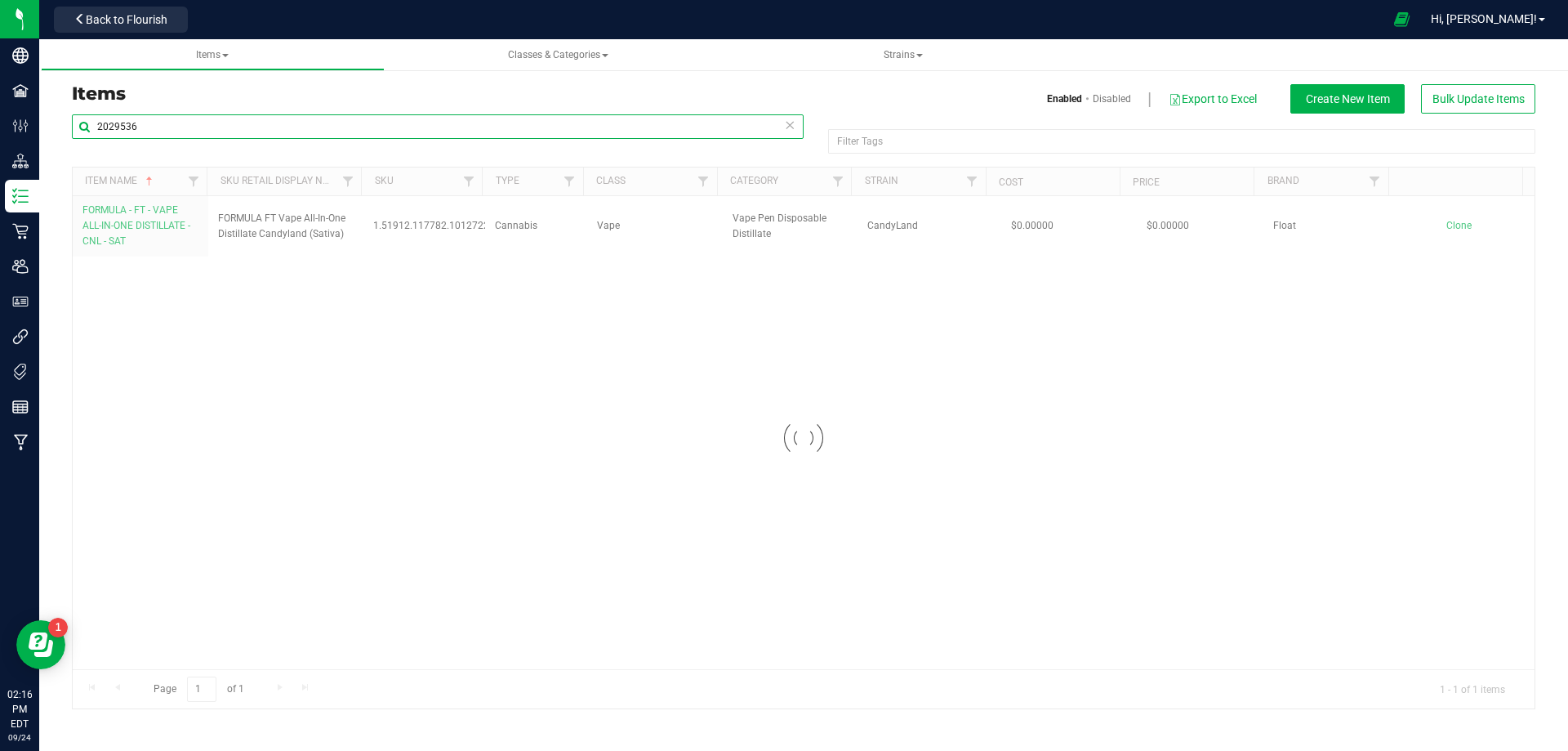
drag, startPoint x: 143, startPoint y: 129, endPoint x: 42, endPoint y: 164, distance: 106.9
click at [42, 164] on div "Items Enabled Disabled Export to Excel Create New Item Bulk Update Items 202953…" at bounding box center [803, 386] width 1529 height 678
drag, startPoint x: 183, startPoint y: 133, endPoint x: -23, endPoint y: 125, distance: 206.2
click at [0, 125] on html "Company Facilities Configuration Distribution Inventory Retail Users User Roles…" at bounding box center [784, 376] width 1568 height 751
paste input "7"
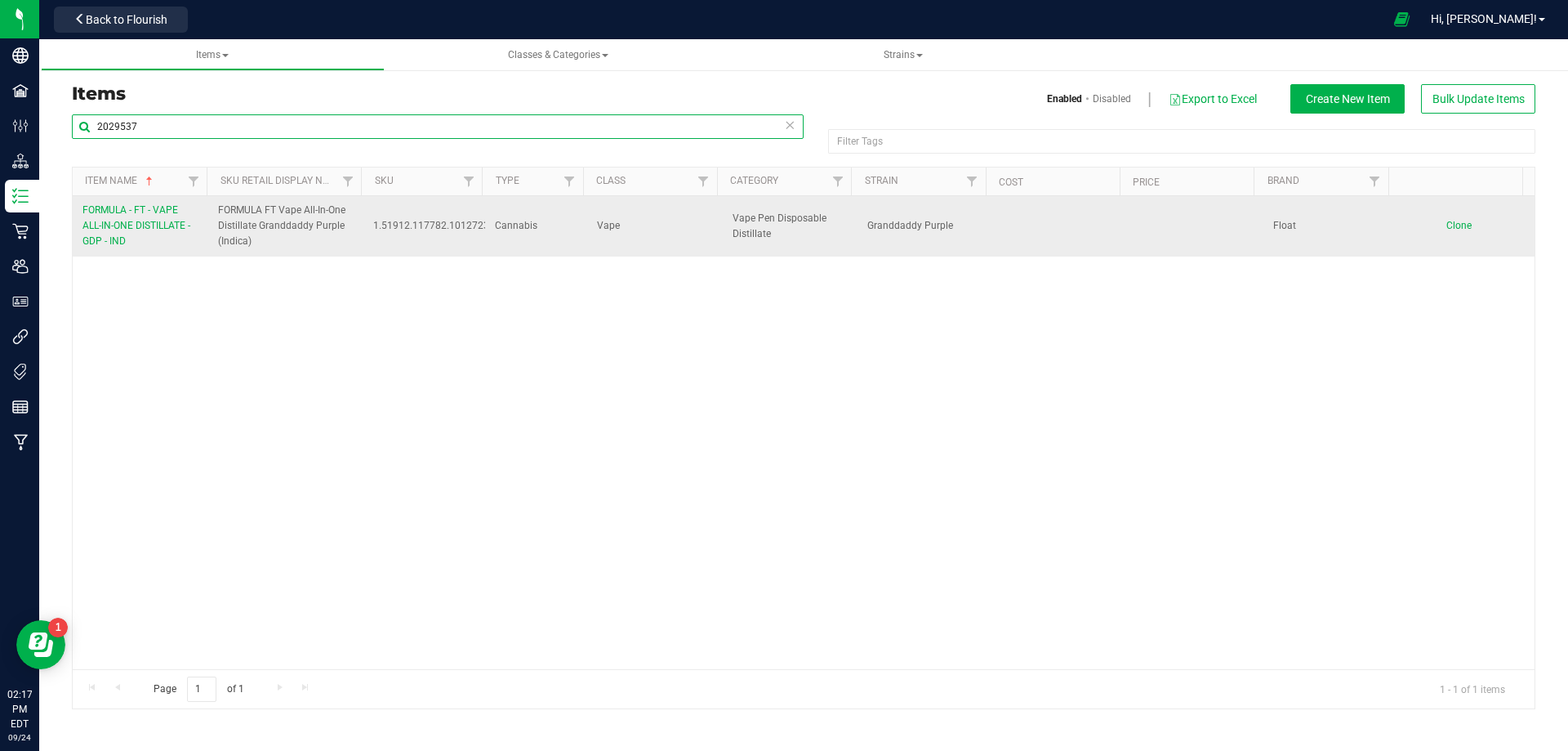
type input "2029537"
click at [159, 225] on span "FORMULA - FT - VAPE ALL-IN-ONE DISTILLATE - GDP - IND" at bounding box center [136, 225] width 108 height 43
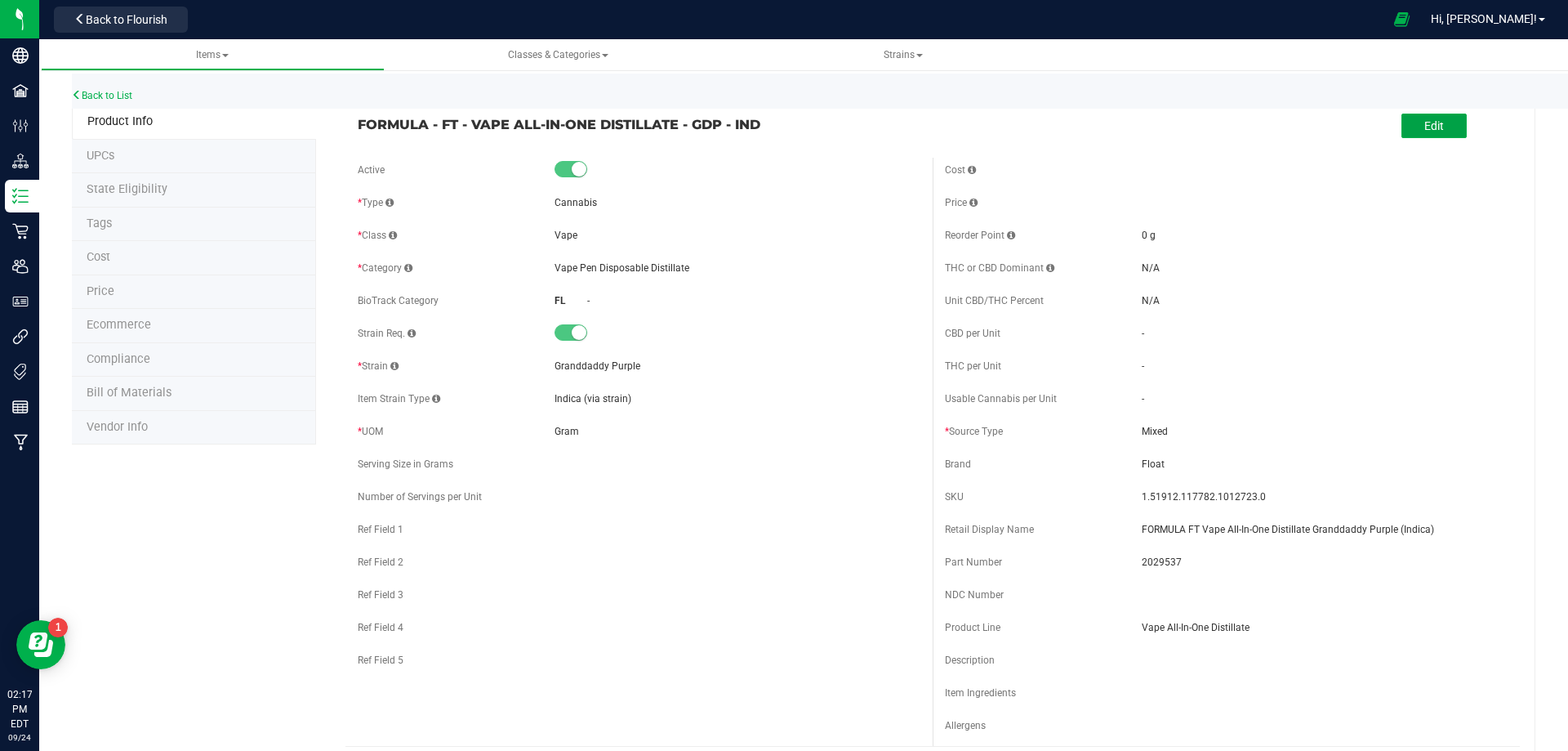
drag, startPoint x: 1421, startPoint y: 127, endPoint x: 1275, endPoint y: 166, distance: 151.1
click at [1424, 128] on span "Edit" at bounding box center [1433, 126] width 19 height 13
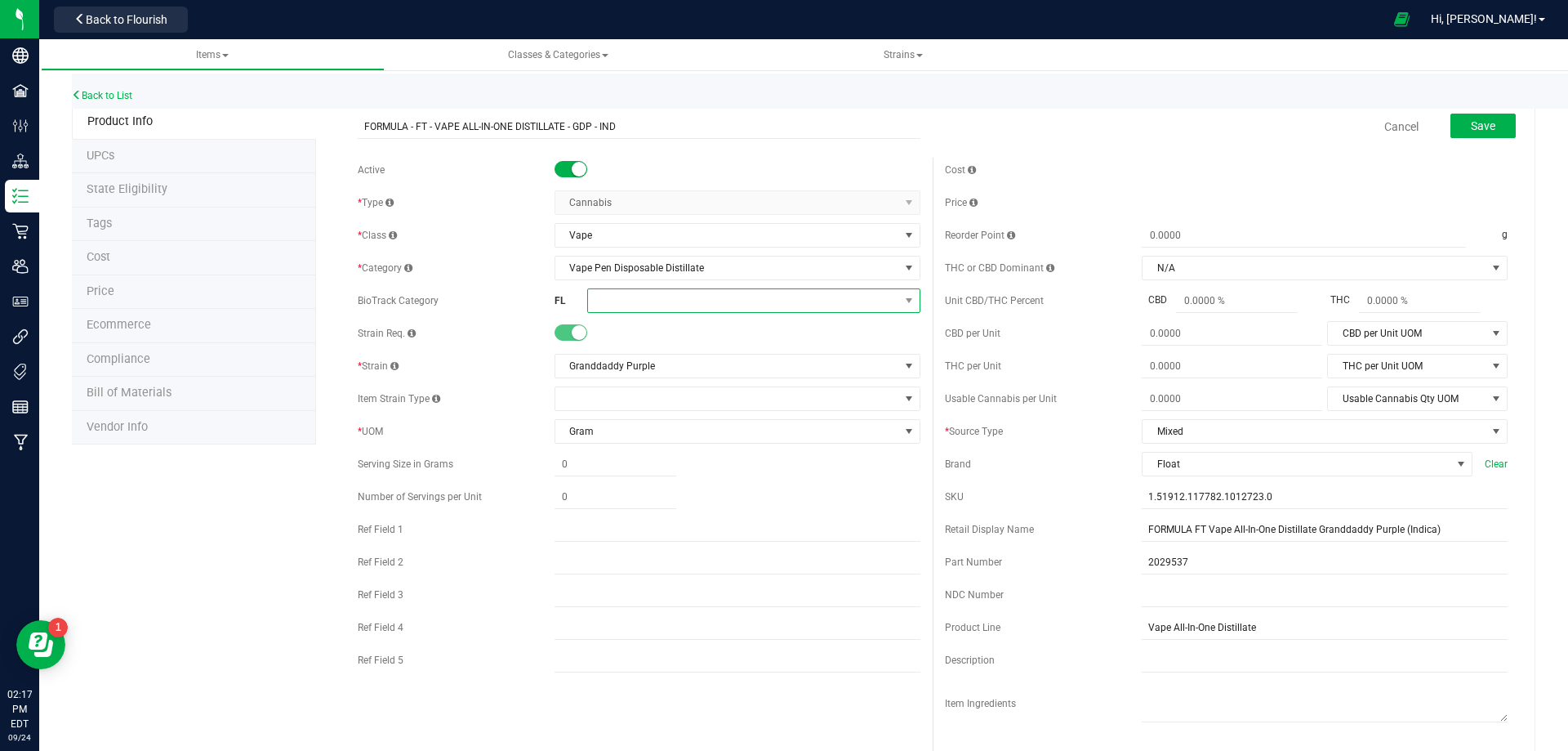
click at [647, 304] on span at bounding box center [744, 300] width 311 height 23
drag, startPoint x: 690, startPoint y: 510, endPoint x: 844, endPoint y: 415, distance: 180.9
click at [692, 509] on li "Ethanol/Alcohol Extract" at bounding box center [748, 509] width 328 height 28
click at [1454, 140] on div "Save" at bounding box center [1470, 127] width 89 height 33
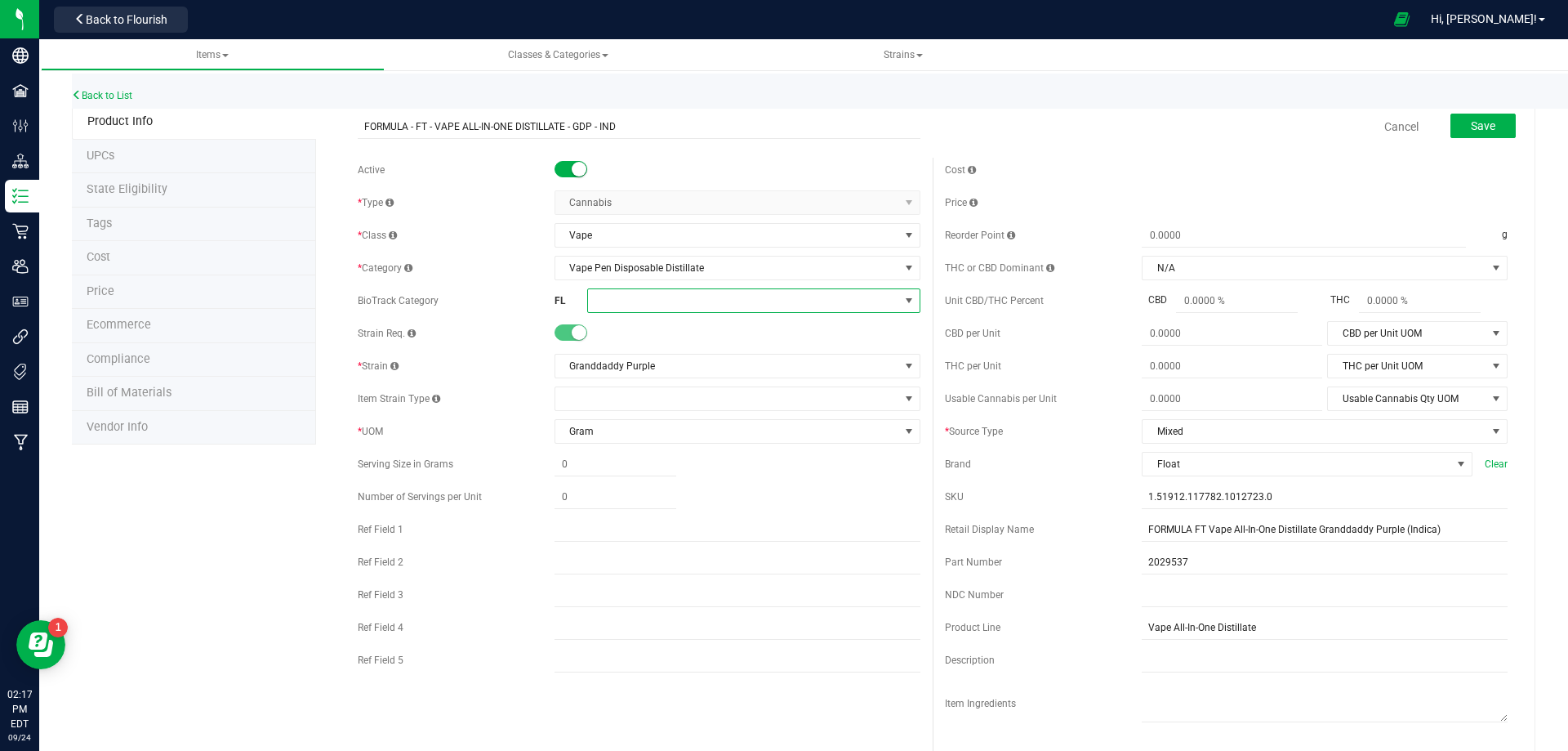
click at [631, 305] on span at bounding box center [744, 300] width 311 height 23
click at [646, 508] on li "Ethanol/Alcohol Extract" at bounding box center [748, 509] width 328 height 28
click at [1476, 135] on button "Save" at bounding box center [1484, 125] width 65 height 24
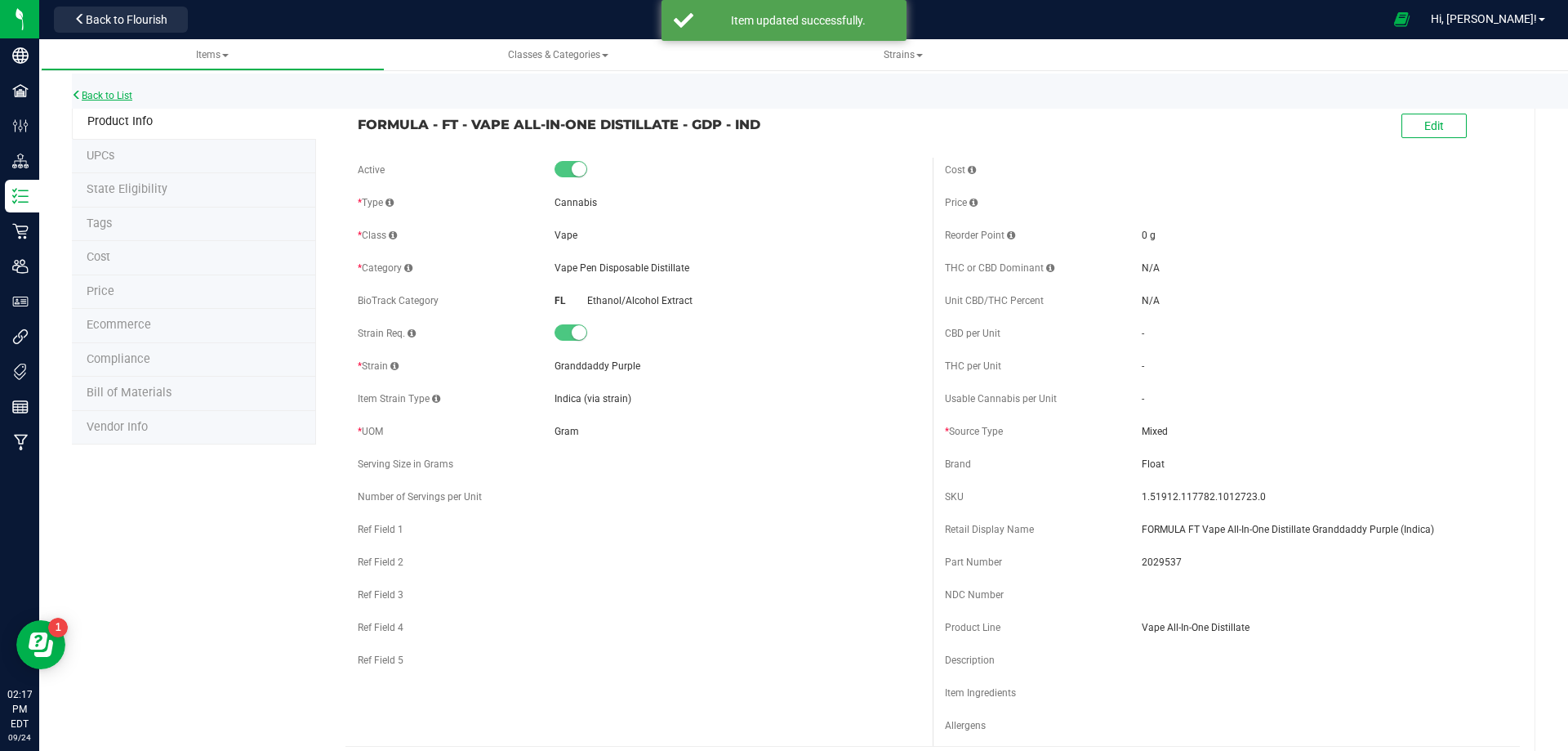
click at [117, 100] on link "Back to List" at bounding box center [102, 95] width 60 height 12
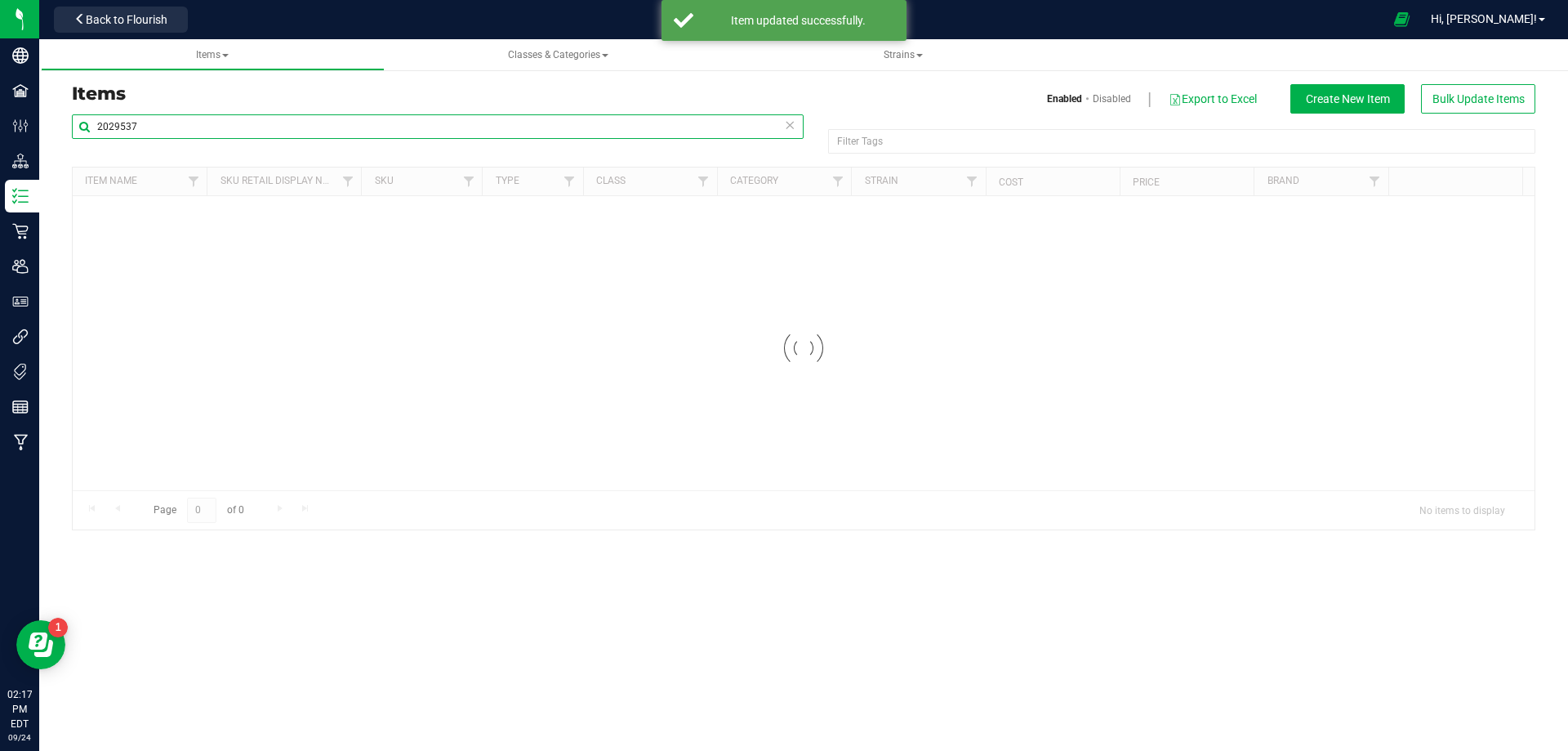
drag, startPoint x: 230, startPoint y: 125, endPoint x: -99, endPoint y: 121, distance: 329.0
click at [0, 121] on html "Company Facilities Configuration Distribution Inventory Retail Users User Roles…" at bounding box center [784, 376] width 1568 height 751
paste input "8"
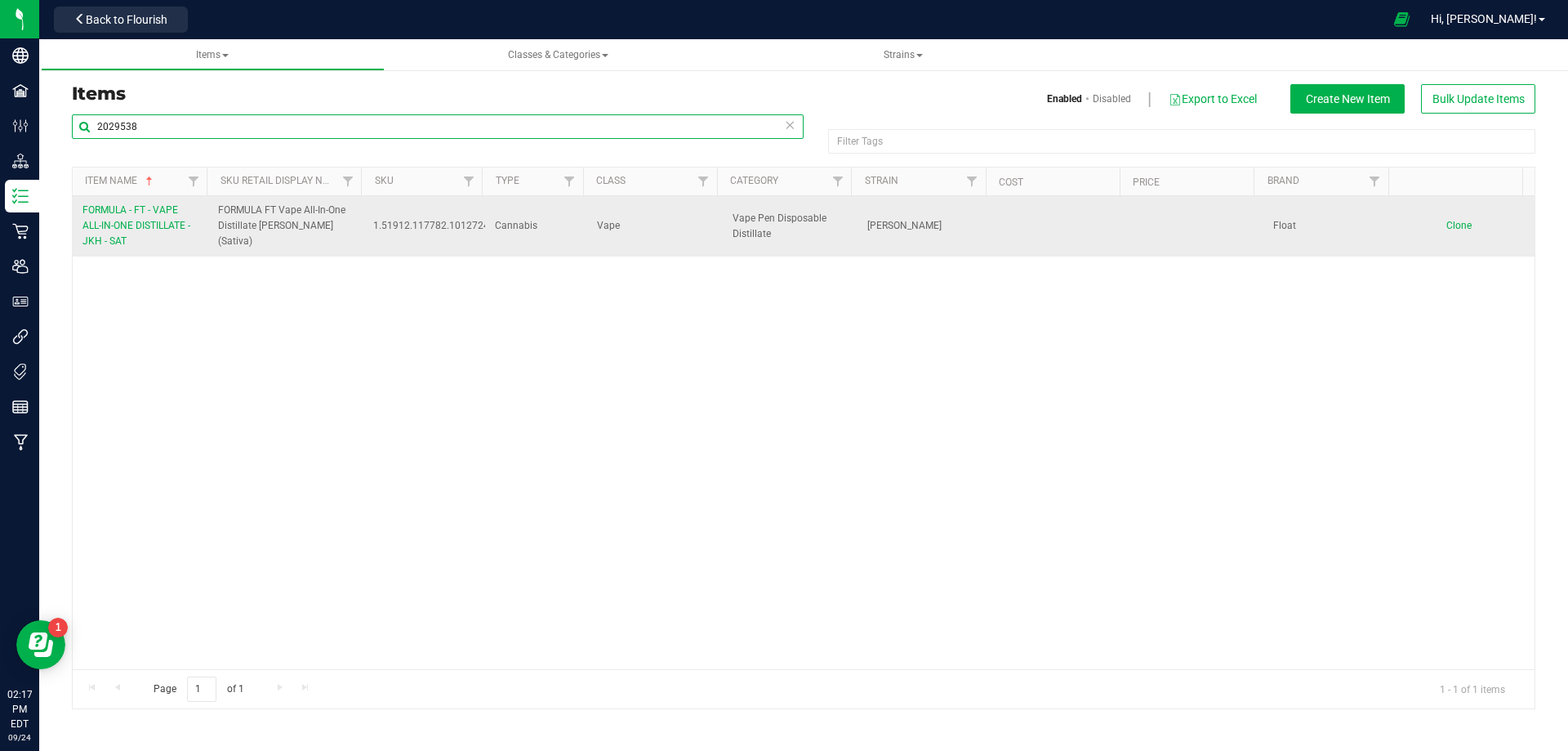
type input "2029538"
click at [139, 214] on span "FORMULA - FT - VAPE ALL-IN-ONE DISTILLATE - JKH - SAT" at bounding box center [136, 225] width 108 height 43
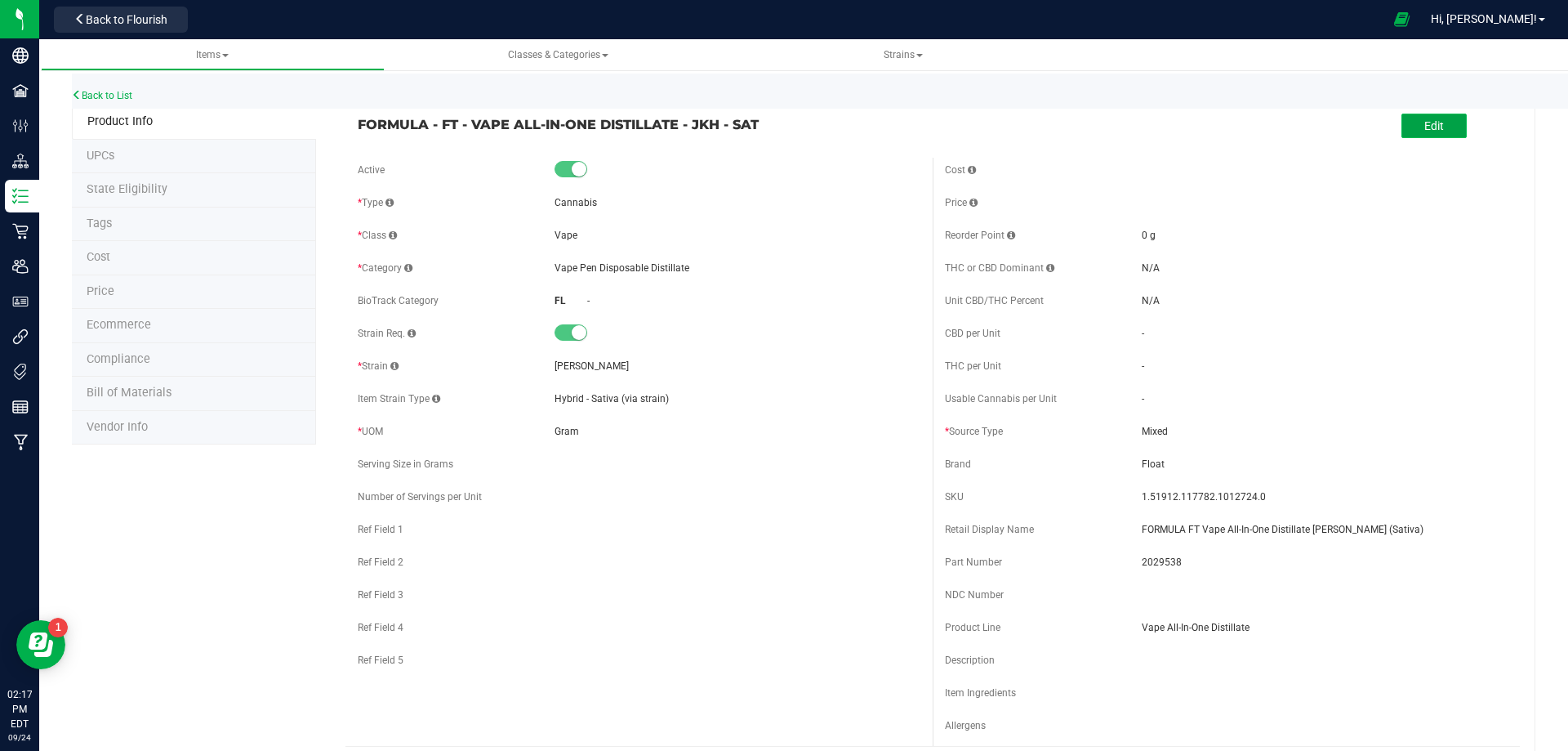
click at [1427, 137] on button "Edit" at bounding box center [1434, 125] width 65 height 24
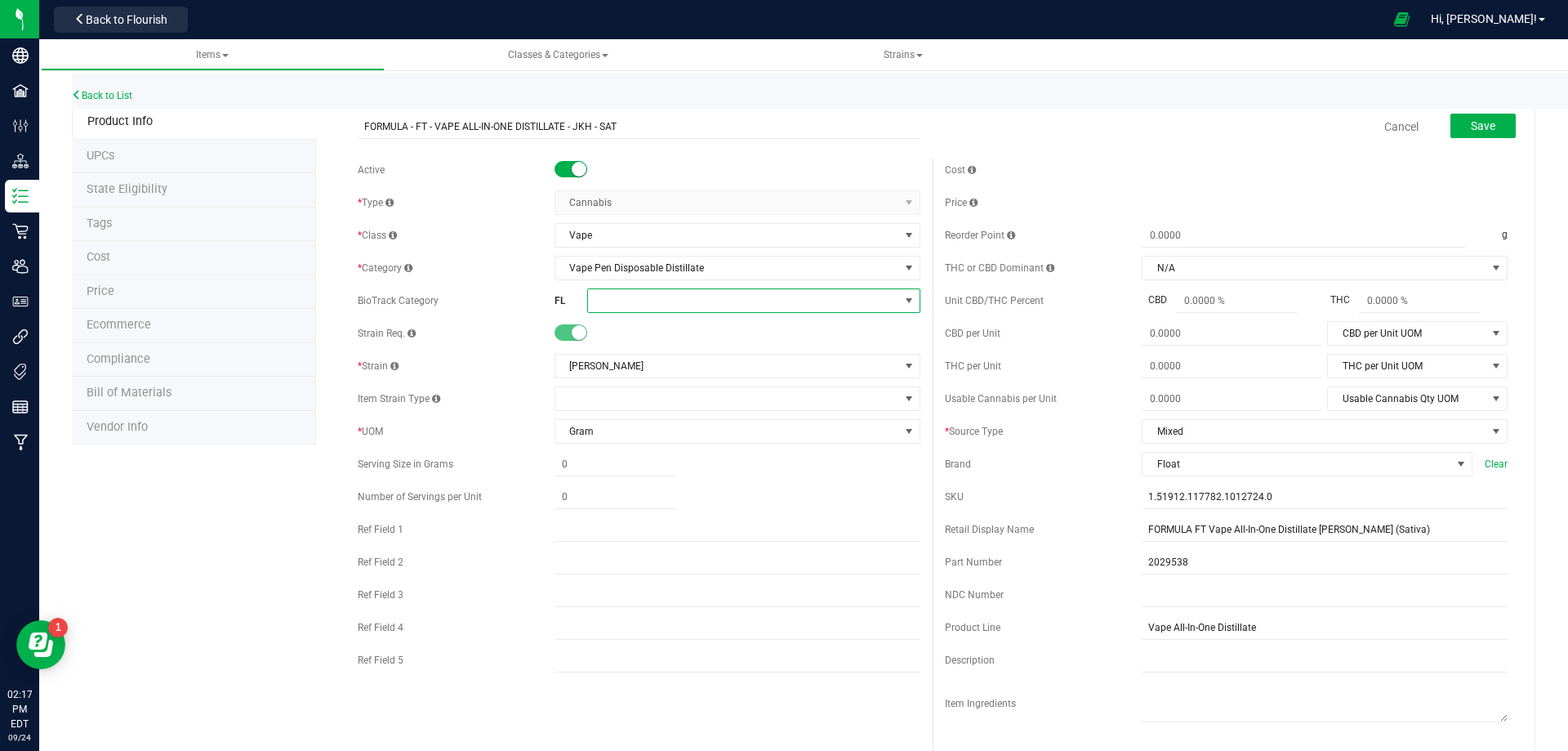
click at [646, 306] on span at bounding box center [744, 300] width 311 height 23
click at [676, 503] on li "Ethanol/Alcohol Extract" at bounding box center [748, 509] width 328 height 28
click at [1461, 133] on button "Save" at bounding box center [1484, 125] width 65 height 24
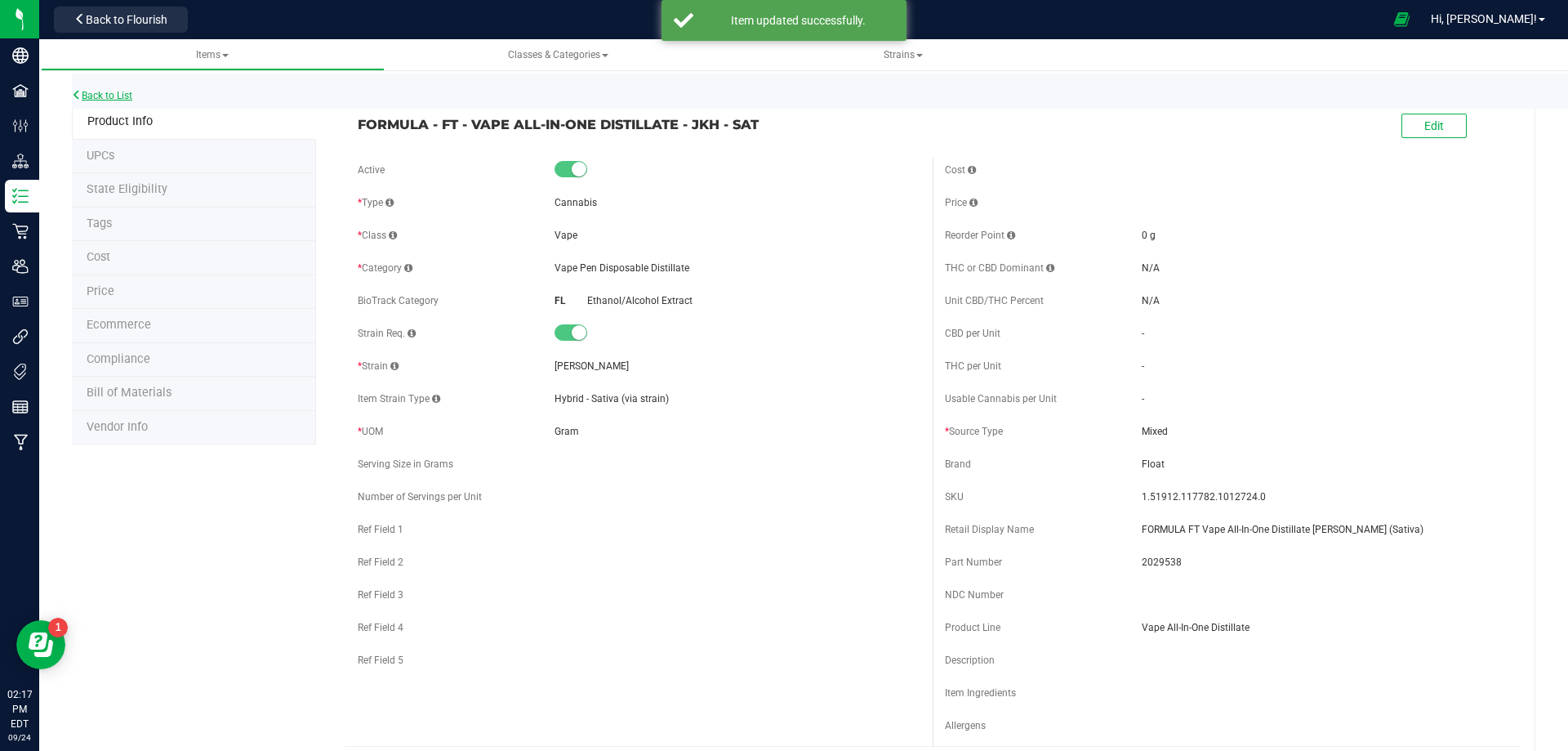
click at [128, 98] on link "Back to List" at bounding box center [102, 95] width 60 height 12
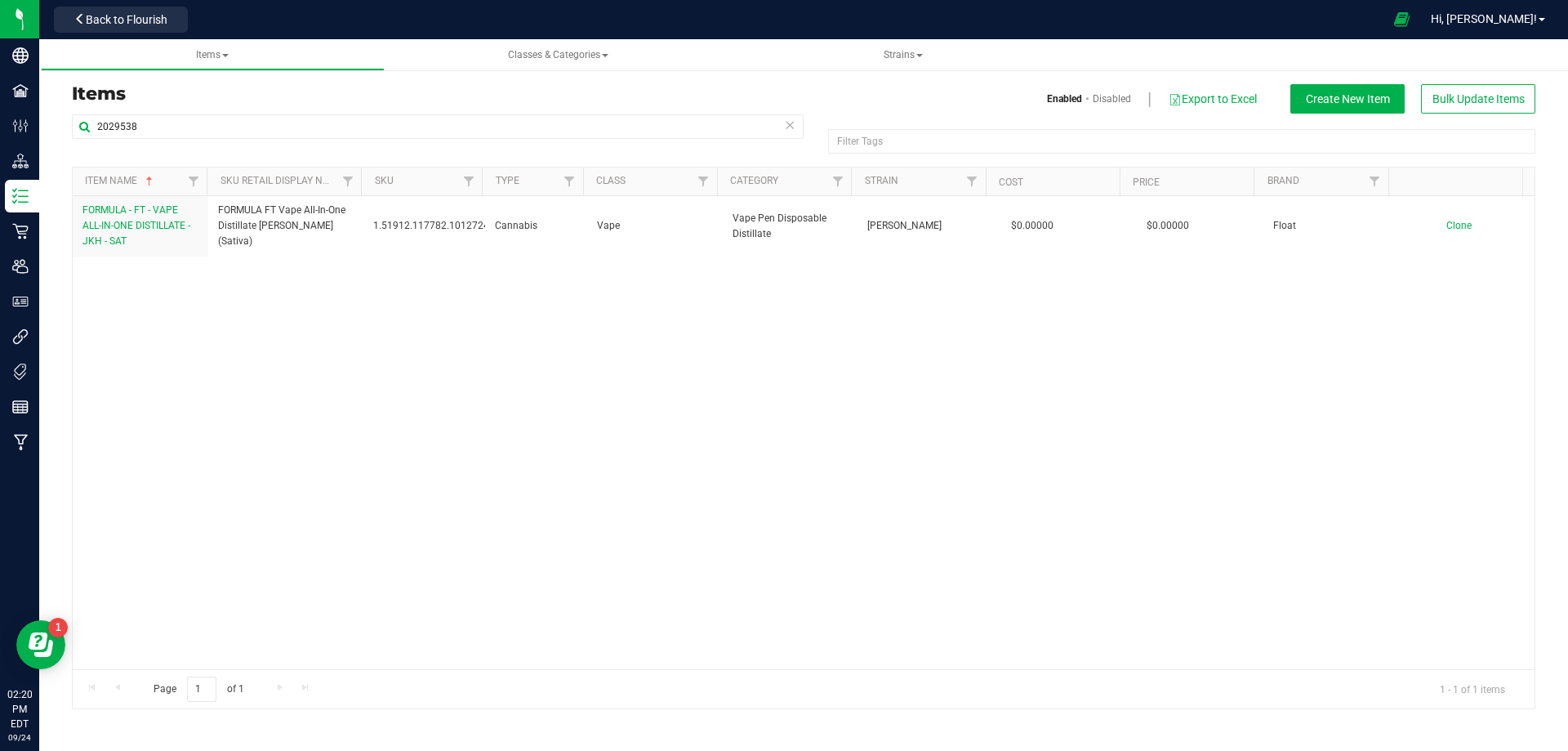
click at [124, 303] on div "FORMULA - FT - VAPE ALL-IN-ONE DISTILLATE - JKH - SAT FORMULA FT Vape All-In-On…" at bounding box center [803, 433] width 1462 height 473
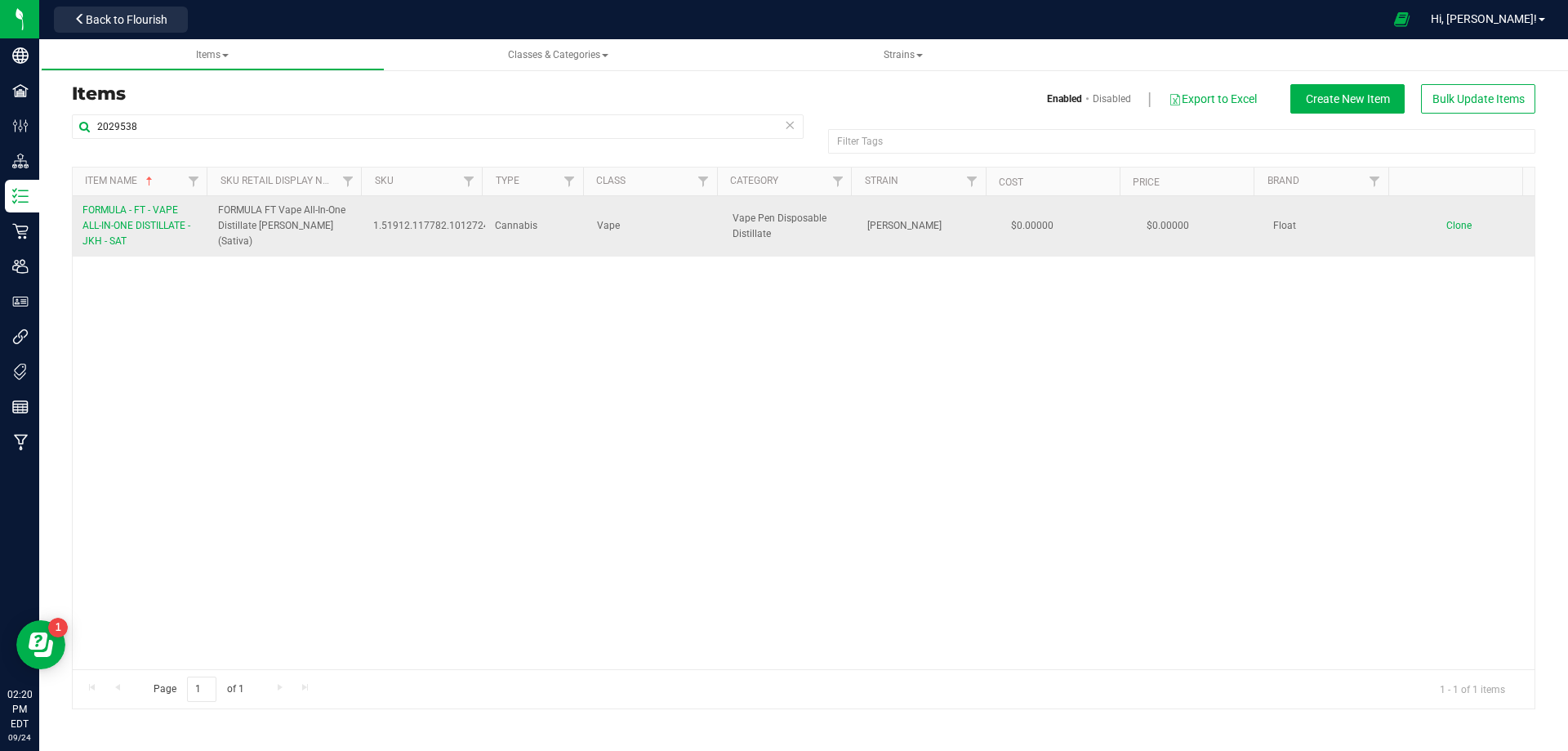
click at [115, 229] on span "FORMULA - FT - VAPE ALL-IN-ONE DISTILLATE - JKH - SAT" at bounding box center [136, 225] width 108 height 43
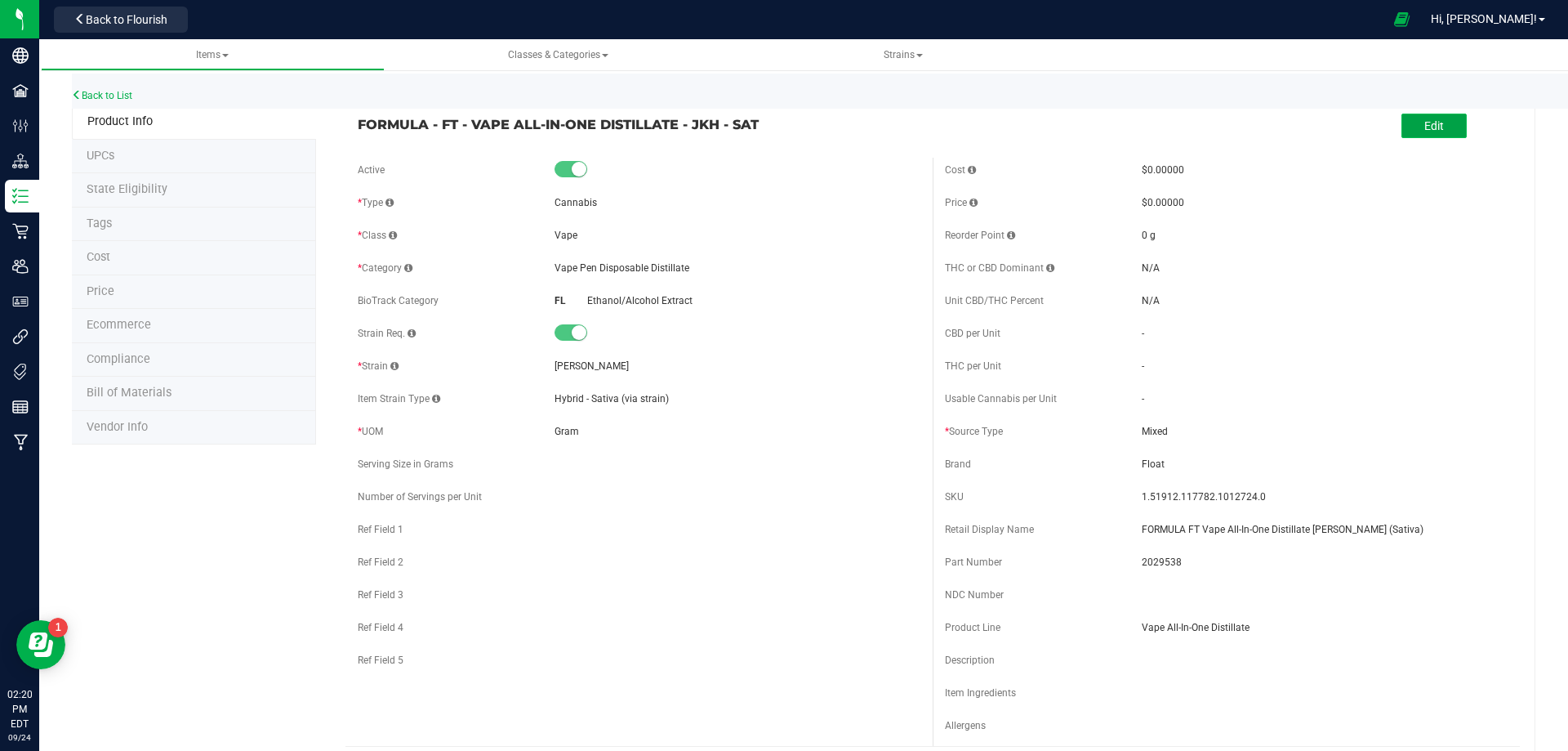
click at [1432, 123] on span "Edit" at bounding box center [1433, 126] width 19 height 13
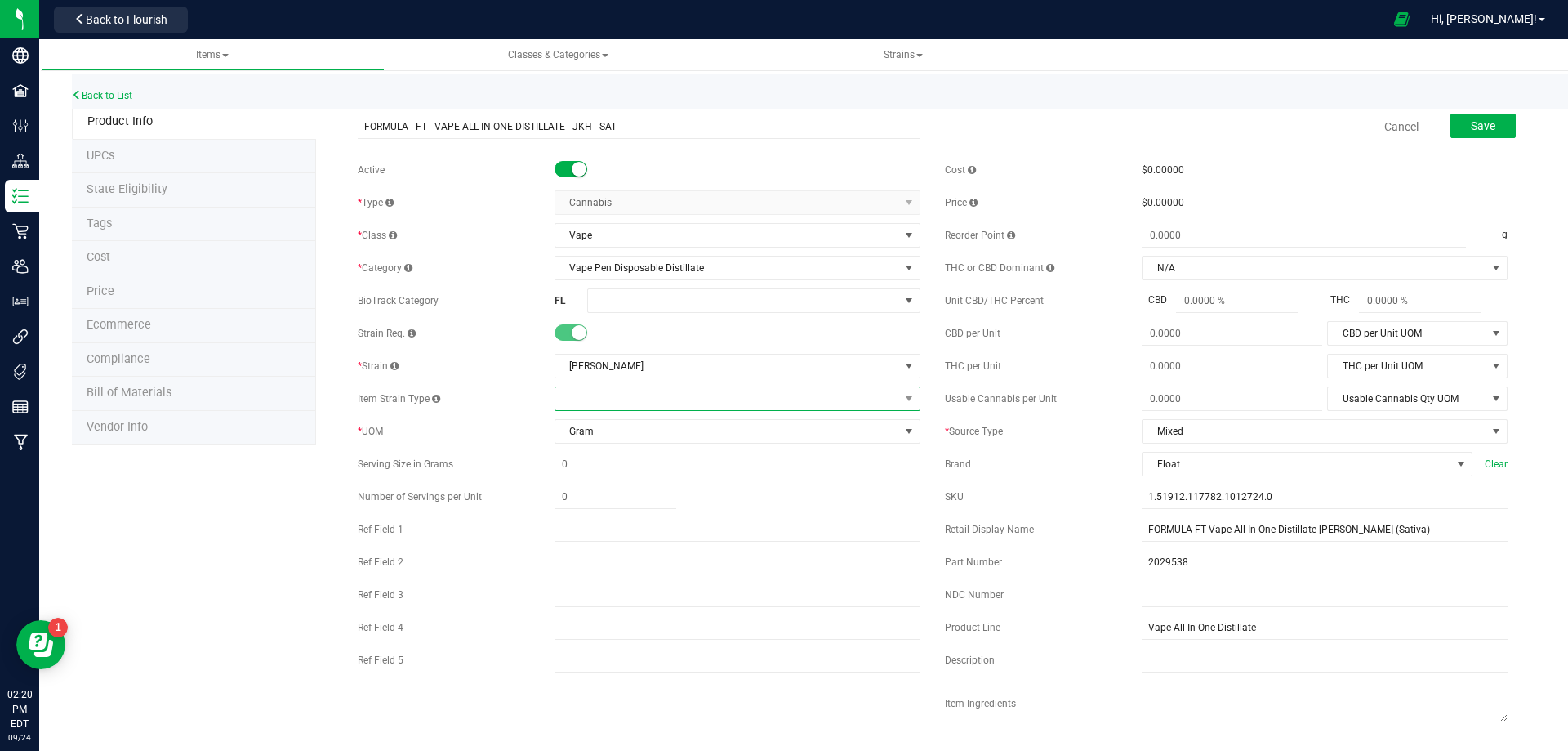
click at [665, 397] on span at bounding box center [727, 398] width 344 height 23
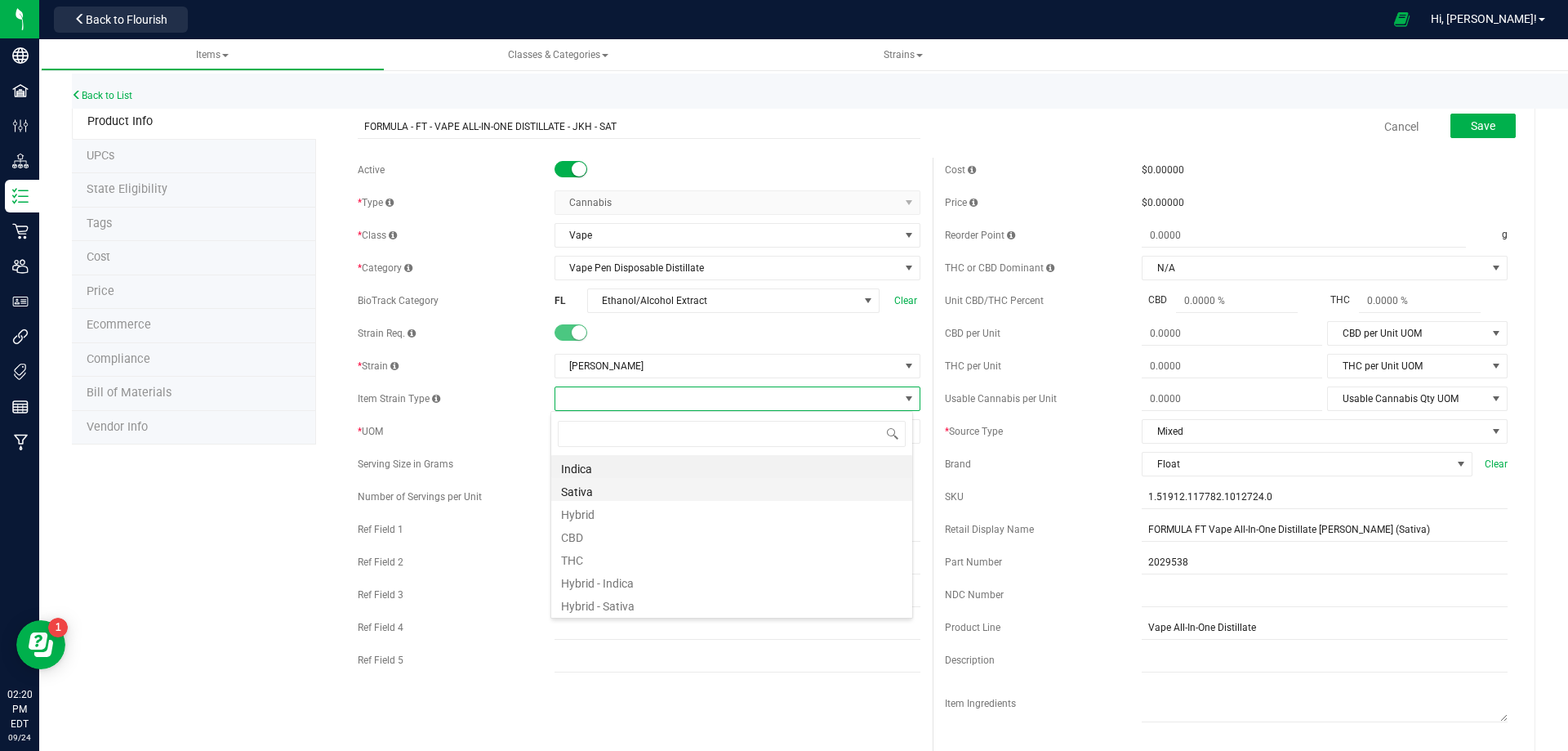
click at [609, 494] on li "Sativa" at bounding box center [732, 489] width 361 height 23
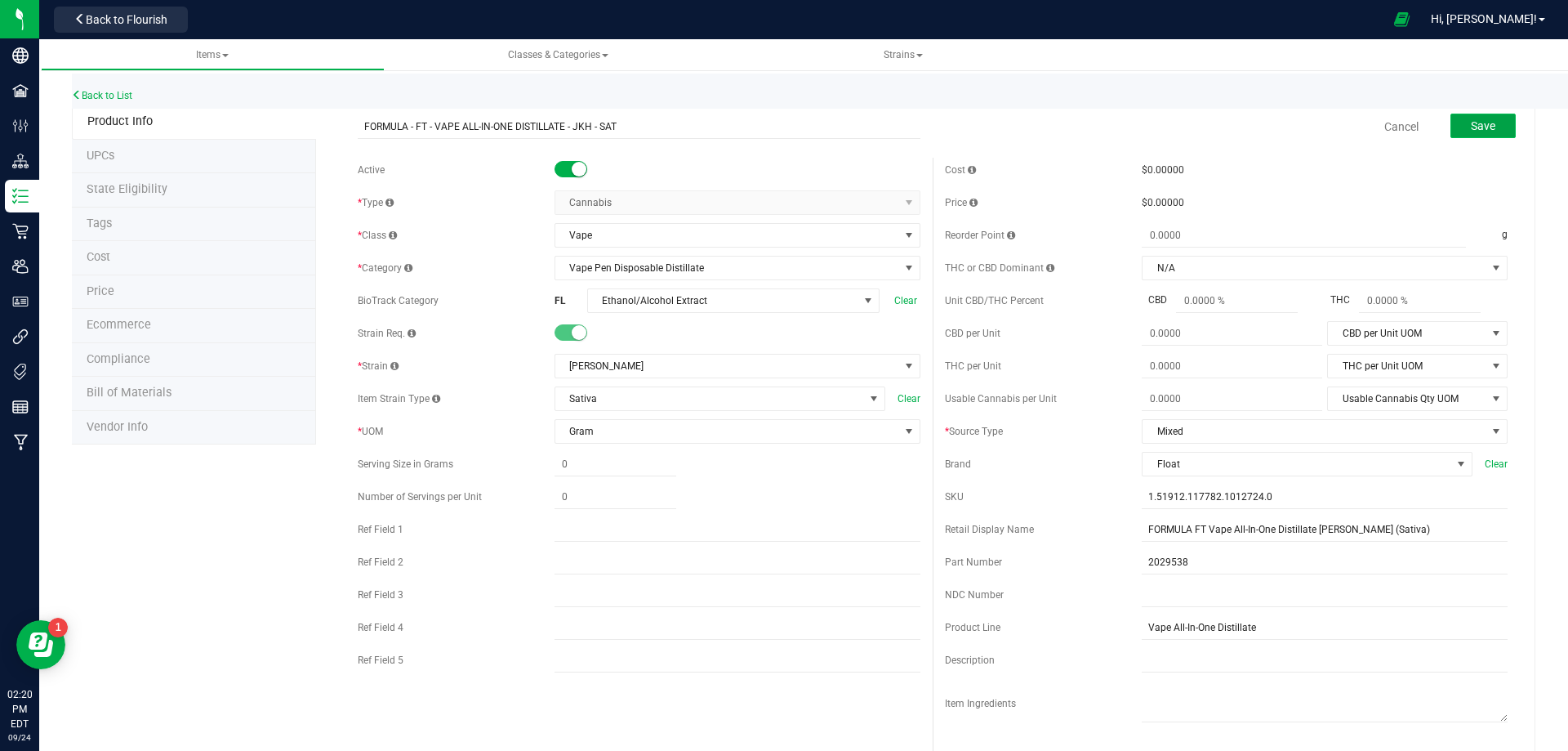
click at [1471, 125] on span "Save" at bounding box center [1483, 126] width 24 height 13
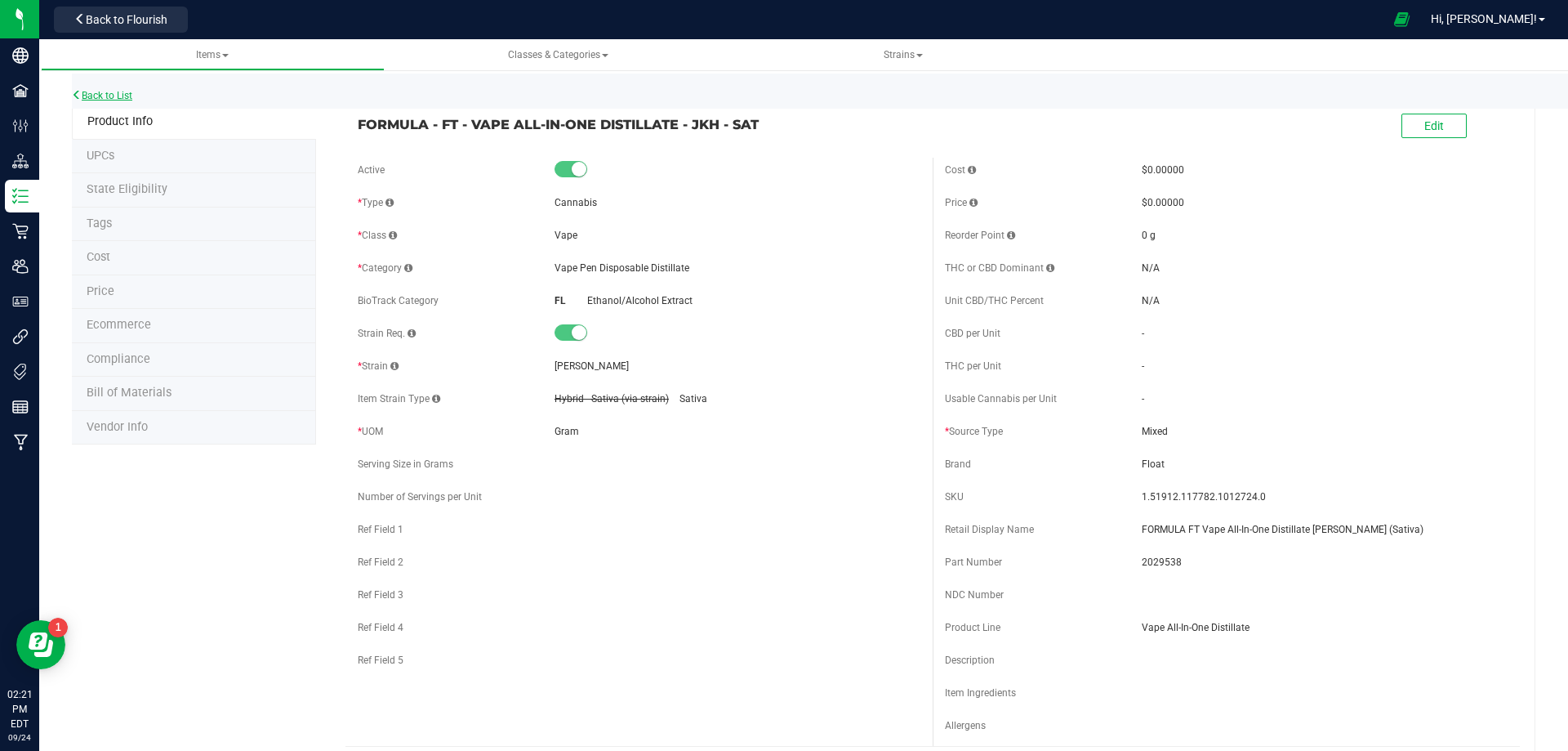
click at [115, 95] on link "Back to List" at bounding box center [102, 95] width 60 height 12
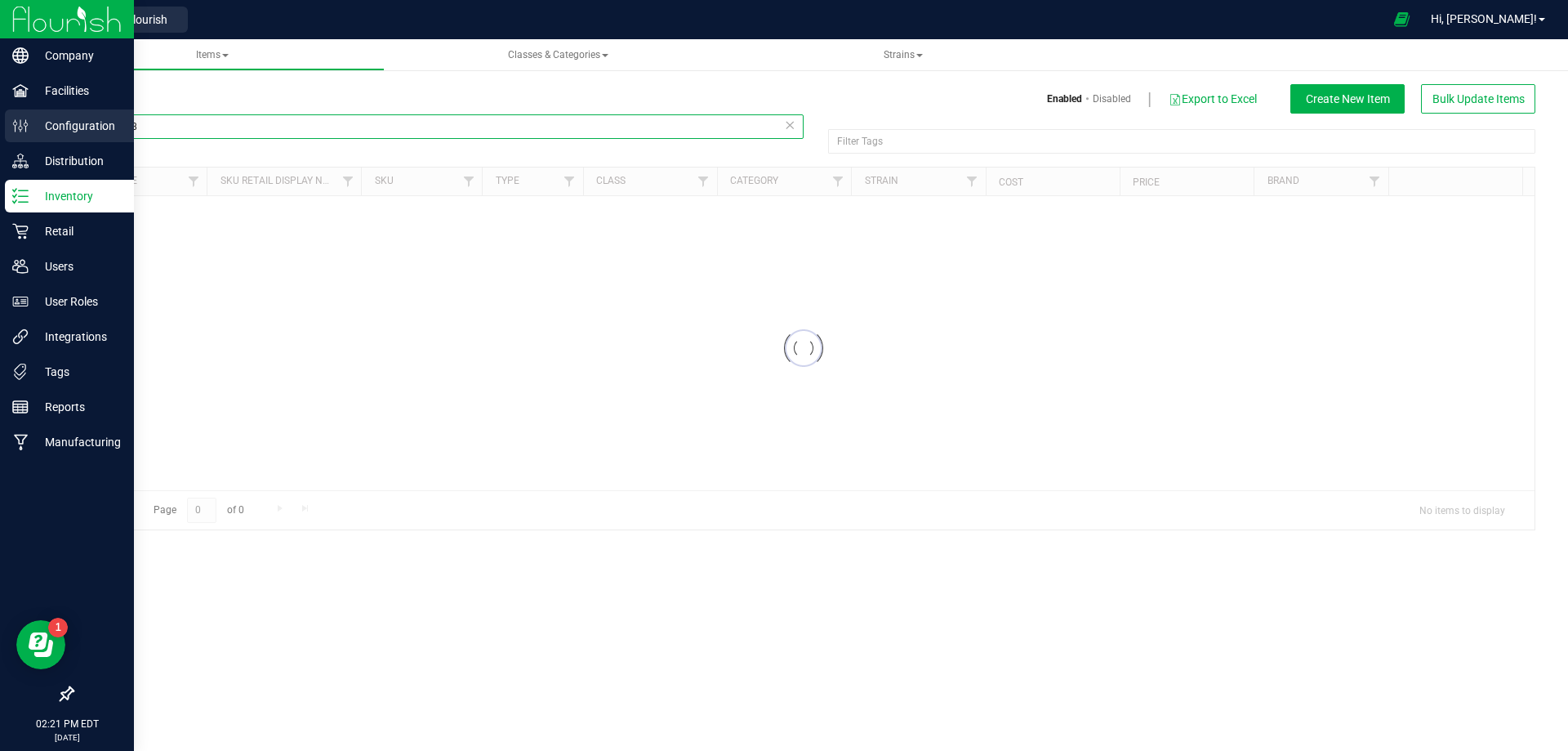
drag, startPoint x: 176, startPoint y: 123, endPoint x: 8, endPoint y: 129, distance: 168.1
click at [8, 125] on div "Company Facilities Configuration Distribution Inventory Retail Users User Roles…" at bounding box center [784, 376] width 1568 height 751
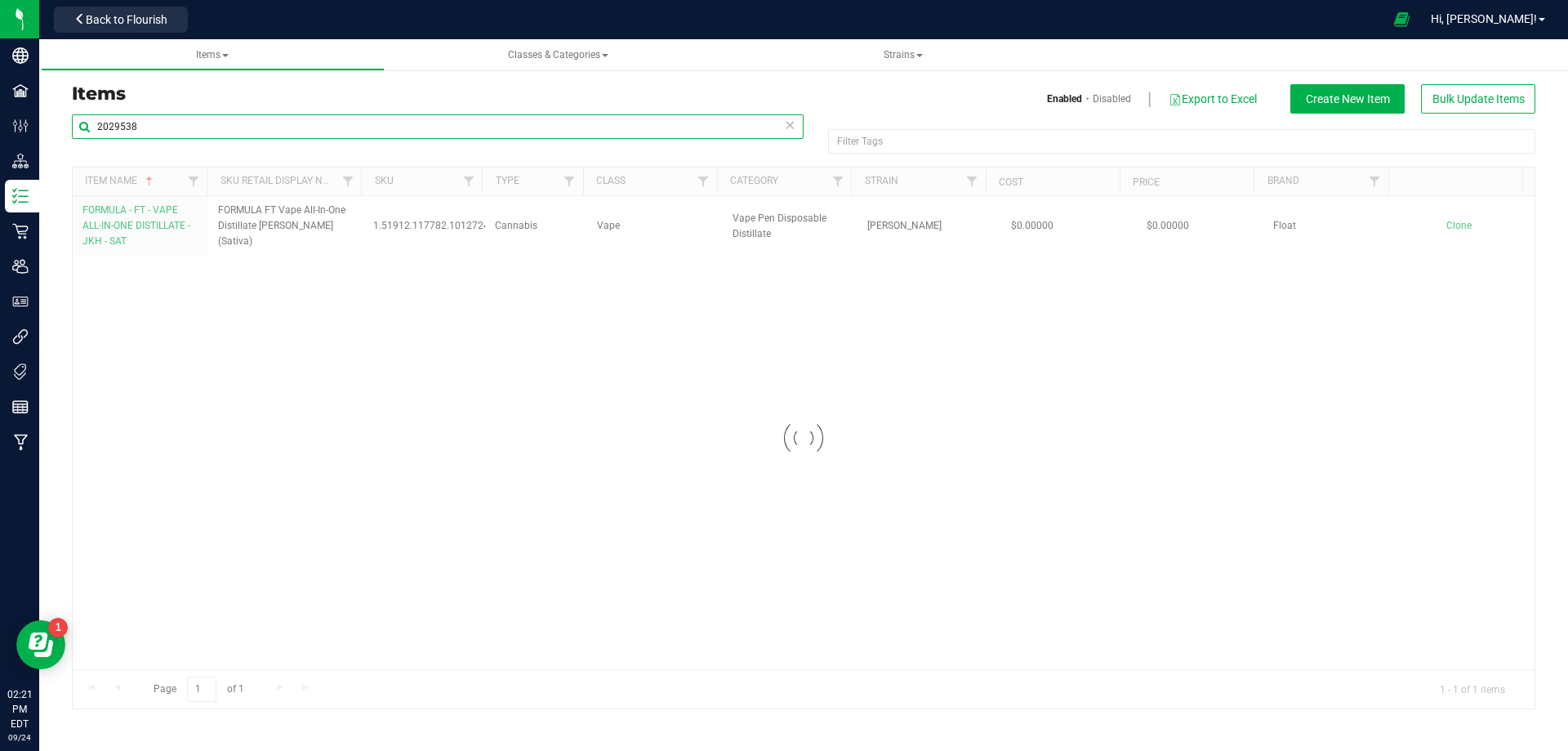
paste input "1020086"
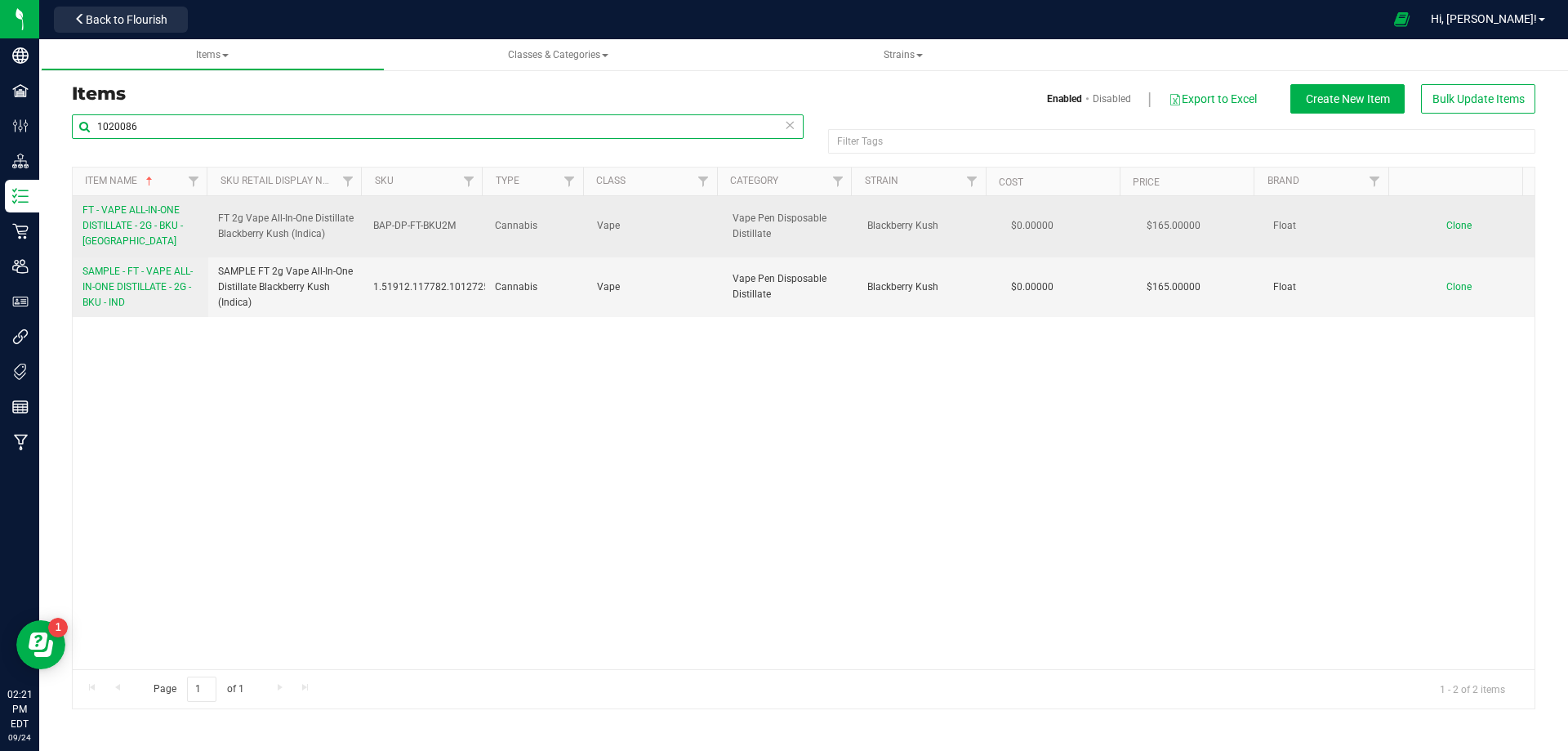
type input "1020086"
click at [122, 228] on span "FT - VAPE ALL-IN-ONE DISTILLATE - 2G - BKU - IND" at bounding box center [133, 225] width 100 height 43
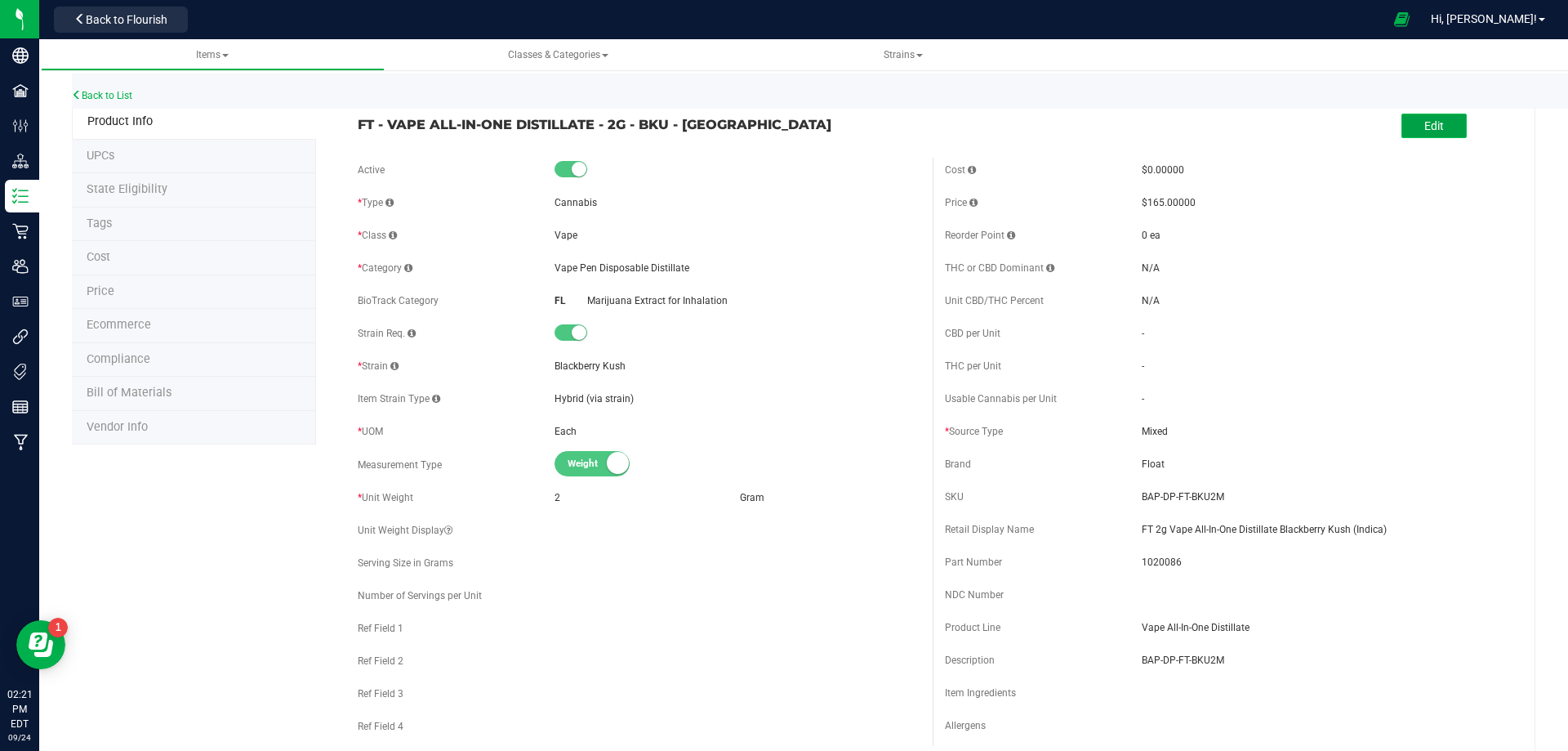
click at [1446, 136] on button "Edit" at bounding box center [1434, 125] width 65 height 24
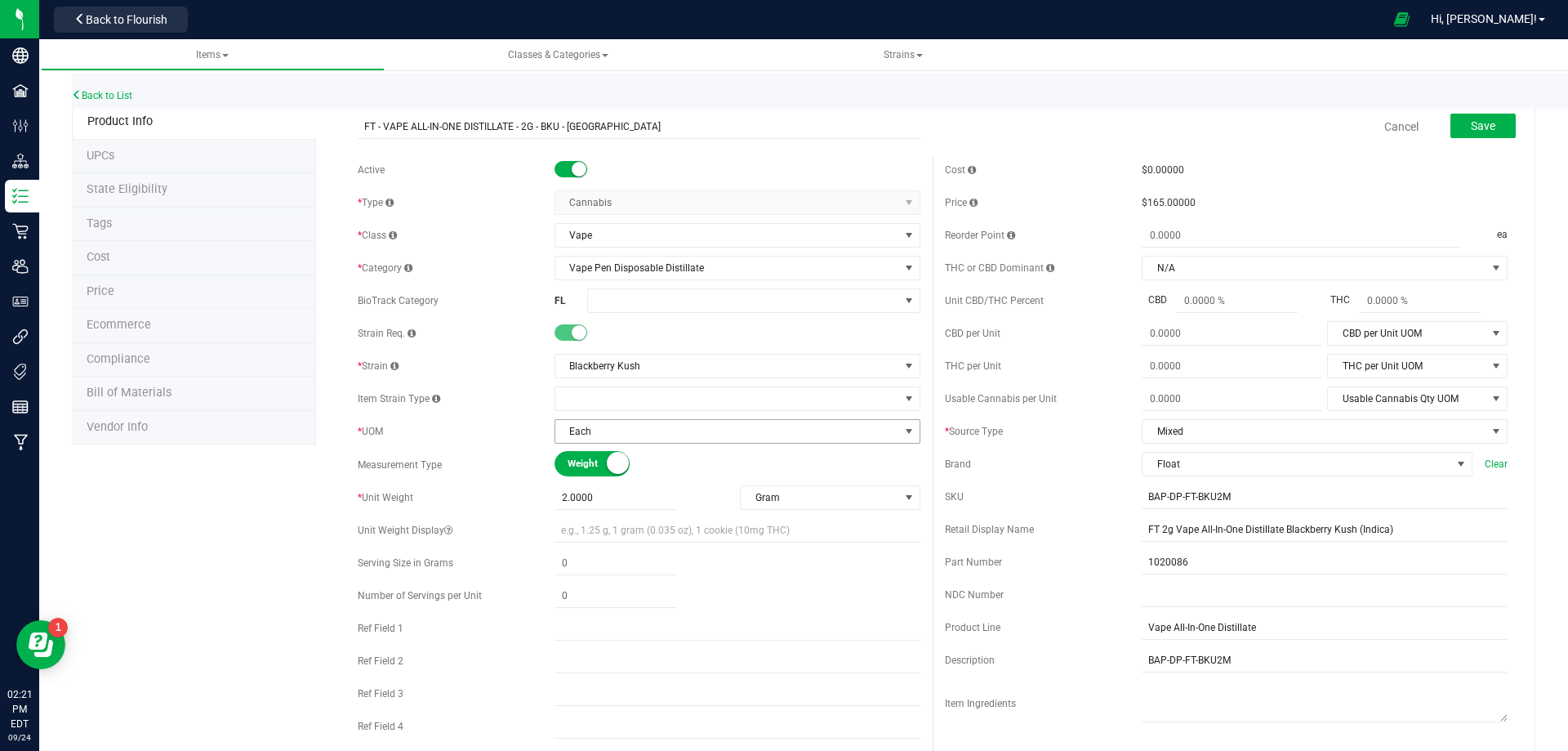
click at [603, 426] on span "Each" at bounding box center [727, 431] width 344 height 23
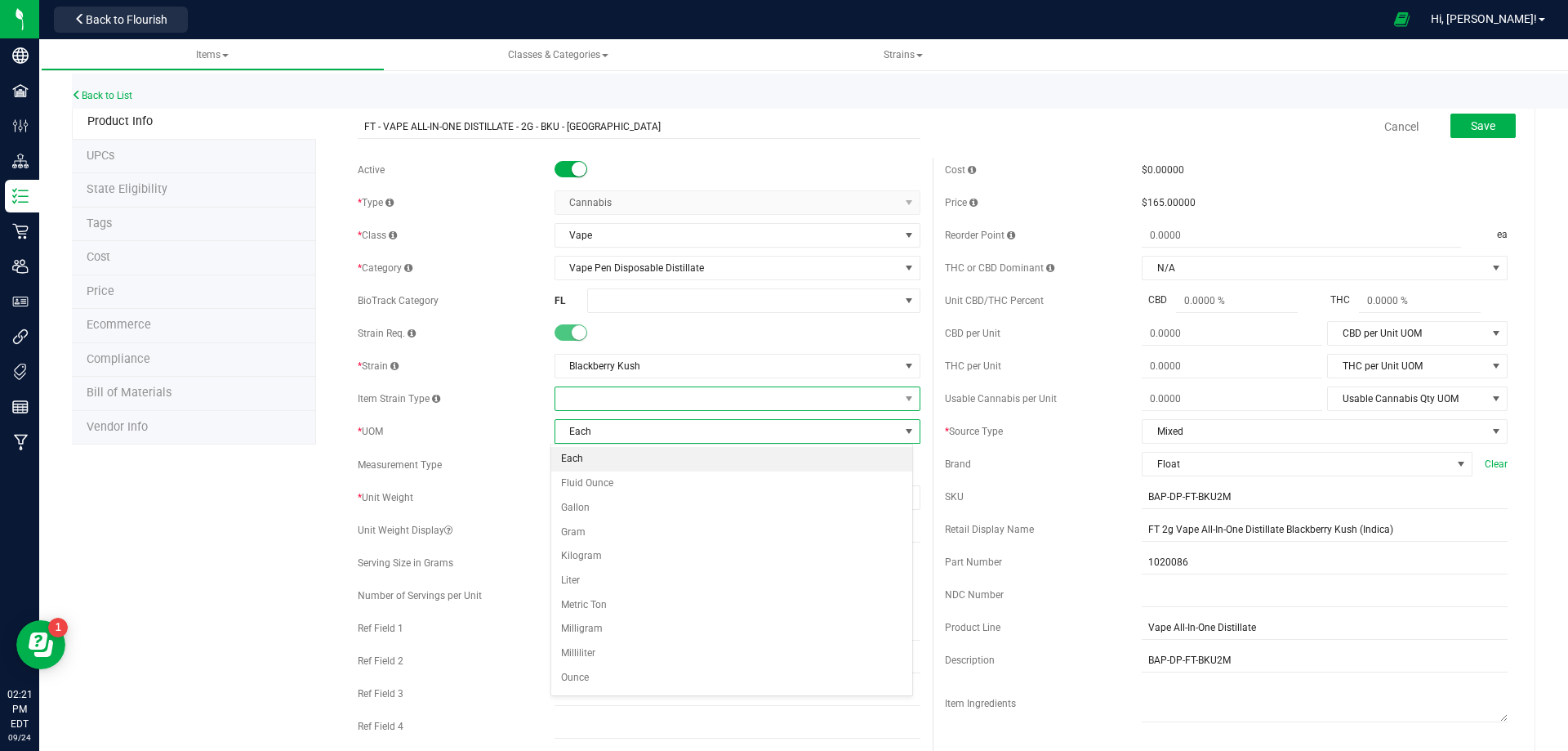
click at [609, 401] on span at bounding box center [727, 398] width 344 height 23
click at [607, 469] on li "Indica" at bounding box center [732, 466] width 361 height 23
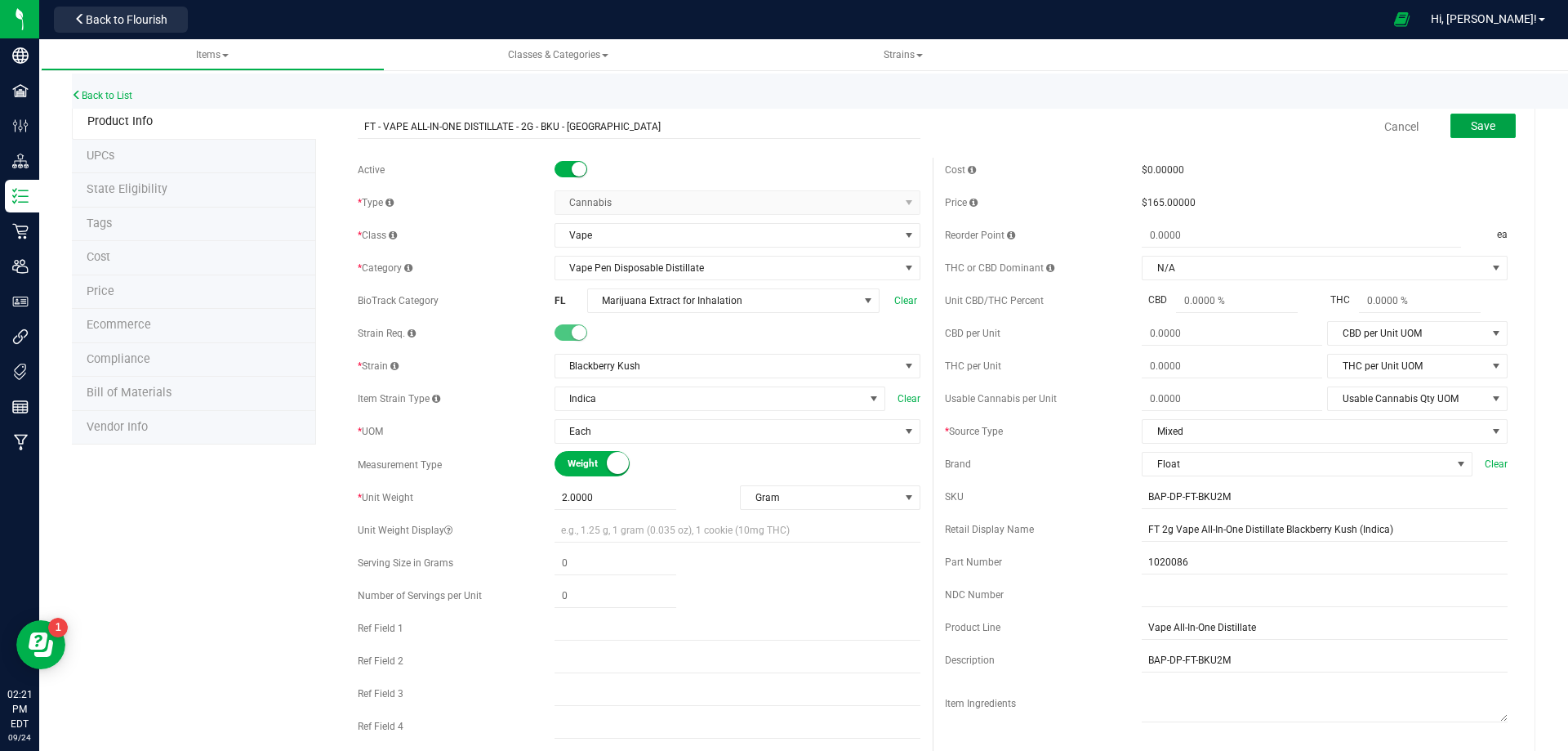
drag, startPoint x: 1459, startPoint y: 130, endPoint x: 1398, endPoint y: 142, distance: 62.2
click at [1471, 130] on span "Save" at bounding box center [1483, 126] width 24 height 13
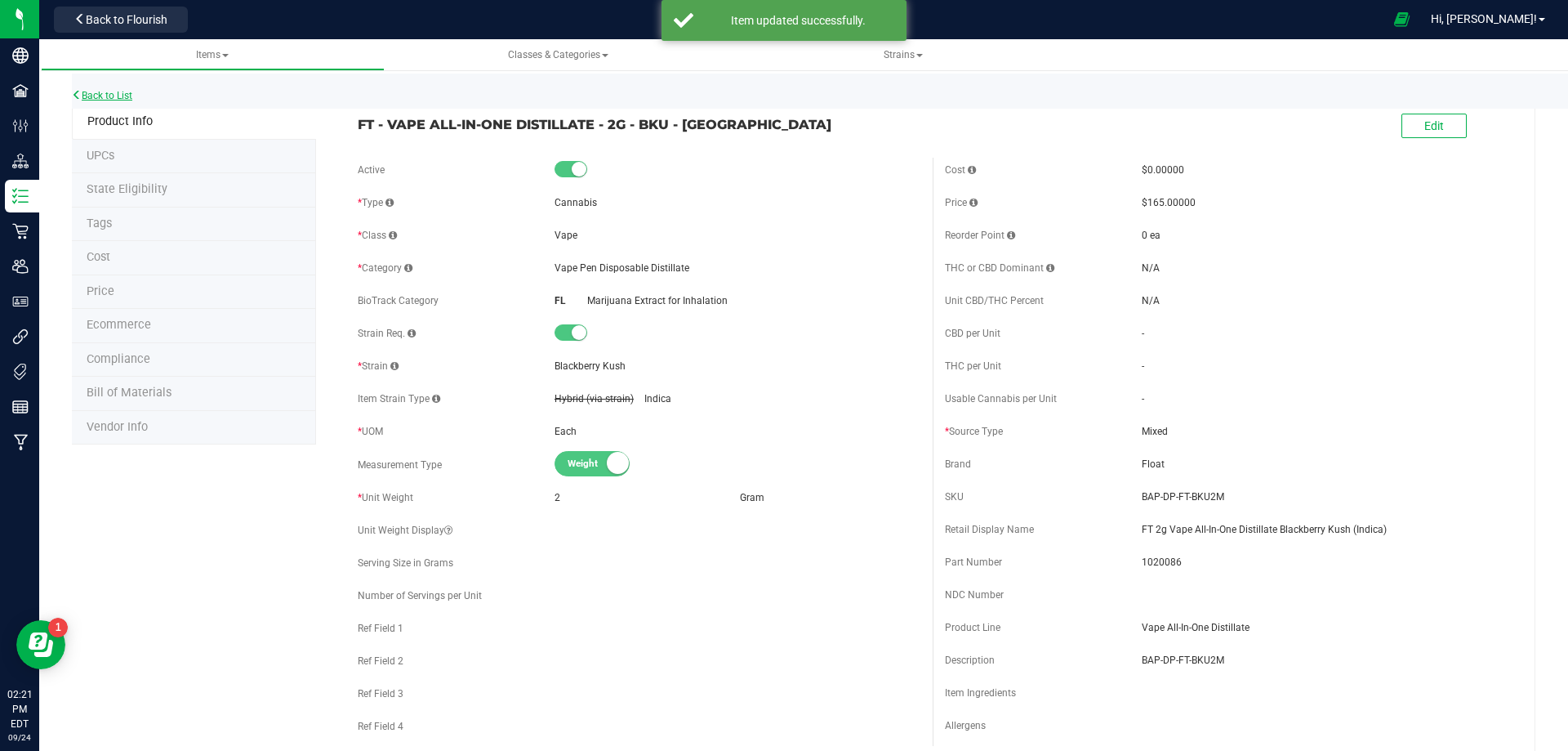
click at [115, 95] on link "Back to List" at bounding box center [102, 95] width 60 height 12
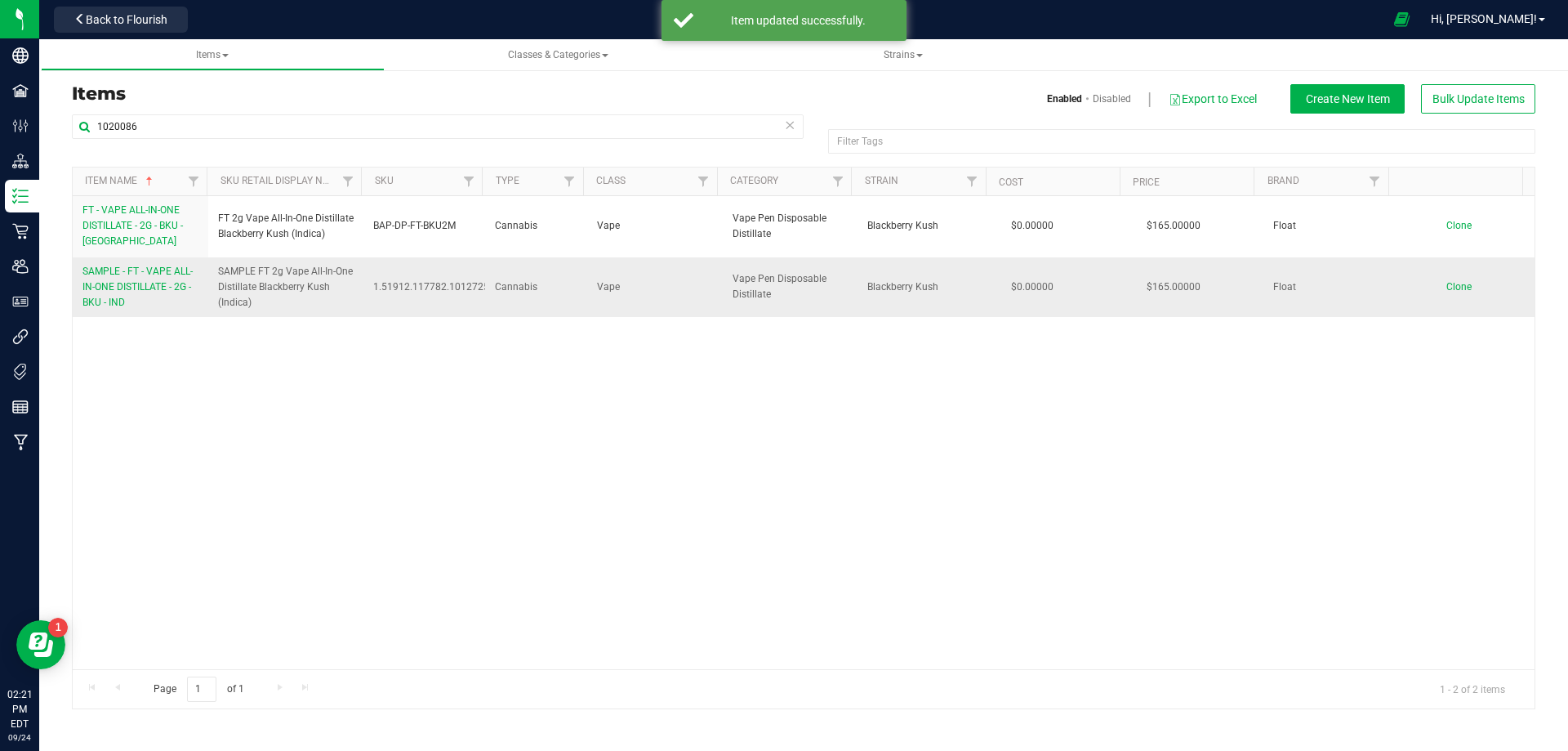
click at [117, 293] on link "SAMPLE - FT - VAPE ALL-IN-ONE DISTILLATE - 2G - BKU - IND" at bounding box center [140, 288] width 116 height 48
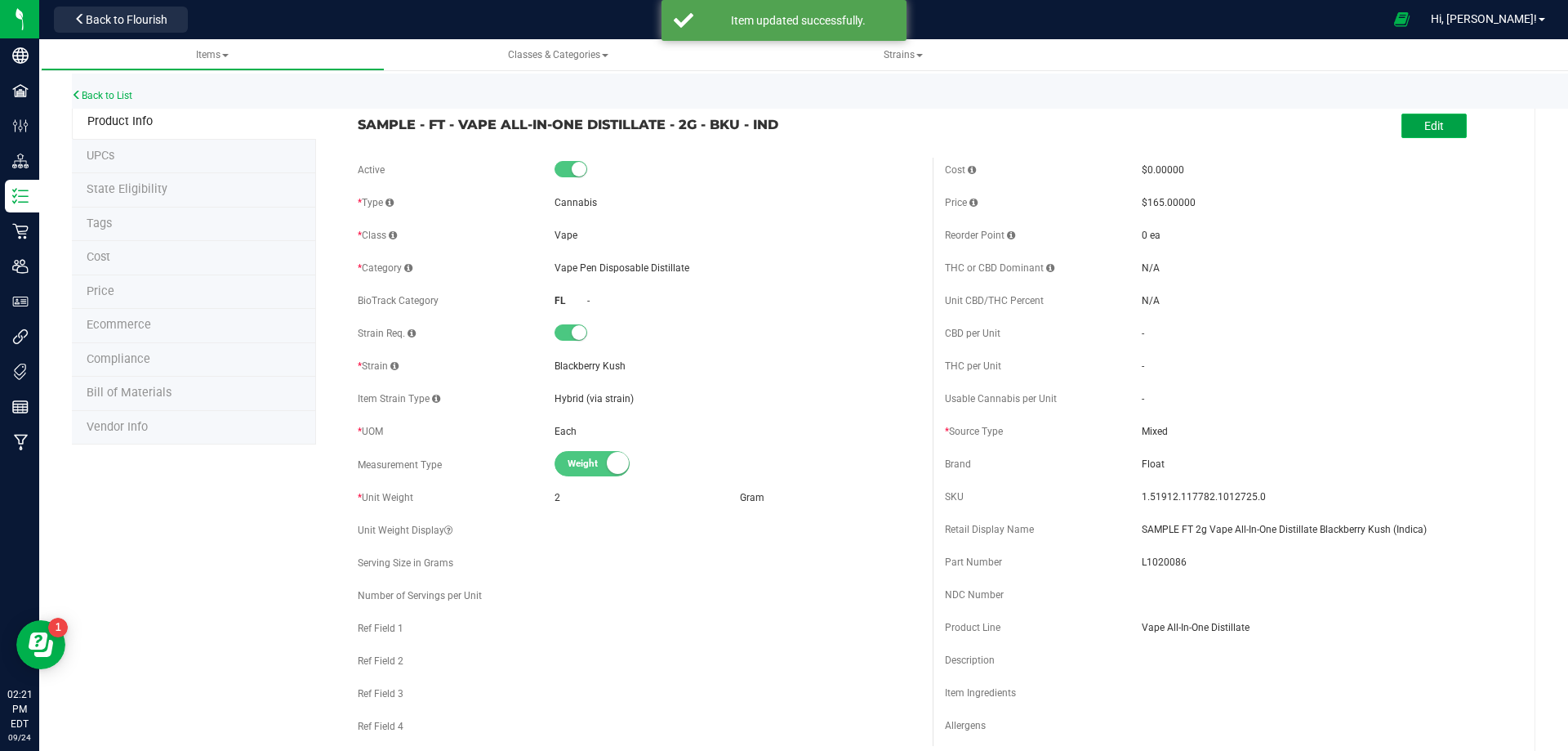
click at [1428, 120] on span "Edit" at bounding box center [1433, 126] width 19 height 13
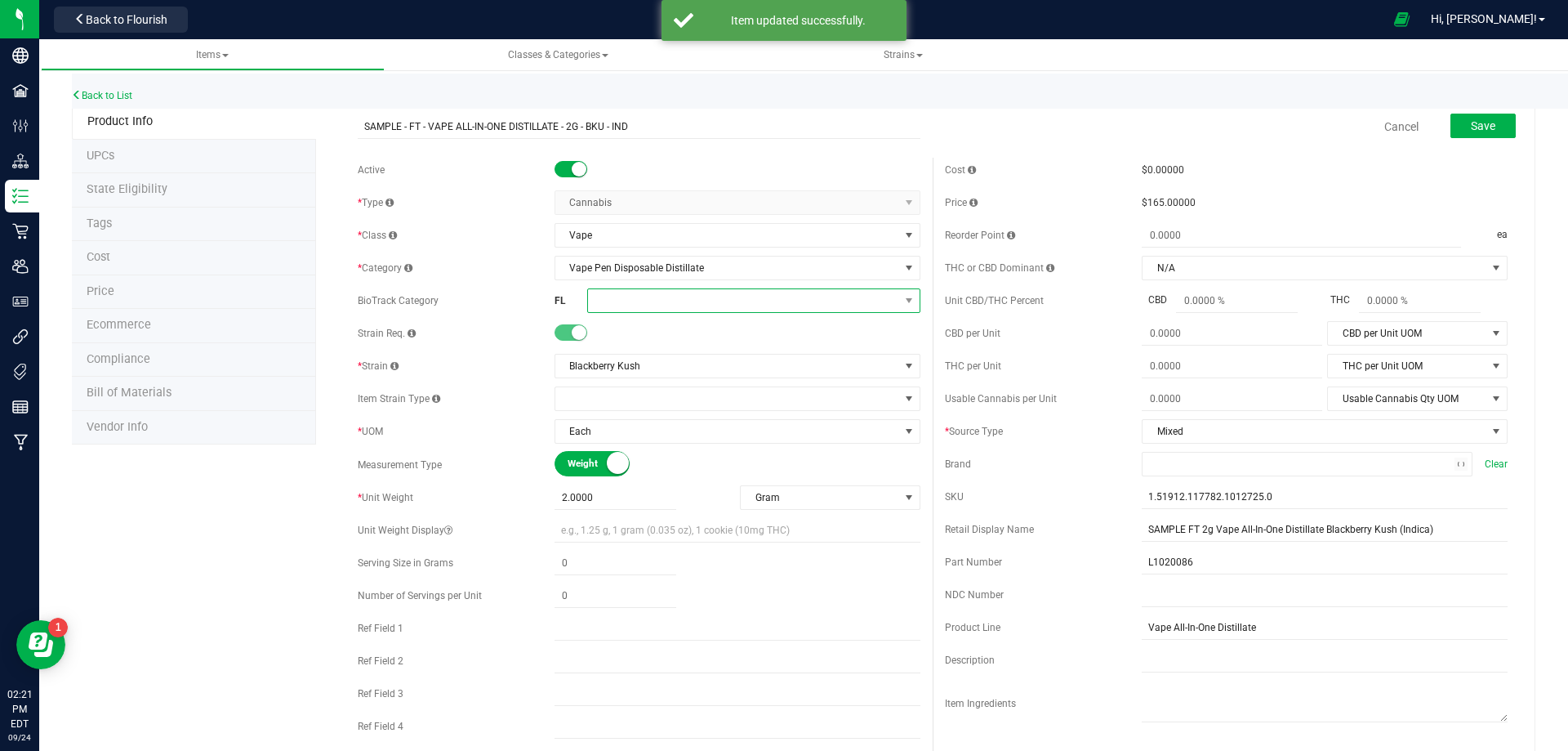
click at [619, 310] on span at bounding box center [744, 300] width 311 height 23
drag, startPoint x: 535, startPoint y: 308, endPoint x: 547, endPoint y: 330, distance: 25.1
click at [535, 309] on div "BioTrack Category FL Marijuana Extract for Inhalation Clear" at bounding box center [639, 300] width 563 height 24
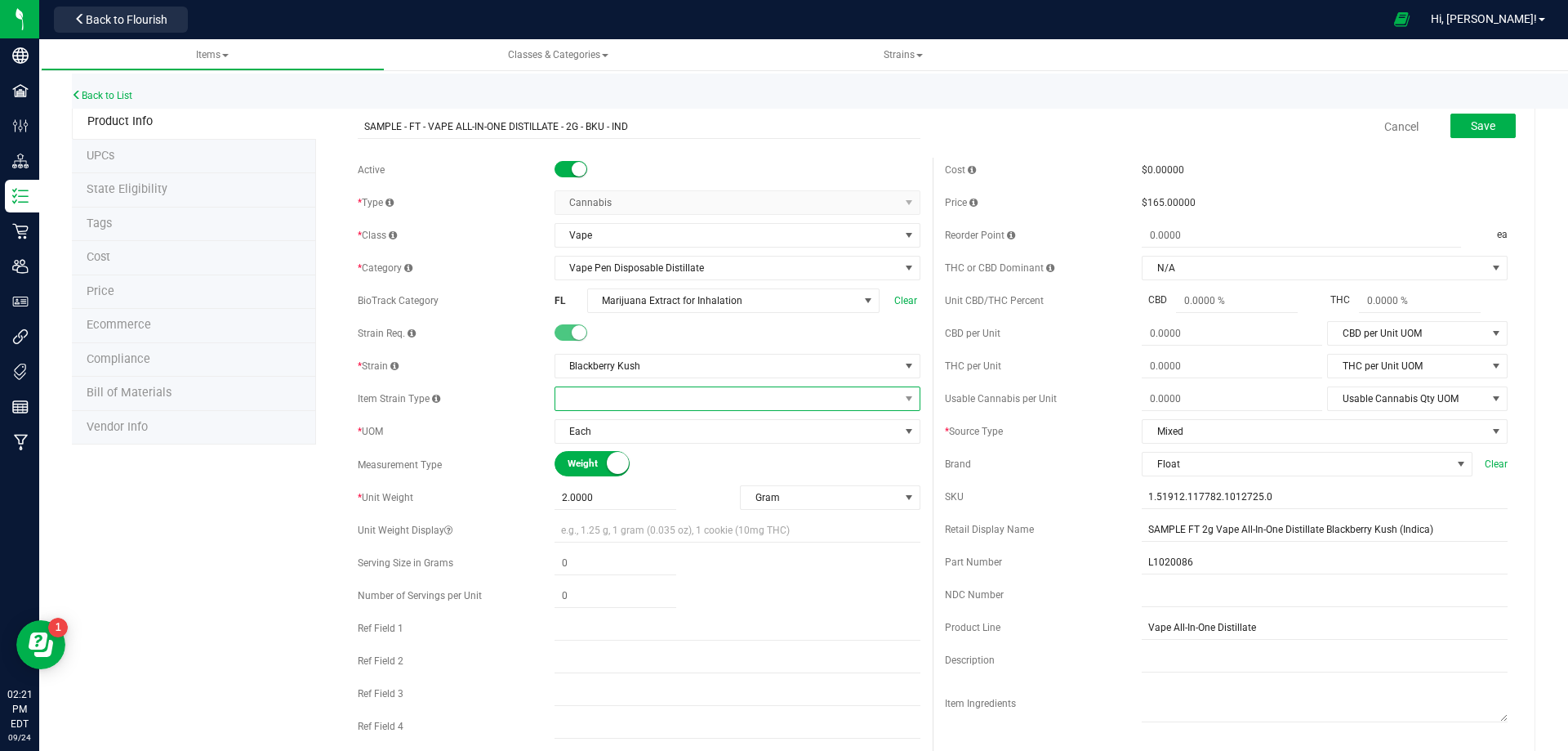
click at [577, 405] on span at bounding box center [727, 398] width 344 height 23
click at [593, 465] on li "Indica" at bounding box center [732, 466] width 361 height 23
click at [1475, 137] on button "Save" at bounding box center [1484, 125] width 65 height 24
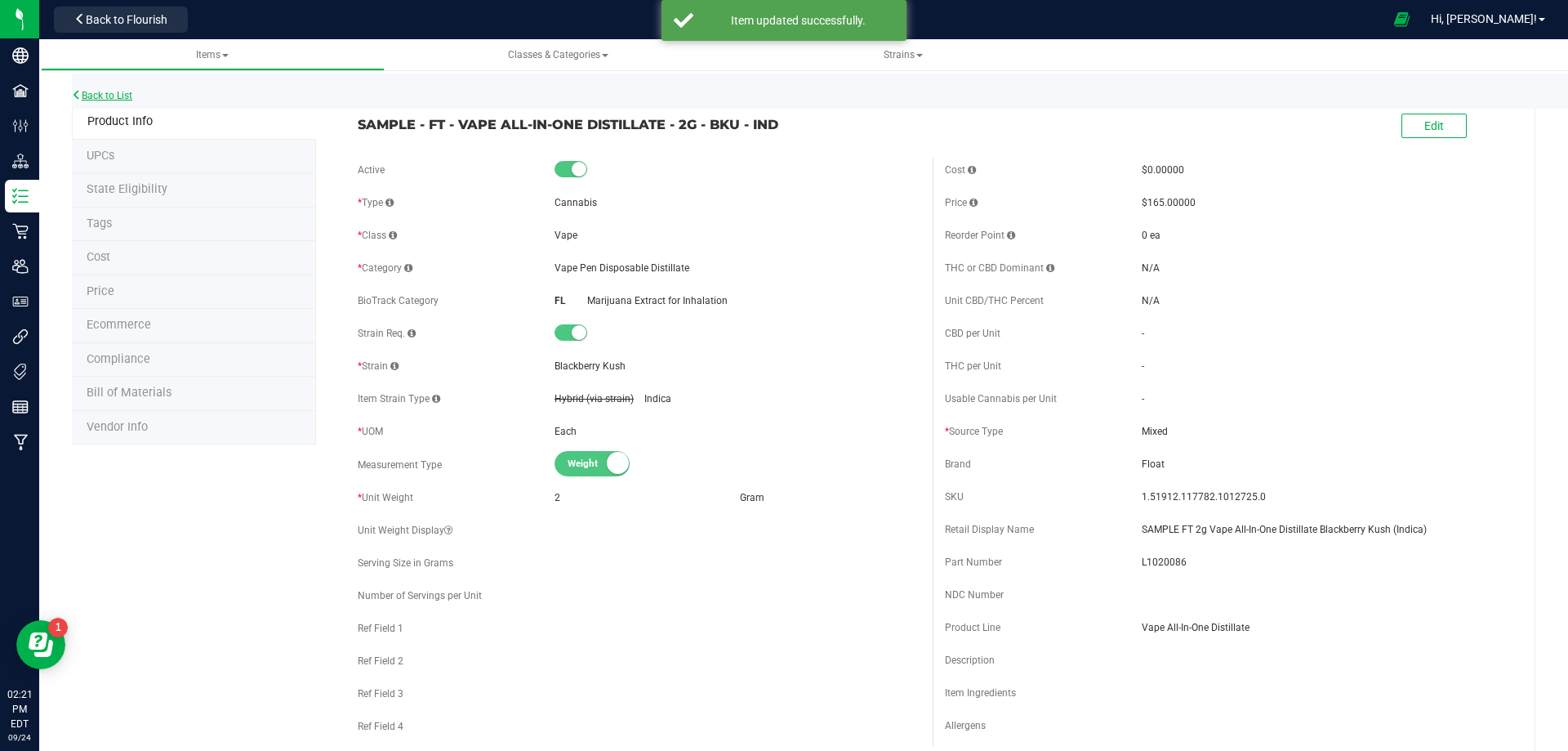
click at [122, 97] on link "Back to List" at bounding box center [102, 95] width 60 height 12
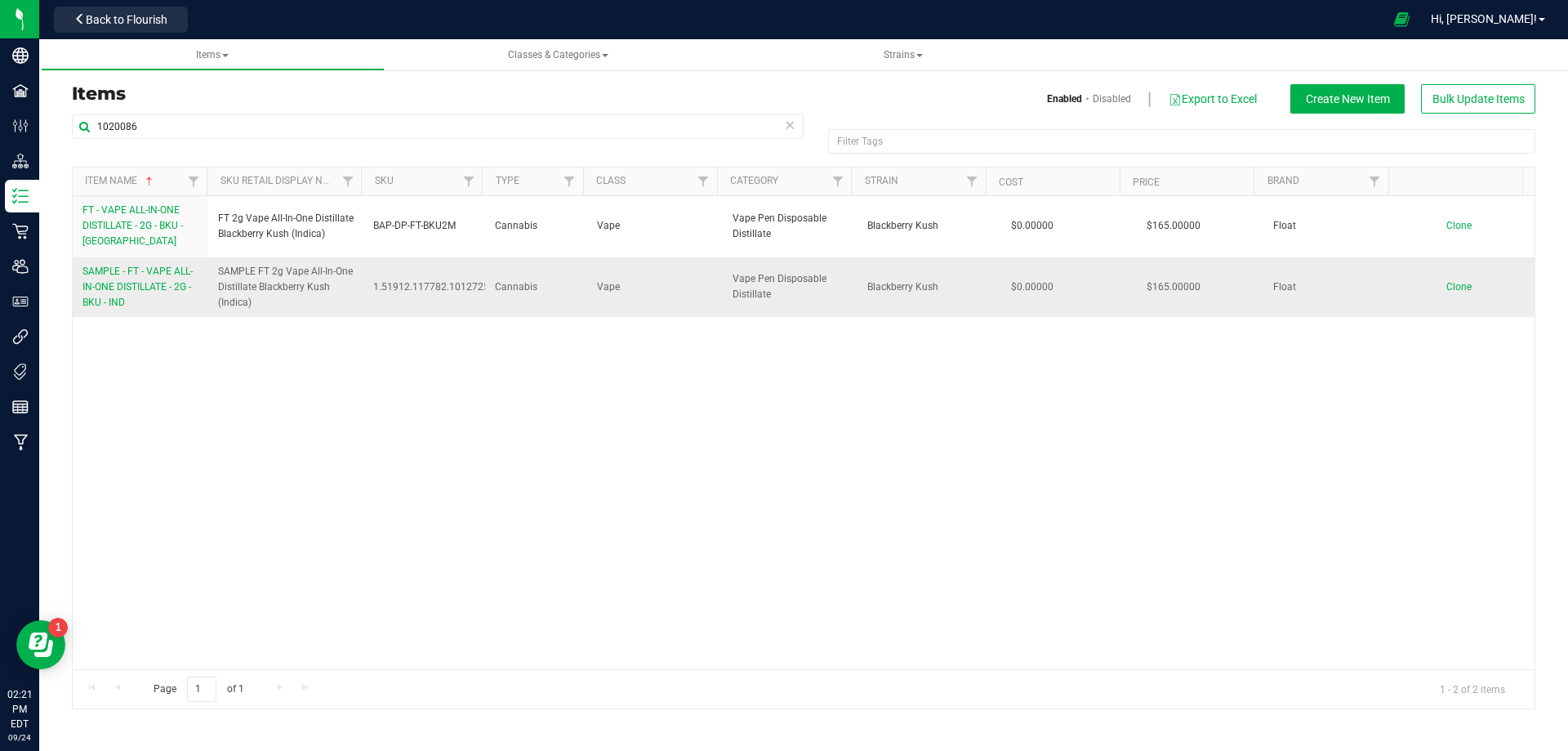
click at [143, 276] on span "SAMPLE - FT - VAPE ALL-IN-ONE DISTILLATE - 2G - BKU - IND" at bounding box center [138, 287] width 110 height 43
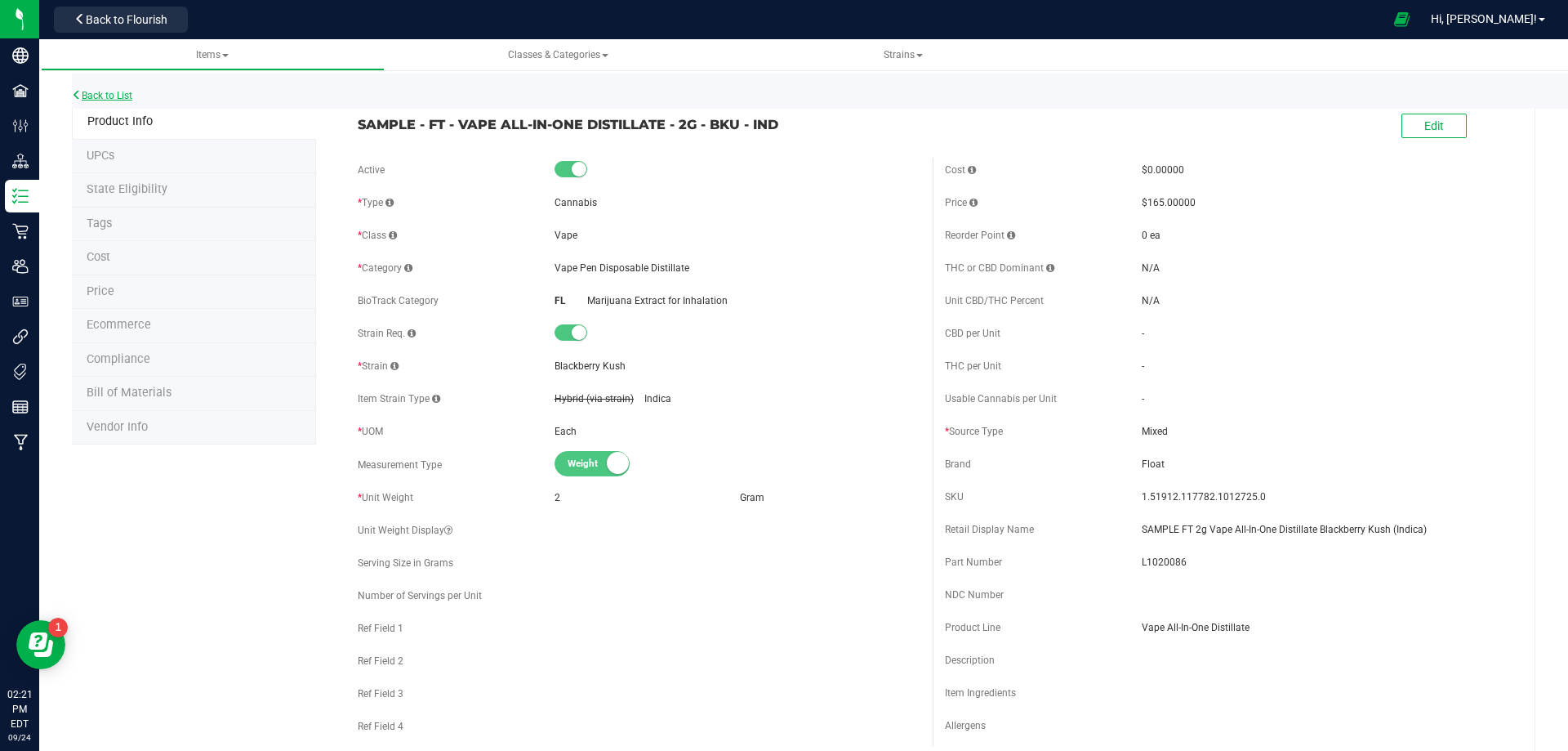
click at [101, 96] on link "Back to List" at bounding box center [102, 95] width 60 height 12
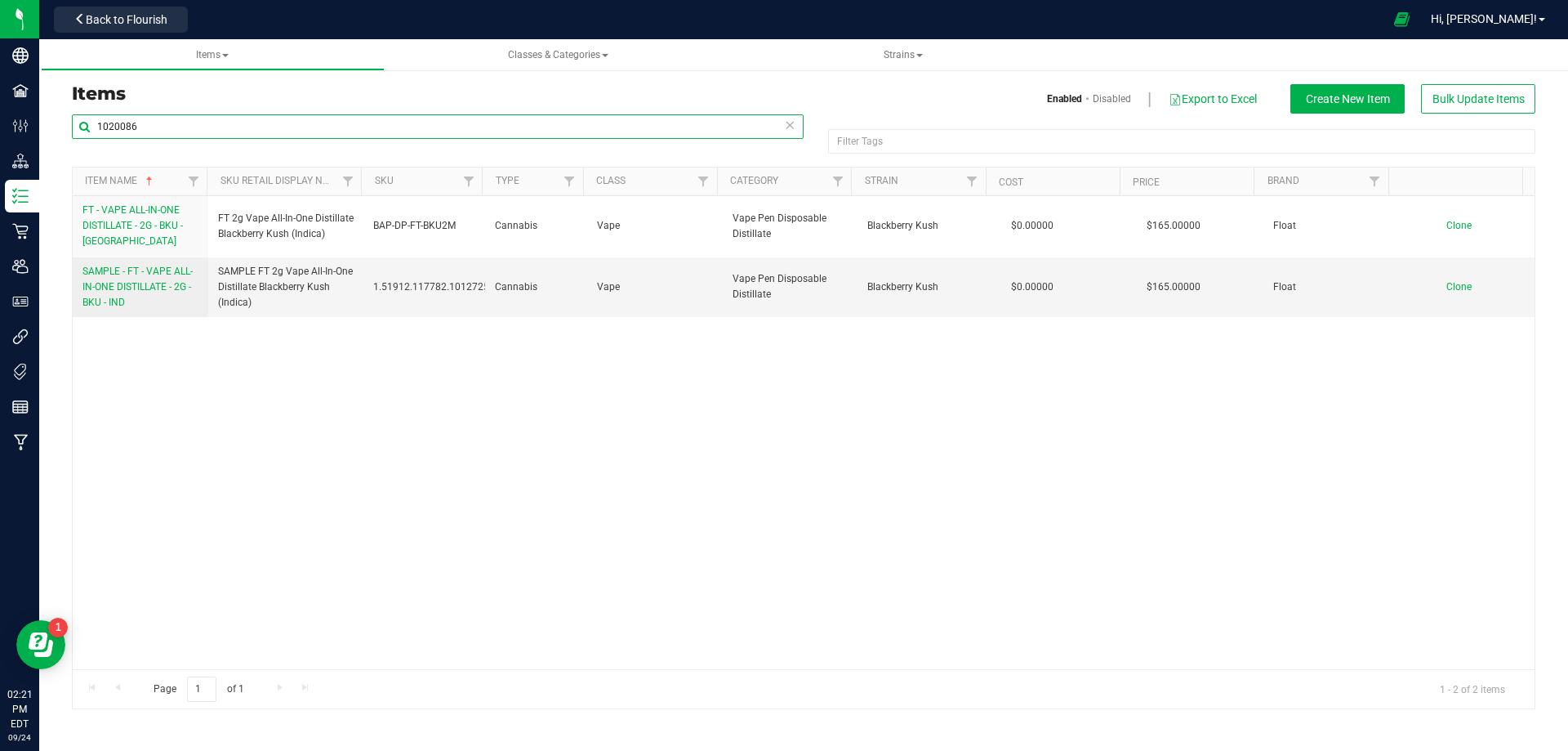
click at [167, 131] on input "1020086" at bounding box center [438, 126] width 732 height 24
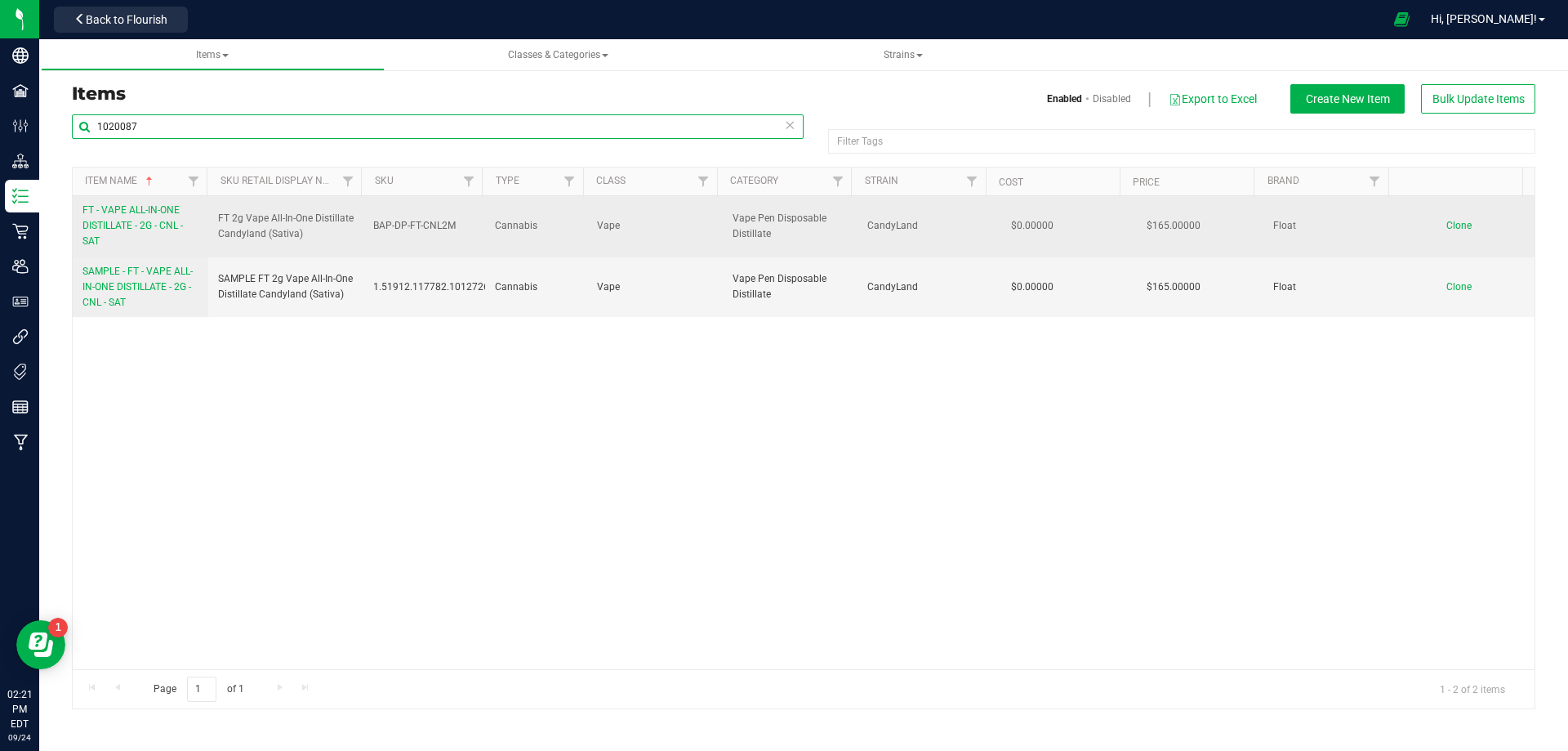
type input "1020087"
click at [126, 233] on link "FT - VAPE ALL-IN-ONE DISTILLATE - 2G - CNL - SAT" at bounding box center [140, 226] width 116 height 48
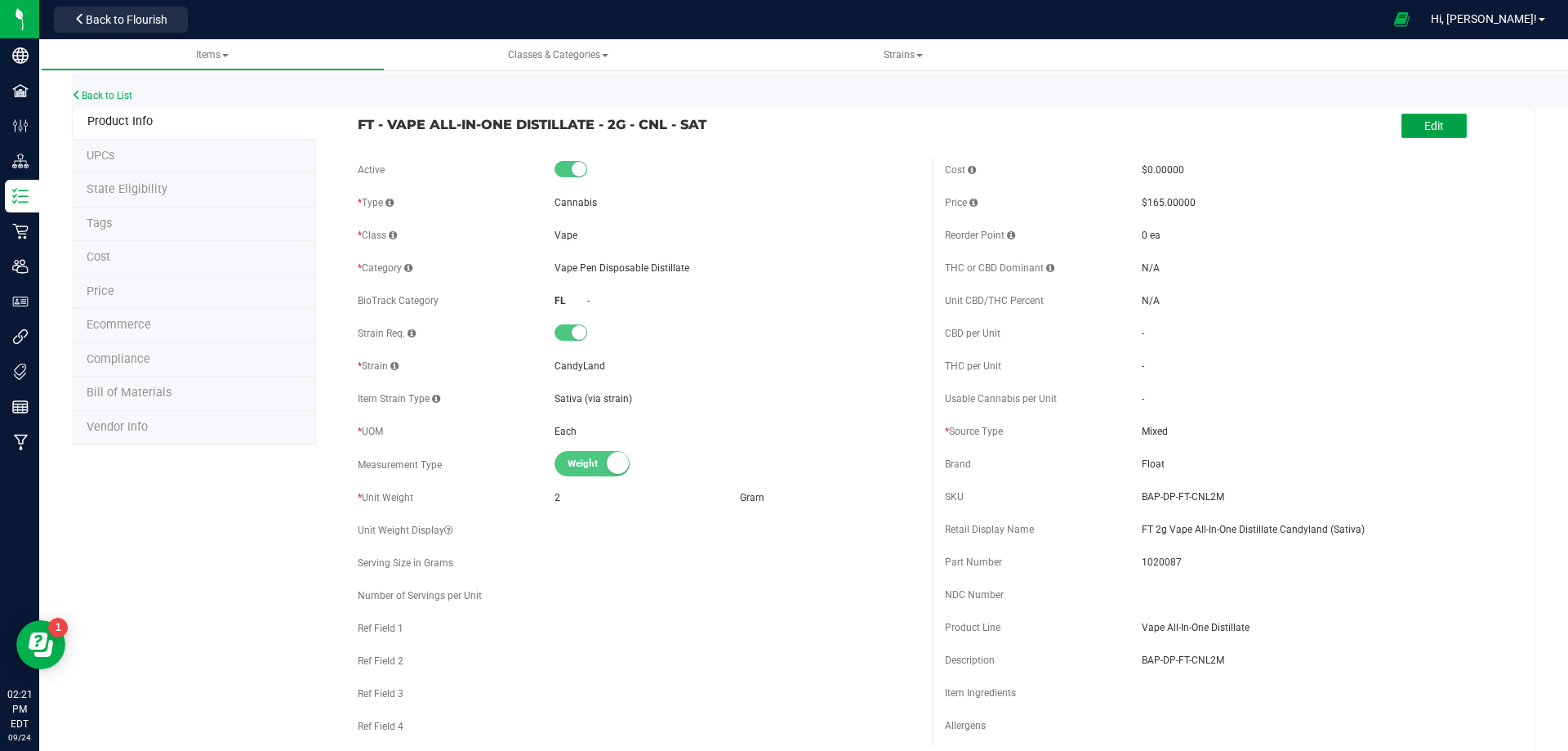
click at [1402, 125] on button "Edit" at bounding box center [1434, 125] width 65 height 24
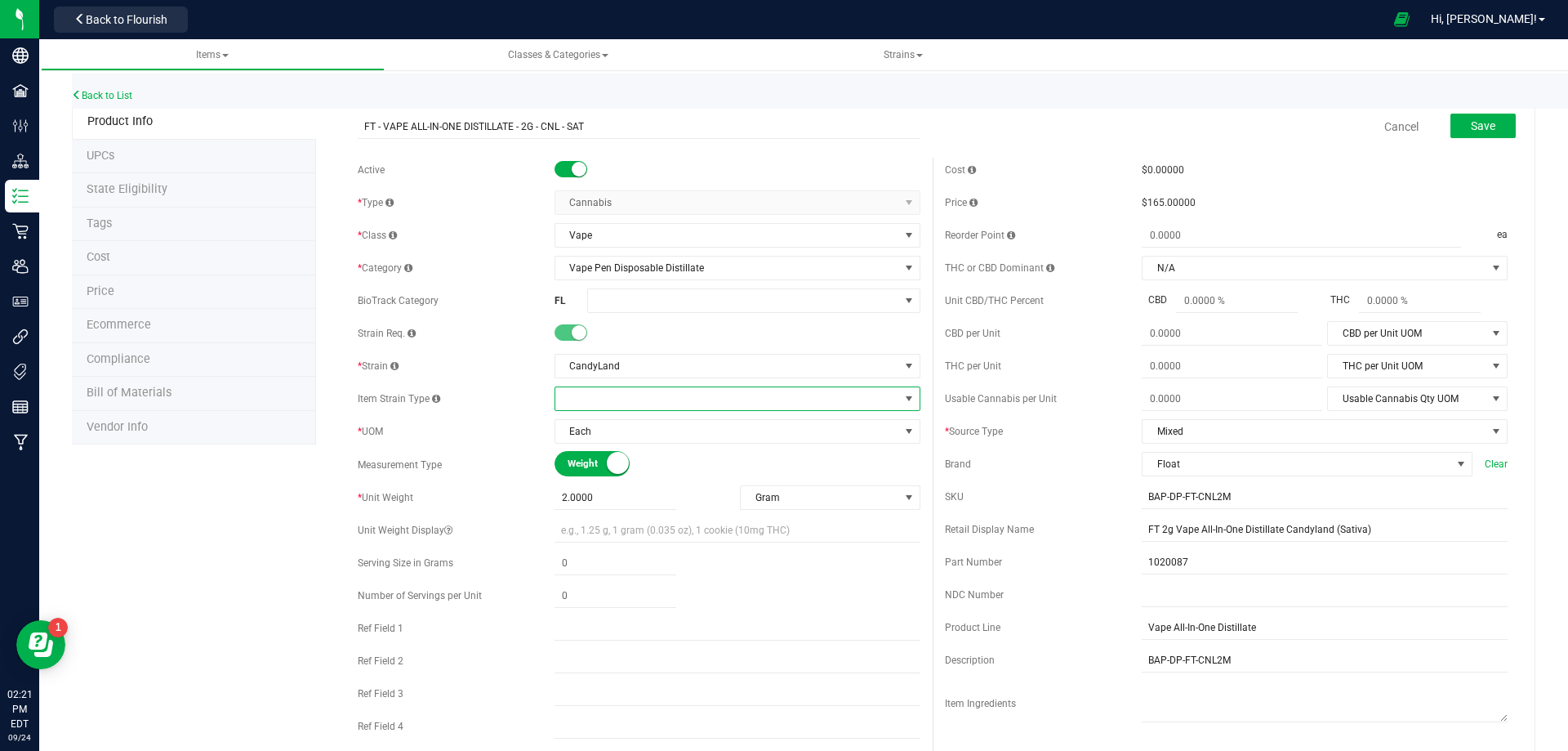
click at [646, 395] on span at bounding box center [727, 398] width 344 height 23
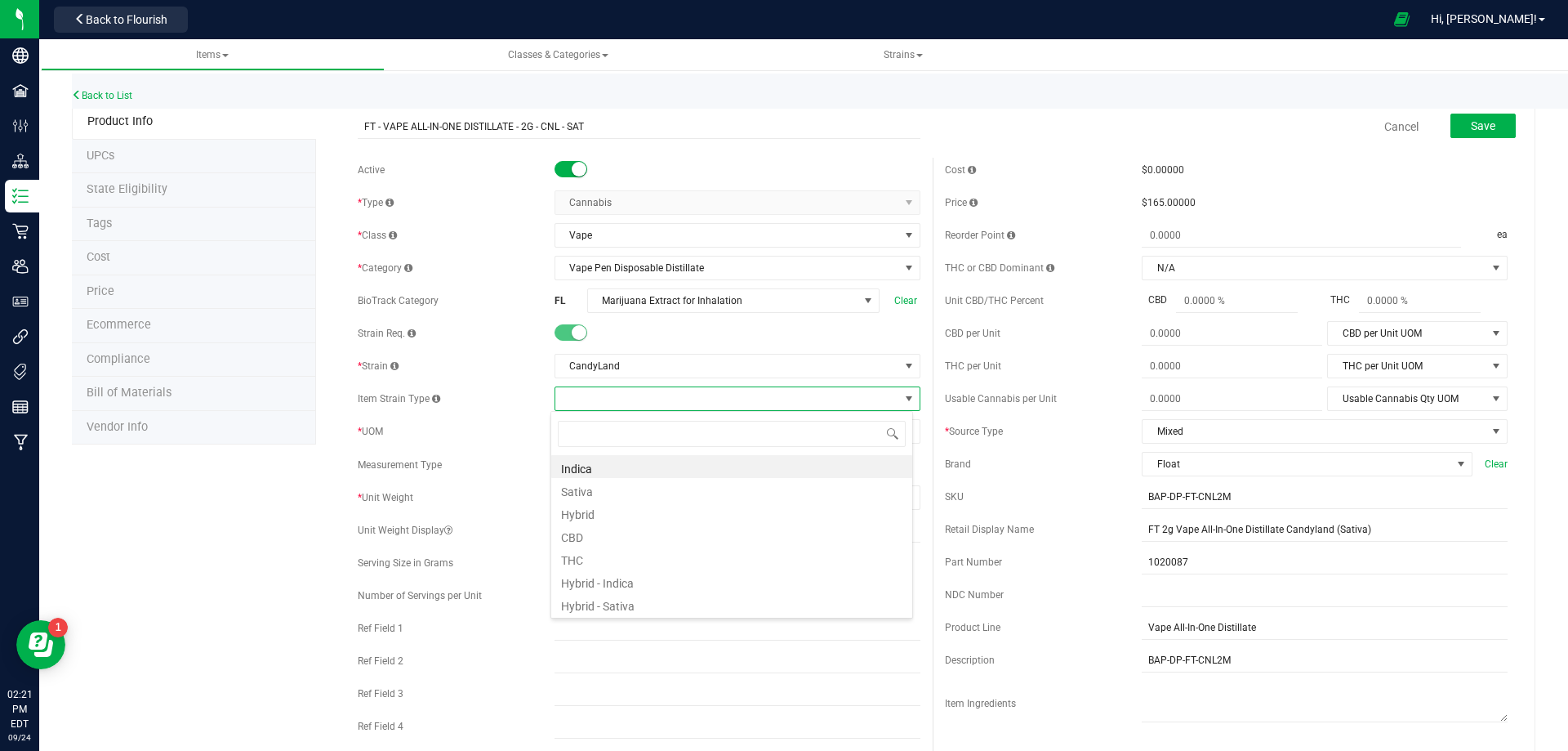
scroll to position [24, 363]
click at [575, 496] on li "Sativa" at bounding box center [732, 489] width 361 height 23
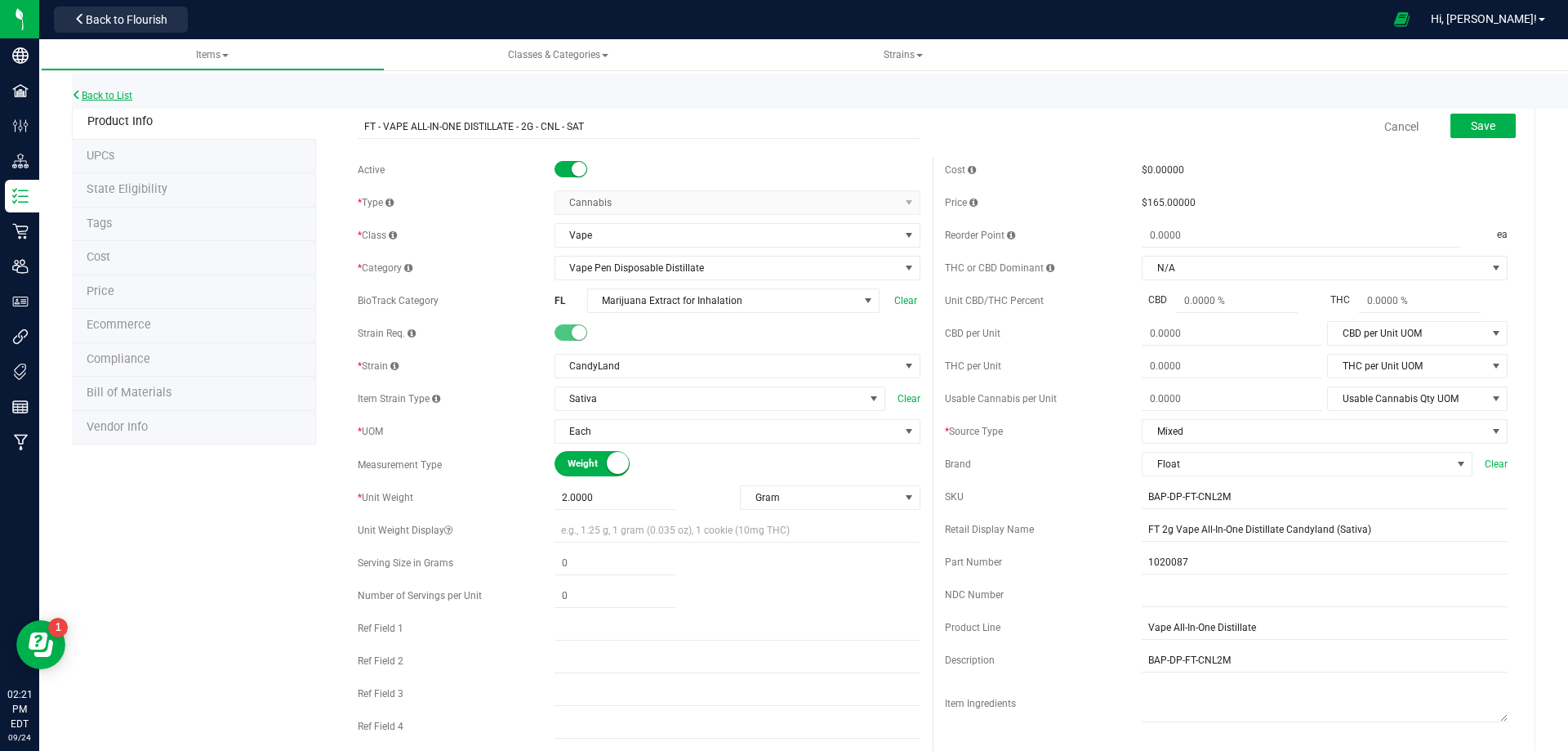
click at [118, 90] on link "Back to List" at bounding box center [102, 95] width 60 height 12
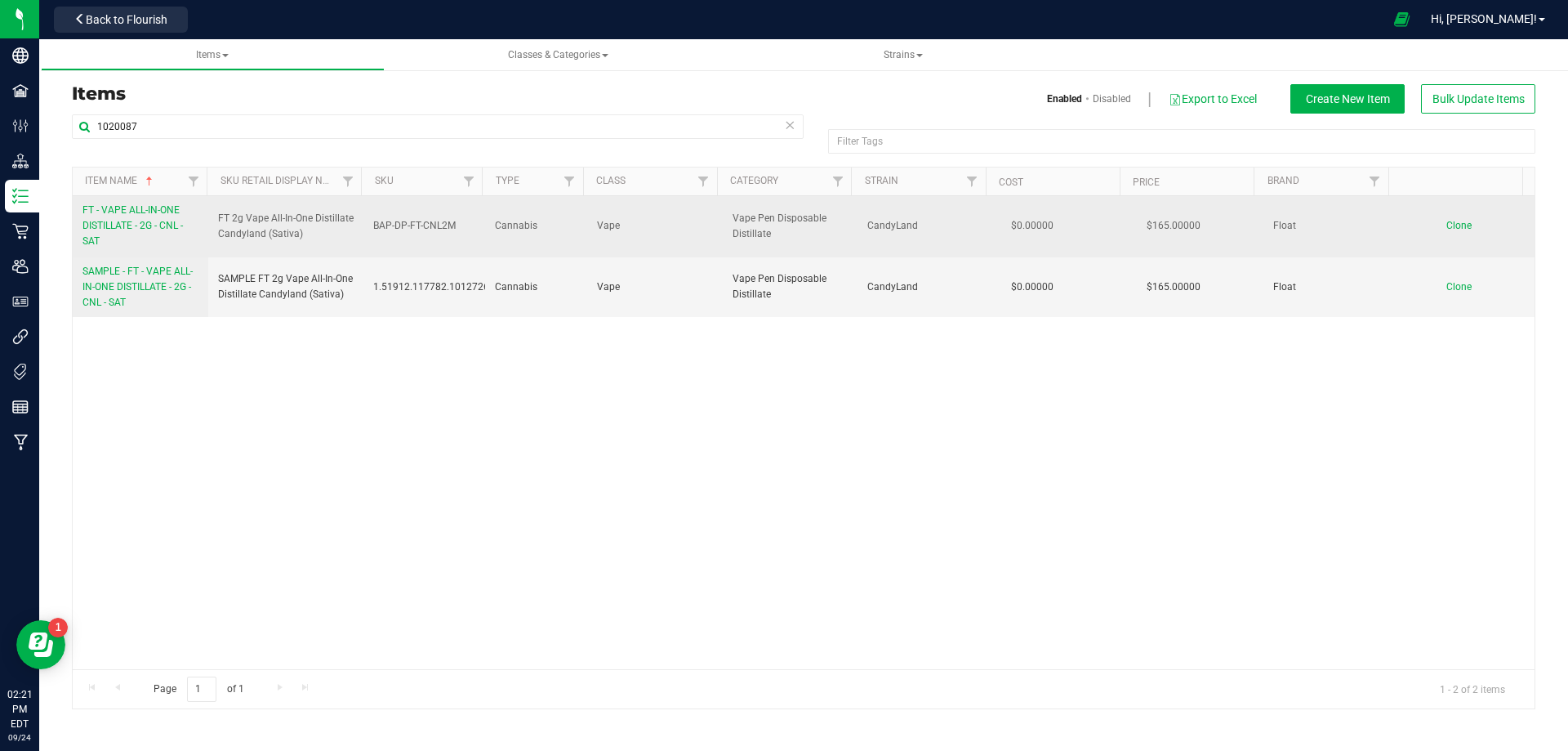
click at [117, 227] on span "FT - VAPE ALL-IN-ONE DISTILLATE - 2G - CNL - SAT" at bounding box center [133, 225] width 100 height 43
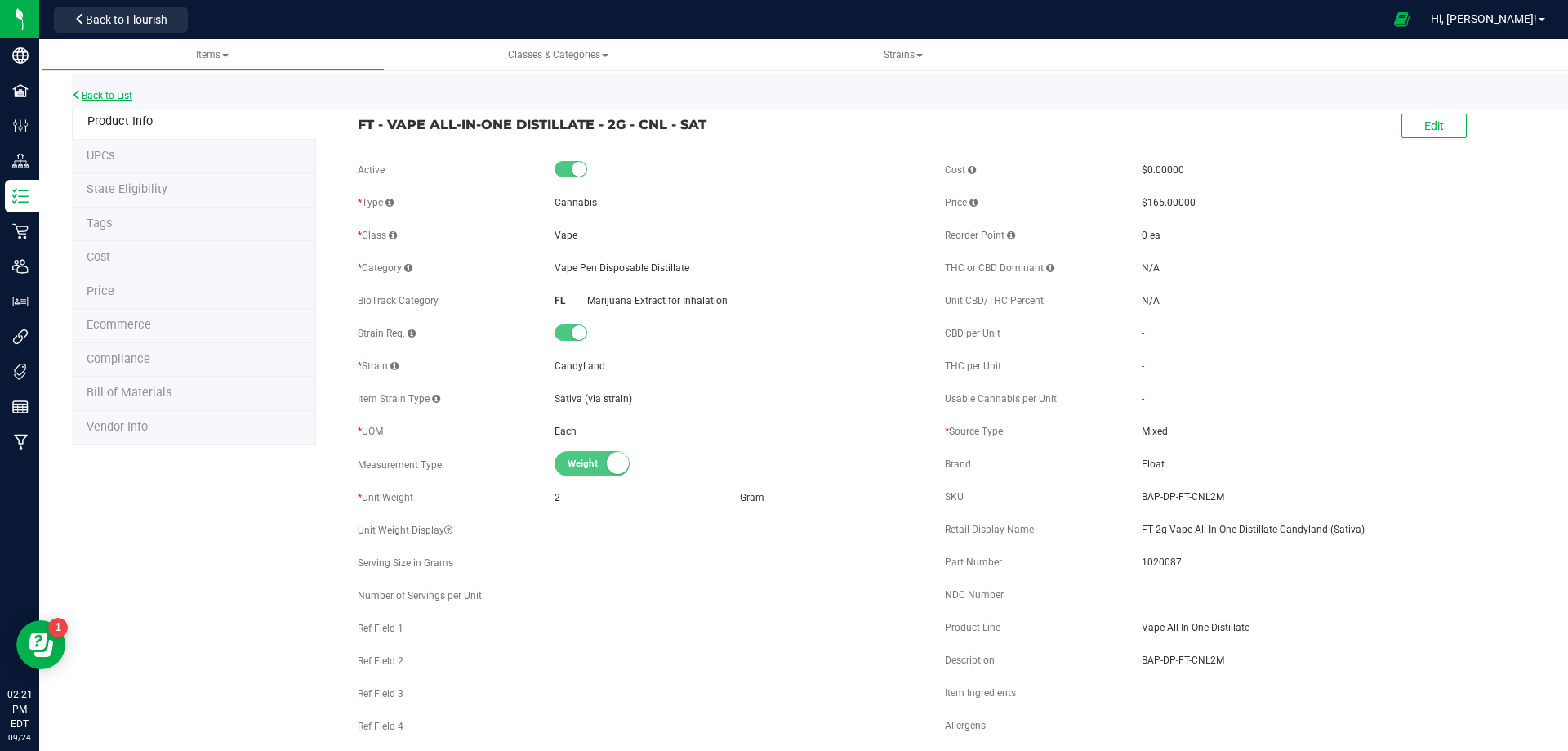
click at [115, 89] on link "Back to List" at bounding box center [102, 95] width 60 height 12
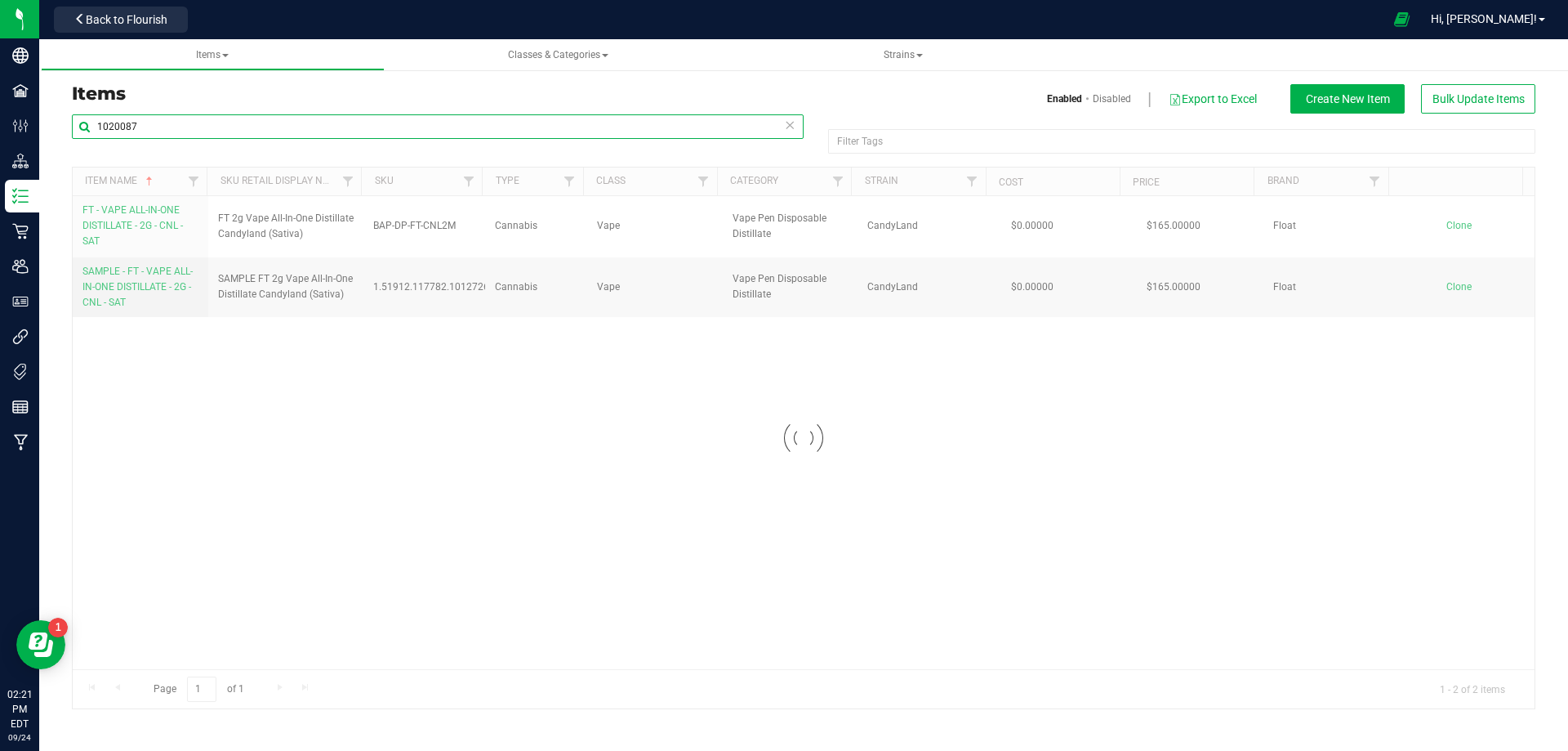
click at [179, 126] on input "1020087" at bounding box center [438, 126] width 732 height 24
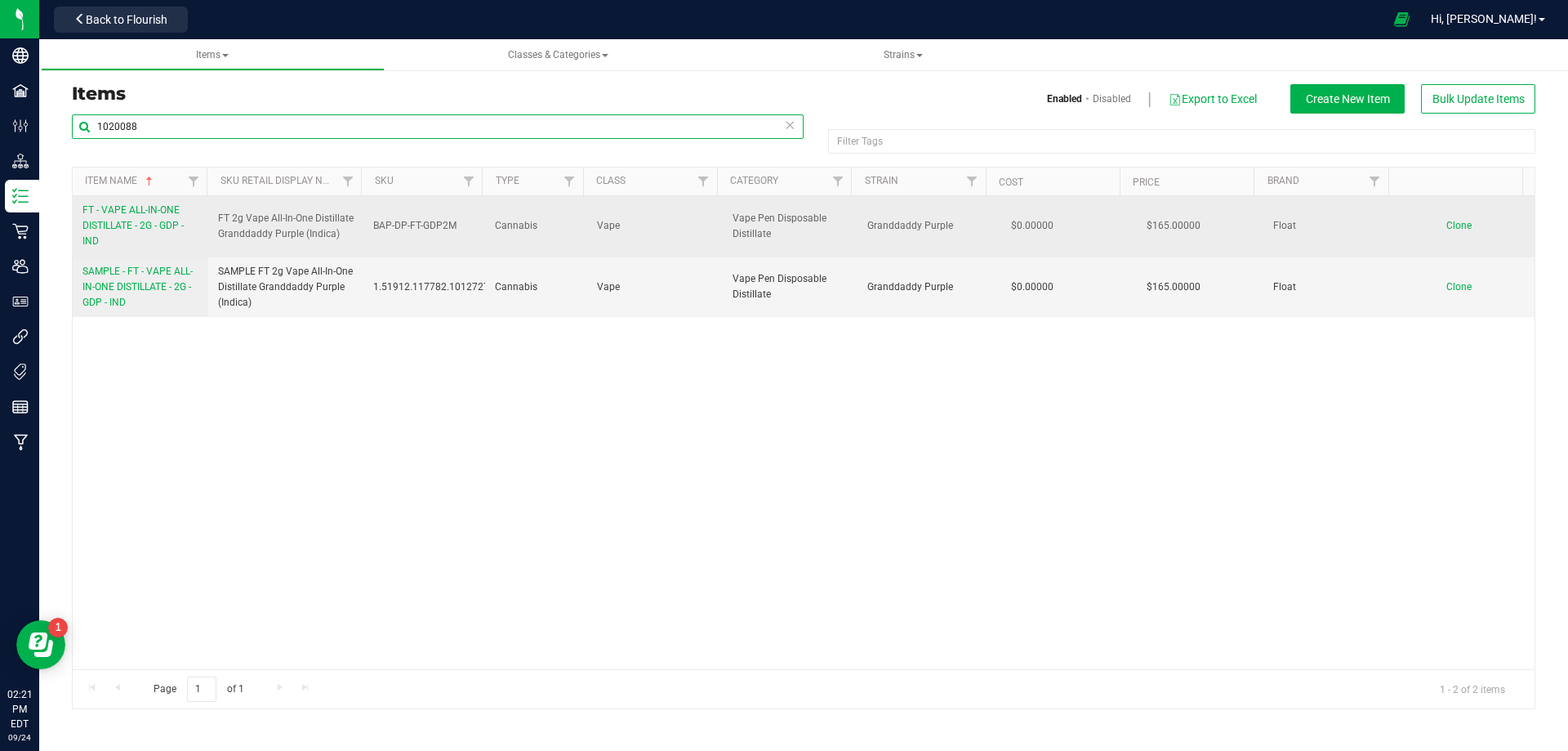
type input "1020088"
click at [122, 234] on link "FT - VAPE ALL-IN-ONE DISTILLATE - 2G - GDP - IND" at bounding box center [140, 226] width 116 height 48
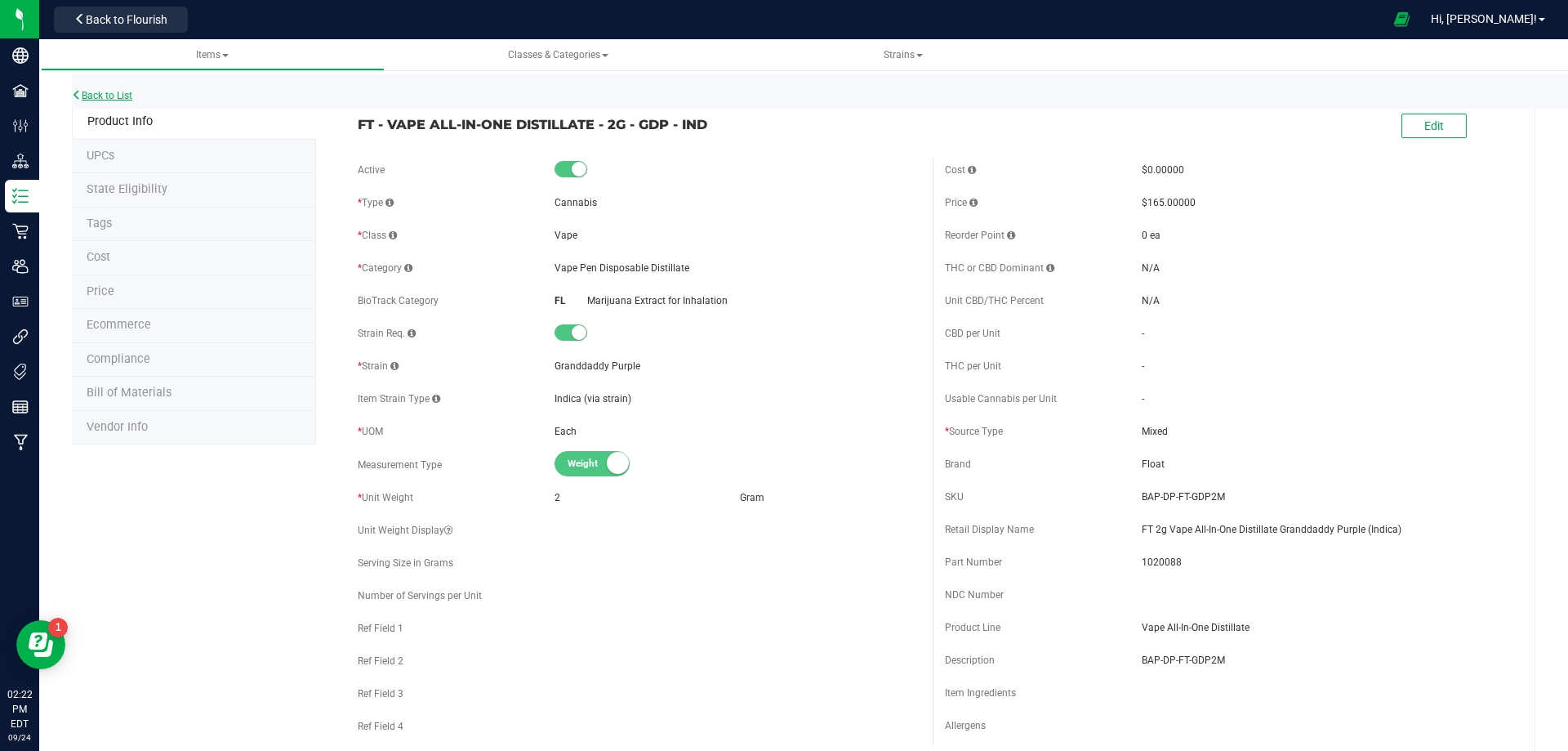
click at [115, 97] on link "Back to List" at bounding box center [102, 95] width 60 height 12
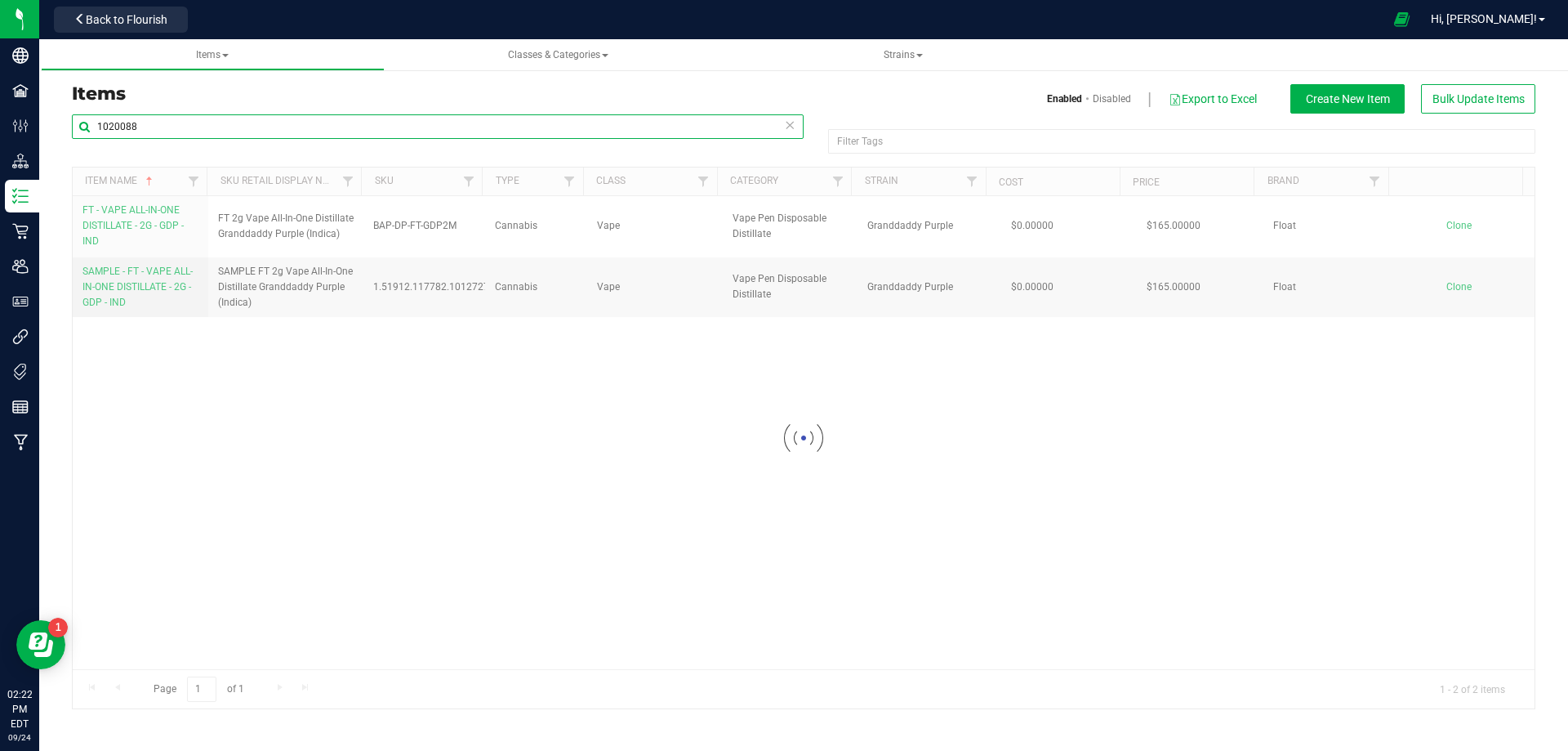
click at [220, 120] on input "1020088" at bounding box center [438, 126] width 732 height 24
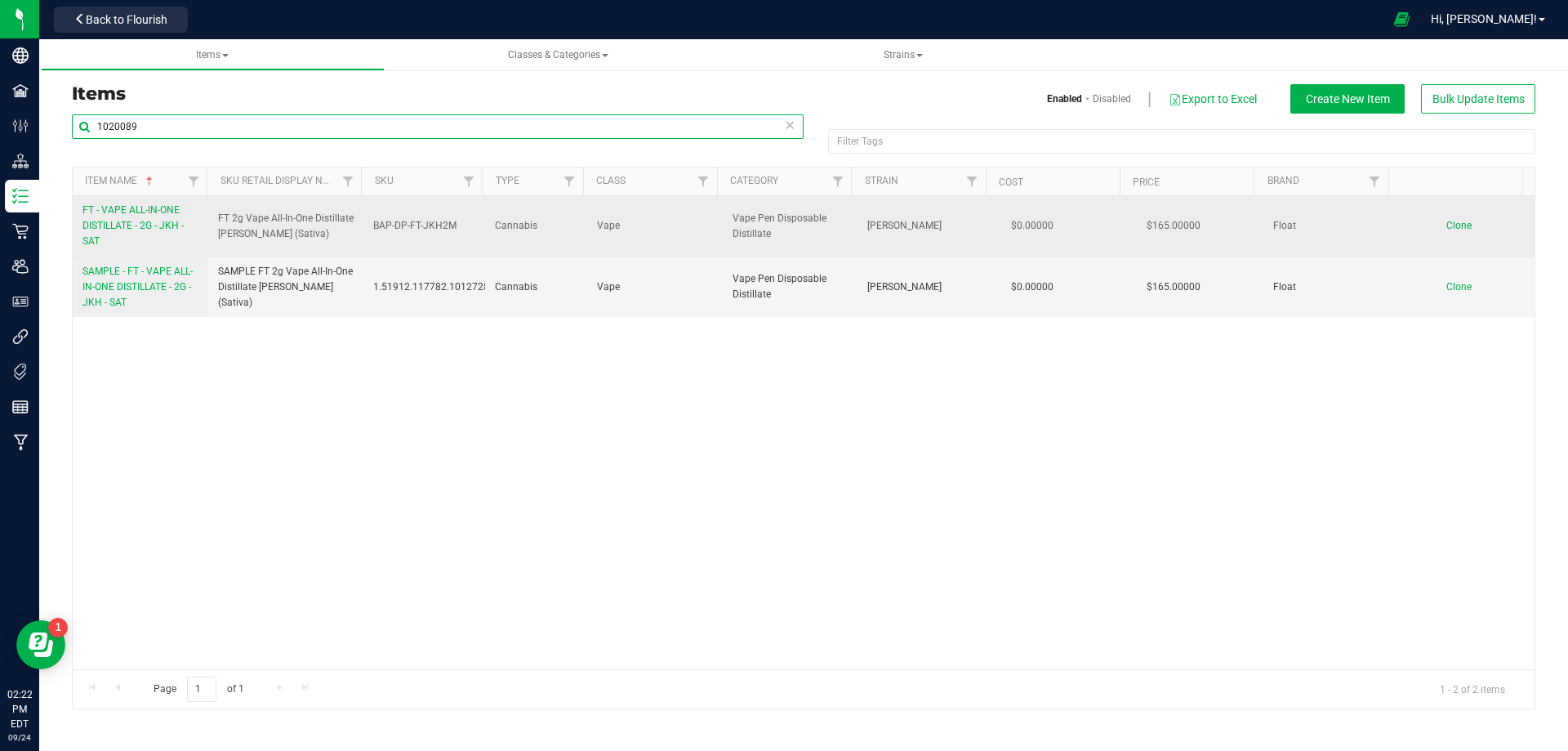
type input "1020089"
click at [148, 234] on link "FT - VAPE ALL-IN-ONE DISTILLATE - 2G - JKH - SAT" at bounding box center [140, 226] width 116 height 48
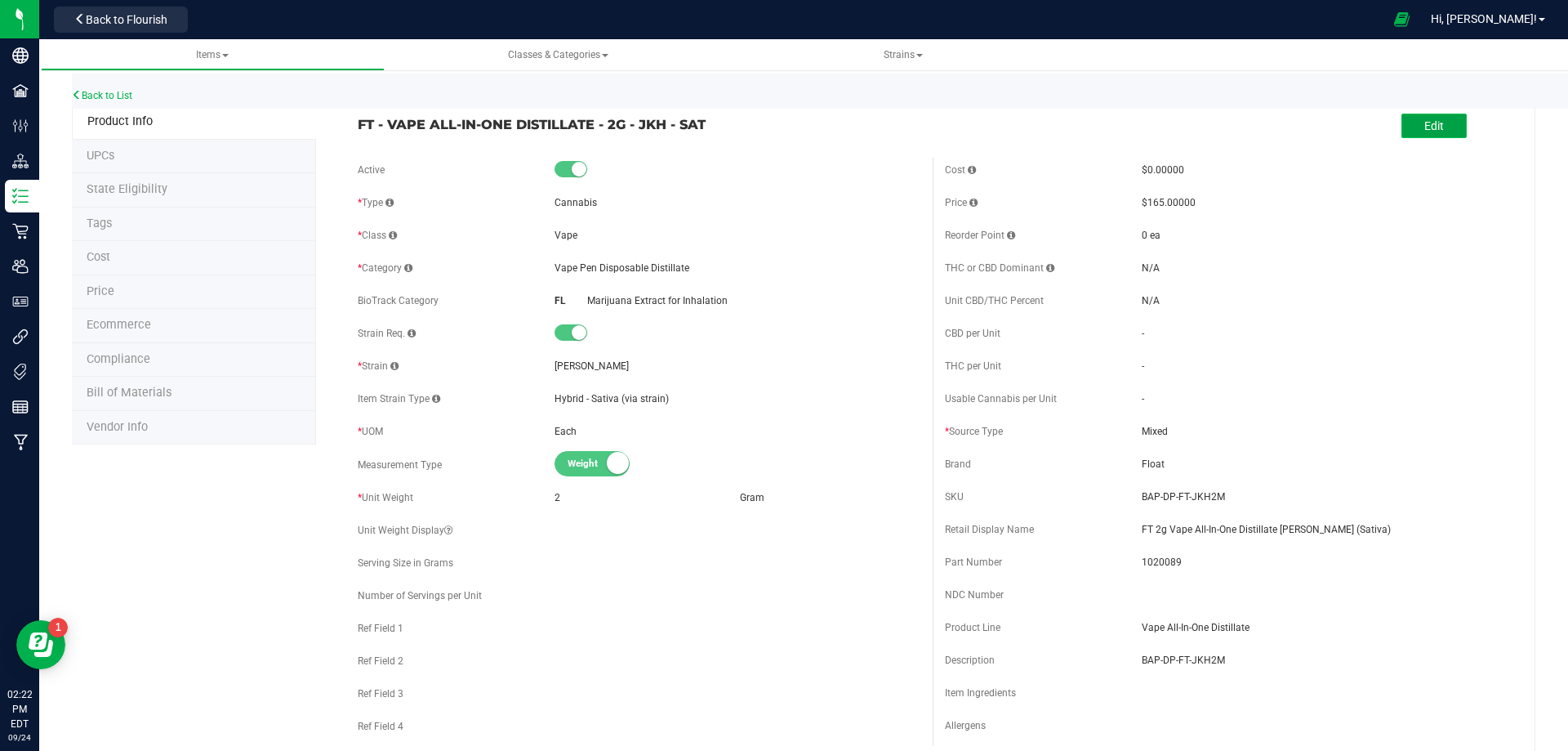
click at [1443, 125] on button "Edit" at bounding box center [1434, 125] width 65 height 24
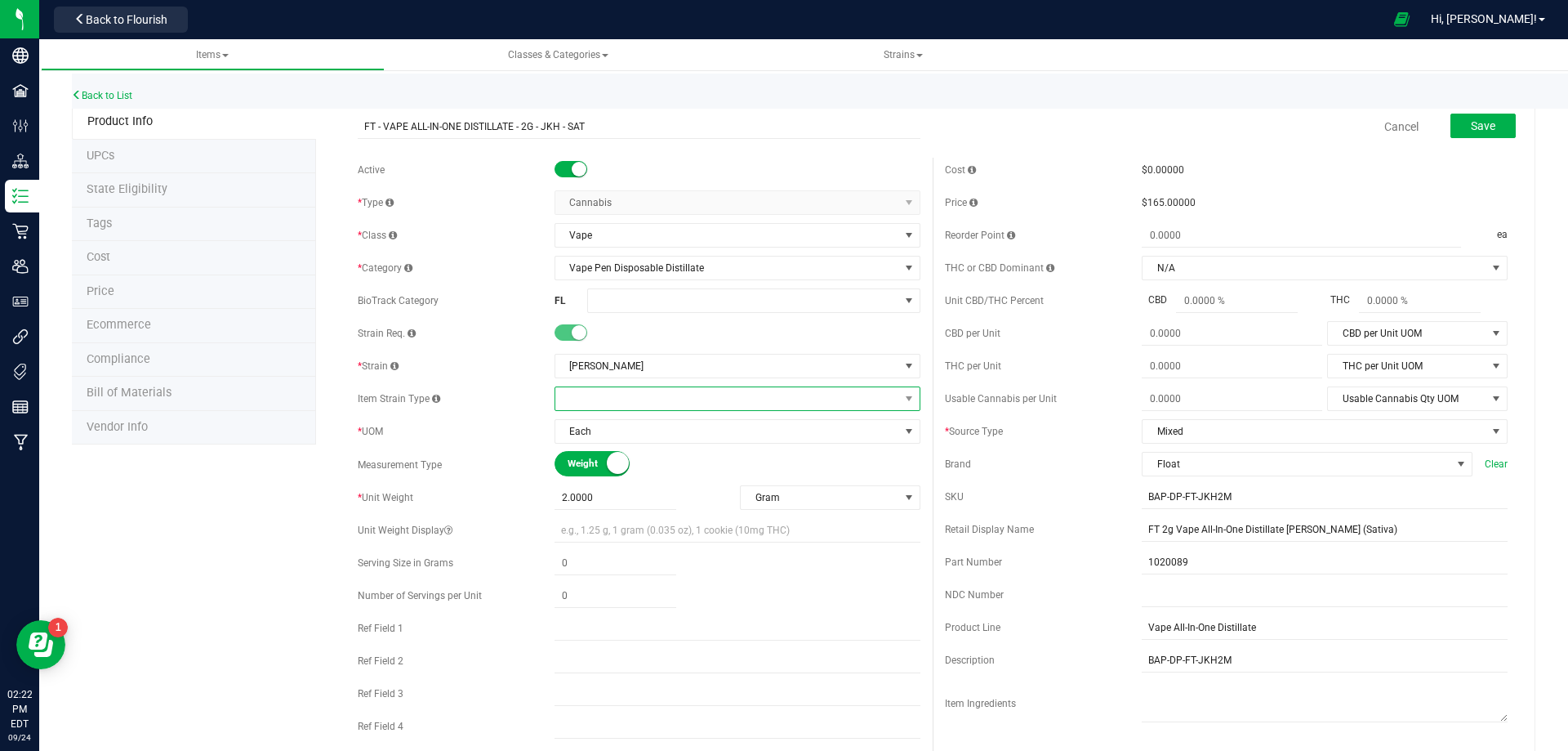
click at [664, 404] on span at bounding box center [727, 398] width 344 height 23
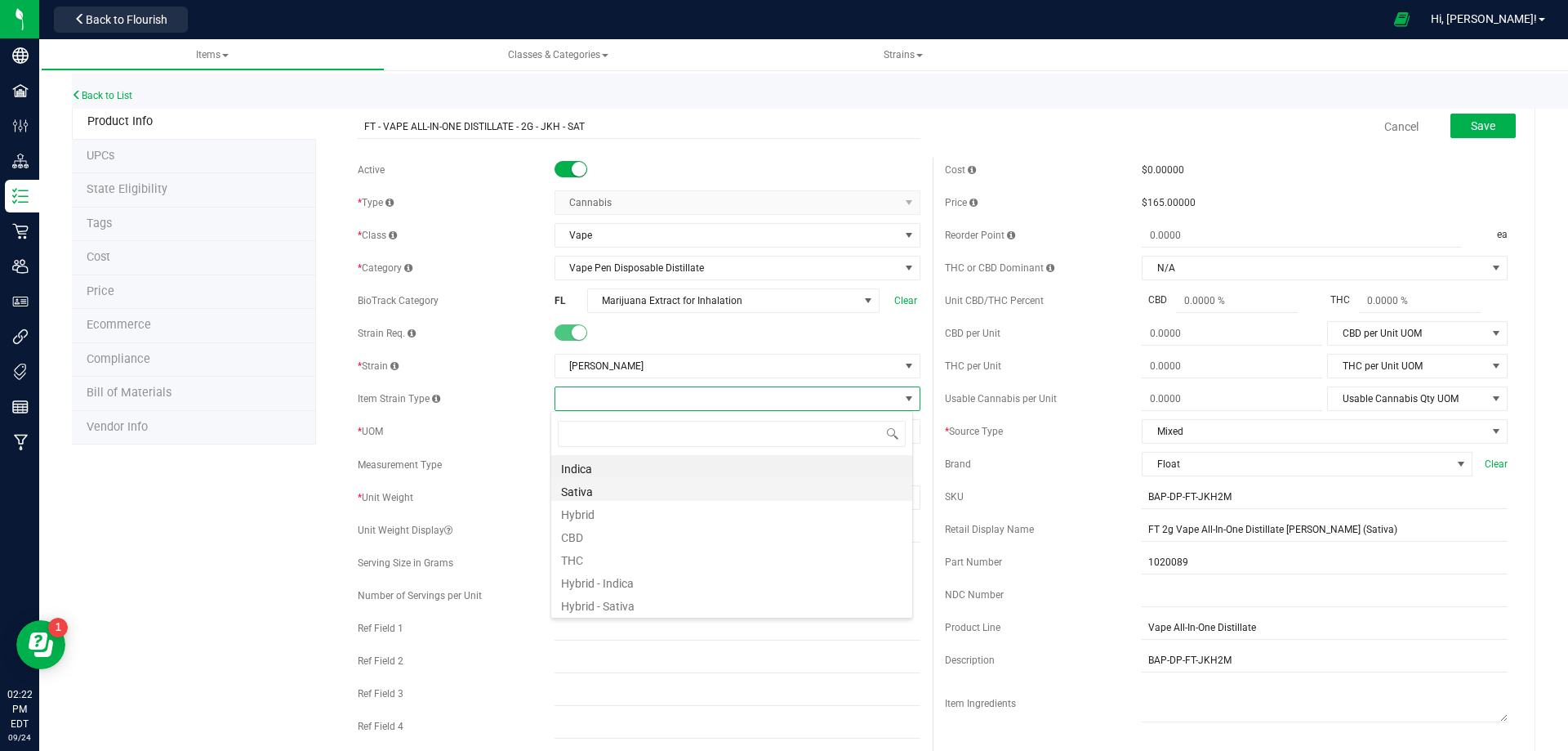
click at [612, 496] on li "Sativa" at bounding box center [732, 489] width 361 height 23
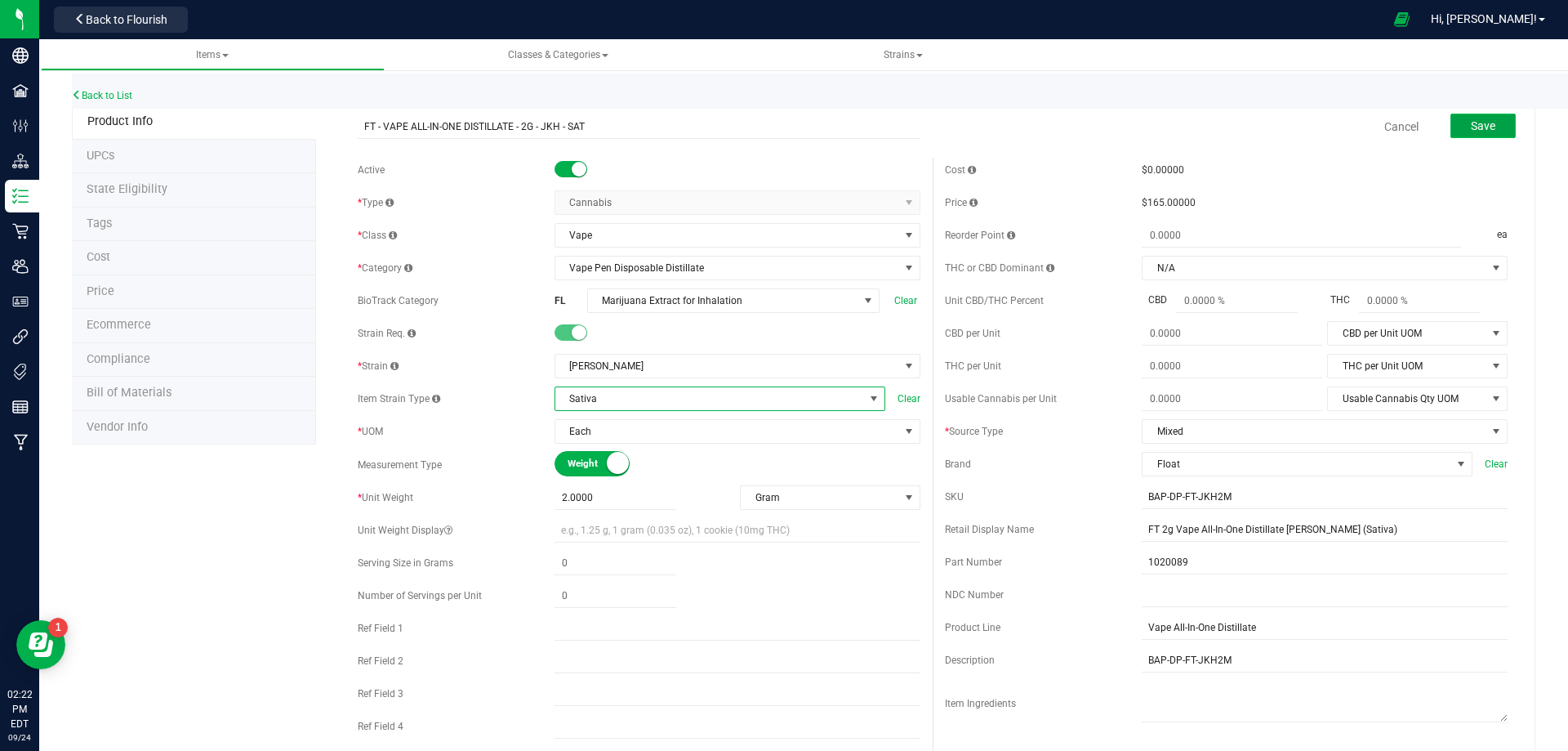
click at [1480, 130] on span "Save" at bounding box center [1483, 126] width 24 height 13
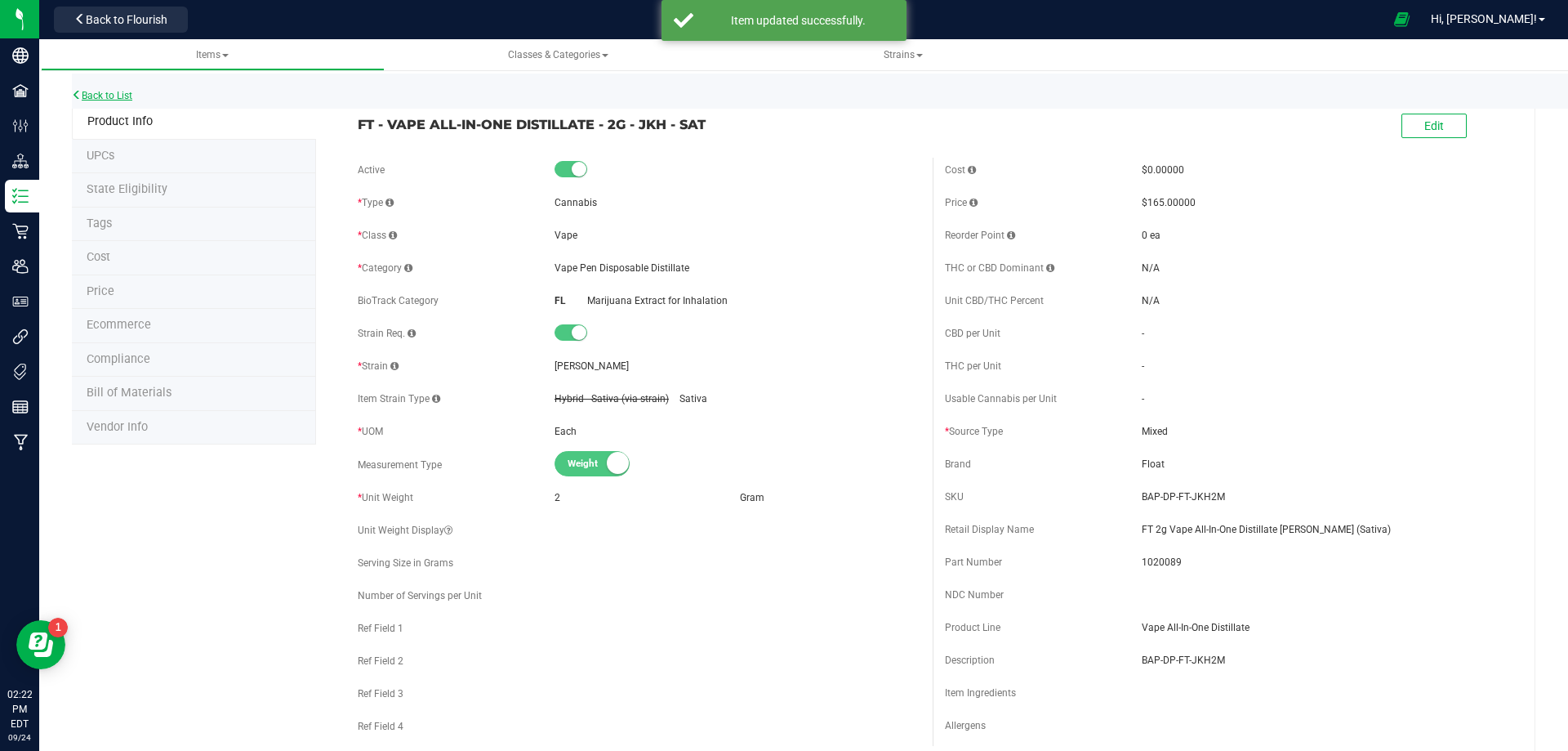
click at [113, 100] on link "Back to List" at bounding box center [102, 95] width 60 height 12
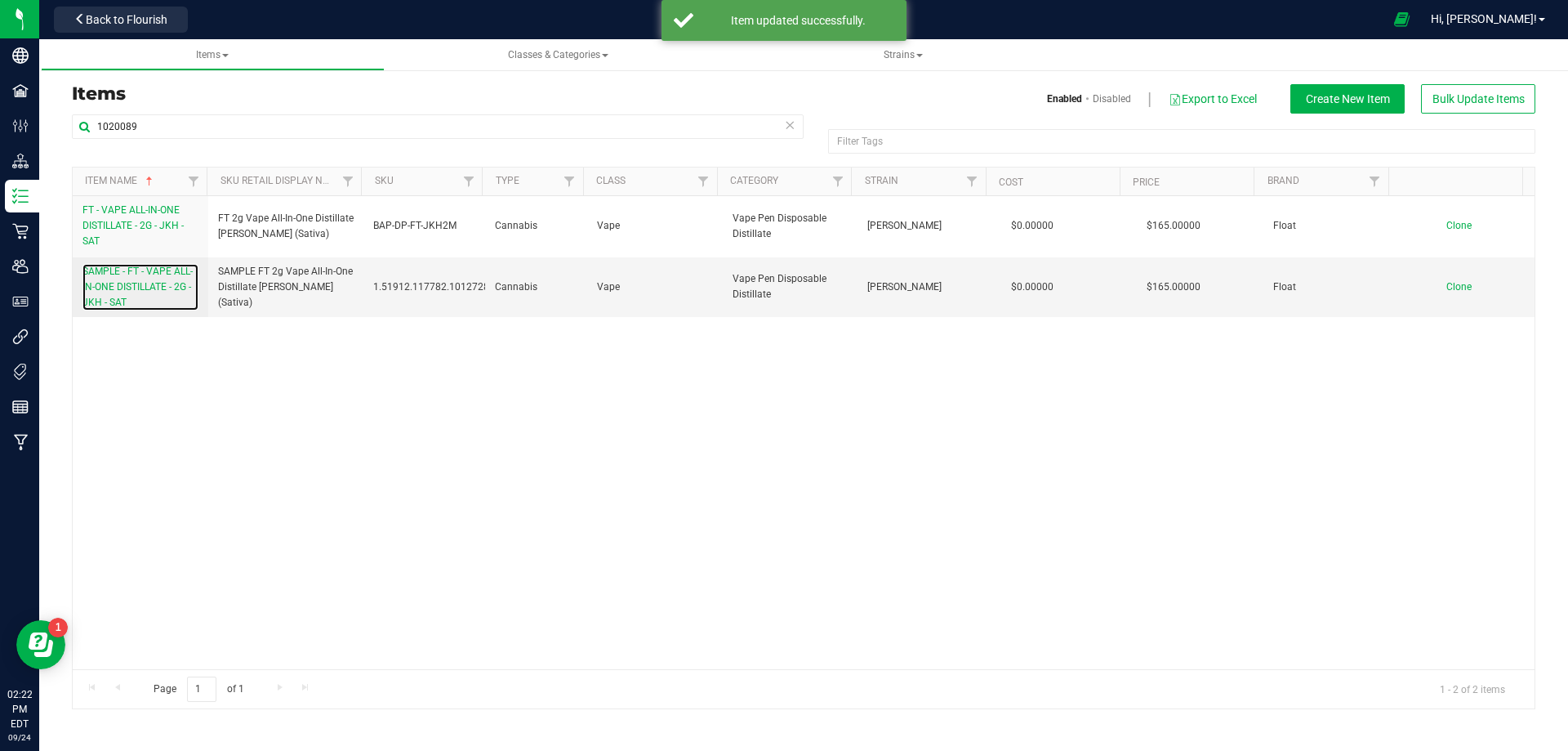
click at [125, 299] on span "SAMPLE - FT - VAPE ALL-IN-ONE DISTILLATE - 2G - JKH - SAT" at bounding box center [138, 287] width 110 height 43
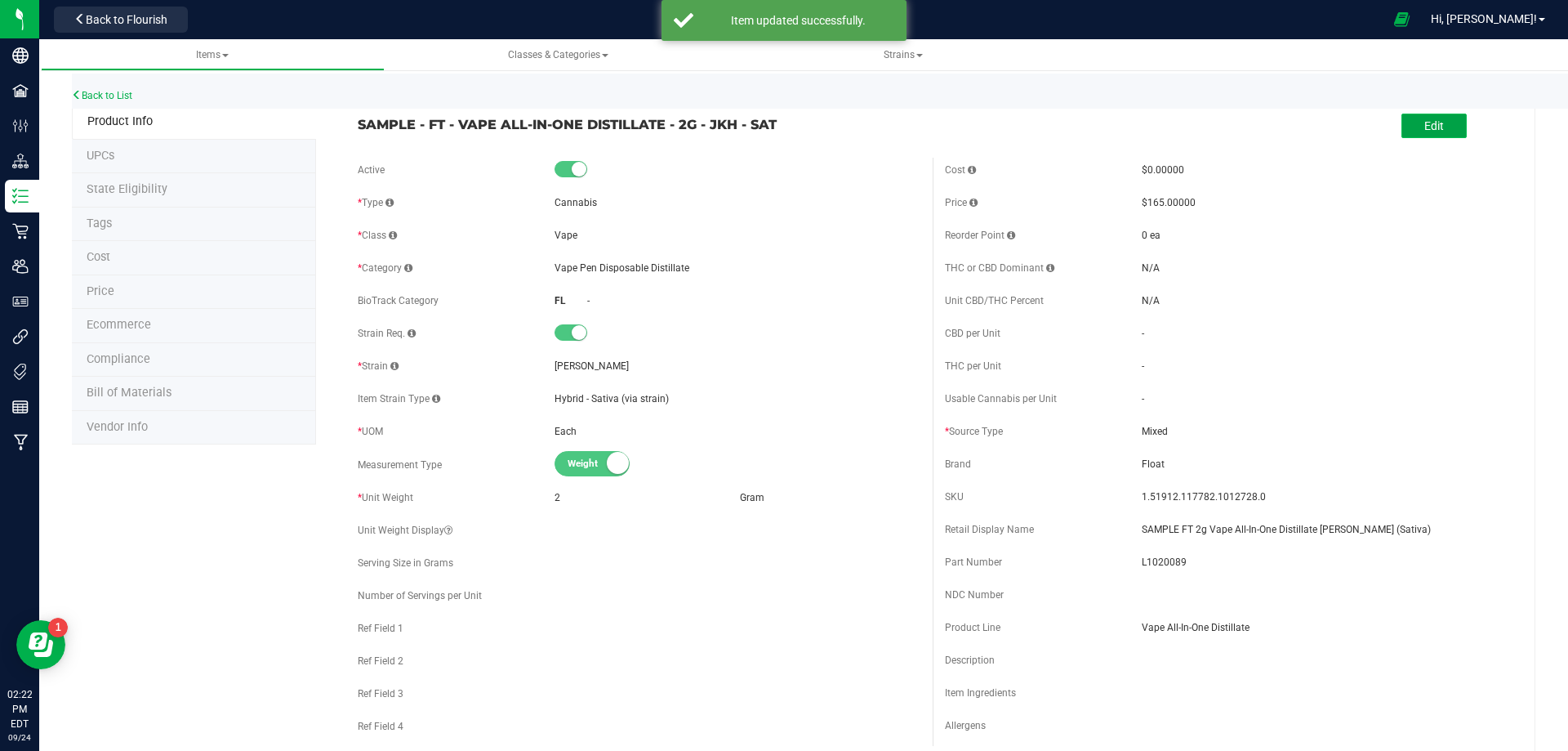
click at [1424, 127] on span "Edit" at bounding box center [1433, 126] width 19 height 13
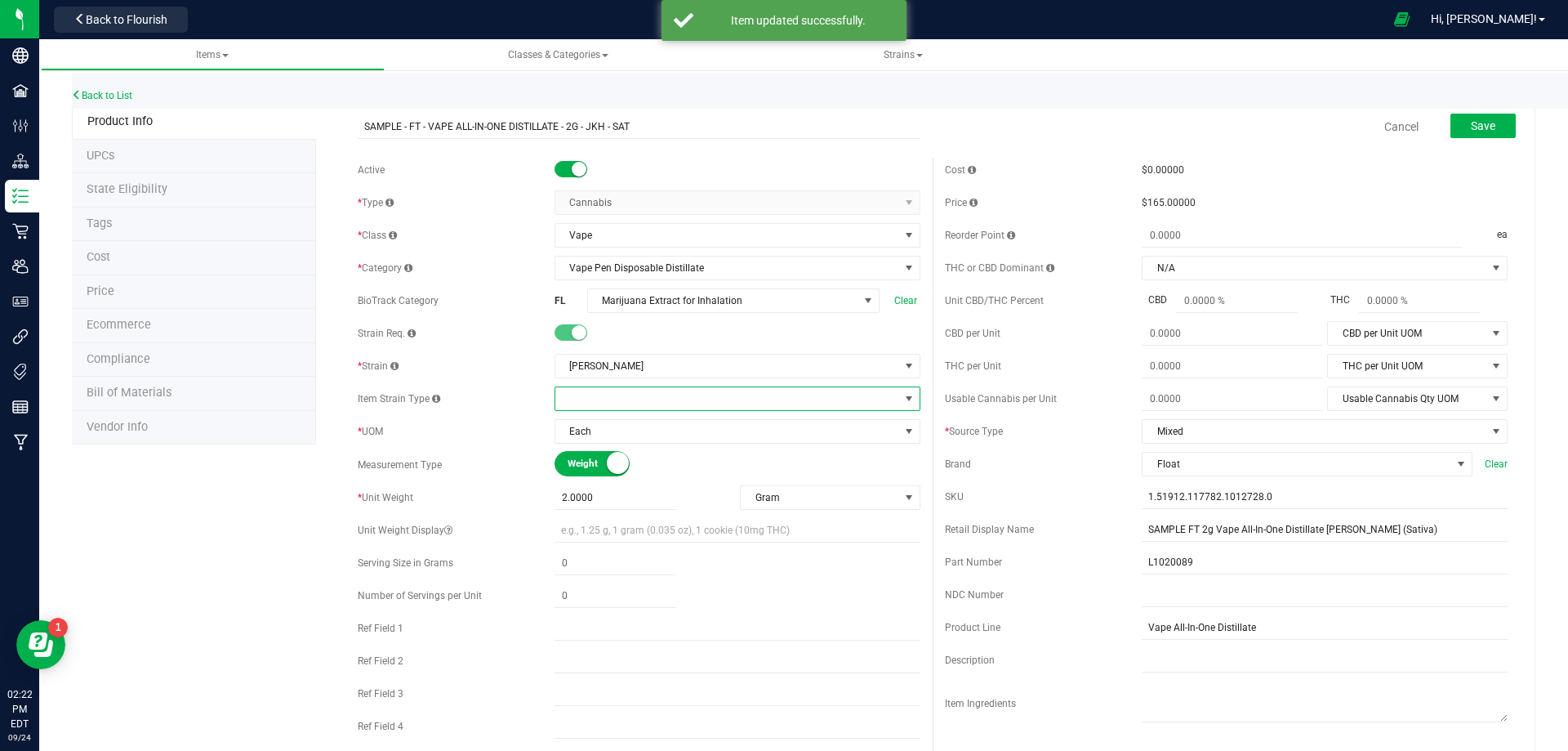
click at [628, 397] on span at bounding box center [727, 398] width 344 height 23
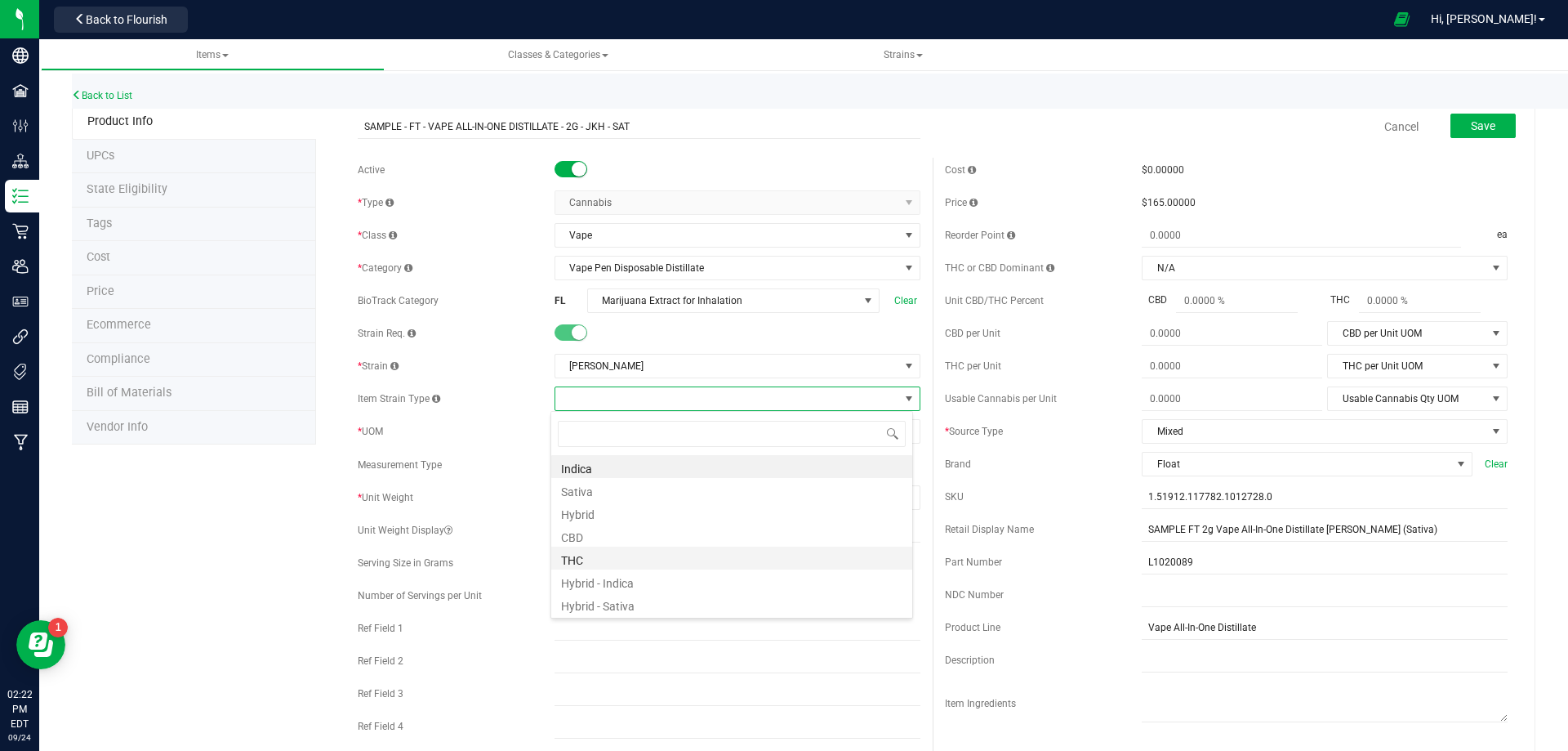
scroll to position [24, 363]
drag, startPoint x: 623, startPoint y: 485, endPoint x: 634, endPoint y: 484, distance: 11.0
click at [623, 485] on li "Sativa" at bounding box center [732, 489] width 361 height 23
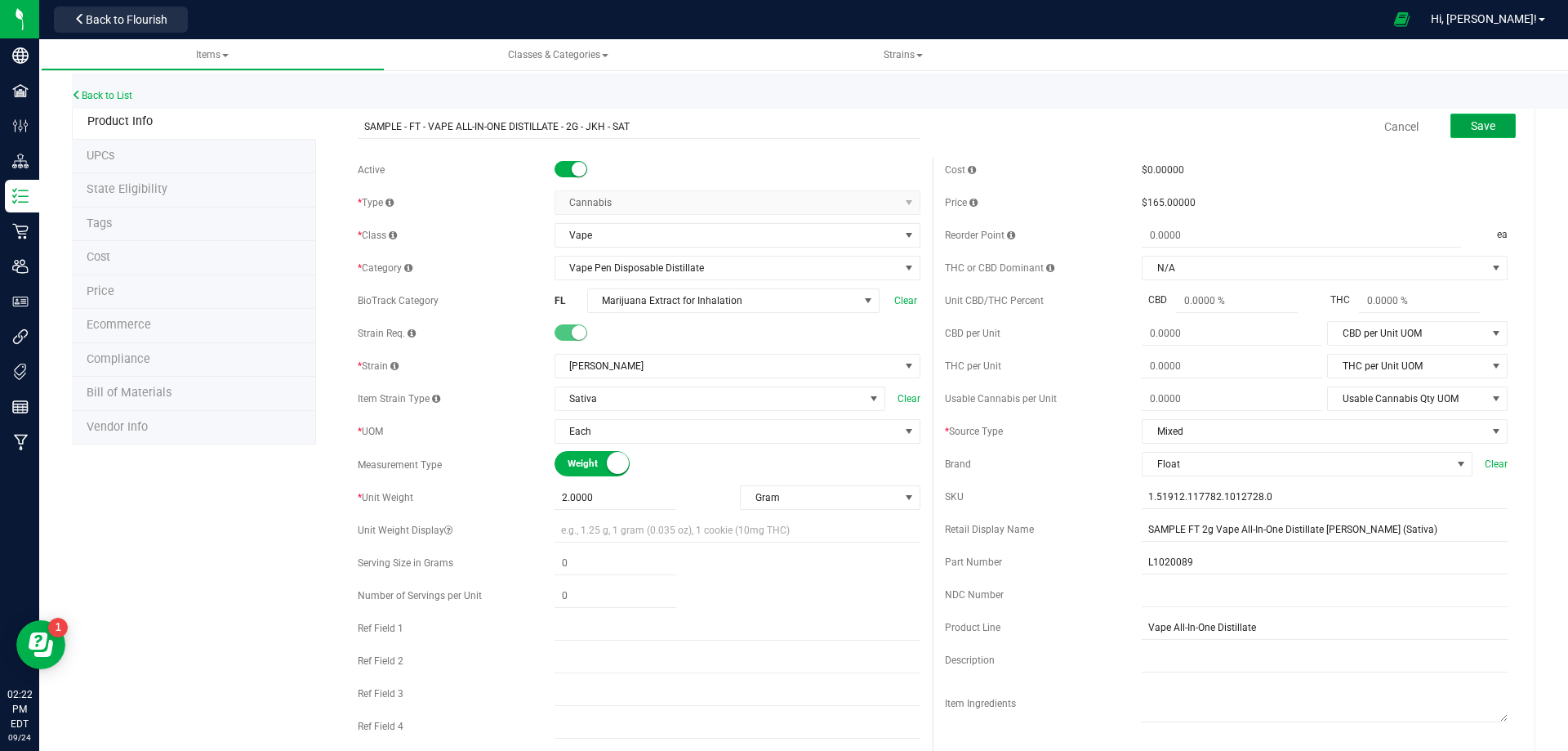
click at [1489, 130] on button "Save" at bounding box center [1484, 125] width 65 height 24
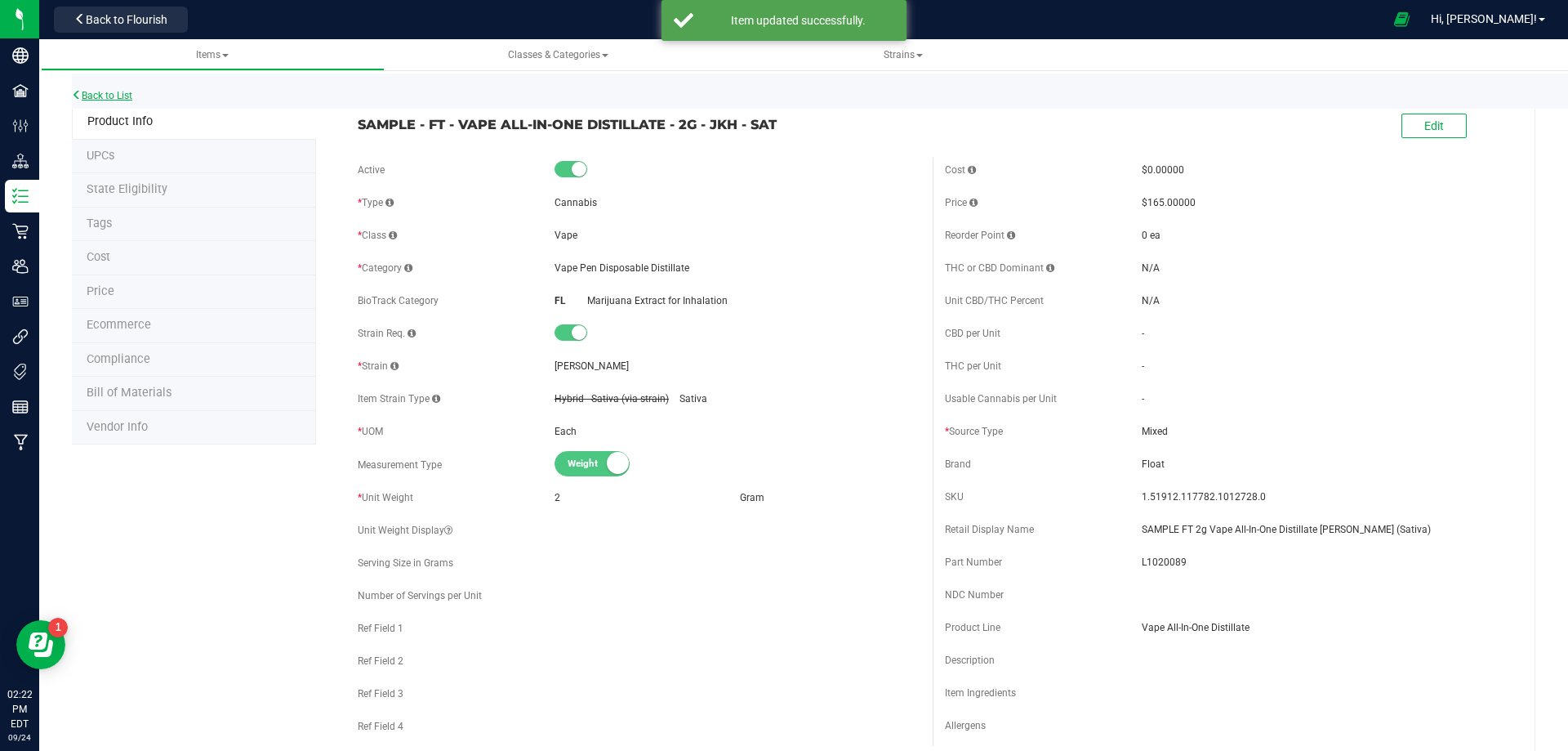
click at [128, 96] on link "Back to List" at bounding box center [102, 95] width 60 height 12
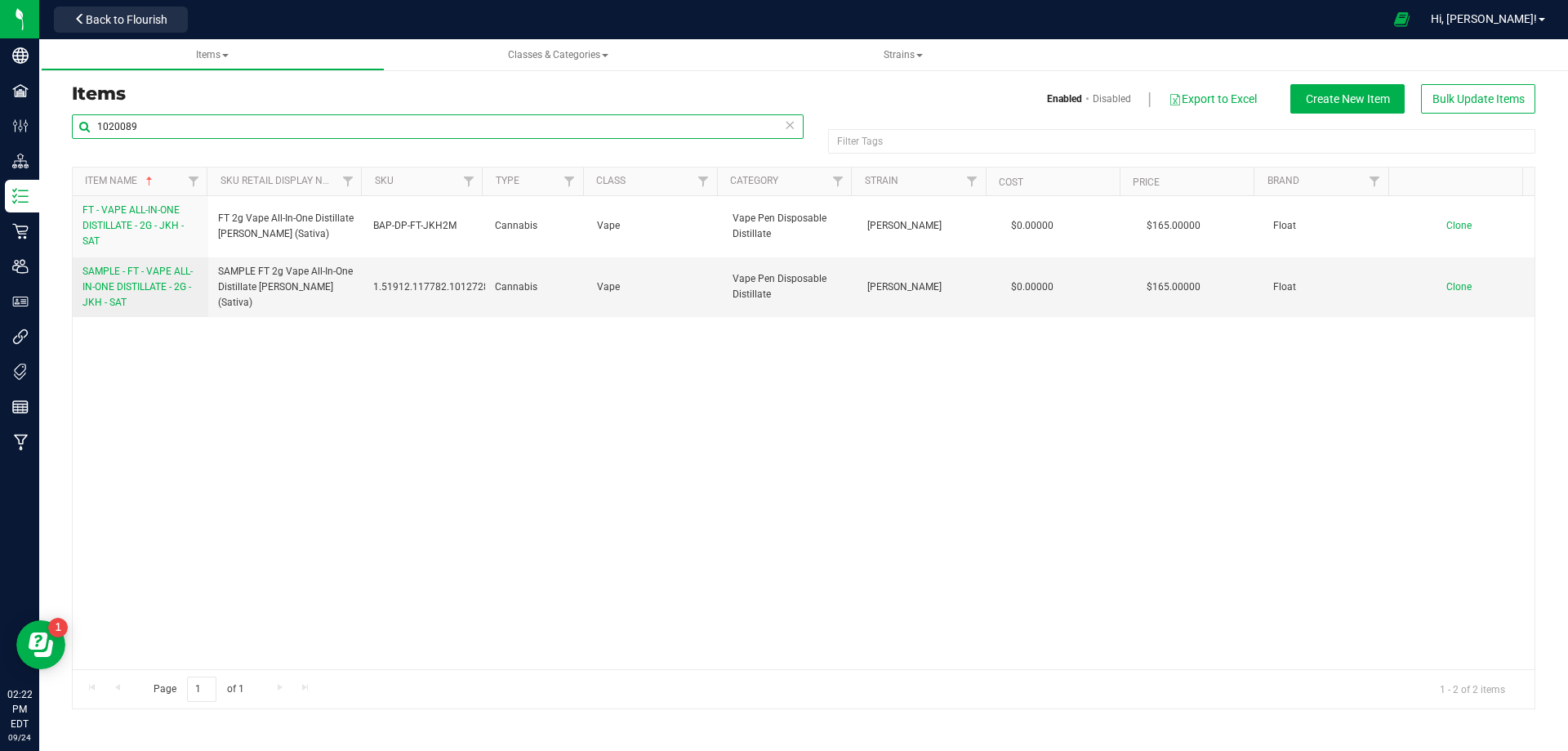
click at [167, 130] on input "1020089" at bounding box center [438, 126] width 732 height 24
drag, startPoint x: 168, startPoint y: 130, endPoint x: 40, endPoint y: 155, distance: 130.4
click at [41, 153] on div "Items Enabled Disabled Export to Excel Create New Item Bulk Update Items 102008…" at bounding box center [803, 386] width 1529 height 678
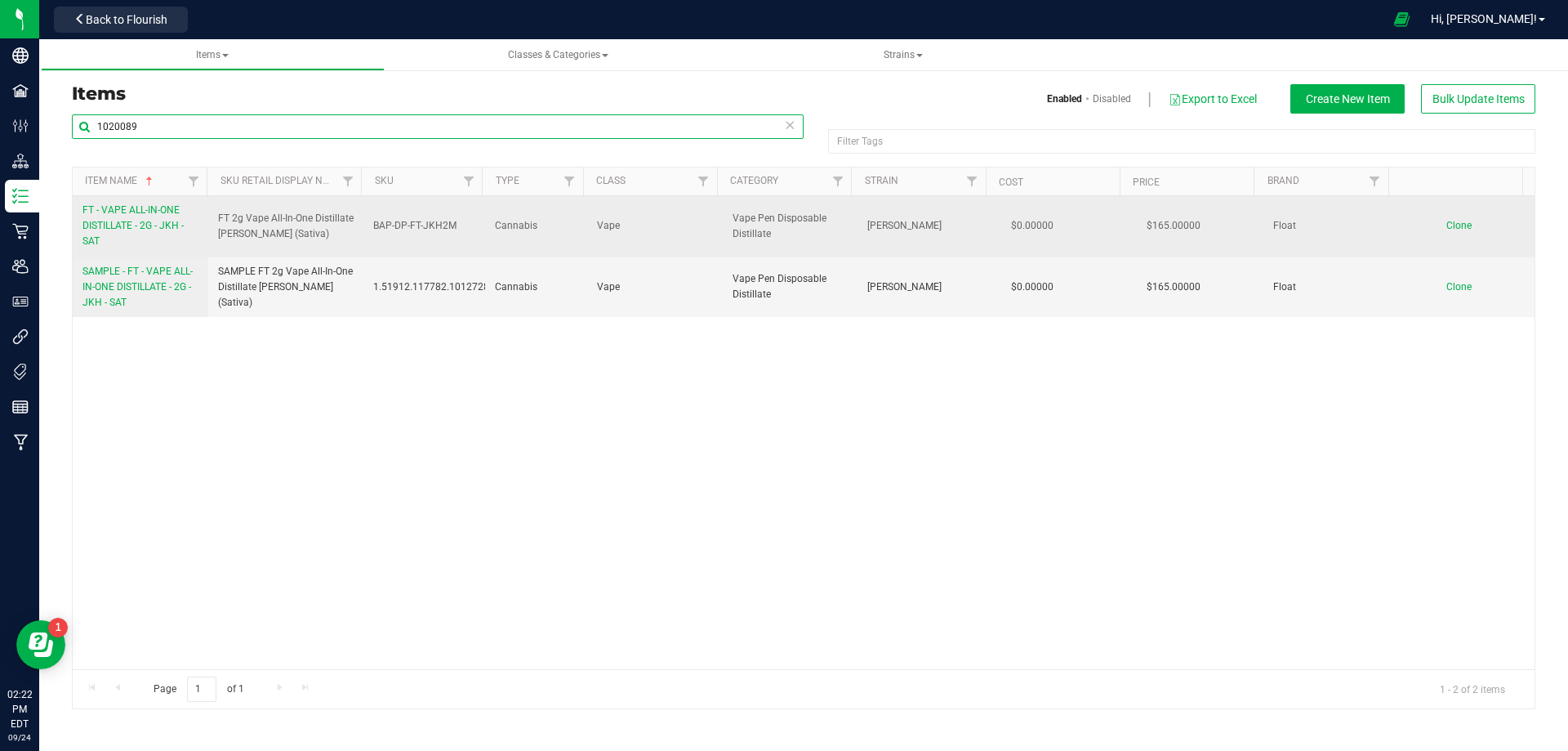
paste input "FORMULA - FT - VAPE ALL-IN-ONE DISTILLATE - BKU - IND"
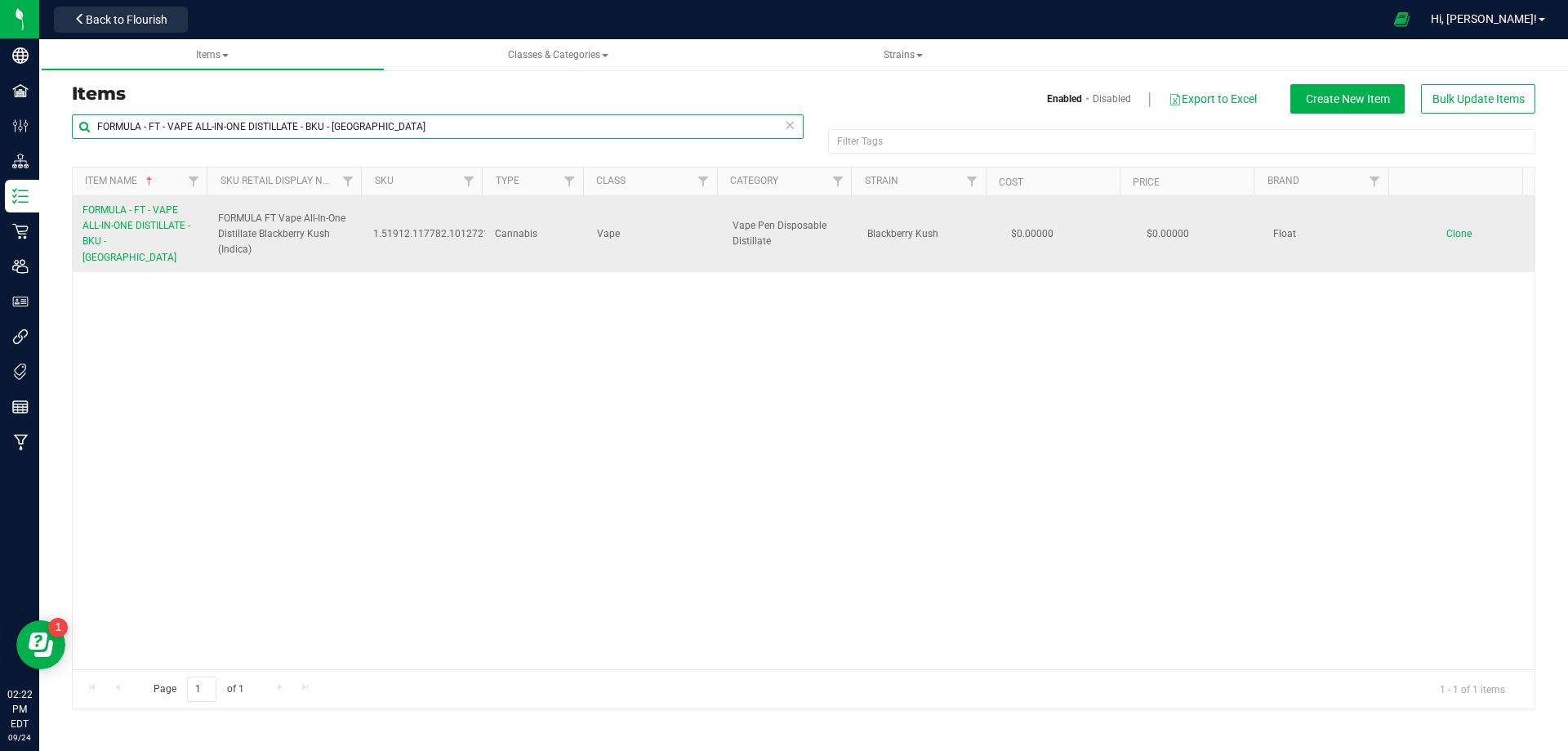
type input "FORMULA - FT - VAPE ALL-IN-ONE DISTILLATE - BKU - IND"
click at [115, 232] on span "FORMULA - FT - VAPE ALL-IN-ONE DISTILLATE - BKU - IND" at bounding box center [136, 233] width 108 height 59
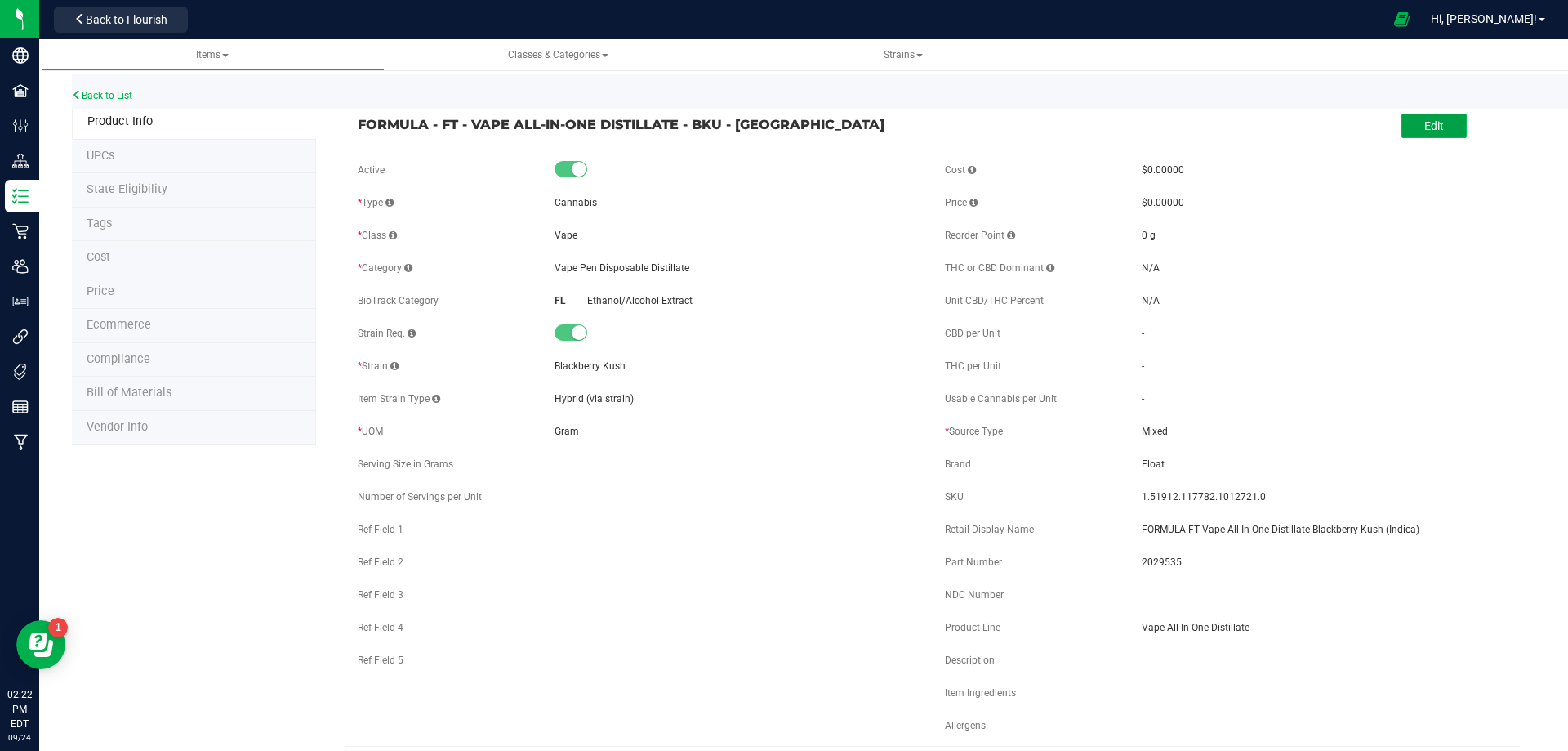
drag, startPoint x: 1453, startPoint y: 118, endPoint x: 1443, endPoint y: 125, distance: 12.2
click at [1453, 120] on button "Edit" at bounding box center [1434, 125] width 65 height 24
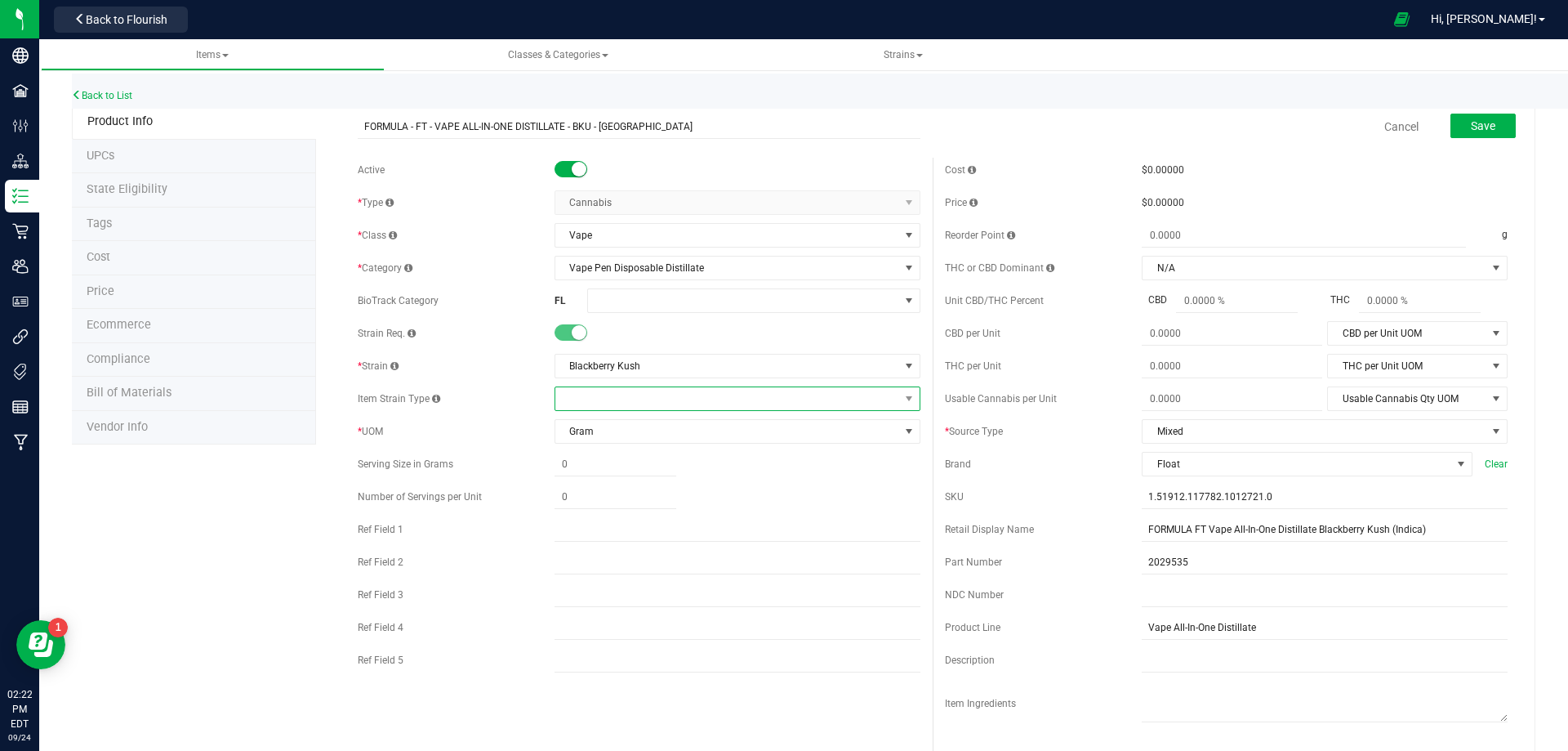
click at [626, 403] on span at bounding box center [727, 398] width 344 height 23
click at [599, 467] on li "Indica" at bounding box center [732, 466] width 361 height 23
click at [1496, 131] on button "Save" at bounding box center [1484, 125] width 65 height 24
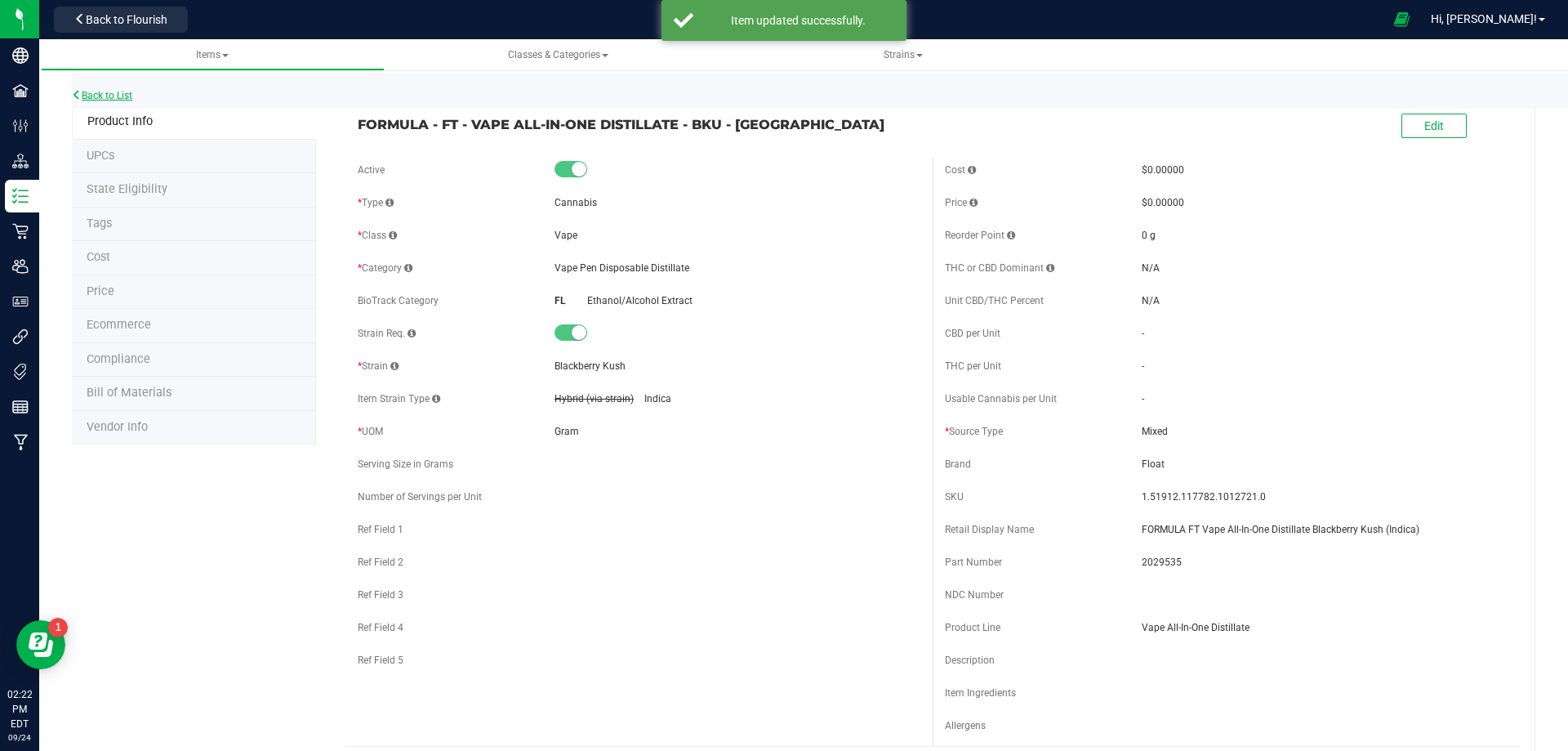
click at [113, 94] on link "Back to List" at bounding box center [102, 95] width 60 height 12
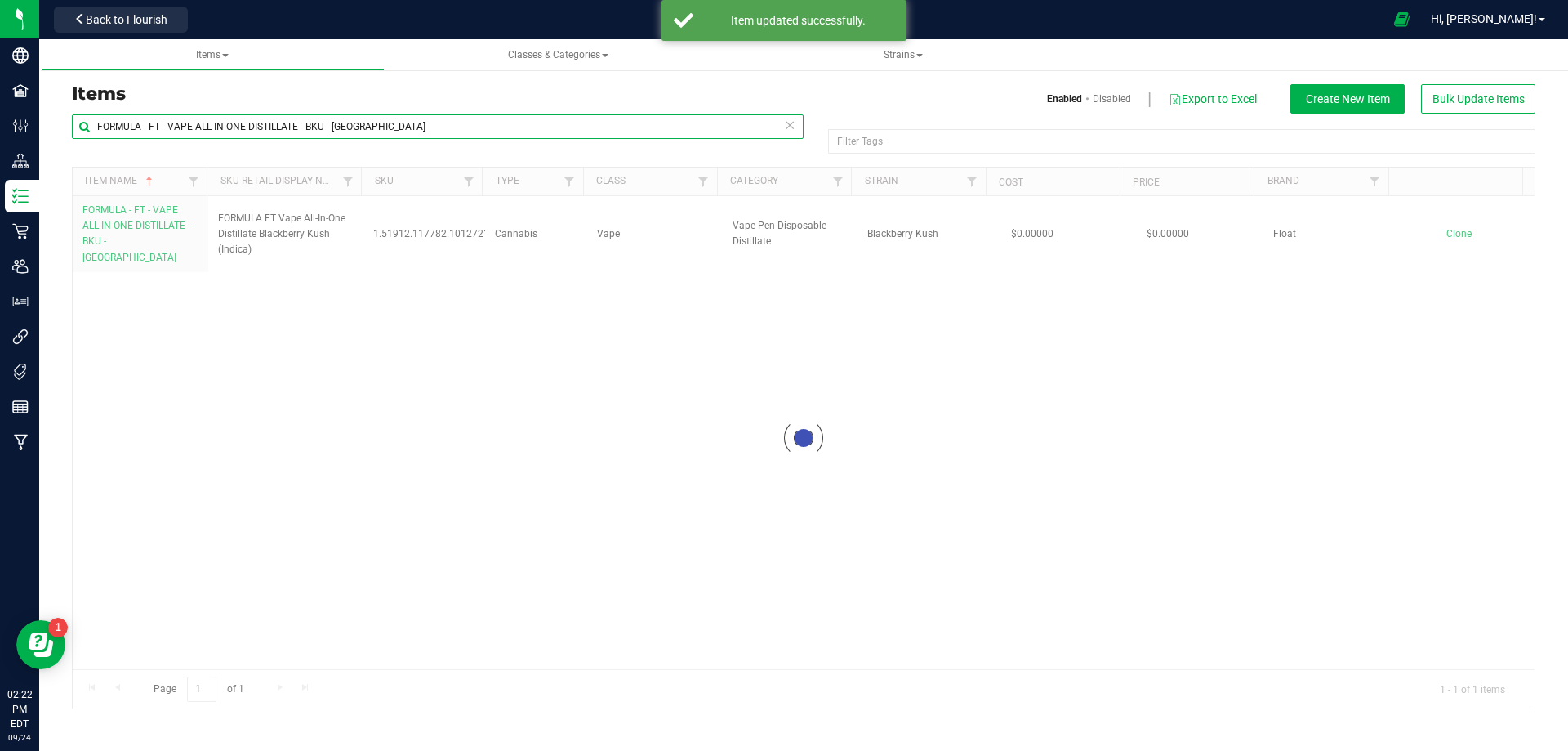
drag, startPoint x: 381, startPoint y: 125, endPoint x: -110, endPoint y: 146, distance: 491.4
click at [0, 146] on html "Company Facilities Configuration Distribution Inventory Retail Users User Roles…" at bounding box center [784, 376] width 1568 height 751
paste input "CNL - SAT"
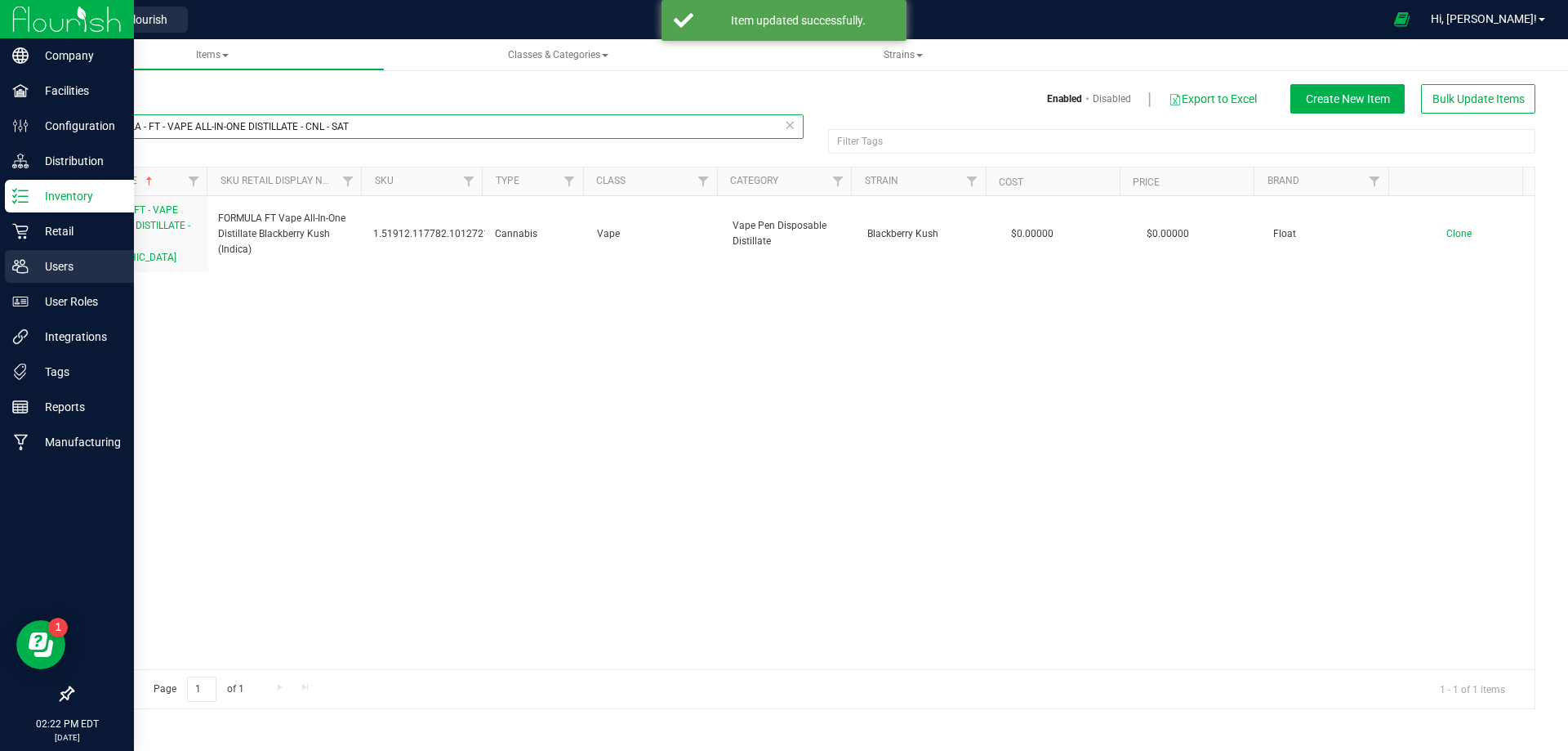
type input "FORMULA - FT - VAPE ALL-IN-ONE DISTILLATE - CNL - SAT"
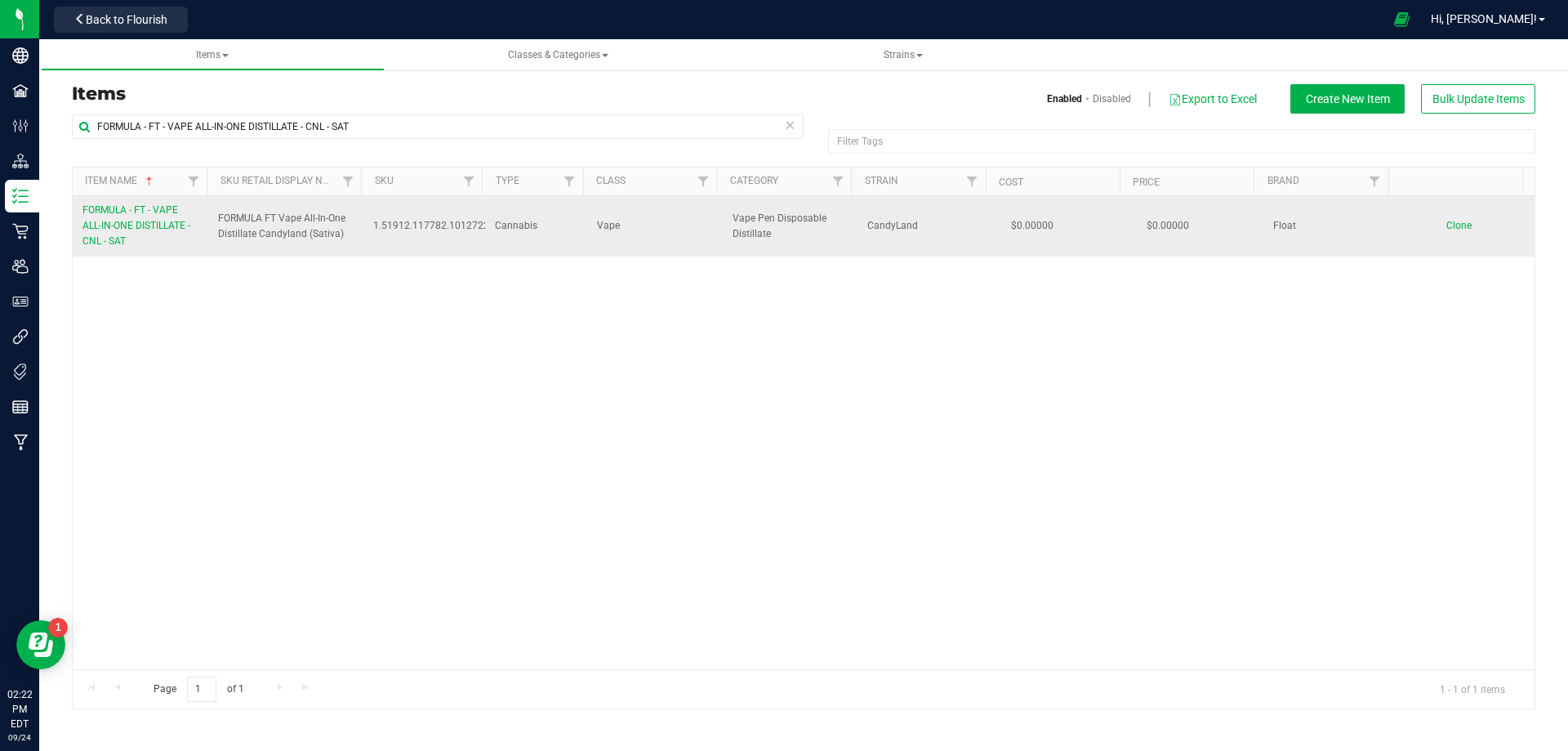
click at [145, 235] on link "FORMULA - FT - VAPE ALL-IN-ONE DISTILLATE - CNL - SAT" at bounding box center [140, 226] width 116 height 48
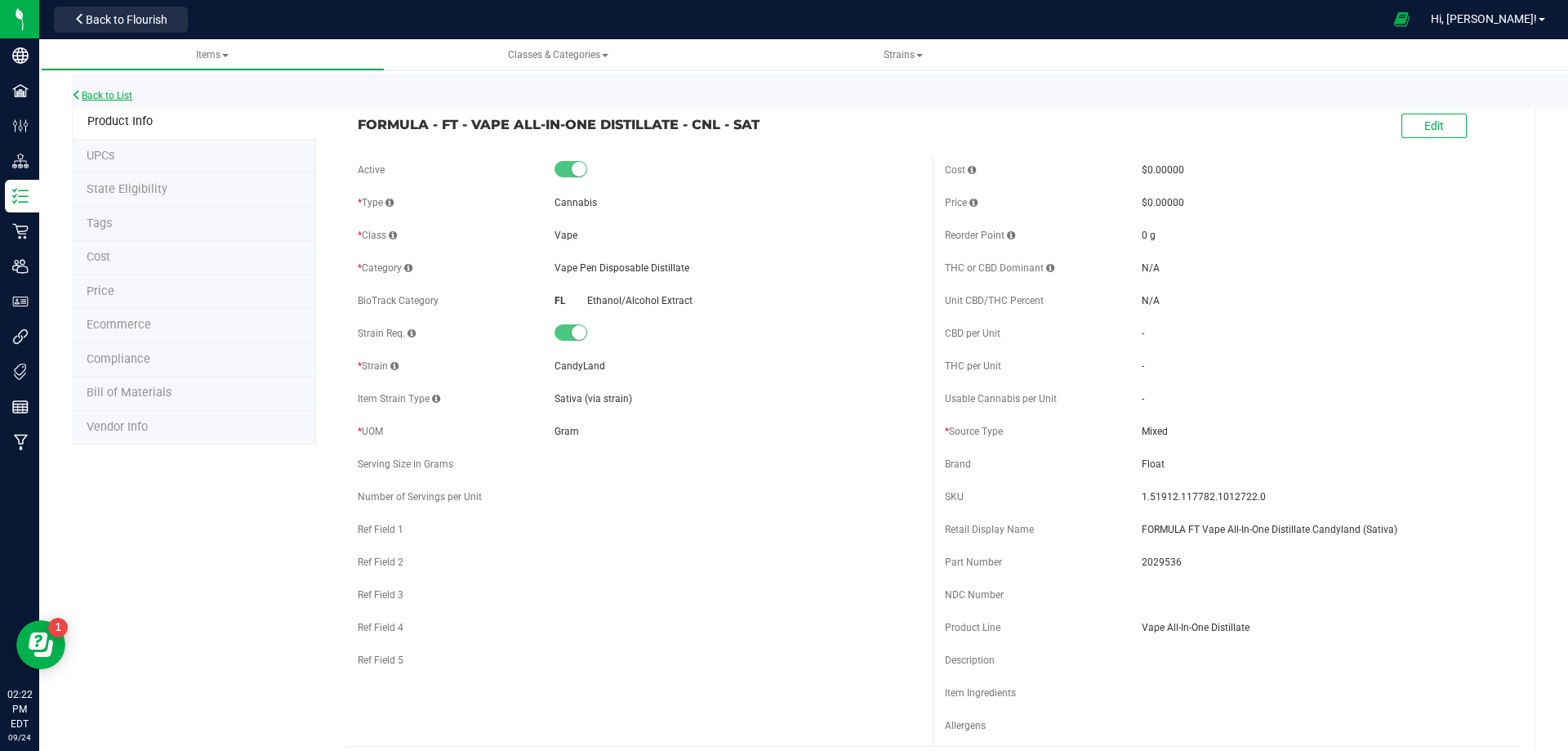
click at [104, 89] on div "Back to List" at bounding box center [856, 91] width 1568 height 35
click at [109, 95] on link "Back to List" at bounding box center [102, 95] width 60 height 12
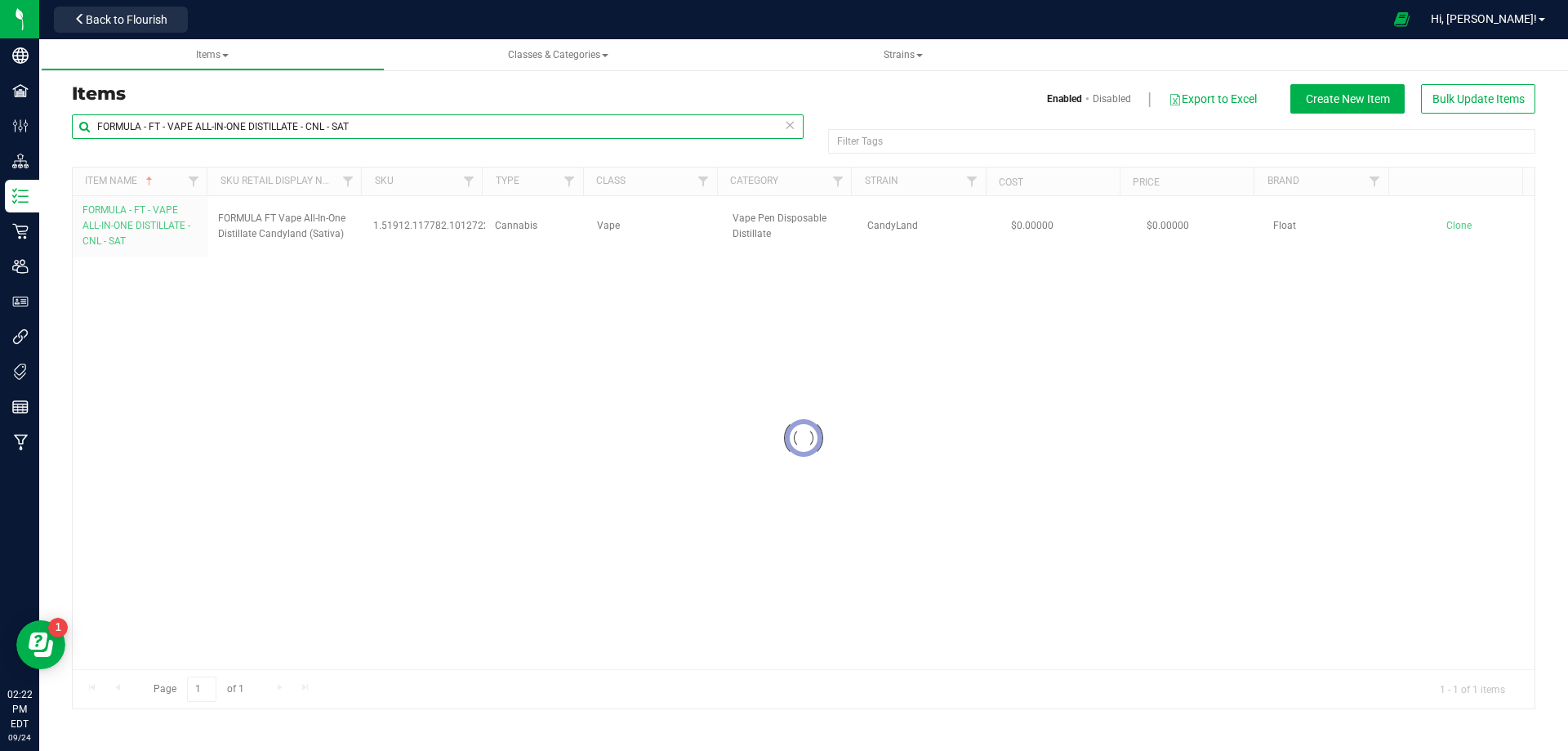
drag, startPoint x: 400, startPoint y: 120, endPoint x: -88, endPoint y: 169, distance: 490.5
click at [0, 169] on html "Company Facilities Configuration Distribution Inventory Retail Users User Roles…" at bounding box center [784, 376] width 1568 height 751
paste input "GDP - IND"
type input "FORMULA - FT - VAPE ALL-IN-ONE DISTILLATE - GDP - IND"
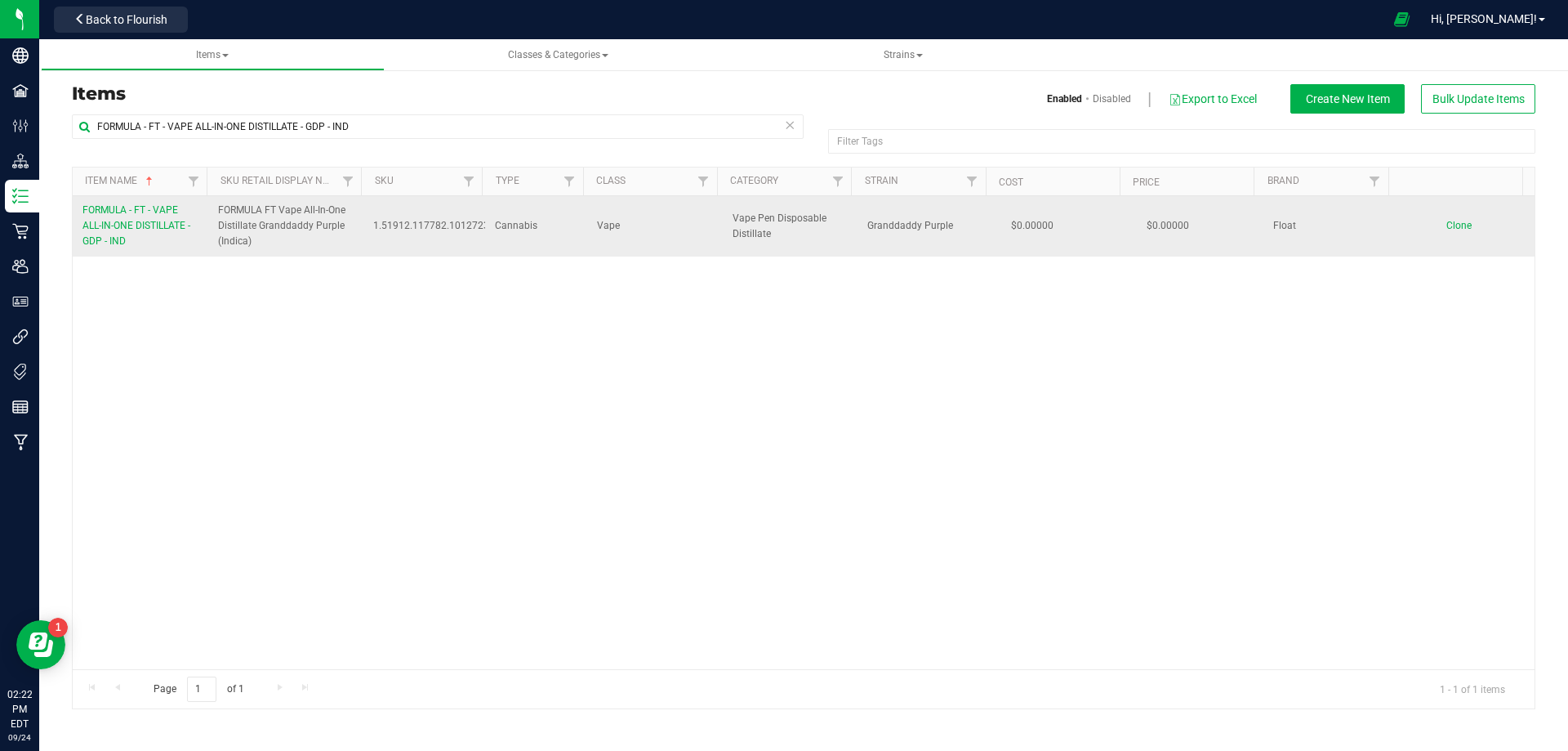
click at [128, 236] on link "FORMULA - FT - VAPE ALL-IN-ONE DISTILLATE - GDP - IND" at bounding box center [140, 226] width 116 height 48
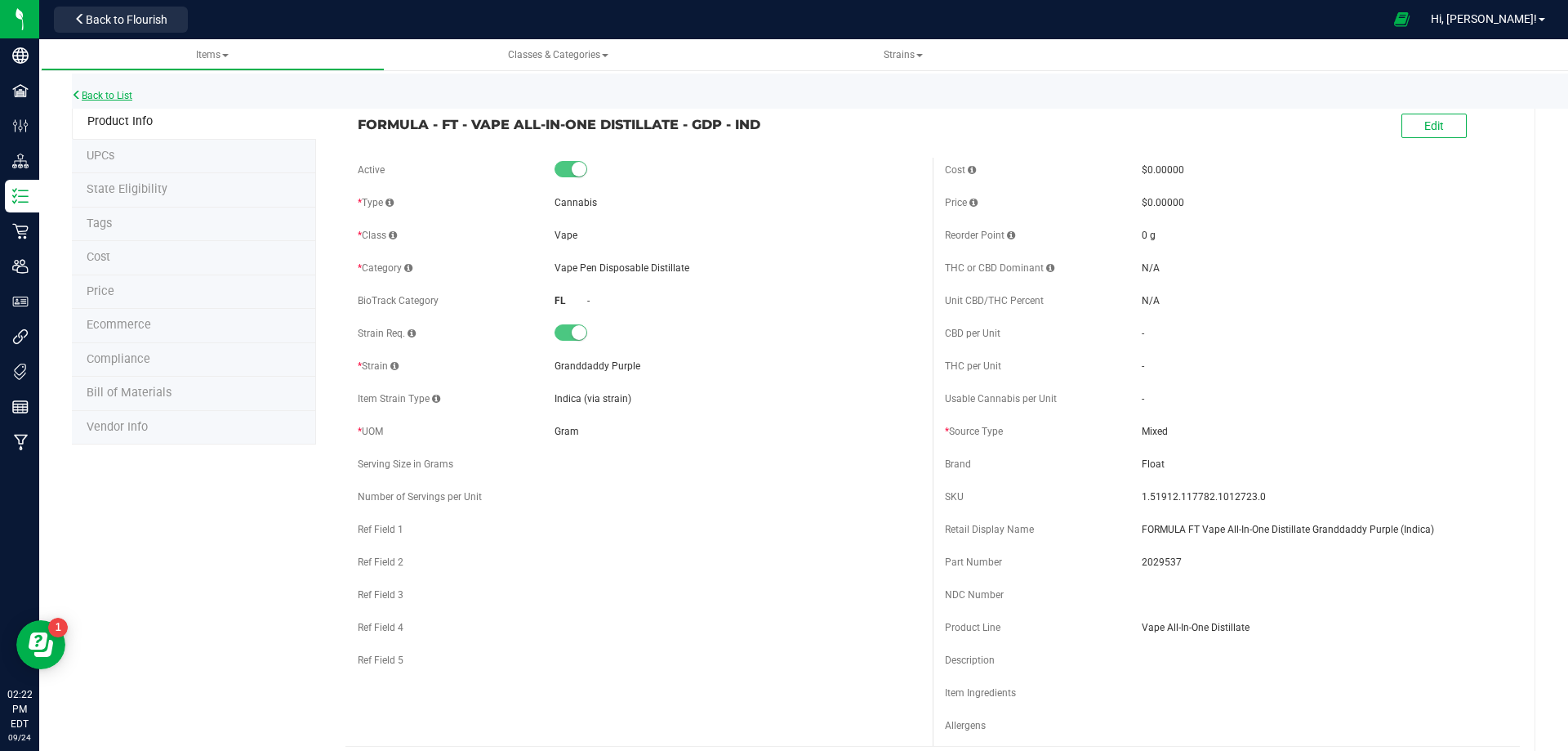
click at [110, 97] on link "Back to List" at bounding box center [102, 95] width 60 height 12
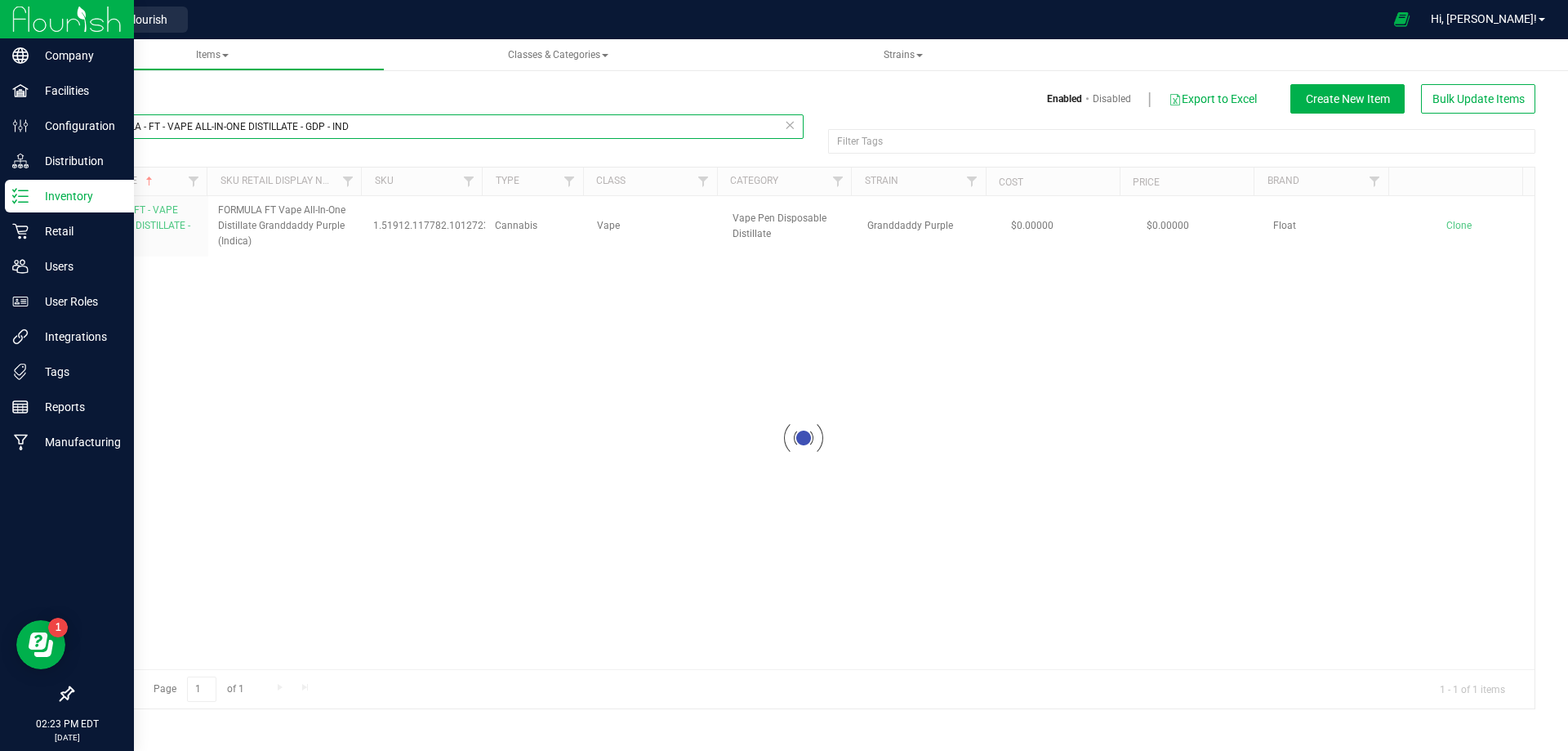
drag, startPoint x: 369, startPoint y: 127, endPoint x: 33, endPoint y: 197, distance: 343.2
click at [0, 161] on html "Company Facilities Configuration Distribution Inventory Retail Users User Roles…" at bounding box center [784, 376] width 1568 height 751
paste input "JKH - SAT"
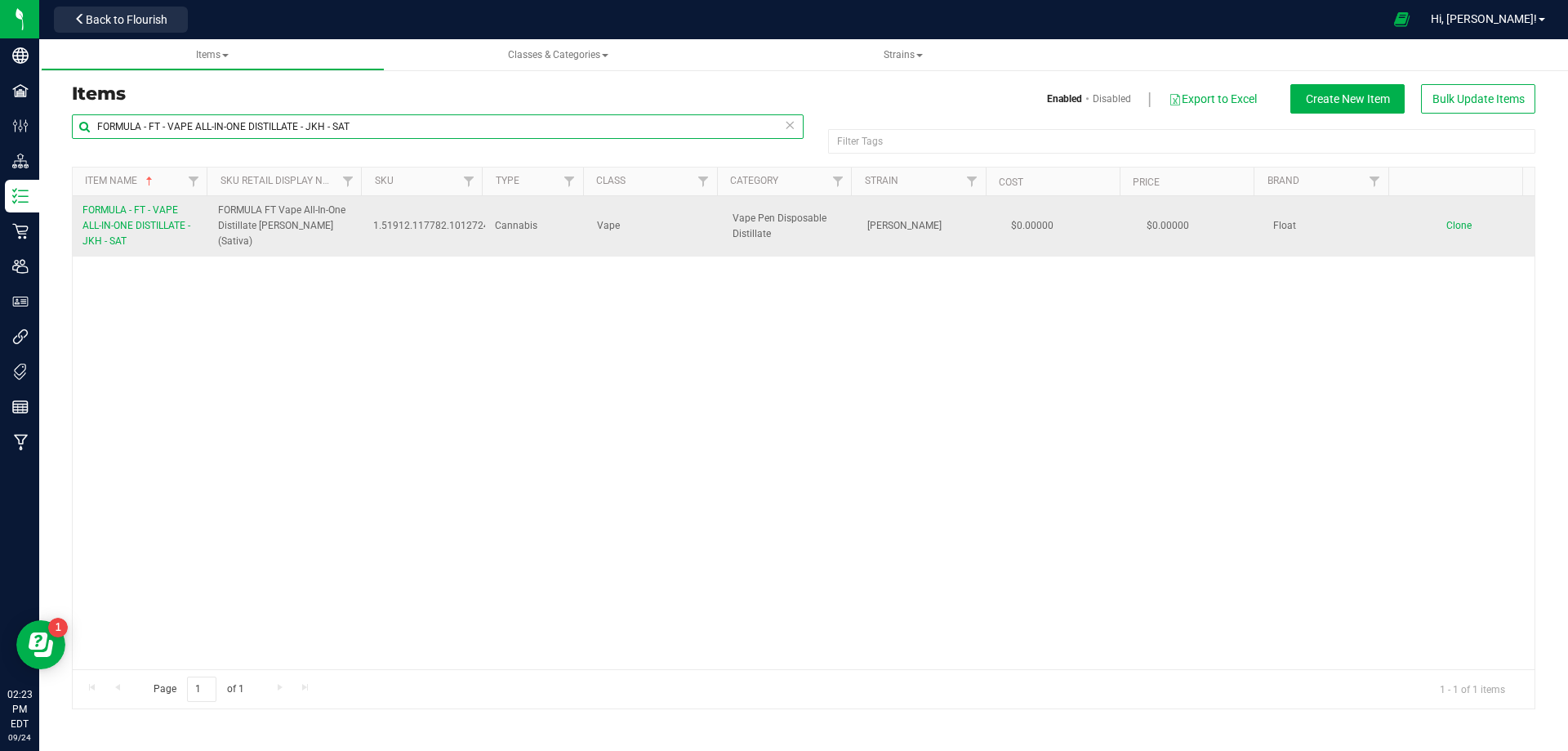
type input "FORMULA - FT - VAPE ALL-IN-ONE DISTILLATE - JKH - SAT"
click at [145, 243] on link "FORMULA - FT - VAPE ALL-IN-ONE DISTILLATE - JKH - SAT" at bounding box center [140, 226] width 116 height 48
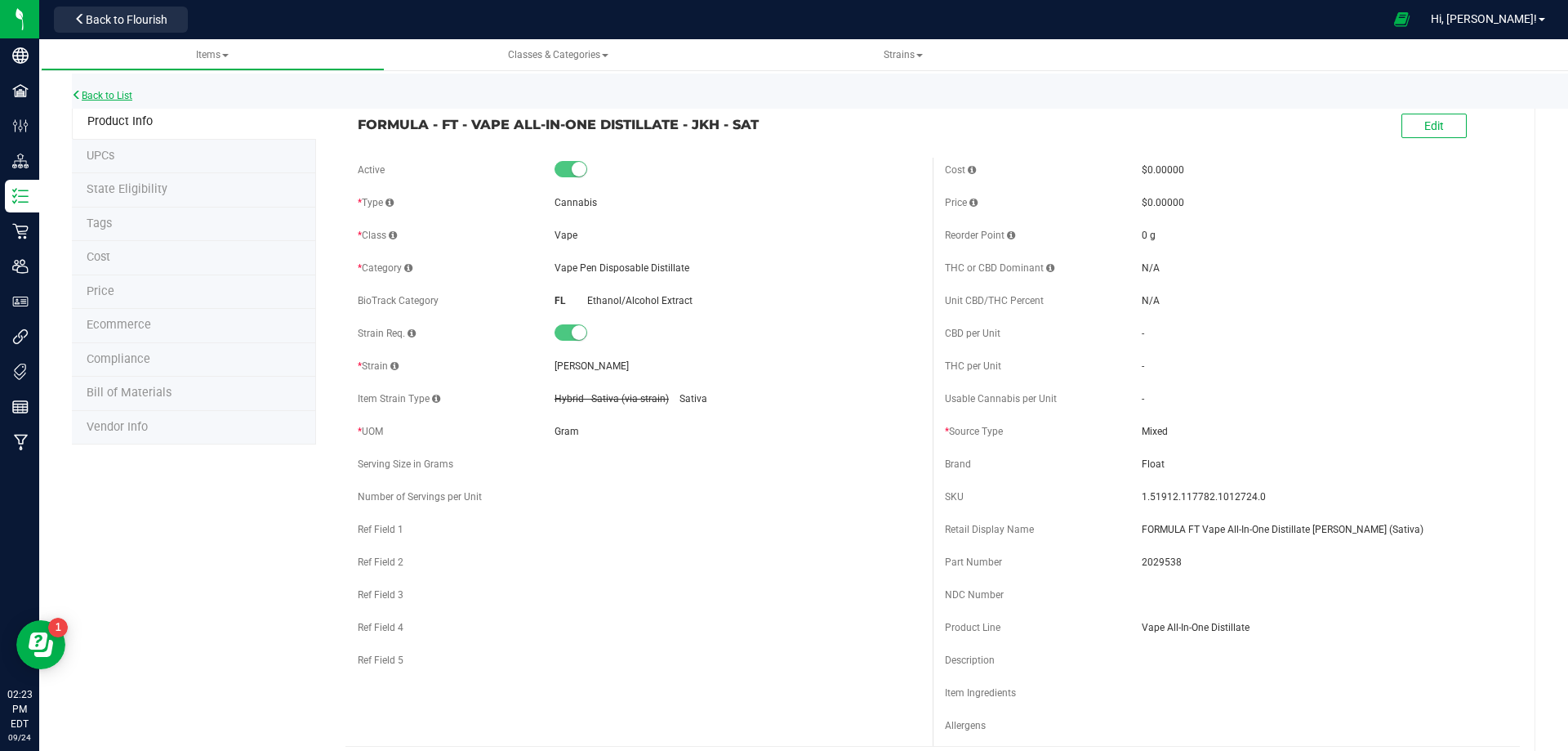
click at [124, 94] on link "Back to List" at bounding box center [102, 95] width 60 height 12
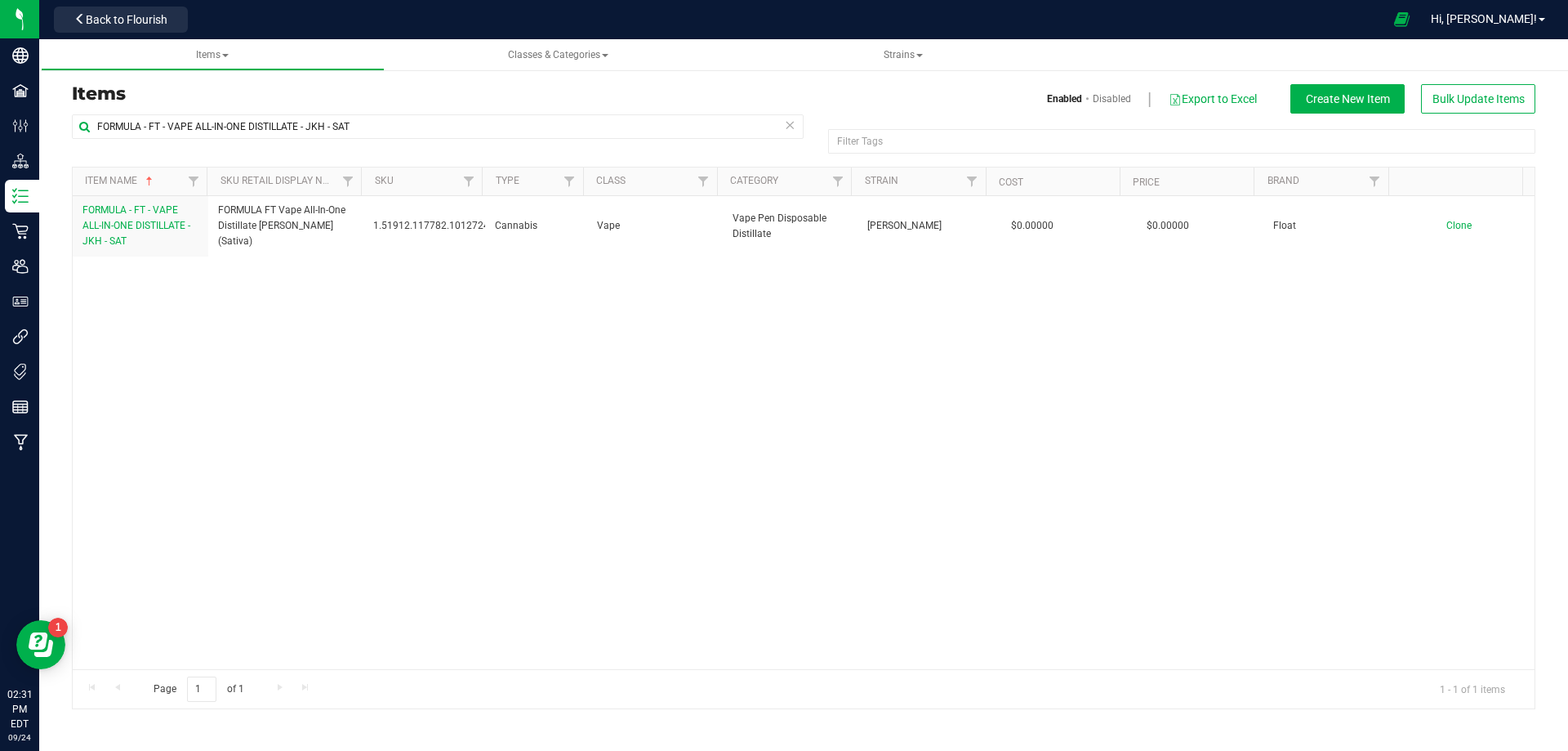
click at [110, 325] on div "FORMULA - FT - VAPE ALL-IN-ONE DISTILLATE - JKH - SAT FORMULA FT Vape All-In-On…" at bounding box center [803, 433] width 1462 height 473
drag, startPoint x: -112, startPoint y: 159, endPoint x: -143, endPoint y: 170, distance: 32.9
click at [0, 170] on html "Company Facilities Configuration Distribution Inventory Retail Users User Roles…" at bounding box center [784, 376] width 1568 height 751
paste input "WIP - MIX - CRU OIL - UNPOLISHED - HYB"
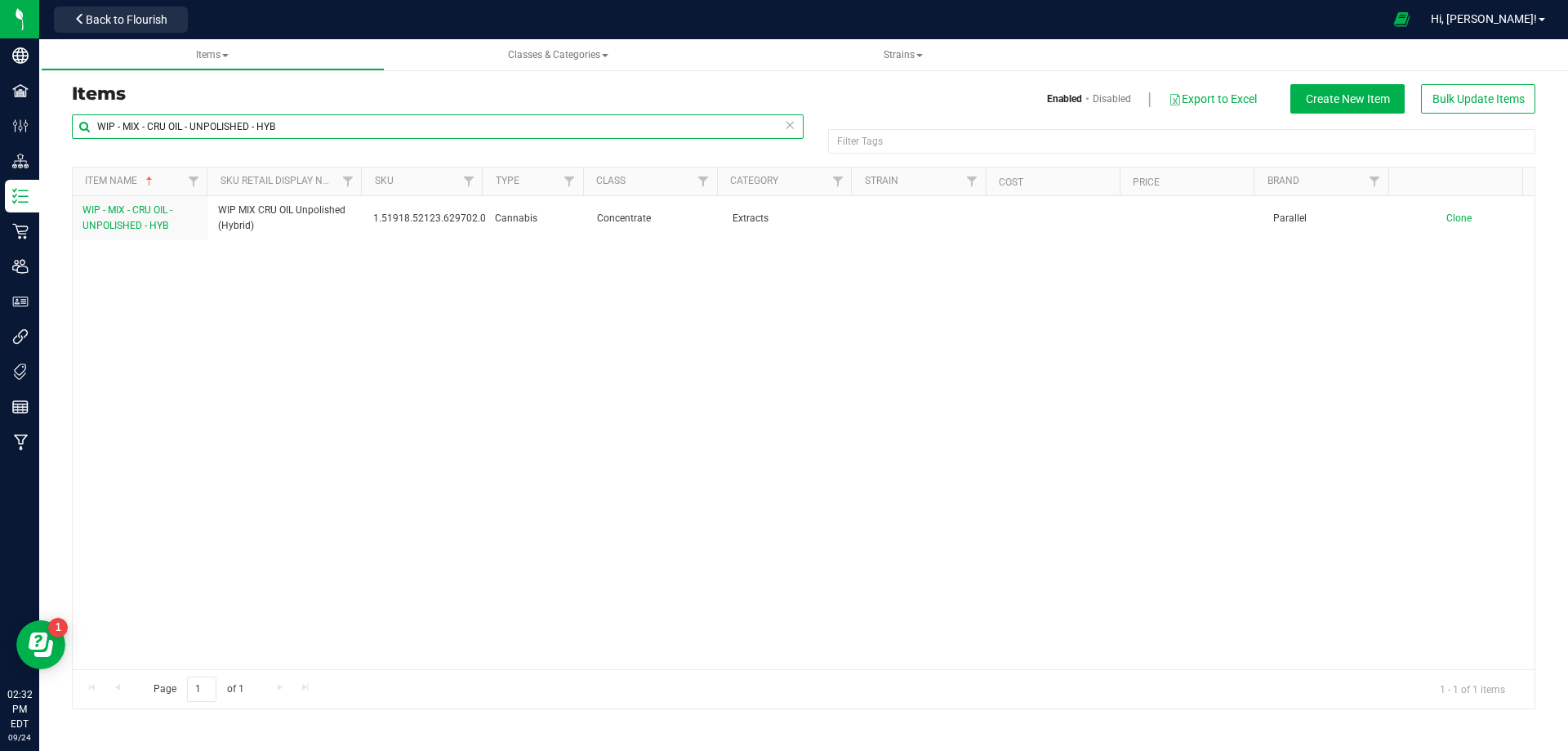
type input "WIP - MIX - CRU OIL - UNPOLISHED - HYB"
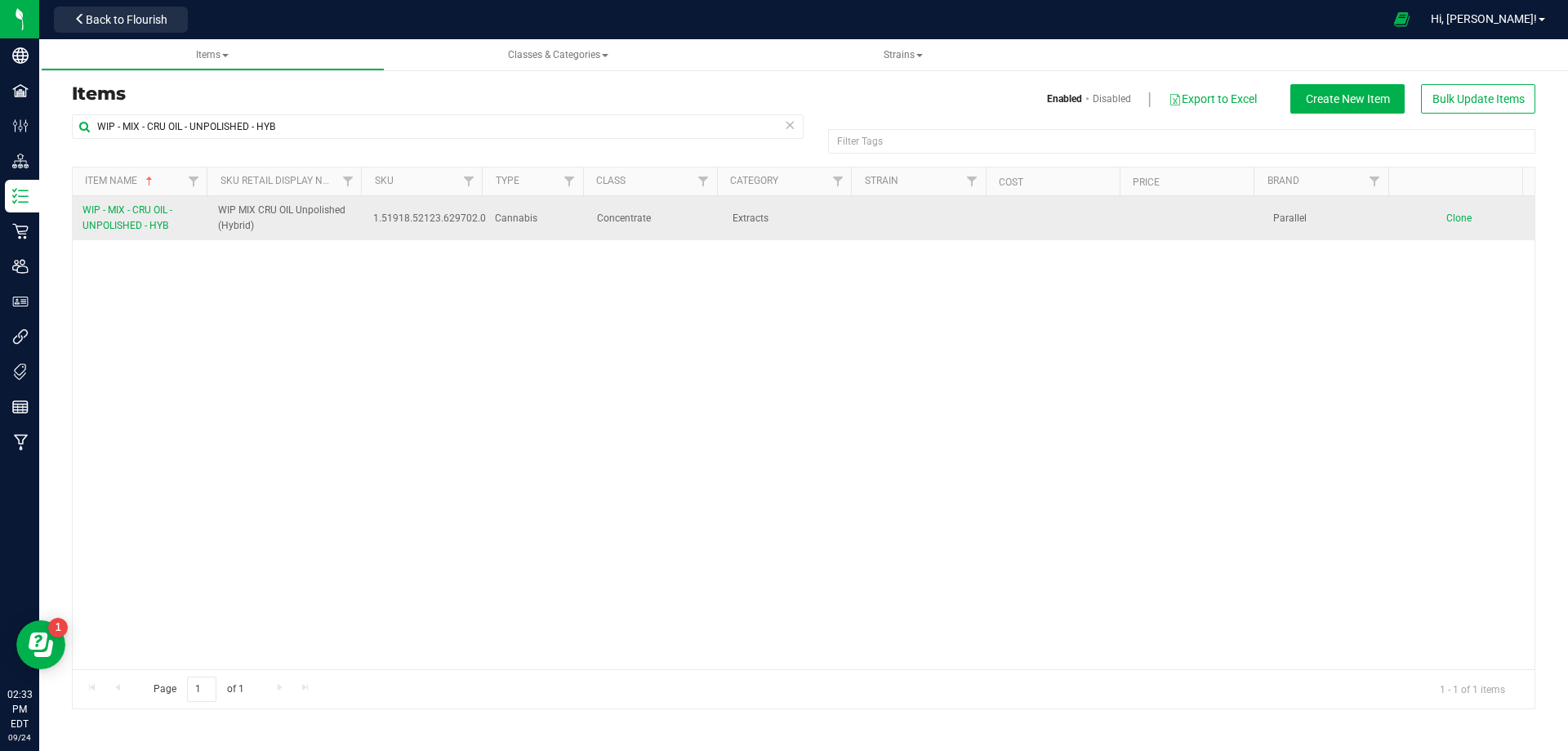
click at [151, 217] on link "WIP - MIX - CRU OIL - UNPOLISHED - HYB" at bounding box center [140, 217] width 116 height 31
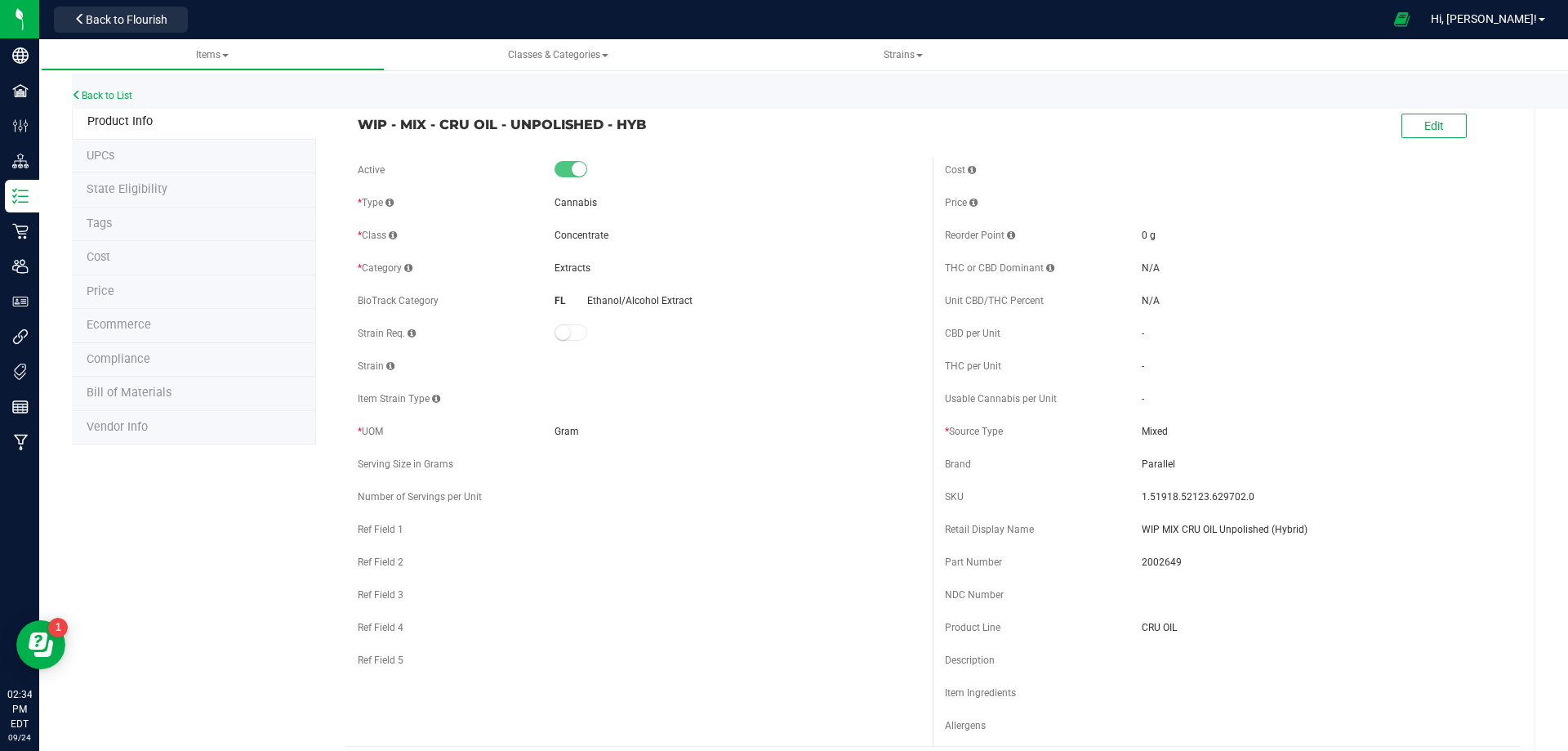
drag, startPoint x: 1346, startPoint y: 529, endPoint x: 1328, endPoint y: 534, distance: 18.7
click at [1332, 533] on span "WIP MIX CRU OIL Unpolished (Hybrid)" at bounding box center [1325, 529] width 366 height 15
drag, startPoint x: 1261, startPoint y: 532, endPoint x: 1107, endPoint y: 525, distance: 154.2
click at [1129, 524] on div "Retail Display Name WIP MIX CRU OIL Unpolished (Hybrid)" at bounding box center [1226, 529] width 563 height 24
copy div "WIP MIX CRU OIL Unpolished (Hybrid)"
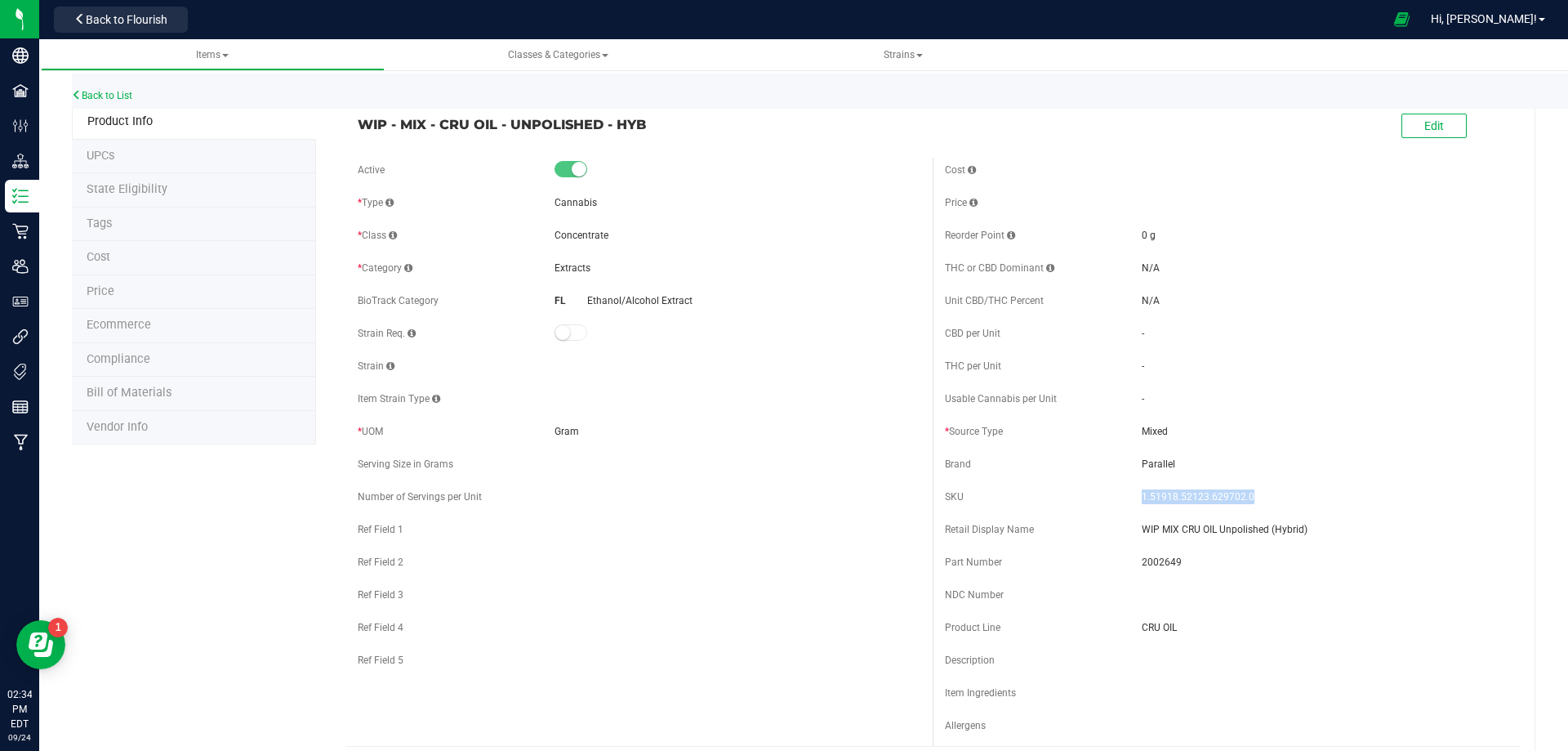
drag, startPoint x: 1215, startPoint y: 488, endPoint x: 1125, endPoint y: 488, distance: 90.0
click at [1128, 488] on div "SKU 1.51918.52123.629702.0" at bounding box center [1226, 497] width 563 height 24
copy div "1.51918.52123.629702.0"
click at [1165, 563] on span "2002649" at bounding box center [1325, 563] width 366 height 15
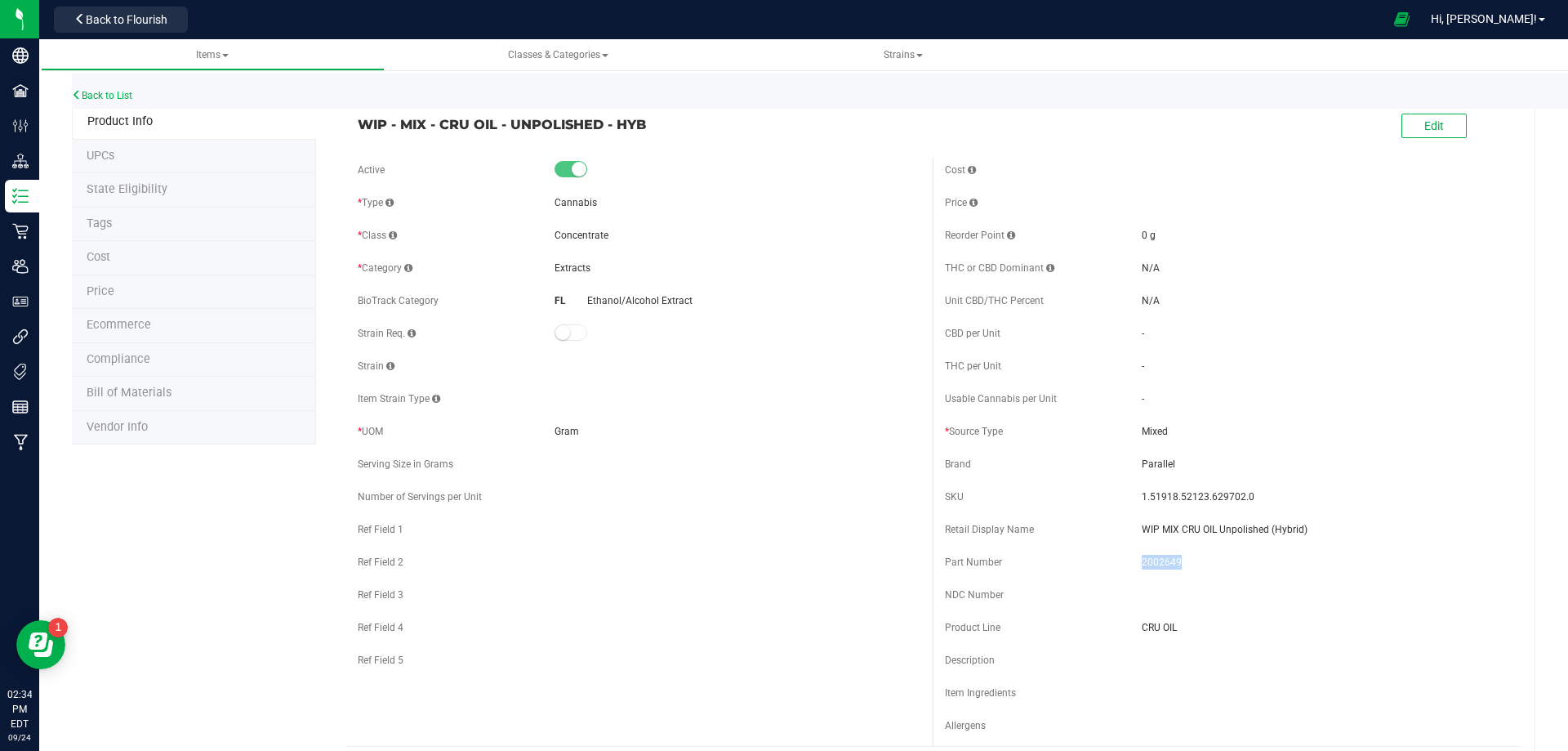
copy span "2002649"
drag, startPoint x: 661, startPoint y: 120, endPoint x: 257, endPoint y: 192, distance: 410.4
click at [358, 128] on span "WIP - MIX - CRU OIL - UNPOLISHED - HYB" at bounding box center [639, 124] width 563 height 19
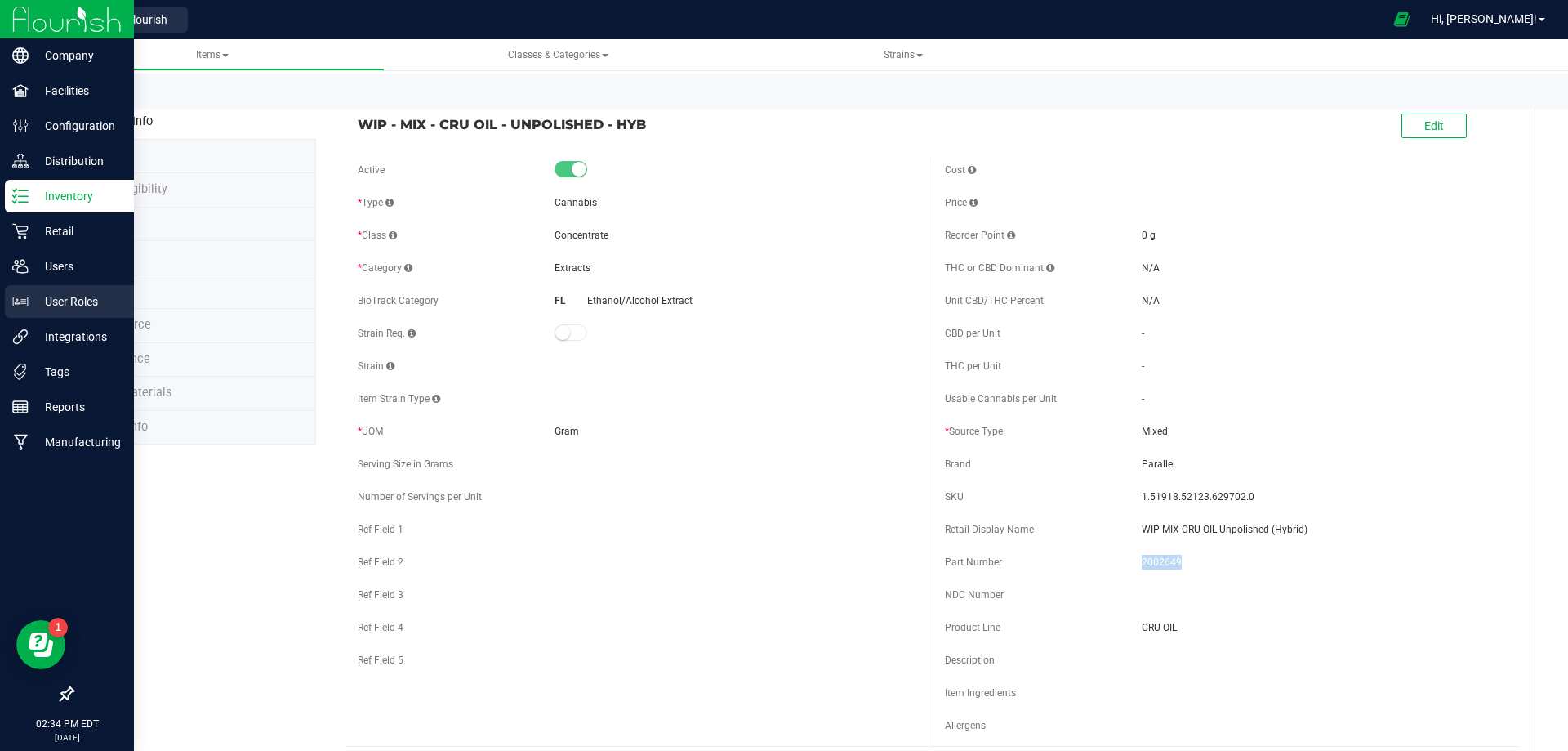
copy span "WIP - MIX - CRU OIL - UNPOLISHED - HYB"
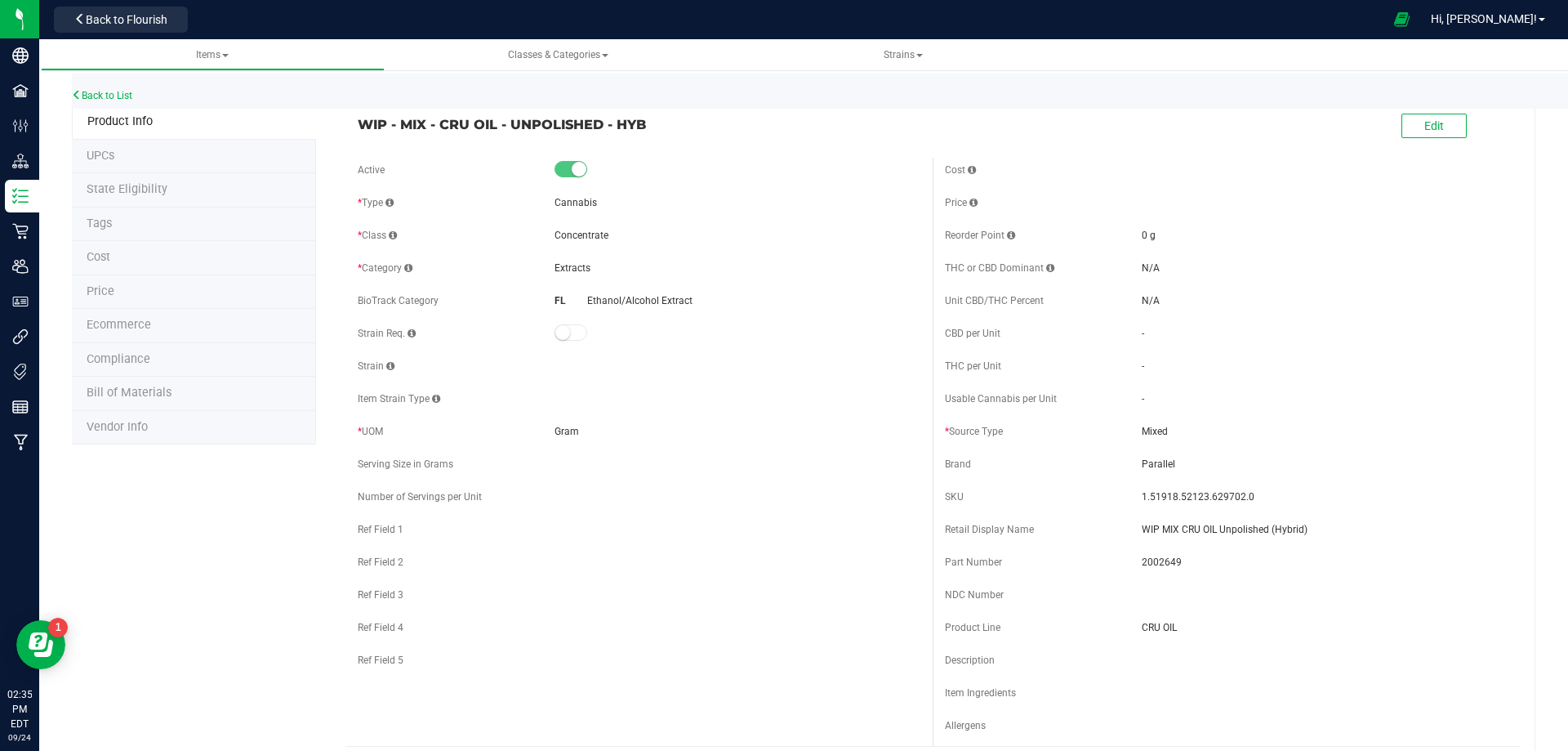
click at [96, 90] on link "Back to List" at bounding box center [102, 95] width 60 height 12
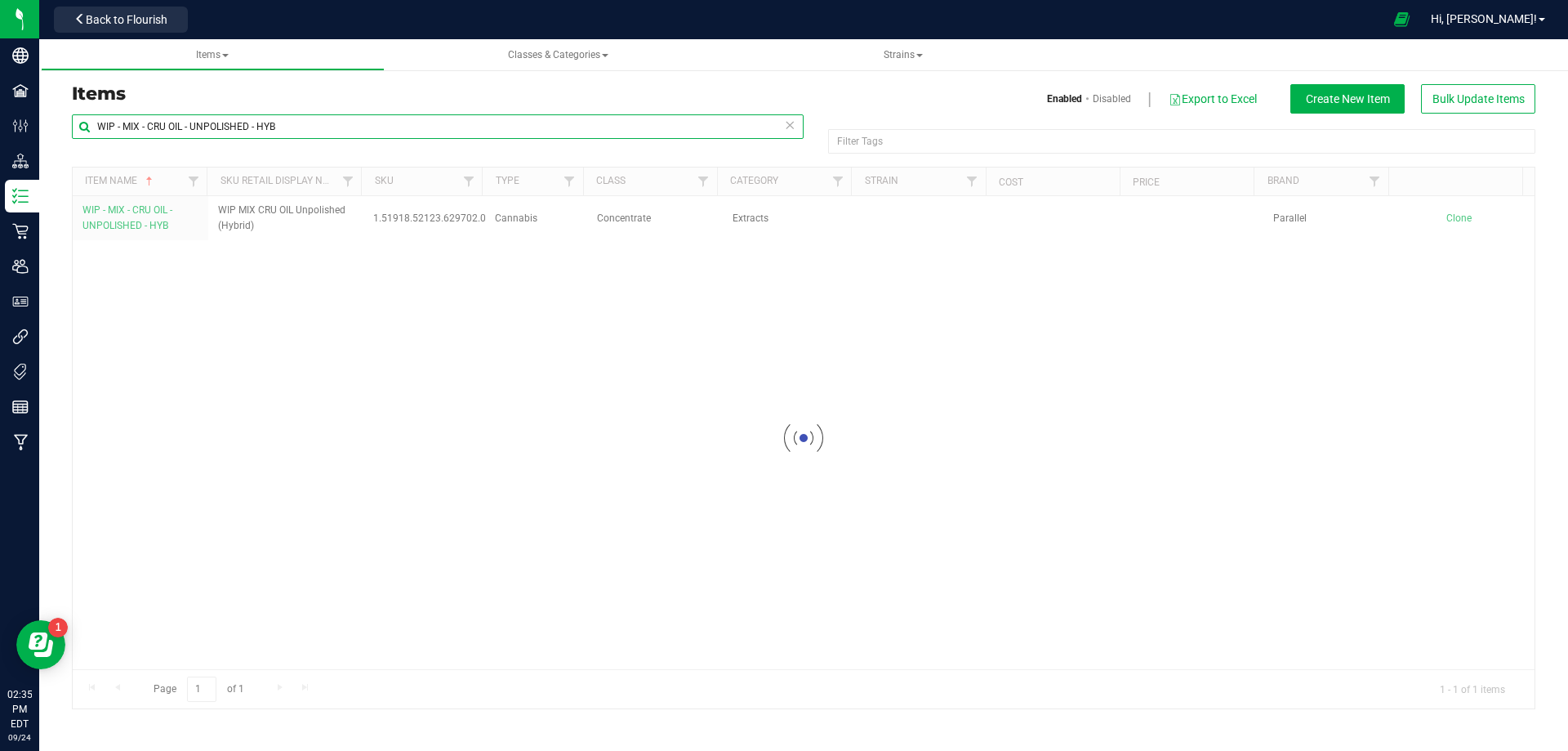
drag, startPoint x: 338, startPoint y: 132, endPoint x: -52, endPoint y: 123, distance: 390.1
click at [0, 123] on html "Company Facilities Configuration Distribution Inventory Retail Users User Roles…" at bounding box center [784, 376] width 1568 height 751
paste input "text"
type input "WIP - MIX - CRU OIL - POLISHED - HYB"
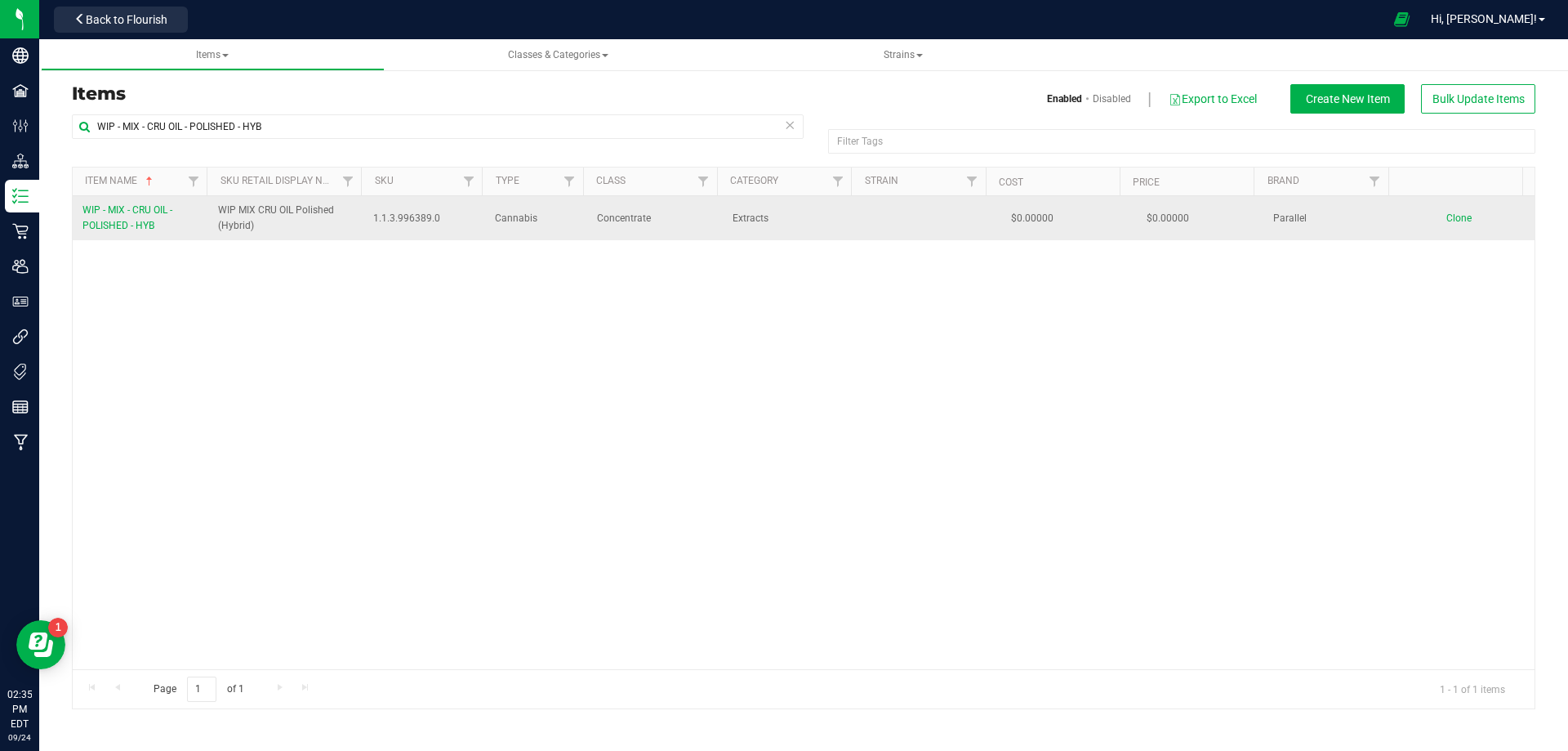
click at [146, 224] on span "WIP - MIX - CRU OIL - POLISHED - HYB" at bounding box center [127, 217] width 89 height 27
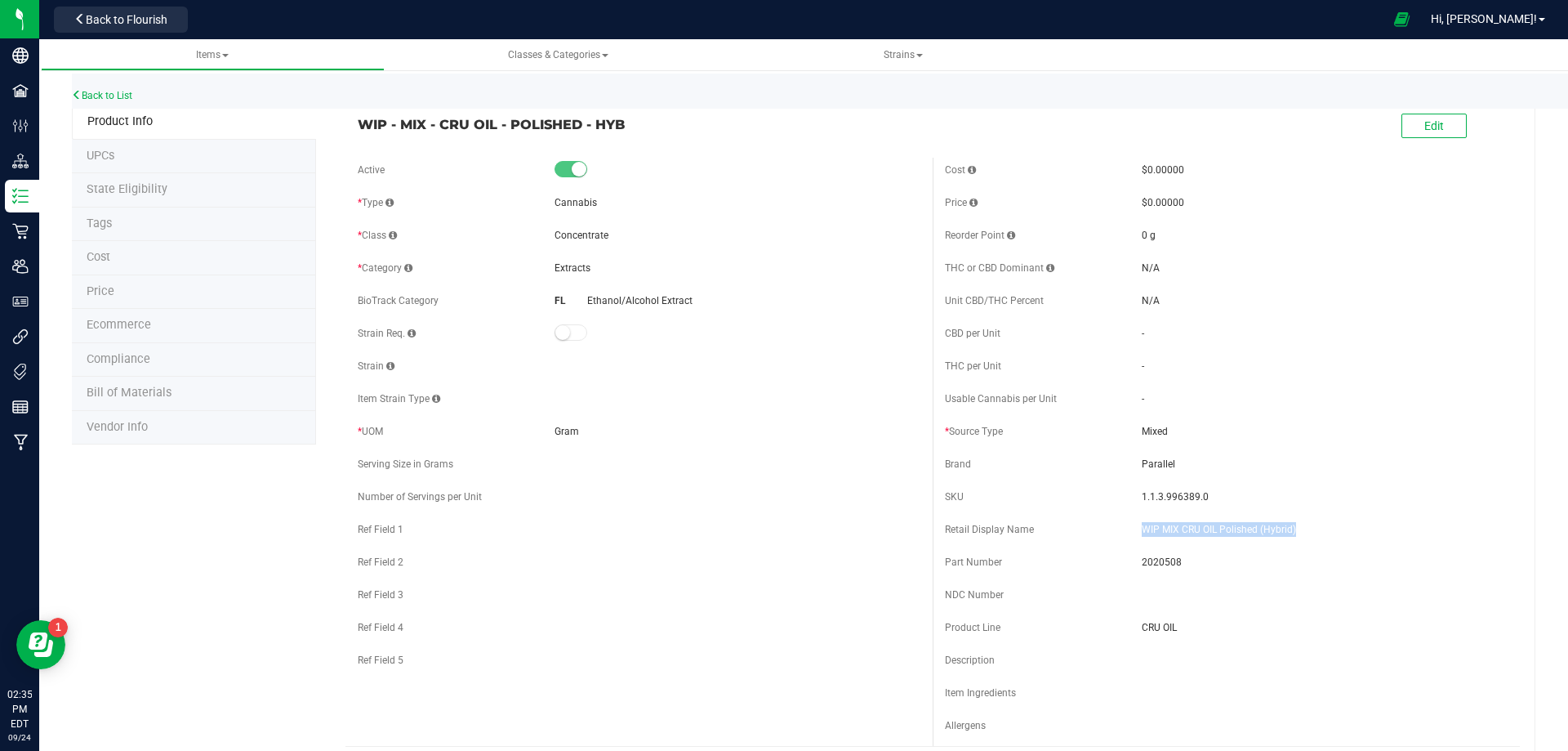
drag, startPoint x: 1308, startPoint y: 530, endPoint x: 1130, endPoint y: 529, distance: 178.0
click at [1130, 529] on div "Retail Display Name WIP MIX CRU OIL Polished (Hybrid)" at bounding box center [1226, 529] width 563 height 24
copy div "WIP MIX CRU OIL Polished (Hybrid)"
drag, startPoint x: 1194, startPoint y: 498, endPoint x: 1118, endPoint y: 499, distance: 76.0
click at [1118, 499] on div "SKU 1.1.3.996389.0" at bounding box center [1226, 497] width 563 height 24
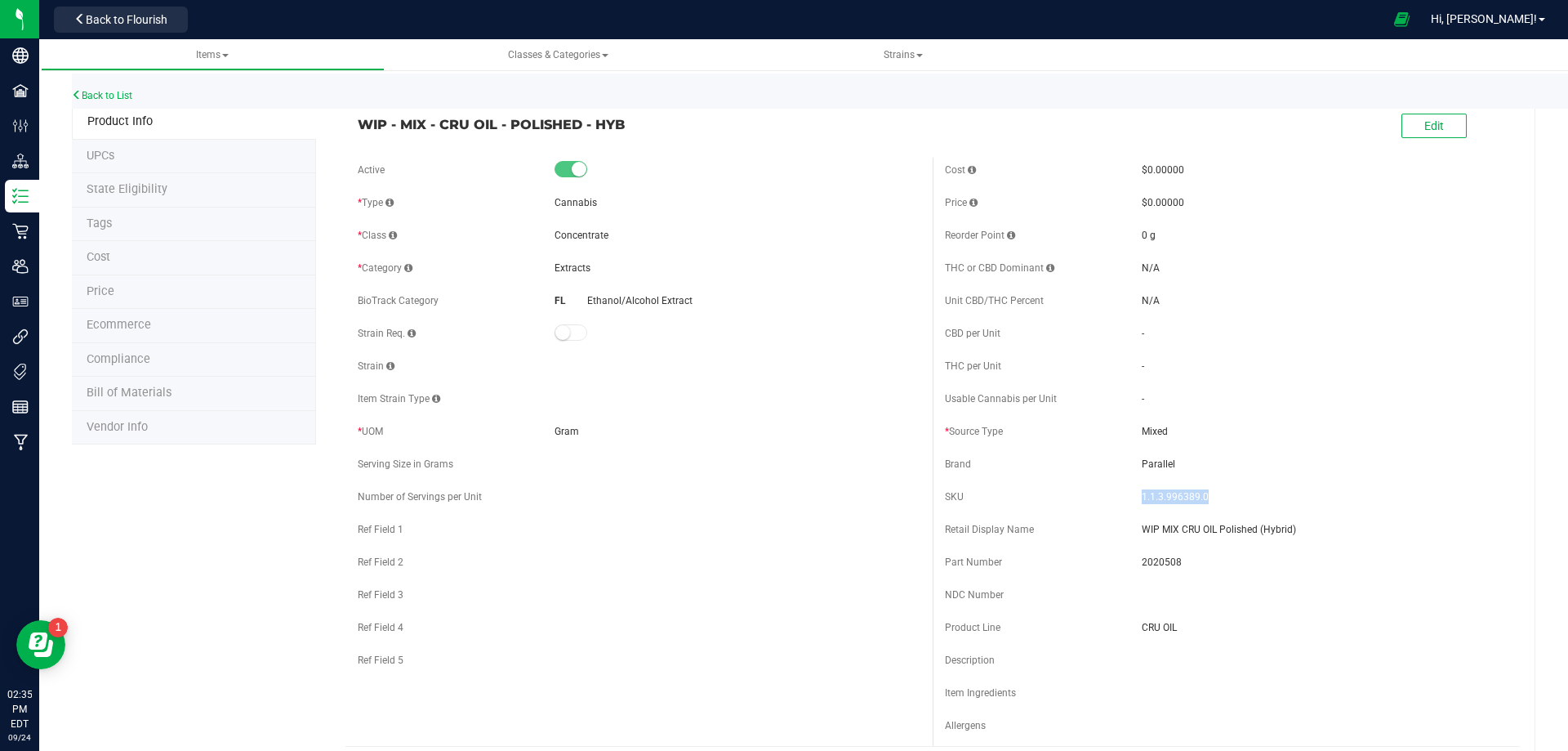
drag, startPoint x: 1199, startPoint y: 493, endPoint x: 1132, endPoint y: 498, distance: 67.2
click at [1132, 498] on div "SKU 1.1.3.996389.0" at bounding box center [1226, 497] width 563 height 24
click at [1159, 557] on span "2020508" at bounding box center [1325, 563] width 366 height 15
click at [123, 99] on link "Back to List" at bounding box center [102, 95] width 60 height 12
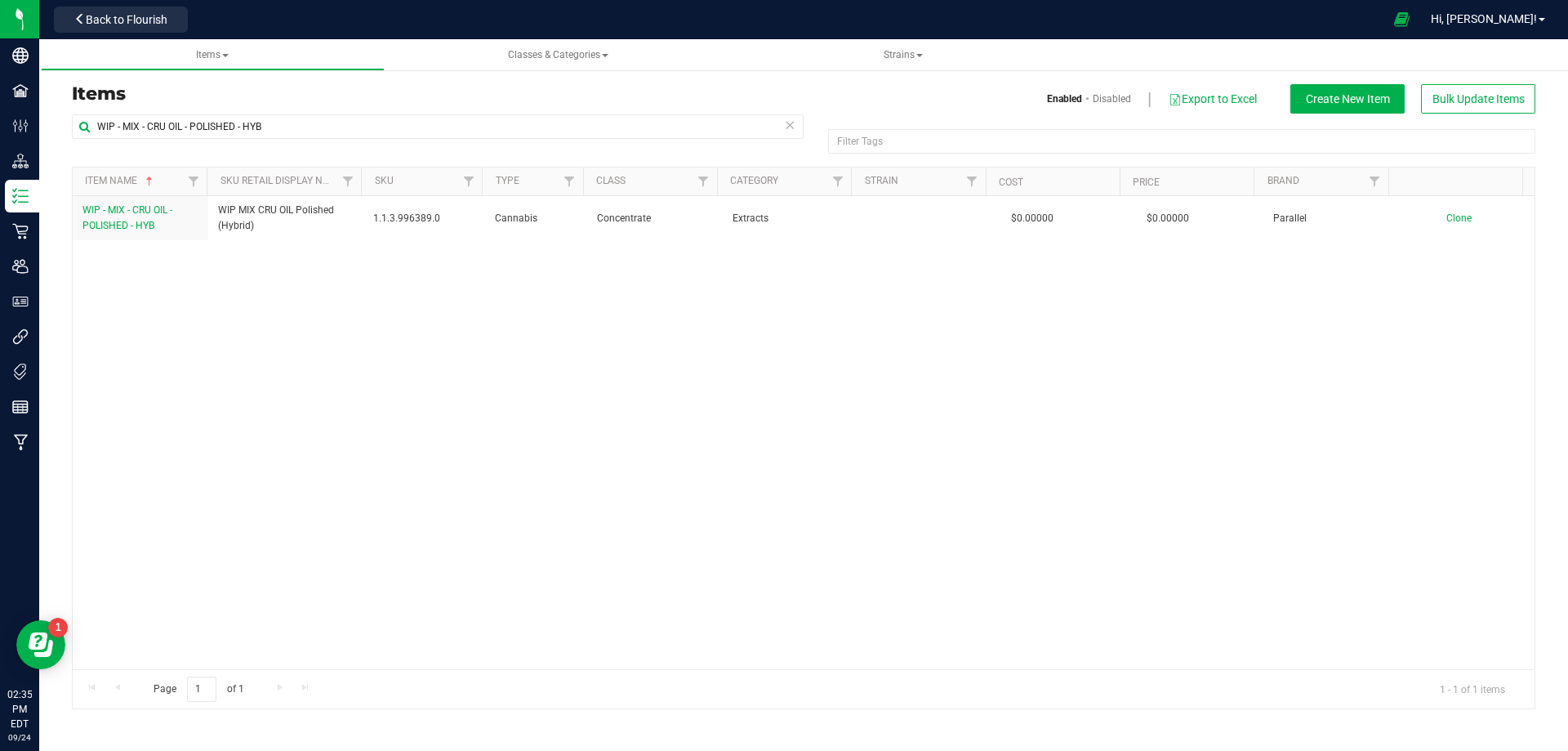
click at [117, 317] on div "WIP - MIX - CRU OIL - POLISHED - HYB WIP MIX CRU OIL Polished (Hybrid) 1.1.3.99…" at bounding box center [803, 433] width 1462 height 473
drag, startPoint x: 320, startPoint y: 132, endPoint x: -91, endPoint y: 140, distance: 411.1
click at [0, 140] on html "Company Facilities Configuration Distribution Inventory Retail Users User Roles…" at bounding box center [784, 376] width 1568 height 751
paste input "GT - TERP - CDT HEAVY"
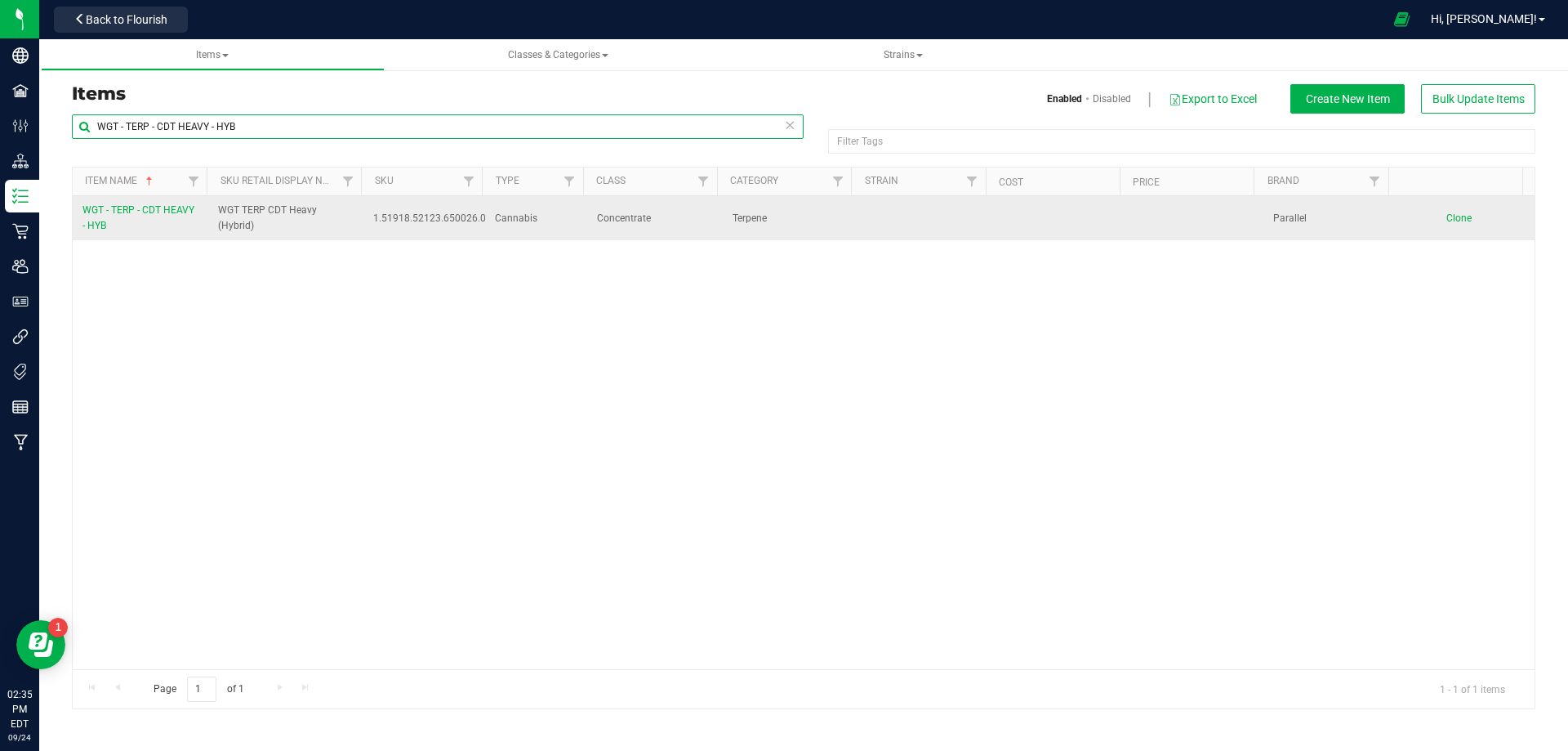
type input "WGT - TERP - CDT HEAVY - HYB"
click at [156, 225] on link "WGT - TERP - CDT HEAVY - HYB" at bounding box center [140, 217] width 116 height 31
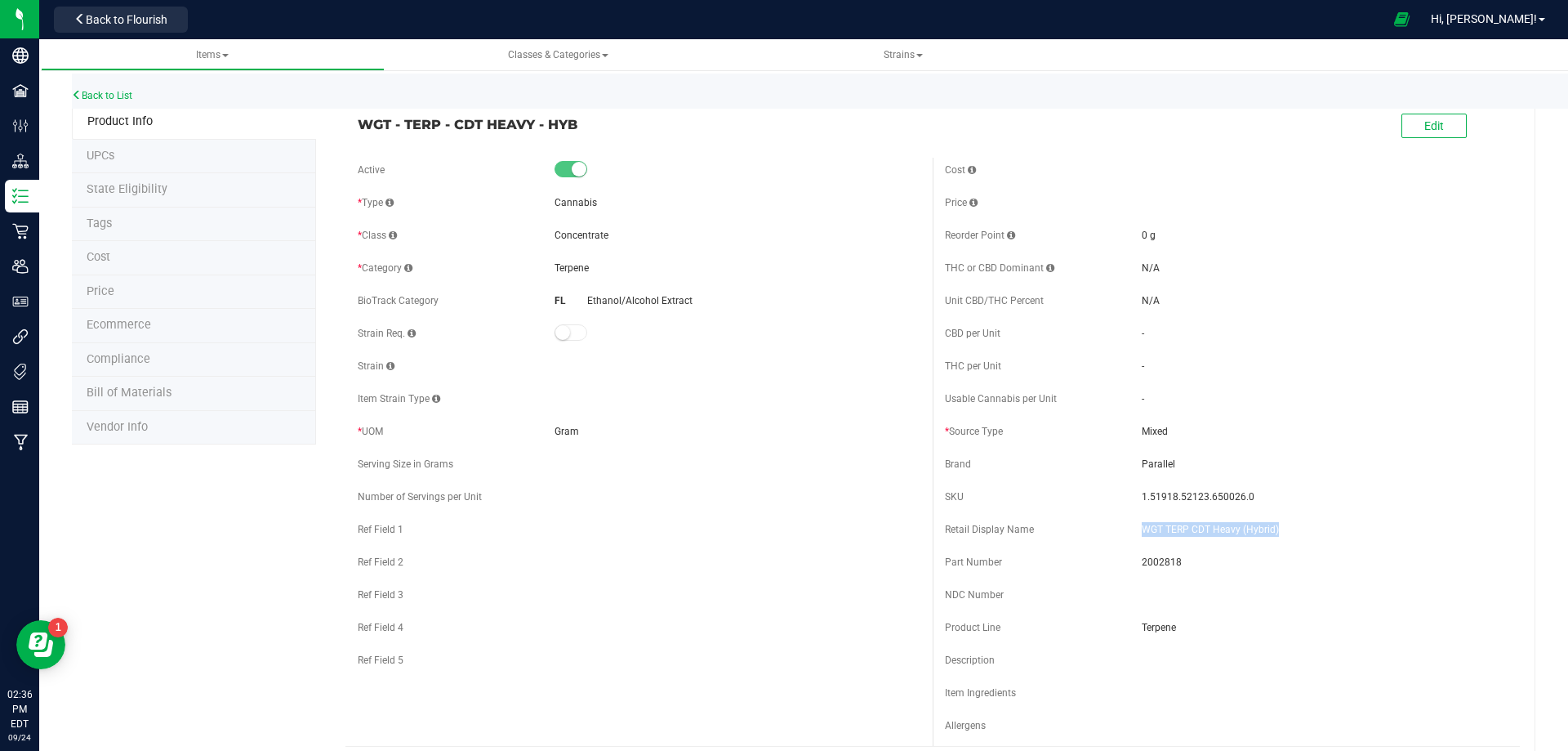
drag, startPoint x: 1265, startPoint y: 529, endPoint x: 1126, endPoint y: 525, distance: 139.1
click at [1126, 525] on div "Retail Display Name WGT TERP CDT Heavy (Hybrid)" at bounding box center [1226, 529] width 563 height 24
drag, startPoint x: 585, startPoint y: 125, endPoint x: 356, endPoint y: 120, distance: 229.1
click at [358, 120] on span "WGT - TERP - CDT HEAVY - HYB" at bounding box center [639, 124] width 563 height 19
drag, startPoint x: 1249, startPoint y: 492, endPoint x: 1135, endPoint y: 490, distance: 114.0
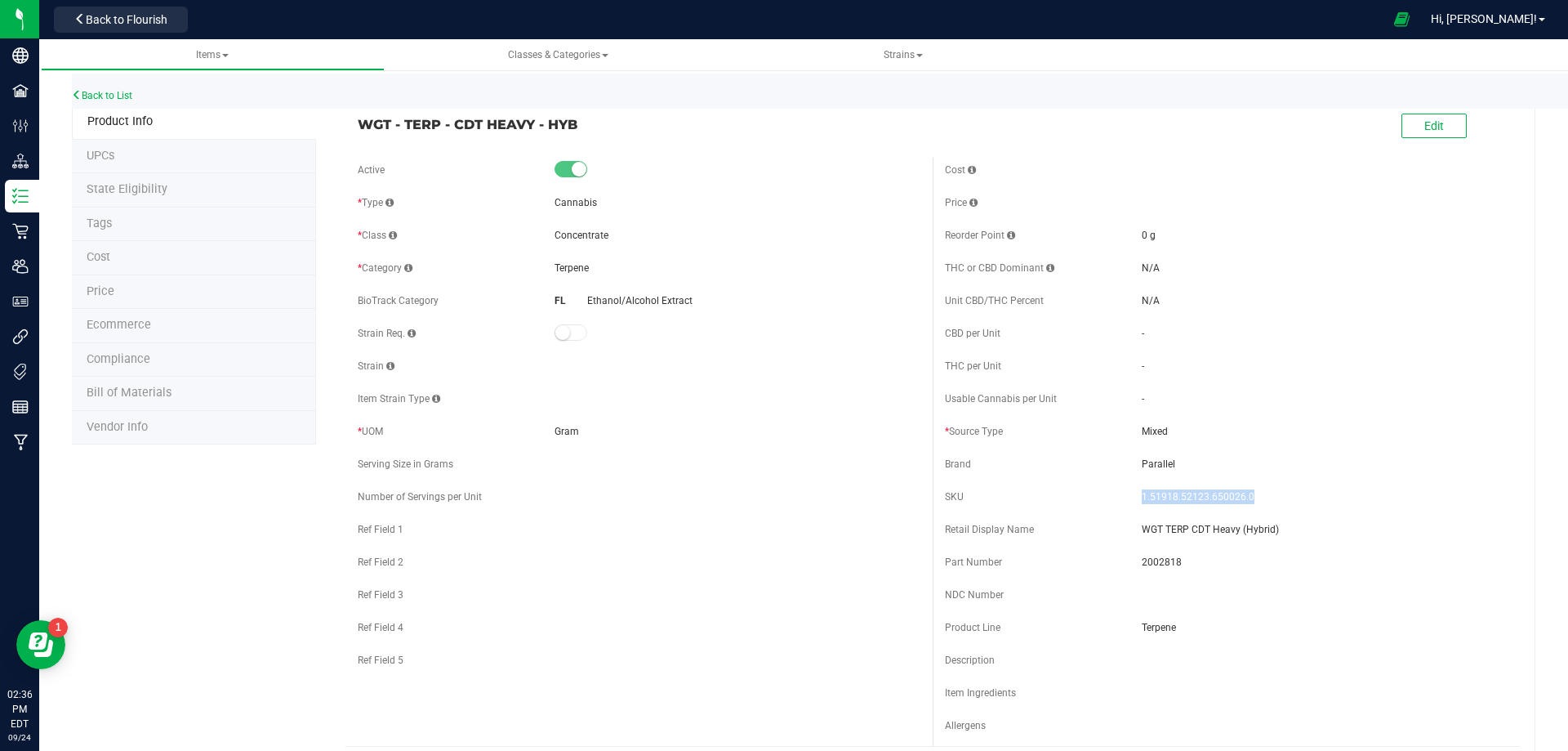
click at [1135, 490] on div "SKU 1.51918.52123.650026.0" at bounding box center [1226, 497] width 563 height 24
click at [1164, 558] on span "2002818" at bounding box center [1325, 563] width 366 height 15
click at [122, 95] on link "Back to List" at bounding box center [102, 95] width 60 height 12
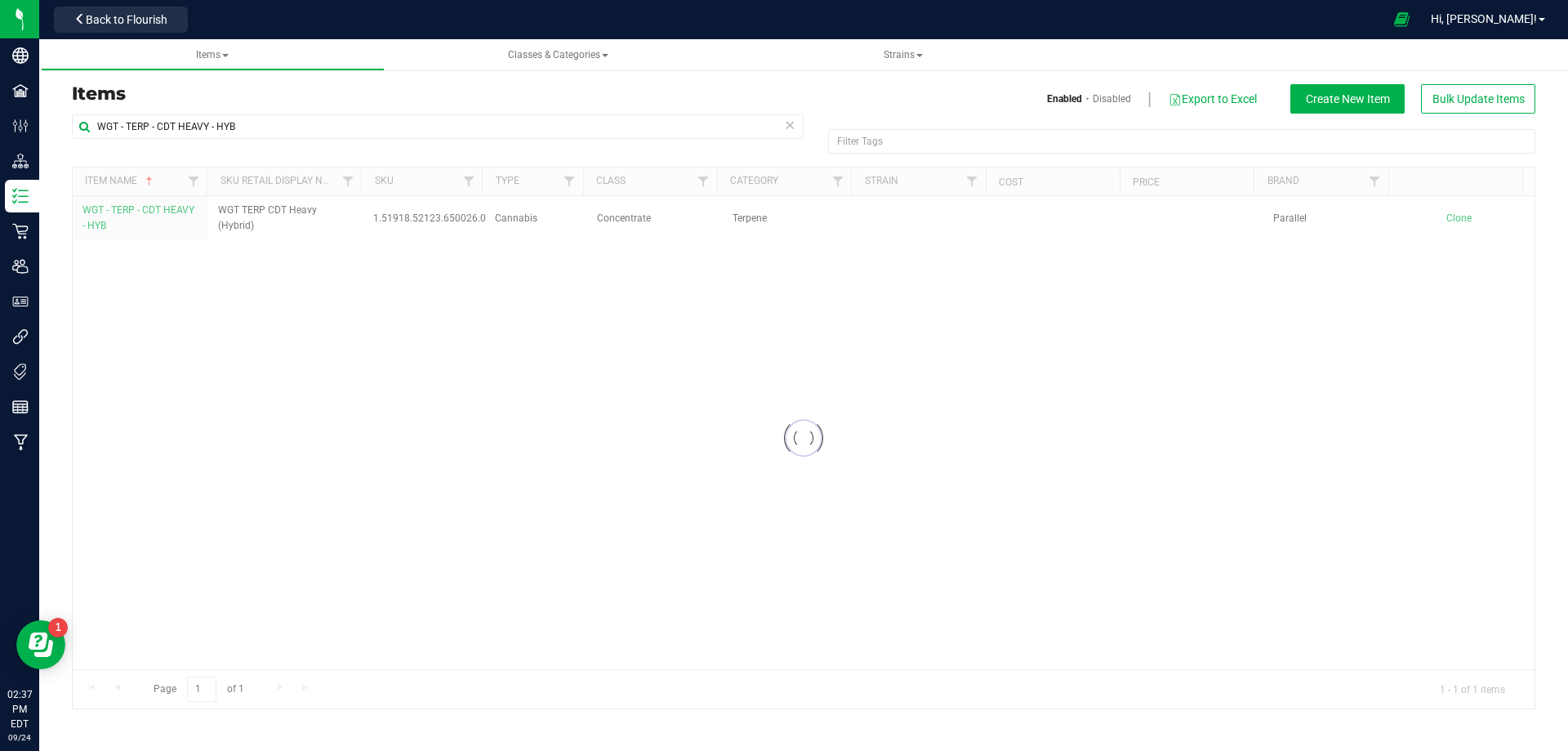
drag, startPoint x: 280, startPoint y: 114, endPoint x: -22, endPoint y: 114, distance: 302.0
click at [0, 114] on html "Company Facilities Configuration Distribution Inventory Retail Users User Roles…" at bounding box center [784, 376] width 1568 height 751
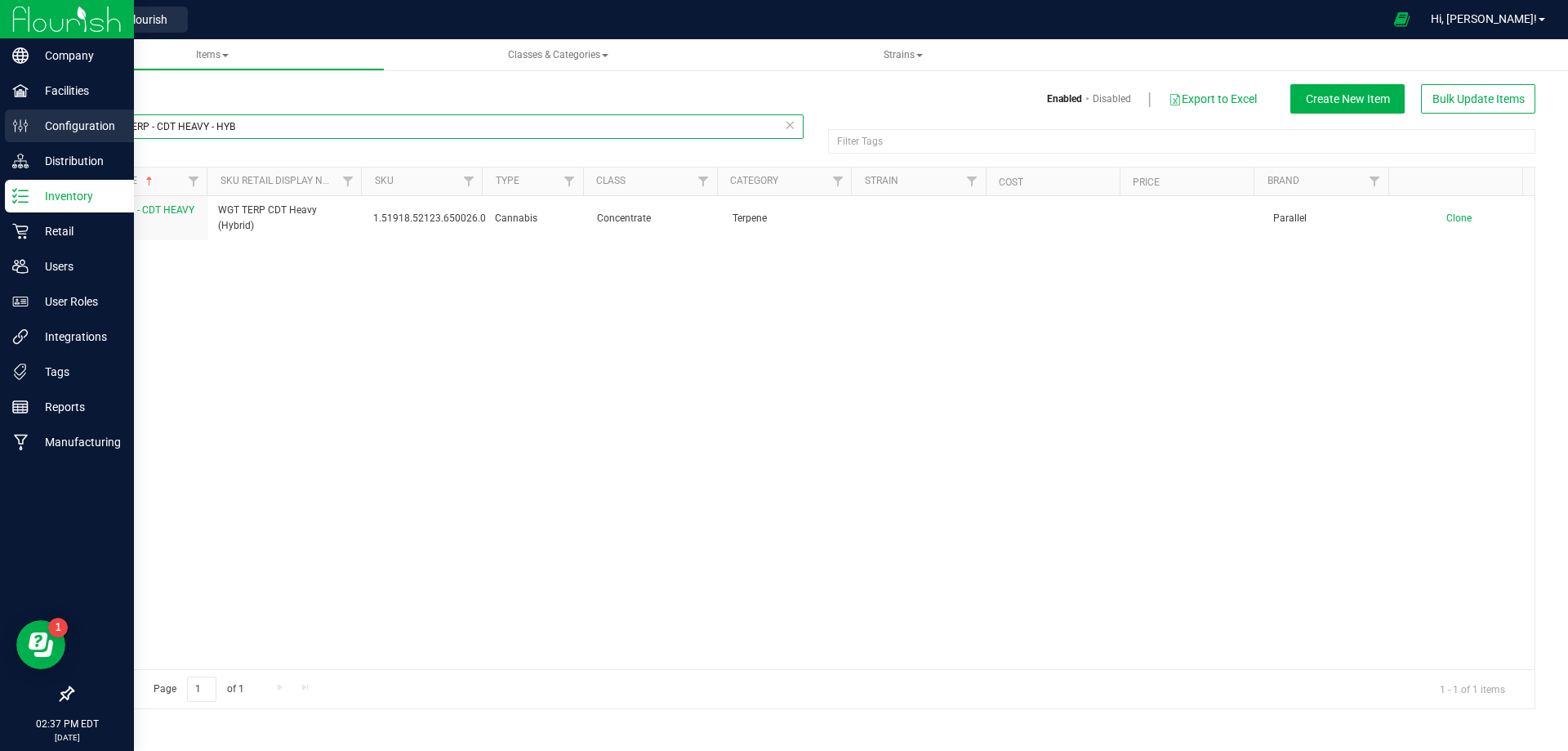
drag, startPoint x: 262, startPoint y: 134, endPoint x: 23, endPoint y: 139, distance: 239.1
click at [0, 122] on html "Company Facilities Configuration Distribution Inventory Retail Users User Roles…" at bounding box center [784, 376] width 1568 height 751
paste input "DIS OIL - 1 VAPE - THC"
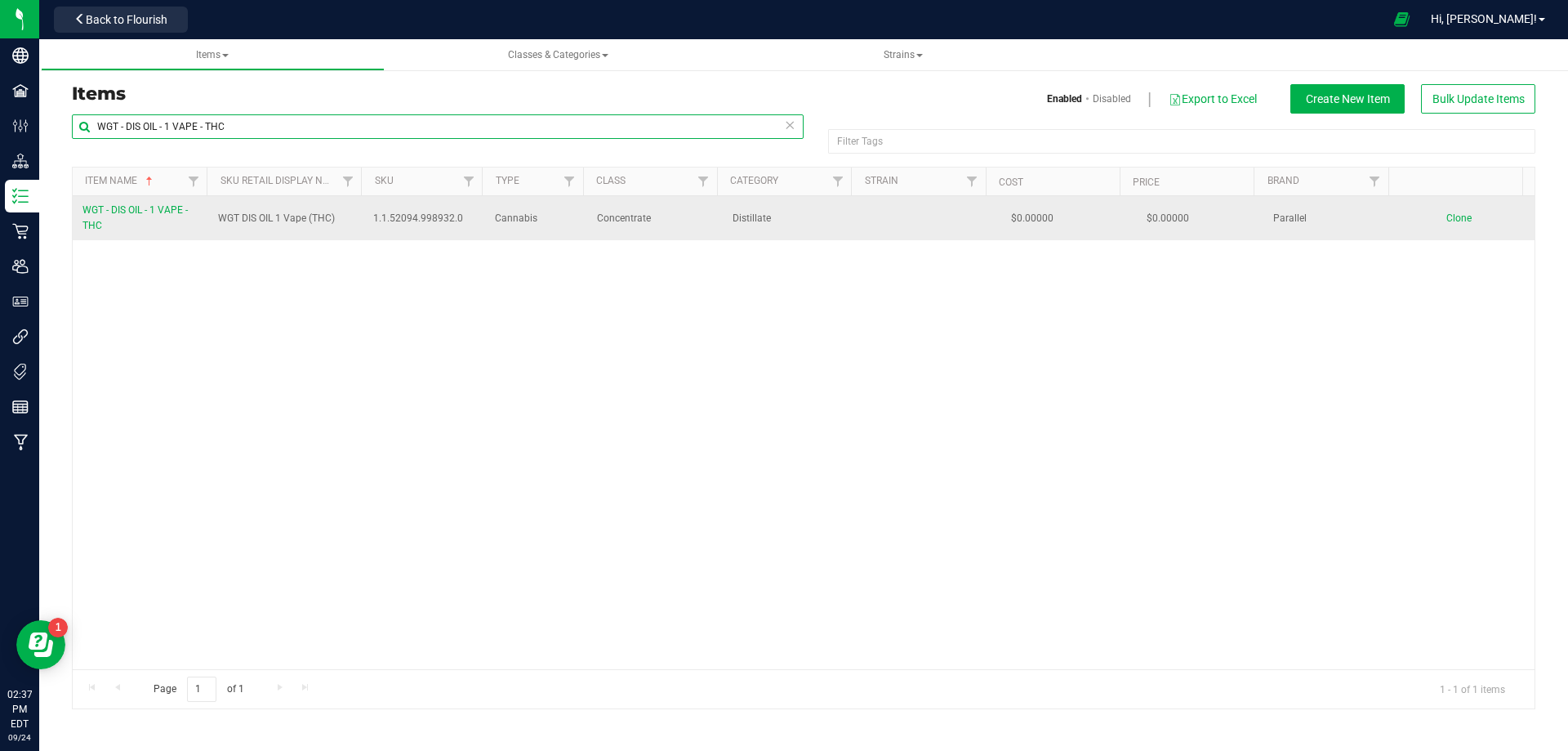
type input "WGT - DIS OIL - 1 VAPE - THC"
click at [128, 219] on link "WGT - DIS OIL - 1 VAPE - THC" at bounding box center [140, 217] width 116 height 31
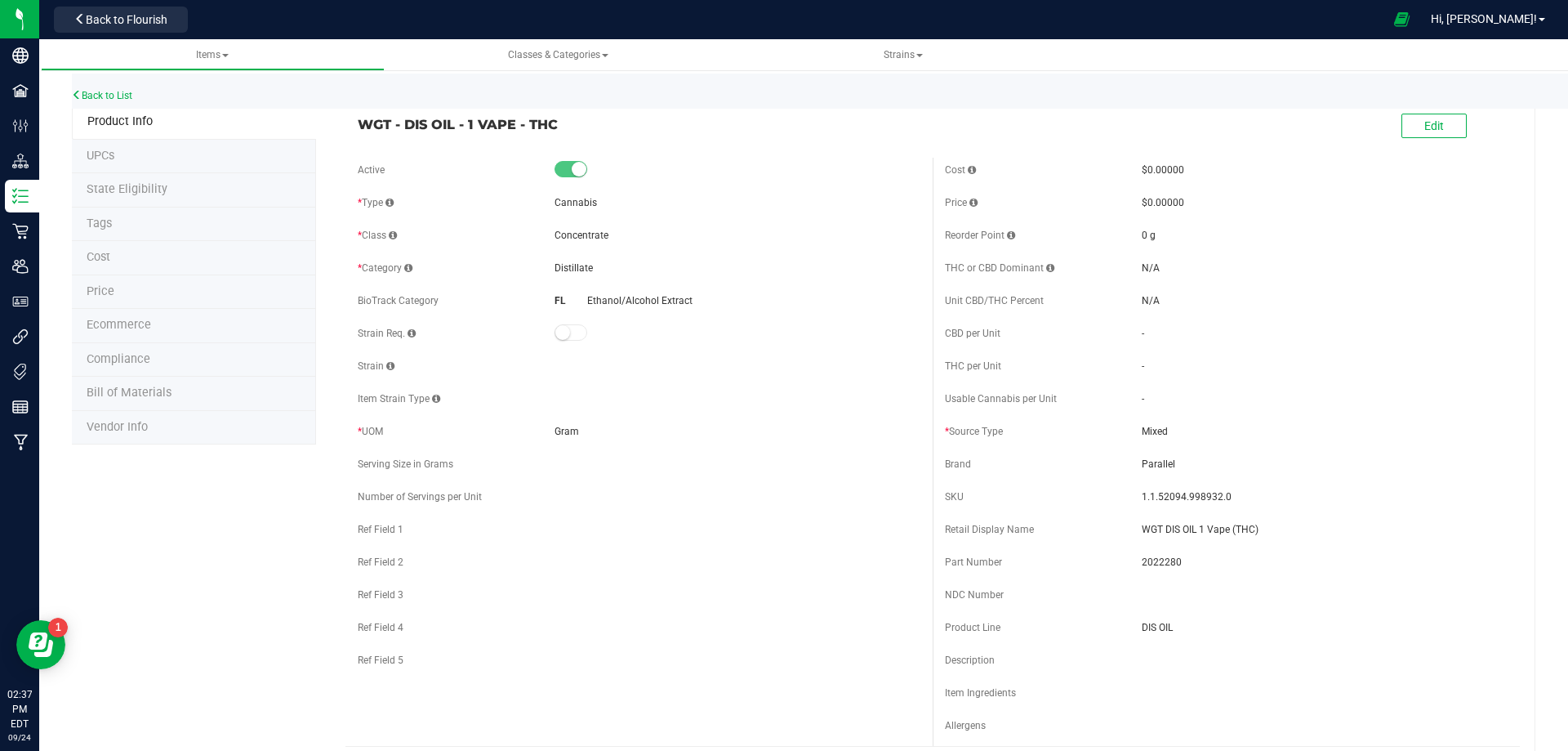
click at [159, 389] on span "Bill of Materials" at bounding box center [130, 392] width 85 height 14
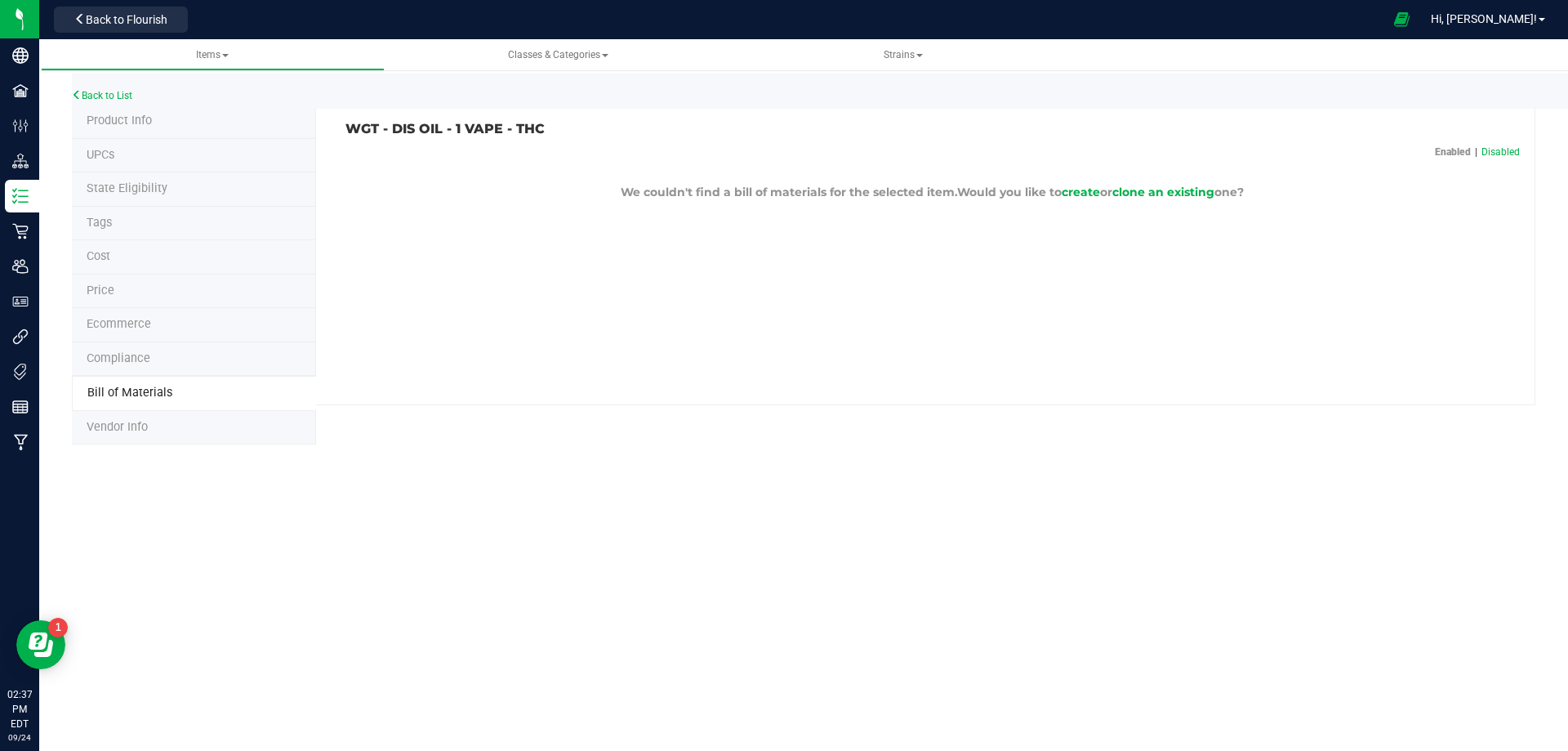
click at [115, 126] on span "Product Info" at bounding box center [120, 120] width 65 height 14
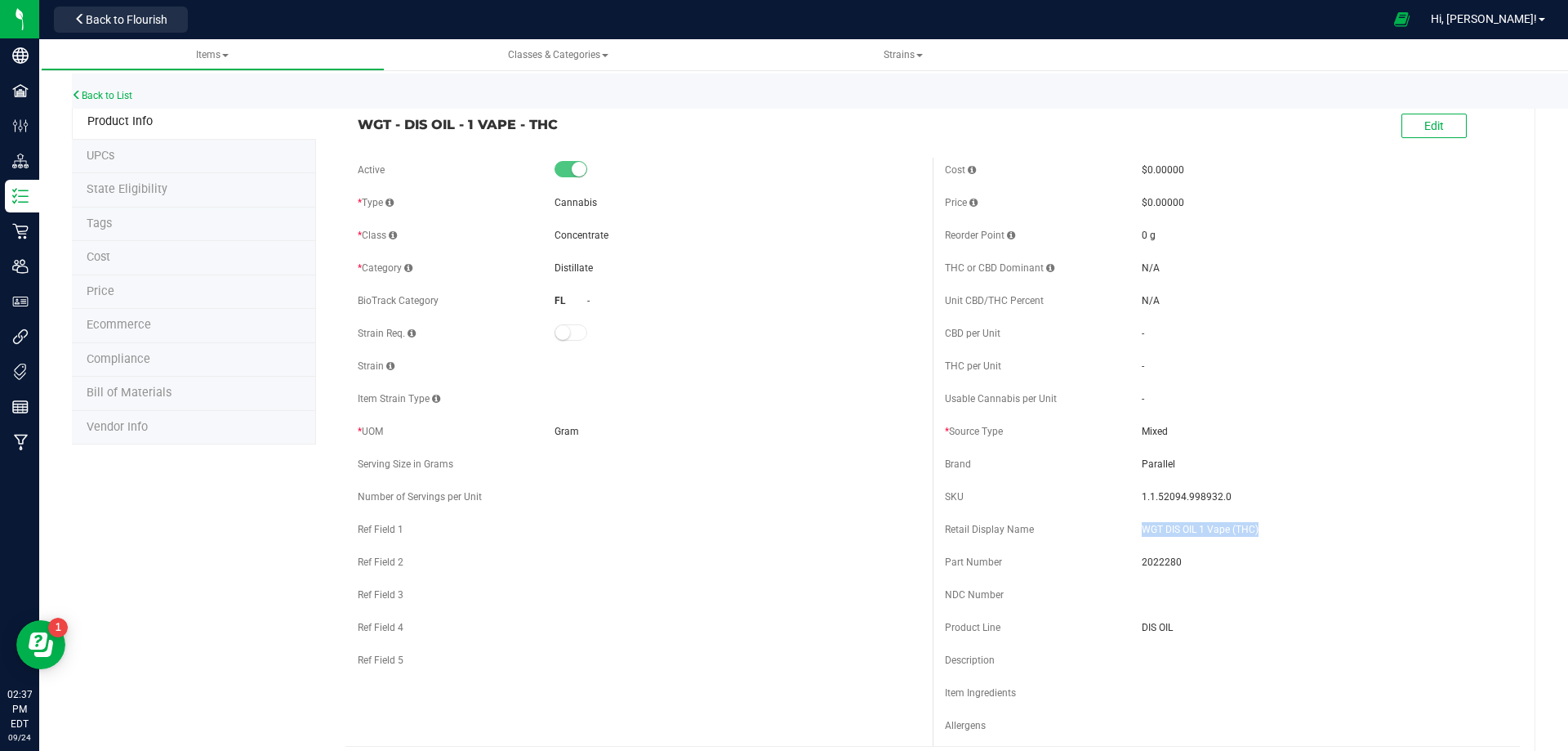
drag, startPoint x: 1257, startPoint y: 533, endPoint x: 1088, endPoint y: 514, distance: 170.1
click at [1088, 514] on div "Cost $0.00000 Price $0.00000 Reorder Point 0 g THC or CBD Dominant" at bounding box center [1226, 452] width 588 height 589
drag, startPoint x: 556, startPoint y: 131, endPoint x: 359, endPoint y: 130, distance: 197.0
click at [359, 130] on span "WGT - DIS OIL - 1 VAPE - THC" at bounding box center [639, 124] width 563 height 19
drag, startPoint x: 1231, startPoint y: 493, endPoint x: 1134, endPoint y: 493, distance: 97.0
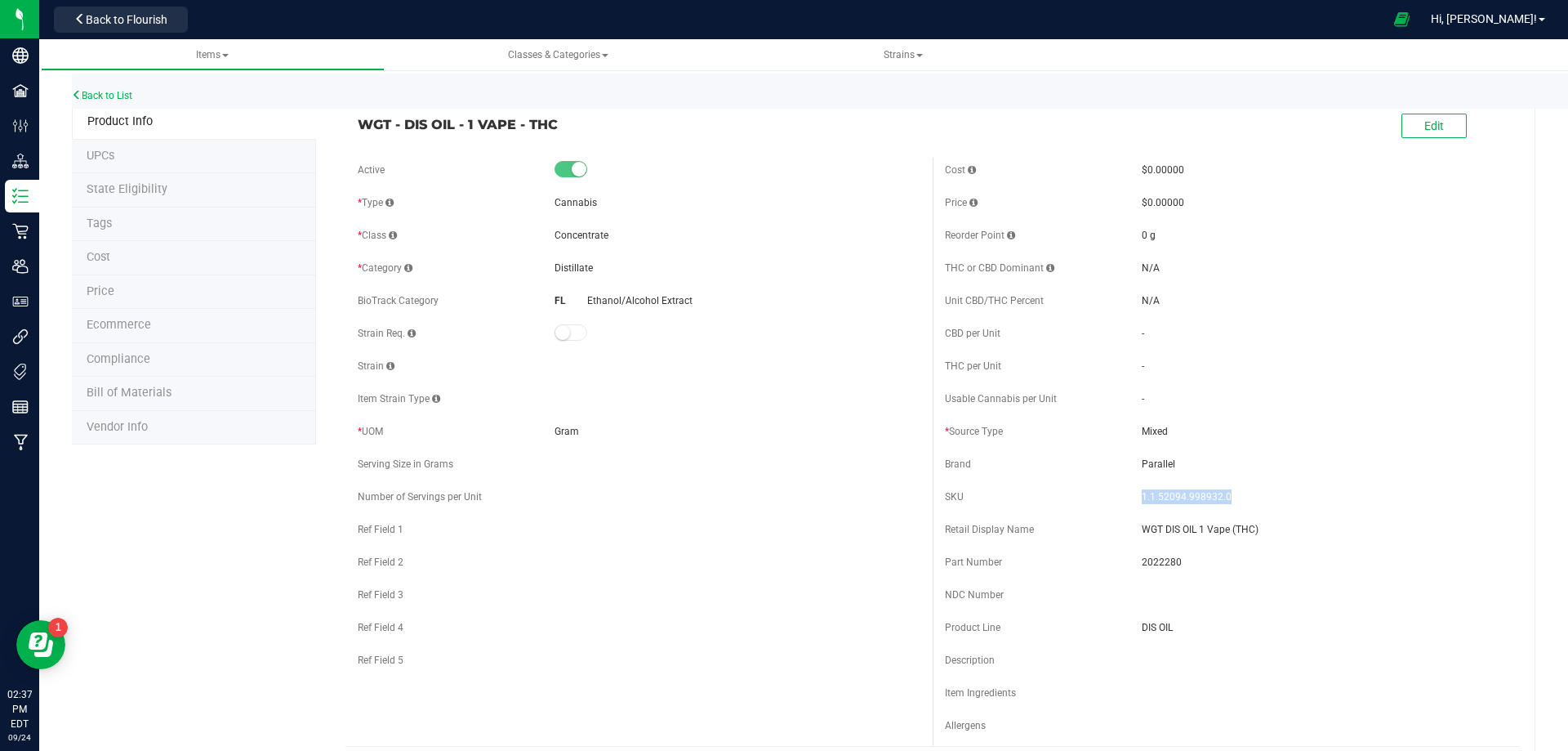
click at [1142, 493] on span "1.1.52094.998932.0" at bounding box center [1325, 497] width 366 height 15
click at [1159, 559] on span "2022280" at bounding box center [1325, 563] width 366 height 15
drag, startPoint x: 562, startPoint y: 125, endPoint x: 361, endPoint y: 127, distance: 201.0
click at [361, 127] on span "WGT - DIS OIL - 1 VAPE - THC" at bounding box center [639, 124] width 563 height 19
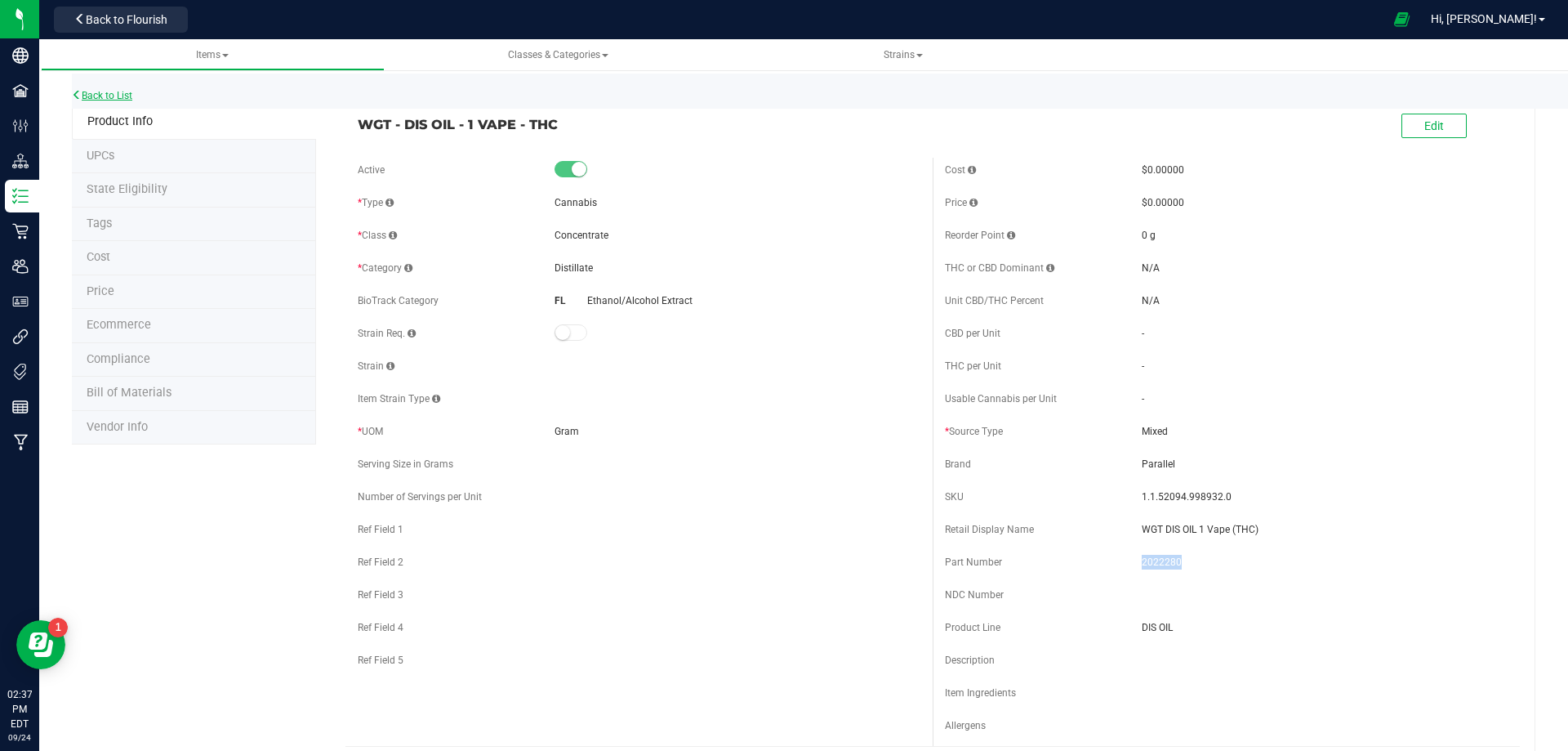
click at [109, 100] on link "Back to List" at bounding box center [102, 95] width 60 height 12
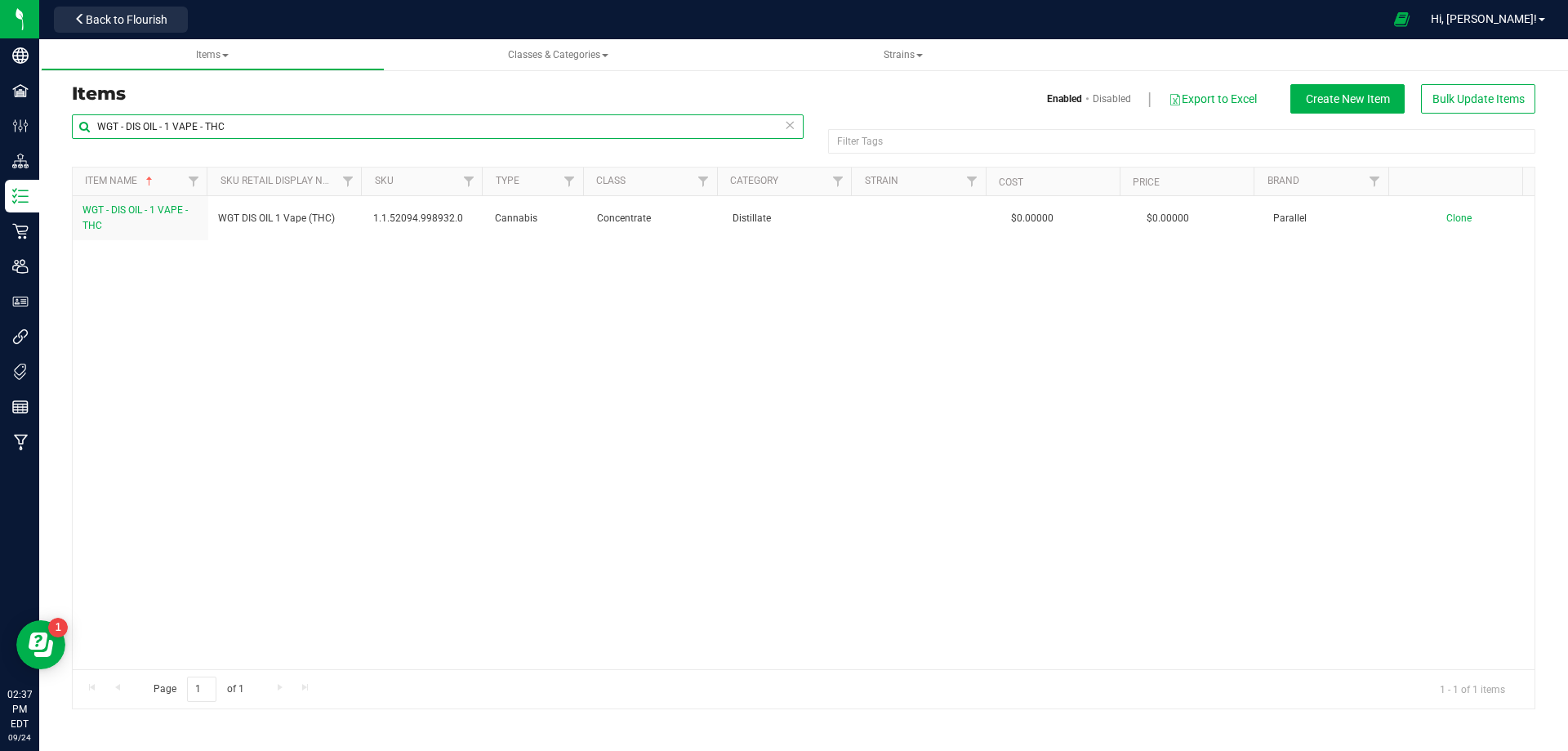
drag, startPoint x: 323, startPoint y: 134, endPoint x: -223, endPoint y: 141, distance: 546.0
click at [0, 141] on html "Company Facilities Configuration Distribution Inventory Retail Users User Roles…" at bounding box center [784, 376] width 1568 height 751
paste input "IP MIX CRU OIL Polished (Hybrid)"
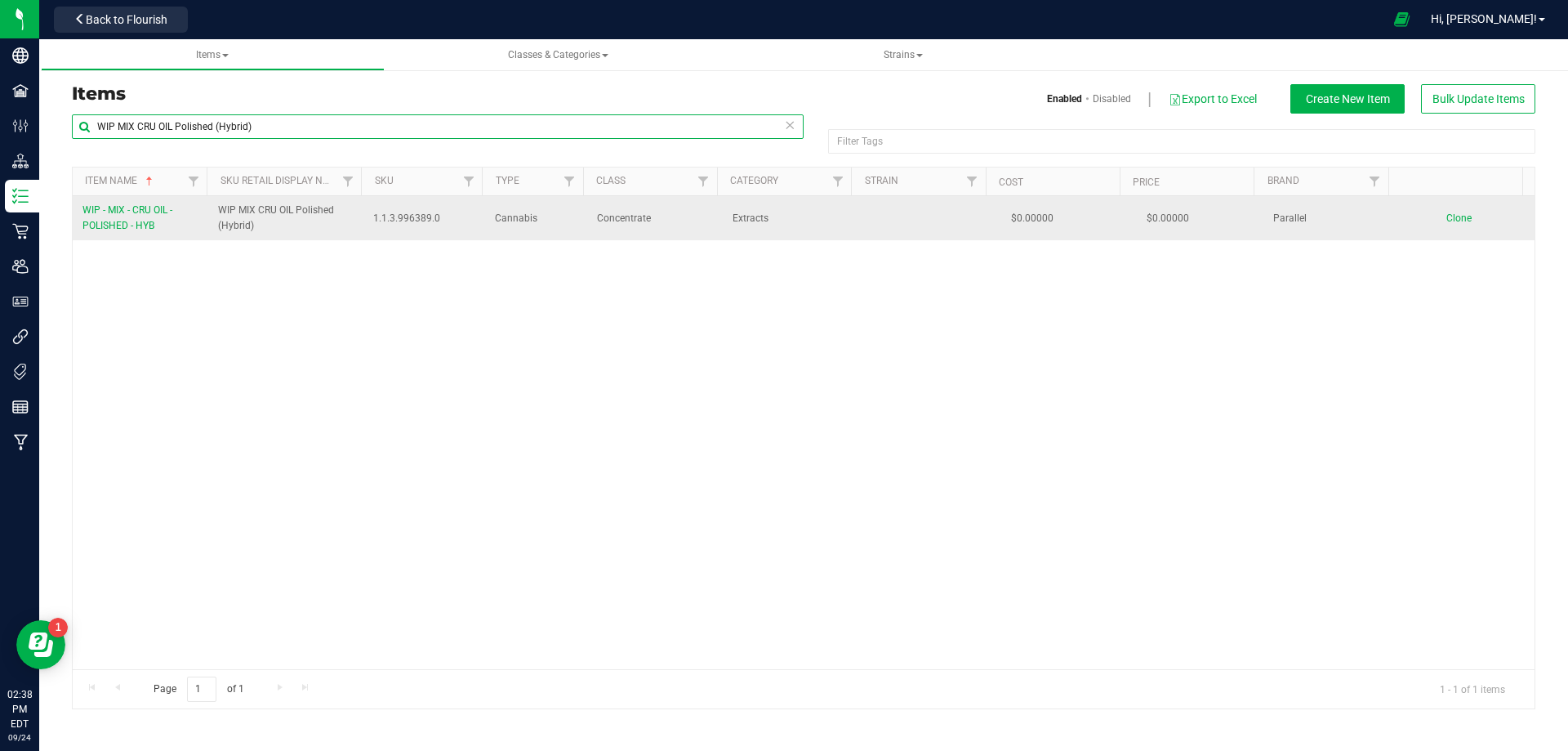
type input "WIP MIX CRU OIL Polished (Hybrid)"
click at [132, 224] on span "WIP - MIX - CRU OIL - POLISHED - HYB" at bounding box center [127, 217] width 89 height 27
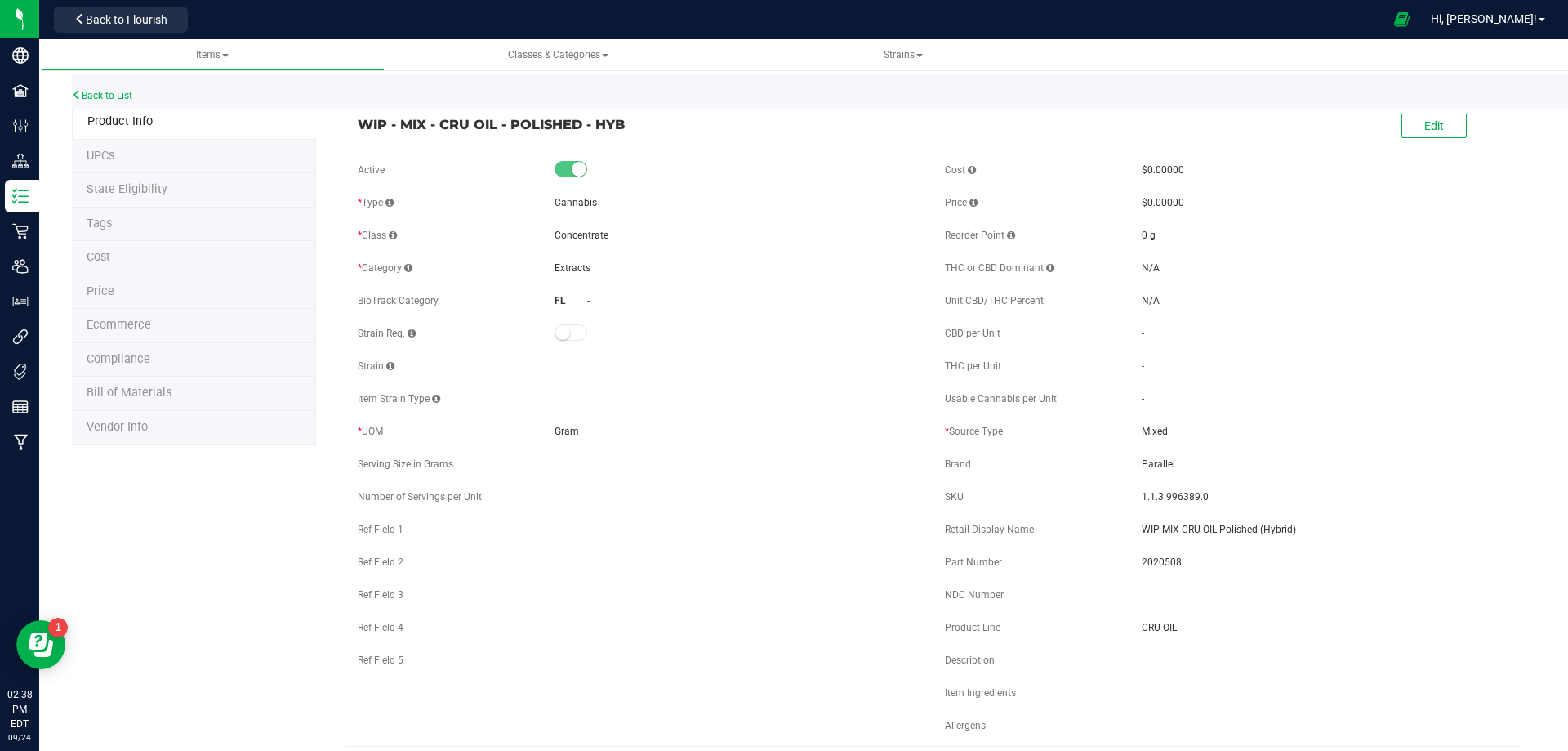
drag, startPoint x: 564, startPoint y: 135, endPoint x: 357, endPoint y: 133, distance: 207.0
click at [358, 133] on span "WIP - MIX - CRU OIL - POLISHED - HYB" at bounding box center [639, 124] width 563 height 19
click at [123, 101] on div "Back to List" at bounding box center [856, 91] width 1568 height 35
click at [101, 100] on link "Back to List" at bounding box center [102, 95] width 60 height 12
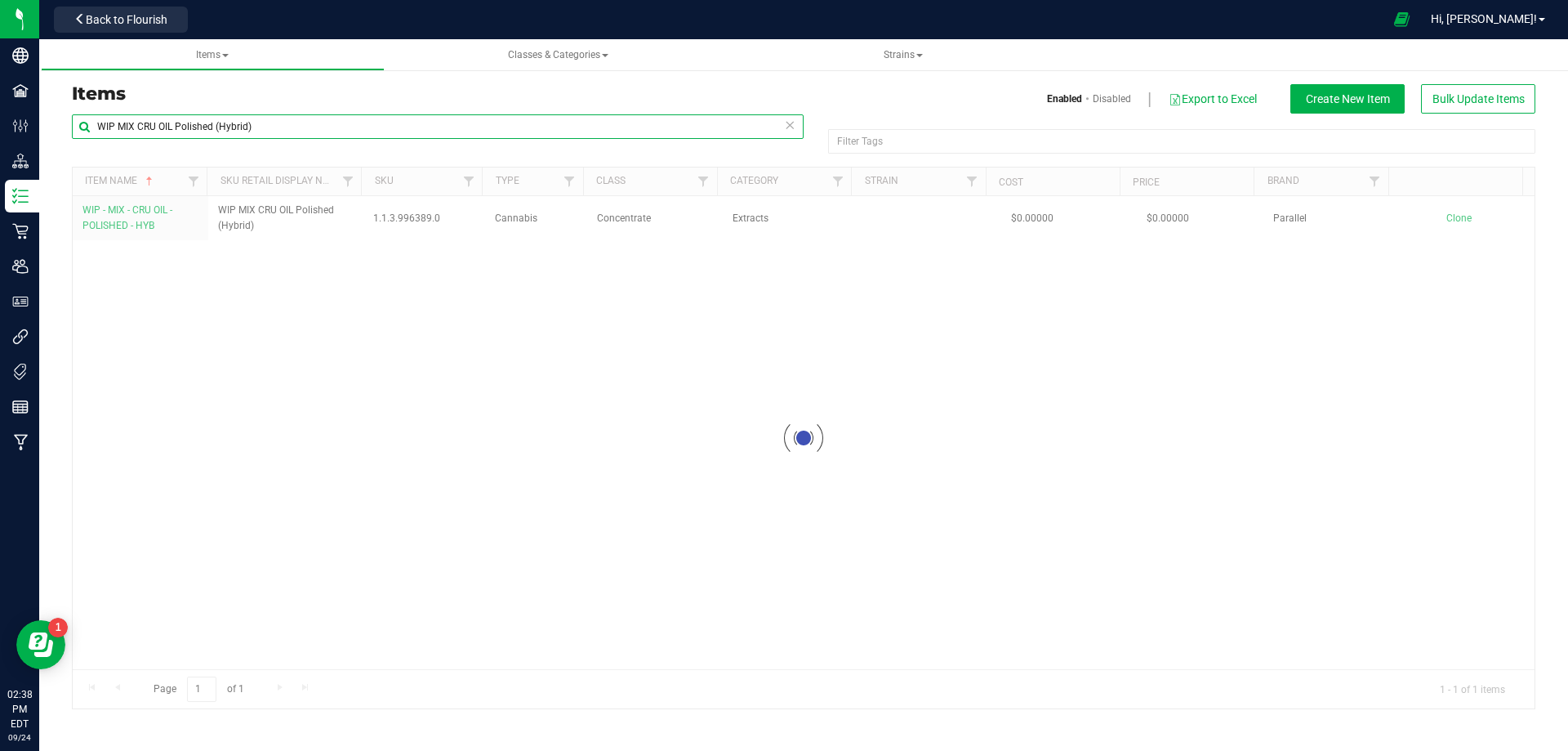
drag, startPoint x: -103, startPoint y: 146, endPoint x: -117, endPoint y: 149, distance: 14.3
click at [0, 149] on html "Company Facilities Configuration Distribution Inventory Retail Users User Roles…" at bounding box center [784, 376] width 1568 height 751
paste input "GT - FLOWER - UNTRIMMED - DDA - HYB"
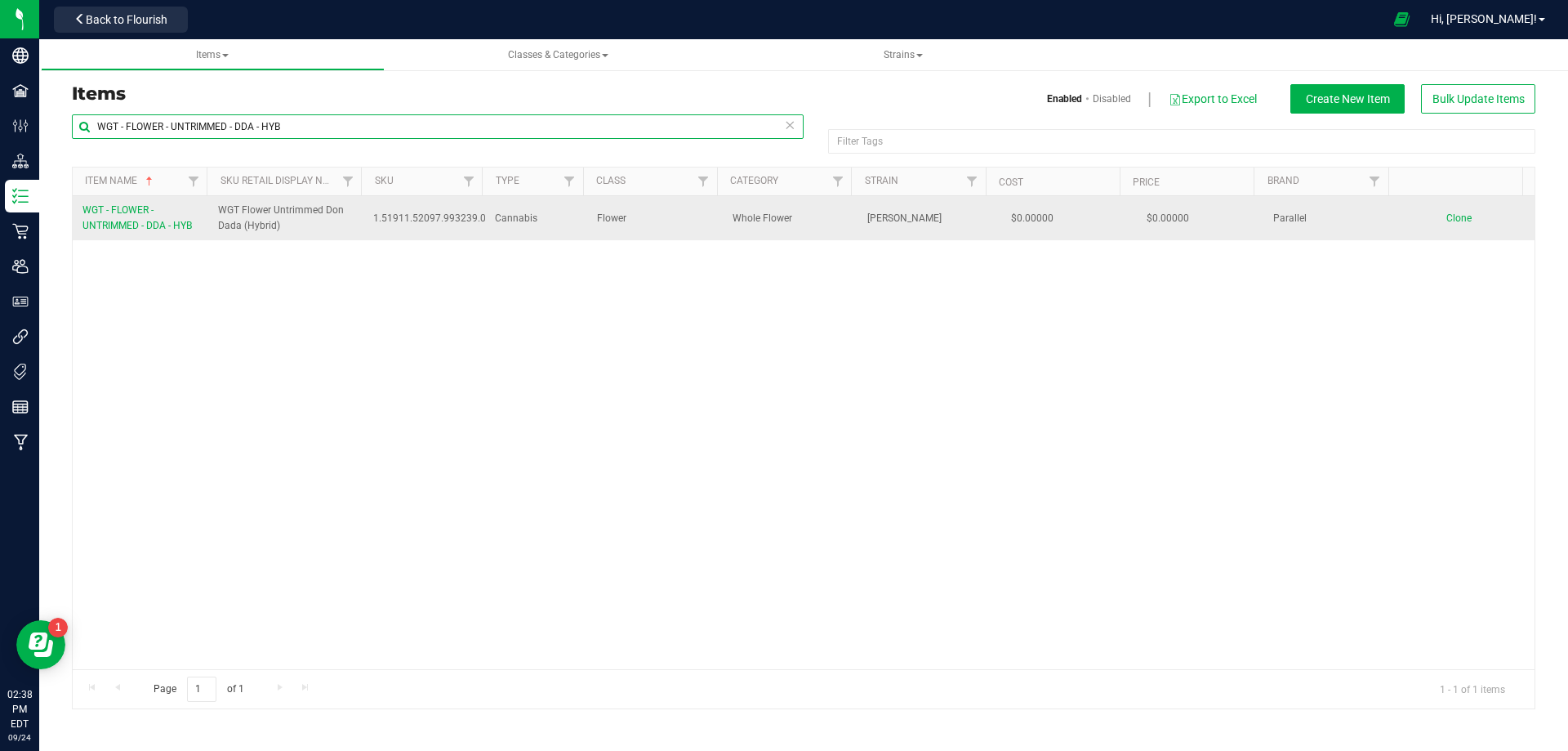
type input "WGT - FLOWER - UNTRIMMED - DDA - HYB"
click at [142, 222] on span "WGT - FLOWER - UNTRIMMED - DDA - HYB" at bounding box center [137, 217] width 109 height 27
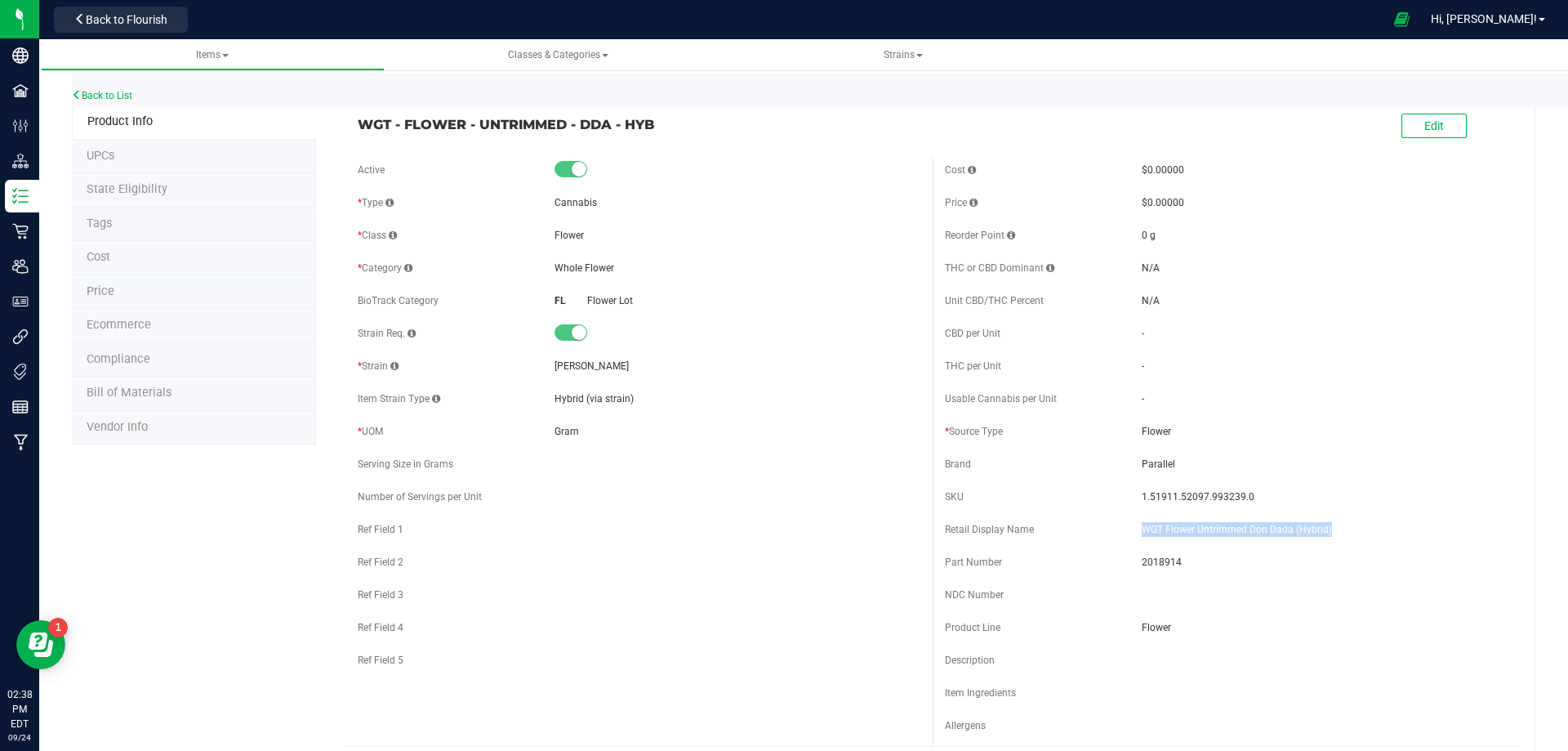
drag, startPoint x: 1338, startPoint y: 536, endPoint x: 914, endPoint y: 513, distance: 424.6
click at [1142, 528] on span "WGT Flower Untrimmed Don Dada (Hybrid)" at bounding box center [1325, 529] width 366 height 15
drag, startPoint x: 646, startPoint y: 126, endPoint x: 359, endPoint y: 124, distance: 287.0
click at [359, 124] on span "WGT - FLOWER - UNTRIMMED - DDA - HYB" at bounding box center [639, 124] width 563 height 19
drag, startPoint x: 1235, startPoint y: 493, endPoint x: 1135, endPoint y: 487, distance: 100.2
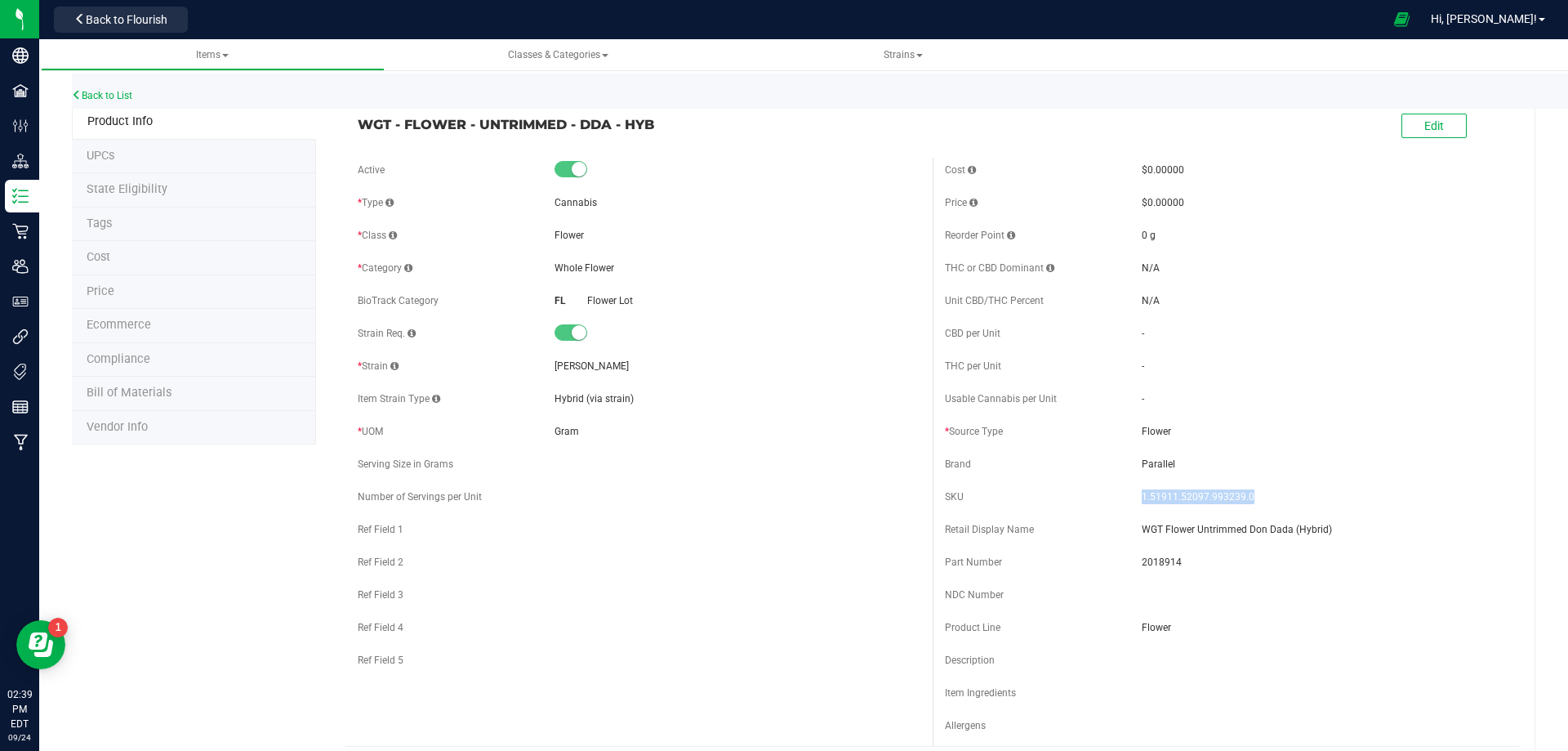
click at [1135, 487] on div "SKU 1.51911.52097.993239.0" at bounding box center [1226, 497] width 563 height 24
click at [1156, 564] on span "2018914" at bounding box center [1325, 563] width 366 height 15
drag, startPoint x: 597, startPoint y: 361, endPoint x: 549, endPoint y: 360, distance: 48.0
click at [549, 360] on div "* Strain Don Dada" at bounding box center [639, 365] width 563 height 24
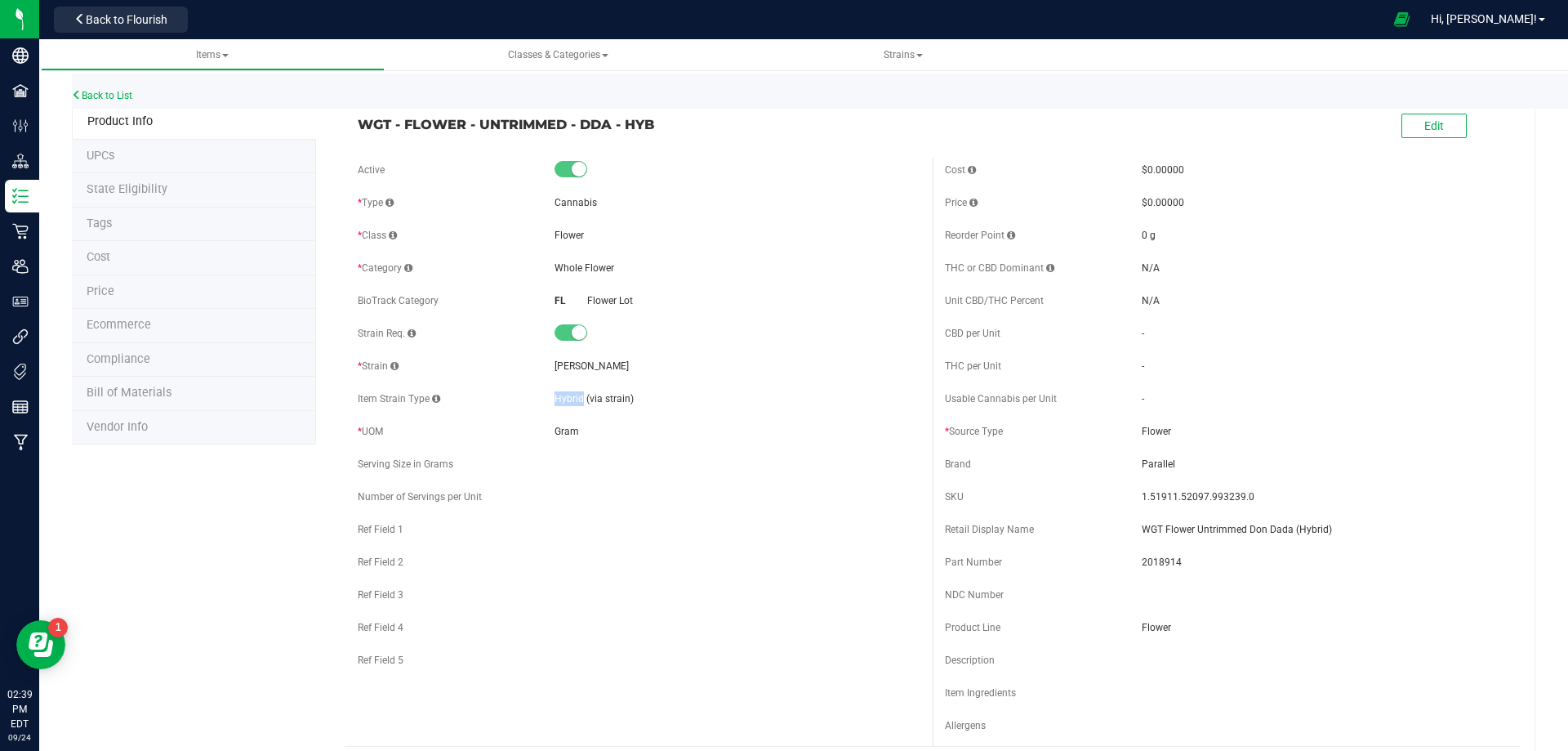
drag, startPoint x: 579, startPoint y: 401, endPoint x: 554, endPoint y: 404, distance: 25.2
click at [555, 404] on span "Hybrid (via strain)" at bounding box center [594, 399] width 79 height 12
drag, startPoint x: 573, startPoint y: 125, endPoint x: 354, endPoint y: 140, distance: 219.5
click at [354, 140] on div "WGT - FLOWER - UNTRIMMED - DDA - HYB Edit" at bounding box center [932, 126] width 1174 height 41
drag, startPoint x: 1298, startPoint y: 533, endPoint x: 1133, endPoint y: 523, distance: 165.3
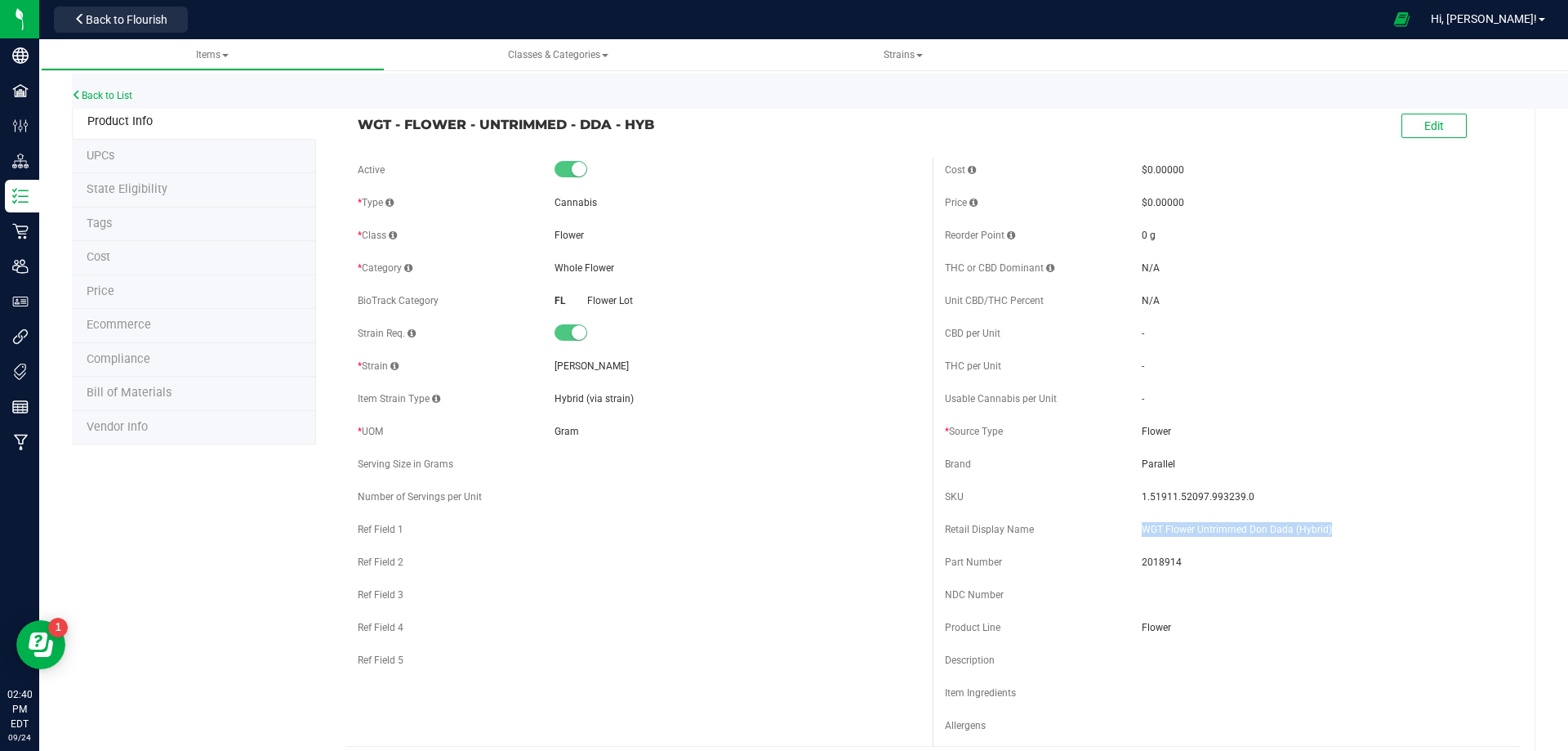
click at [1142, 523] on span "WGT Flower Untrimmed Don Dada (Hybrid)" at bounding box center [1325, 529] width 366 height 15
click at [123, 94] on link "Back to List" at bounding box center [102, 95] width 60 height 12
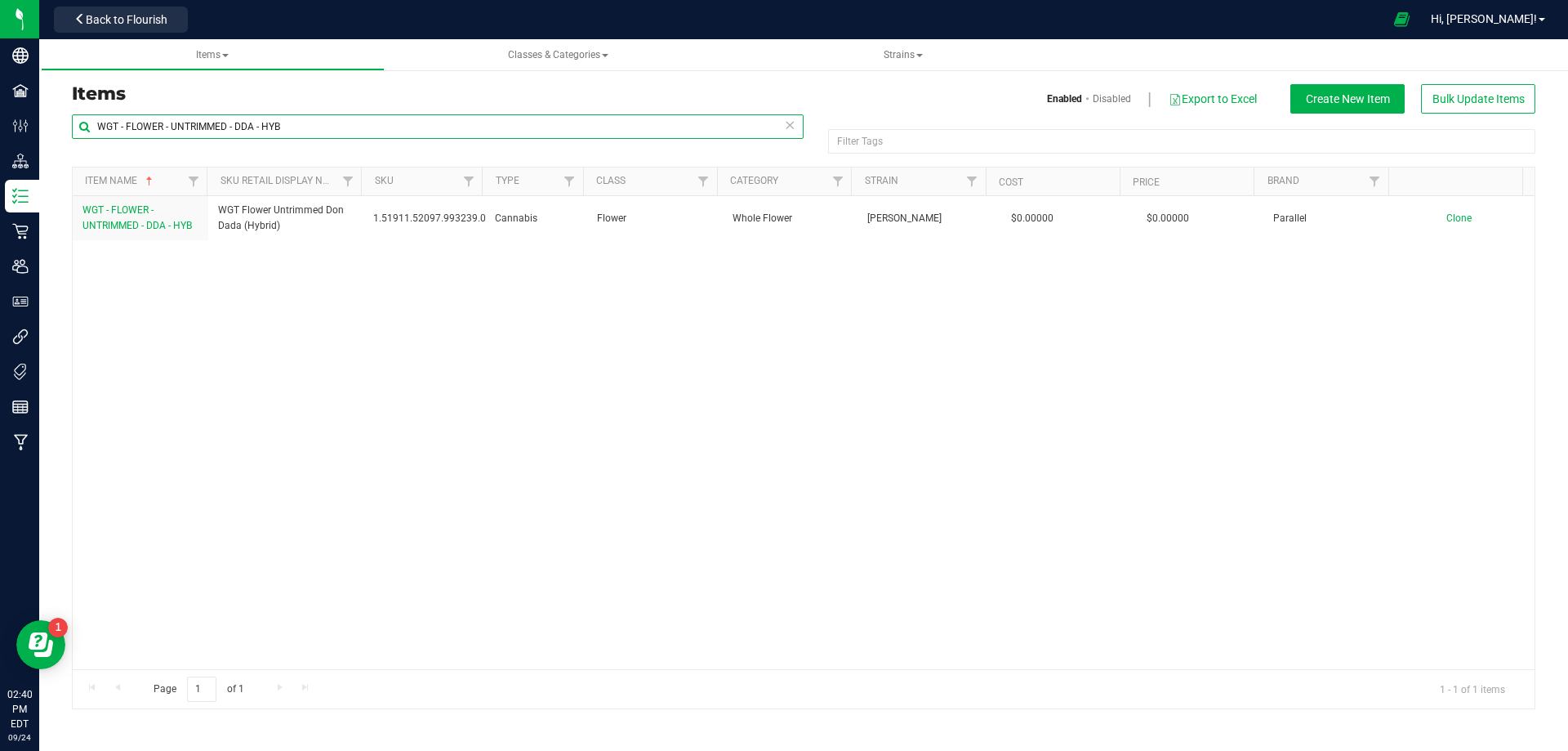
drag, startPoint x: 242, startPoint y: 132, endPoint x: 312, endPoint y: 129, distance: 70.1
click at [312, 129] on input "WGT - FLOWER - UNTRIMMED - DDA - HYB" at bounding box center [438, 126] width 732 height 24
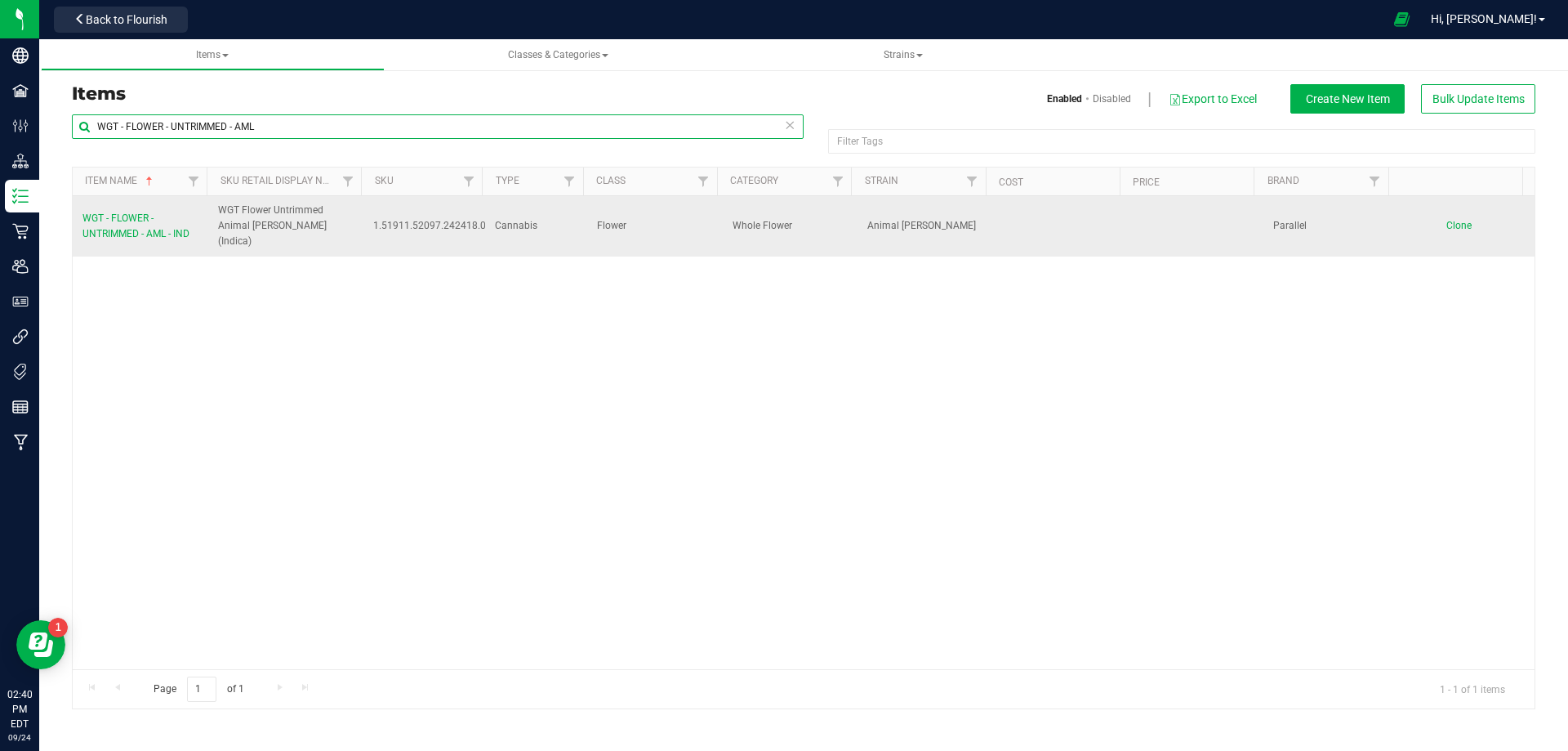
type input "WGT - FLOWER - UNTRIMMED - AML"
click at [155, 232] on span "WGT - FLOWER - UNTRIMMED - AML - IND" at bounding box center [136, 226] width 107 height 27
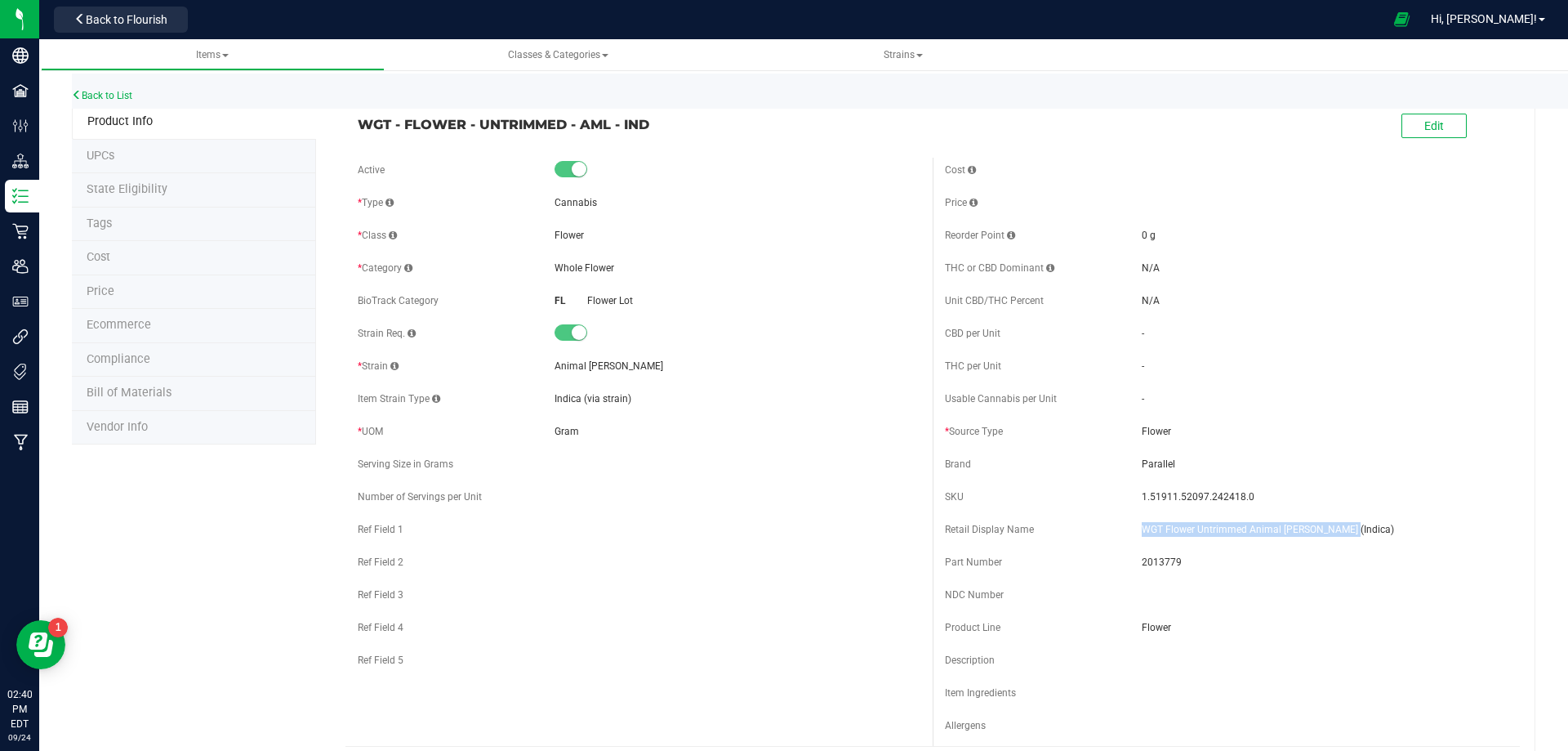
drag, startPoint x: 1334, startPoint y: 529, endPoint x: 807, endPoint y: 511, distance: 527.3
click at [1051, 524] on div "Retail Display Name WGT Flower Untrimmed Animal Larry (Indica)" at bounding box center [1226, 529] width 563 height 24
click at [1145, 559] on span "2013779" at bounding box center [1325, 563] width 366 height 15
drag, startPoint x: 1145, startPoint y: 559, endPoint x: 85, endPoint y: 474, distance: 1063.4
click at [1130, 561] on div "Part Number 2013779" at bounding box center [1226, 562] width 563 height 24
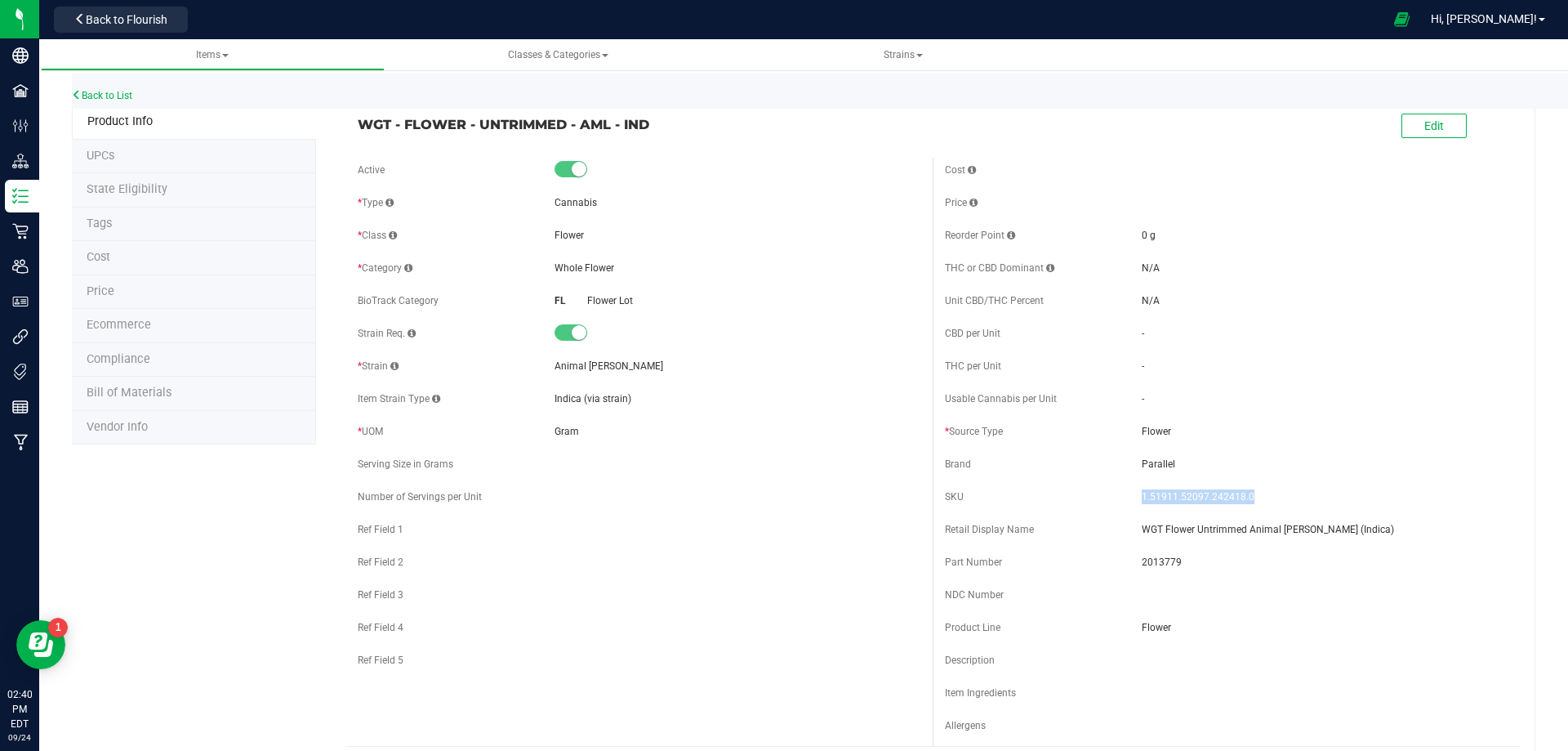
drag, startPoint x: 1251, startPoint y: 496, endPoint x: 1006, endPoint y: 492, distance: 245.0
click at [1130, 498] on div "SKU 1.51911.52097.242418.0" at bounding box center [1226, 497] width 563 height 24
drag, startPoint x: 664, startPoint y: 132, endPoint x: 359, endPoint y: 130, distance: 305.0
click at [359, 130] on span "WGT - FLOWER - UNTRIMMED - AML - IND" at bounding box center [639, 124] width 563 height 19
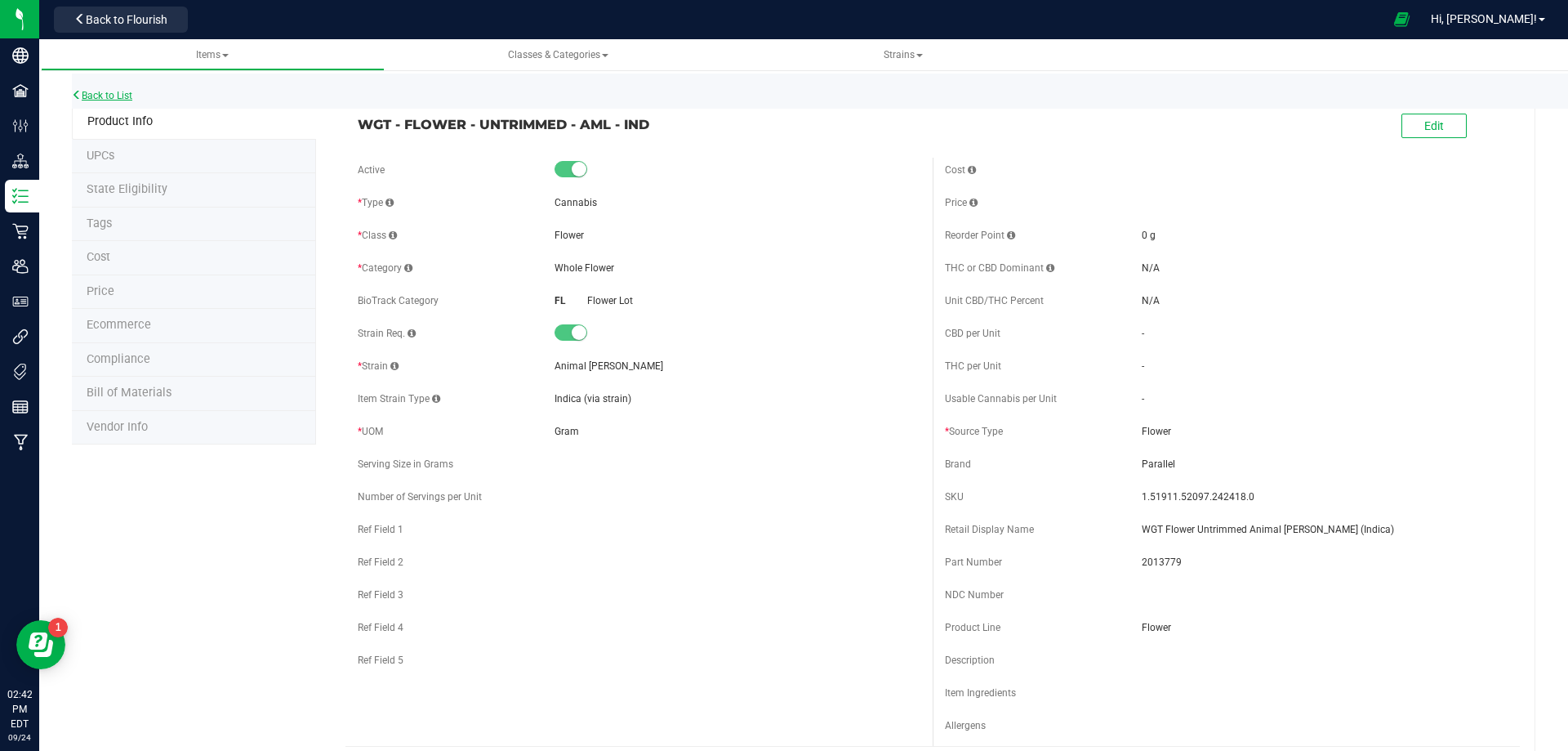
click at [127, 99] on link "Back to List" at bounding box center [102, 95] width 60 height 12
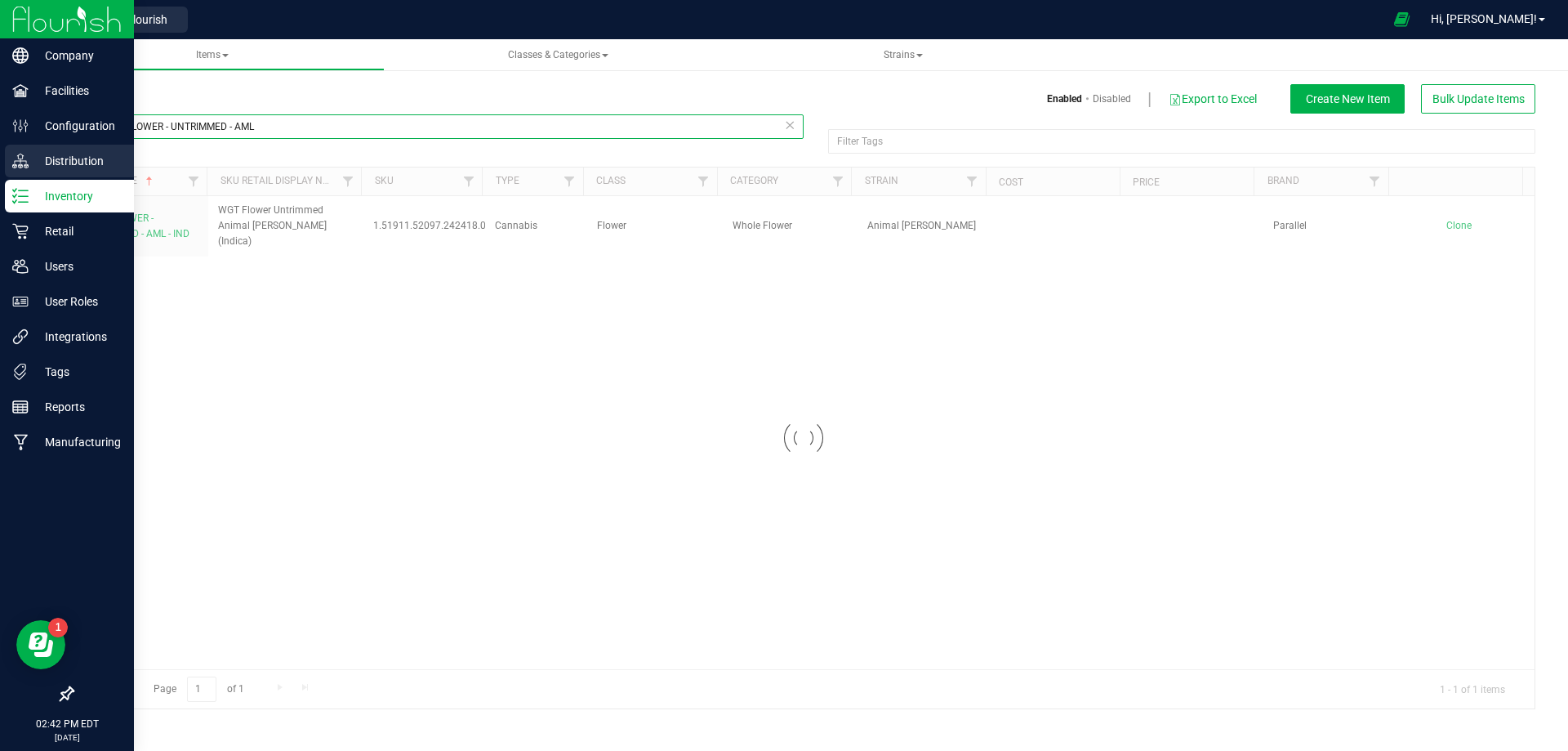
drag, startPoint x: 272, startPoint y: 125, endPoint x: 13, endPoint y: 149, distance: 260.1
click at [13, 149] on div "Company Facilities Configuration Distribution Inventory Retail Users User Roles…" at bounding box center [784, 376] width 1568 height 751
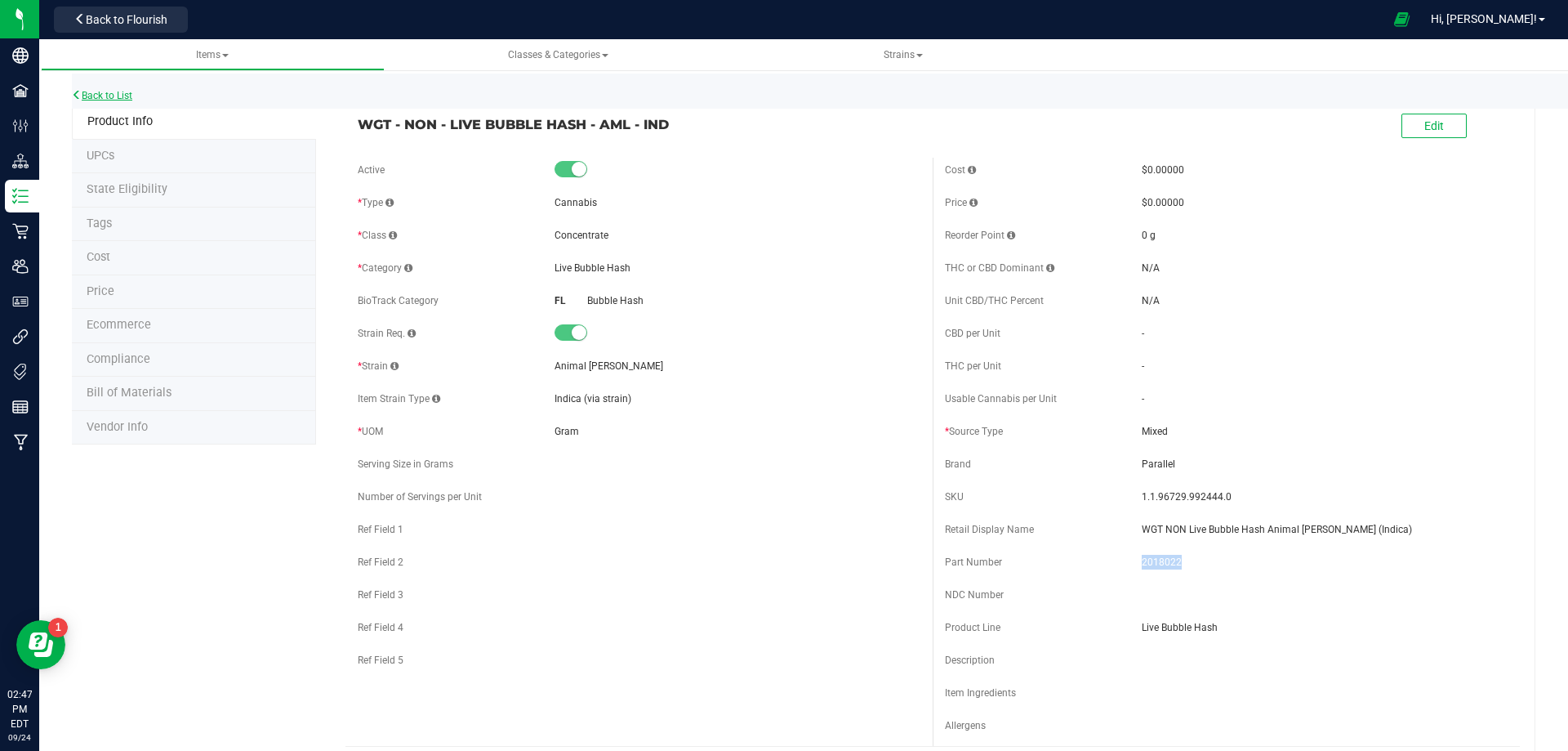
click at [119, 96] on link "Back to List" at bounding box center [102, 95] width 60 height 12
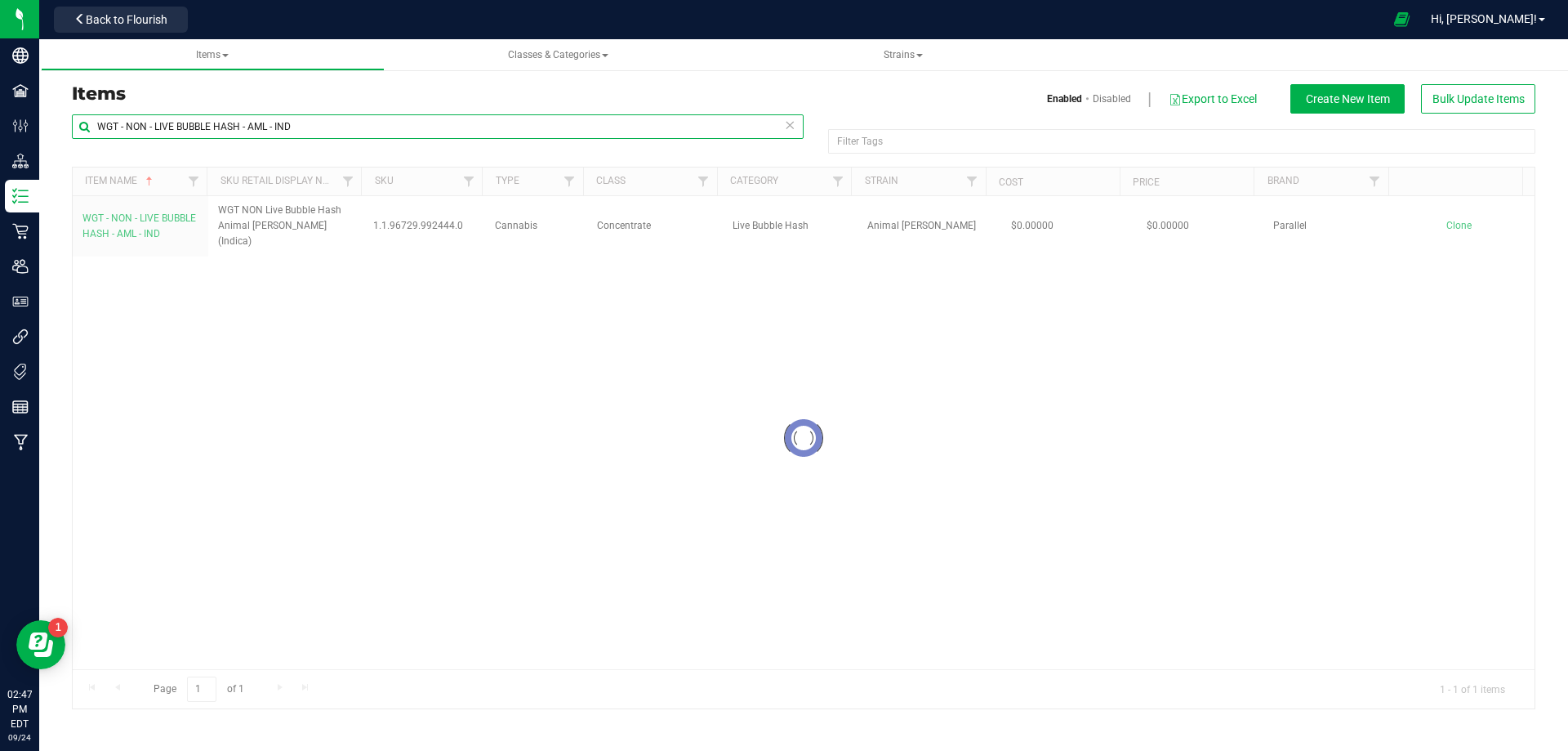
drag, startPoint x: 210, startPoint y: 110, endPoint x: -45, endPoint y: 120, distance: 255.2
click at [0, 120] on html "Company Facilities Configuration Distribution Inventory Retail Users User Roles…" at bounding box center [784, 376] width 1568 height 751
paste input "Mouthpiece - FT RA100 Glass Stainless Collar RA1000-741532"
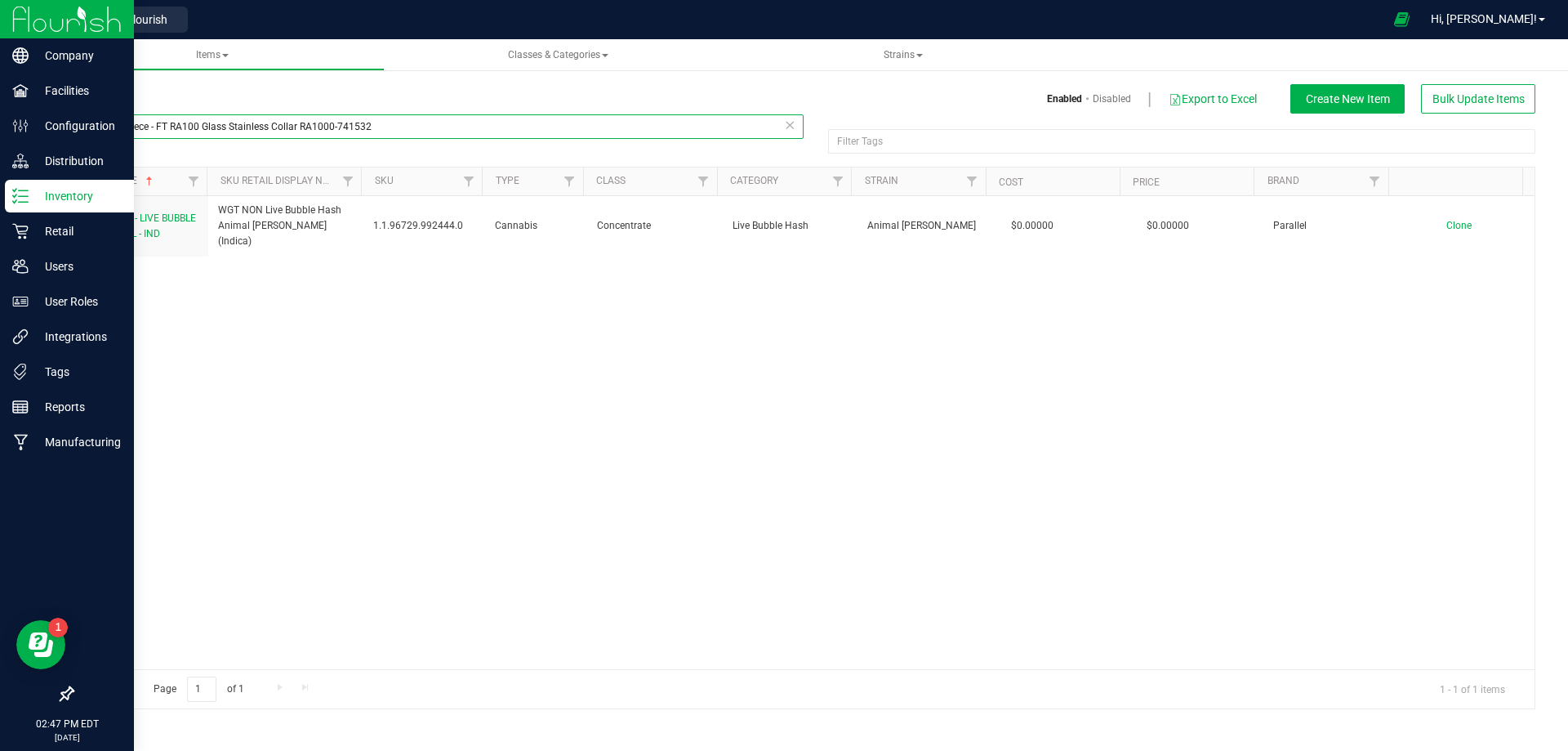
type input "Mouthpiece - FT RA100 Glass Stainless Collar RA1000-741532"
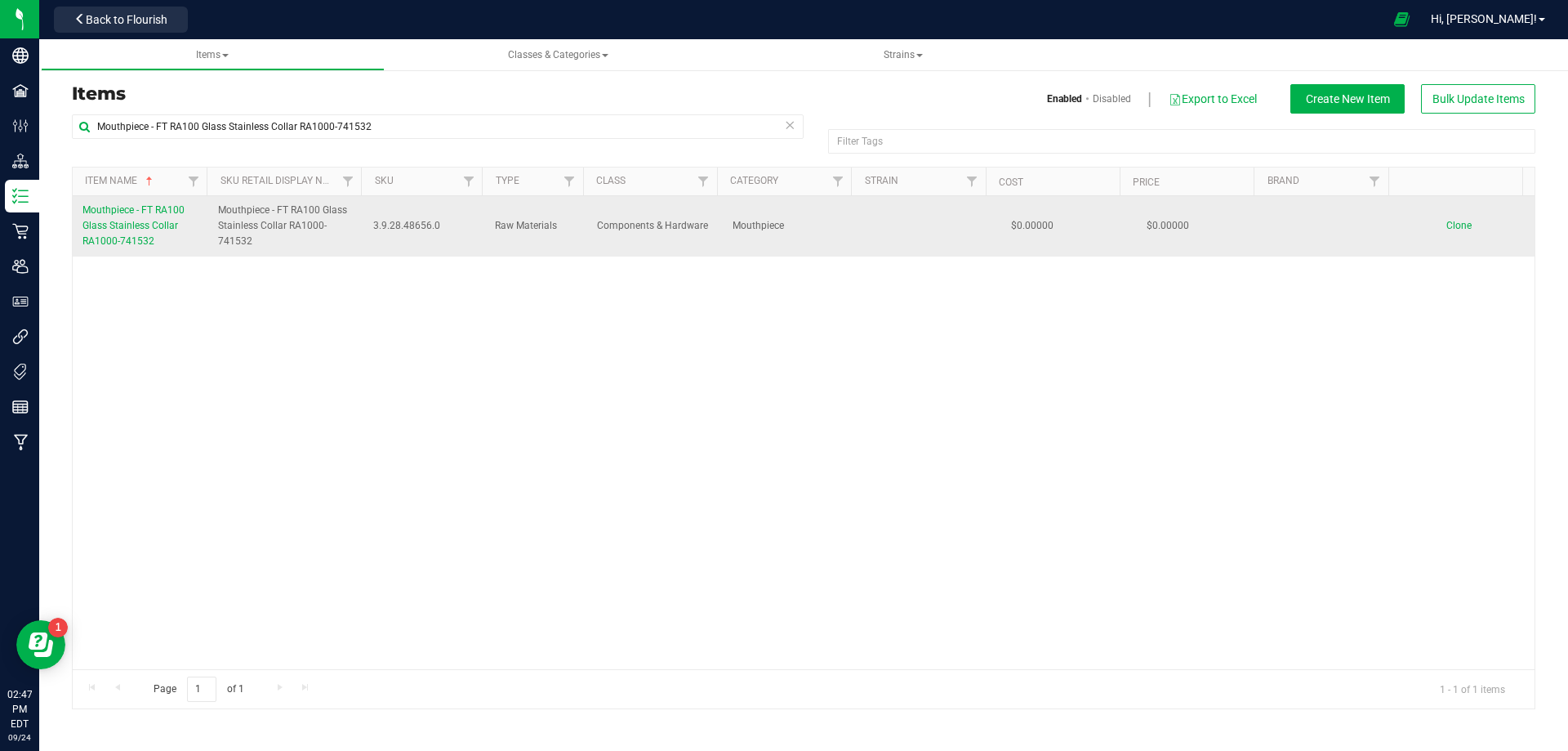
click at [163, 237] on link "Mouthpiece - FT RA100 Glass Stainless Collar RA1000-741532" at bounding box center [140, 226] width 116 height 48
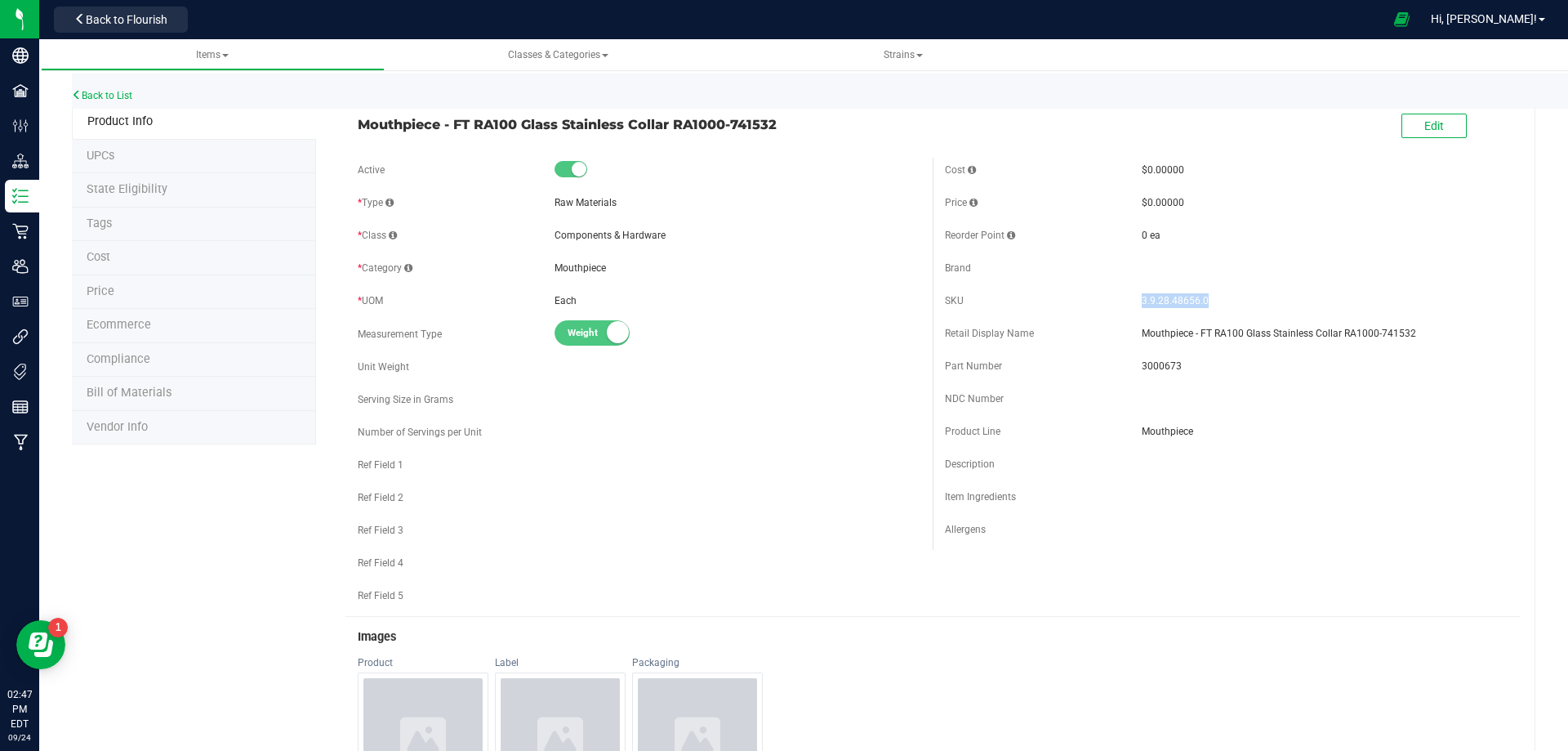
drag, startPoint x: 1203, startPoint y: 300, endPoint x: 1131, endPoint y: 298, distance: 72.0
click at [1131, 297] on div "SKU 3.9.28.48656.0" at bounding box center [1226, 300] width 563 height 24
copy div "3.9.28.48656.0"
click at [1146, 373] on span "3000673" at bounding box center [1325, 366] width 366 height 15
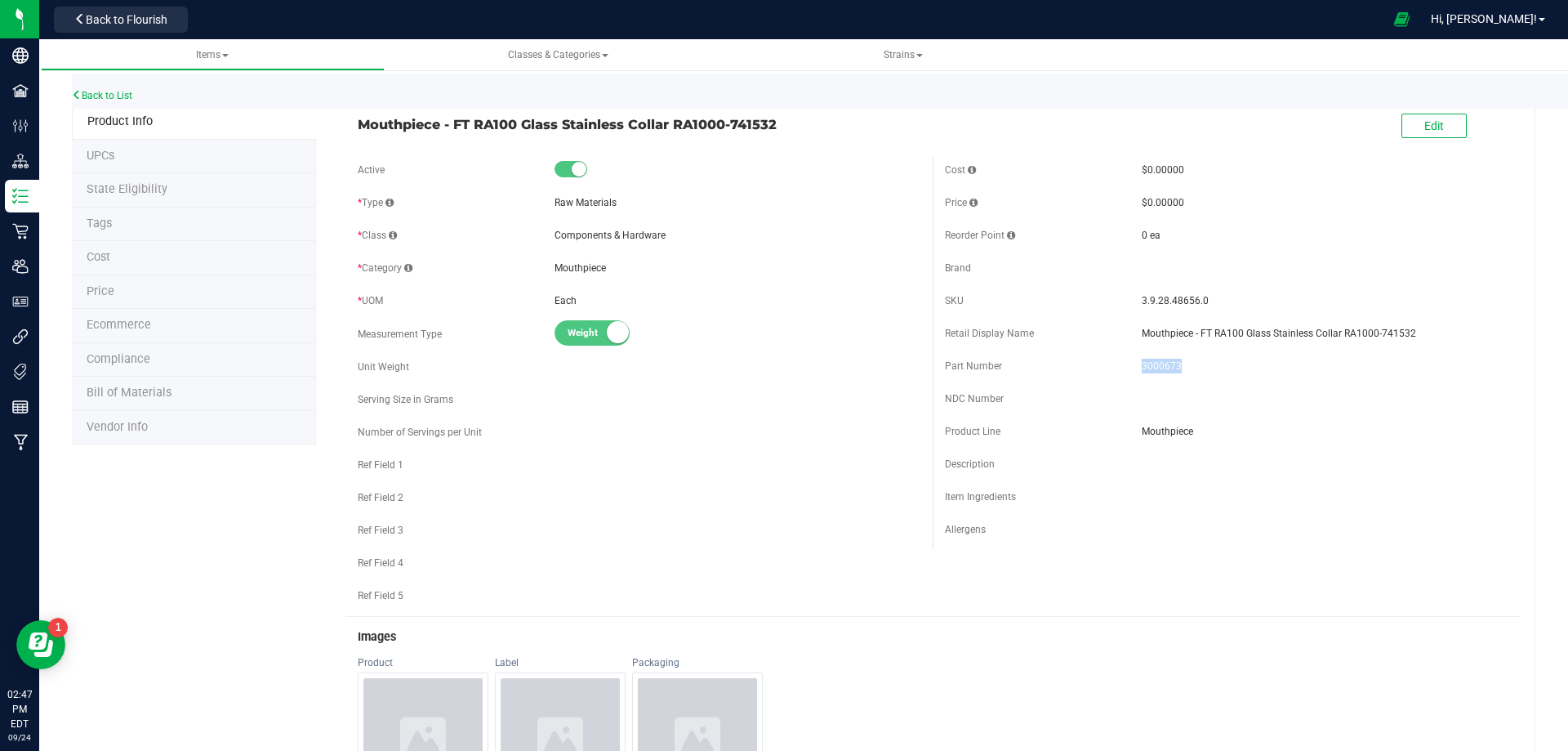
copy span "3000673"
click at [125, 99] on link "Back to List" at bounding box center [102, 95] width 60 height 12
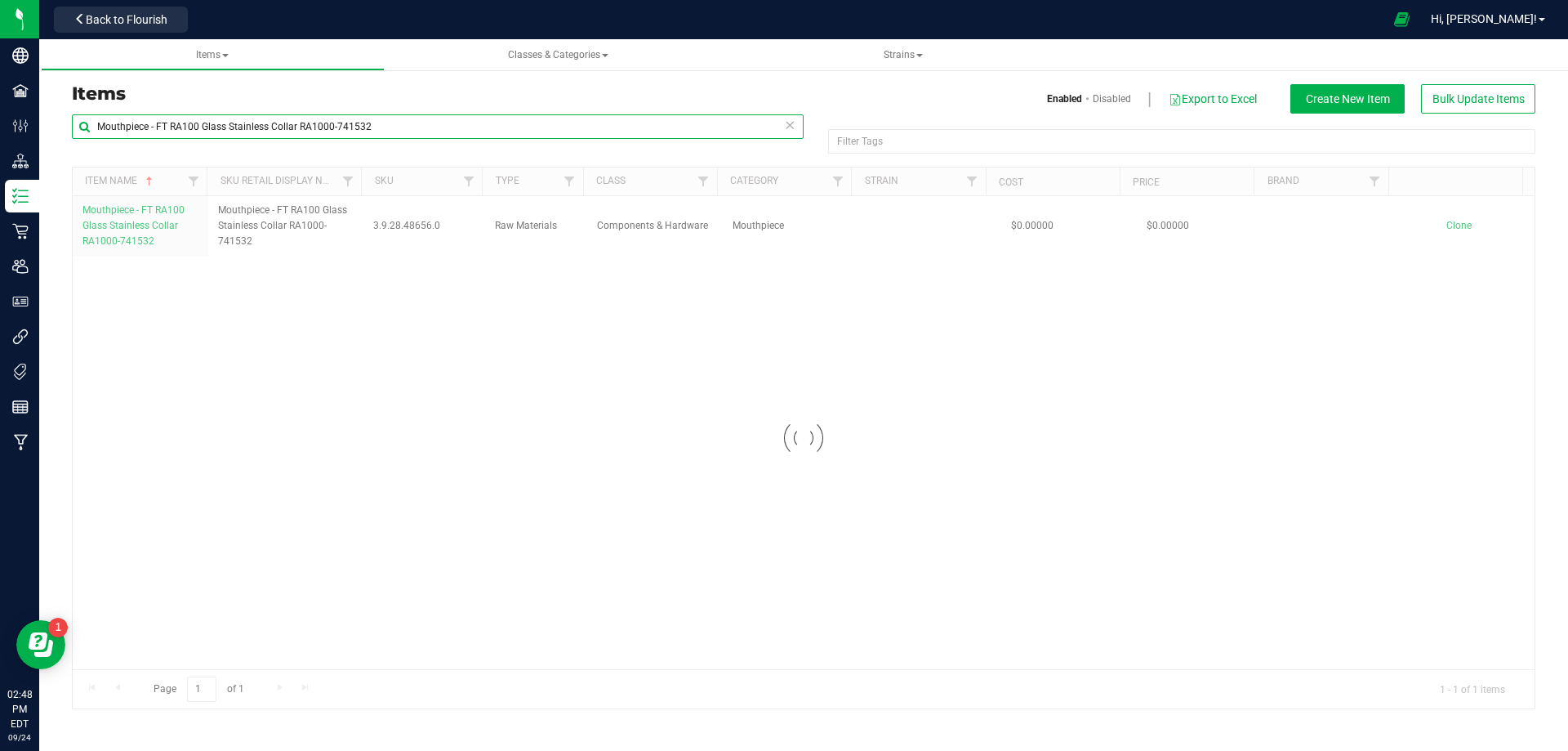
drag, startPoint x: 388, startPoint y: 127, endPoint x: -8, endPoint y: 174, distance: 398.8
click at [0, 174] on html "Company Facilities Configuration Distribution Inventory Retail Users User Roles…" at bounding box center [784, 376] width 1568 height 751
paste input "Pouch - FL v25 FT Vape Cartridge Cannabis Terpenes 0.5g"
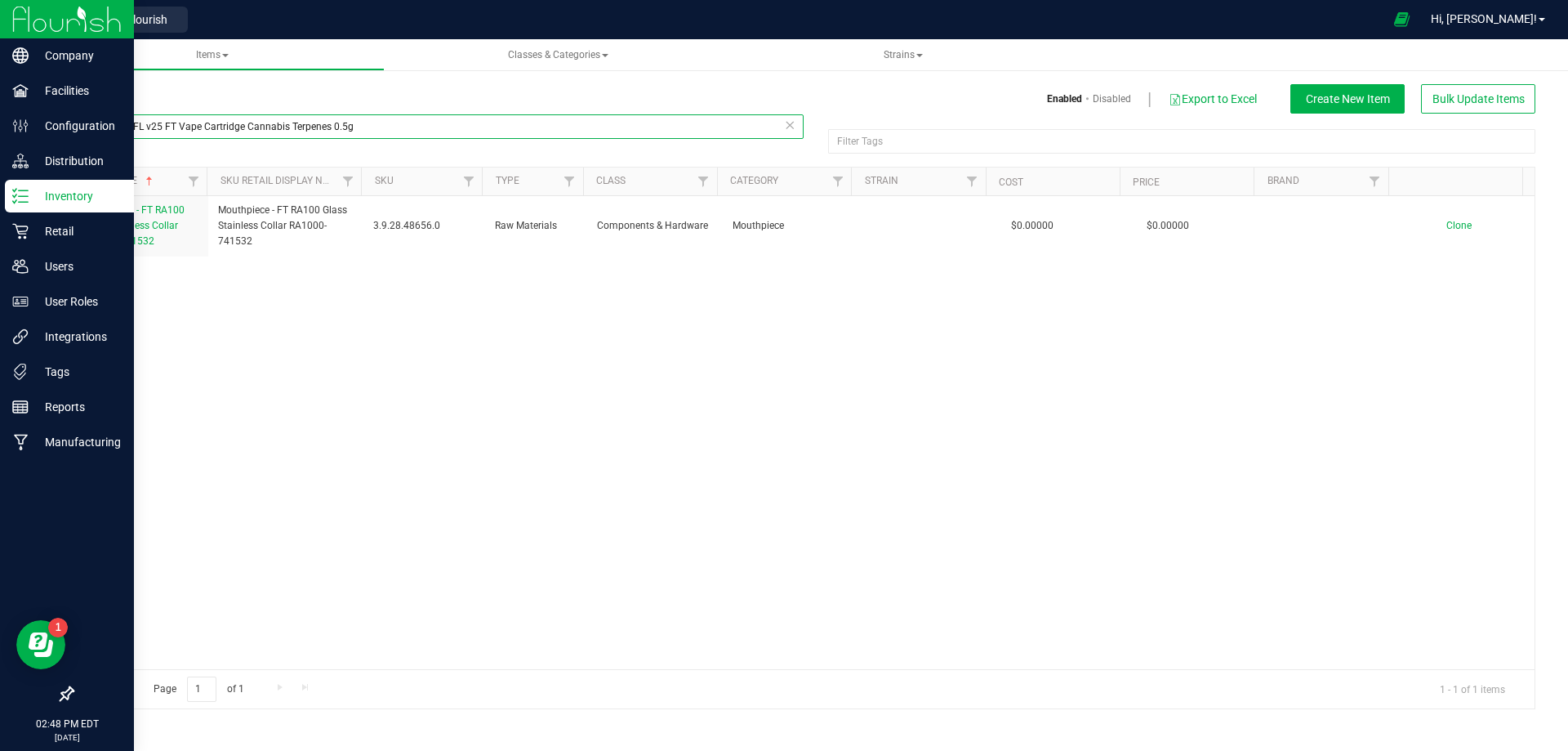
type input "Pouch - FL v25 FT Vape Cartridge Cannabis Terpenes 0.5g"
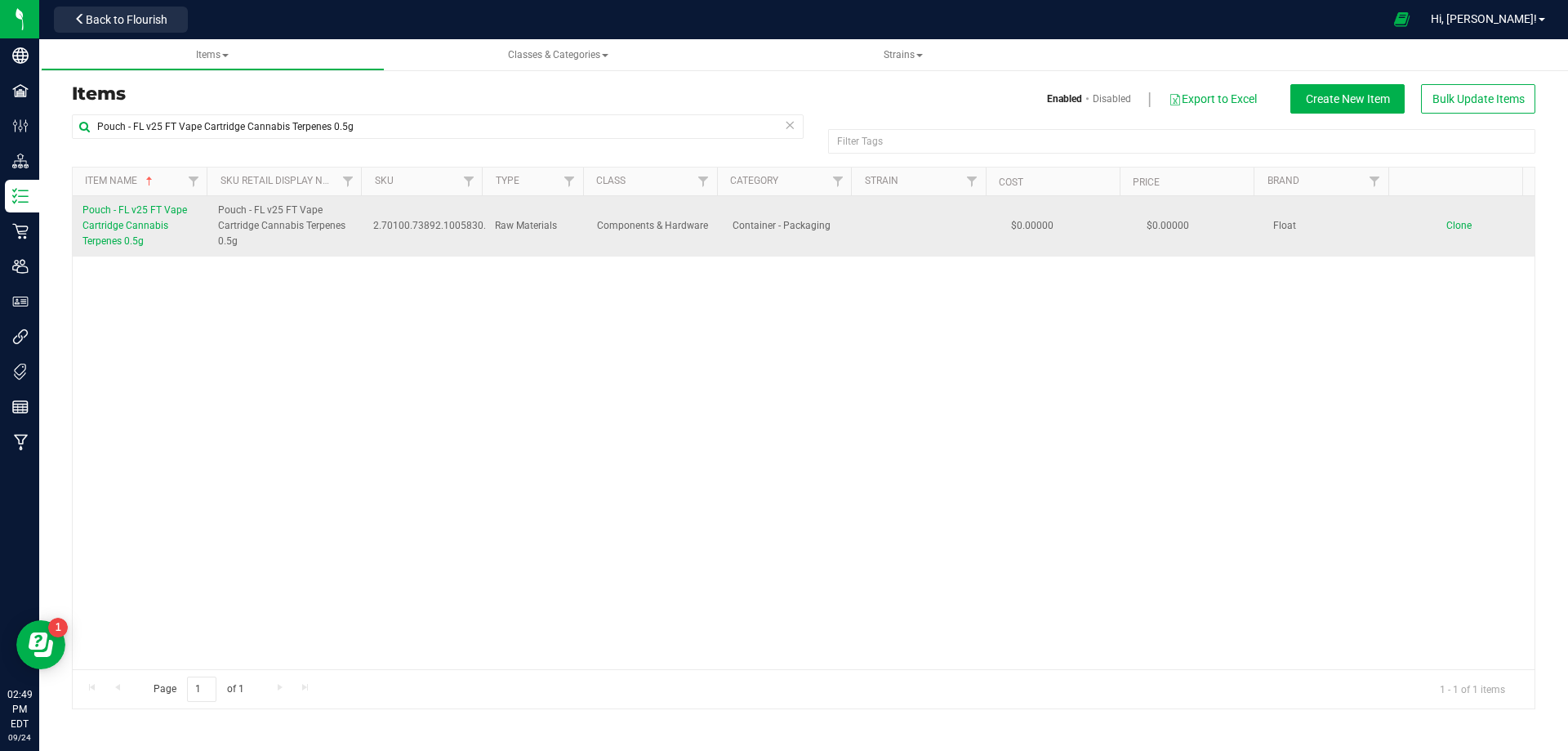
click at [124, 223] on span "Pouch - FL v25 FT Vape Cartridge Cannabis Terpenes 0.5g" at bounding box center [135, 225] width 104 height 43
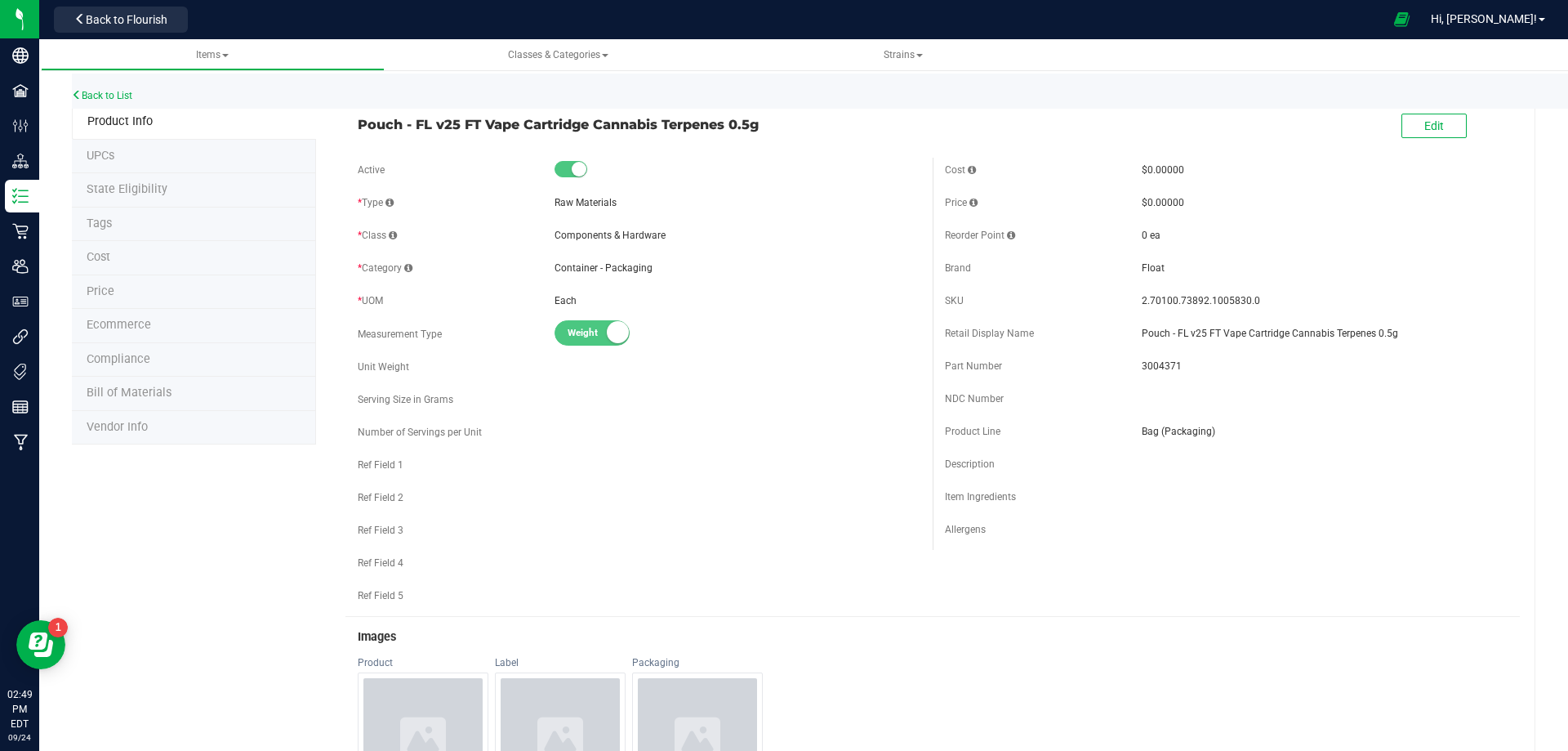
click at [1154, 361] on span "3004371" at bounding box center [1325, 366] width 366 height 15
click at [1153, 361] on span "3004371" at bounding box center [1325, 366] width 366 height 15
copy span "3004371"
drag, startPoint x: 1241, startPoint y: 303, endPoint x: 1099, endPoint y: 316, distance: 142.6
click at [1129, 305] on div "SKU 2.70100.73892.1005830.0" at bounding box center [1226, 300] width 563 height 24
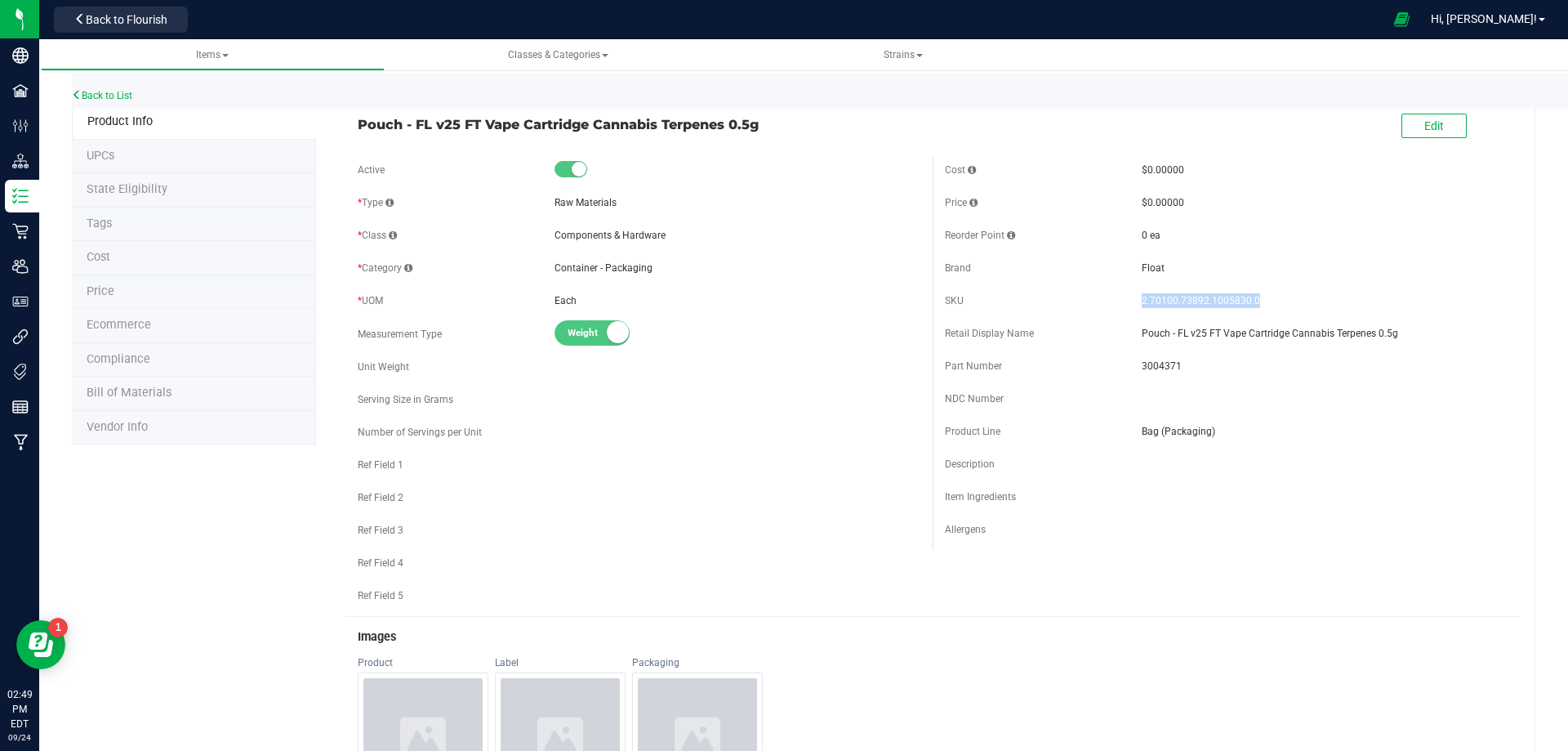
copy div "2.70100.73892.1005830.0"
click at [125, 103] on div "Back to List" at bounding box center [856, 91] width 1568 height 35
click at [126, 93] on link "Back to List" at bounding box center [102, 95] width 60 height 12
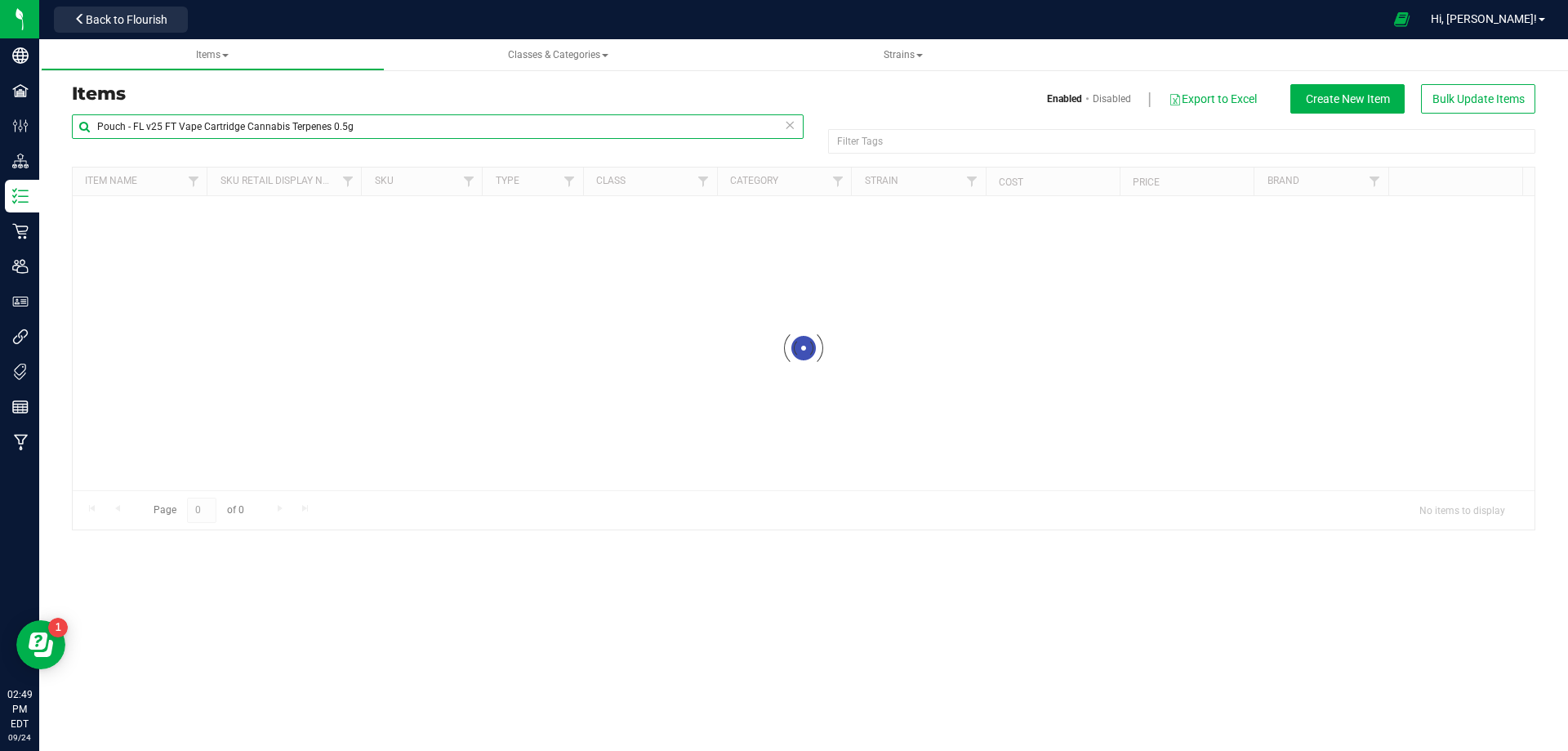
drag, startPoint x: 420, startPoint y: 124, endPoint x: -53, endPoint y: 138, distance: 473.2
click at [0, 138] on html "Company Facilities Configuration Distribution Inventory Retail Users User Roles…" at bounding box center [784, 376] width 1568 height 751
paste input "Cartridge - 0.5mL RA100 Glass Stainless Collar RA1005-3809"
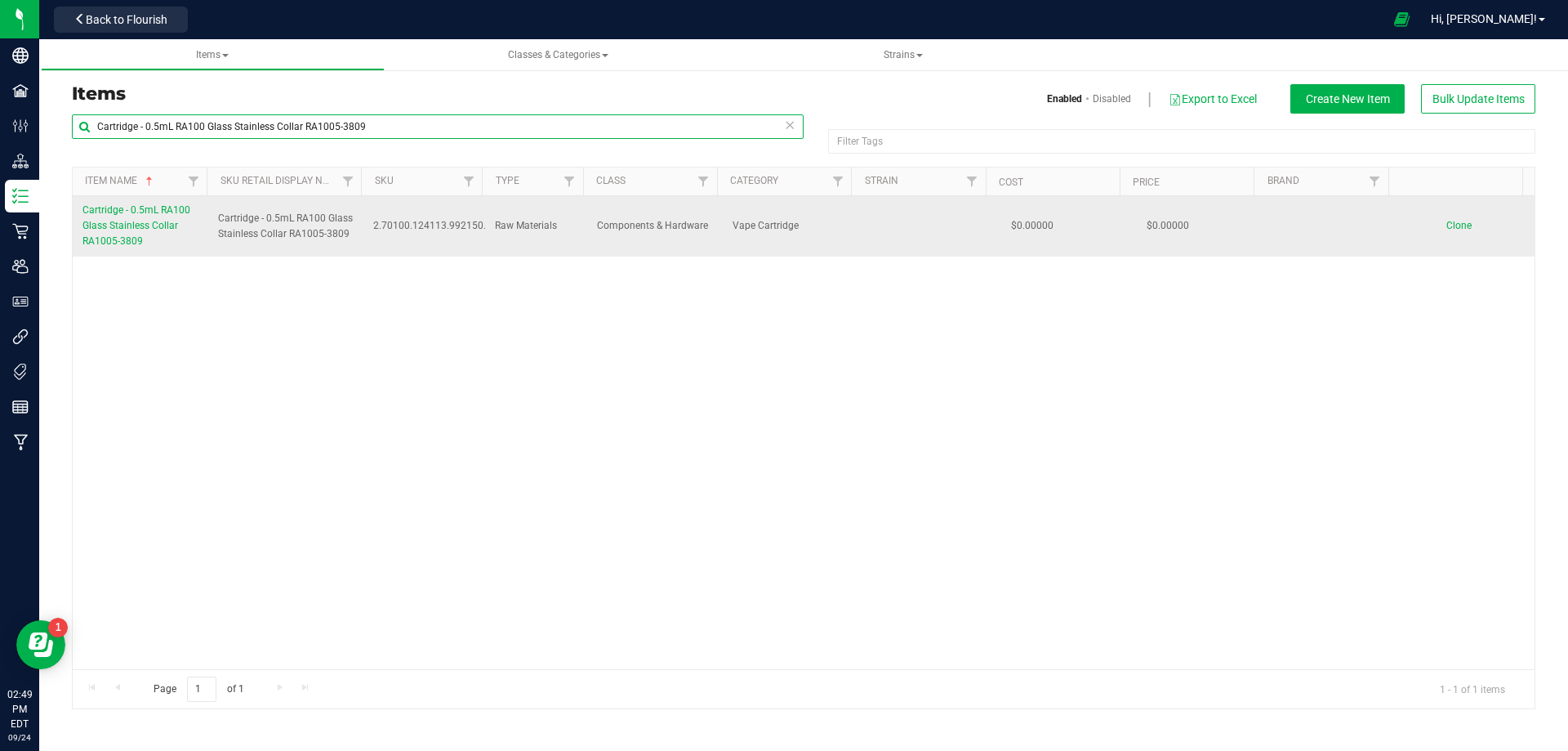
type input "Cartridge - 0.5mL RA100 Glass Stainless Collar RA1005-3809"
click at [142, 241] on link "Cartridge - 0.5mL RA100 Glass Stainless Collar RA1005-3809" at bounding box center [140, 226] width 116 height 48
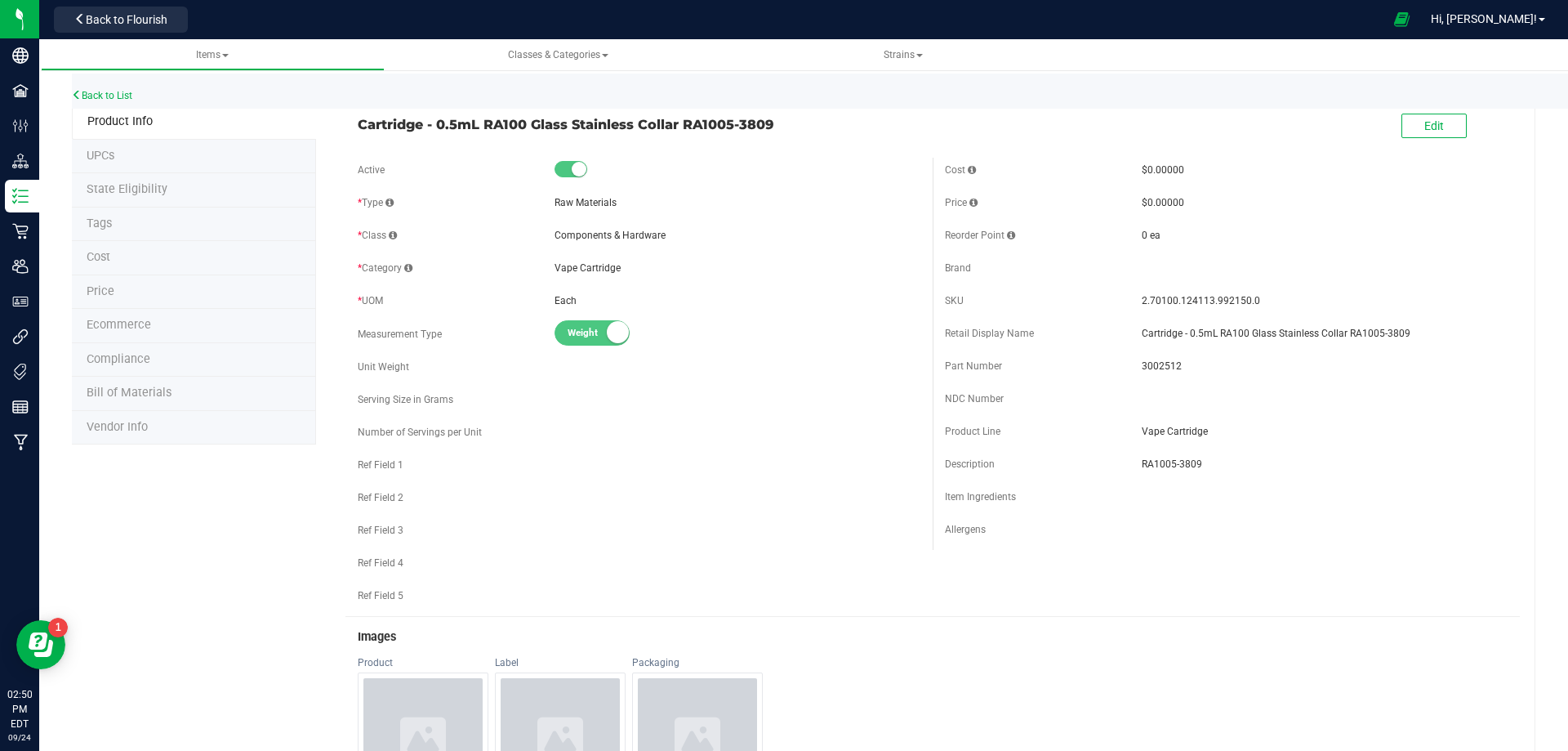
click at [1163, 367] on span "3002512" at bounding box center [1325, 366] width 366 height 15
copy span "3002512"
drag, startPoint x: 1246, startPoint y: 300, endPoint x: 1112, endPoint y: 312, distance: 134.5
click at [1112, 312] on div "SKU 2.70100.124113.992150.0" at bounding box center [1226, 300] width 563 height 24
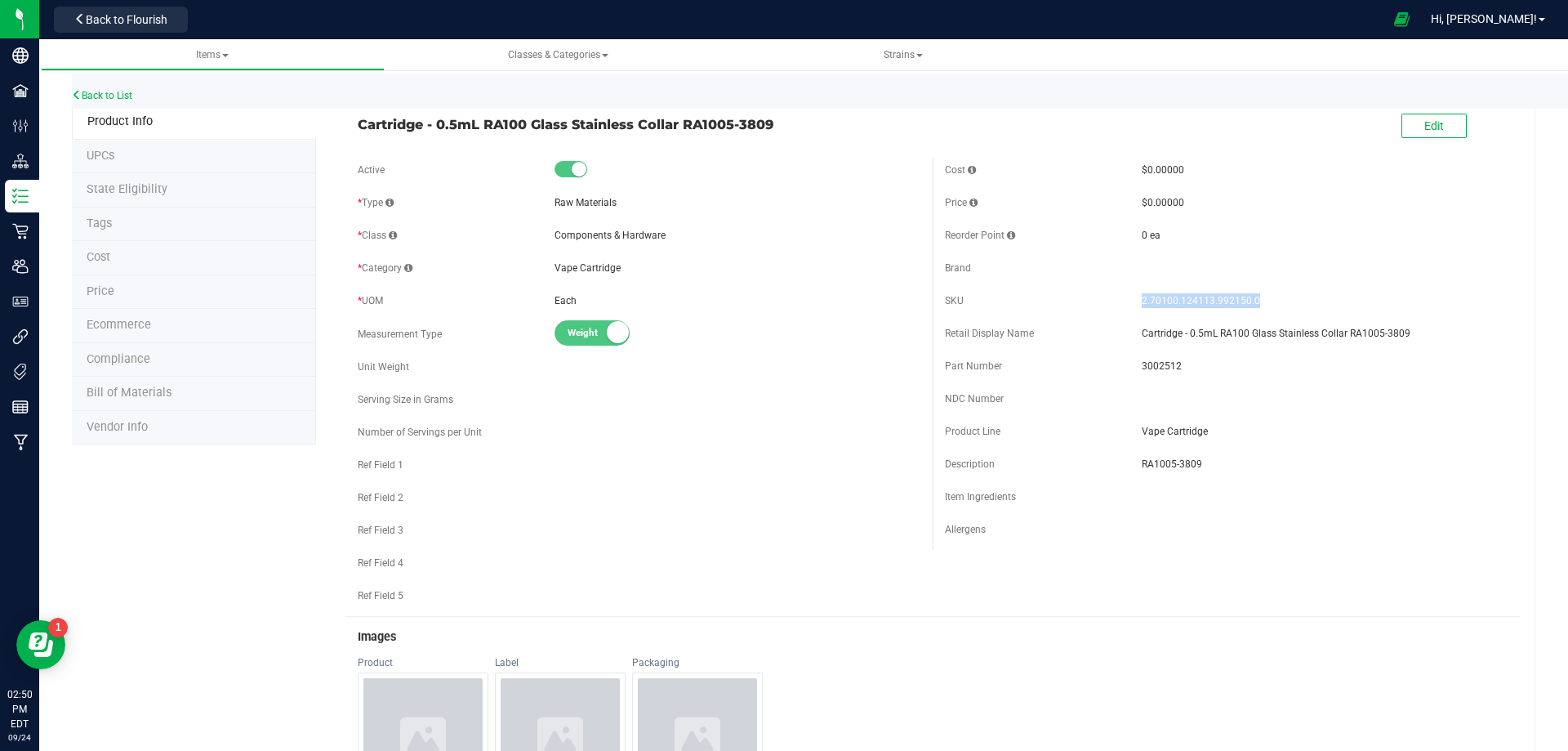
copy div "2.70100.124113.992150.0"
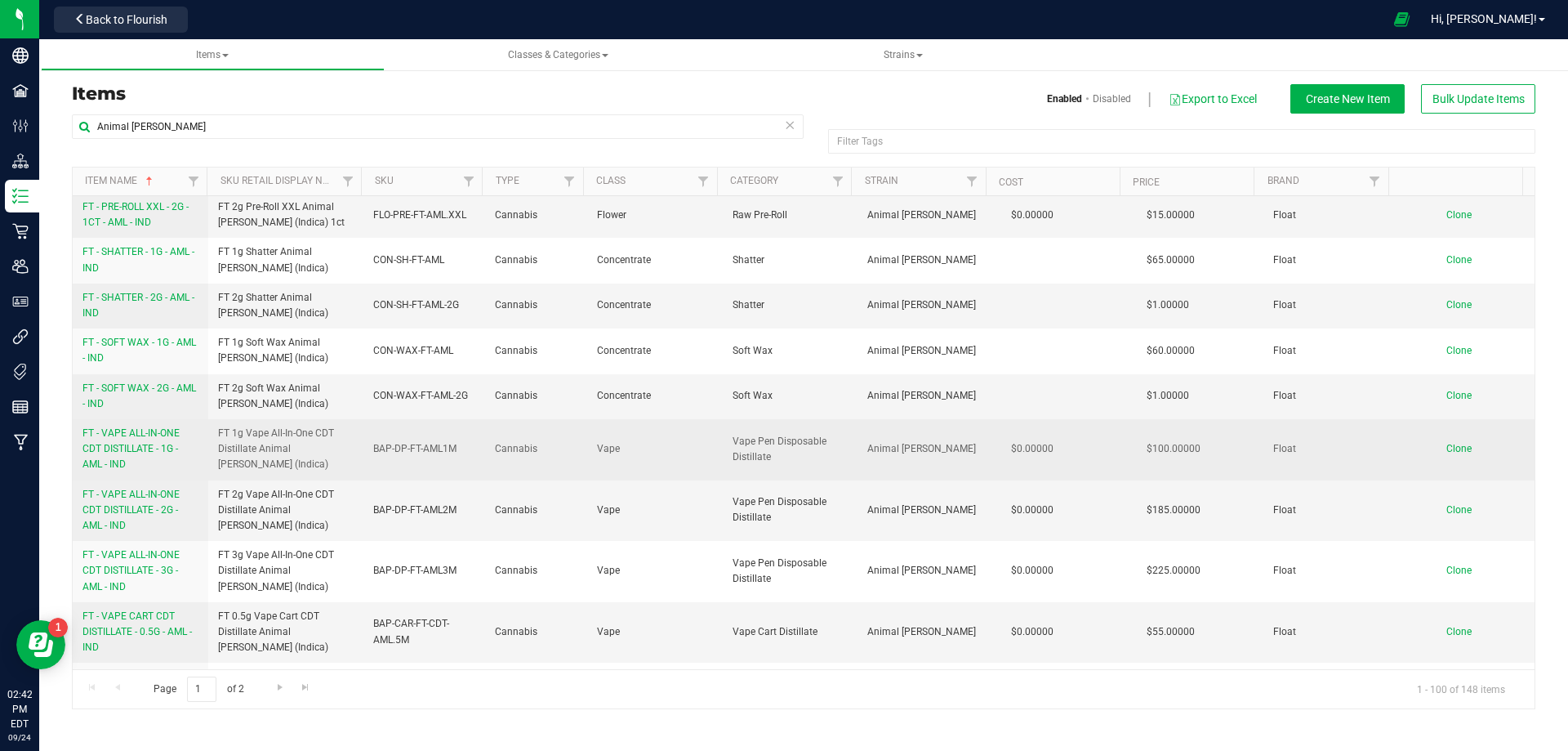
scroll to position [1389, 0]
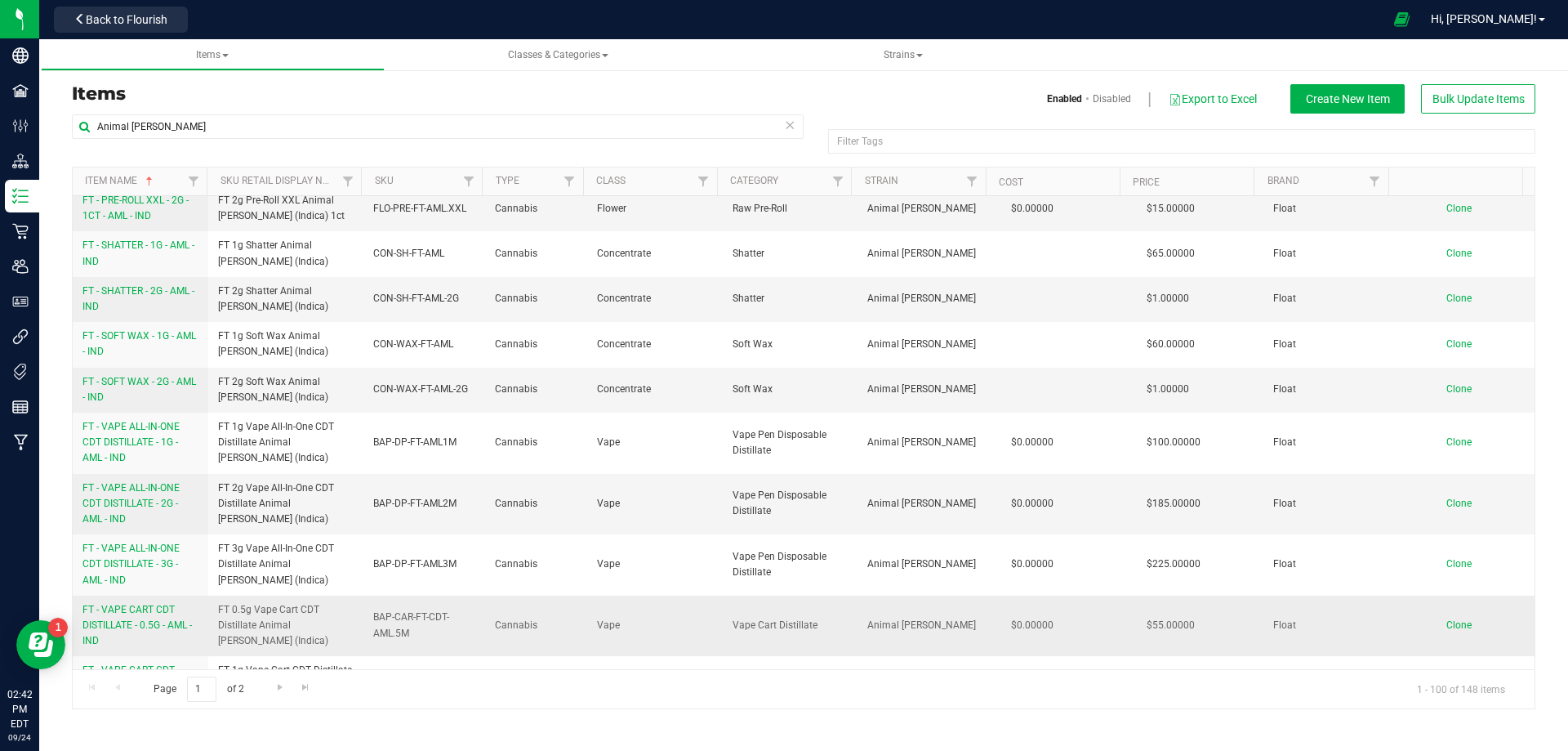
type input "Animal [PERSON_NAME]"
click at [138, 604] on span "FT - VAPE CART CDT DISTILLATE - 0.5G - AML - IND" at bounding box center [137, 625] width 109 height 43
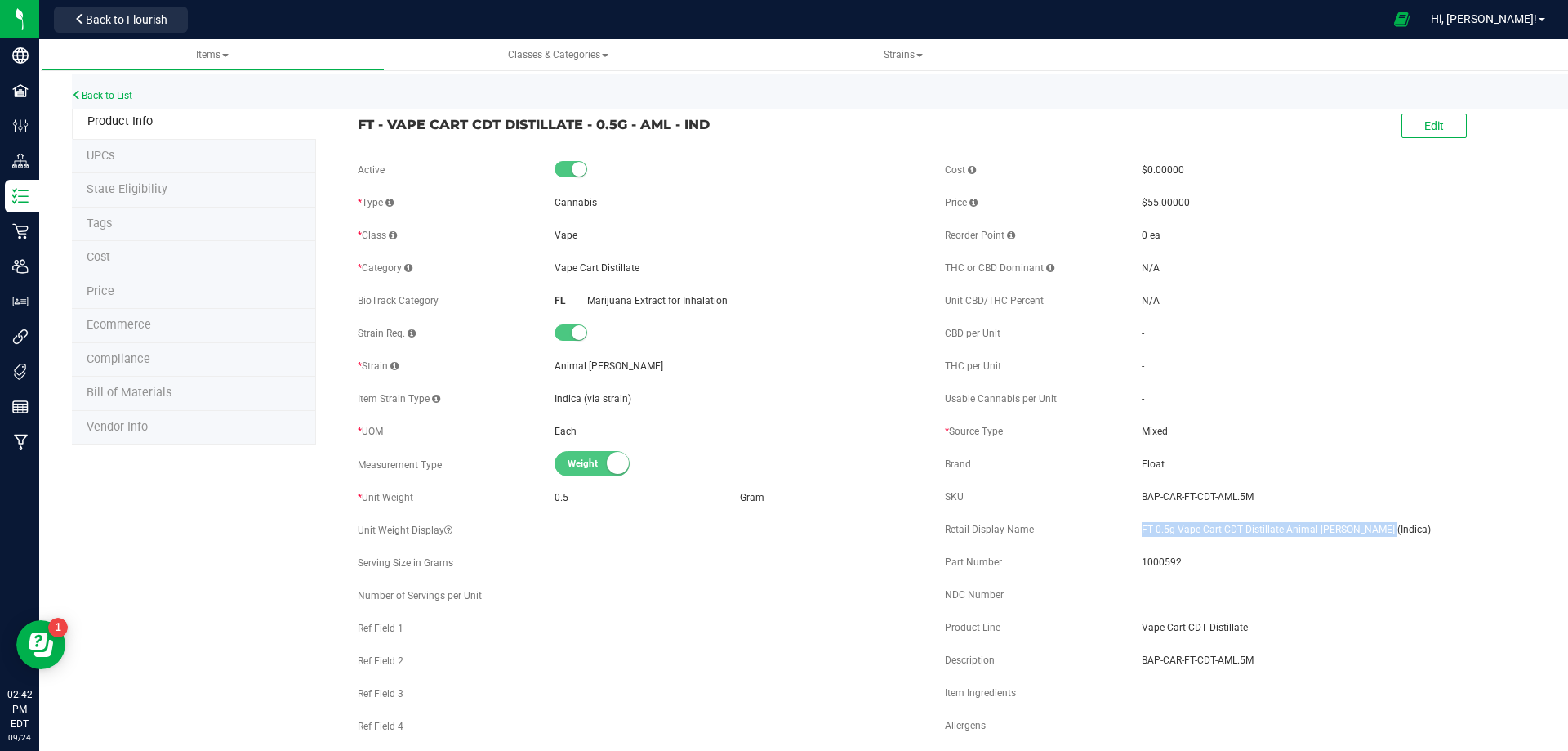
drag, startPoint x: 1377, startPoint y: 524, endPoint x: 1133, endPoint y: 528, distance: 244.0
click at [1142, 528] on span "FT 0.5g Vape Cart CDT Distillate Animal [PERSON_NAME] (Indica)" at bounding box center [1325, 529] width 366 height 15
copy span "FT 0.5g Vape Cart CDT Distillate Animal [PERSON_NAME] (Indica)"
drag, startPoint x: 629, startPoint y: 273, endPoint x: 551, endPoint y: 268, distance: 78.2
click at [555, 268] on div "Vape Cart Distillate" at bounding box center [738, 268] width 366 height 15
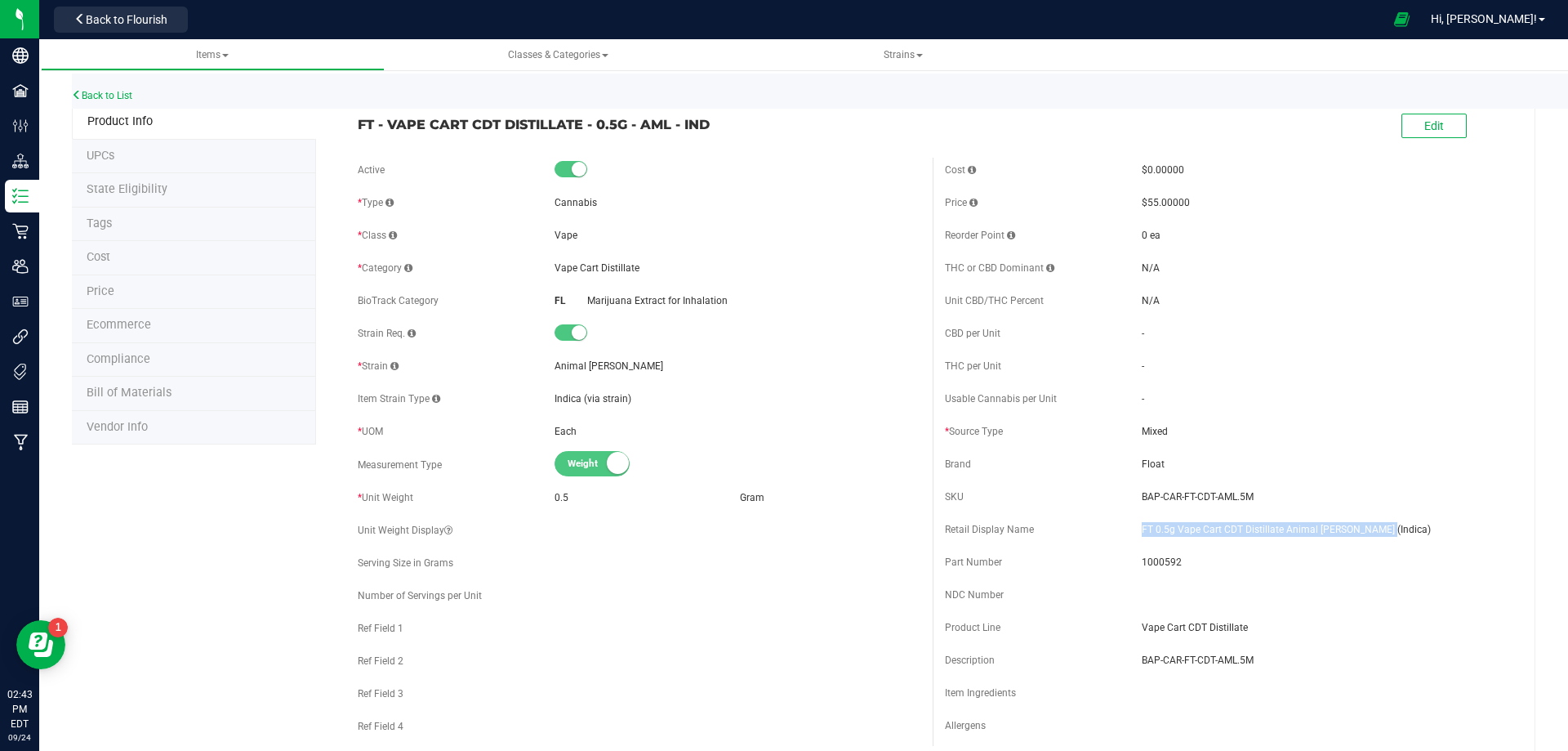
copy span "Vape Cart Distillate"
click at [596, 232] on div "Vape" at bounding box center [738, 236] width 366 height 15
drag, startPoint x: 590, startPoint y: 233, endPoint x: 551, endPoint y: 230, distance: 39.1
click at [555, 230] on div "Vape" at bounding box center [738, 236] width 366 height 15
copy span "Vape"
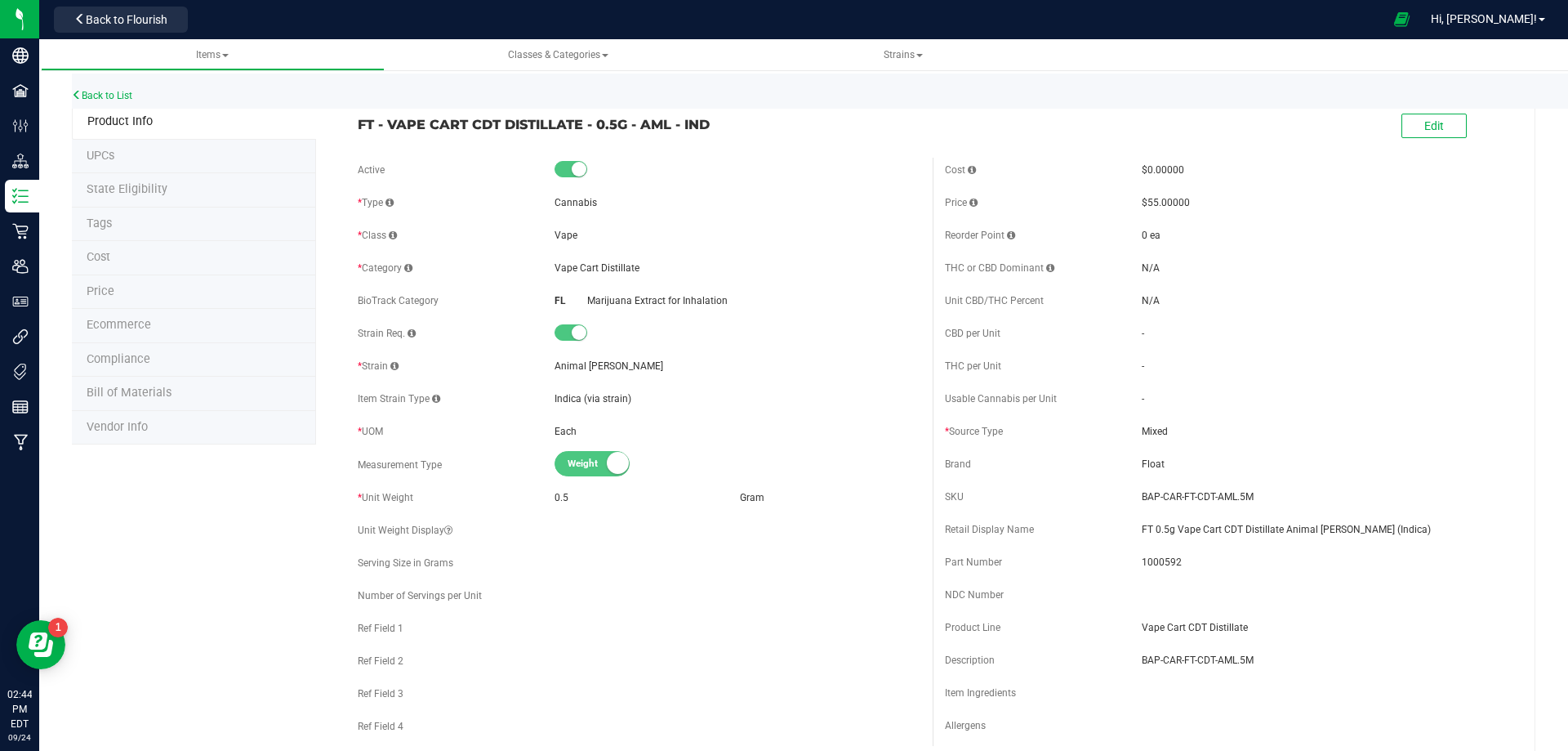
click at [708, 158] on div "Active" at bounding box center [639, 170] width 563 height 24
drag, startPoint x: 725, startPoint y: 125, endPoint x: 589, endPoint y: 137, distance: 136.5
click at [589, 137] on div "FT - VAPE CART CDT DISTILLATE - 0.5G - AML - IND Edit" at bounding box center [932, 126] width 1174 height 41
drag, startPoint x: 1446, startPoint y: 534, endPoint x: 1435, endPoint y: 534, distance: 11.0
click at [1435, 534] on span "FT 0.5g Vape Cart CDT Distillate Animal [PERSON_NAME] (Indica)" at bounding box center [1325, 529] width 366 height 15
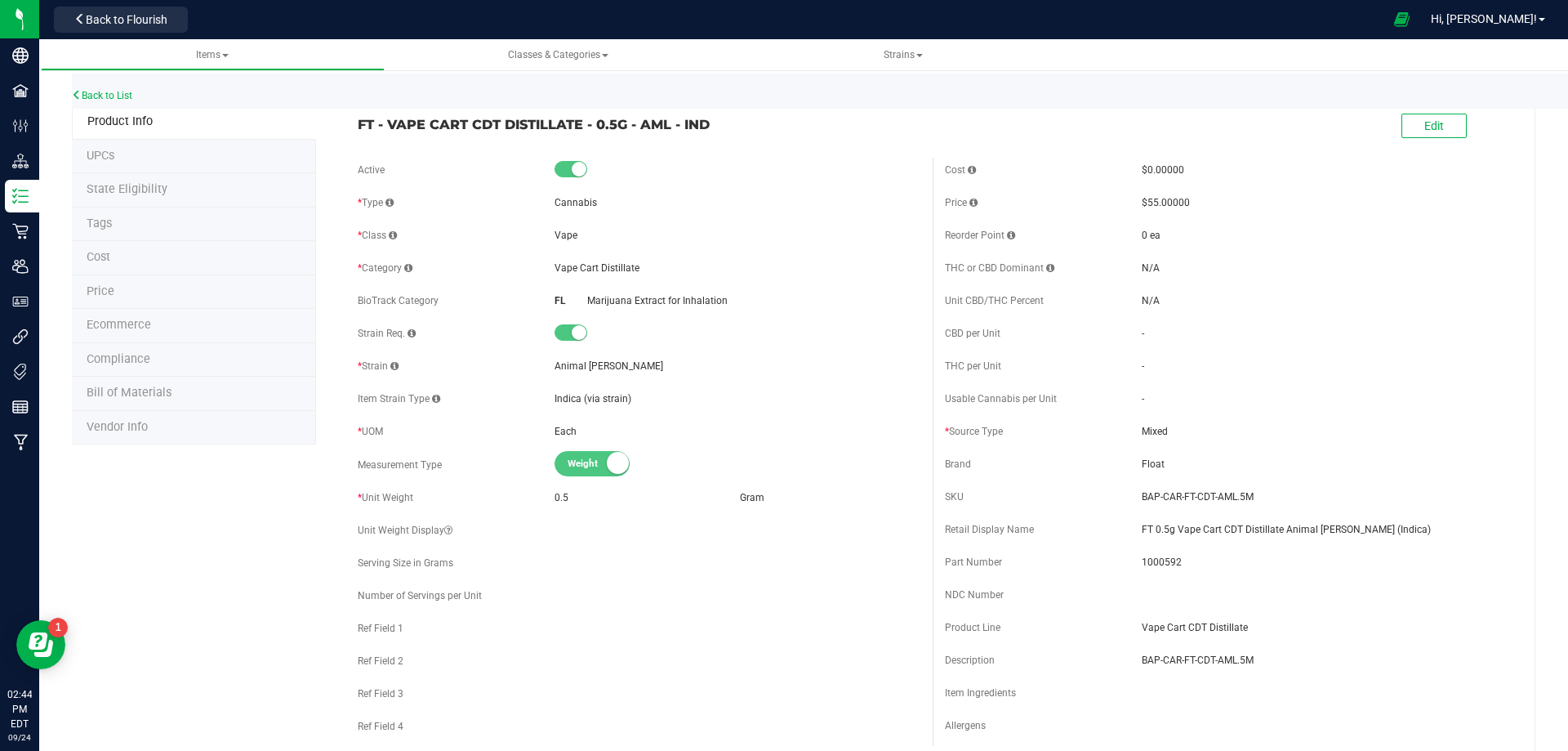
click at [1366, 537] on div "Retail Display Name FT 0.5g Vape Cart CDT Distillate Animal Larry (Indica)" at bounding box center [1226, 529] width 563 height 24
drag, startPoint x: 1324, startPoint y: 536, endPoint x: 1133, endPoint y: 529, distance: 191.1
click at [1142, 529] on span "FT 0.5g Vape Cart CDT Distillate Animal [PERSON_NAME] (Indica)" at bounding box center [1325, 529] width 366 height 15
copy span "FT 0.5g Vape Cart CDT Distillate Animal [PERSON_NAME] (Indica)"
drag, startPoint x: 1213, startPoint y: 498, endPoint x: 947, endPoint y: 487, distance: 266.2
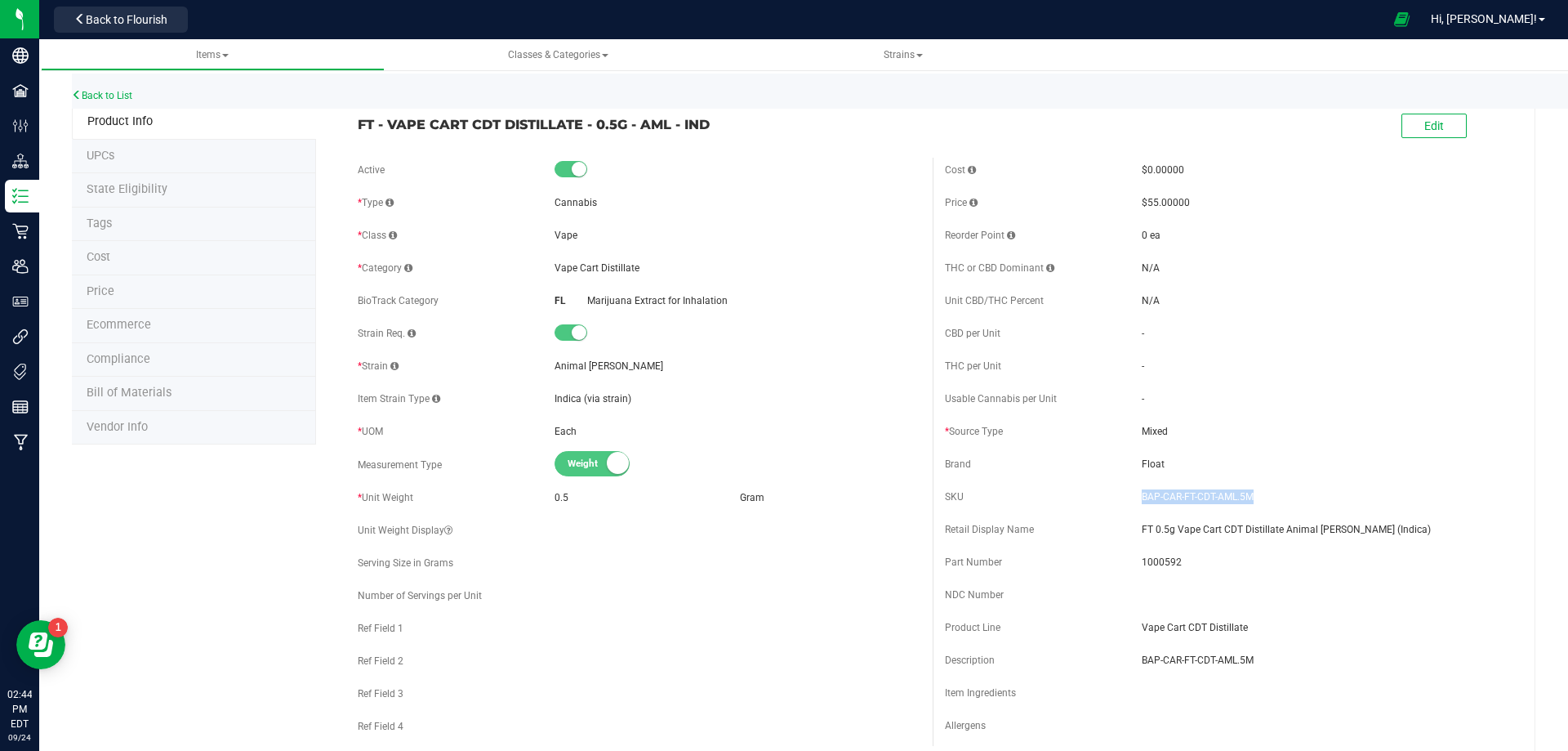
click at [1132, 498] on div "SKU BAP-CAR-FT-CDT-AML.5M" at bounding box center [1226, 497] width 563 height 24
copy div "BAP-CAR-FT-CDT-AML.5M"
click at [1163, 562] on span "1000592" at bounding box center [1325, 563] width 366 height 15
drag, startPoint x: 1163, startPoint y: 562, endPoint x: 232, endPoint y: 544, distance: 931.2
click at [1163, 562] on span "1000592" at bounding box center [1325, 563] width 366 height 15
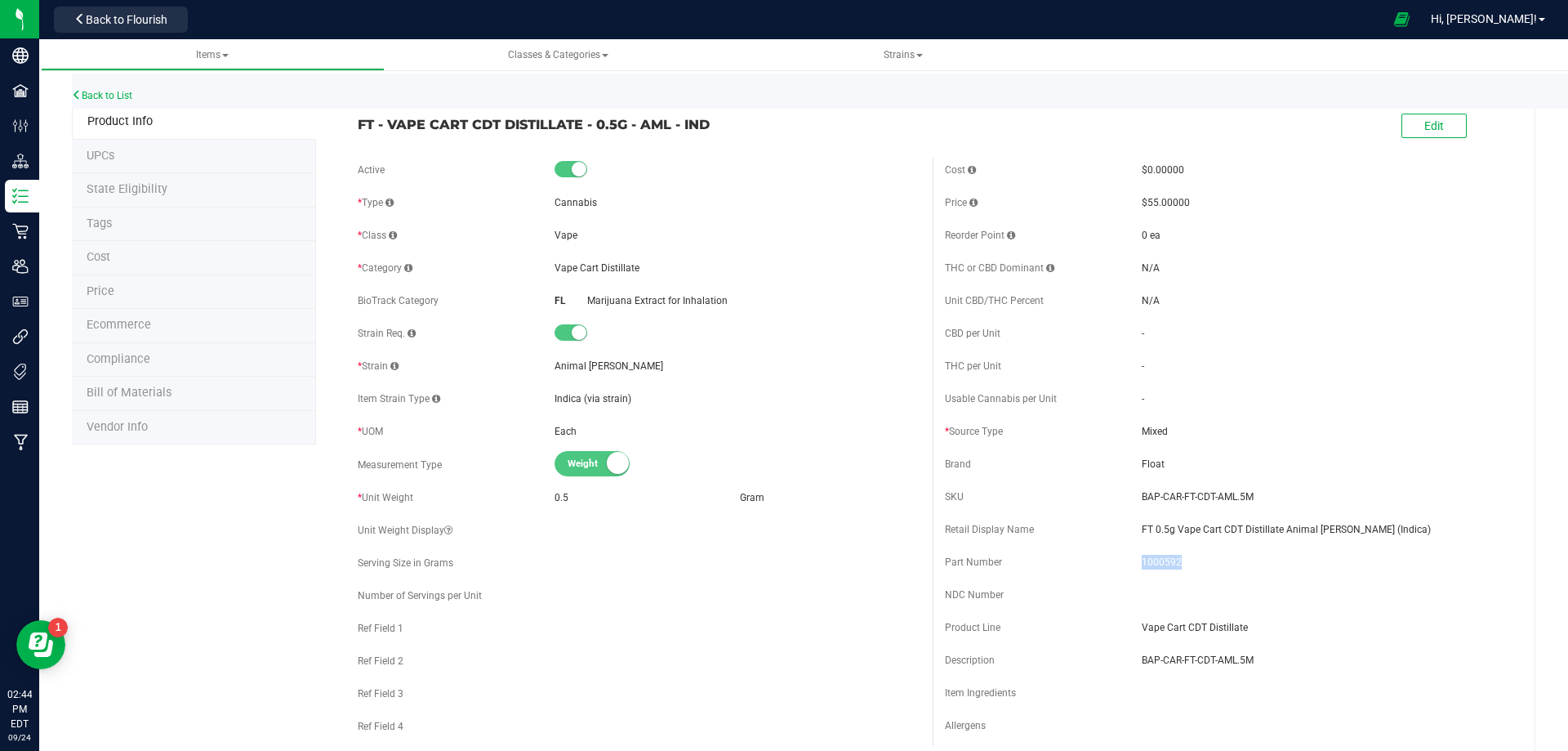
copy span "1000592"
drag, startPoint x: 716, startPoint y: 140, endPoint x: 358, endPoint y: 110, distance: 359.3
click at [358, 110] on div "FT - VAPE CART CDT DISTILLATE - 0.5G - AML - IND" at bounding box center [639, 120] width 588 height 28
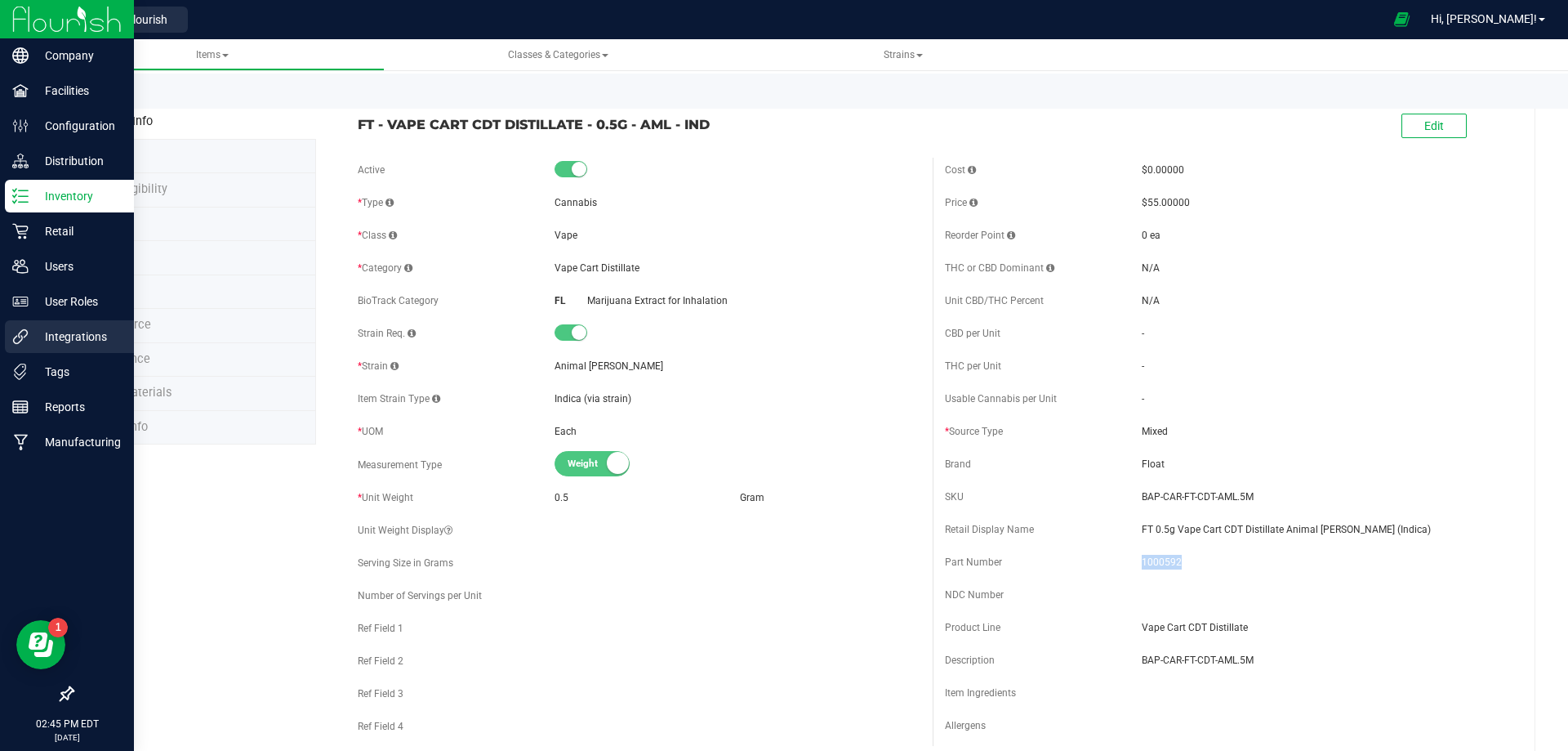
copy span "FT - VAPE CART CDT DISTILLATE - 0.5G - AML - IND"
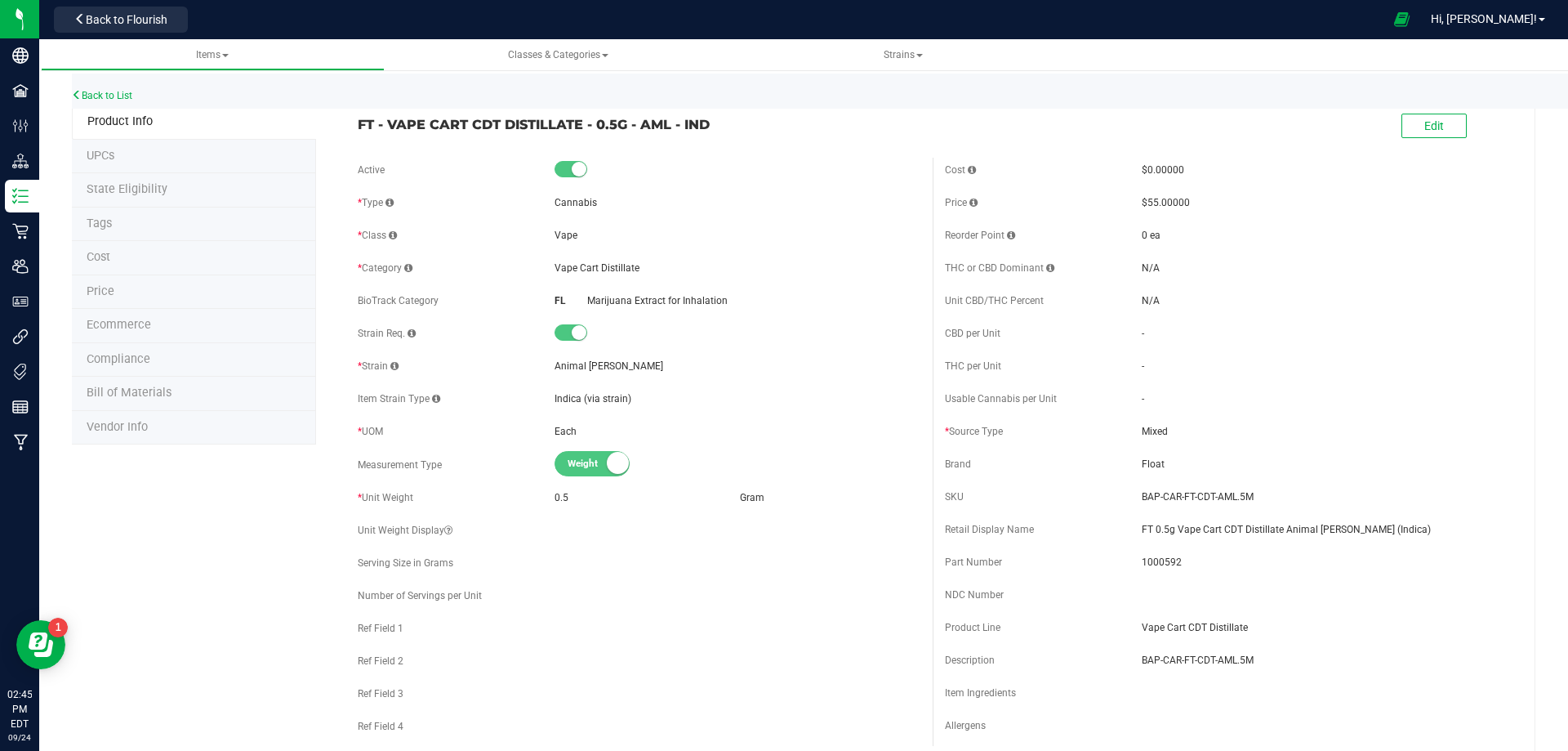
drag, startPoint x: 751, startPoint y: 213, endPoint x: 728, endPoint y: 186, distance: 35.5
click at [746, 210] on div "* Type Cannabis" at bounding box center [639, 202] width 563 height 24
drag, startPoint x: 711, startPoint y: 120, endPoint x: 358, endPoint y: 126, distance: 353.1
click at [358, 126] on span "FT - VAPE CART CDT DISTILLATE - 0.5G - AML - IND" at bounding box center [639, 124] width 563 height 19
copy span "FT - VAPE CART CDT DISTILLATE - 0.5G - AML - IND"
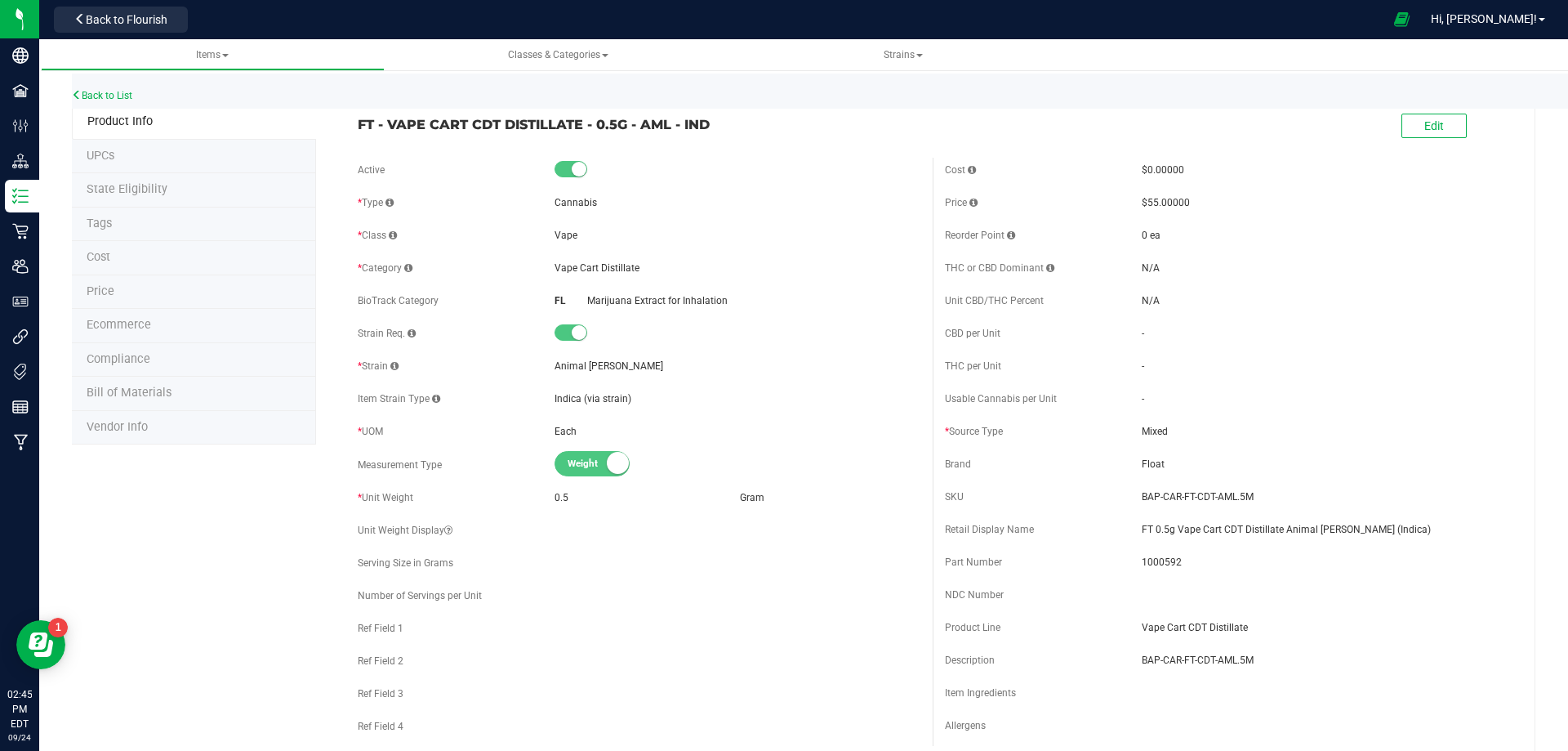
drag, startPoint x: 1436, startPoint y: 632, endPoint x: 1414, endPoint y: 575, distance: 61.1
click at [1426, 611] on div "Cost $0.00000 Price $55.00000 Reorder Point 0 ea THC or CBD Dominant - - -" at bounding box center [1226, 452] width 588 height 589
drag, startPoint x: 1377, startPoint y: 531, endPoint x: 1132, endPoint y: 528, distance: 245.0
click at [1132, 528] on div "Retail Display Name FT 0.5g Vape Cart CDT Distillate Animal Larry (Indica)" at bounding box center [1226, 529] width 563 height 24
copy div "FT 0.5g Vape Cart CDT Distillate Animal [PERSON_NAME] (Indica)"
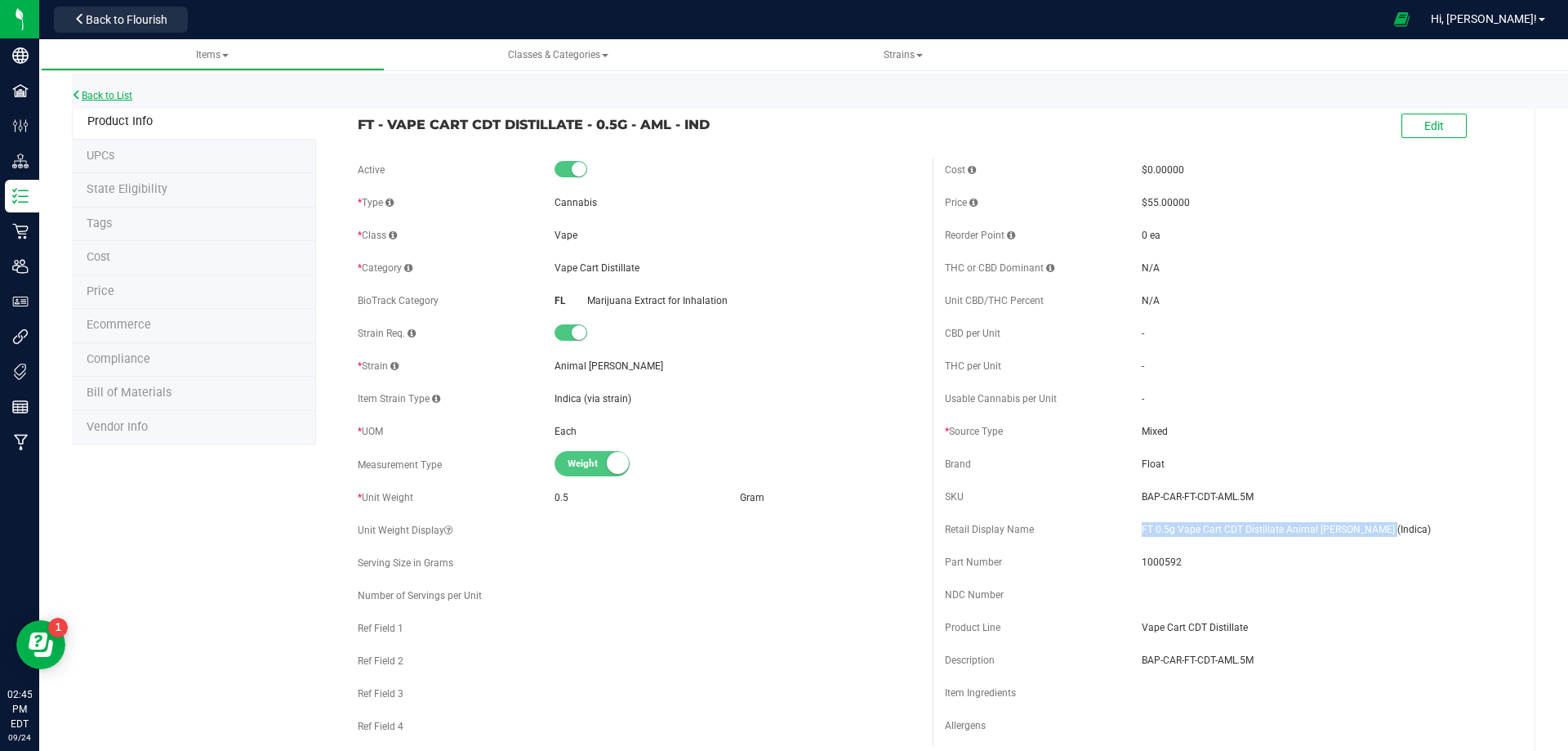
click at [128, 94] on link "Back to List" at bounding box center [102, 95] width 60 height 12
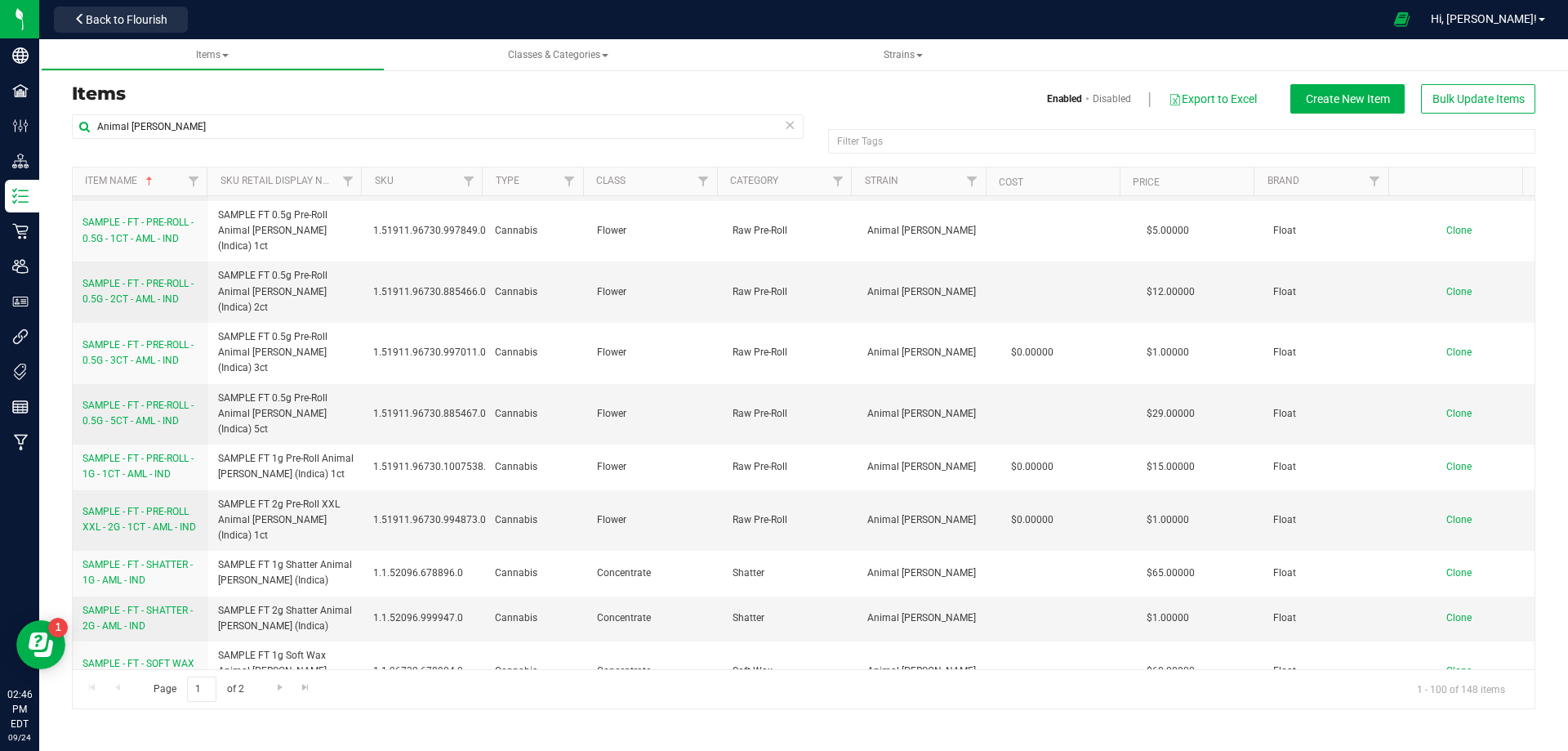
scroll to position [3678, 0]
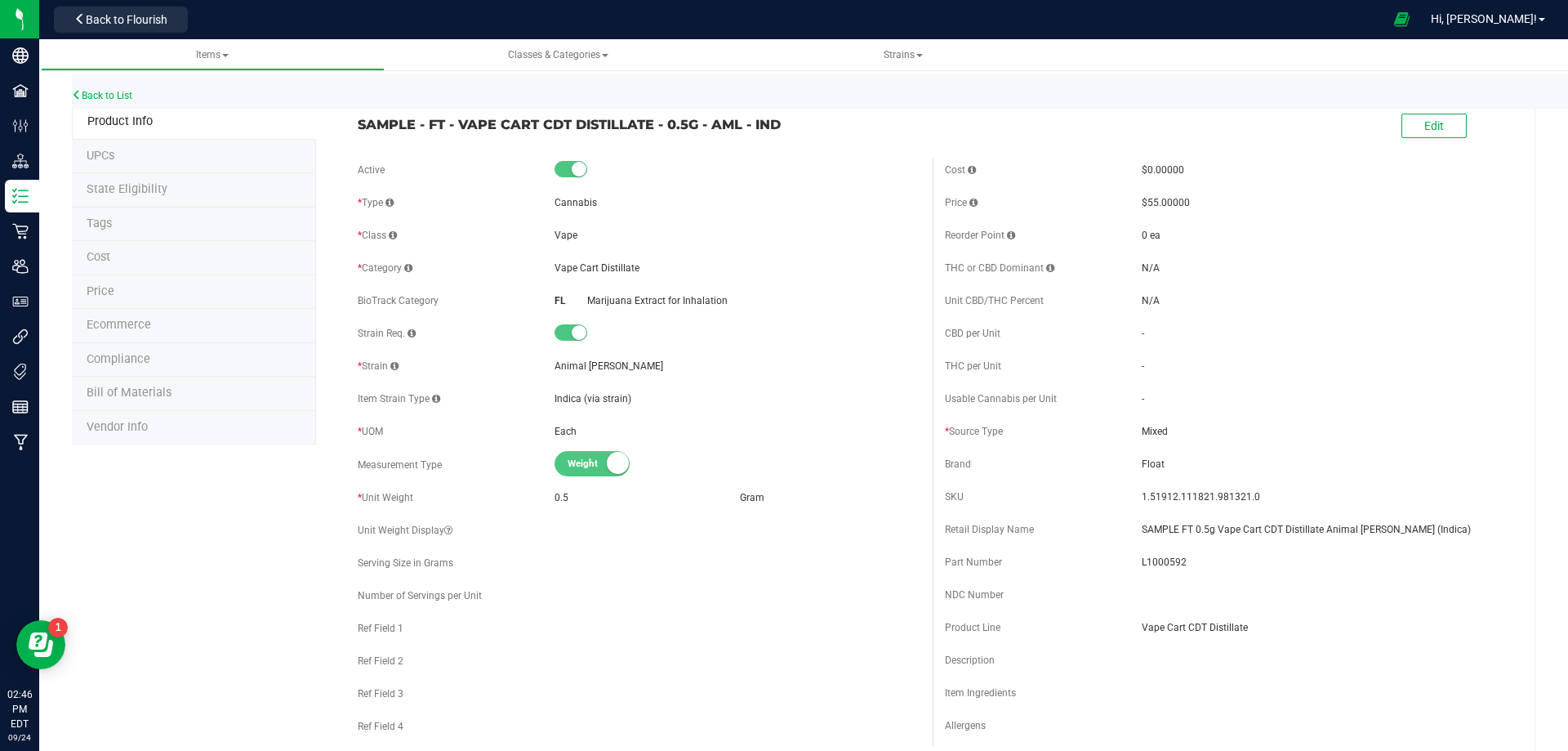
drag, startPoint x: 772, startPoint y: 128, endPoint x: 1133, endPoint y: 288, distance: 394.9
click at [366, 119] on span "SAMPLE - FT - VAPE CART CDT DISTILLATE - 0.5G - AML - IND" at bounding box center [639, 124] width 563 height 19
drag, startPoint x: 1412, startPoint y: 533, endPoint x: 1133, endPoint y: 528, distance: 279.0
click at [1142, 529] on span "SAMPLE FT 0.5g Vape Cart CDT Distillate Animal [PERSON_NAME] (Indica)" at bounding box center [1325, 529] width 366 height 15
copy span "SAMPLE FT 0.5g Vape Cart CDT Distillate Animal [PERSON_NAME] (Indica)"
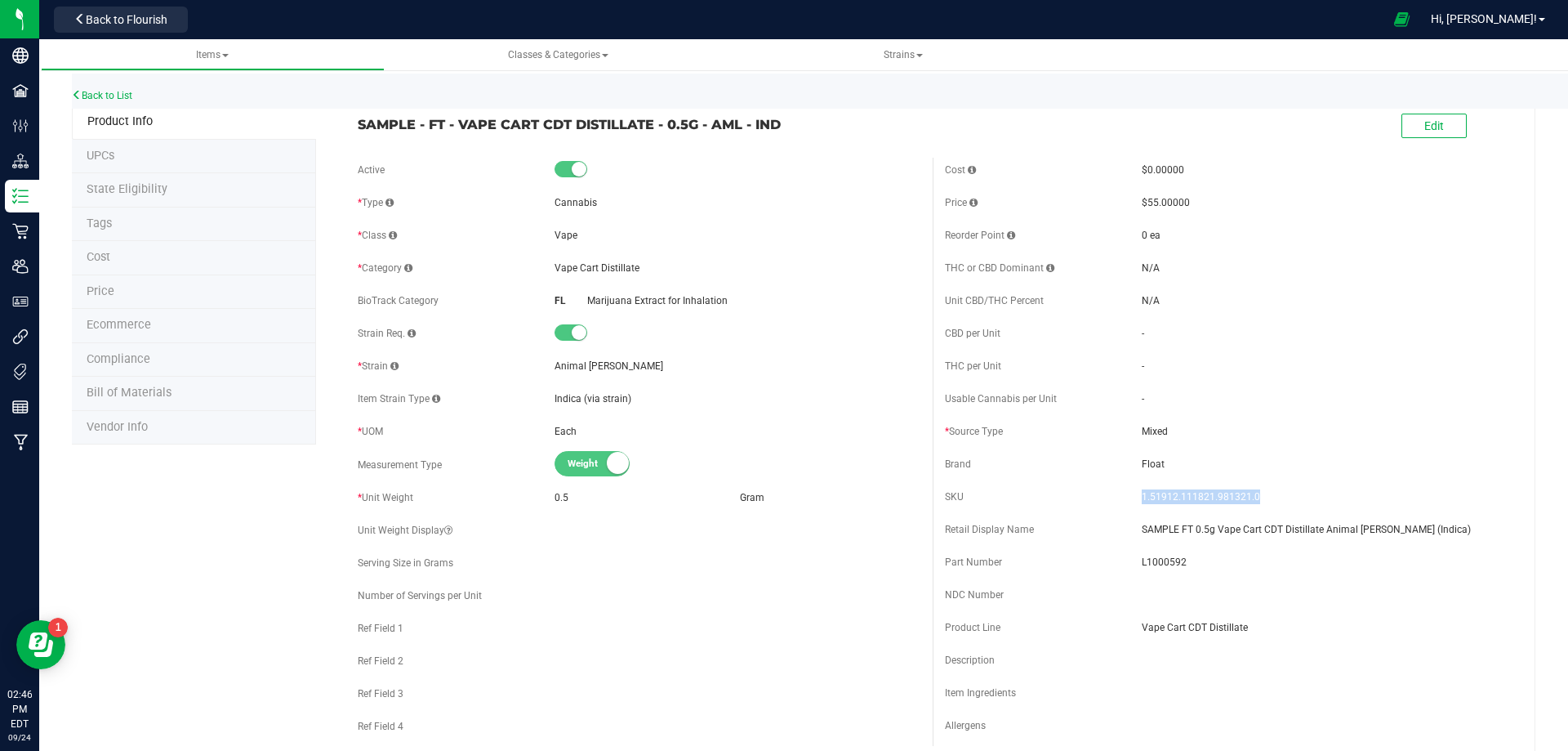
drag, startPoint x: 1248, startPoint y: 498, endPoint x: 1133, endPoint y: 498, distance: 115.0
click at [1142, 498] on span "1.51912.111821.981321.0" at bounding box center [1325, 497] width 366 height 15
click at [1159, 560] on span "L1000592" at bounding box center [1325, 563] width 366 height 15
click at [766, 130] on span "SAMPLE - FT - VAPE CART CDT DISTILLATE - 0.5G - AML - IND" at bounding box center [639, 124] width 563 height 19
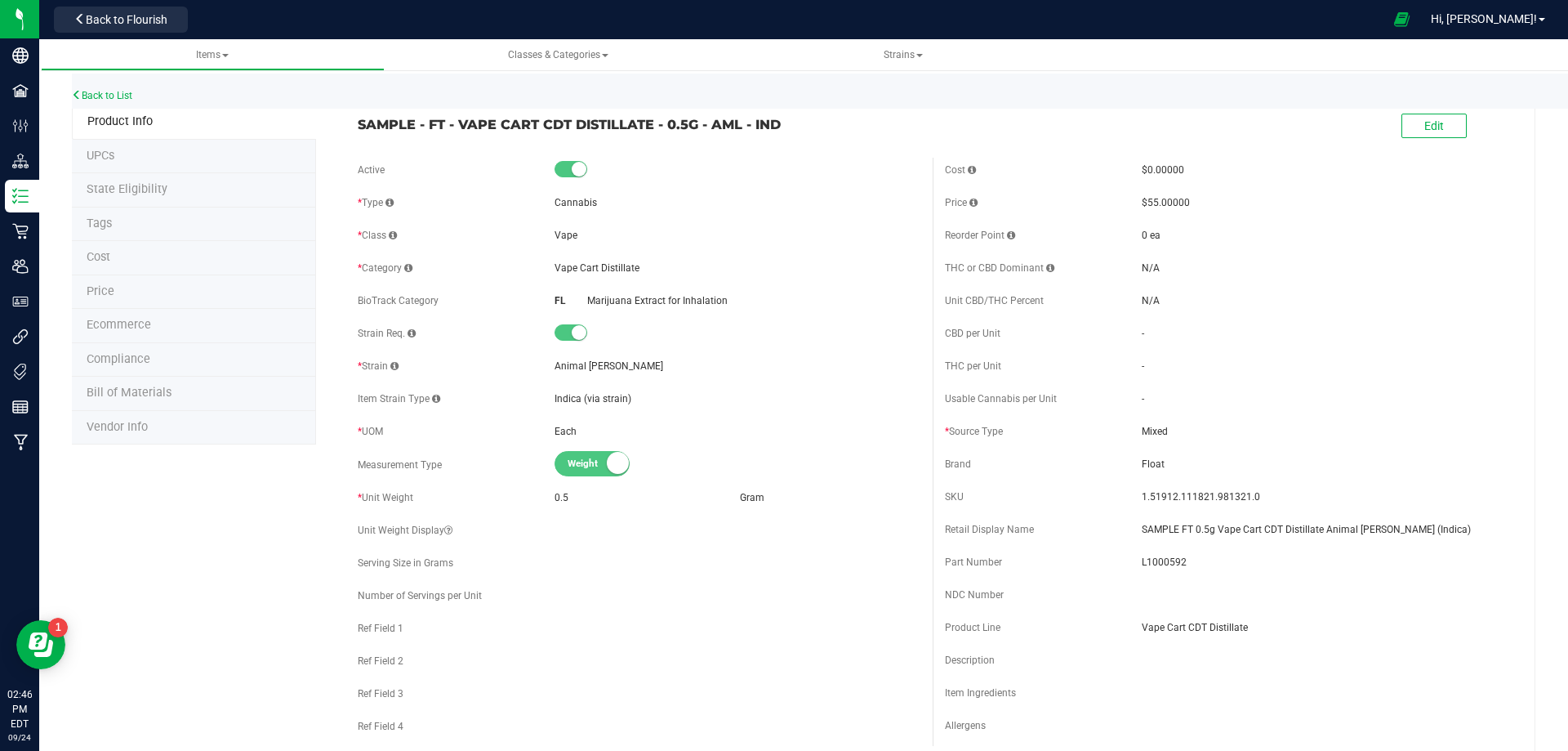
drag, startPoint x: 788, startPoint y: 117, endPoint x: 359, endPoint y: 133, distance: 429.3
click at [359, 133] on span "SAMPLE - FT - VAPE CART CDT DISTILLATE - 0.5G - AML - IND" at bounding box center [639, 124] width 563 height 19
click at [696, 643] on div "Active * Type Cannabis * Class Vape * Category" at bounding box center [639, 469] width 588 height 622
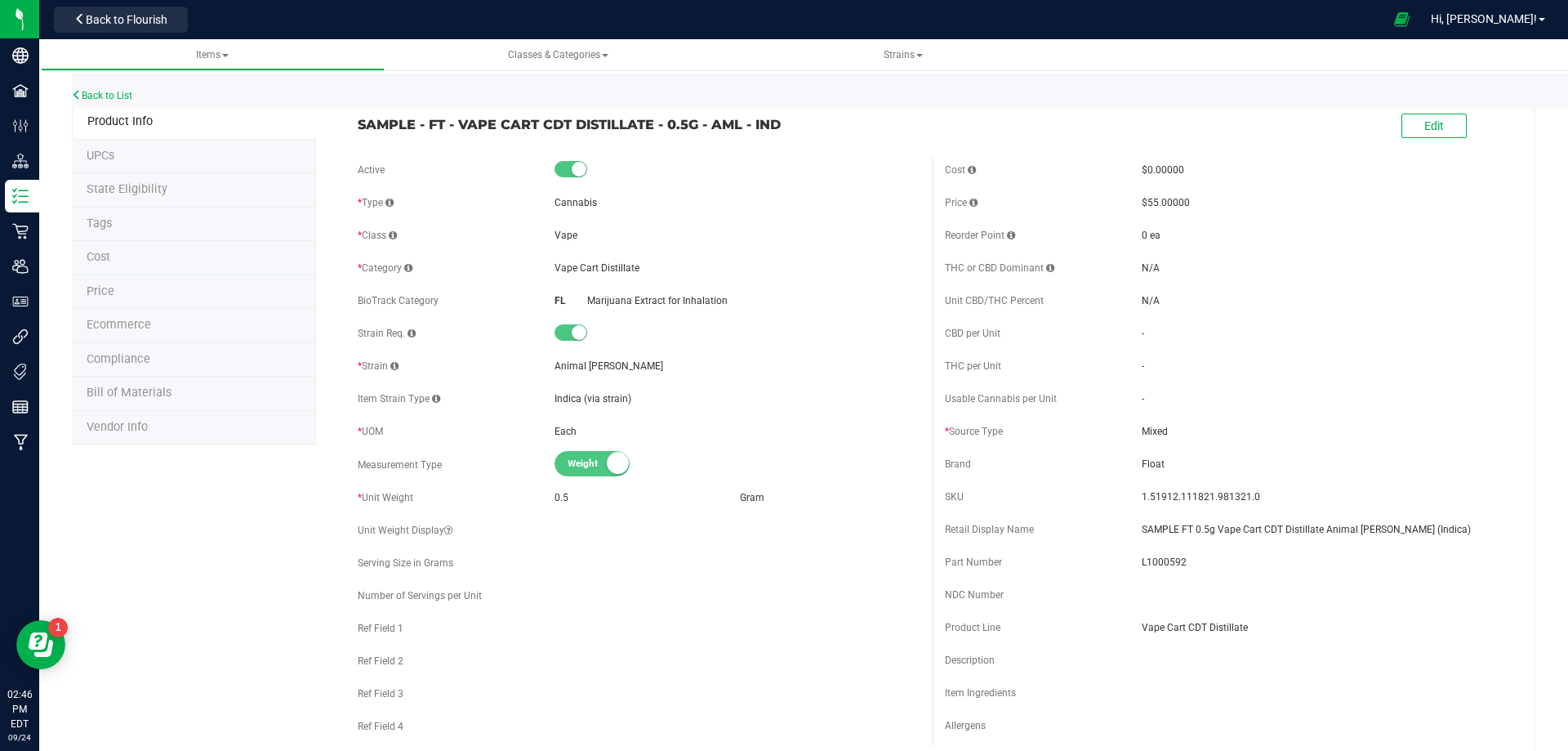
click at [165, 392] on span "Bill of Materials" at bounding box center [130, 392] width 85 height 14
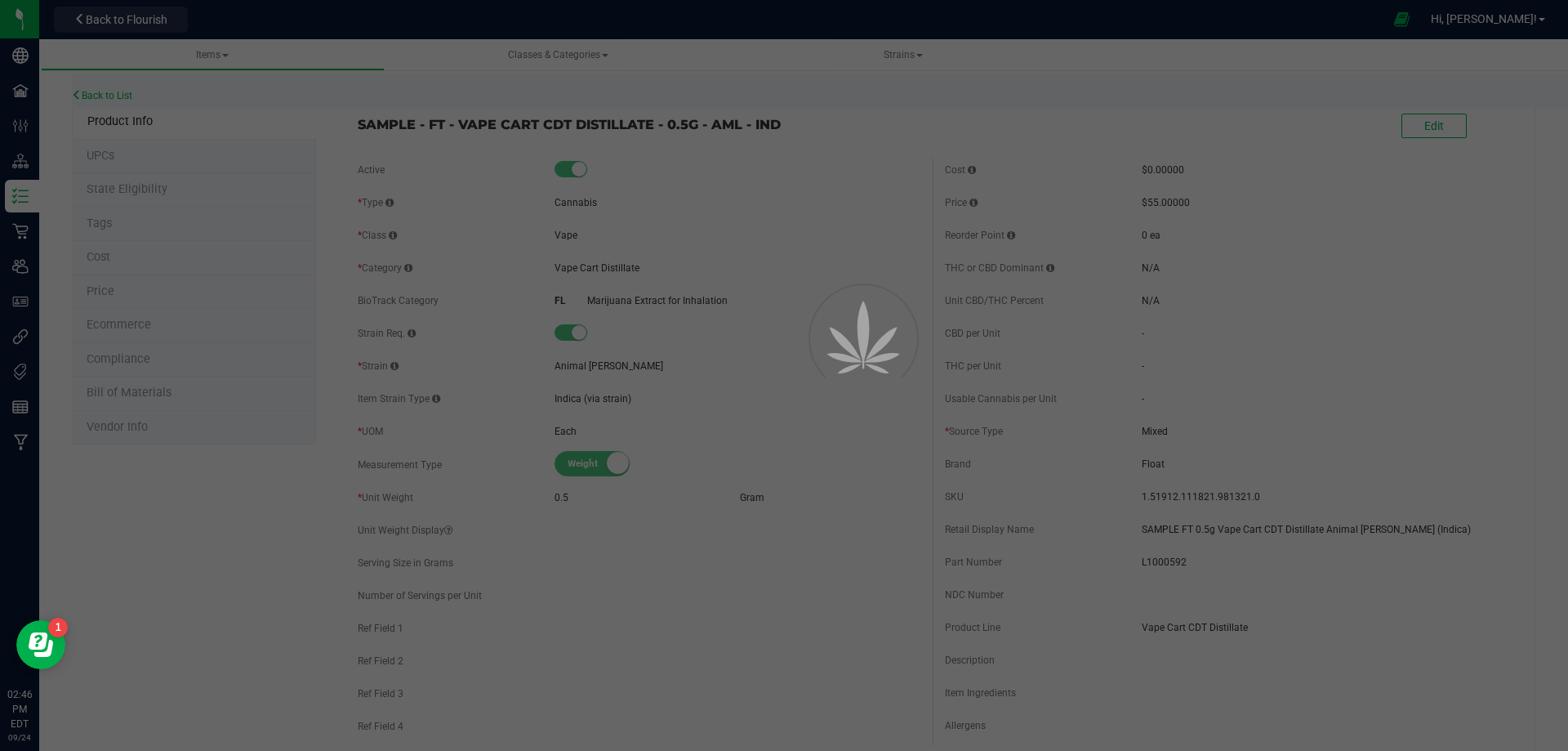
select select "4651"
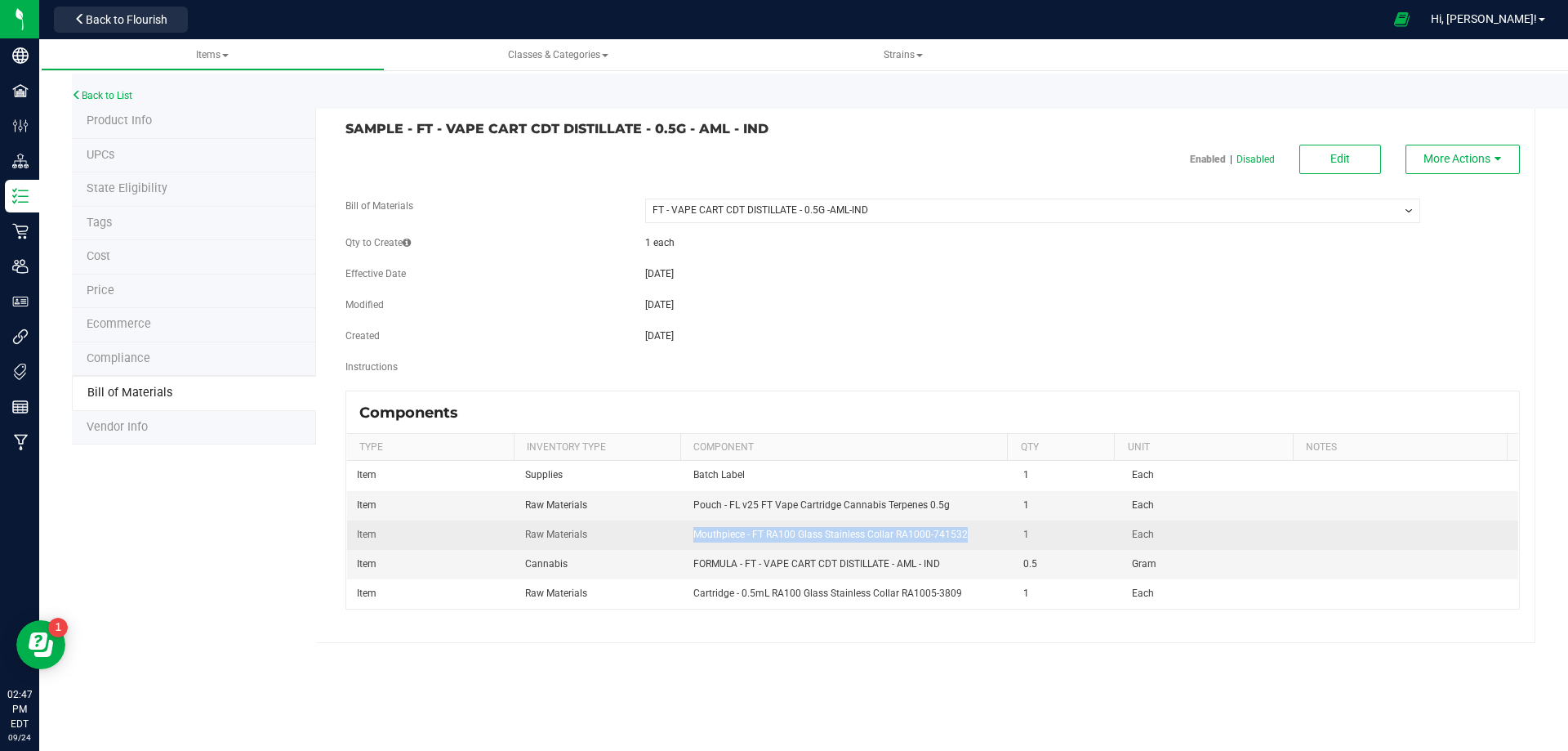
drag, startPoint x: 971, startPoint y: 534, endPoint x: 692, endPoint y: 531, distance: 279.0
click at [692, 531] on td "Mouthpiece - FT RA100 Glass Stainless Collar RA1000-741532" at bounding box center [849, 535] width 331 height 29
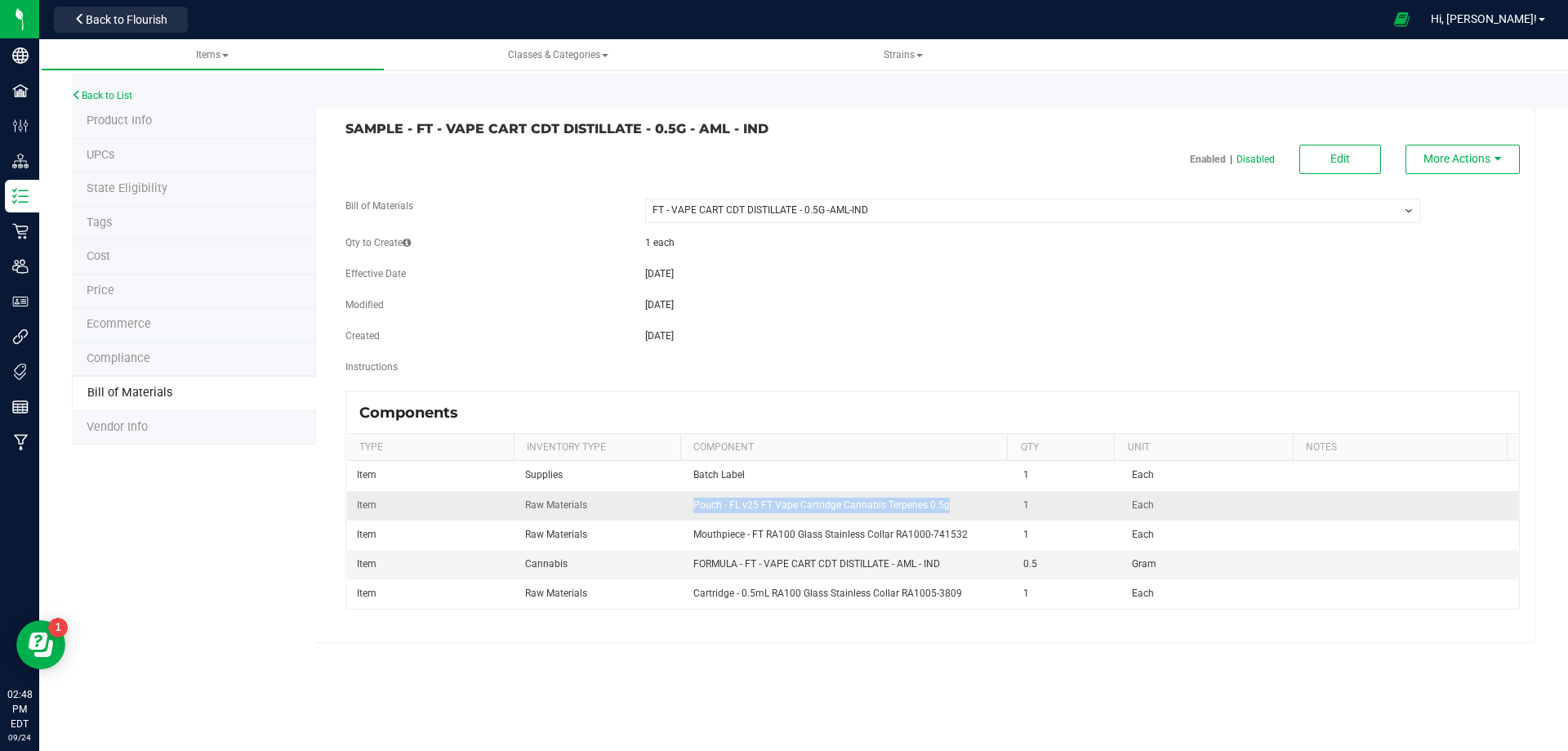
drag, startPoint x: 938, startPoint y: 504, endPoint x: 690, endPoint y: 505, distance: 248.0
click at [690, 505] on td "Pouch - FL v25 FT Vape Cartridge Cannabis Terpenes 0.5g" at bounding box center [849, 505] width 331 height 29
click at [115, 94] on link "Back to List" at bounding box center [102, 95] width 60 height 12
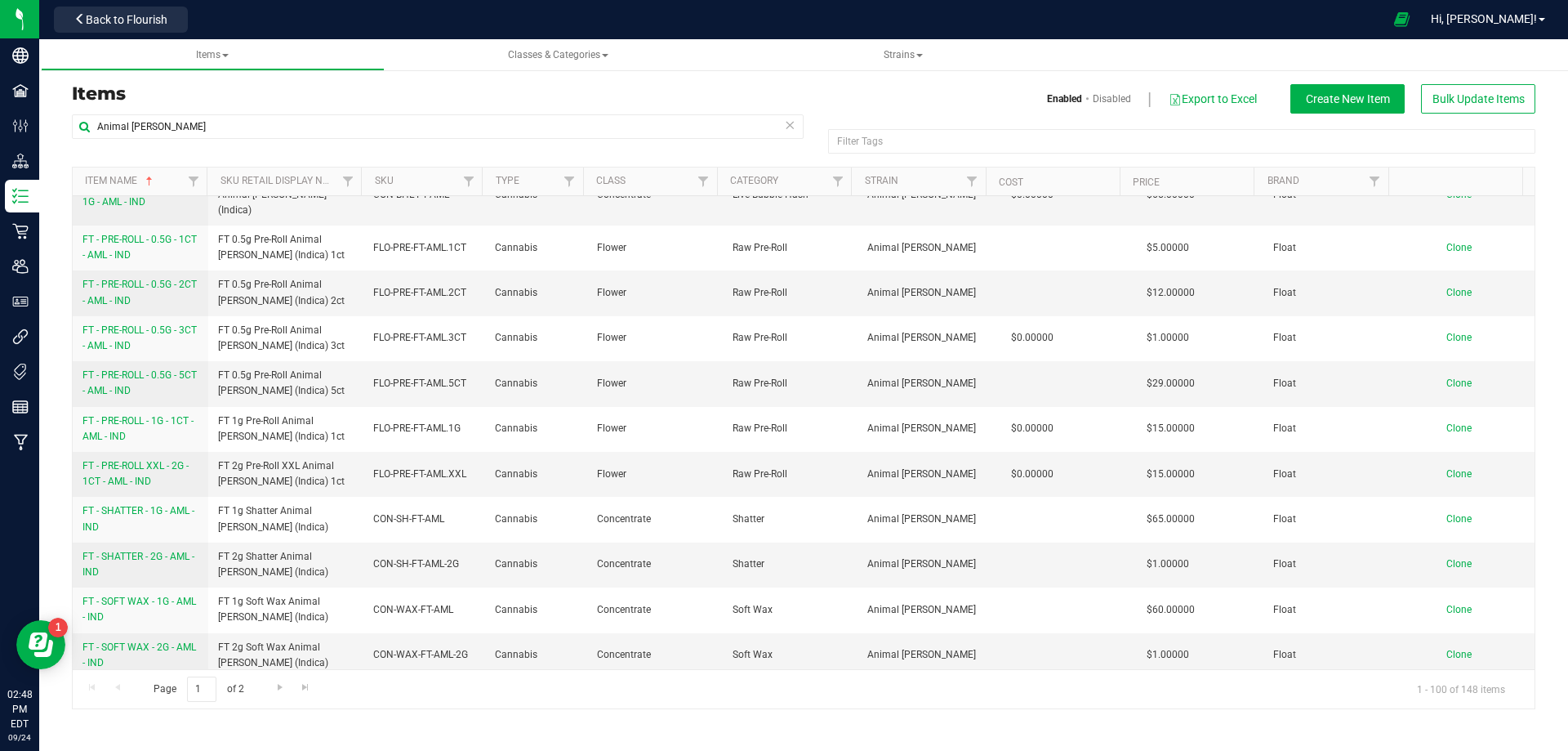
scroll to position [1389, 0]
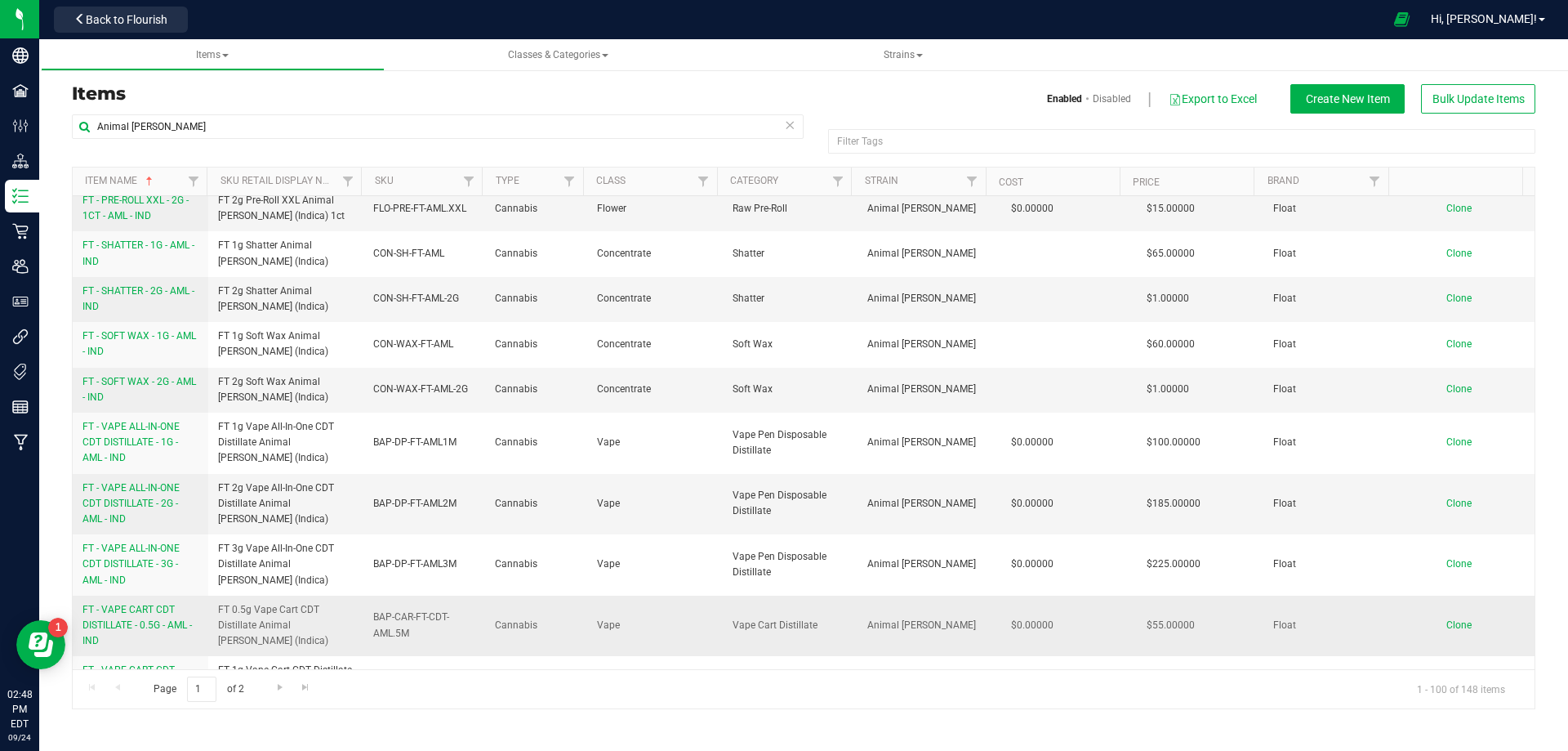
click at [156, 604] on span "FT - VAPE CART CDT DISTILLATE - 0.5G - AML - IND" at bounding box center [137, 625] width 109 height 43
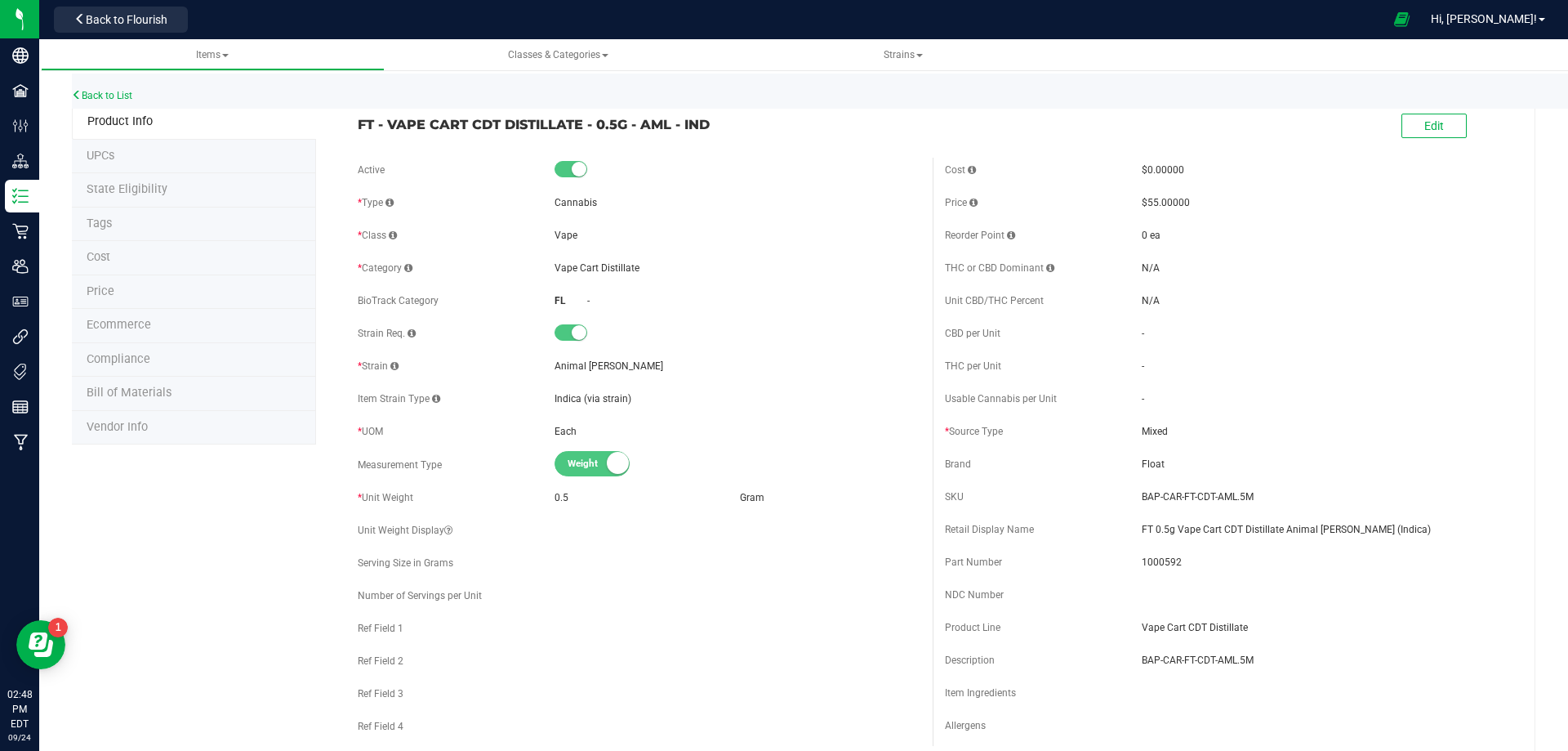
click at [186, 390] on li "Bill of Materials" at bounding box center [194, 394] width 244 height 34
select select "4650"
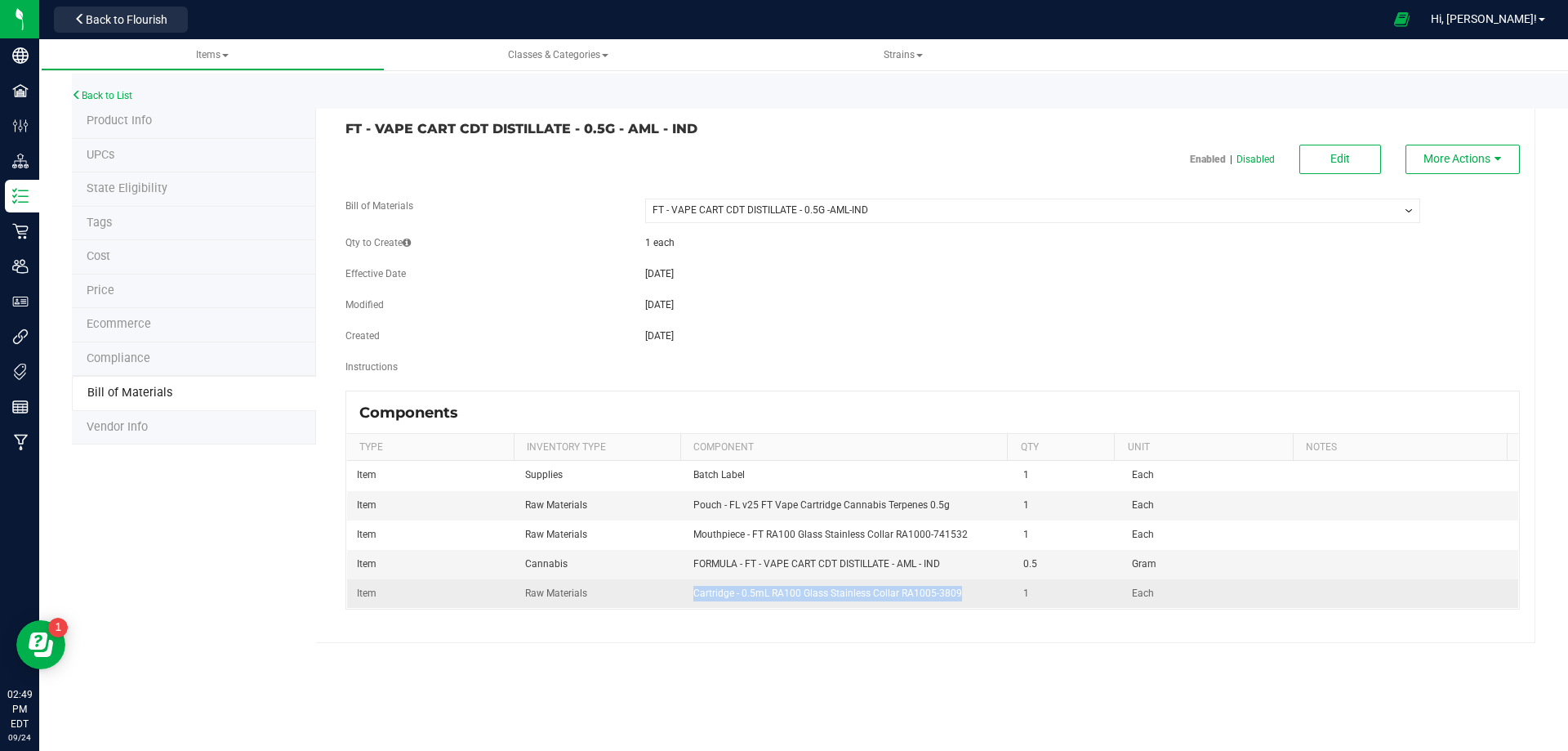
drag, startPoint x: 955, startPoint y: 591, endPoint x: 691, endPoint y: 595, distance: 264.0
click at [691, 595] on td "Cartridge - 0.5mL RA100 Glass Stainless Collar RA1005-3809" at bounding box center [849, 594] width 331 height 28
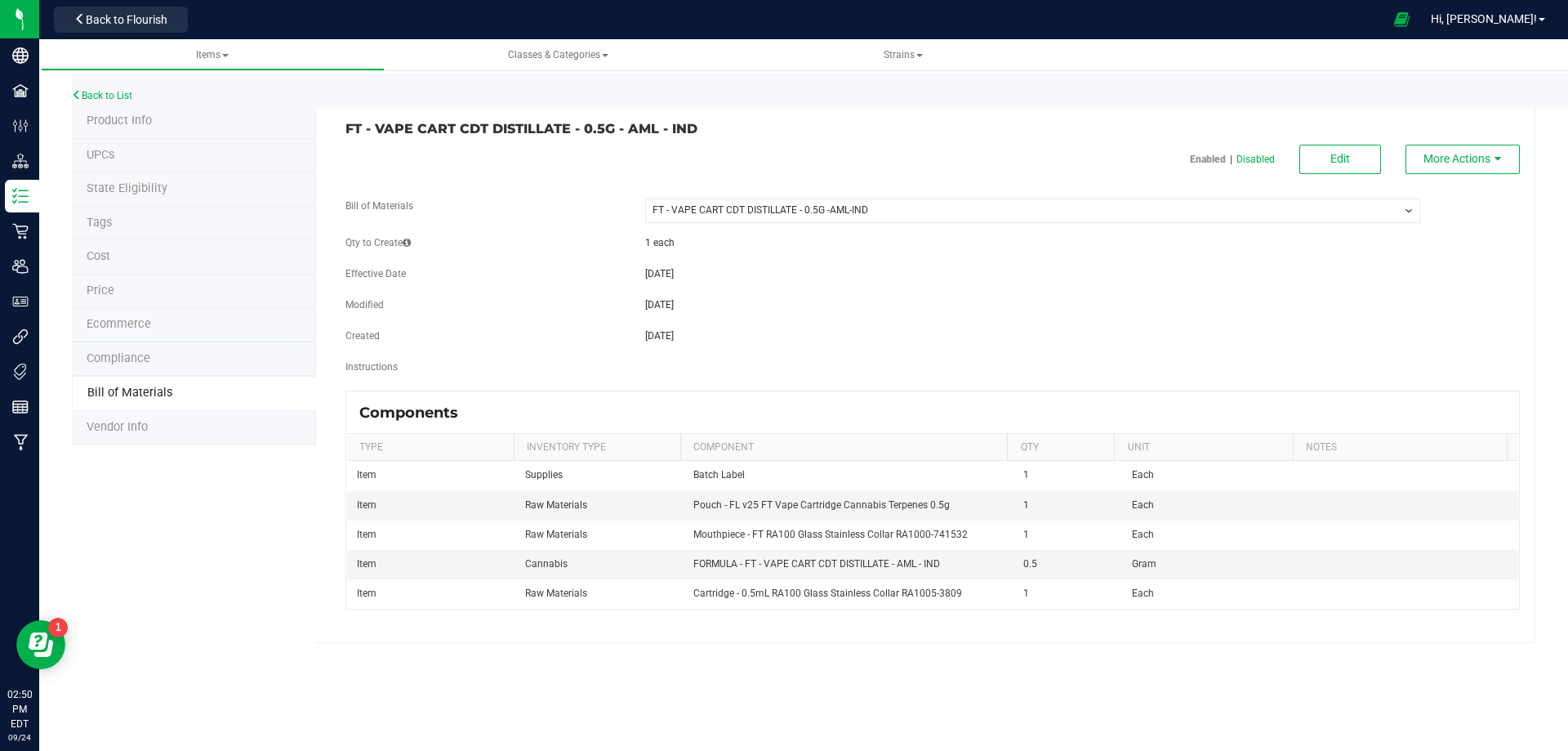
click at [856, 678] on div "Items Classes & Categories Strains Back to List Product Info UPCs State Eligibi…" at bounding box center [803, 395] width 1529 height 712
click at [894, 665] on div "Items Classes & Categories Strains Back to List Product Info UPCs State Eligibi…" at bounding box center [803, 395] width 1529 height 712
drag, startPoint x: 700, startPoint y: 130, endPoint x: 344, endPoint y: 126, distance: 356.0
click at [345, 126] on h3 "FT - VAPE CART CDT DISTILLATE - 0.5G - AML - IND" at bounding box center [633, 130] width 575 height 15
click at [183, 115] on li "Product Info" at bounding box center [194, 121] width 244 height 34
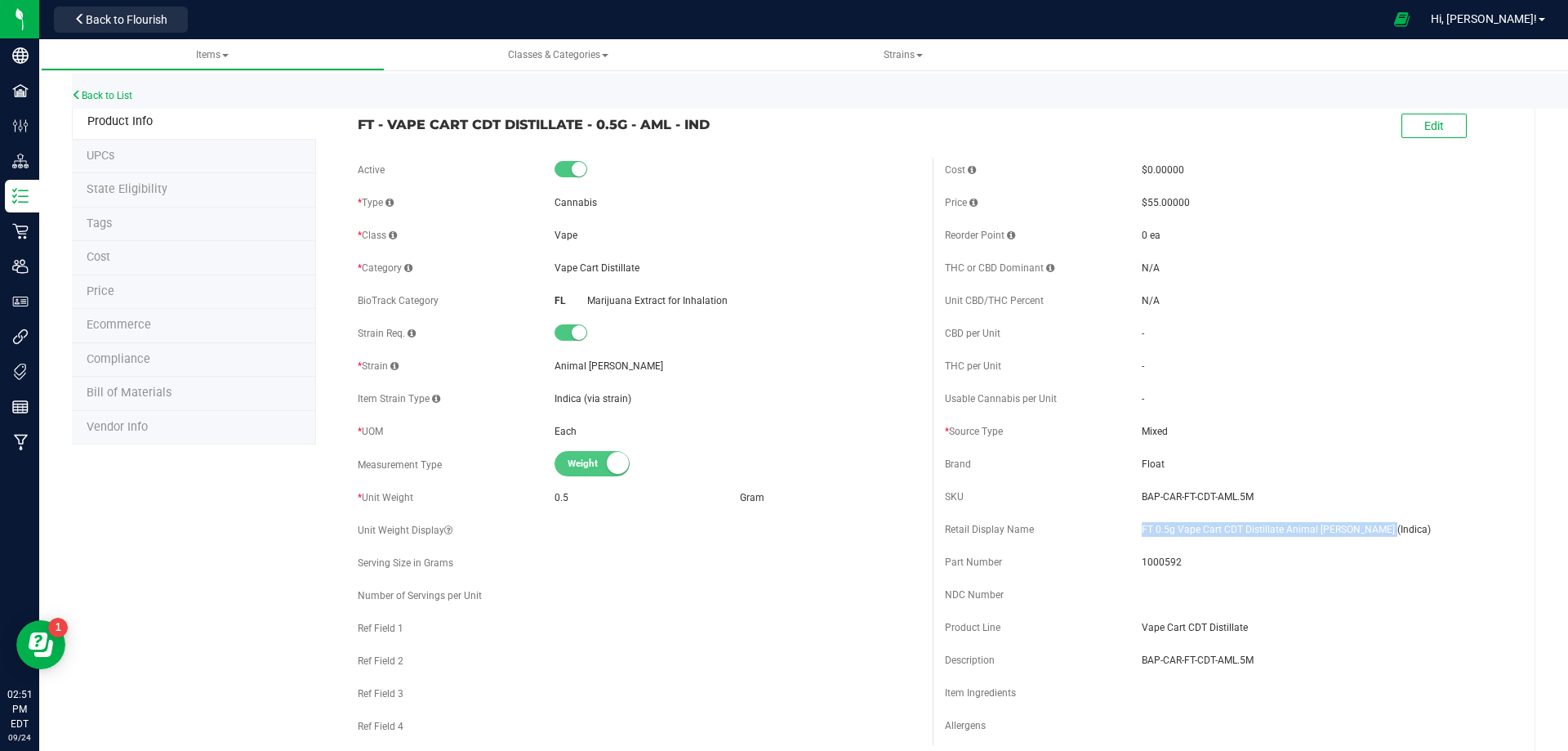
drag, startPoint x: 1352, startPoint y: 526, endPoint x: 1132, endPoint y: 524, distance: 220.0
click at [1132, 524] on div "Retail Display Name FT 0.5g Vape Cart CDT Distillate Animal Larry (Indica)" at bounding box center [1226, 529] width 563 height 24
click at [152, 397] on span "Bill of Materials" at bounding box center [130, 392] width 85 height 14
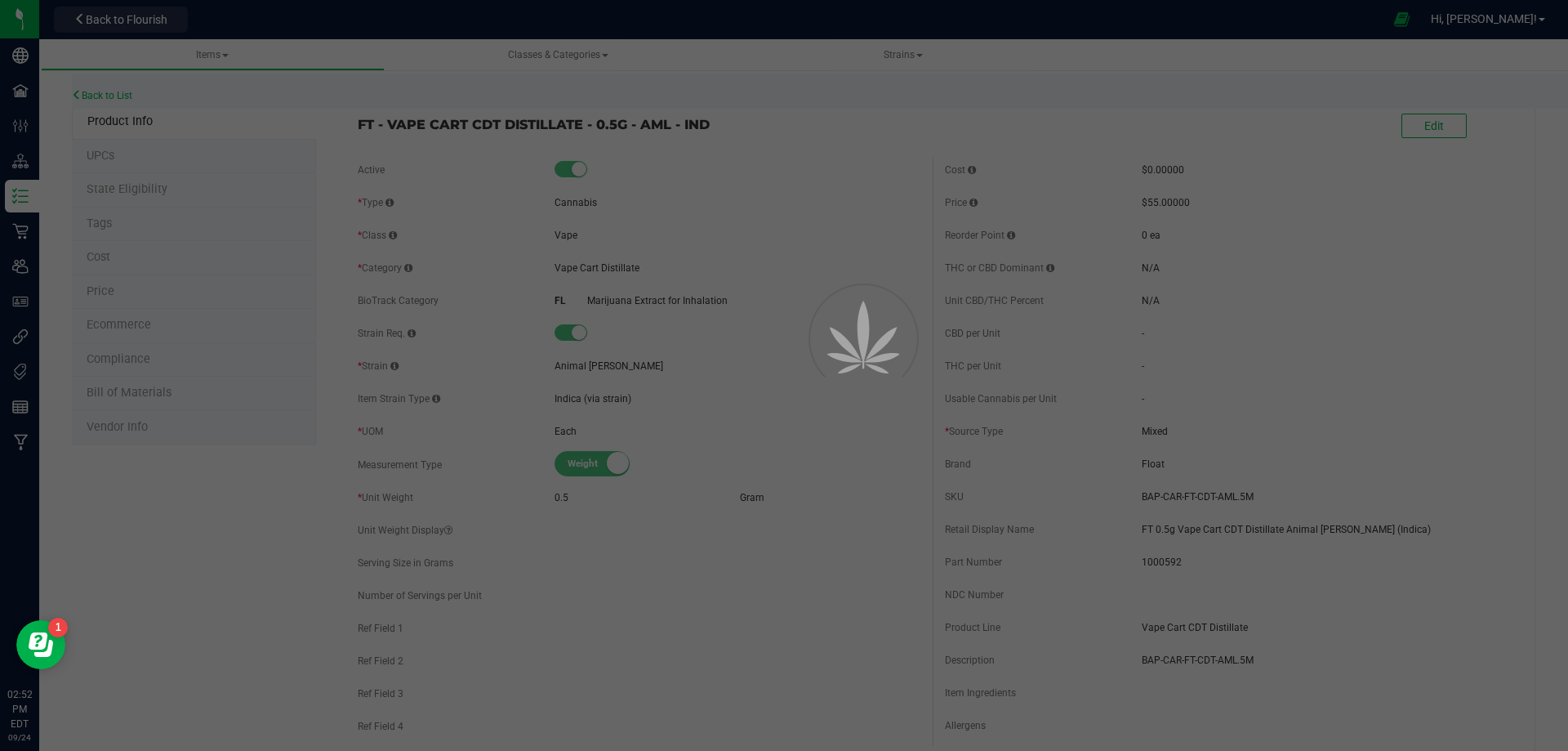
select select "4650"
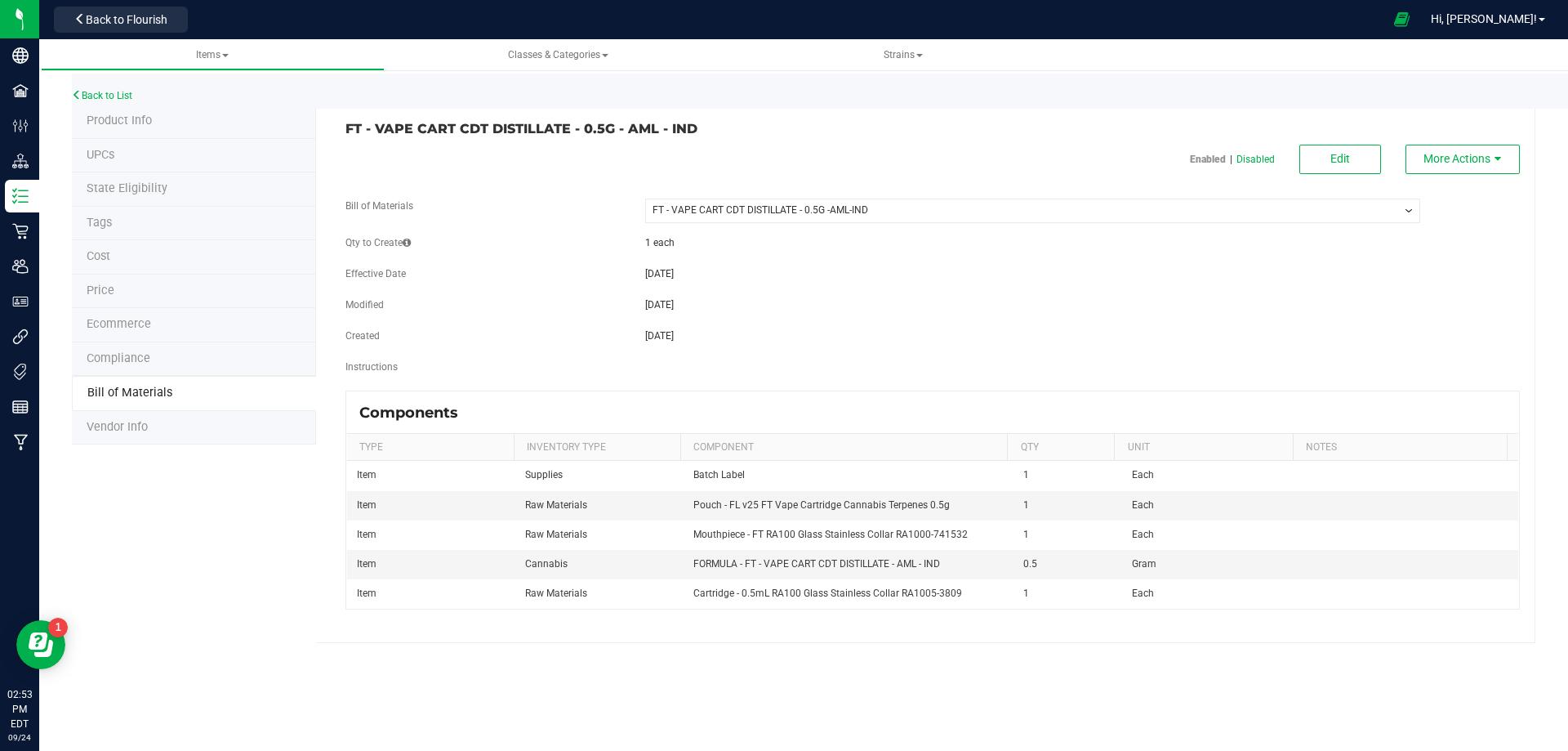
click at [1005, 667] on div "Items Classes & Categories Strains Back to List Product Info UPCs State Eligibi…" at bounding box center [803, 395] width 1529 height 712
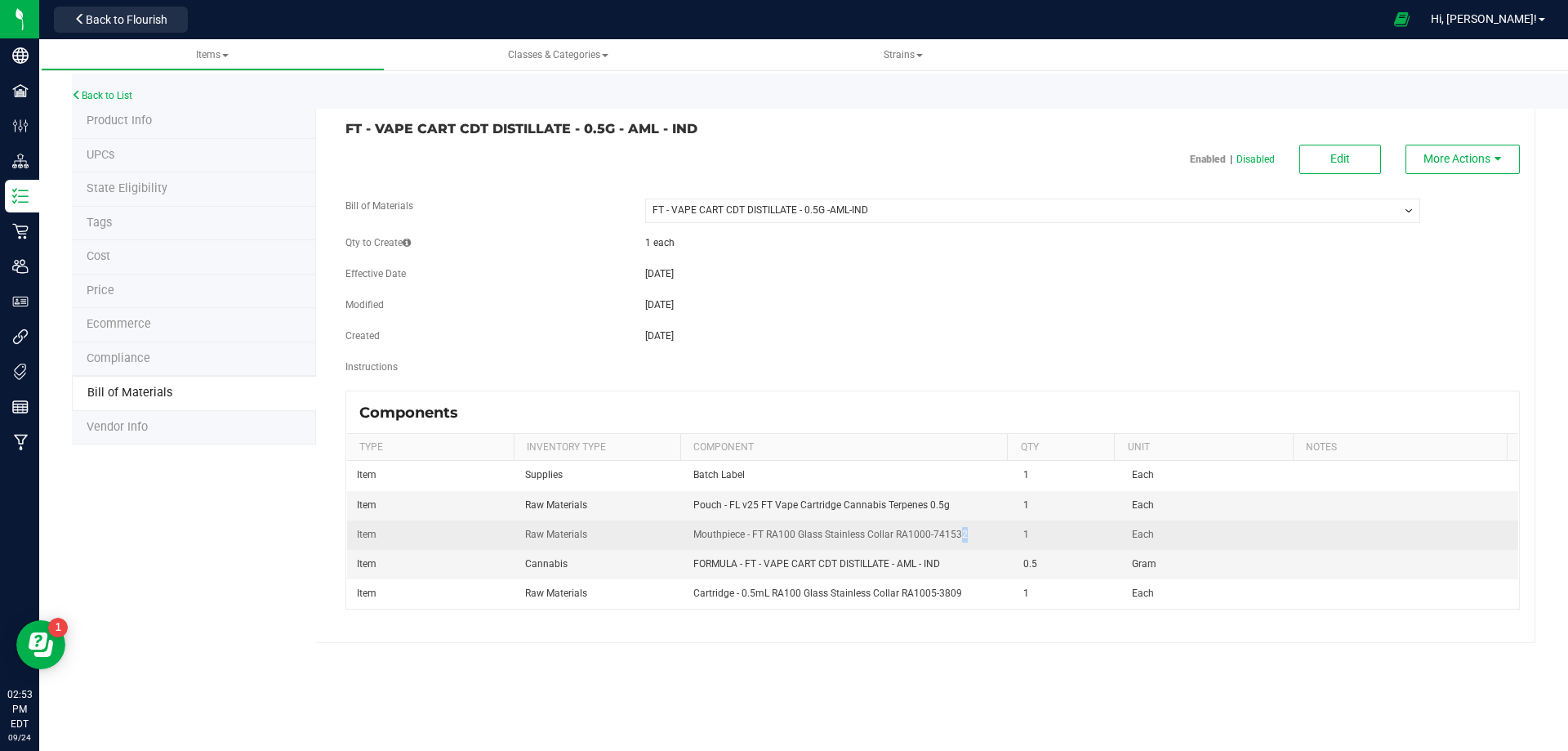
click at [958, 529] on td "Mouthpiece - FT RA100 Glass Stainless Collar RA1000-741532" at bounding box center [849, 535] width 331 height 29
click at [967, 541] on td "Mouthpiece - FT RA100 Glass Stainless Collar RA1000-741532" at bounding box center [849, 535] width 331 height 29
drag, startPoint x: 954, startPoint y: 535, endPoint x: 684, endPoint y: 536, distance: 270.0
click at [684, 536] on td "Mouthpiece - FT RA100 Glass Stainless Collar RA1000-741532" at bounding box center [849, 535] width 331 height 29
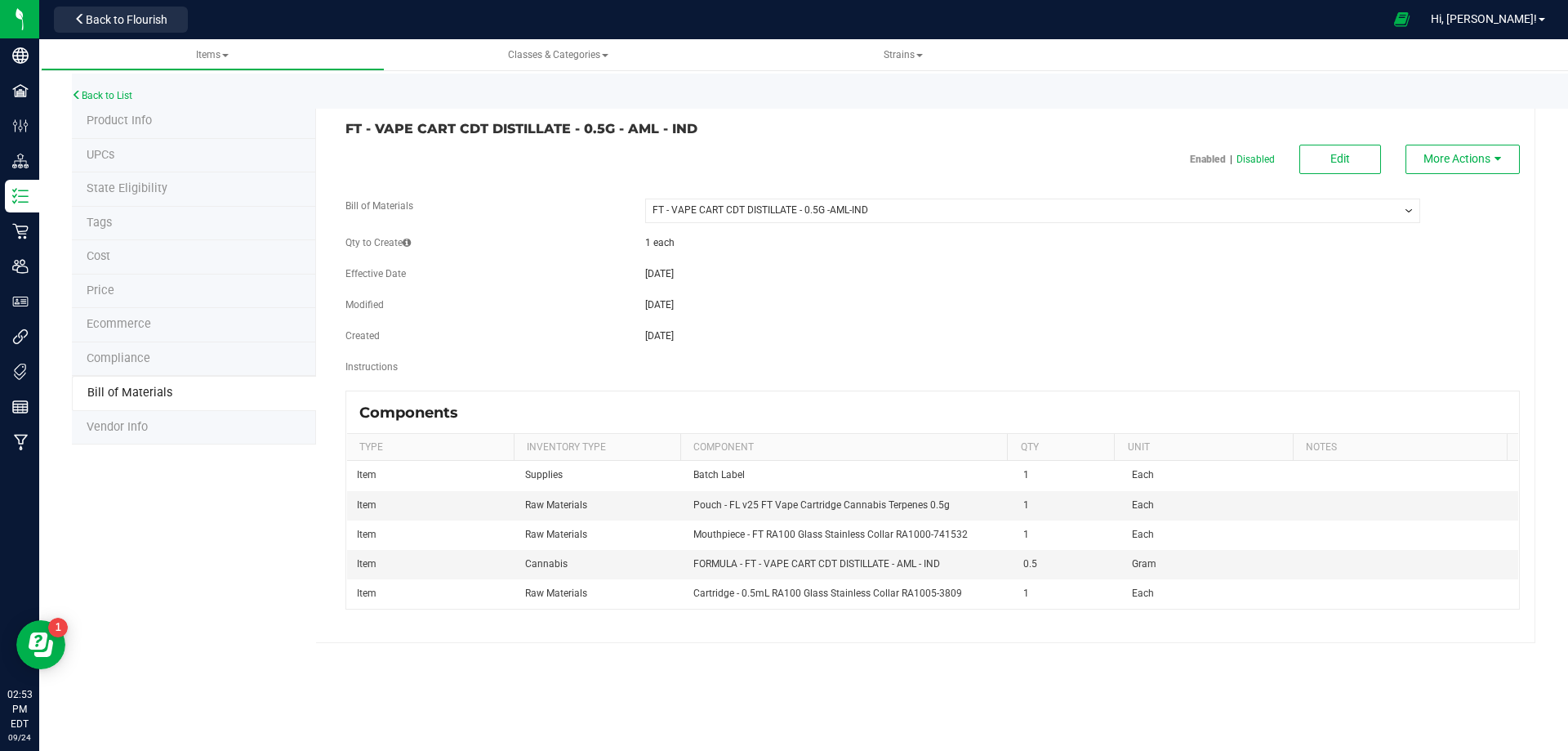
drag, startPoint x: 732, startPoint y: 732, endPoint x: 741, endPoint y: 719, distance: 15.8
click at [732, 732] on div "Items Classes & Categories Strains Back to List Product Info UPCs State Eligibi…" at bounding box center [803, 395] width 1529 height 712
